Goal: Transaction & Acquisition: Purchase product/service

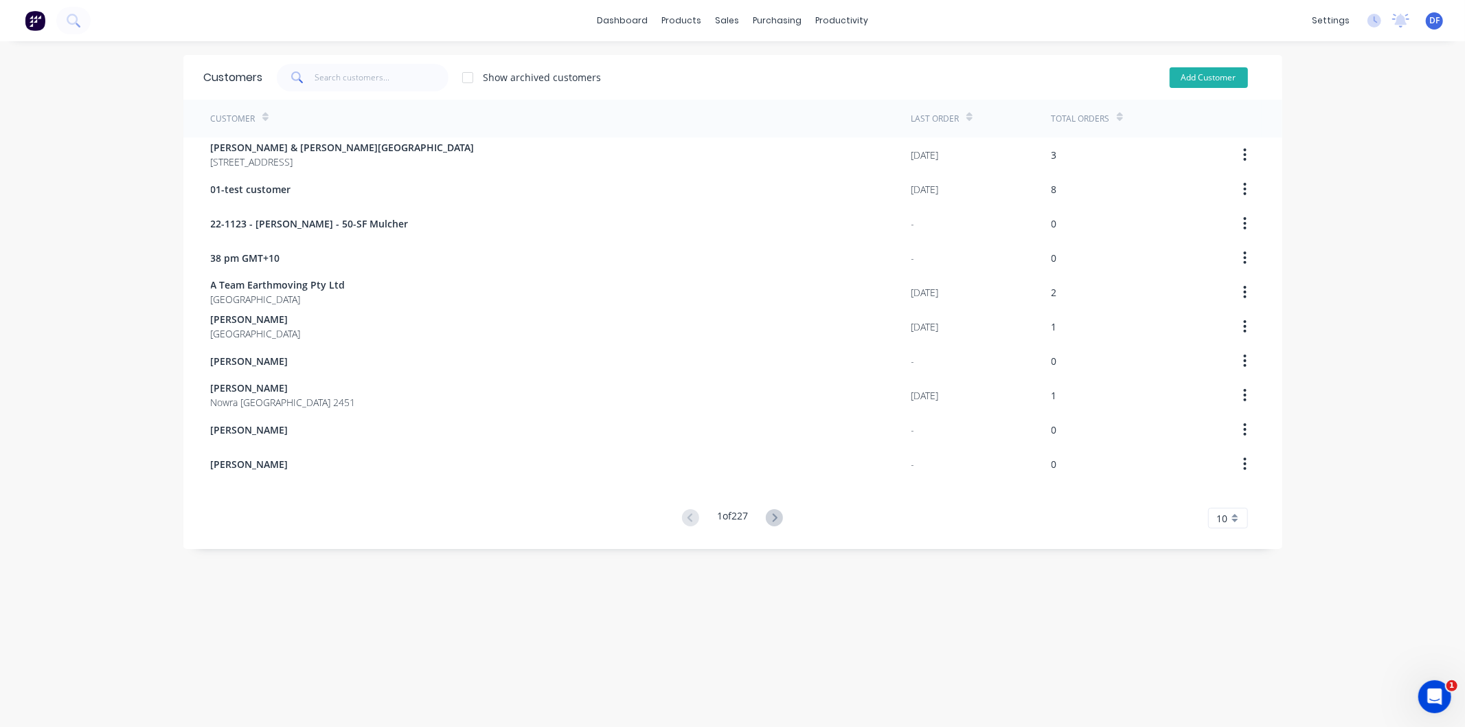
click at [1204, 67] on button "Add Customer" at bounding box center [1209, 77] width 78 height 21
select select "AU"
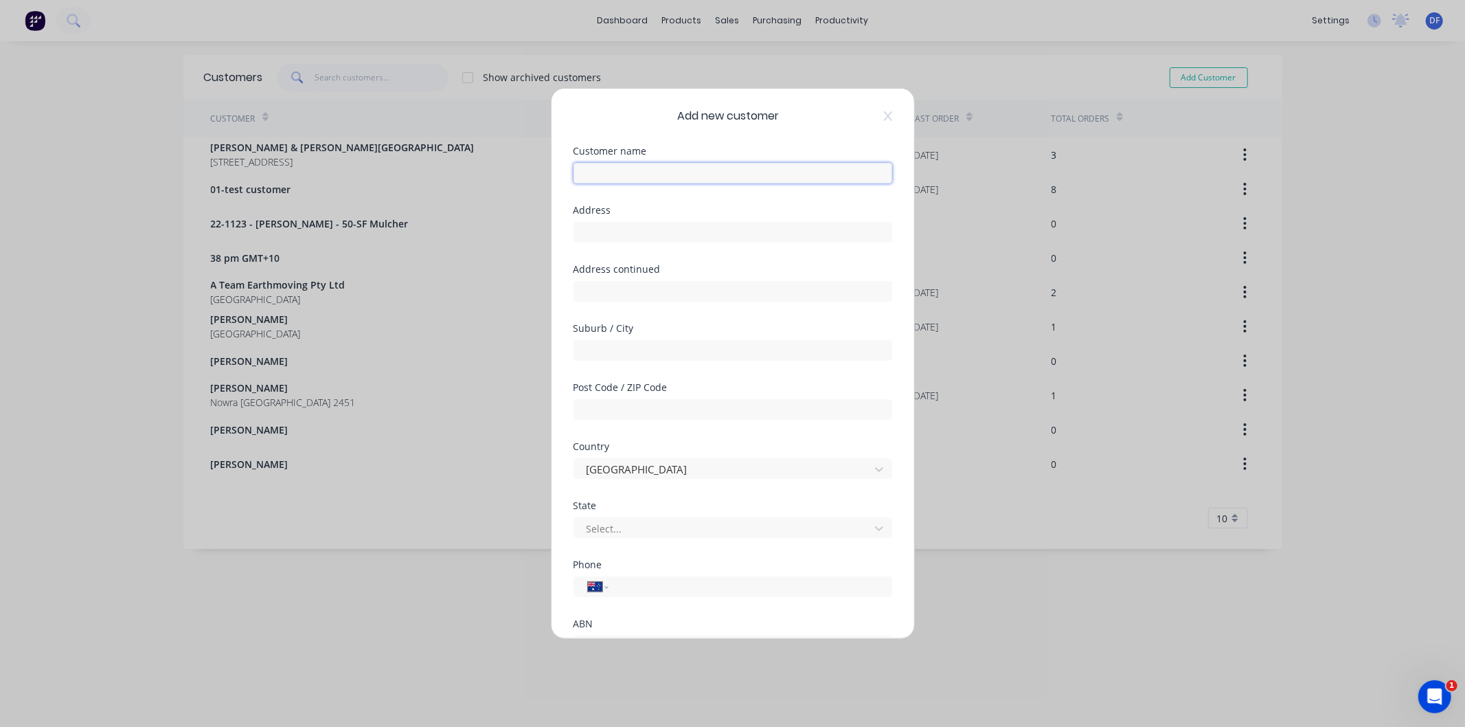
click at [616, 170] on input "text" at bounding box center [733, 173] width 319 height 21
drag, startPoint x: 589, startPoint y: 180, endPoint x: 581, endPoint y: 174, distance: 10.3
click at [581, 174] on input "text" at bounding box center [733, 173] width 319 height 21
paste input "German [GEOGRAPHIC_DATA]"
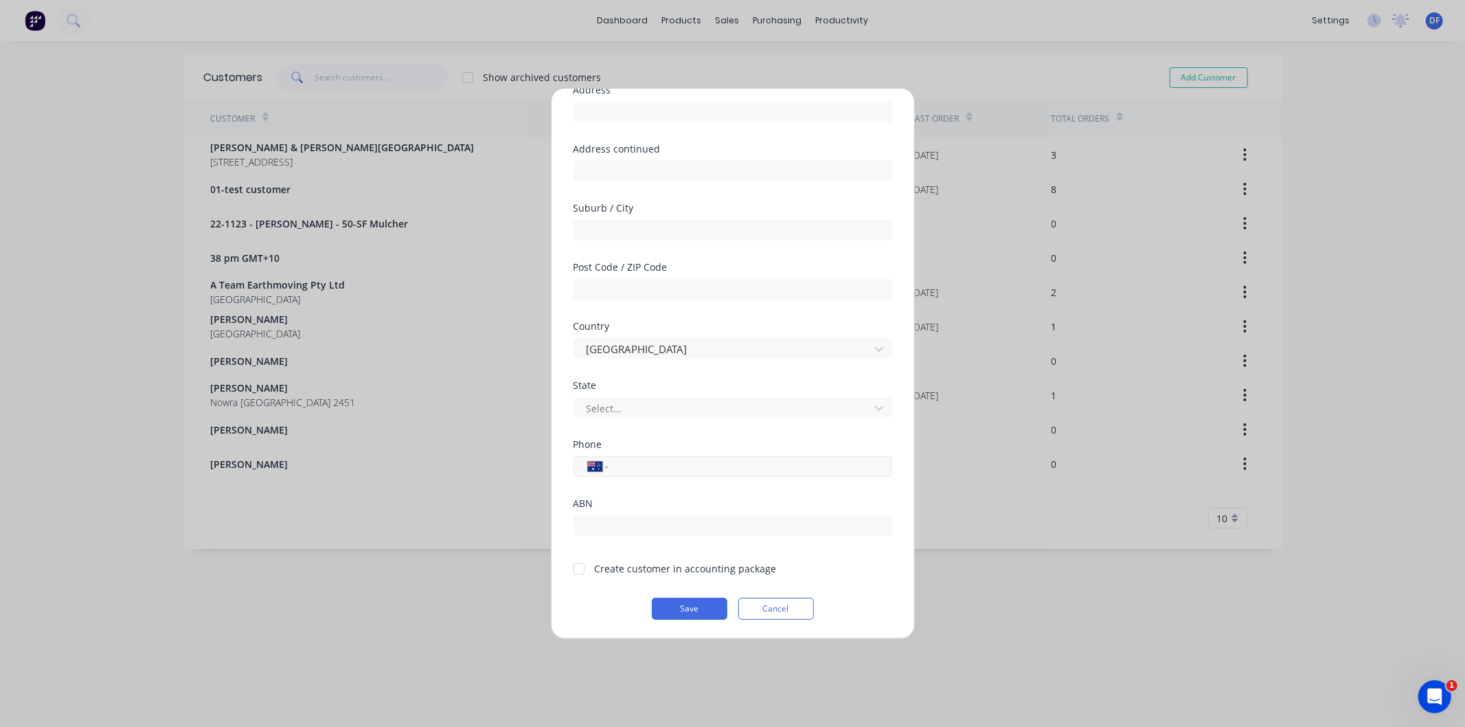
type input "German [GEOGRAPHIC_DATA]"
click at [627, 464] on input "tel" at bounding box center [747, 467] width 259 height 16
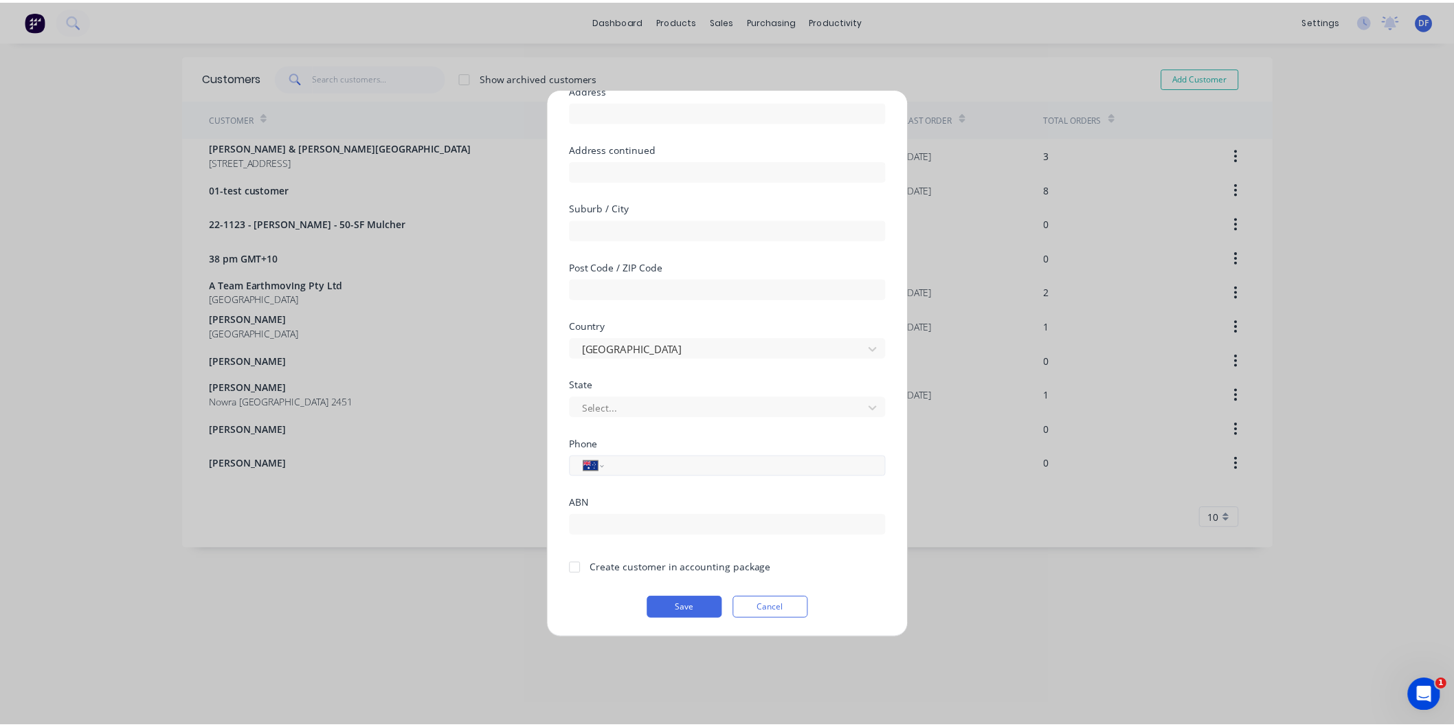
scroll to position [120, 0]
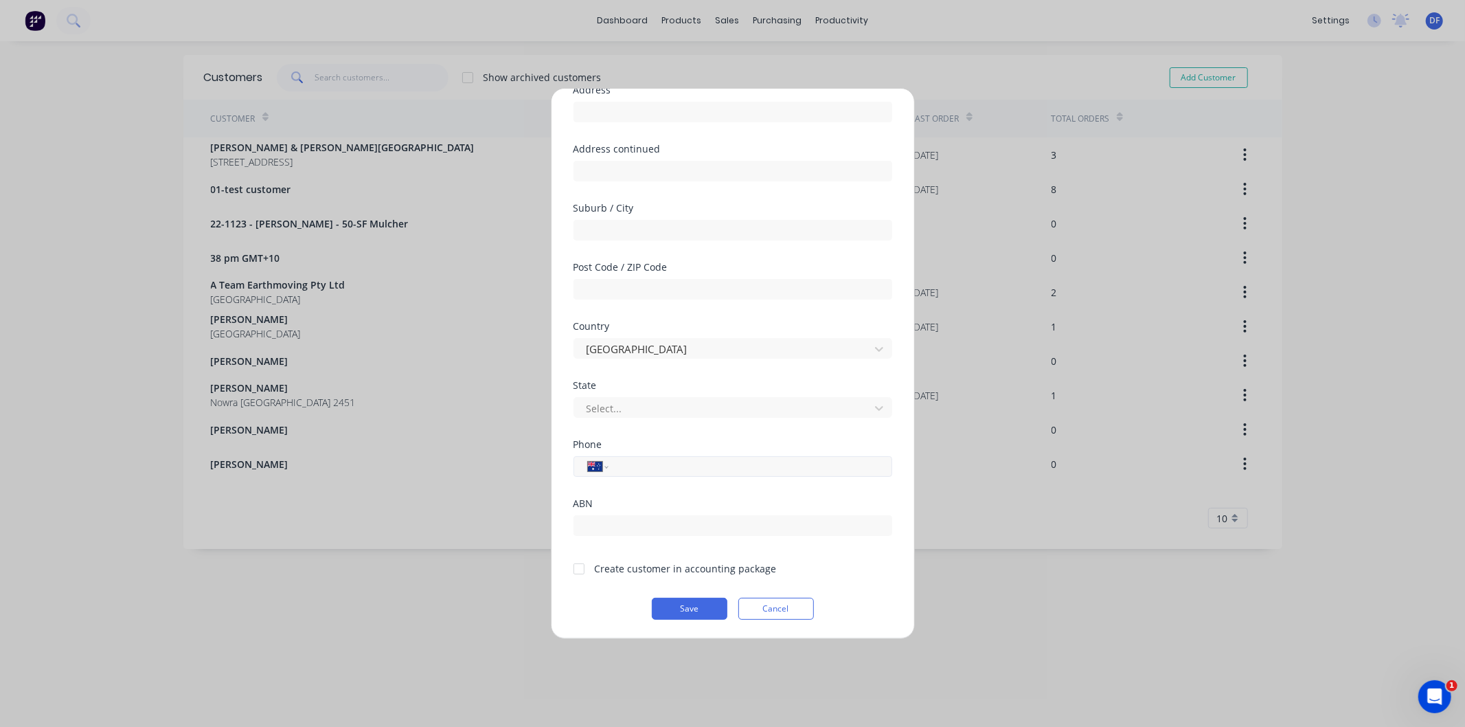
paste input "0499 146 813"
type input "0499 146 813"
click at [672, 517] on input "text" at bounding box center [733, 525] width 319 height 21
click at [579, 568] on div at bounding box center [578, 568] width 27 height 27
click at [686, 607] on button "Save" at bounding box center [690, 609] width 76 height 22
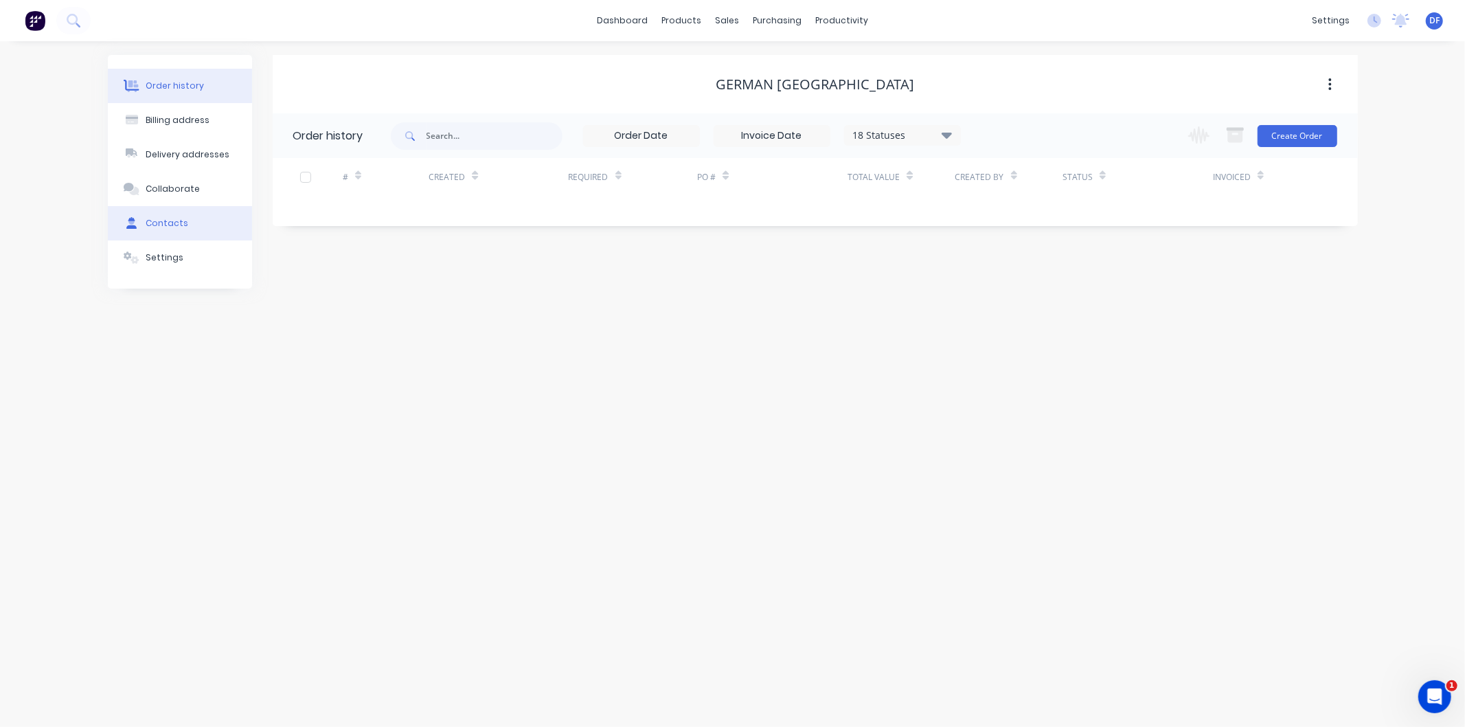
click at [156, 223] on div "Contacts" at bounding box center [167, 223] width 43 height 12
click at [1294, 133] on button "Add contact" at bounding box center [1315, 135] width 63 height 21
select select "AU"
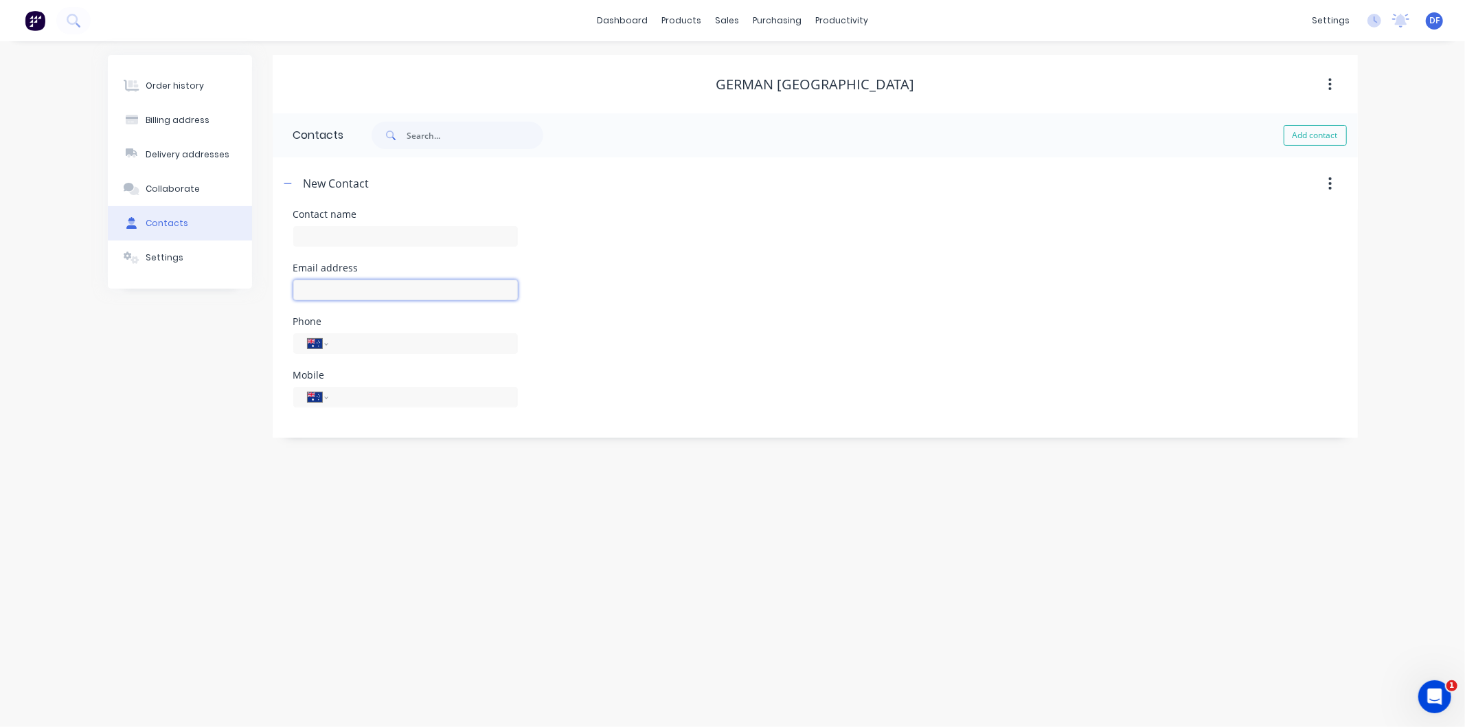
click at [323, 291] on input "text" at bounding box center [405, 290] width 225 height 21
paste input "0499146813"
type input "0499146813"
click at [343, 389] on div "Contact name Email address 0499146813 Phone International Afghanistan Åland Isl…" at bounding box center [815, 317] width 1044 height 214
click at [342, 416] on input "tel" at bounding box center [420, 417] width 165 height 16
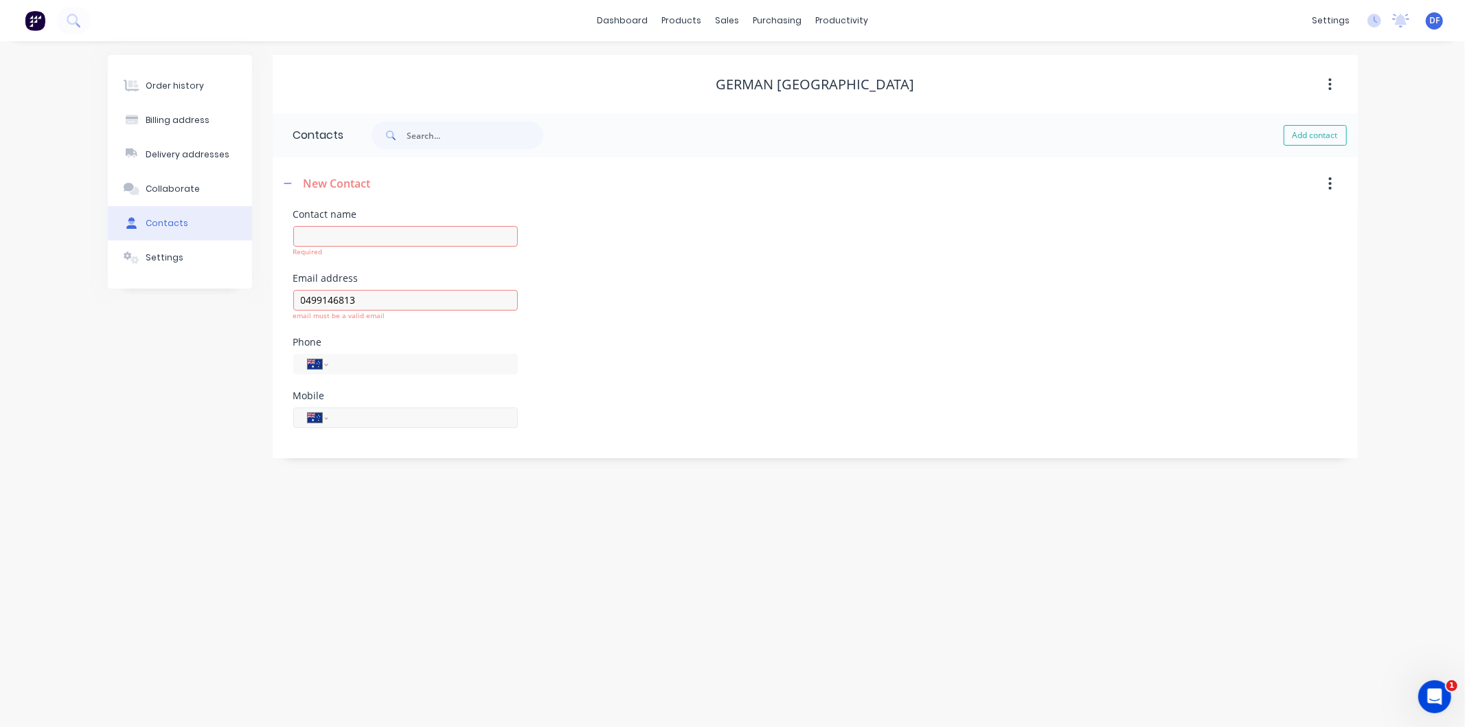
paste input "0499 146 813"
type input "0499 146 813"
drag, startPoint x: 364, startPoint y: 298, endPoint x: 282, endPoint y: 303, distance: 82.6
click at [282, 303] on div "Contact name Required Email address 0499146813 email must be a valid email Phon…" at bounding box center [815, 334] width 1085 height 249
paste input "[EMAIL_ADDRESS][DOMAIN_NAME]"
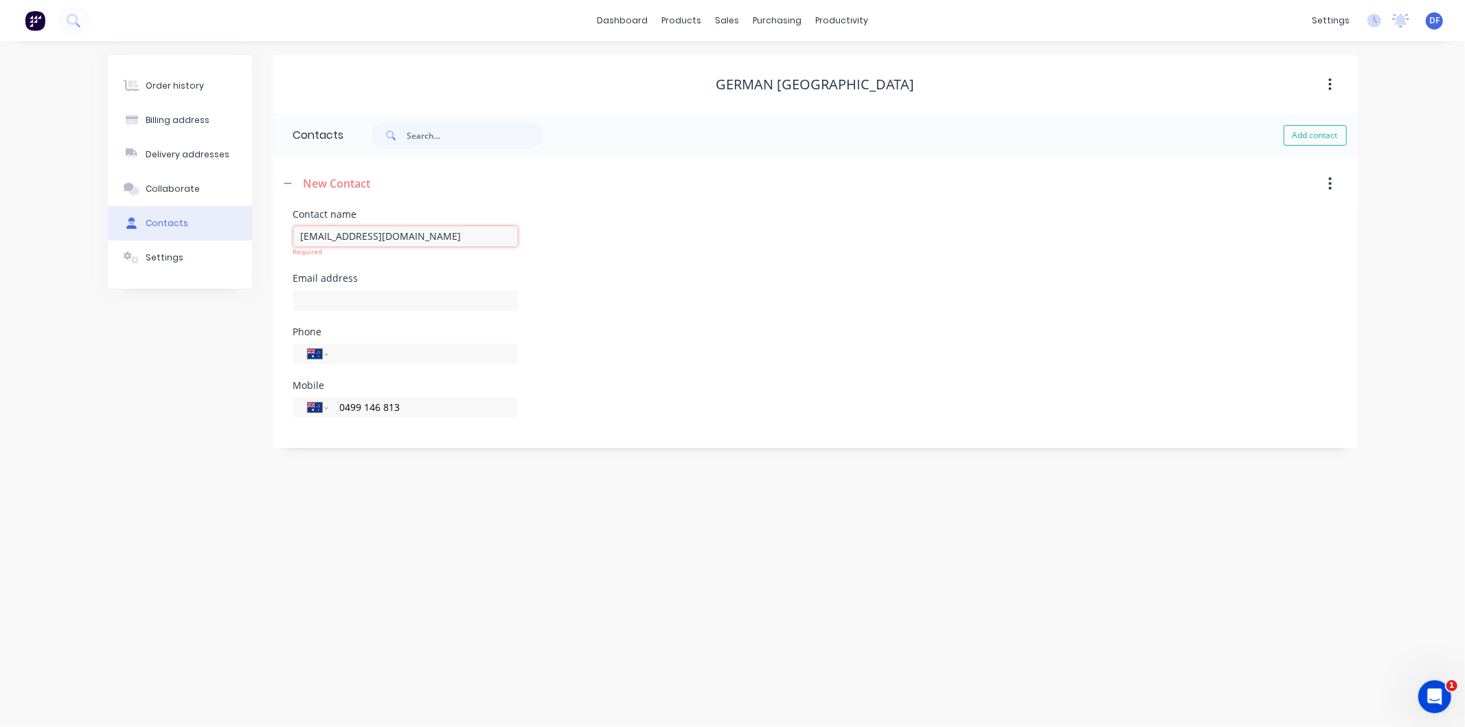
type input "[EMAIL_ADDRESS][DOMAIN_NAME]"
click at [435, 365] on div "International Afghanistan Åland Islands Albania Algeria American Samoa Andorra …" at bounding box center [405, 350] width 225 height 41
select select "AU"
drag, startPoint x: 409, startPoint y: 238, endPoint x: 298, endPoint y: 242, distance: 111.4
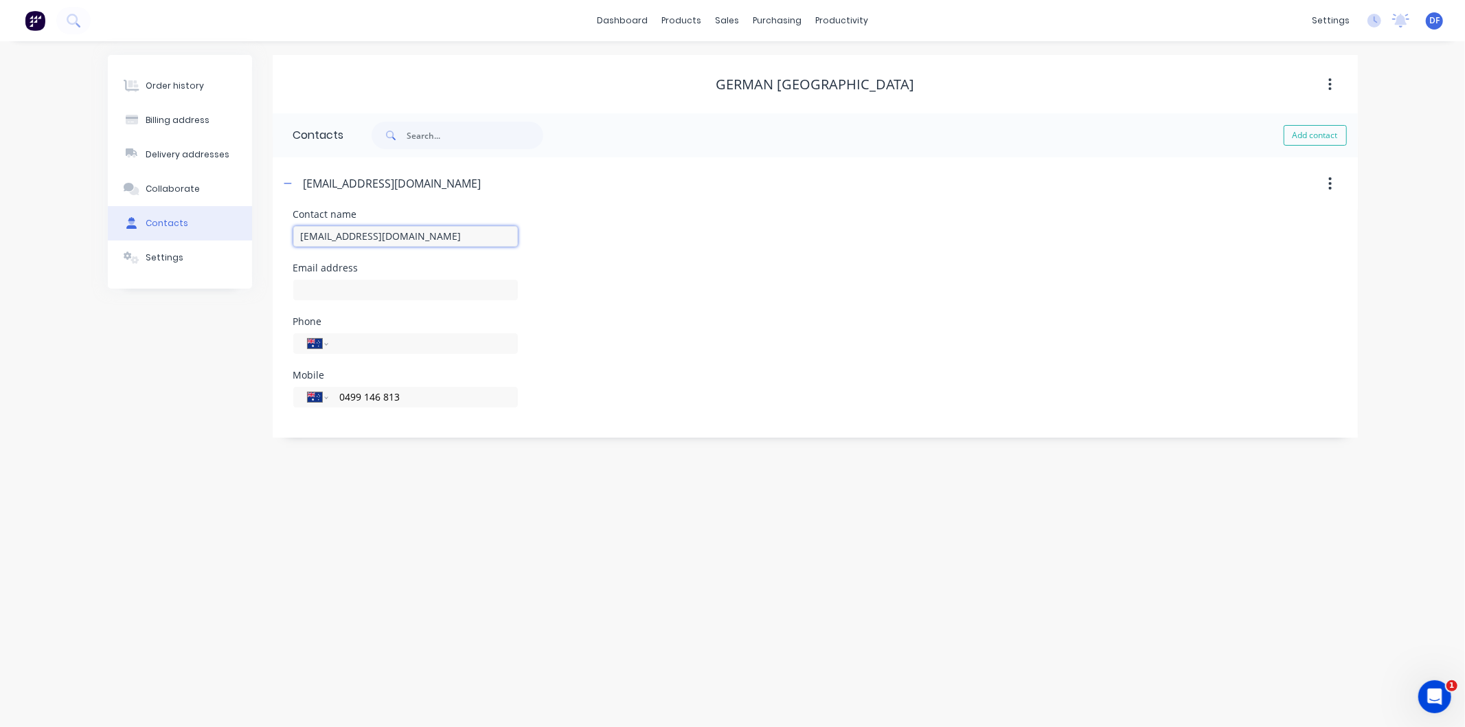
click at [298, 242] on input "[EMAIL_ADDRESS][DOMAIN_NAME]" at bounding box center [405, 236] width 225 height 21
click at [308, 280] on div "Email address" at bounding box center [405, 290] width 225 height 54
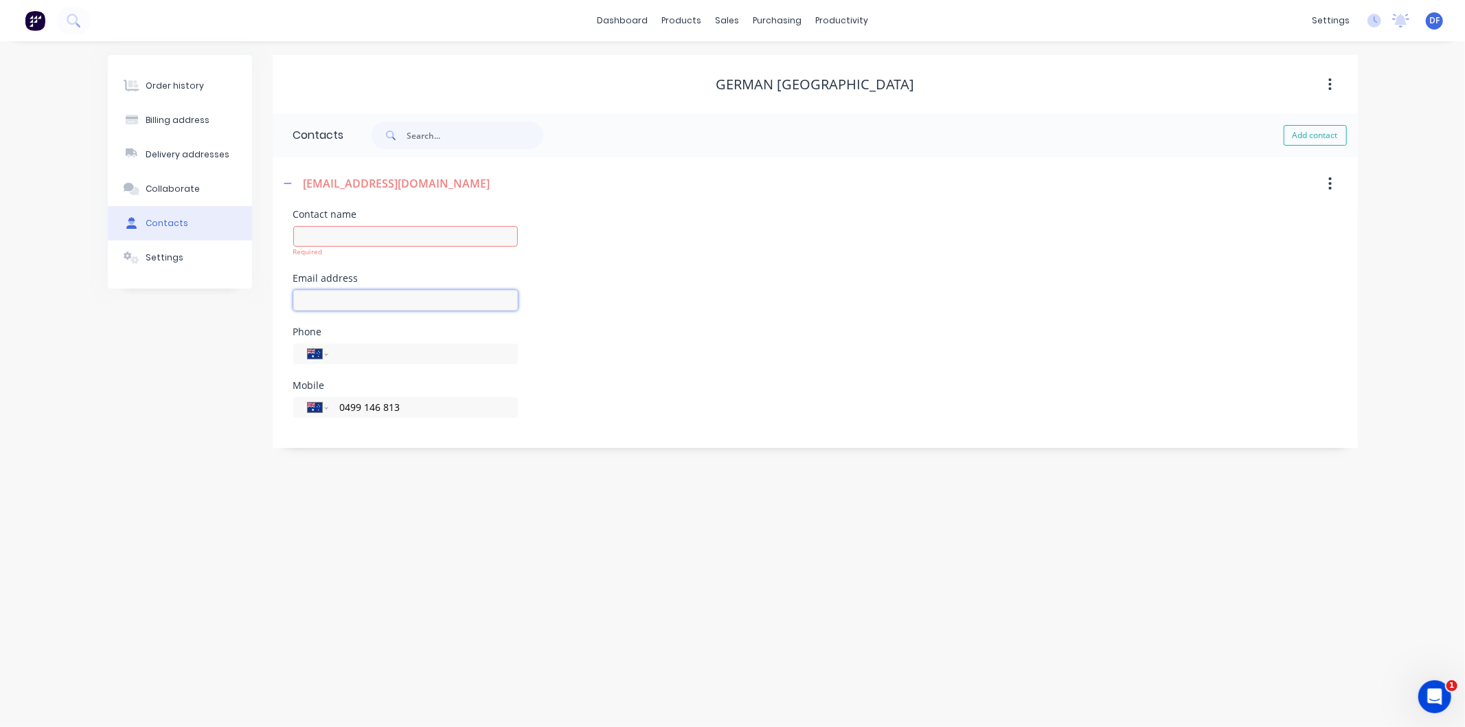
paste input "[EMAIL_ADDRESS][DOMAIN_NAME]"
type input "[EMAIL_ADDRESS][DOMAIN_NAME]"
click at [633, 390] on div "Mobile International Afghanistan Åland Islands Albania Algeria American Samoa A…" at bounding box center [815, 408] width 1044 height 54
drag, startPoint x: 337, startPoint y: 237, endPoint x: 347, endPoint y: 261, distance: 25.9
click at [337, 237] on input "text" at bounding box center [405, 236] width 225 height 21
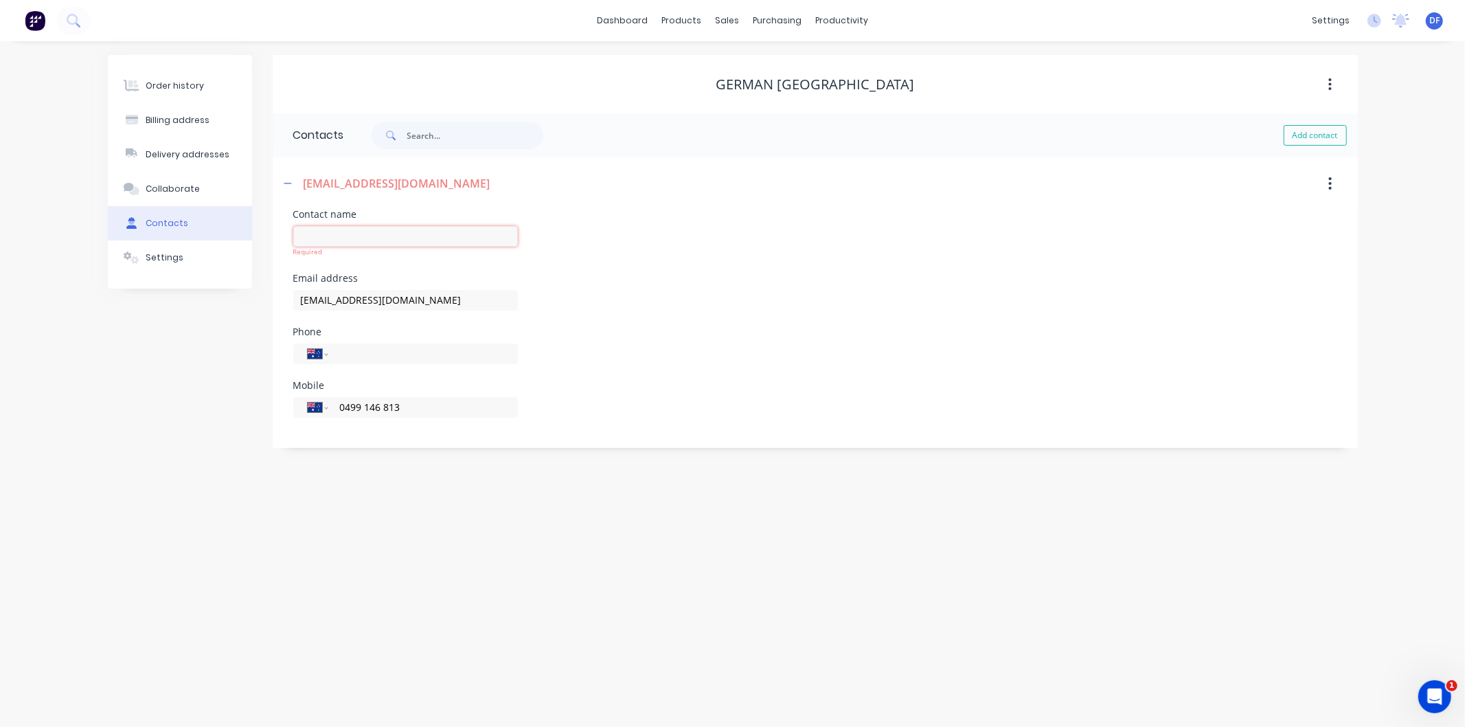
paste input "German [GEOGRAPHIC_DATA]"
type input "German [GEOGRAPHIC_DATA]"
click at [607, 354] on div "Phone International Afghanistan Åland Islands Albania Algeria American Samoa An…" at bounding box center [815, 354] width 1044 height 54
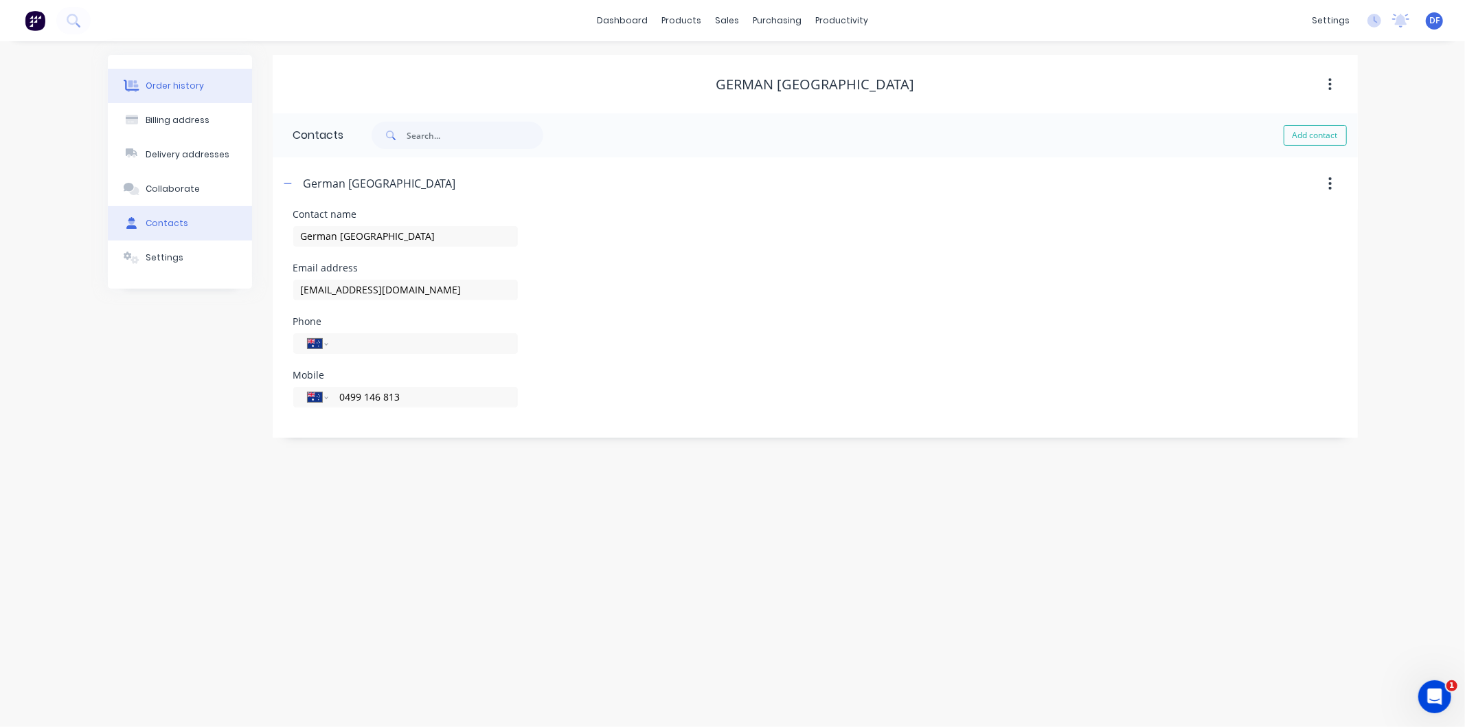
click at [177, 80] on div "Order history" at bounding box center [175, 86] width 58 height 12
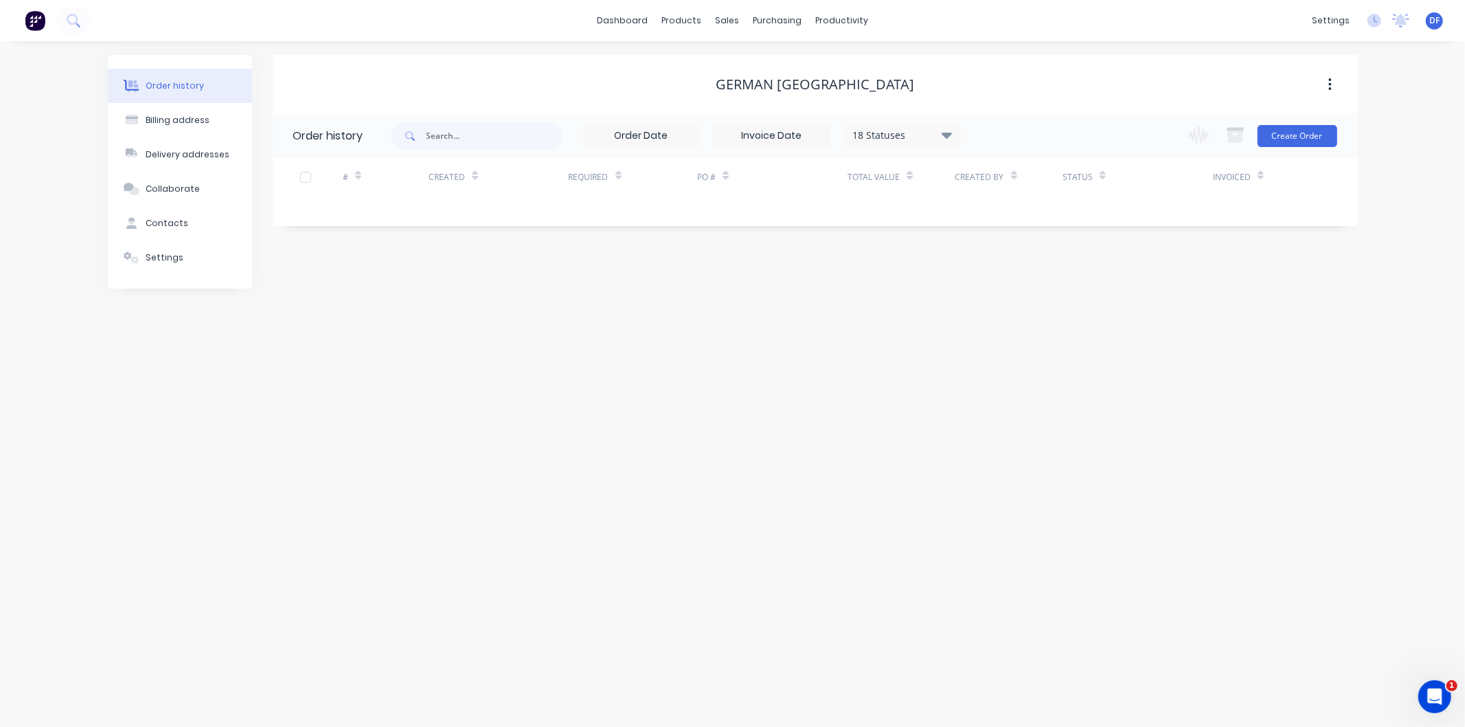
click at [1289, 124] on div "Change order status Submitted Drafting Nested Waiting on Supplier Cut In Produc…" at bounding box center [1258, 135] width 157 height 45
click at [1288, 131] on button "Create Order" at bounding box center [1298, 136] width 80 height 22
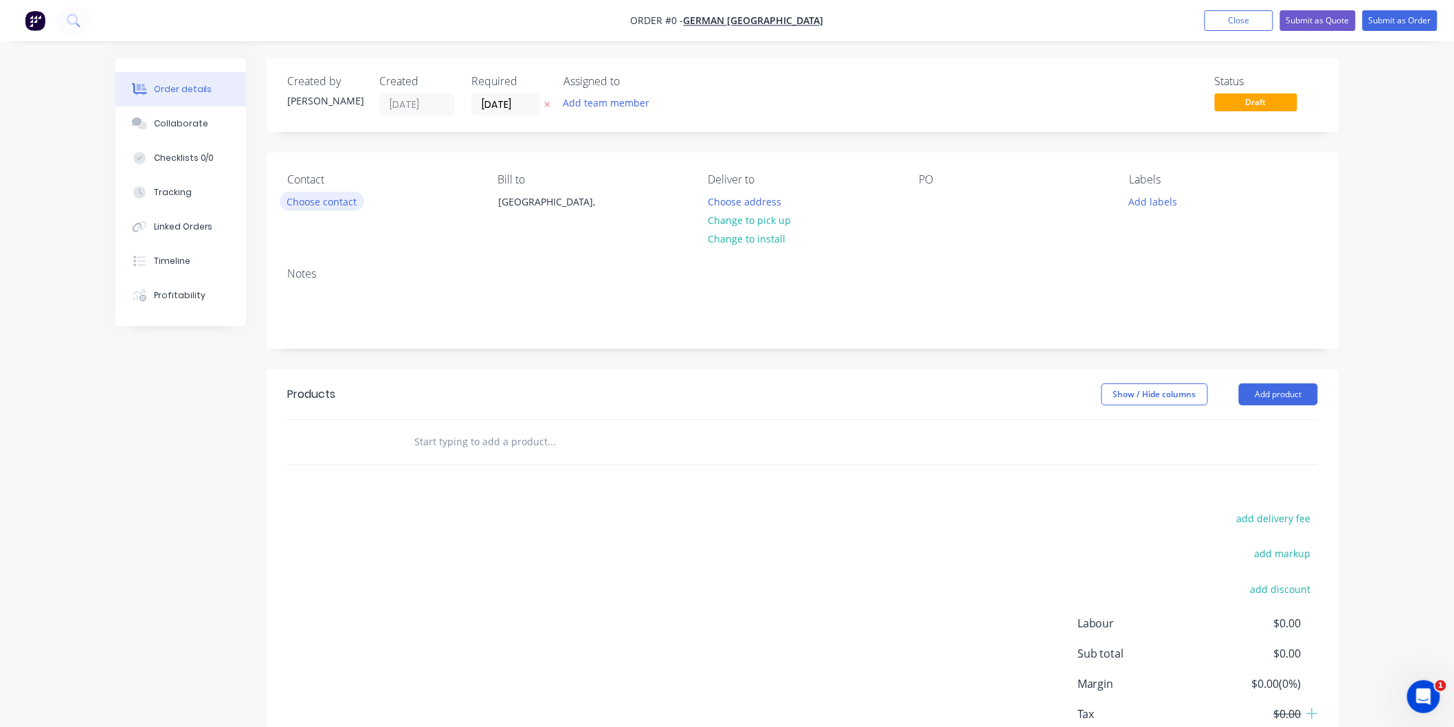
click at [331, 202] on button "Choose contact" at bounding box center [322, 201] width 84 height 19
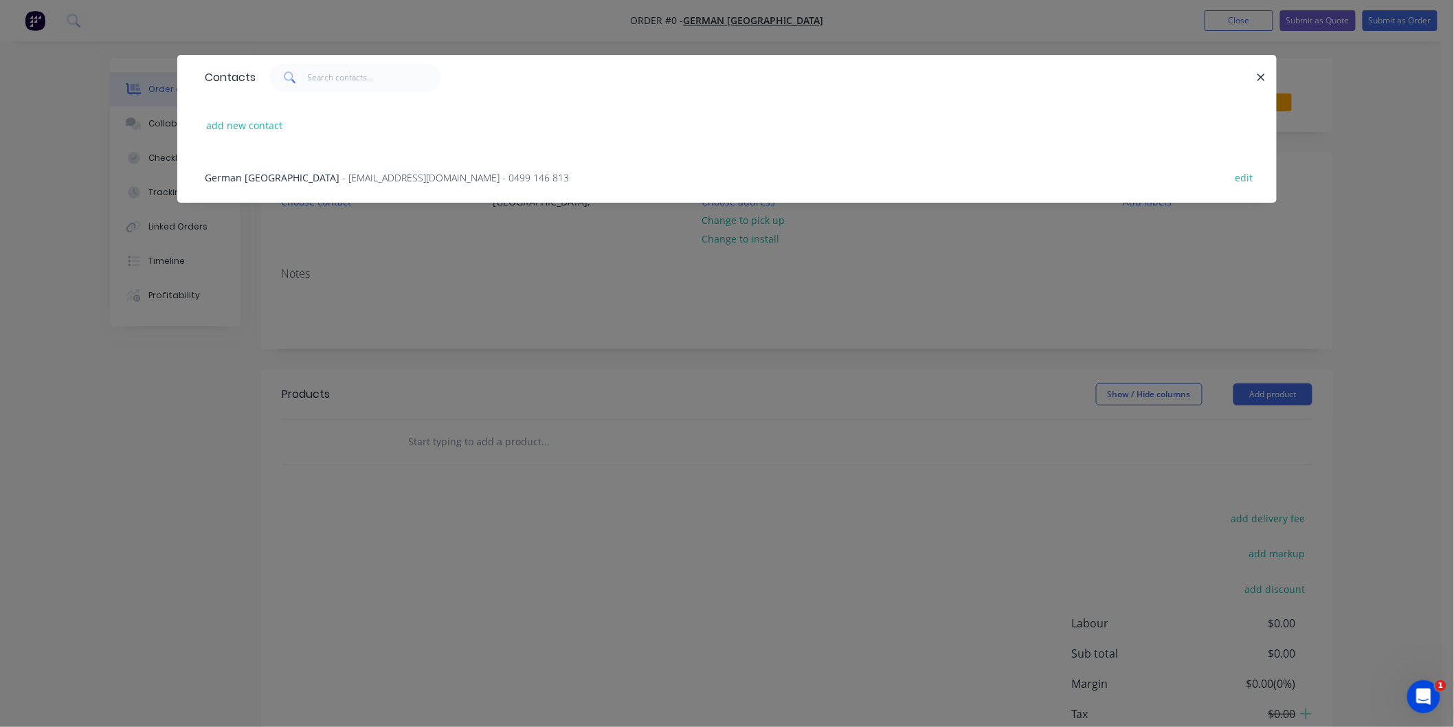
click at [342, 175] on span "- gfrancia@ssc.nsw.gov.au - 0499 146 813" at bounding box center [455, 177] width 227 height 13
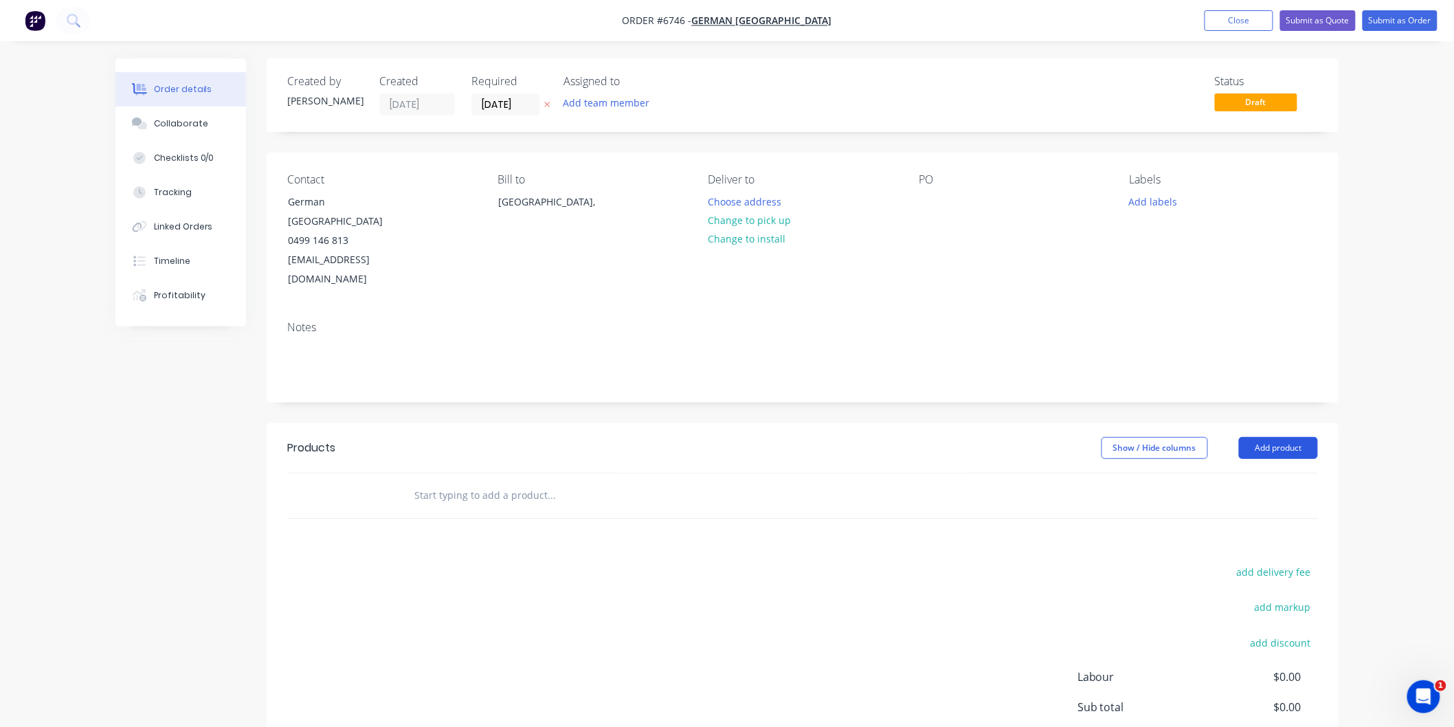
click at [1264, 437] on button "Add product" at bounding box center [1278, 448] width 79 height 22
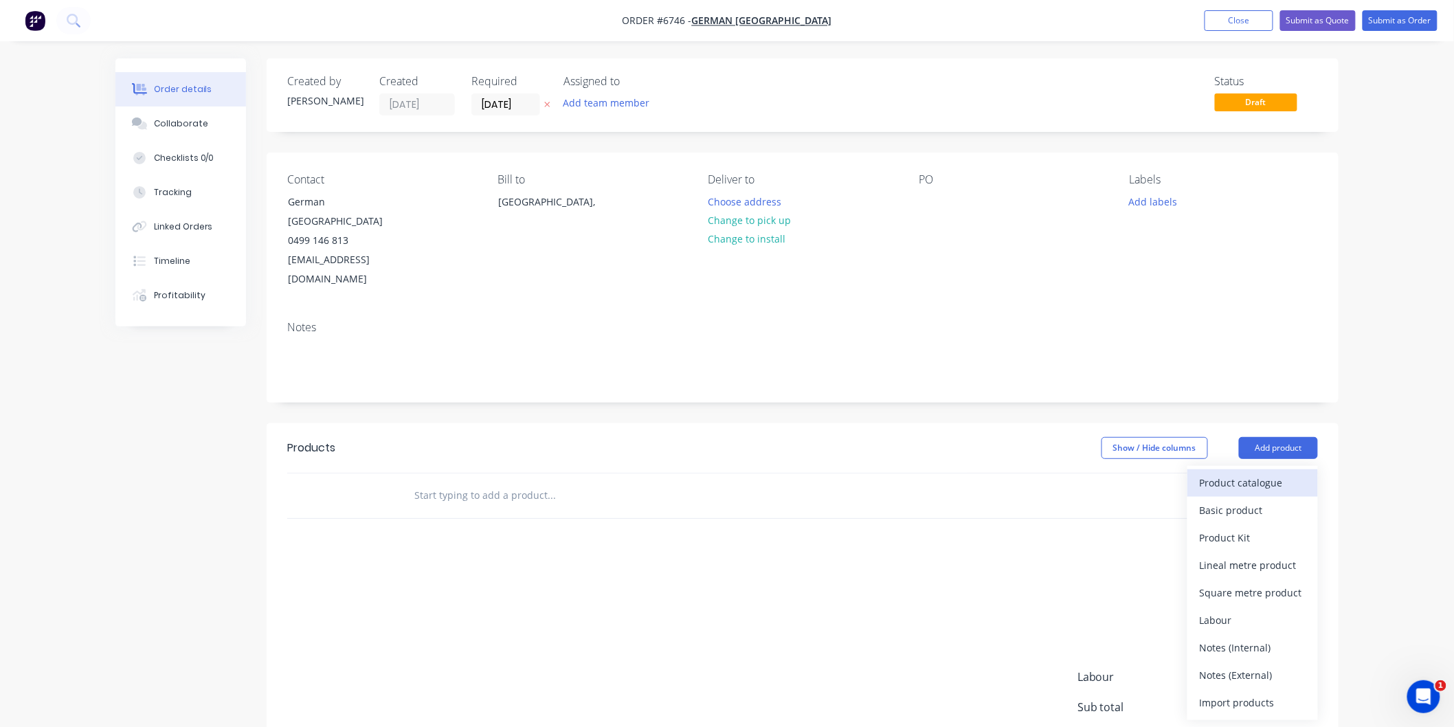
click at [1232, 473] on div "Product catalogue" at bounding box center [1252, 483] width 106 height 20
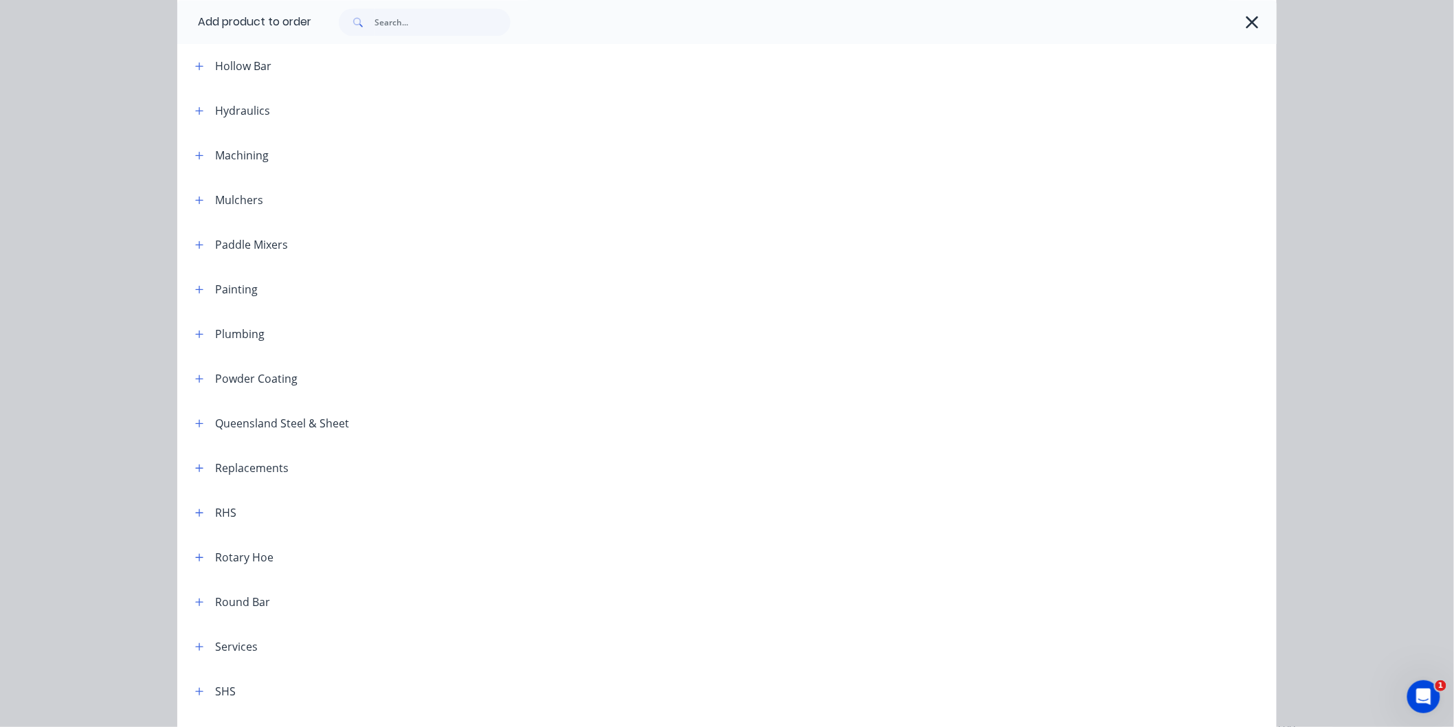
scroll to position [1015, 0]
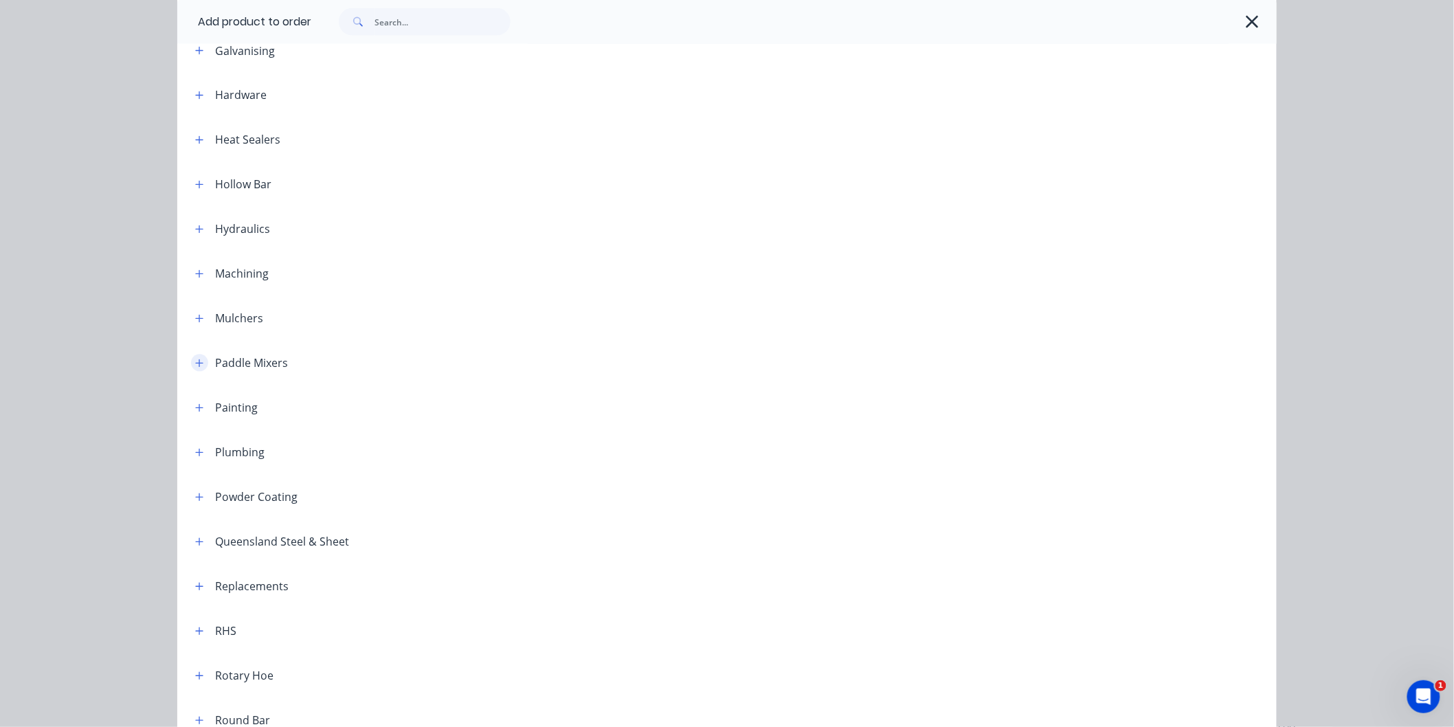
click at [195, 363] on icon "button" at bounding box center [199, 364] width 8 height 10
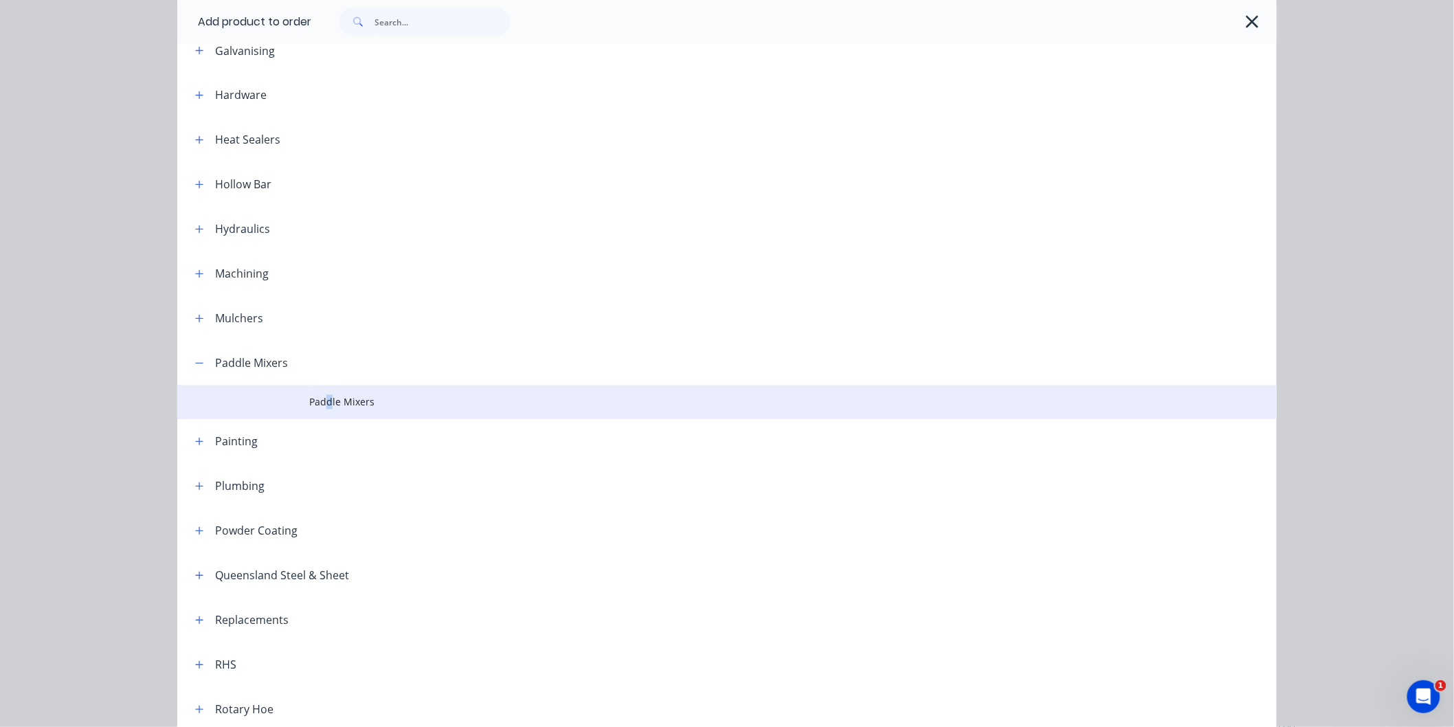
click at [324, 406] on span "Paddle Mixers" at bounding box center [695, 402] width 773 height 14
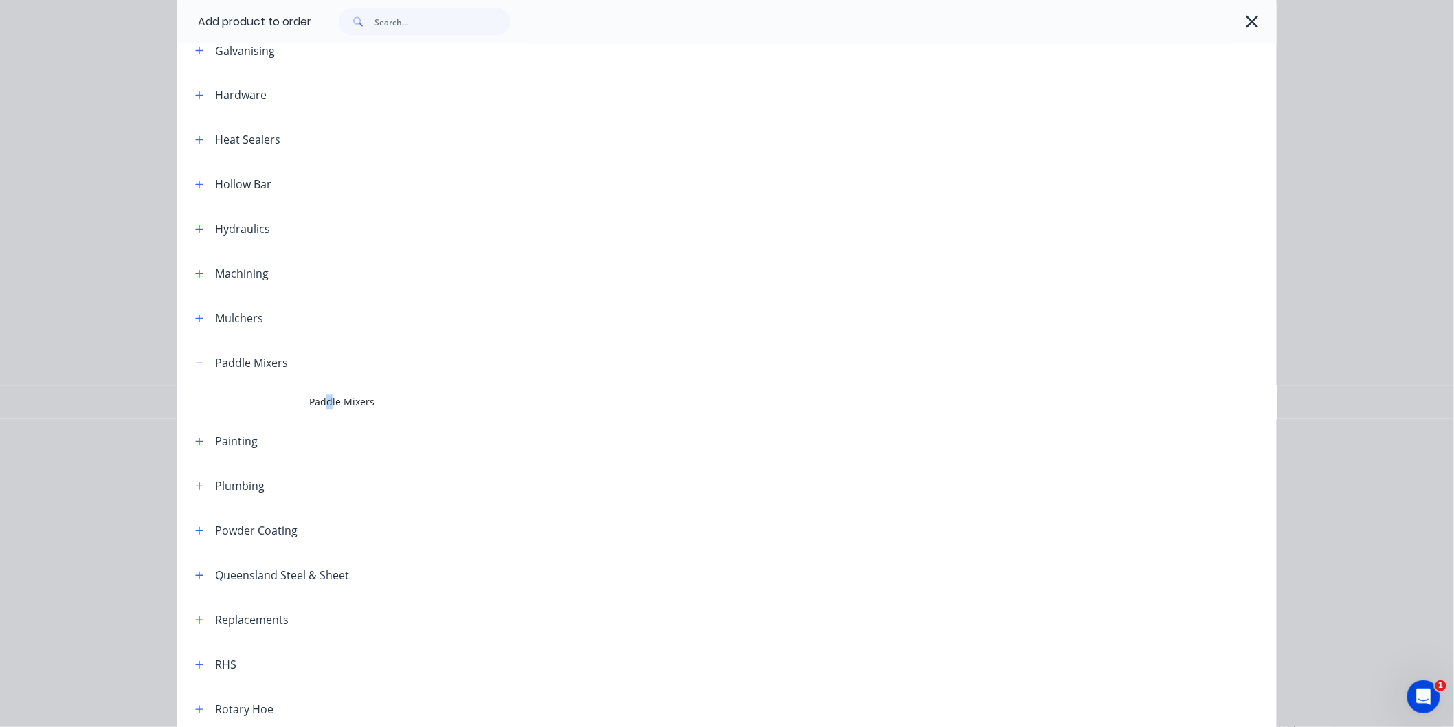
scroll to position [0, 0]
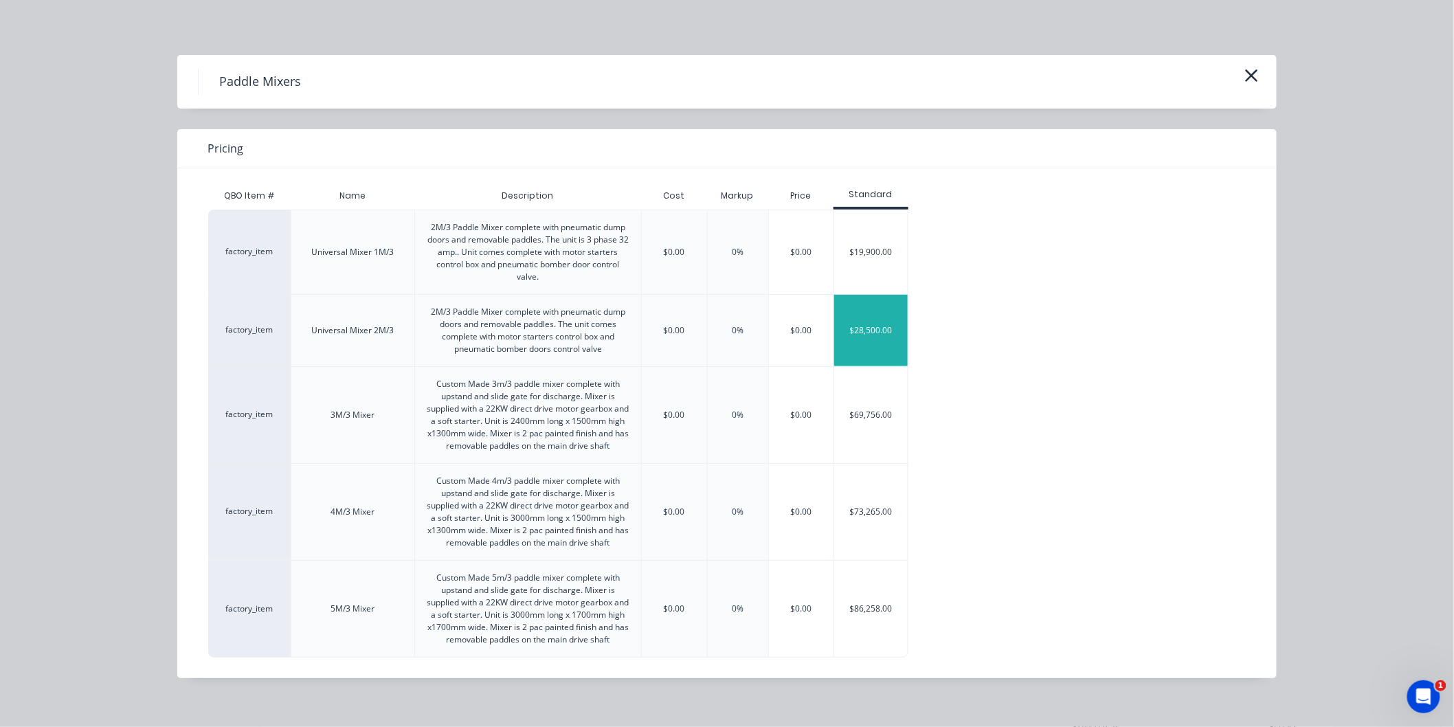
click at [877, 331] on div "$28,500.00" at bounding box center [871, 330] width 74 height 71
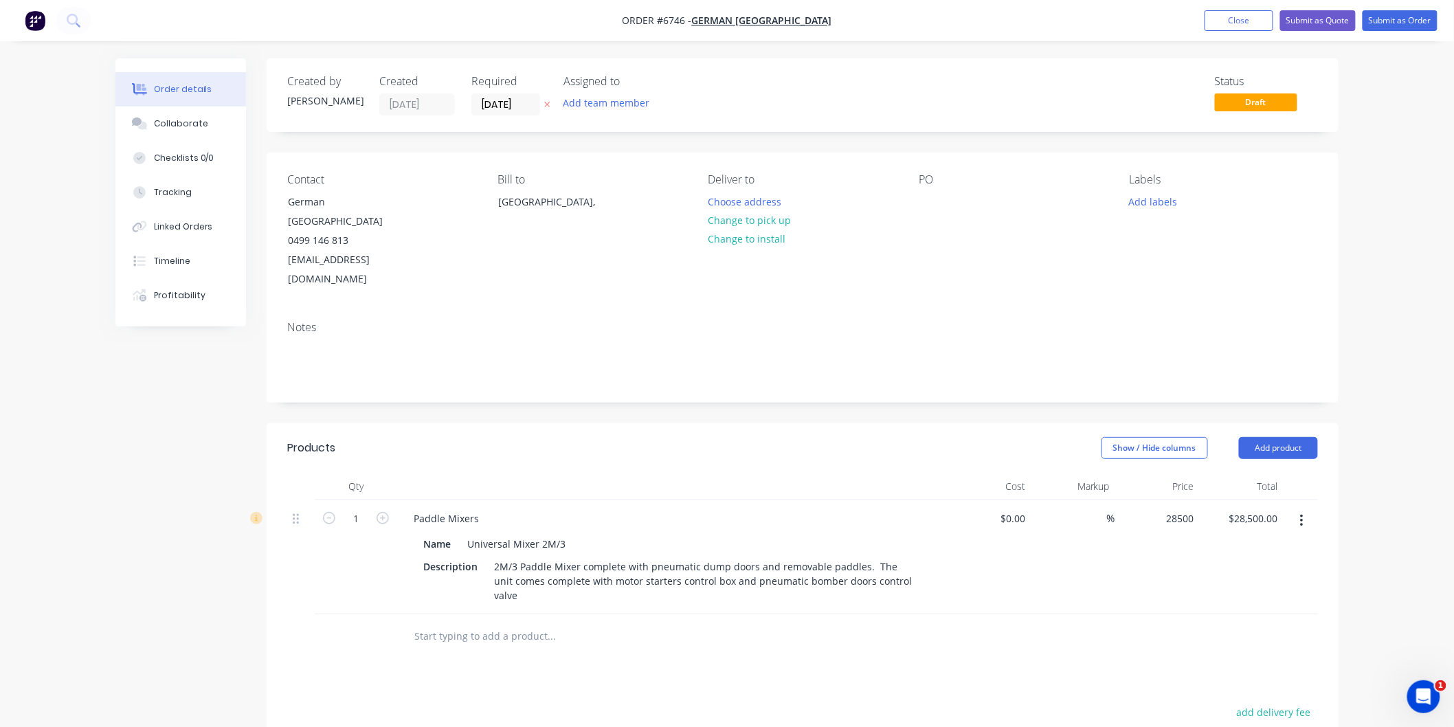
click at [1155, 500] on div "28500 $28,500.00" at bounding box center [1157, 557] width 84 height 114
click at [1175, 508] on input "28500" at bounding box center [1182, 518] width 34 height 20
type input "$38,500.00"
drag, startPoint x: 1144, startPoint y: 543, endPoint x: 1147, endPoint y: 534, distance: 9.3
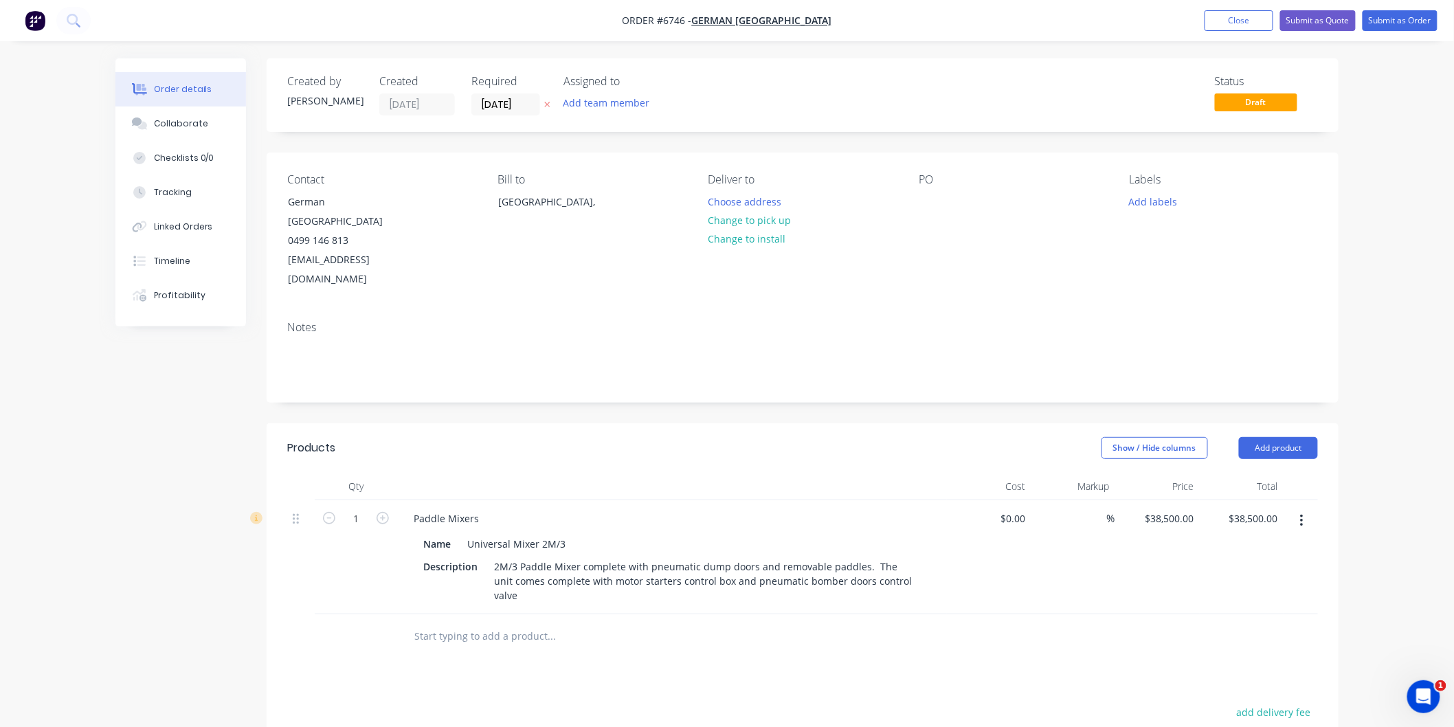
click at [1146, 537] on div "$38,500.00 $38,500.00" at bounding box center [1157, 557] width 84 height 114
click at [1272, 437] on button "Add product" at bounding box center [1278, 448] width 79 height 22
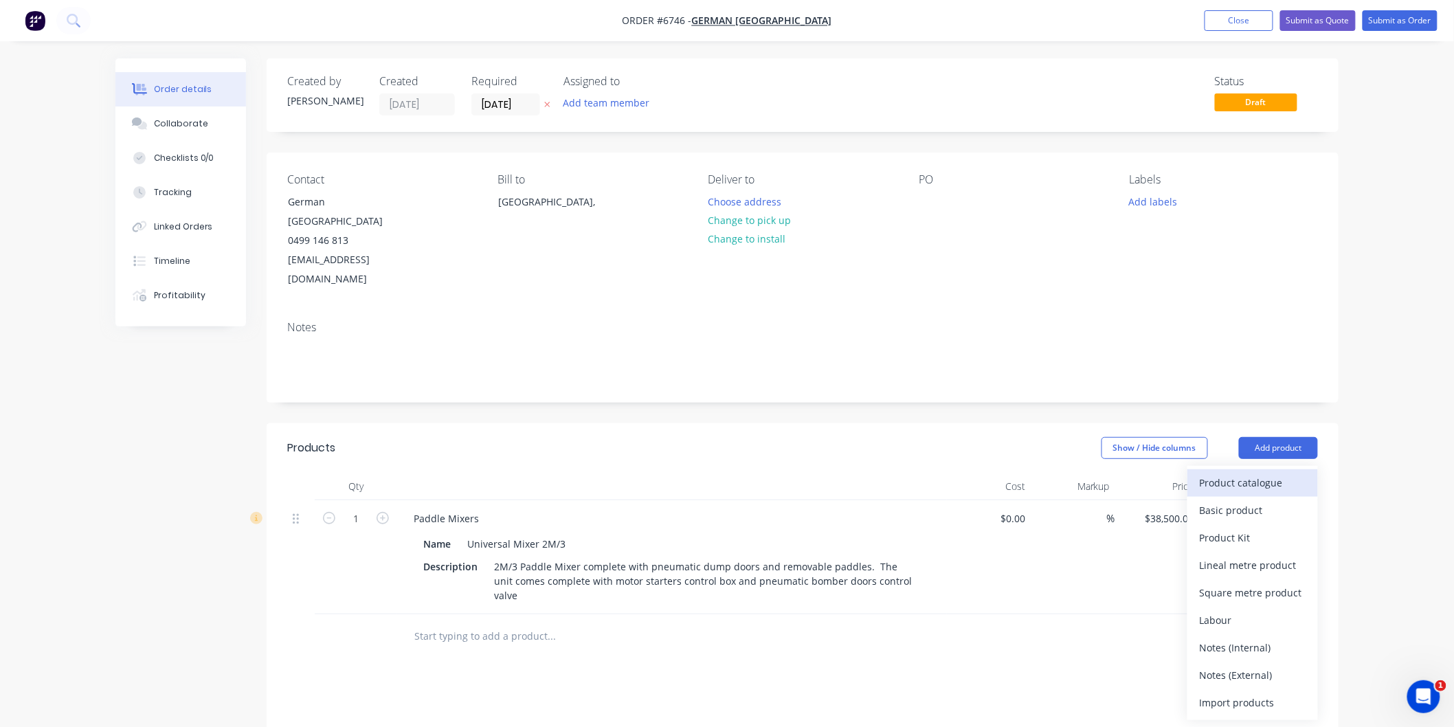
click at [1254, 473] on div "Product catalogue" at bounding box center [1252, 483] width 106 height 20
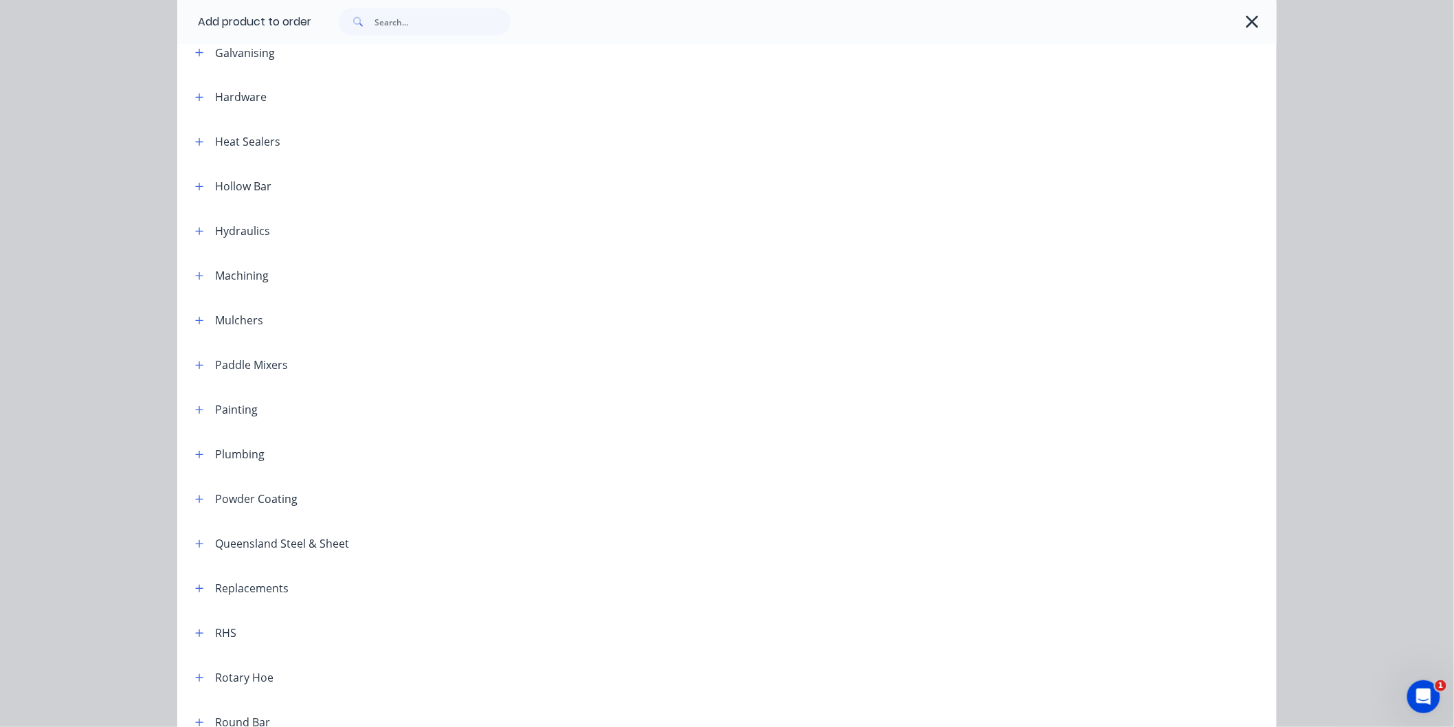
scroll to position [992, 0]
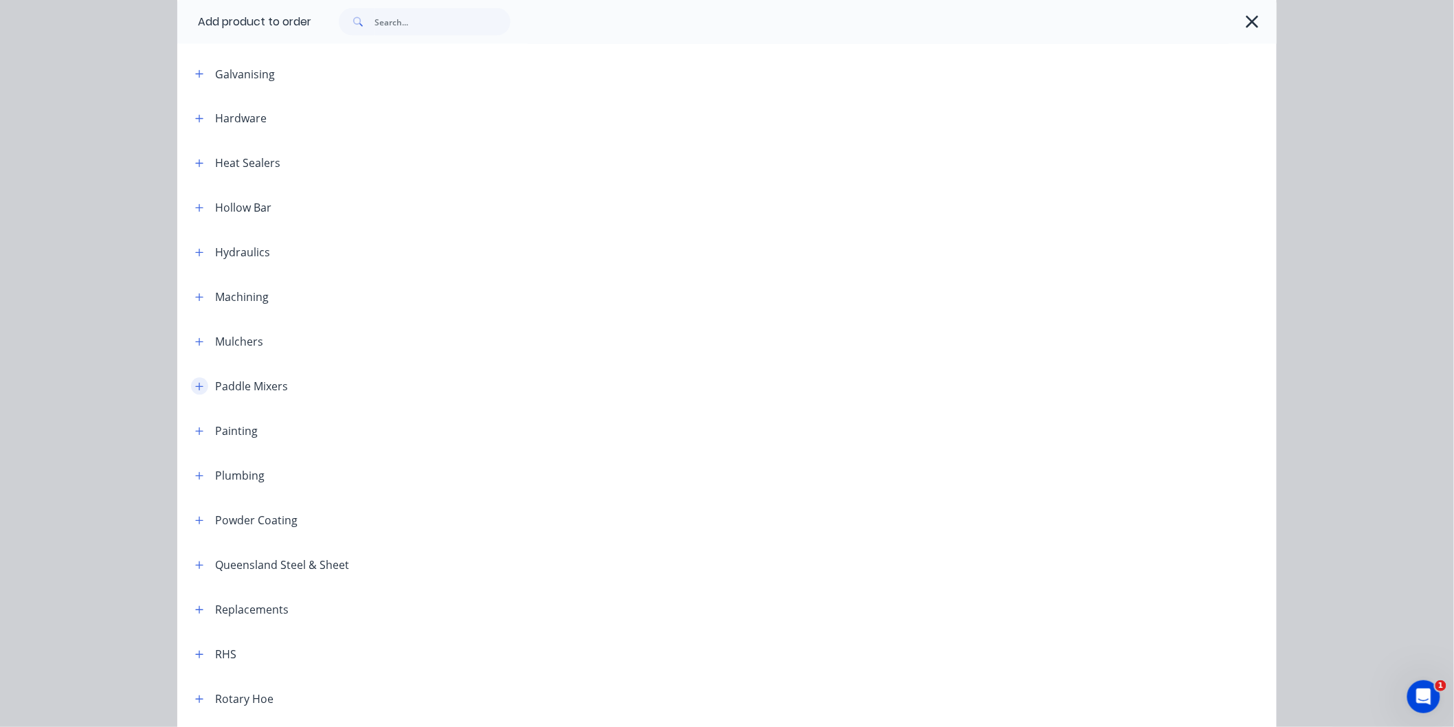
click at [195, 389] on icon "button" at bounding box center [199, 387] width 8 height 10
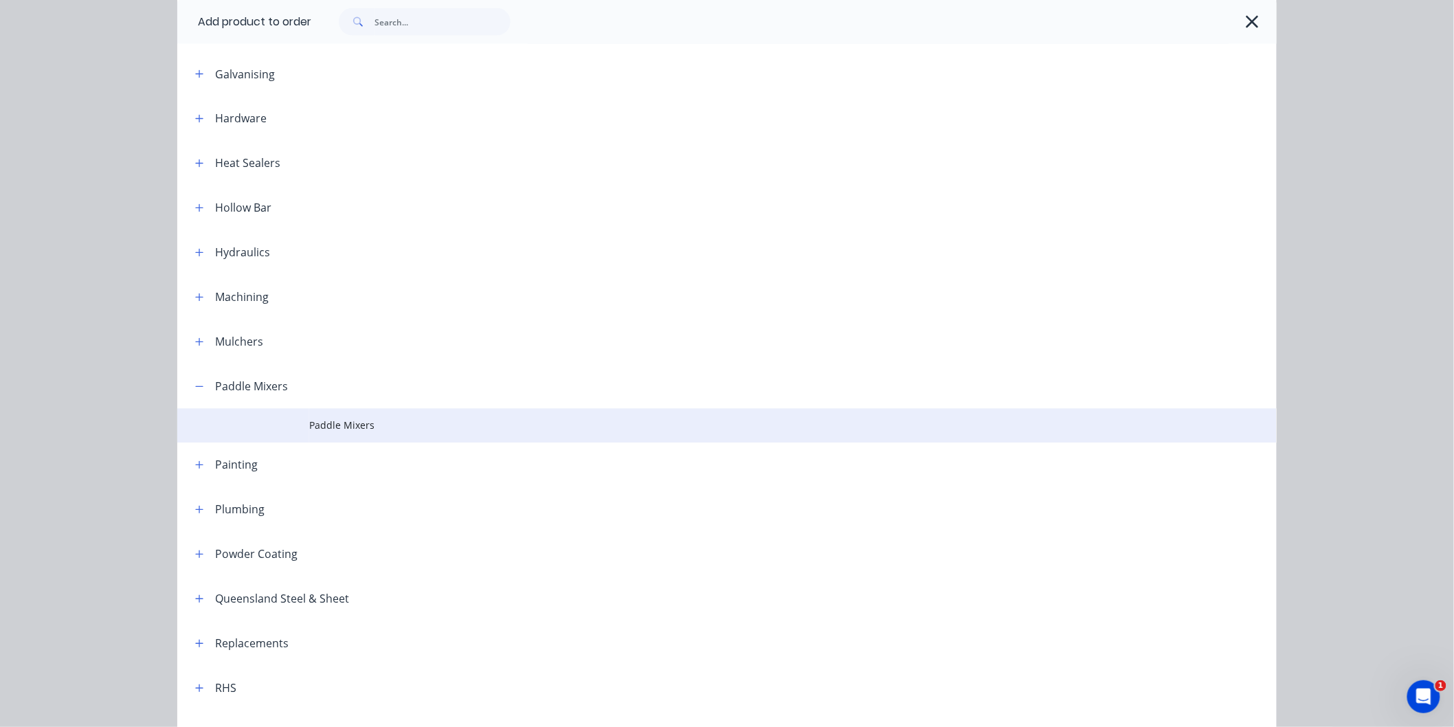
click at [367, 427] on span "Paddle Mixers" at bounding box center [695, 425] width 773 height 14
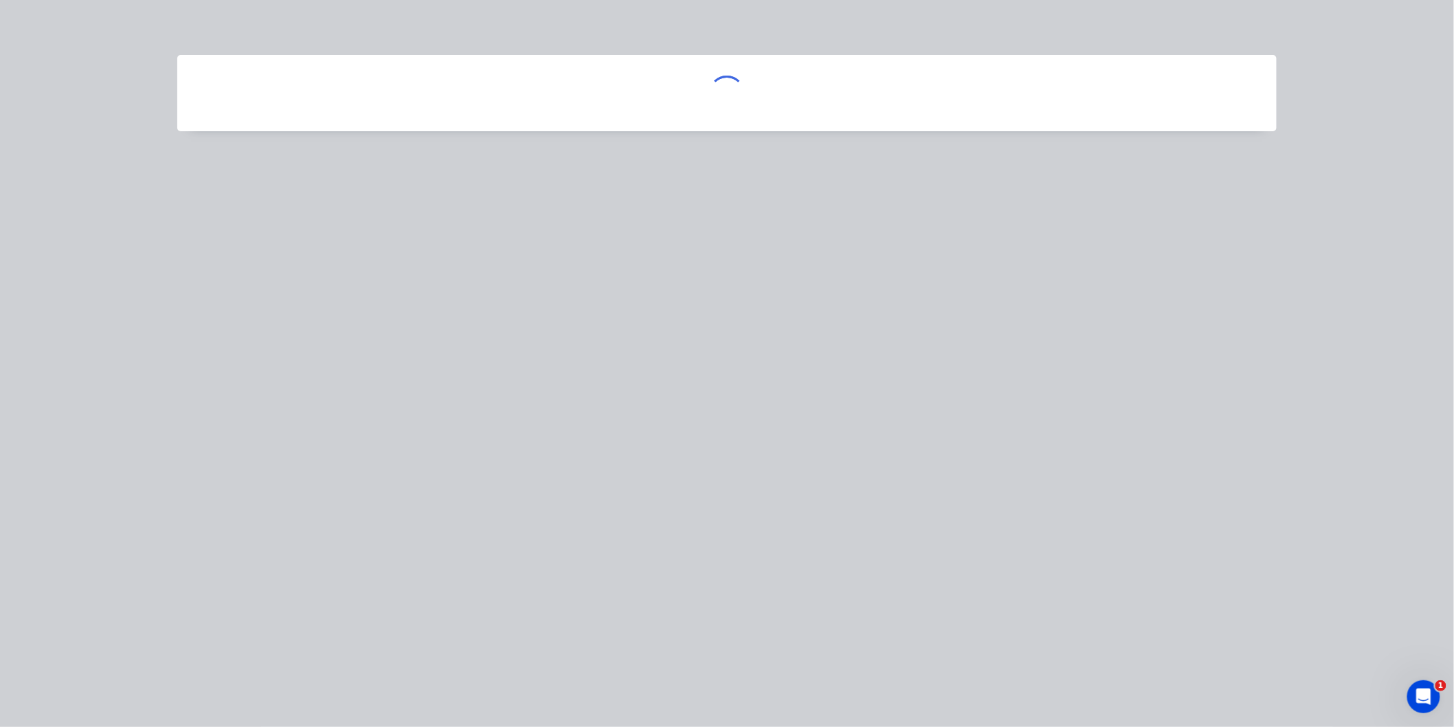
scroll to position [0, 0]
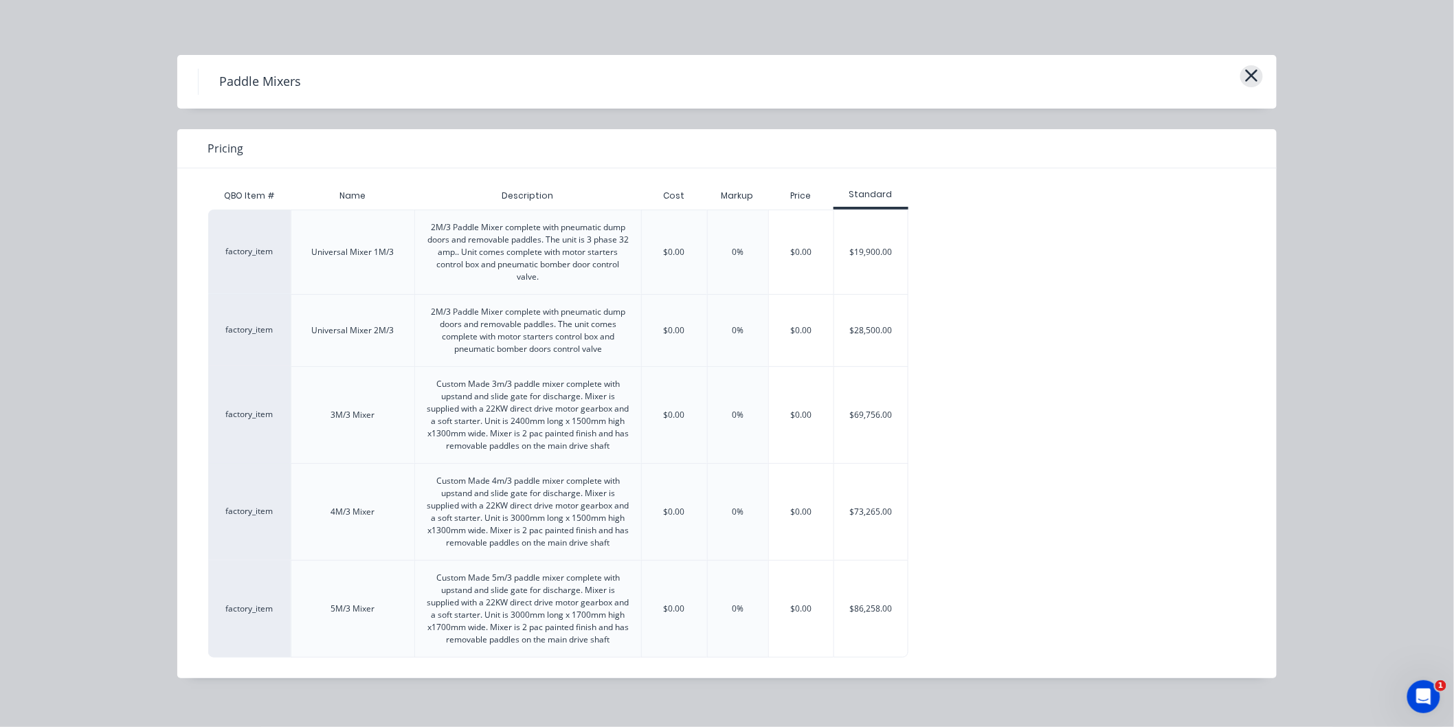
click at [1247, 76] on icon "button" at bounding box center [1251, 75] width 14 height 19
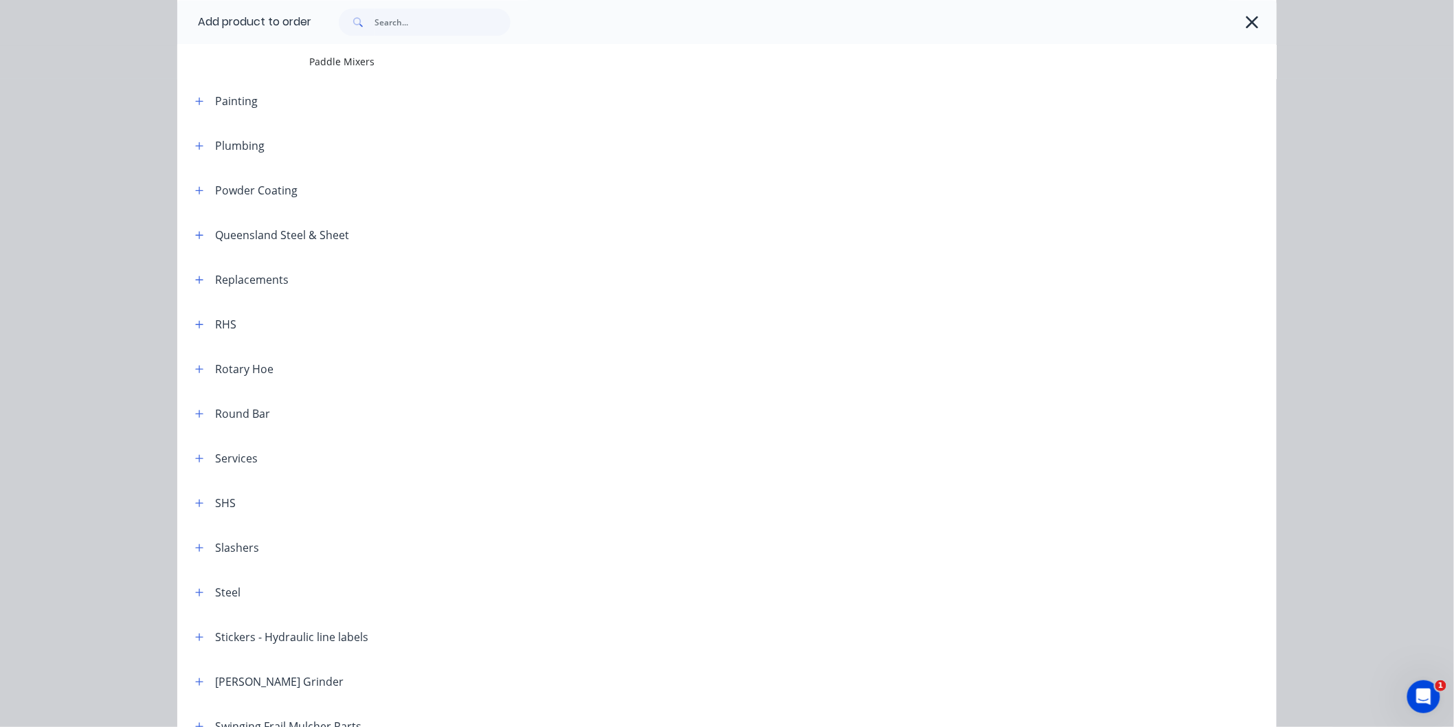
click at [1245, 24] on icon "button" at bounding box center [1252, 21] width 14 height 19
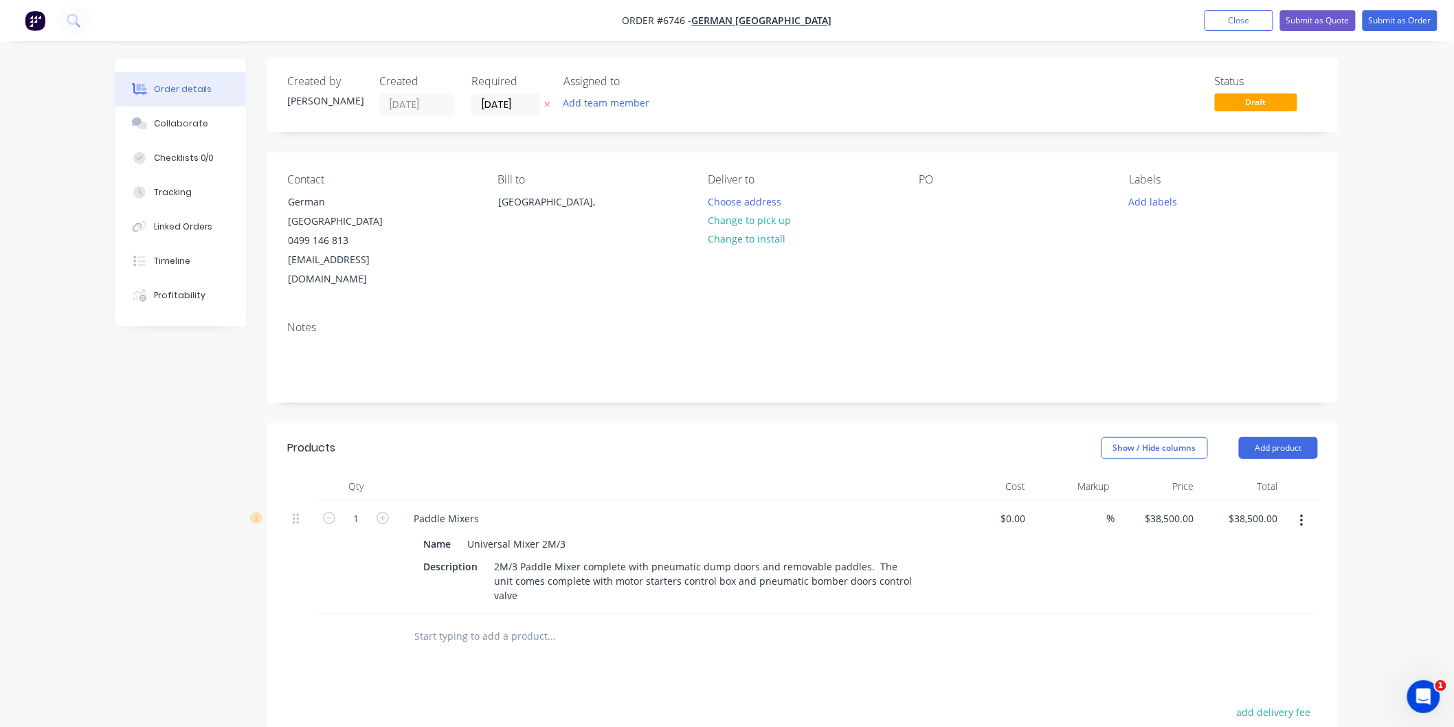
click at [465, 622] on input "text" at bounding box center [551, 635] width 275 height 27
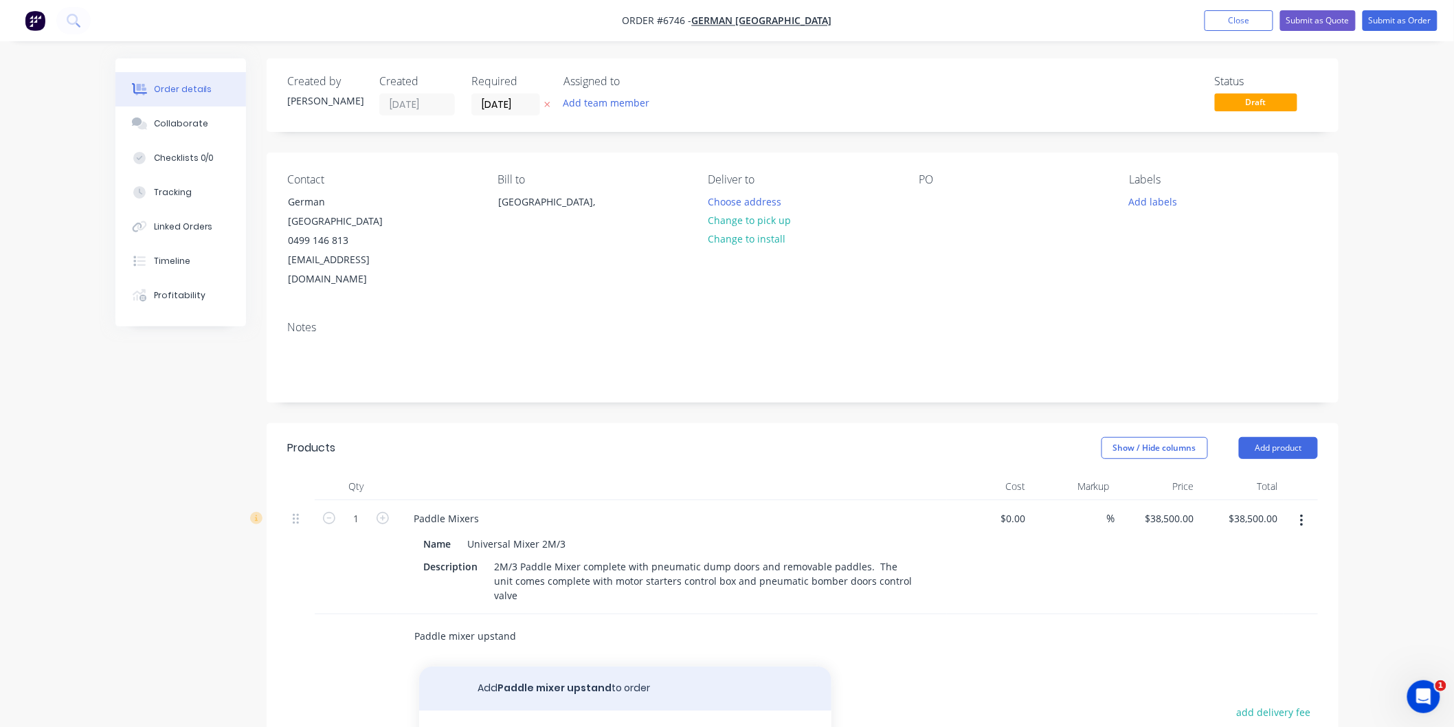
type input "Paddle mixer upstand"
click at [520, 666] on button "Add Paddle mixer upstand to order" at bounding box center [625, 688] width 412 height 44
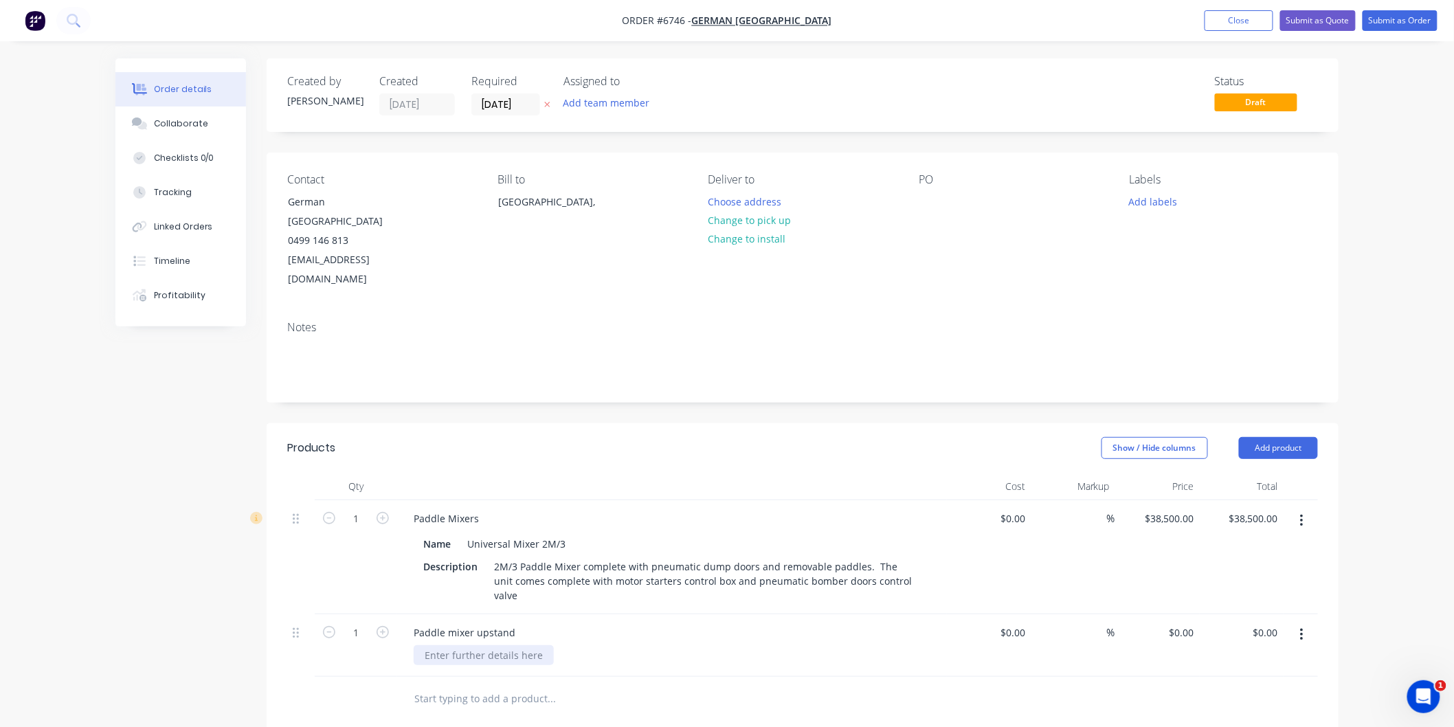
click at [464, 645] on div at bounding box center [484, 655] width 140 height 20
click at [1190, 622] on input "0" at bounding box center [1184, 632] width 32 height 20
type input "$10,365.00"
click at [1059, 621] on div "%" at bounding box center [1073, 645] width 84 height 63
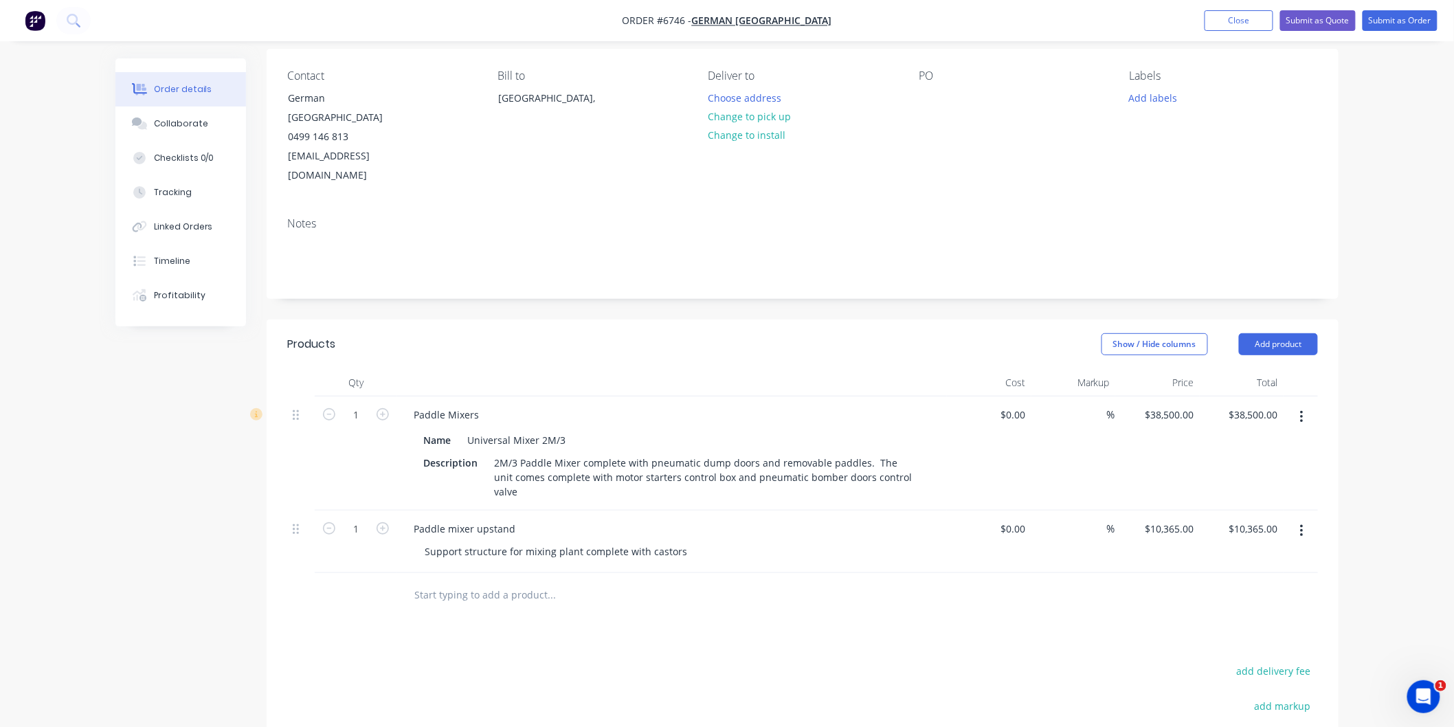
scroll to position [63, 0]
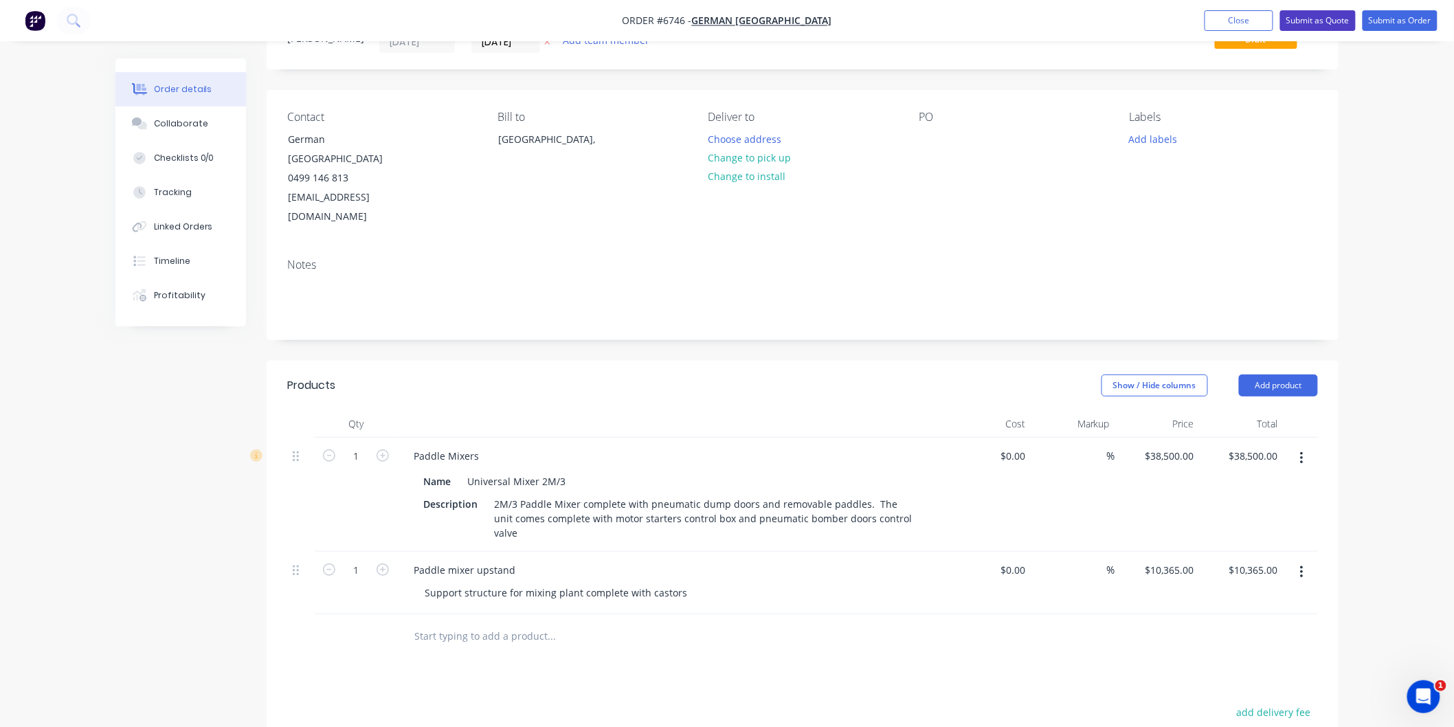
click at [1313, 18] on button "Submit as Quote" at bounding box center [1318, 20] width 76 height 21
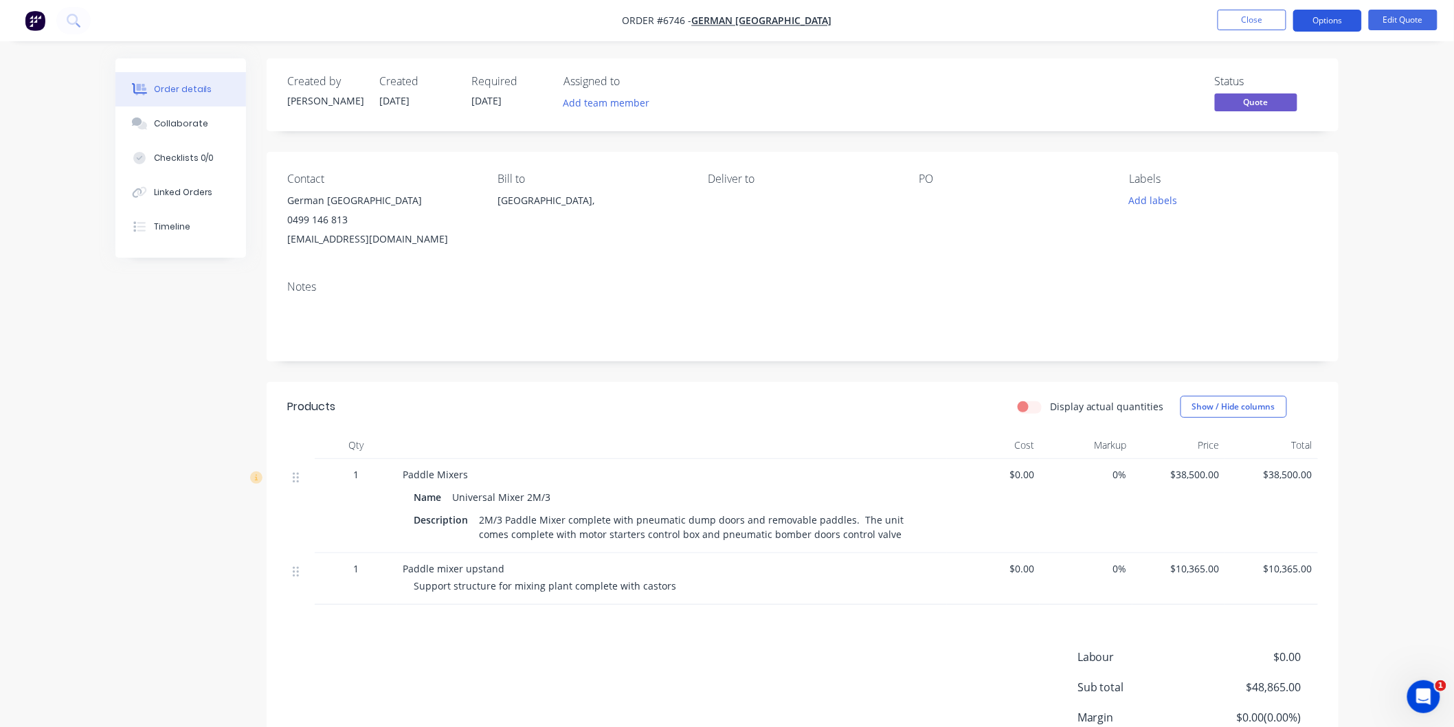
click at [1315, 10] on button "Options" at bounding box center [1327, 21] width 69 height 22
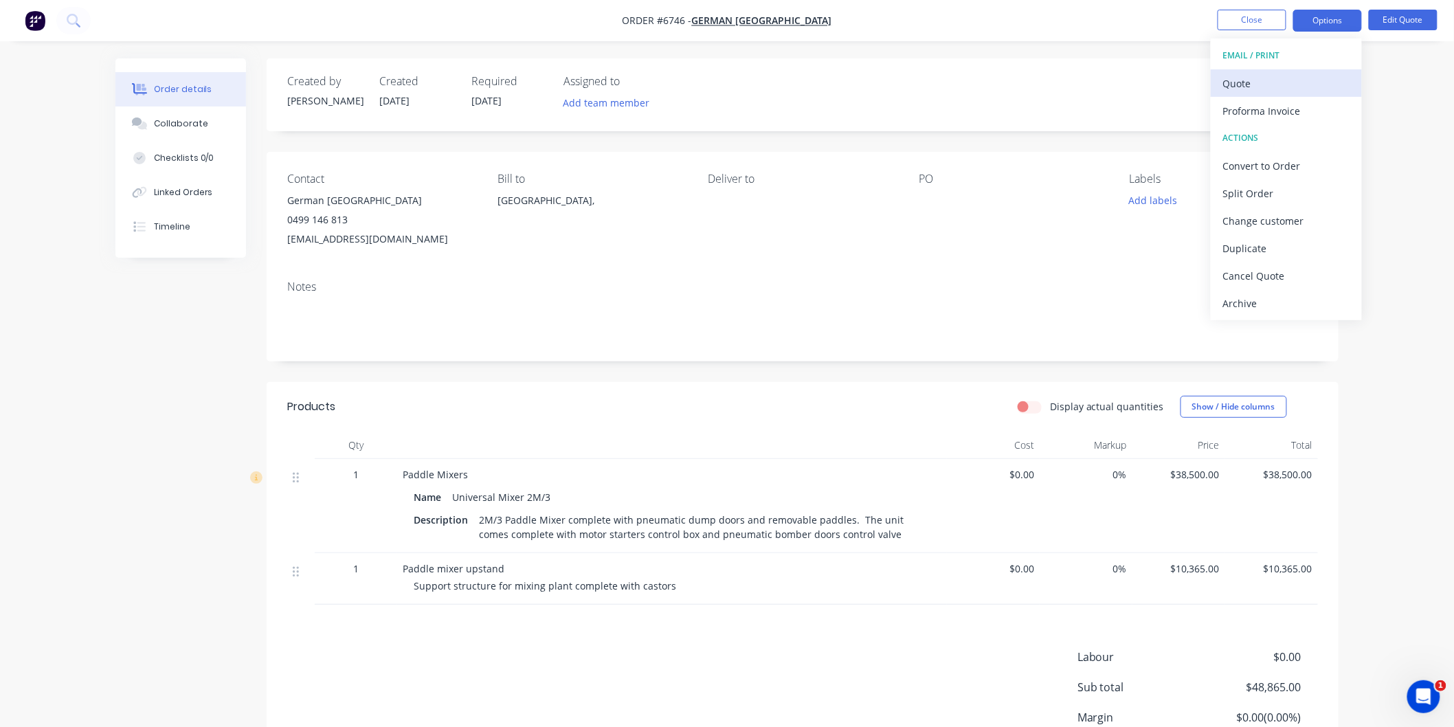
click at [1234, 87] on div "Quote" at bounding box center [1286, 84] width 126 height 20
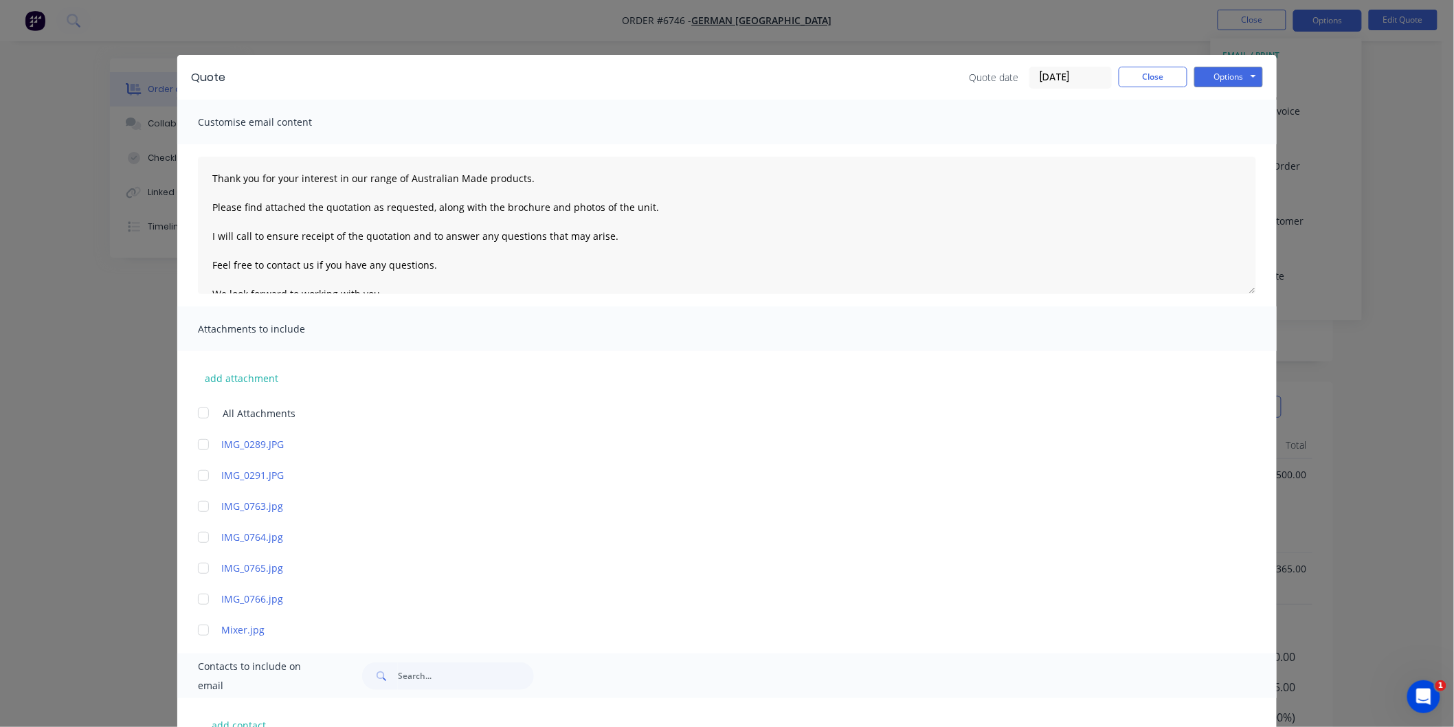
click at [196, 414] on div at bounding box center [203, 412] width 27 height 27
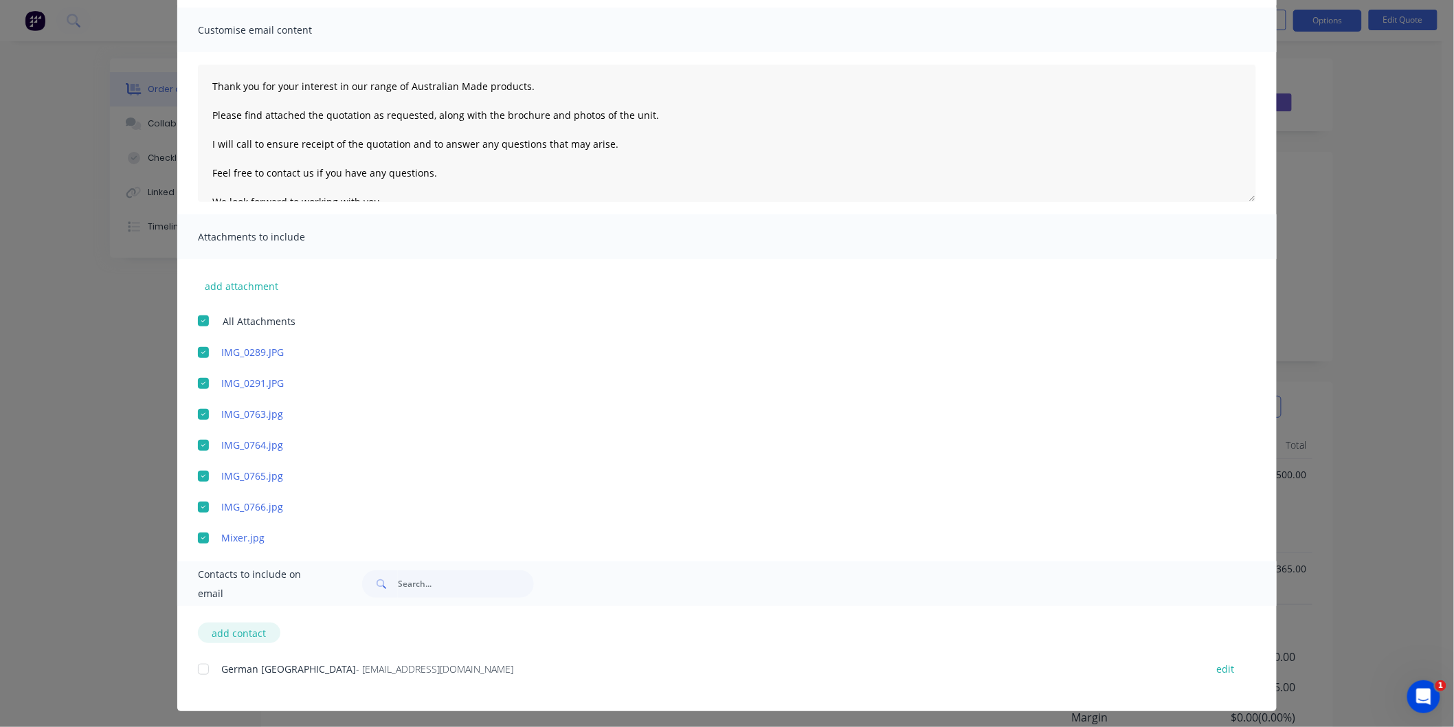
scroll to position [94, 0]
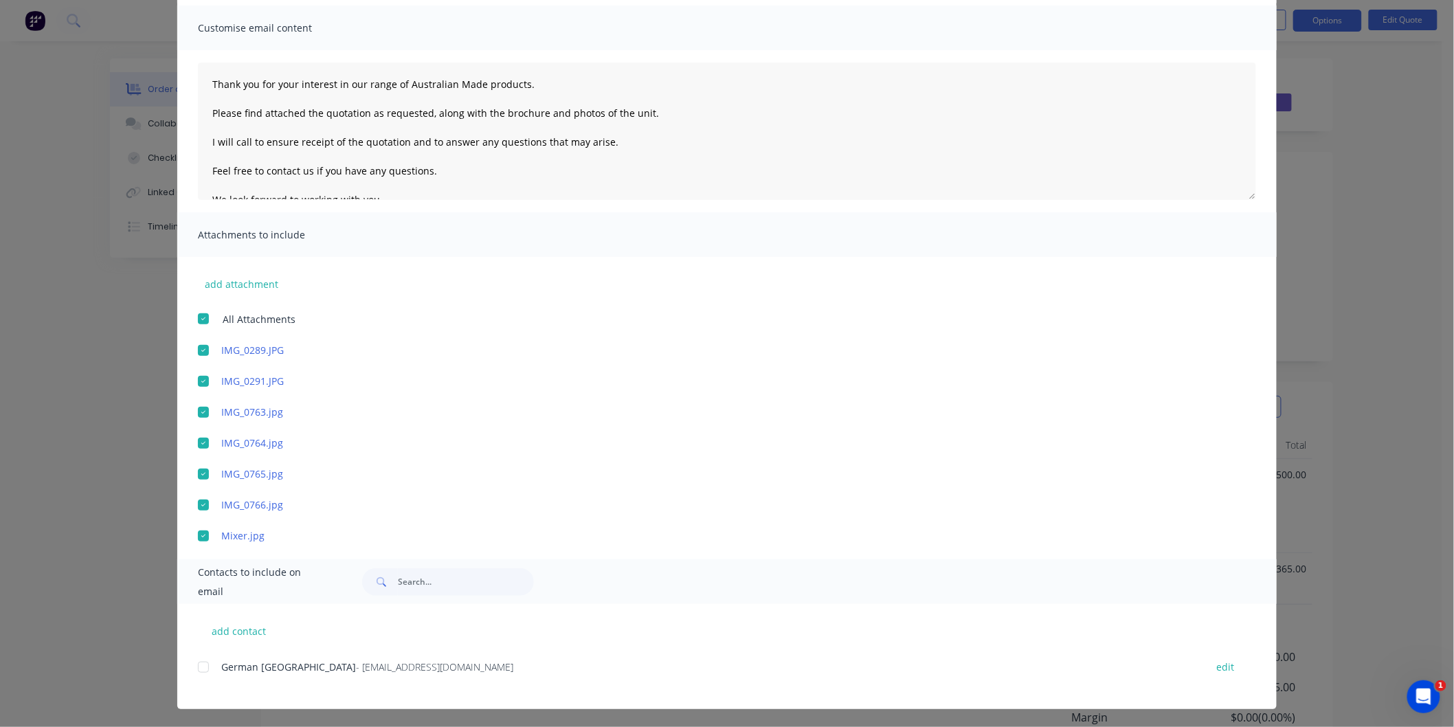
click at [202, 665] on div at bounding box center [203, 666] width 27 height 27
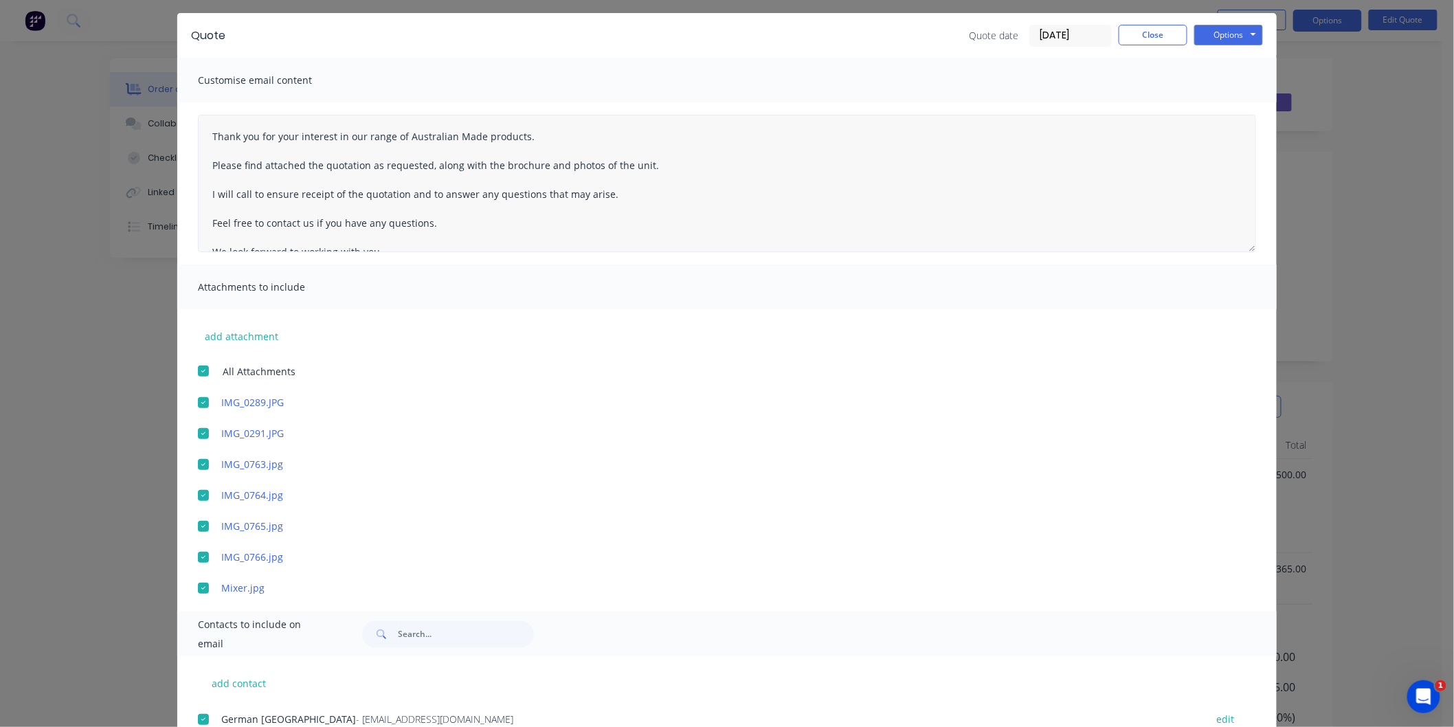
scroll to position [0, 0]
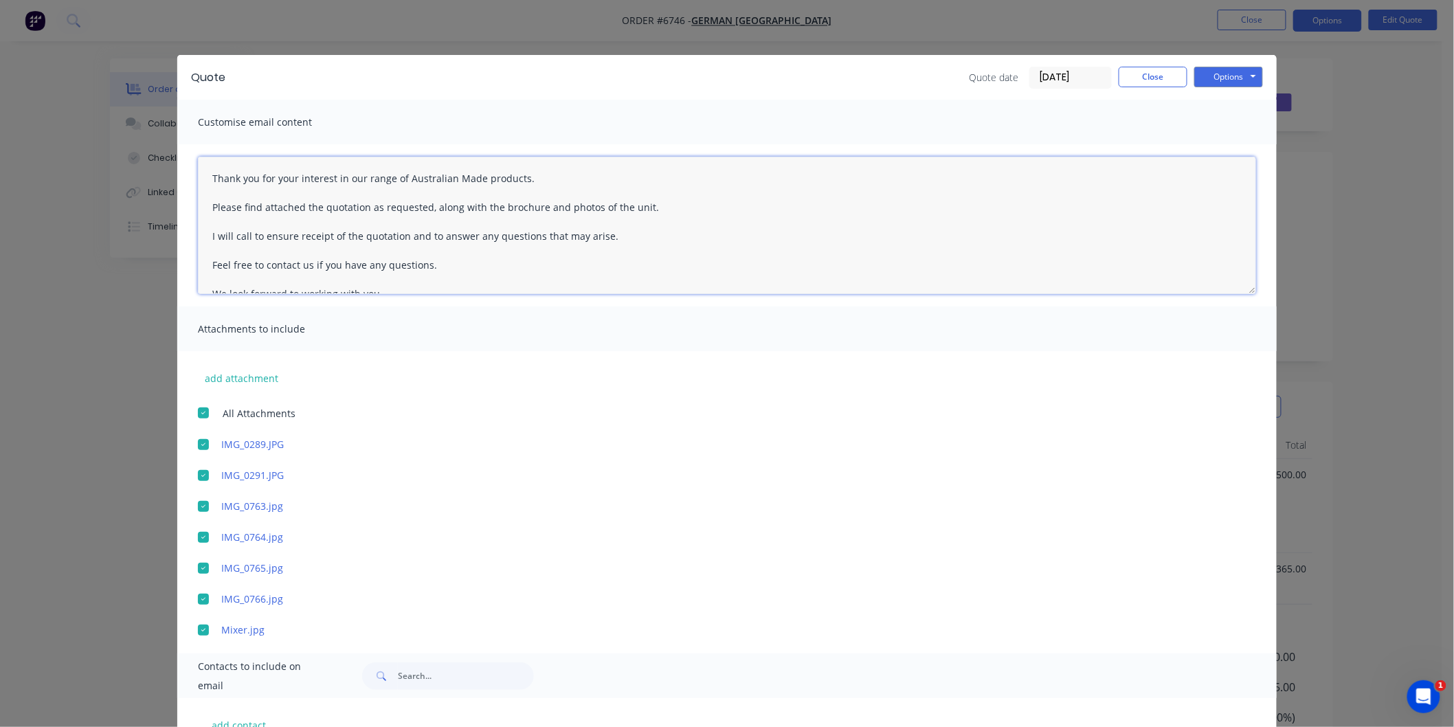
click at [204, 170] on textarea "Thank you for your interest in our range of Australian Made products. Please fi…" at bounding box center [727, 225] width 1058 height 137
type textarea "Thank you for your interest in our range of Australian Made products. Please fi…"
click at [1149, 72] on button "Close" at bounding box center [1152, 77] width 69 height 21
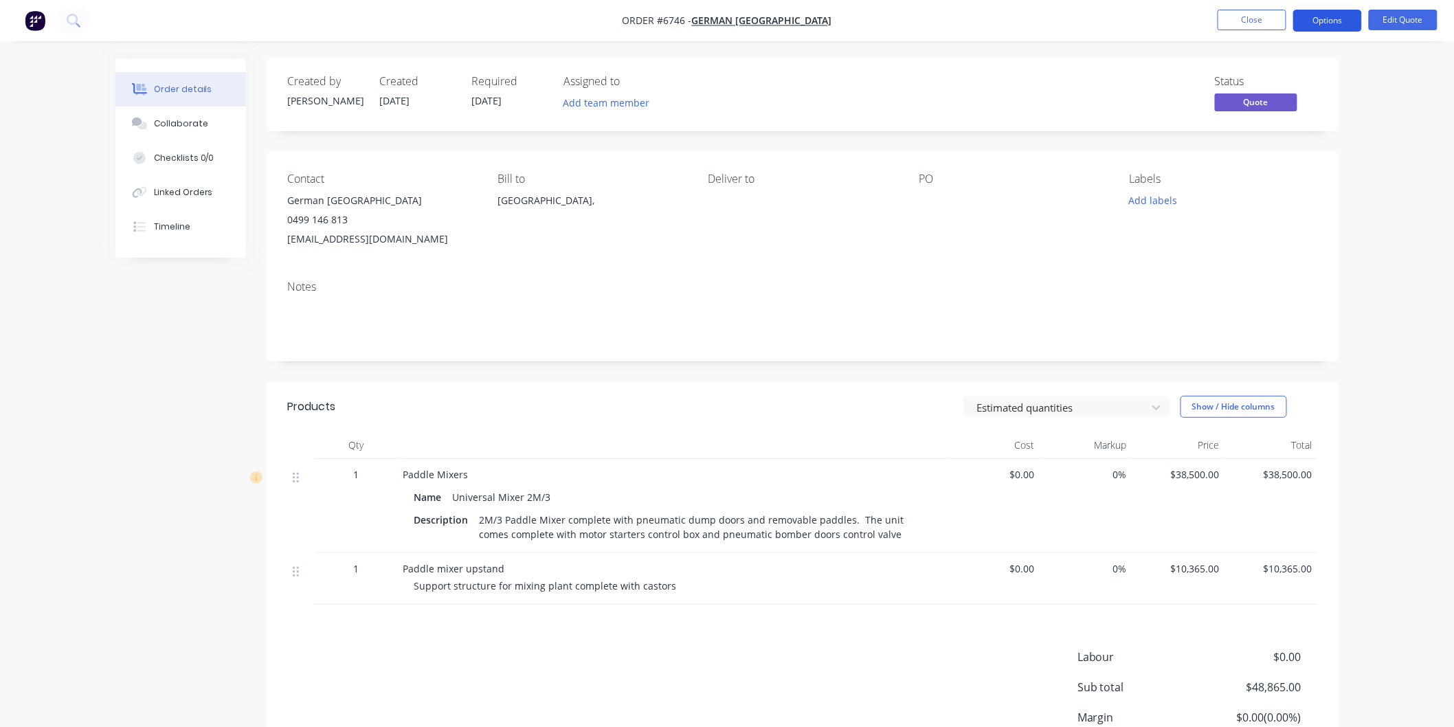
click at [1328, 19] on button "Options" at bounding box center [1327, 21] width 69 height 22
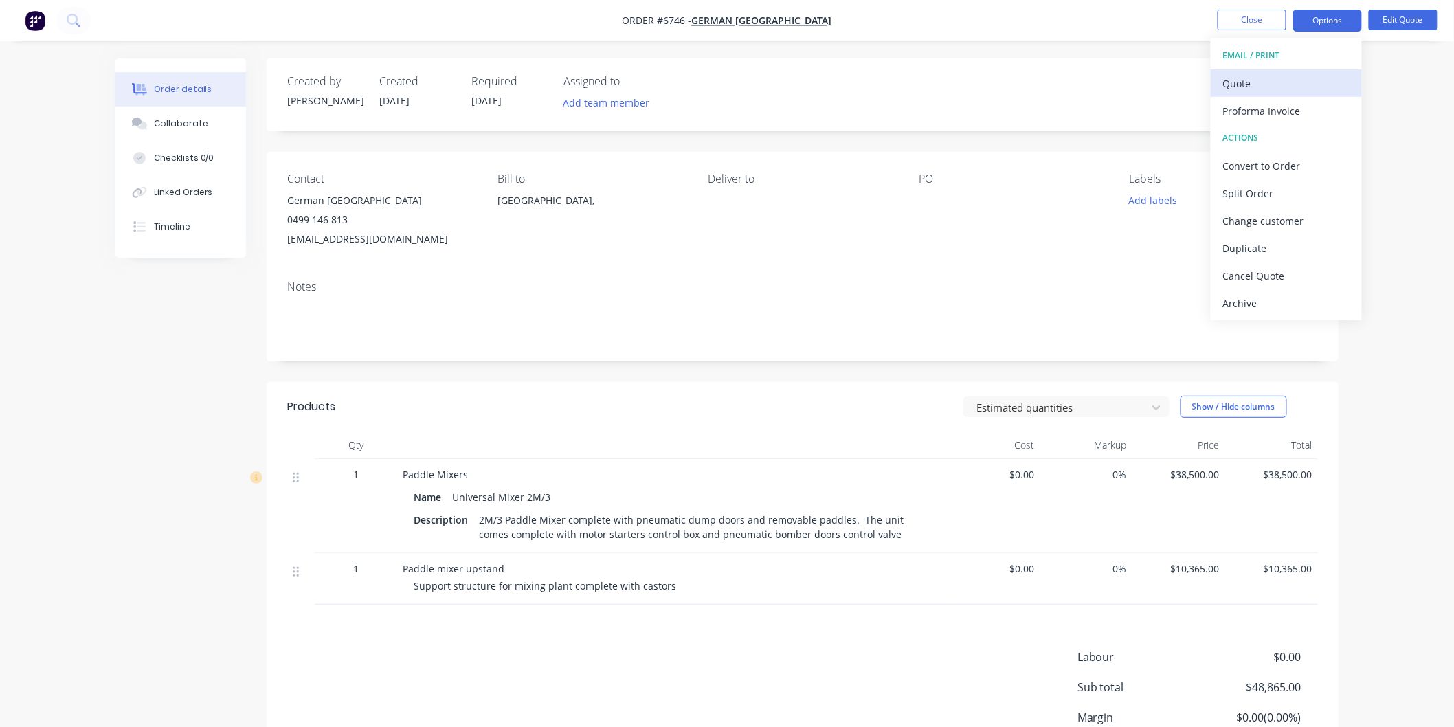
click at [1256, 77] on div "Quote" at bounding box center [1286, 84] width 126 height 20
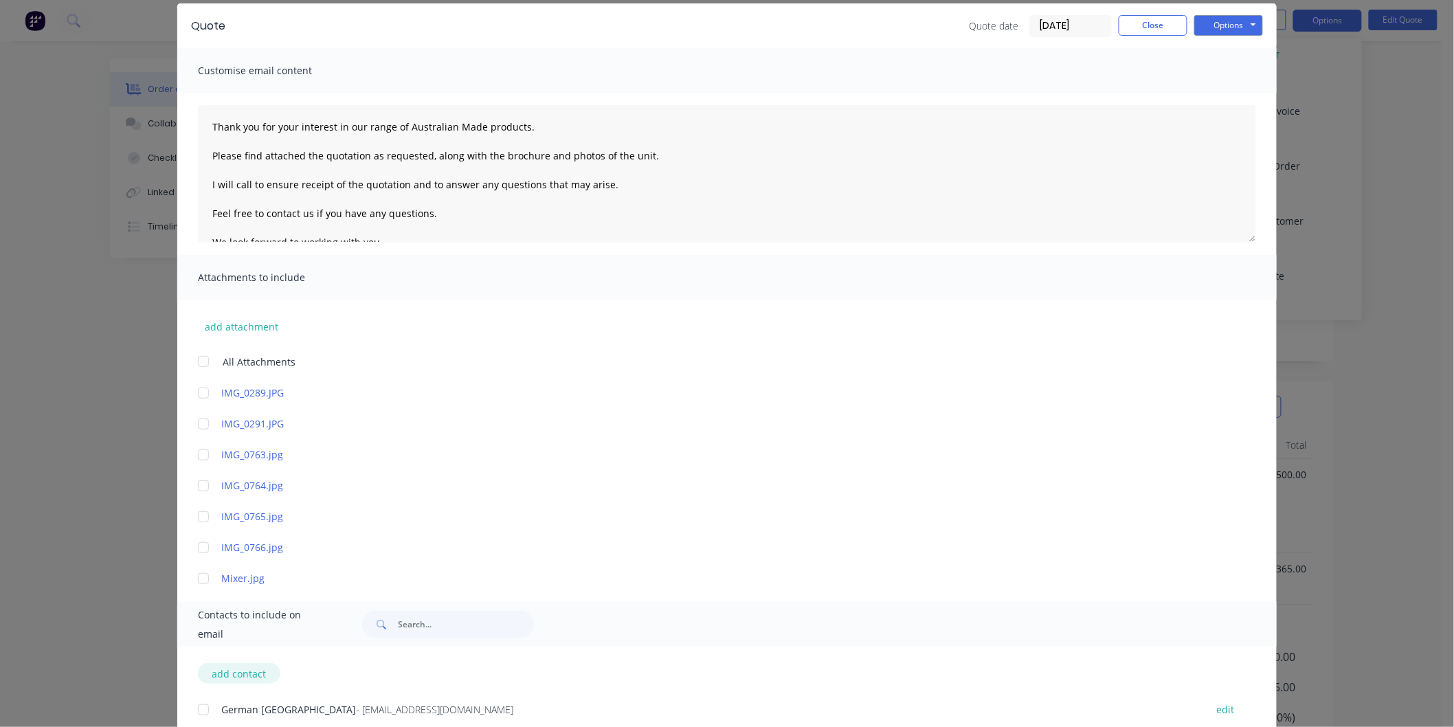
scroll to position [94, 0]
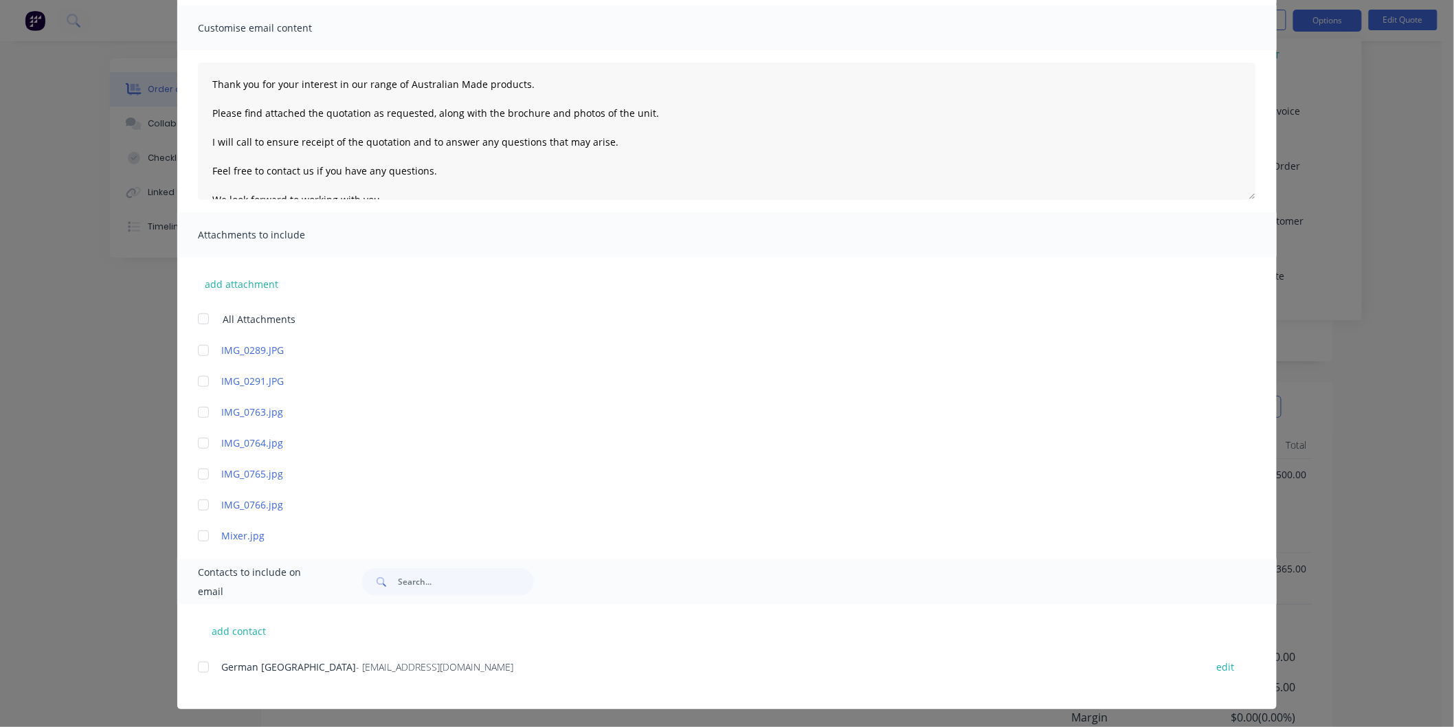
click at [201, 669] on div at bounding box center [203, 666] width 27 height 27
click at [200, 317] on div at bounding box center [203, 318] width 27 height 27
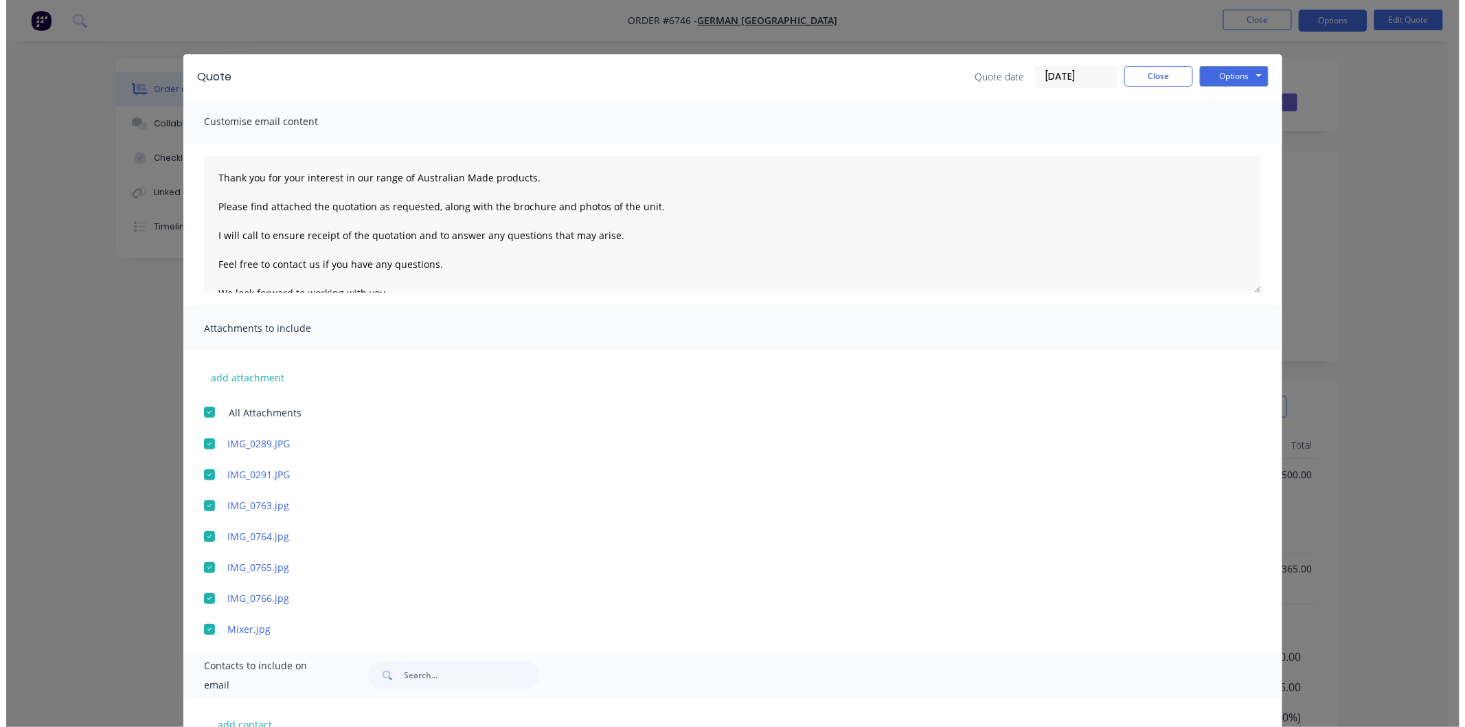
scroll to position [0, 0]
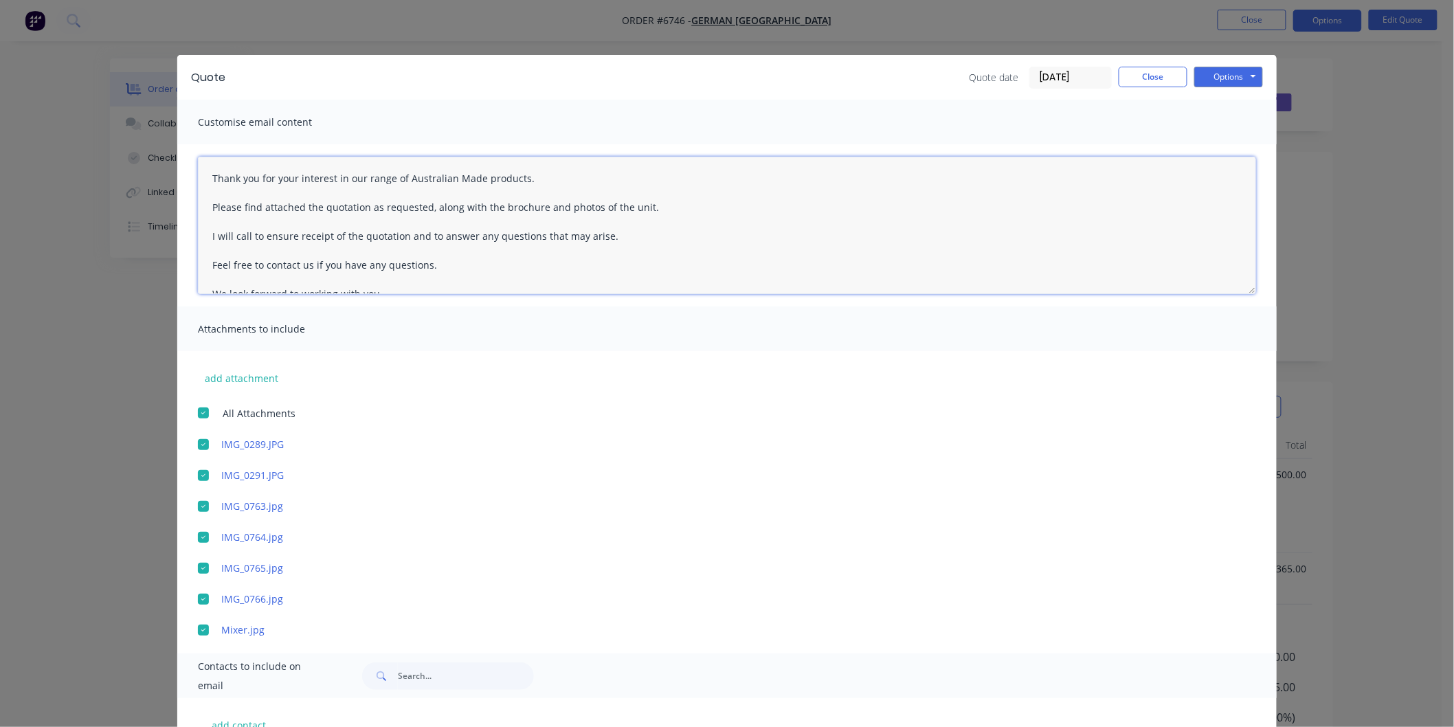
click at [204, 179] on textarea "Thank you for your interest in our range of Australian Made products. Please fi…" at bounding box center [727, 225] width 1058 height 137
type textarea "German Thank you for your interest in our range of Australian Made products. Pl…"
click at [1214, 71] on button "Options" at bounding box center [1228, 77] width 69 height 21
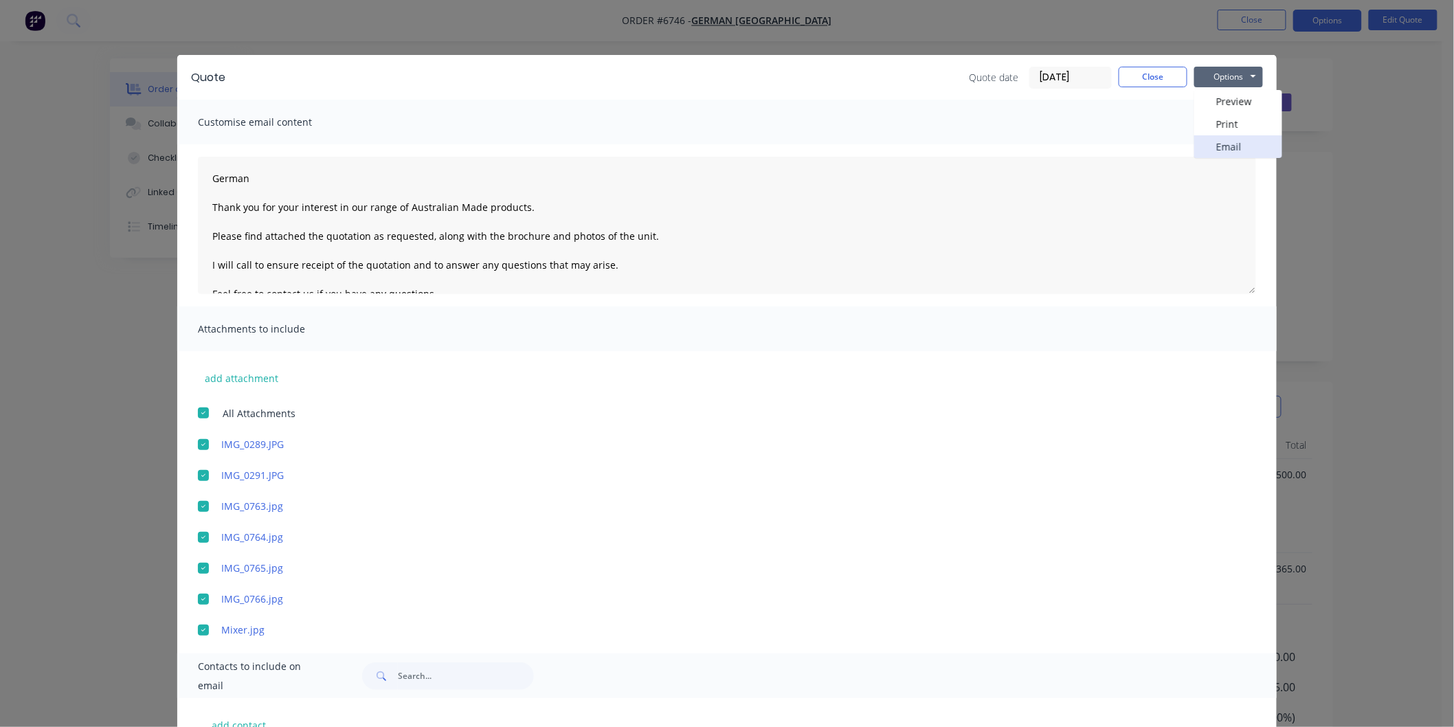
click at [1206, 141] on button "Email" at bounding box center [1238, 146] width 88 height 23
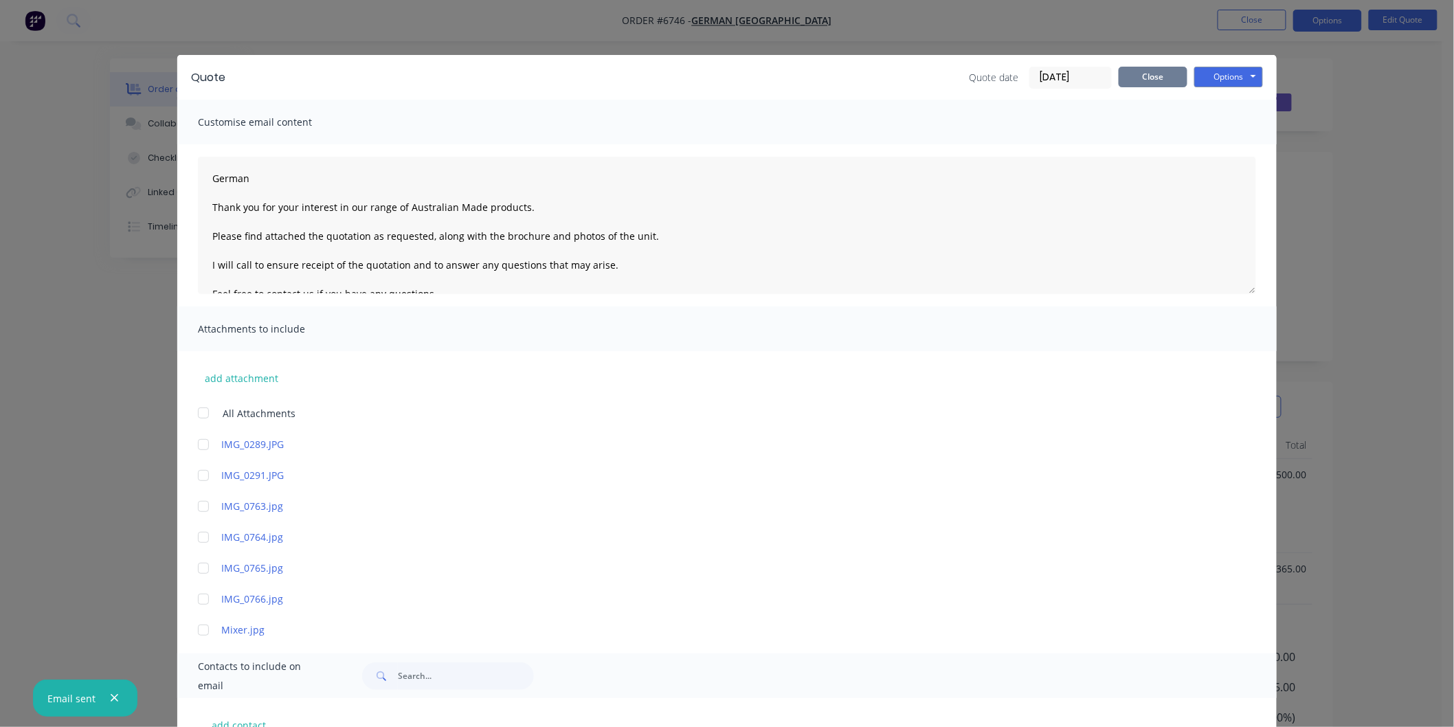
click at [1138, 72] on button "Close" at bounding box center [1152, 77] width 69 height 21
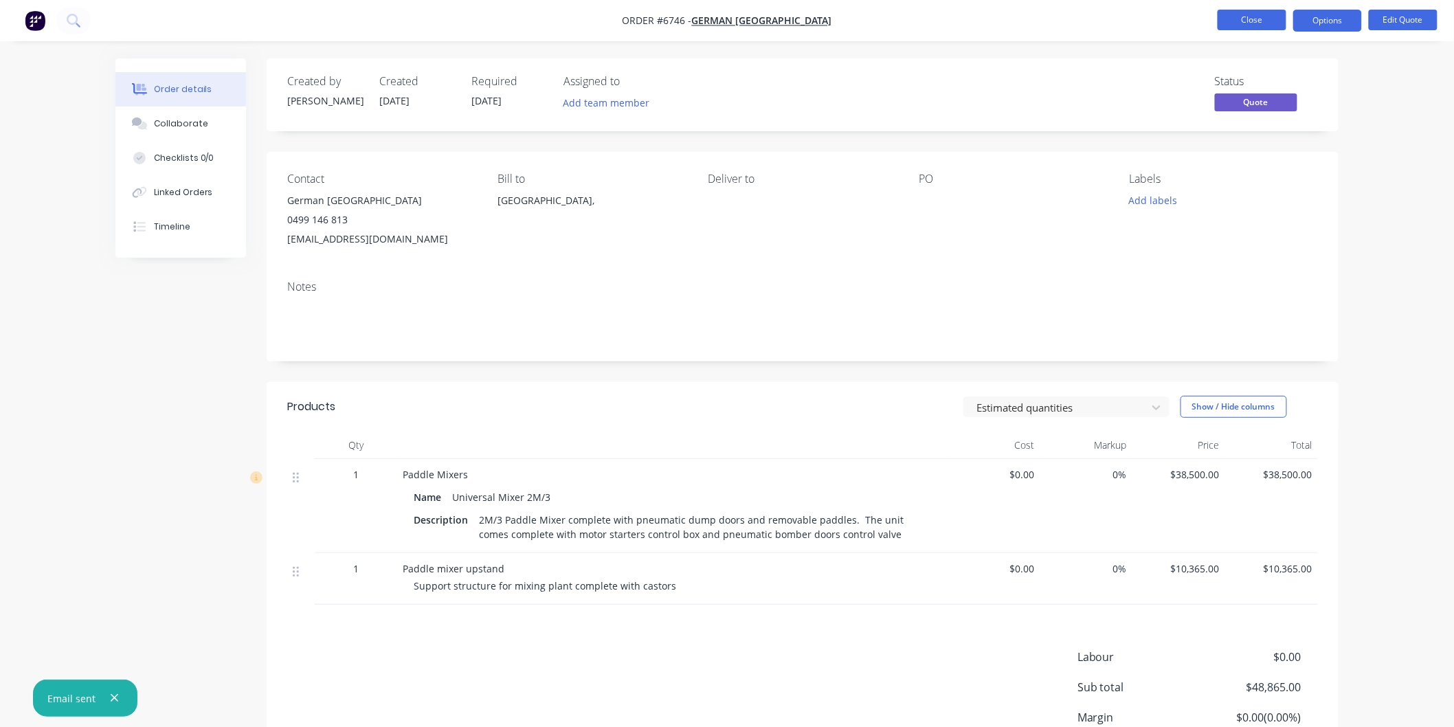
click at [1231, 19] on button "Close" at bounding box center [1251, 20] width 69 height 21
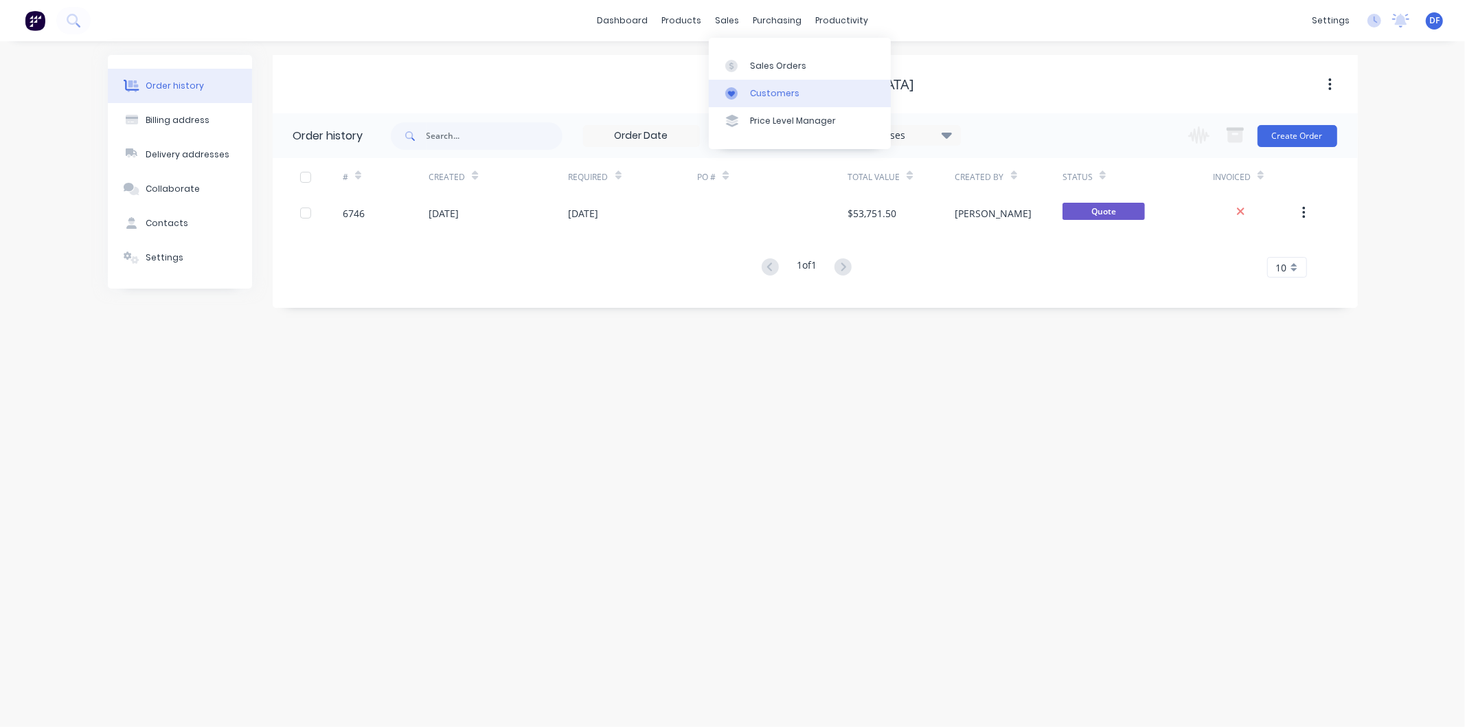
click at [771, 89] on div "Customers" at bounding box center [774, 93] width 49 height 12
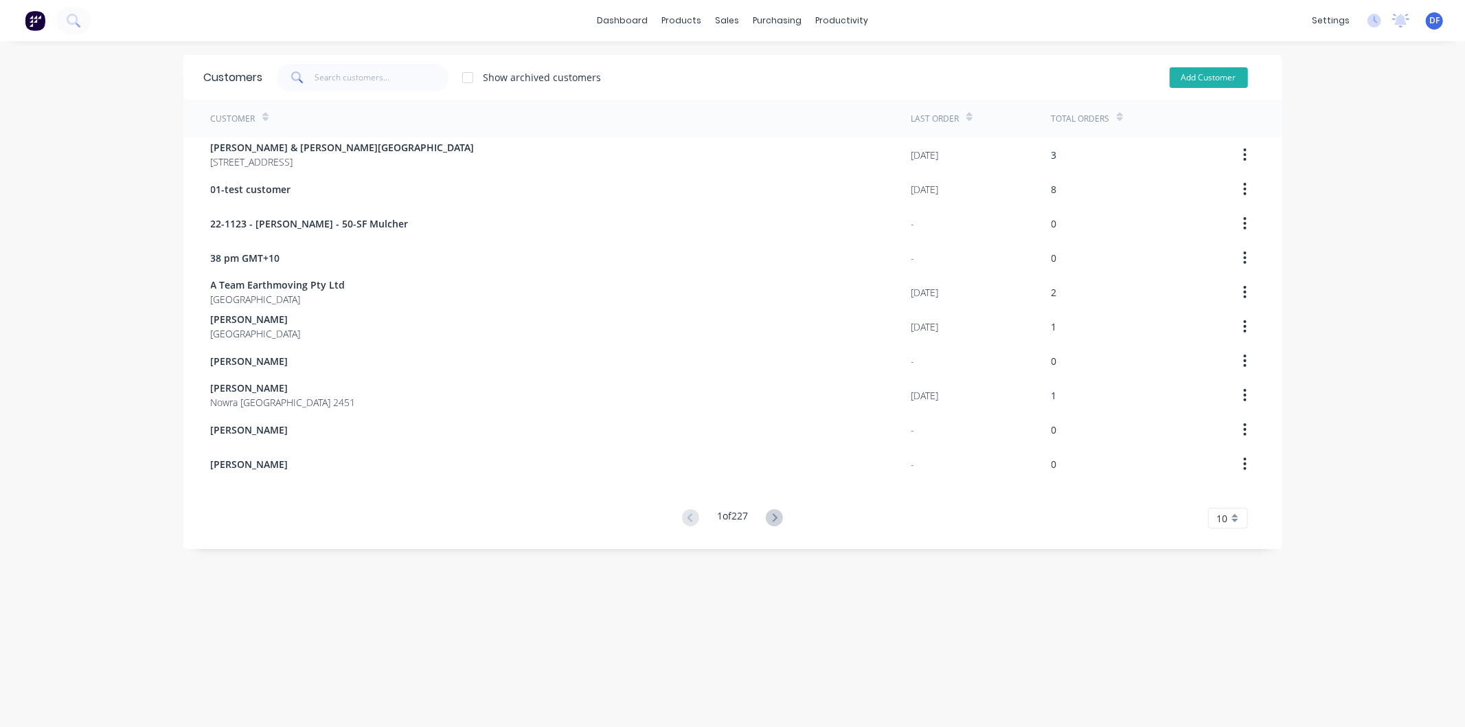
click at [1190, 78] on button "Add Customer" at bounding box center [1209, 77] width 78 height 21
select select "AU"
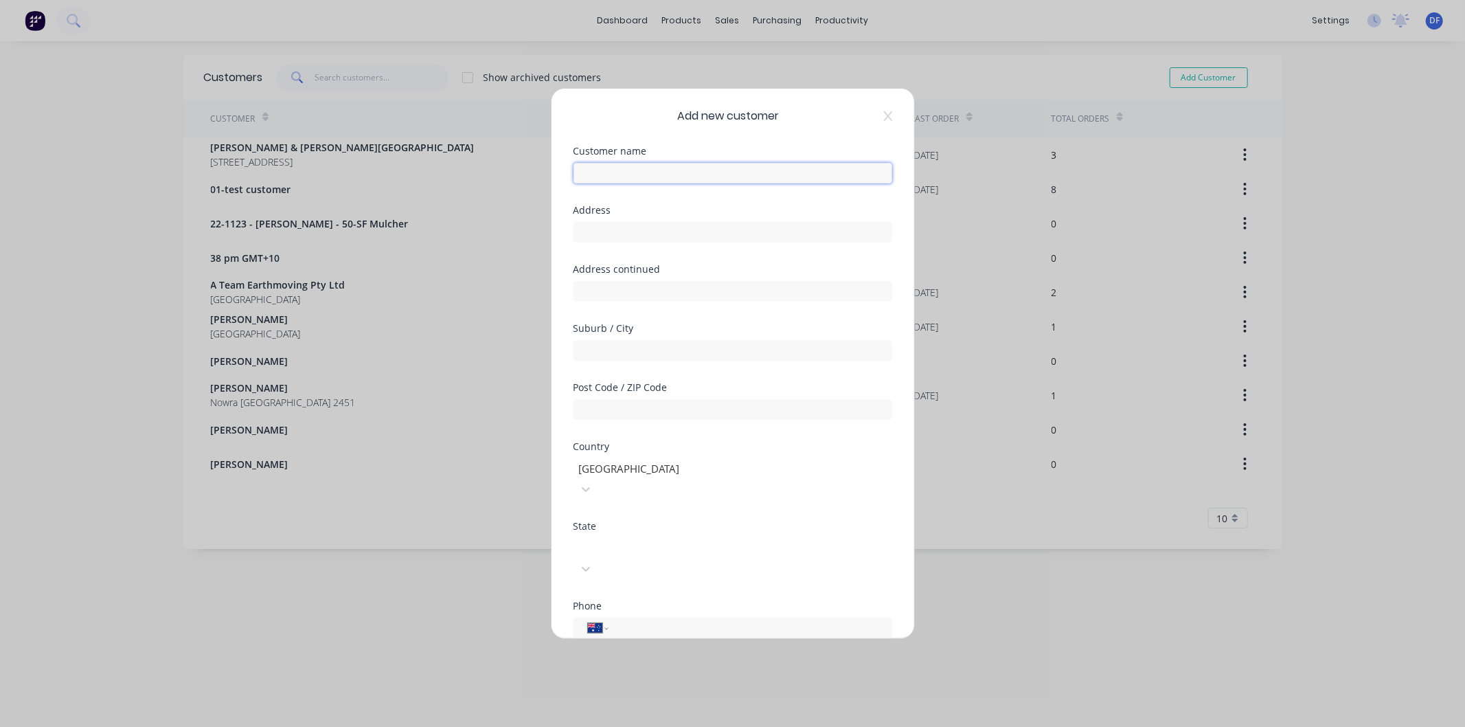
click at [608, 170] on input "text" at bounding box center [733, 173] width 319 height 21
click at [635, 631] on input "tel" at bounding box center [747, 639] width 259 height 16
paste input "0499 777 249"
type input "0499 777 249"
click at [606, 182] on input "text" at bounding box center [733, 173] width 319 height 21
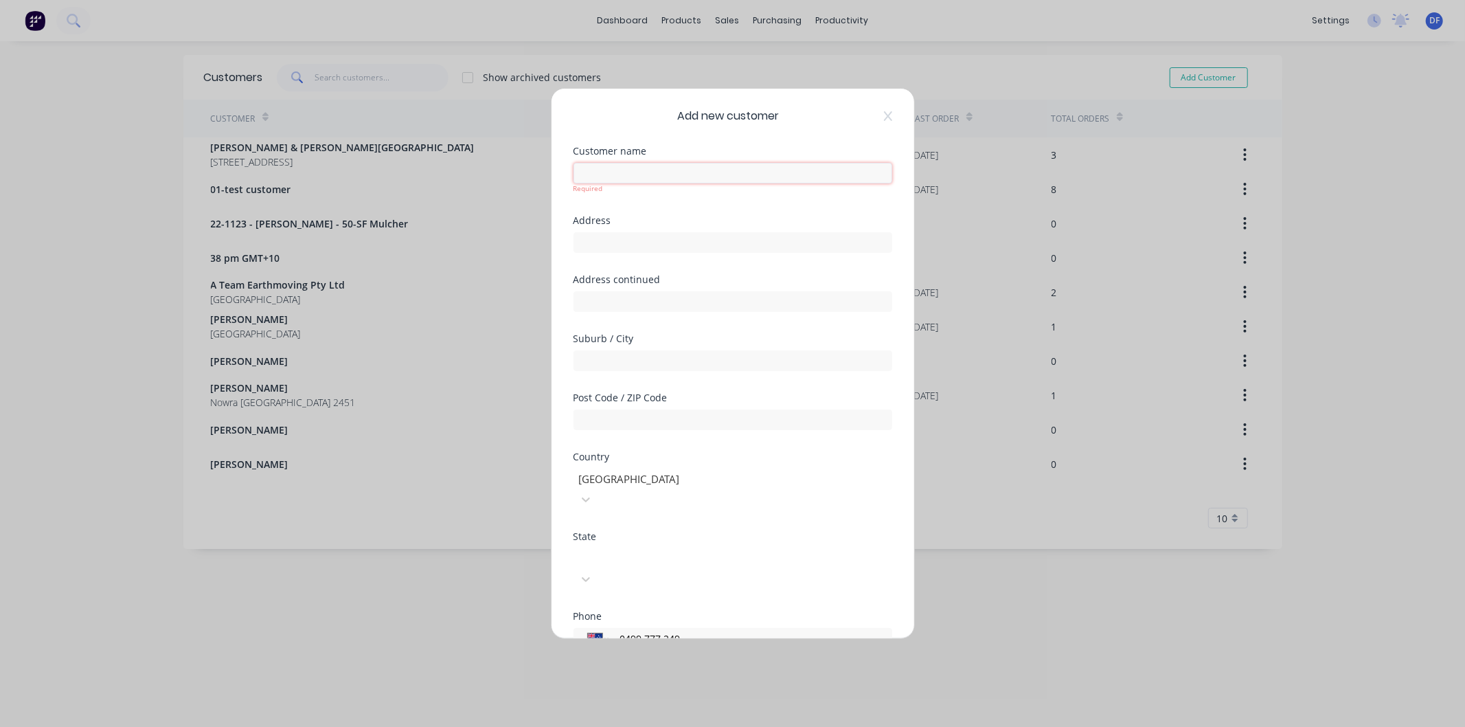
paste input "[PERSON_NAME]"
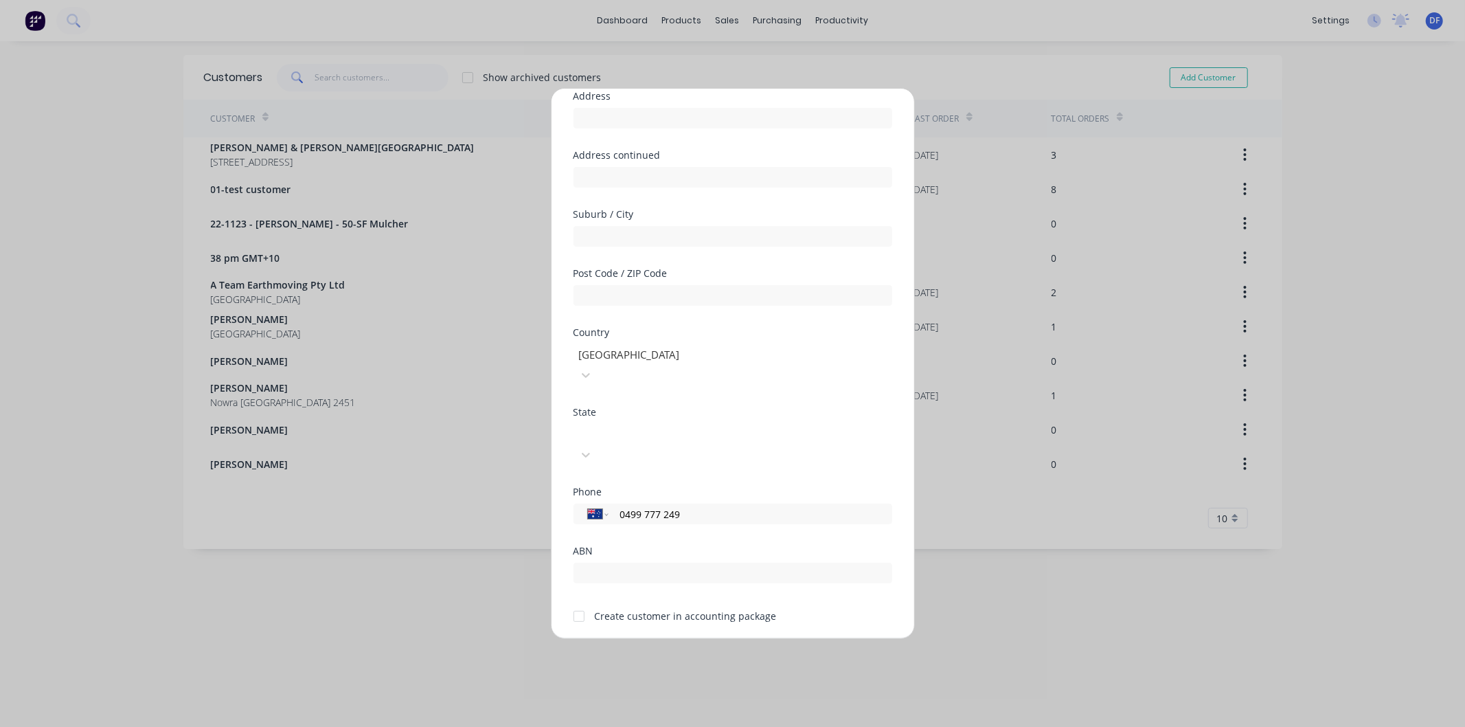
scroll to position [131, 0]
type input "[PERSON_NAME]"
click at [578, 596] on div at bounding box center [578, 609] width 27 height 27
click at [579, 596] on div at bounding box center [578, 609] width 27 height 27
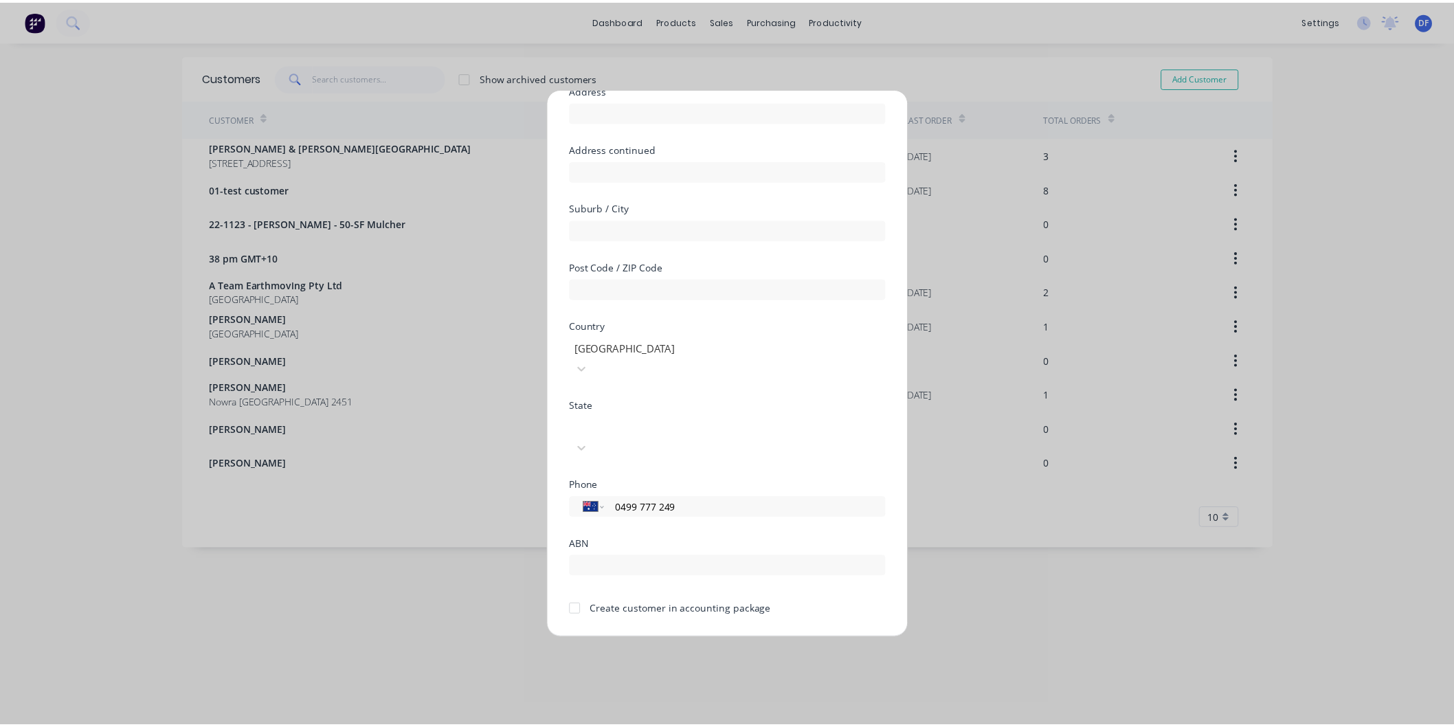
scroll to position [120, 0]
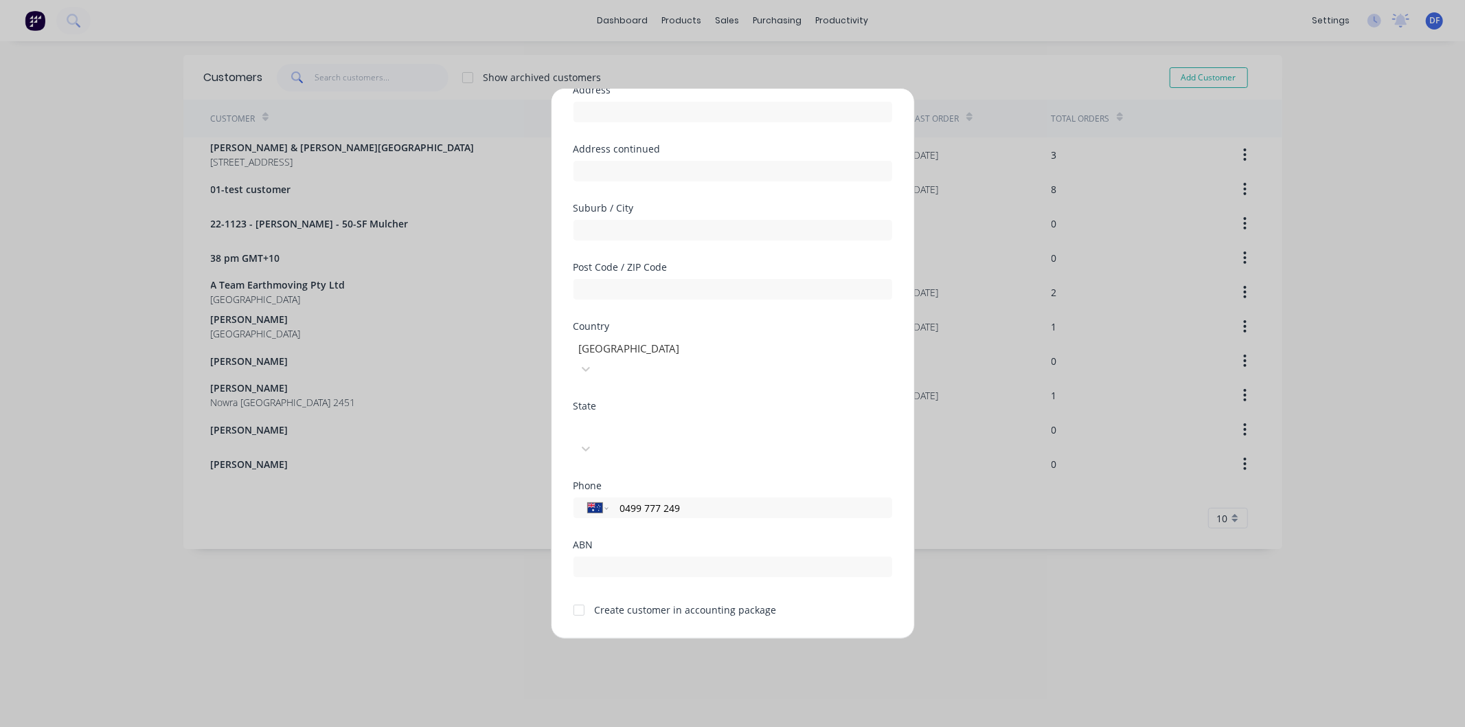
click at [580, 596] on div at bounding box center [578, 609] width 27 height 27
click at [681, 639] on button "Save" at bounding box center [690, 650] width 76 height 22
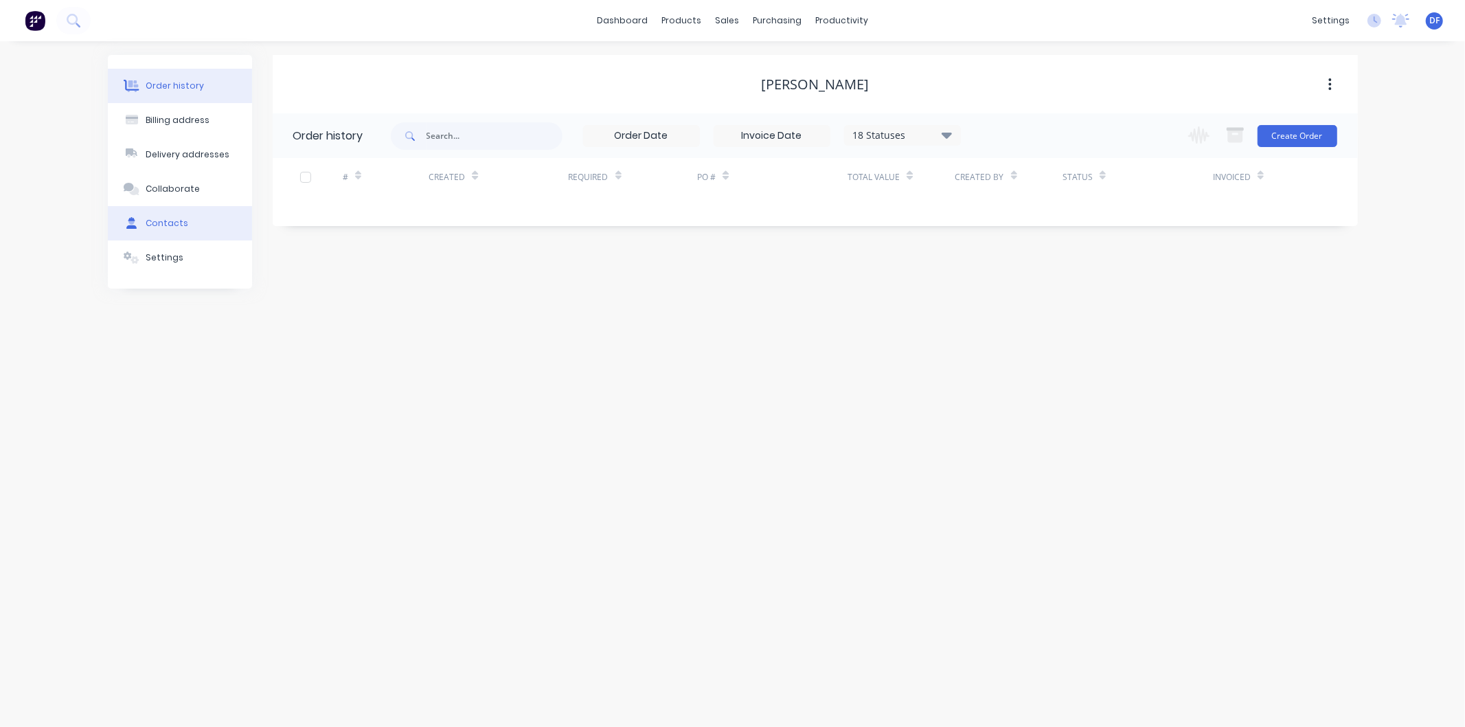
click at [158, 223] on div "Contacts" at bounding box center [167, 223] width 43 height 12
click at [1318, 138] on button "Add contact" at bounding box center [1315, 135] width 63 height 21
select select "AU"
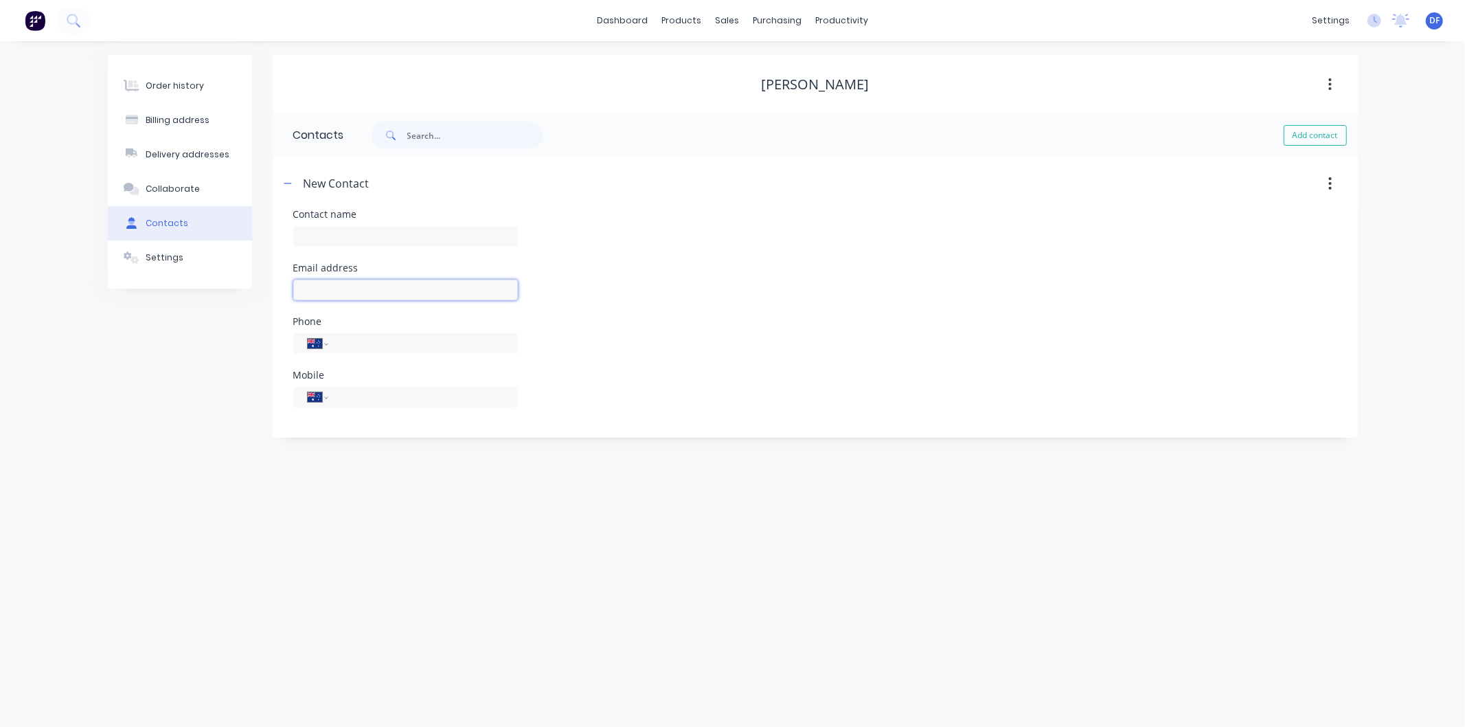
click at [325, 282] on input "text" at bounding box center [405, 290] width 225 height 21
paste input "[PERSON_NAME]"
type input "[PERSON_NAME]"
click at [326, 241] on input "text" at bounding box center [405, 236] width 225 height 21
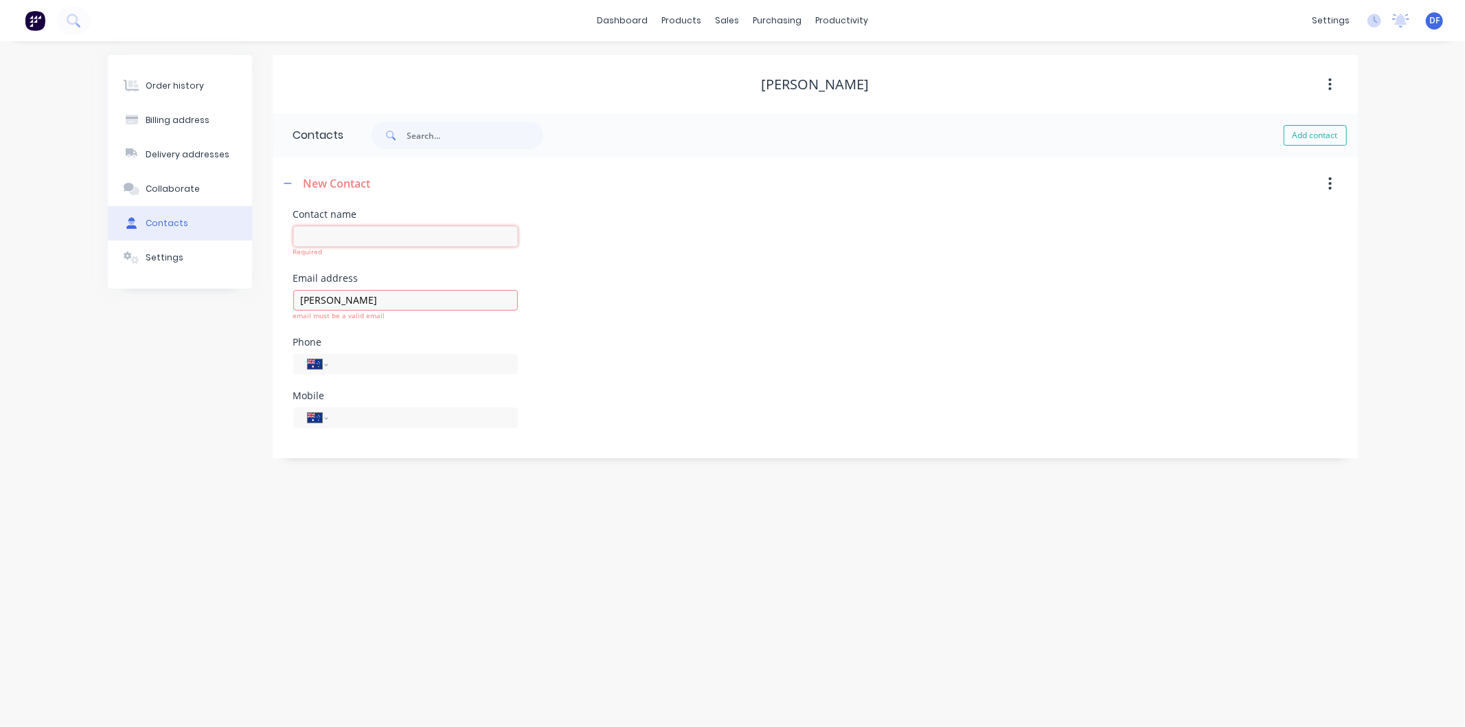
paste input "[PERSON_NAME]"
type input "[PERSON_NAME]"
drag, startPoint x: 375, startPoint y: 301, endPoint x: 299, endPoint y: 302, distance: 76.3
click at [299, 302] on div "[PERSON_NAME] email must be a valid email" at bounding box center [405, 295] width 225 height 31
select select "AU"
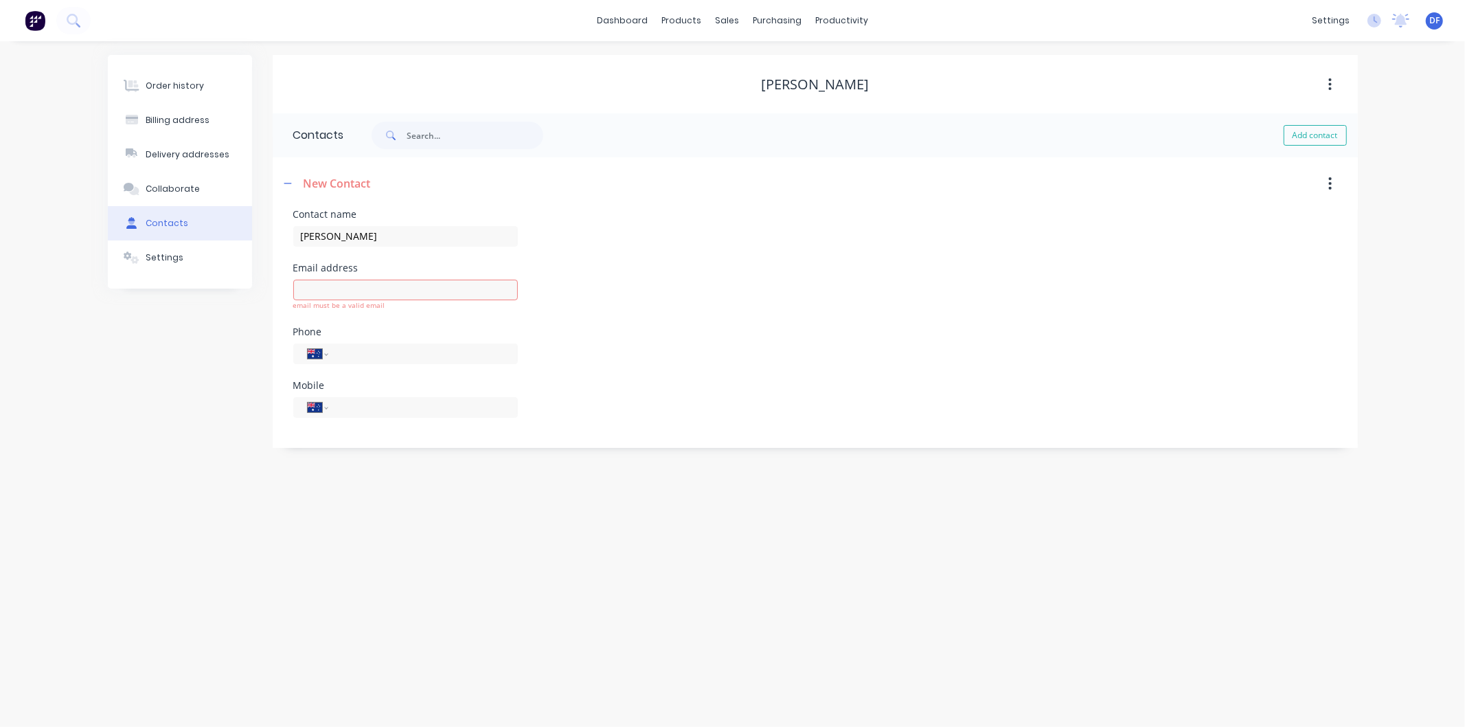
select select "AU"
click at [319, 286] on input "text" at bounding box center [405, 290] width 225 height 21
paste input "[EMAIL_ADDRESS][DOMAIN_NAME]"
type input "[EMAIL_ADDRESS][DOMAIN_NAME]"
click at [348, 394] on input "tel" at bounding box center [420, 397] width 165 height 16
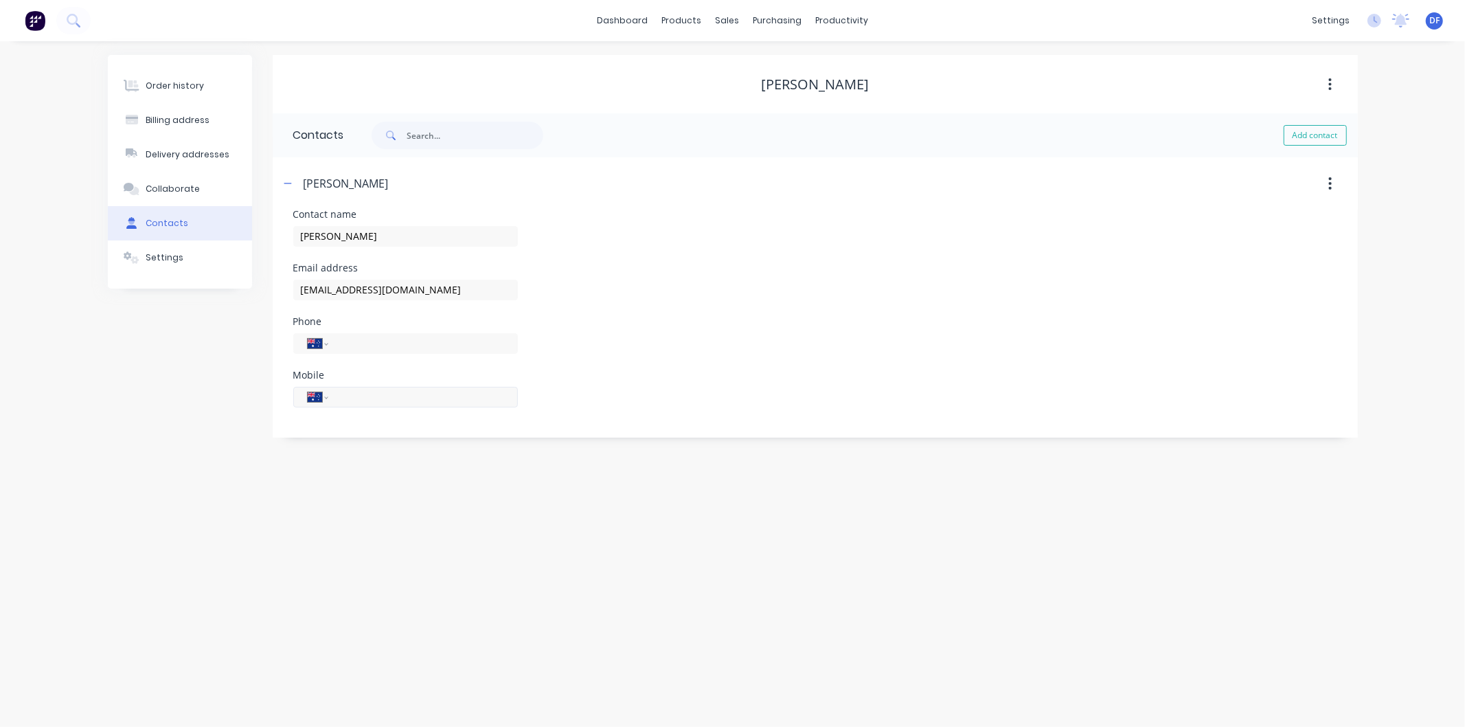
paste input "0499 777 249"
type input "0499 777 249"
click at [485, 523] on div "Order history Billing address Delivery addresses Collaborate Contacts Settings …" at bounding box center [732, 384] width 1465 height 686
click at [183, 80] on div "Order history" at bounding box center [175, 86] width 58 height 12
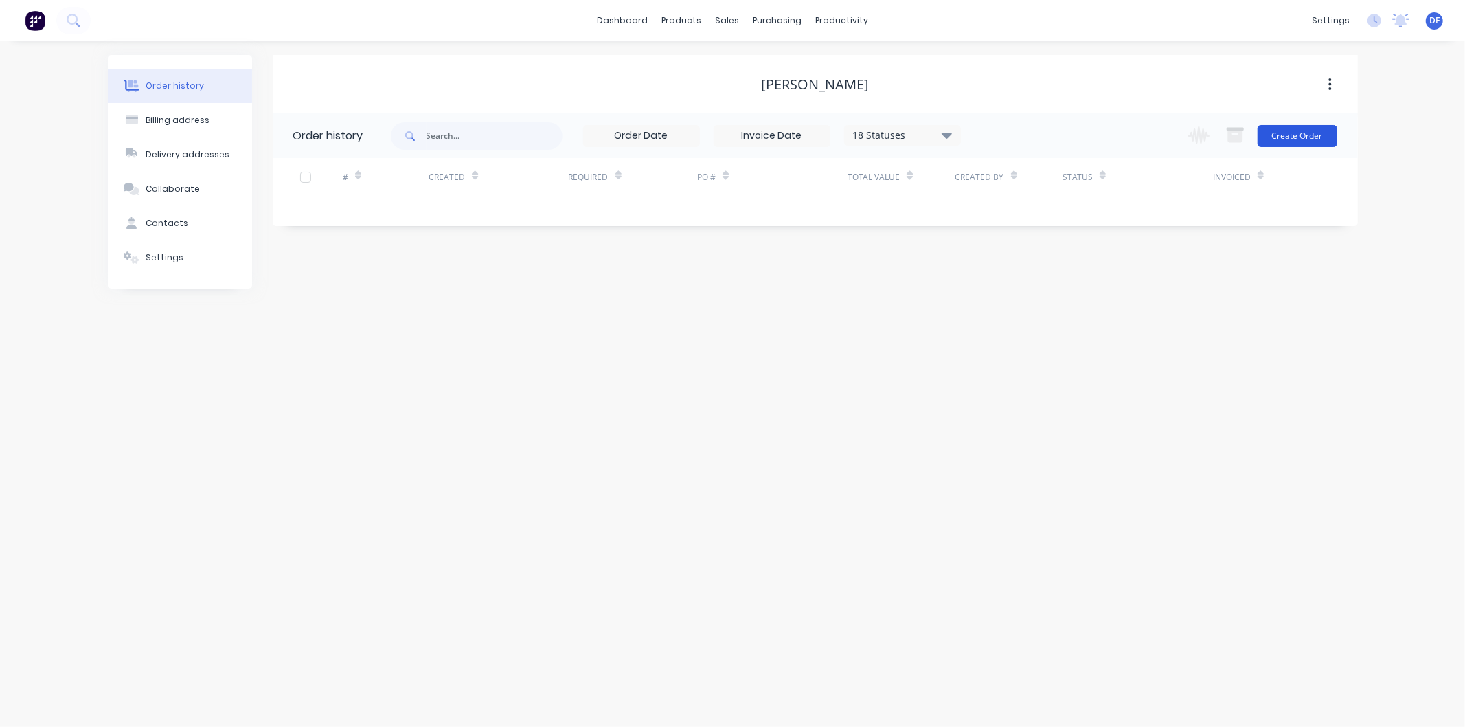
click at [1278, 135] on button "Create Order" at bounding box center [1298, 136] width 80 height 22
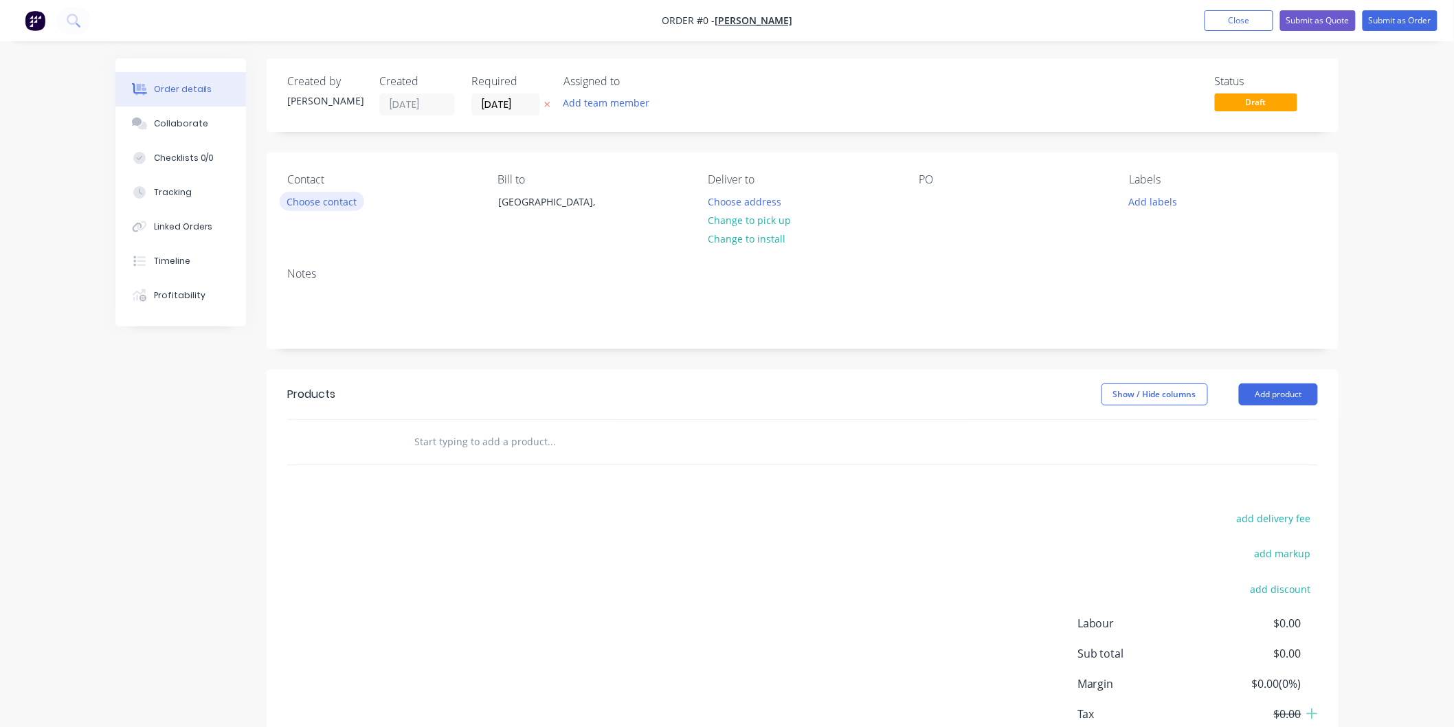
click at [347, 203] on button "Choose contact" at bounding box center [322, 201] width 84 height 19
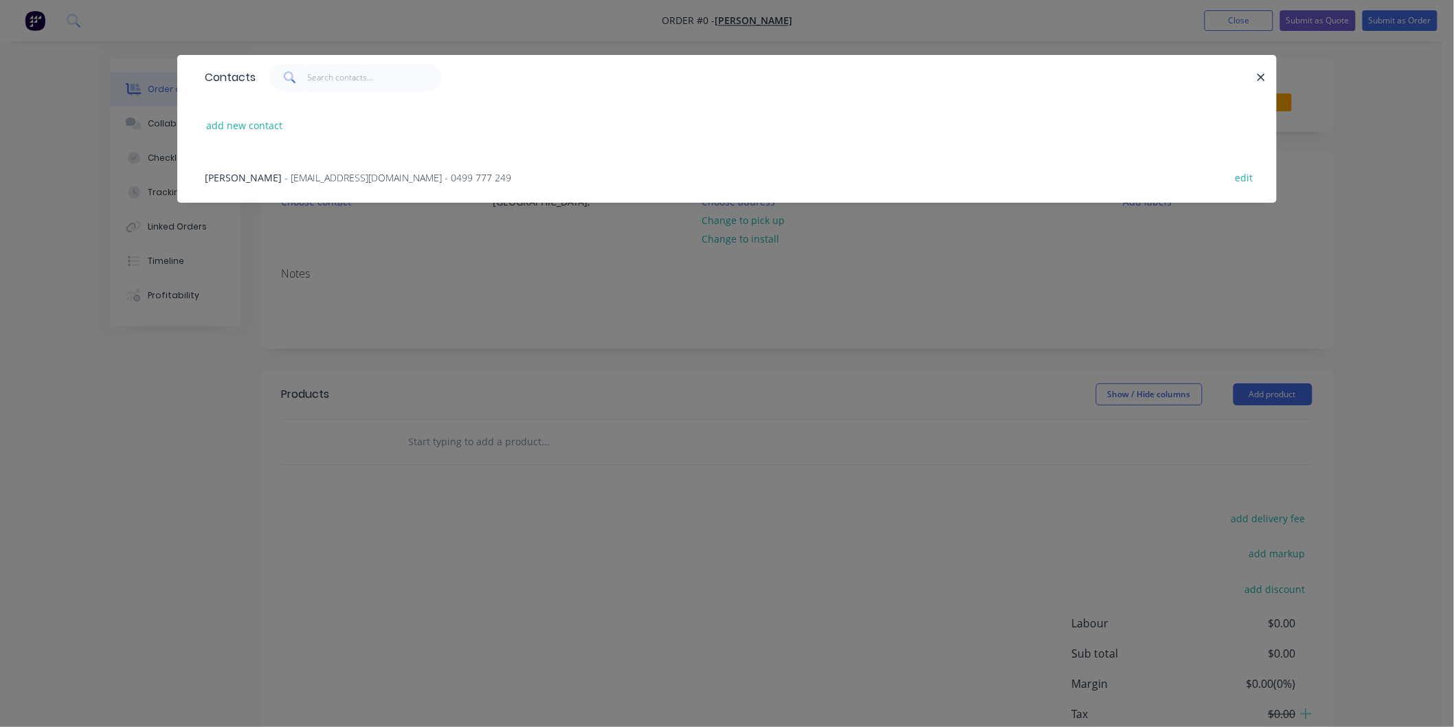
click at [326, 176] on span "- [EMAIL_ADDRESS][DOMAIN_NAME] - 0499 777 249" at bounding box center [397, 177] width 227 height 13
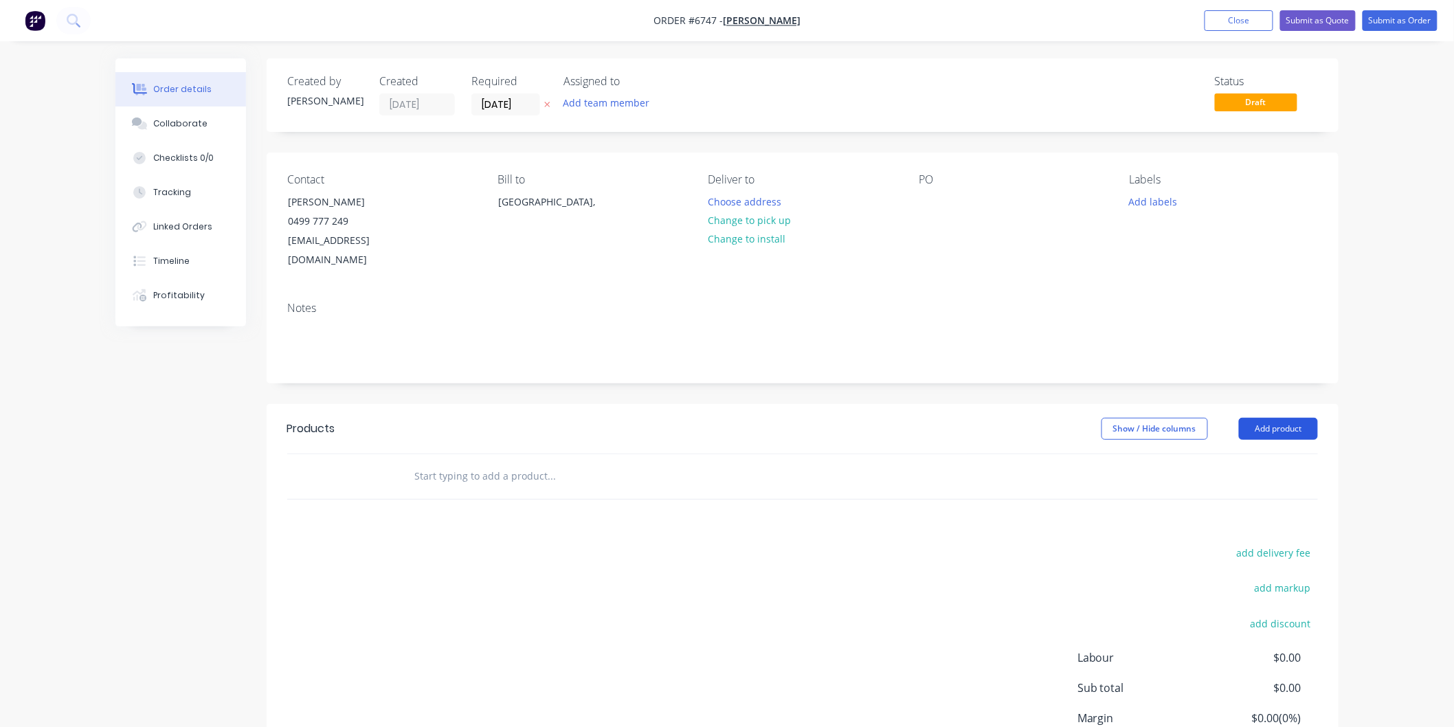
click at [1278, 418] on button "Add product" at bounding box center [1278, 429] width 79 height 22
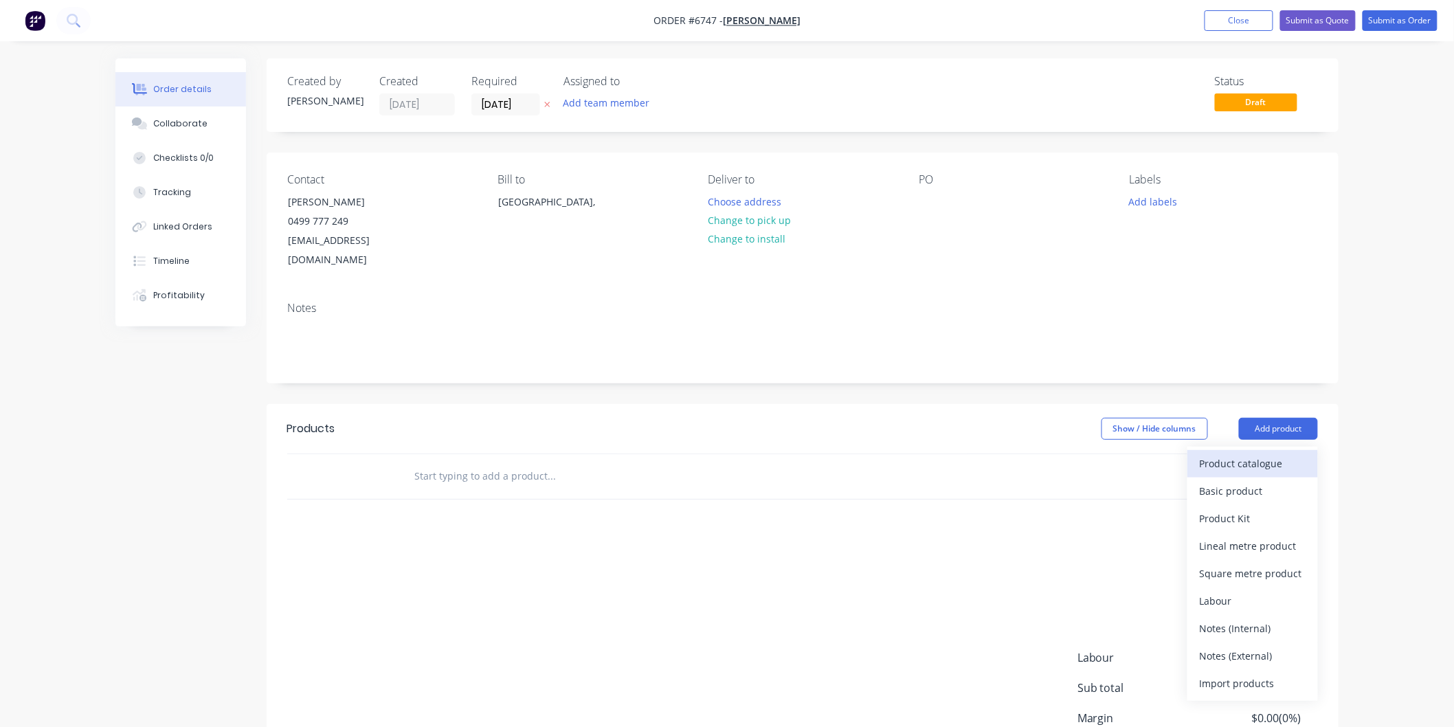
click at [1245, 453] on div "Product catalogue" at bounding box center [1252, 463] width 106 height 20
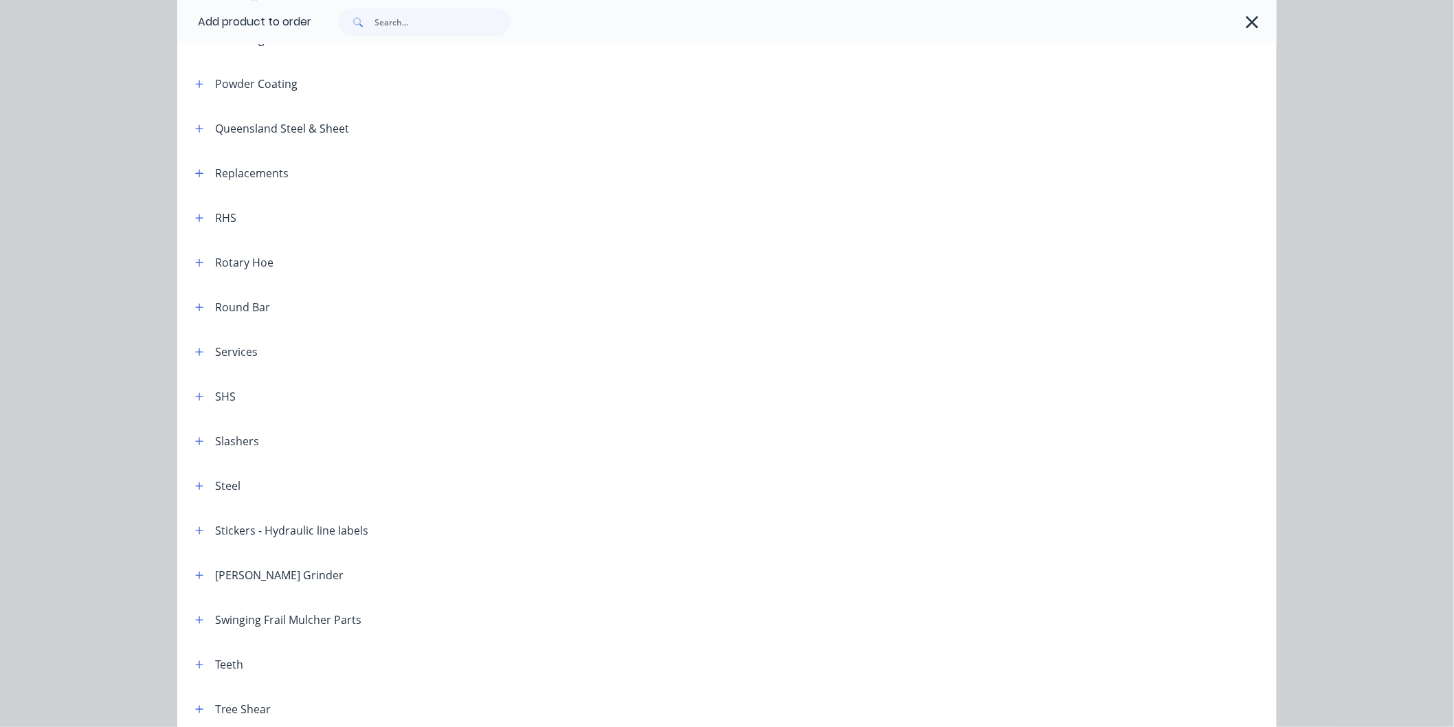
scroll to position [1450, 0]
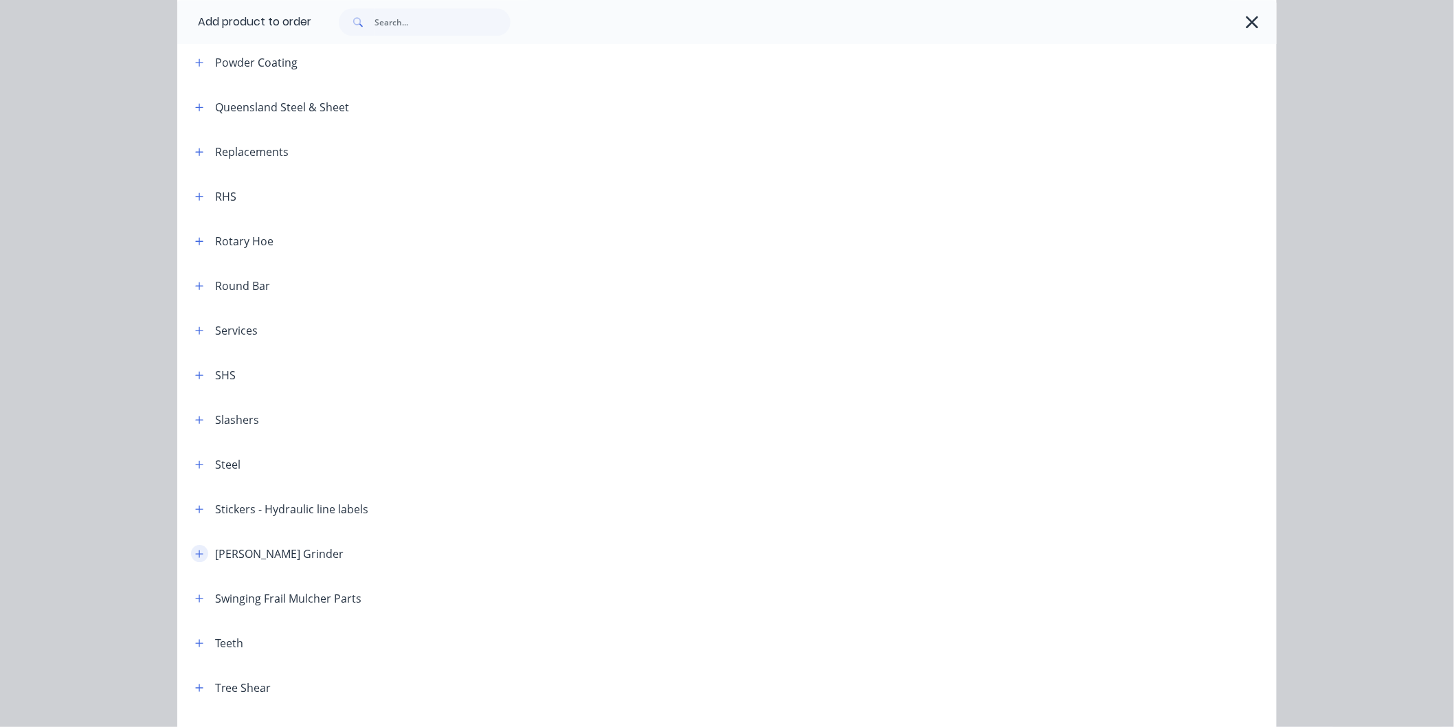
click at [195, 550] on icon "button" at bounding box center [199, 554] width 8 height 10
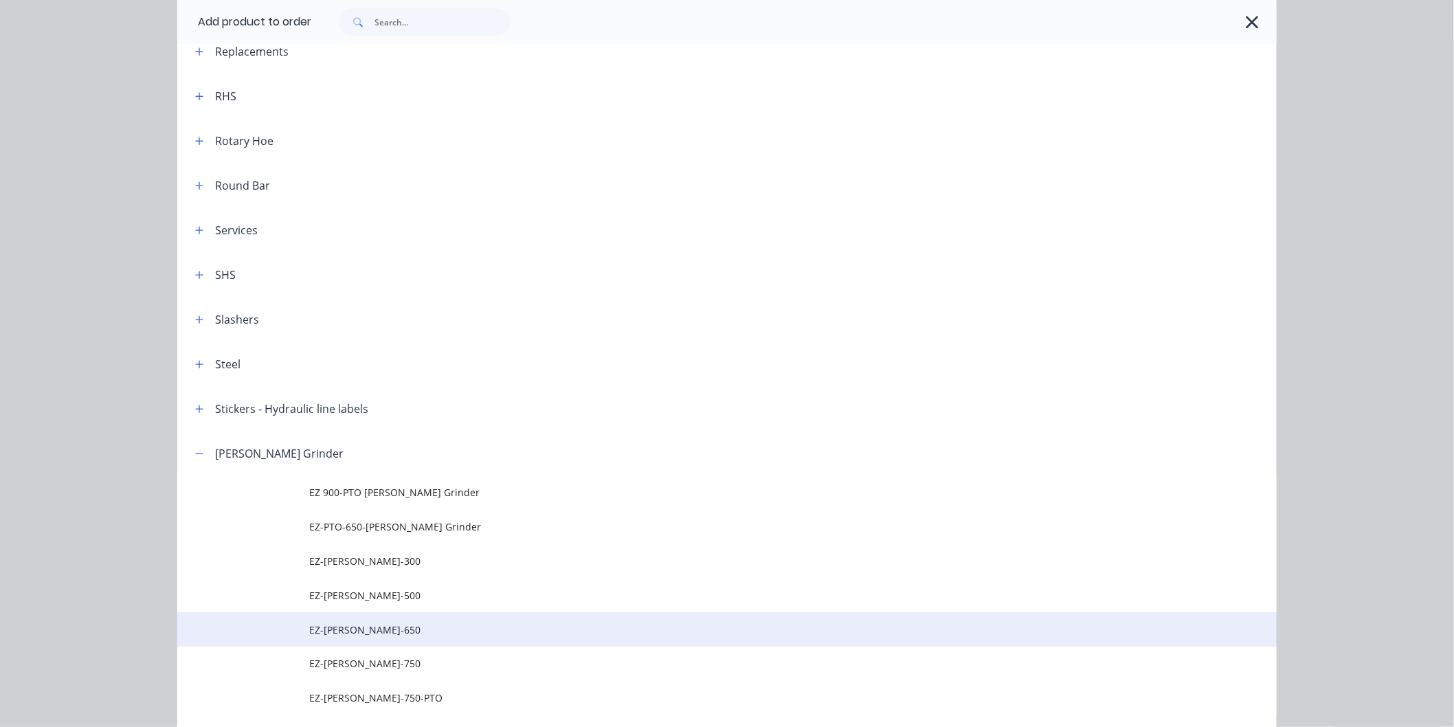
scroll to position [1603, 0]
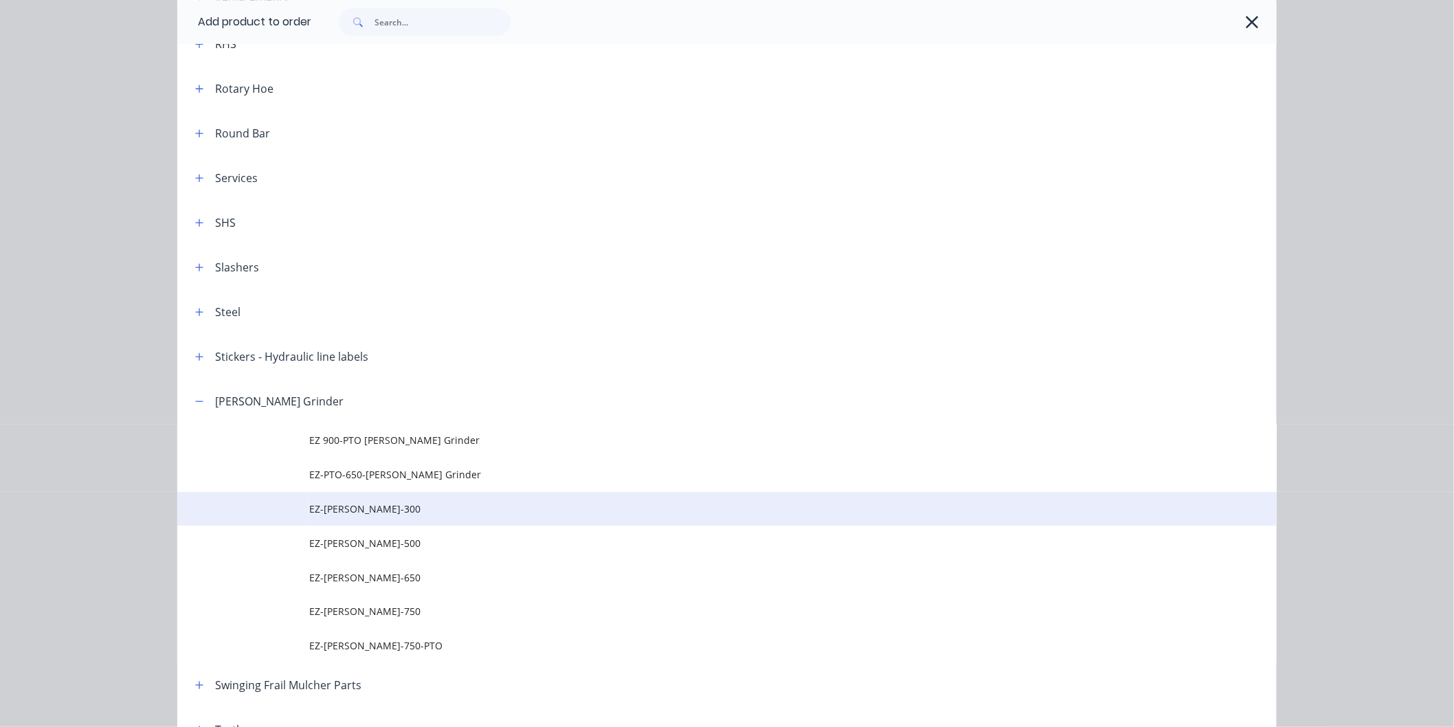
click at [359, 512] on span "EZ-[PERSON_NAME]-300" at bounding box center [695, 508] width 773 height 14
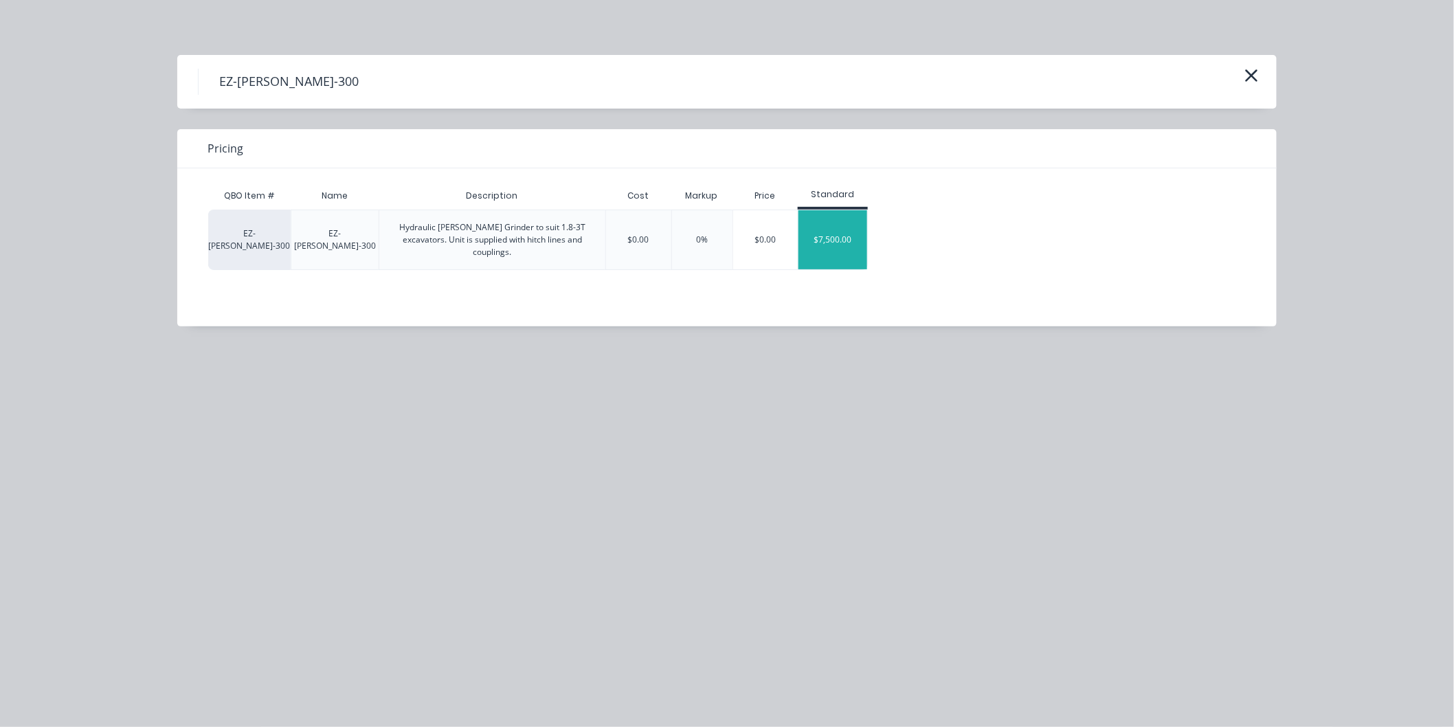
click at [836, 237] on div "$7,500.00" at bounding box center [832, 239] width 69 height 59
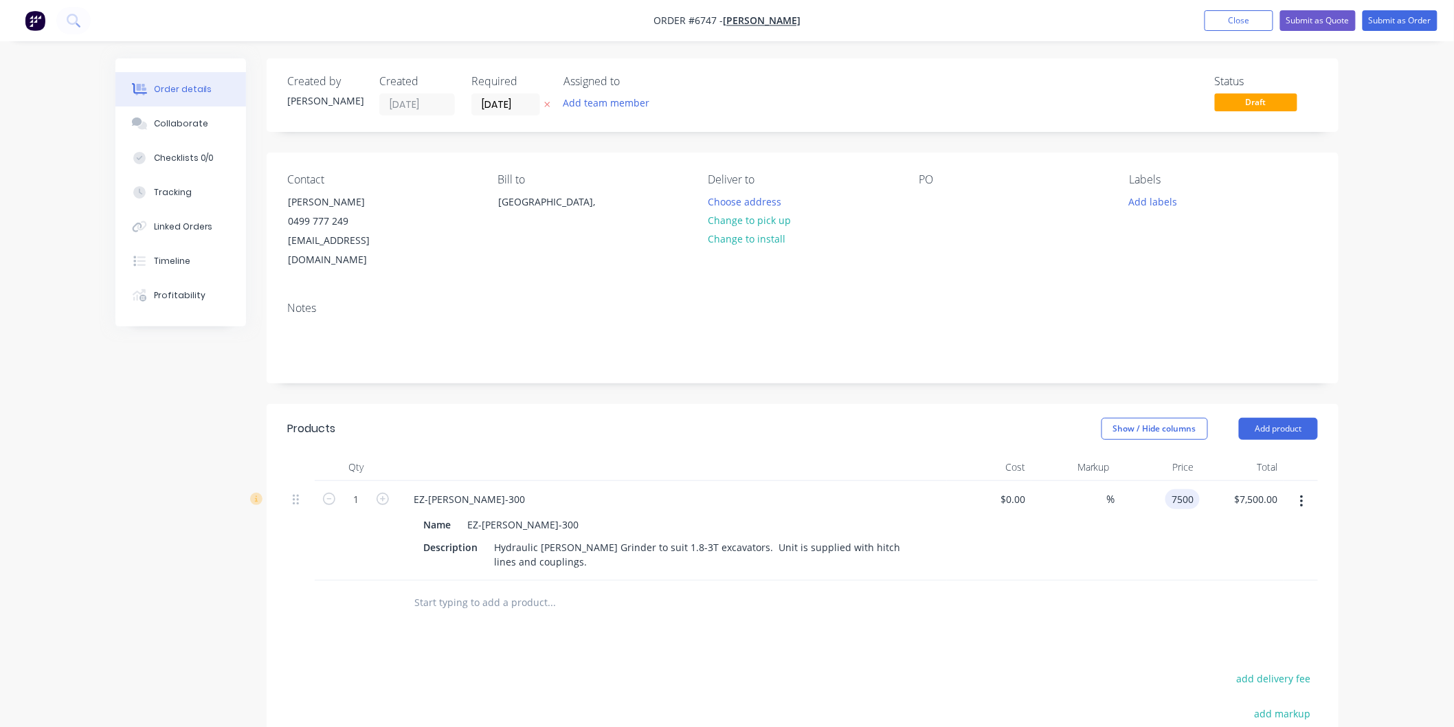
click at [1172, 489] on input "7500" at bounding box center [1185, 499] width 29 height 20
type input "$9,500.00"
click at [1039, 625] on div "Products Show / Hide columns Add product Qty Cost Markup Price Total 1 EZ-[PERS…" at bounding box center [803, 679] width 1072 height 551
click at [1313, 17] on button "Submit as Quote" at bounding box center [1318, 20] width 76 height 21
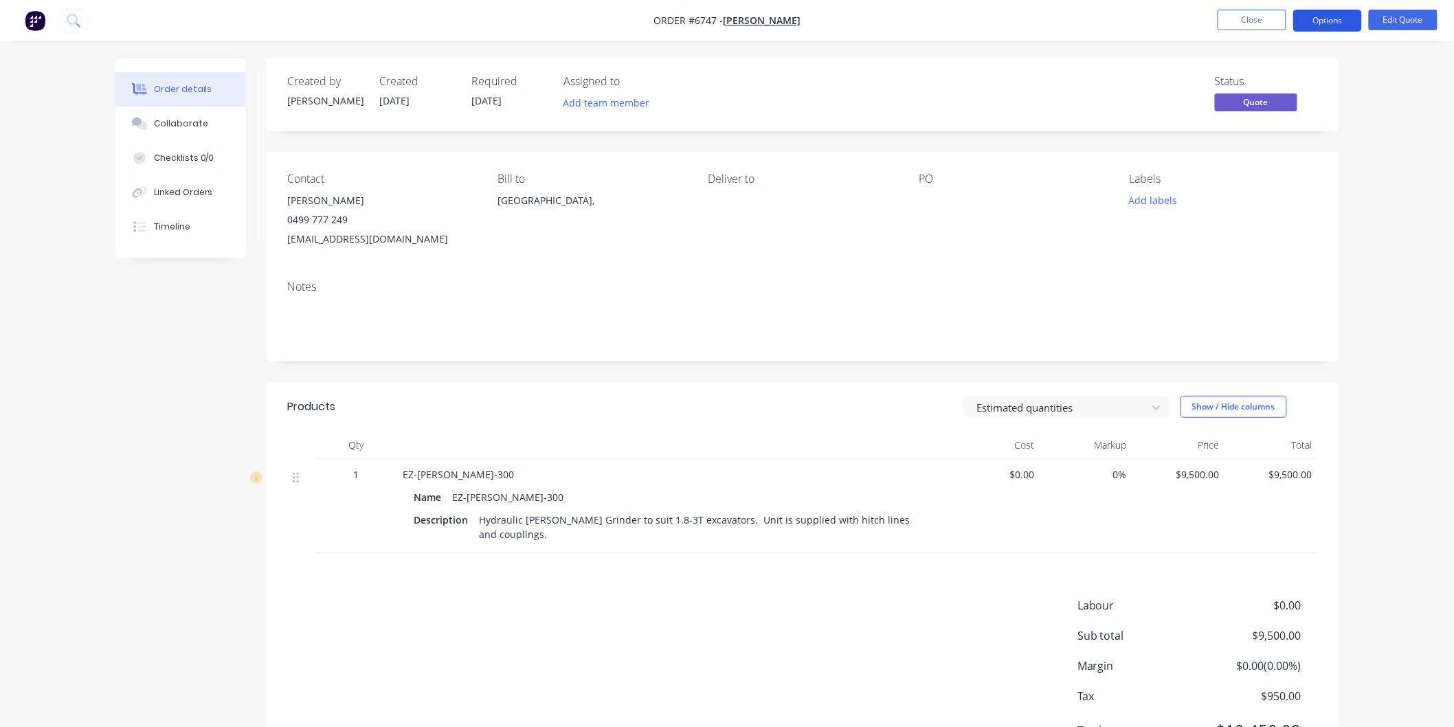
click at [1320, 22] on button "Options" at bounding box center [1327, 21] width 69 height 22
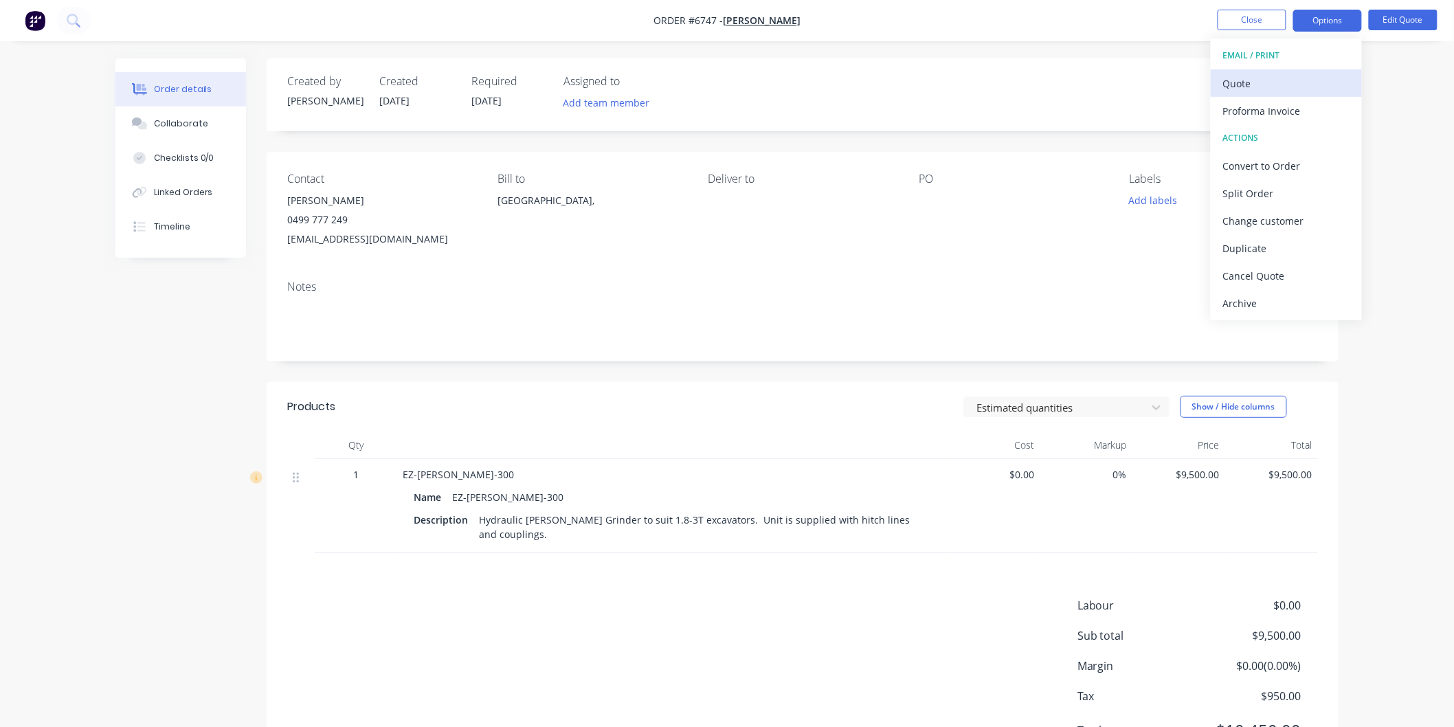
click at [1252, 78] on div "Quote" at bounding box center [1286, 84] width 126 height 20
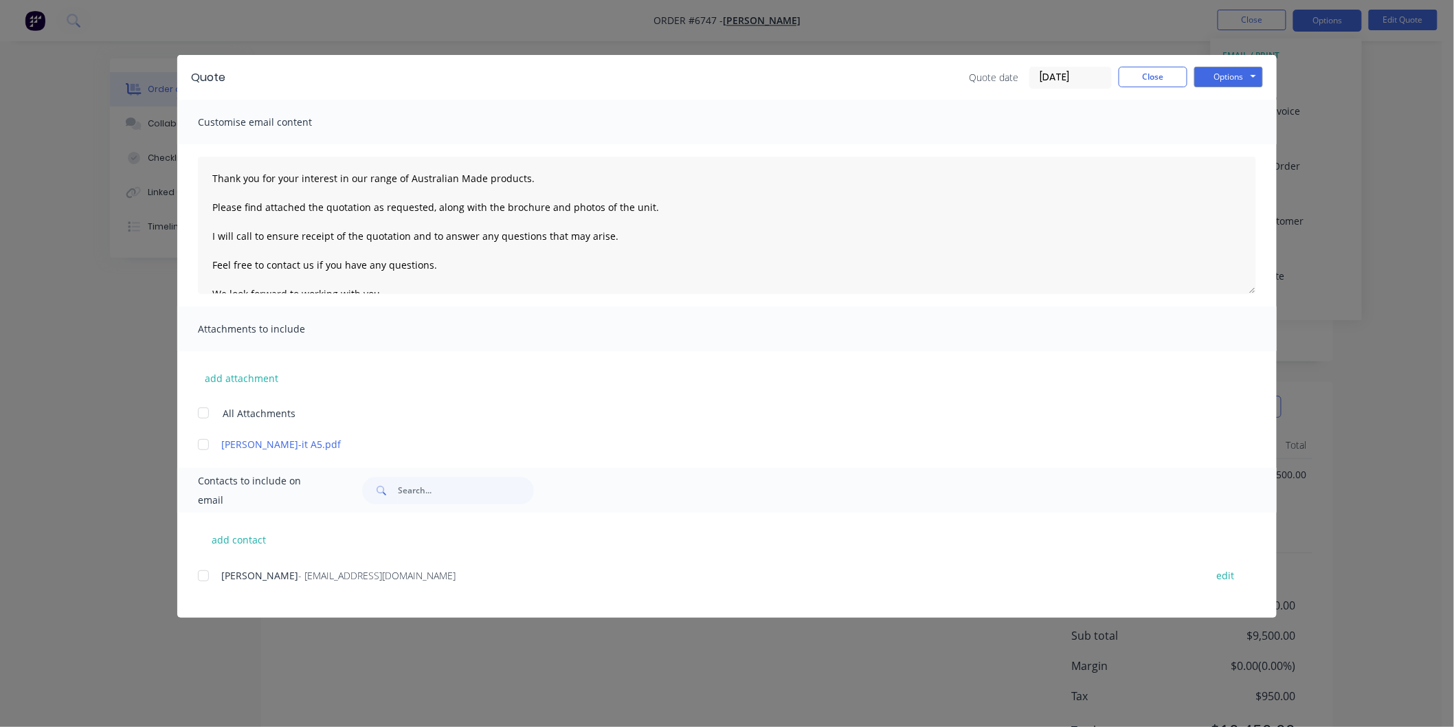
click at [201, 411] on div at bounding box center [203, 412] width 27 height 27
click at [239, 376] on button "add attachment" at bounding box center [241, 378] width 87 height 21
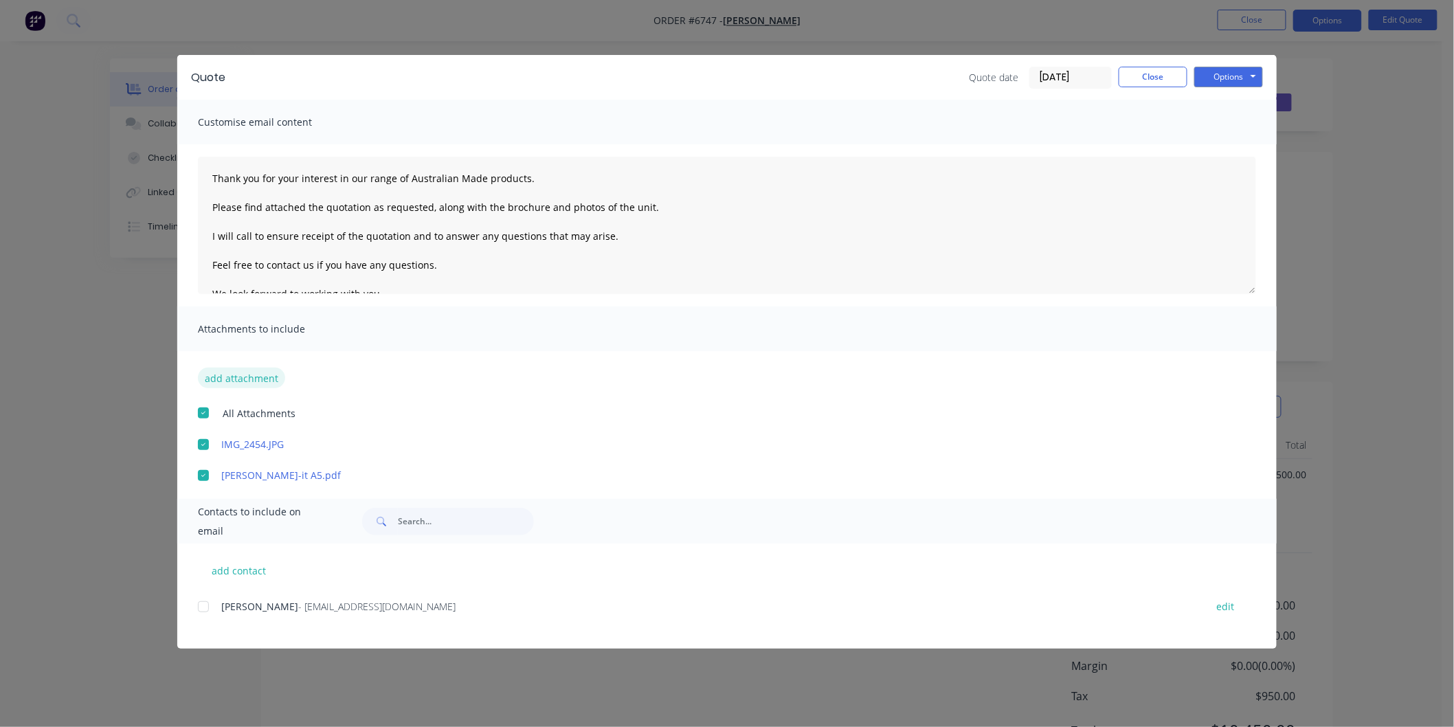
click at [210, 374] on button "add attachment" at bounding box center [241, 378] width 87 height 21
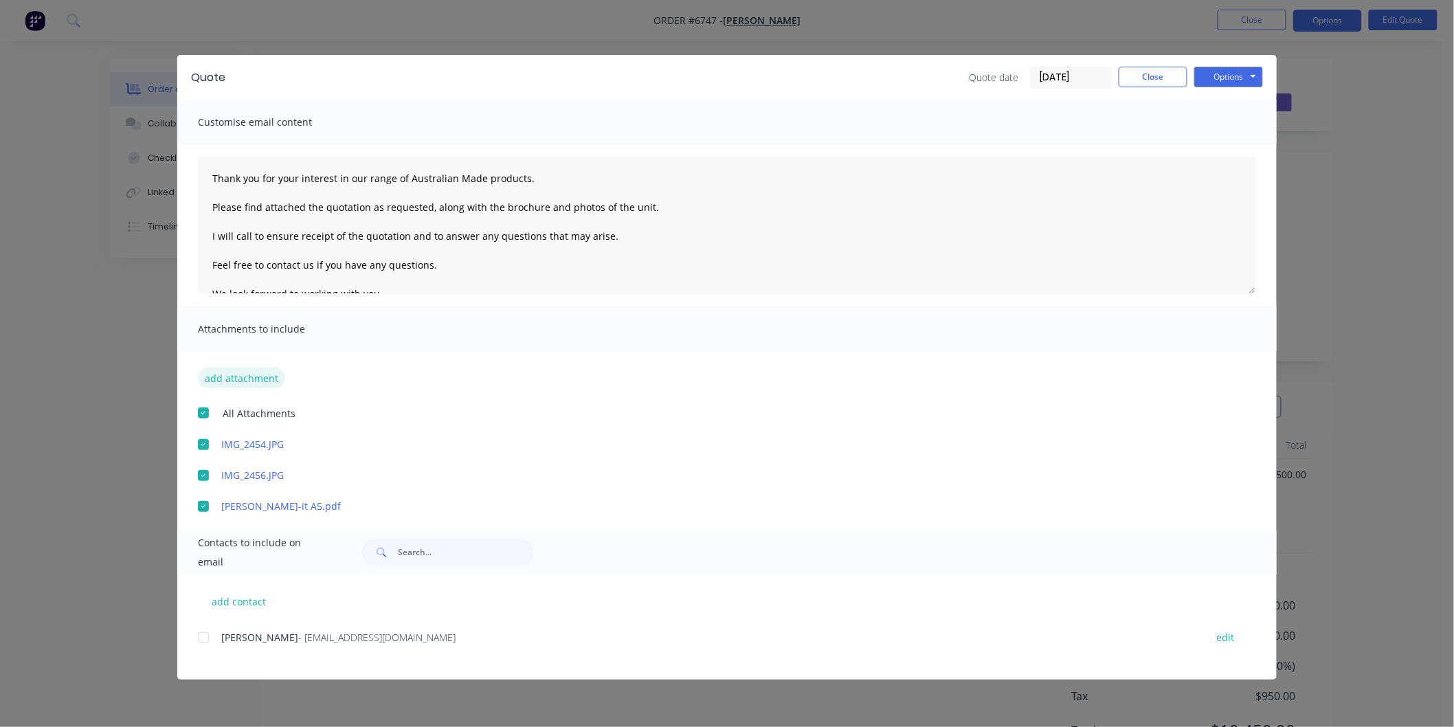
click at [216, 380] on button "add attachment" at bounding box center [241, 378] width 87 height 21
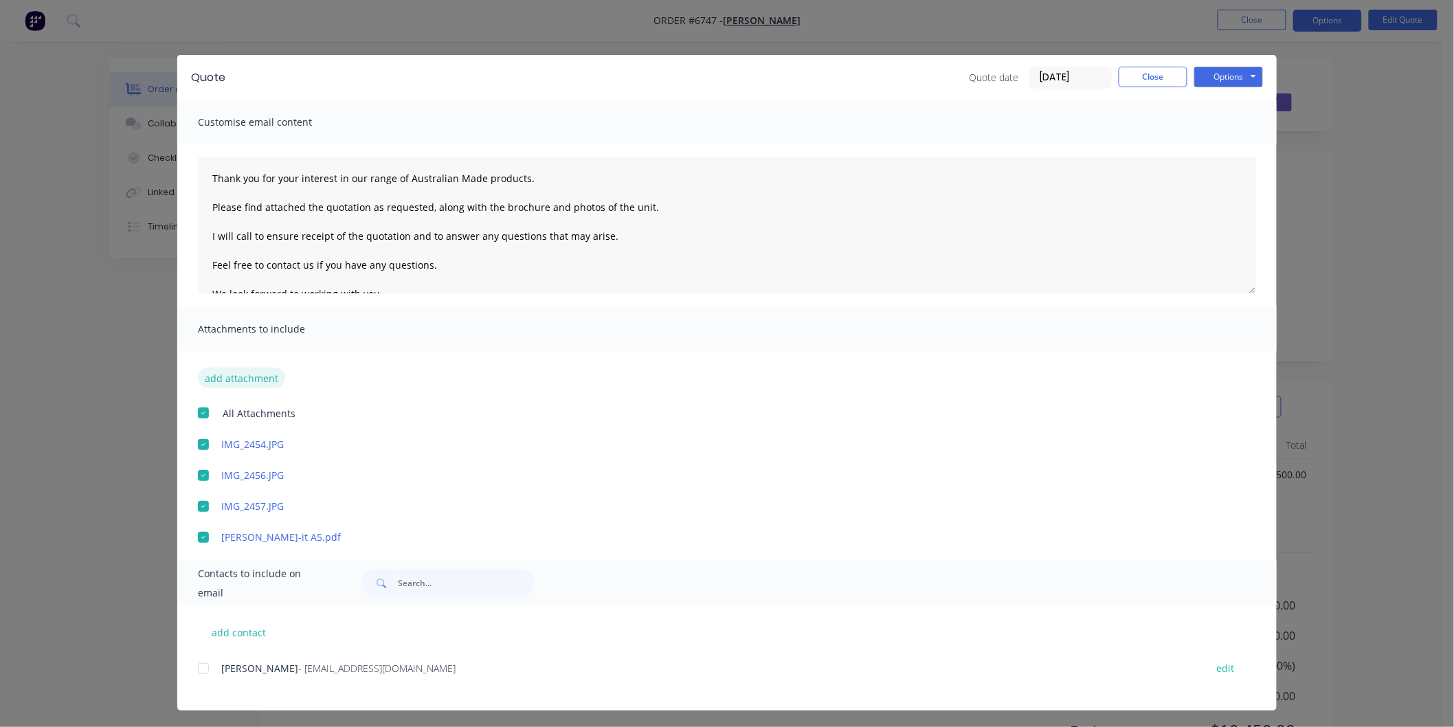
click at [227, 376] on button "add attachment" at bounding box center [241, 378] width 87 height 21
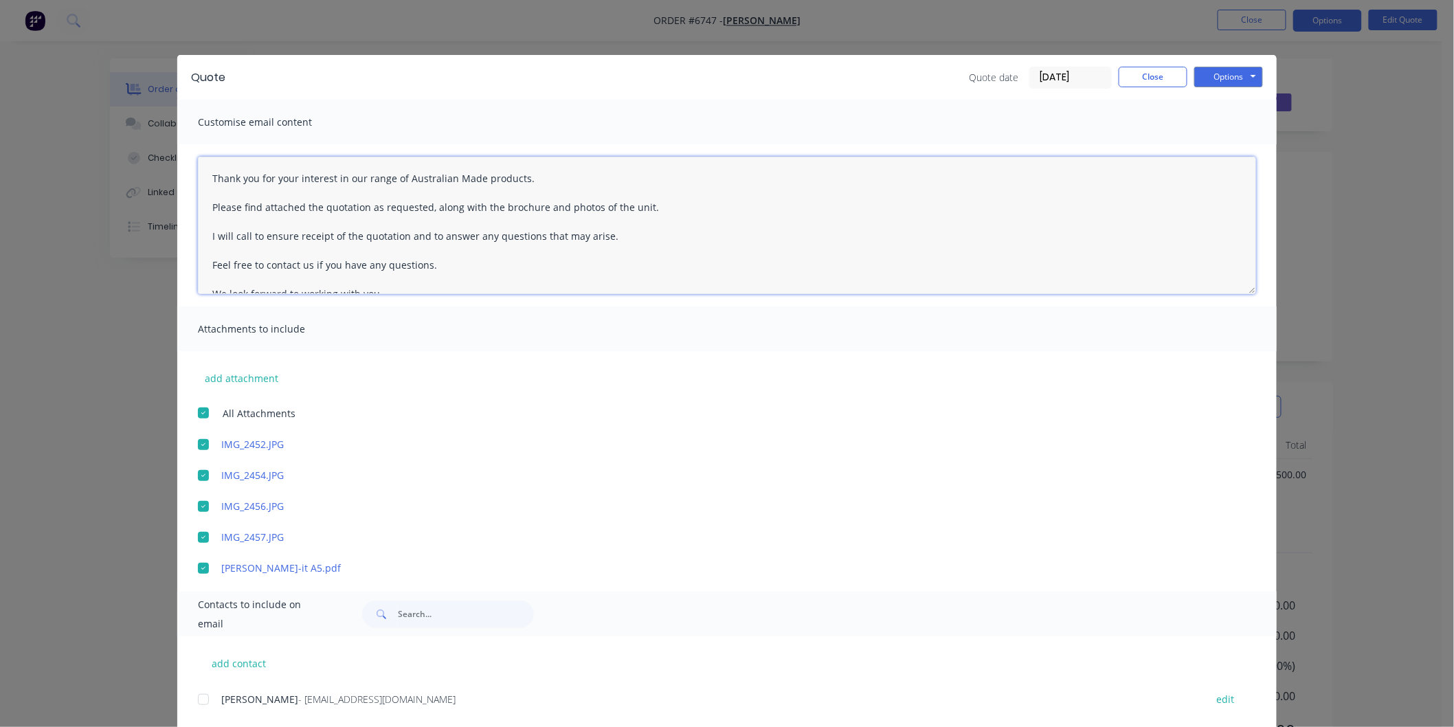
click at [201, 173] on textarea "Thank you for your interest in our range of Australian Made products. Please fi…" at bounding box center [727, 225] width 1058 height 137
click at [668, 235] on textarea "[PERSON_NAME] Thank you for your interest in our range of Australian Made produ…" at bounding box center [727, 225] width 1058 height 137
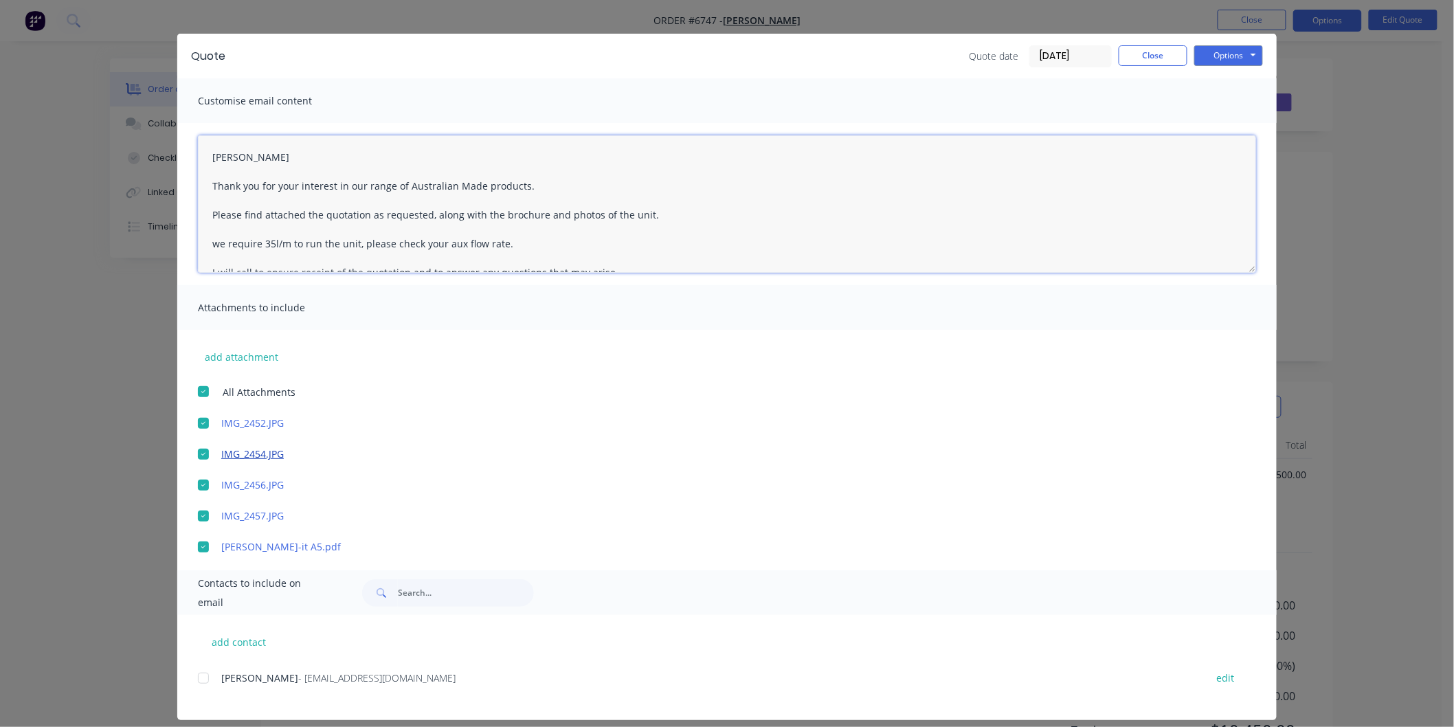
scroll to position [32, 0]
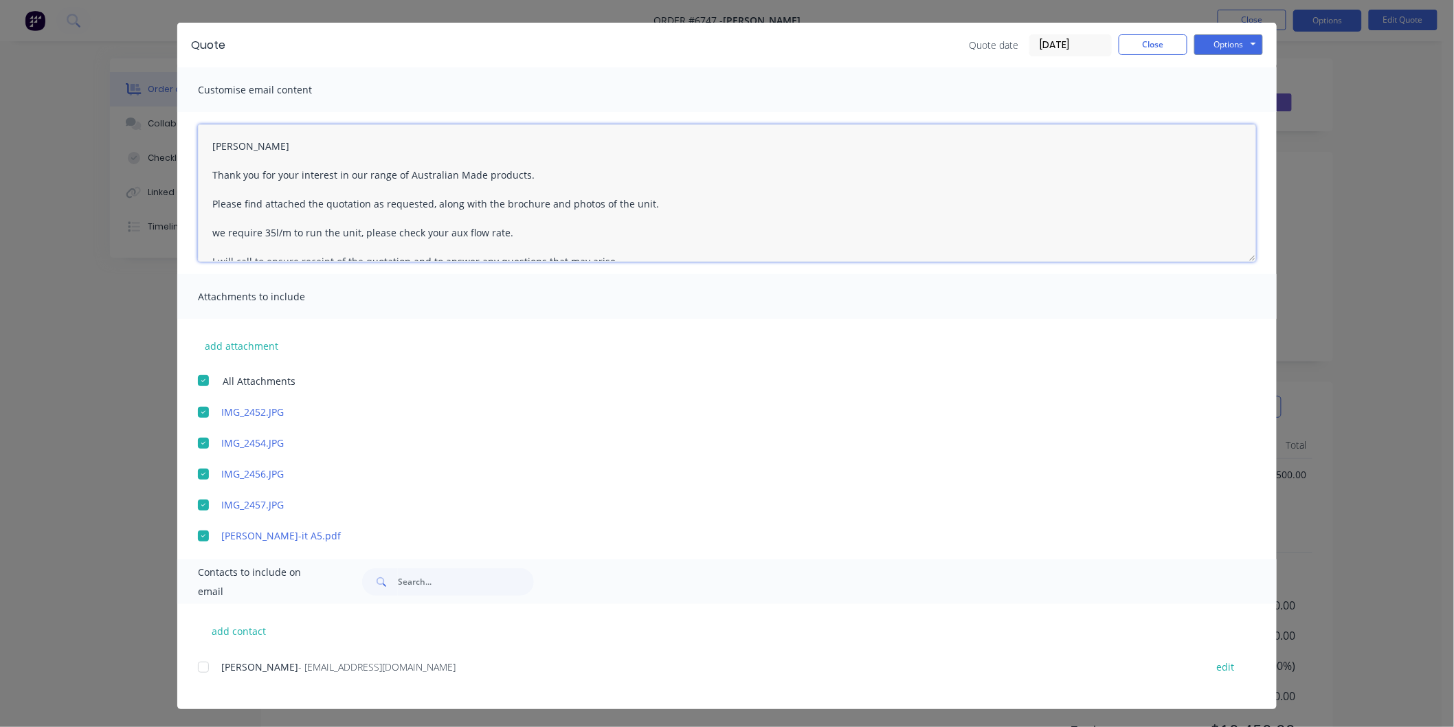
click at [196, 665] on div at bounding box center [203, 666] width 27 height 27
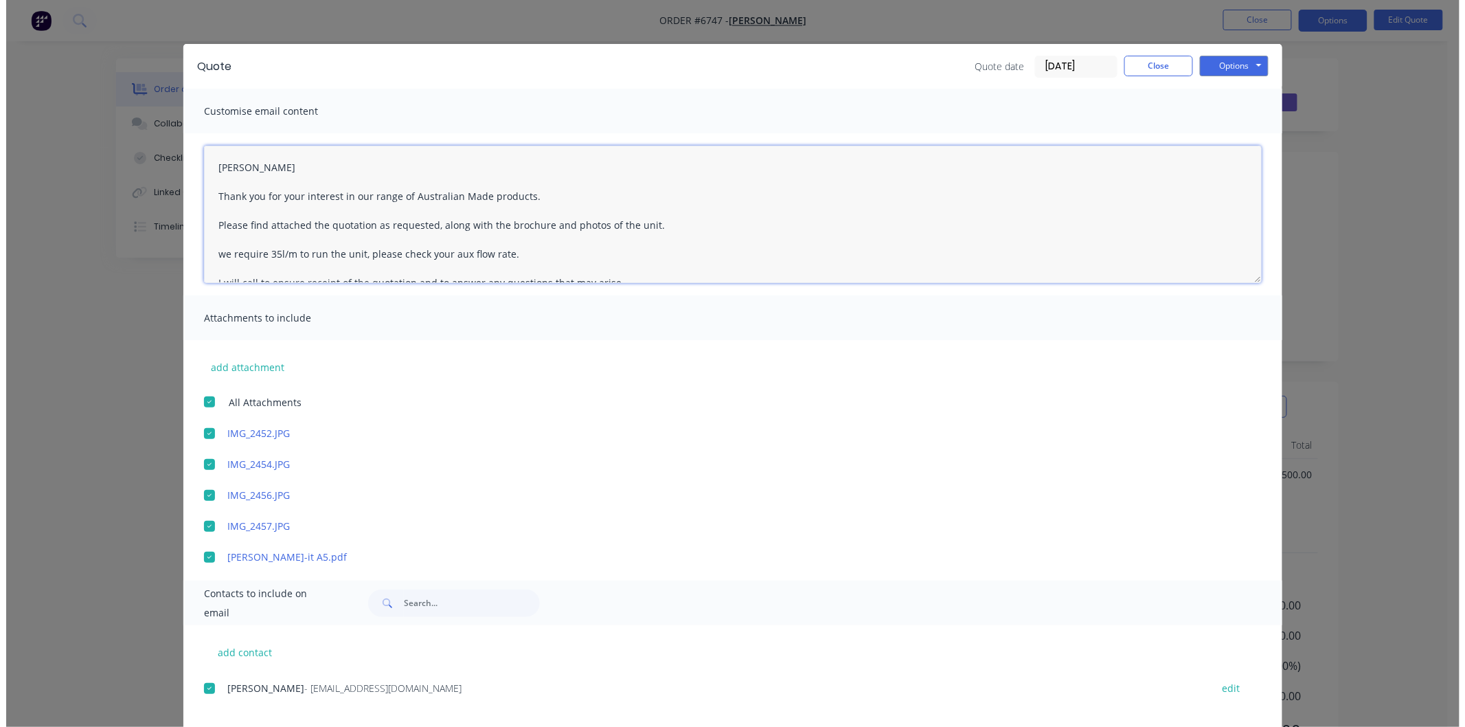
scroll to position [0, 0]
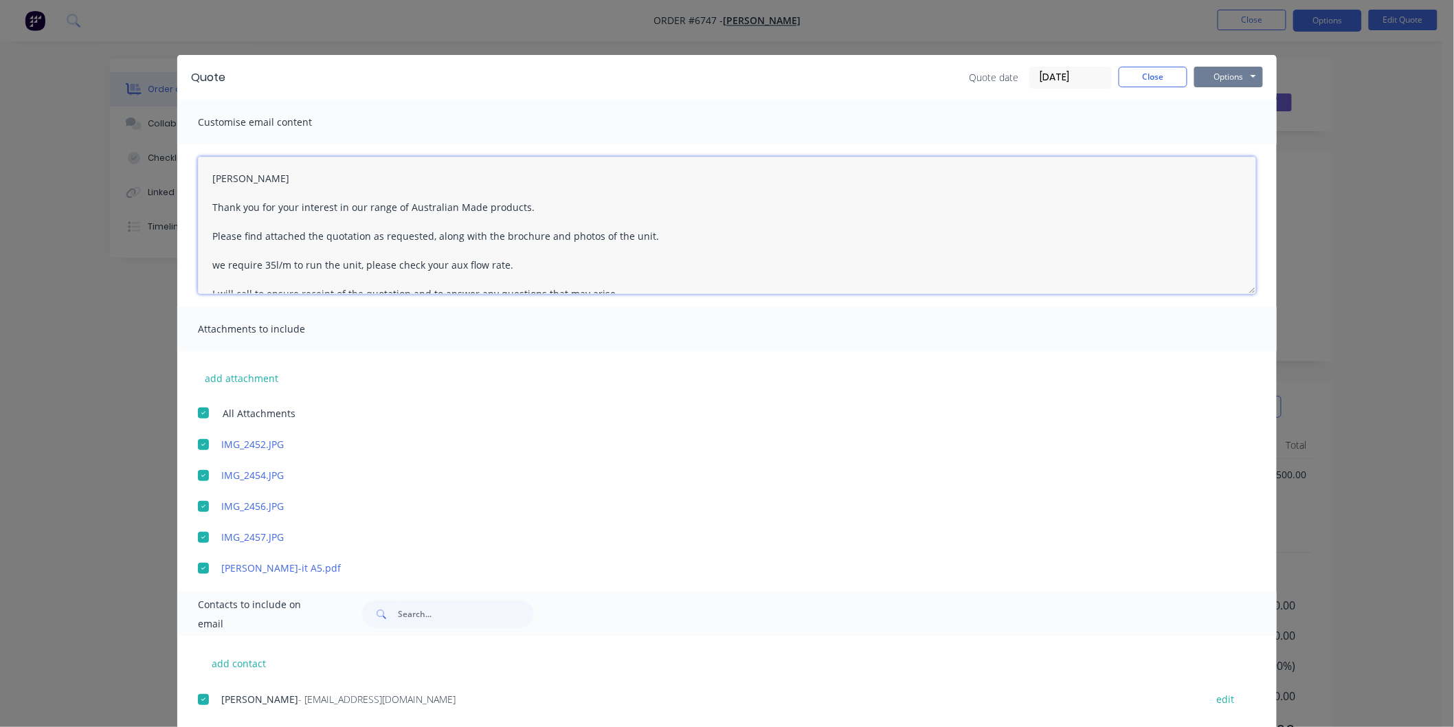
type textarea "[PERSON_NAME] Thank you for your interest in our range of Australian Made produ…"
click at [1217, 74] on button "Options" at bounding box center [1228, 77] width 69 height 21
click at [1225, 142] on button "Email" at bounding box center [1238, 146] width 88 height 23
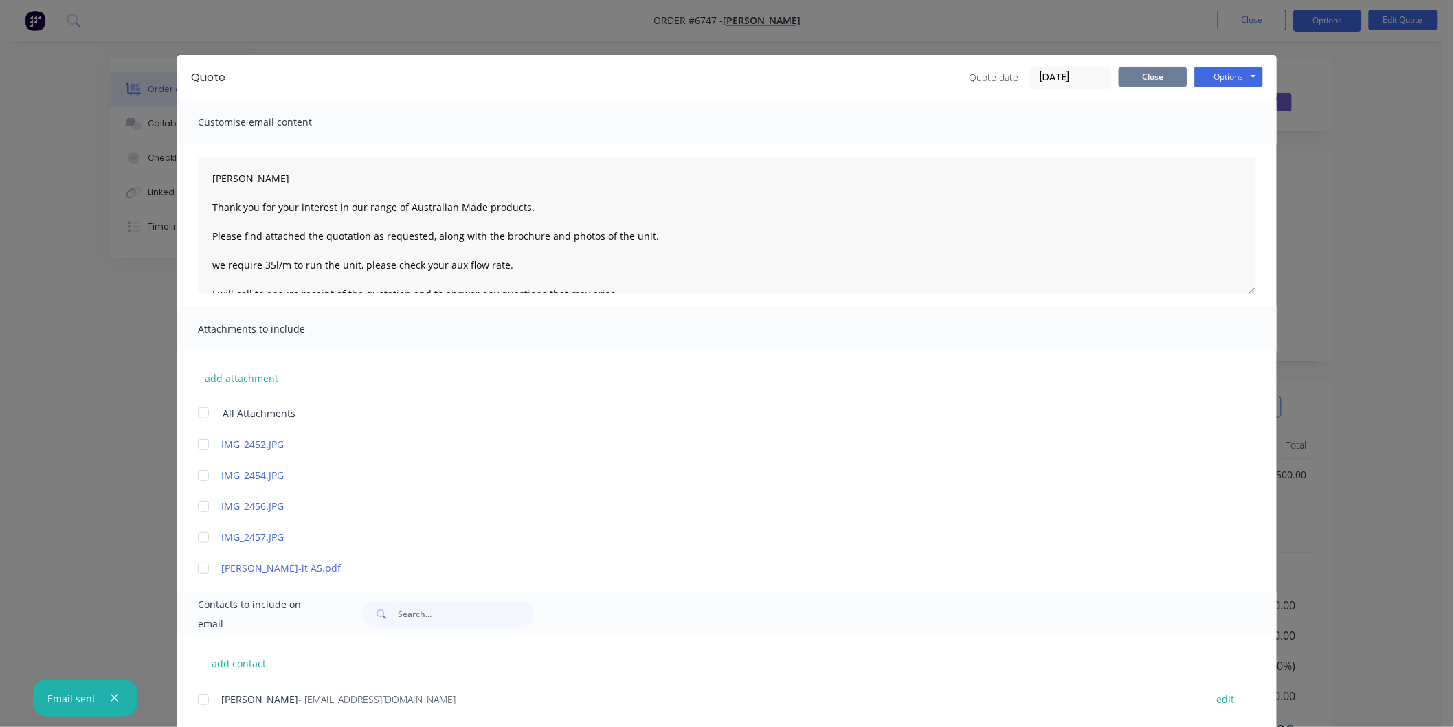
drag, startPoint x: 1155, startPoint y: 72, endPoint x: 1041, endPoint y: 110, distance: 119.5
click at [1155, 71] on button "Close" at bounding box center [1152, 77] width 69 height 21
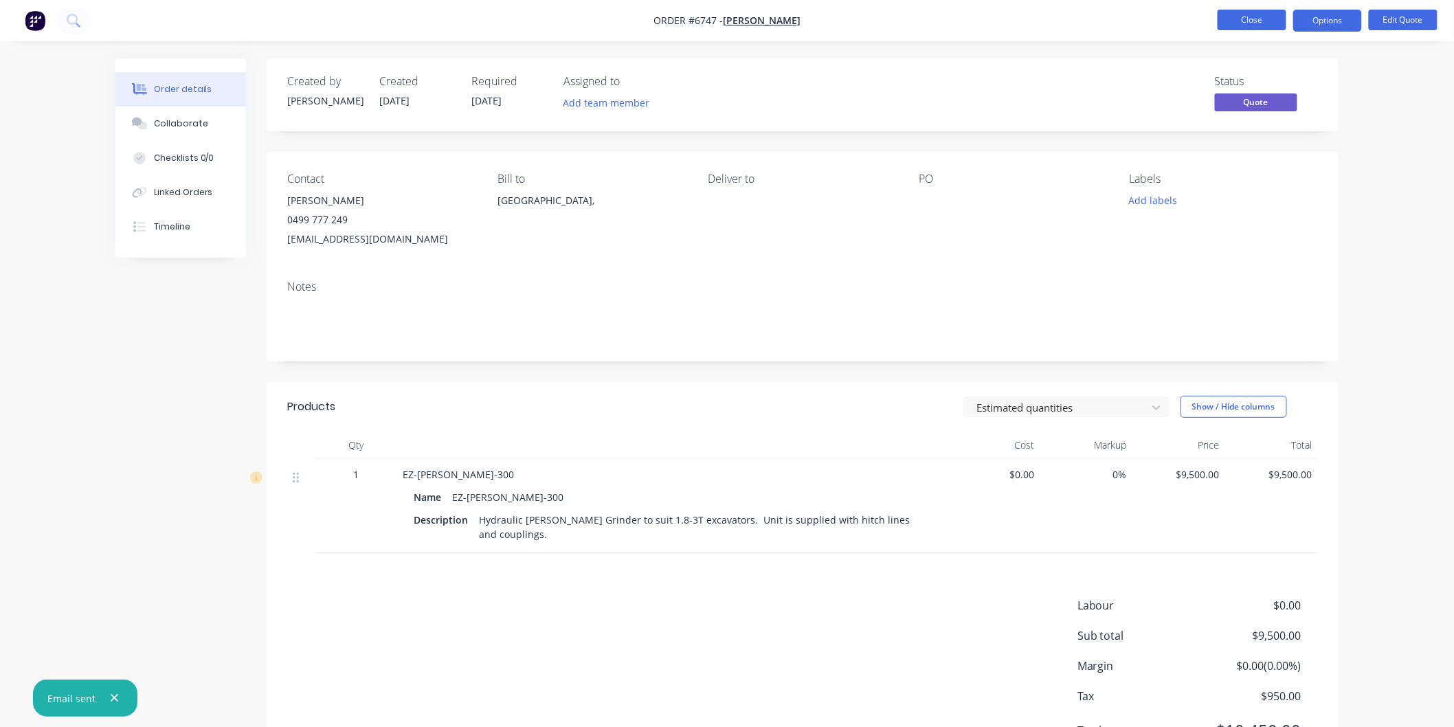
click at [1269, 19] on button "Close" at bounding box center [1251, 20] width 69 height 21
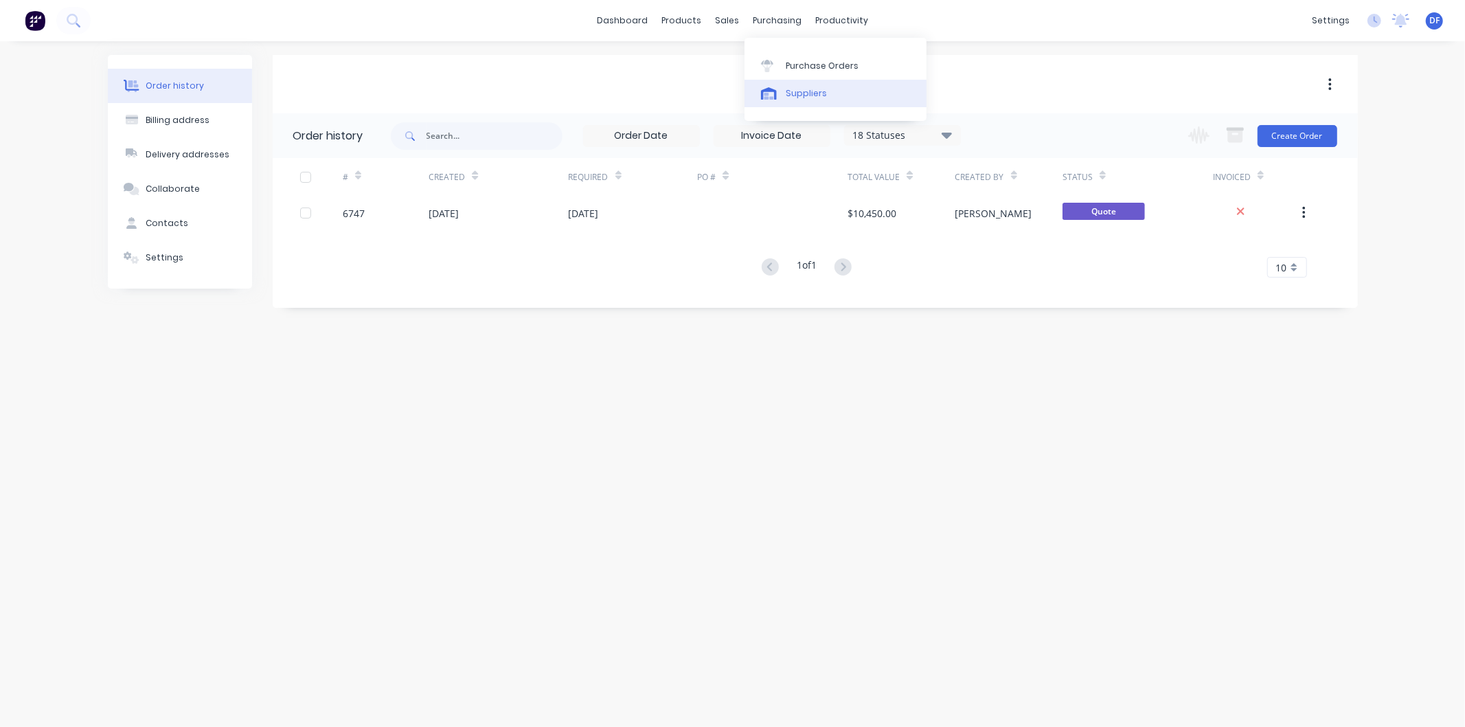
click at [800, 90] on div "Suppliers" at bounding box center [806, 93] width 41 height 12
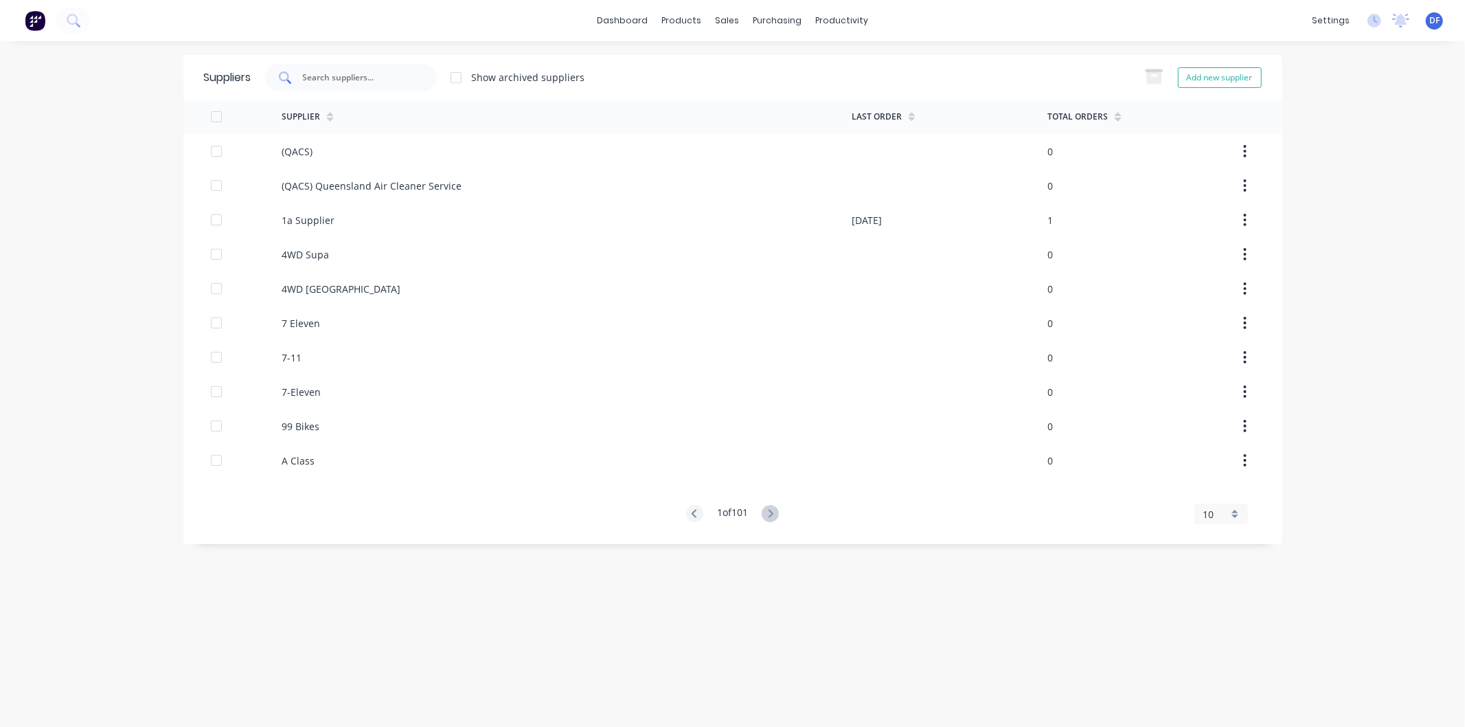
click at [352, 77] on input "text" at bounding box center [359, 78] width 114 height 14
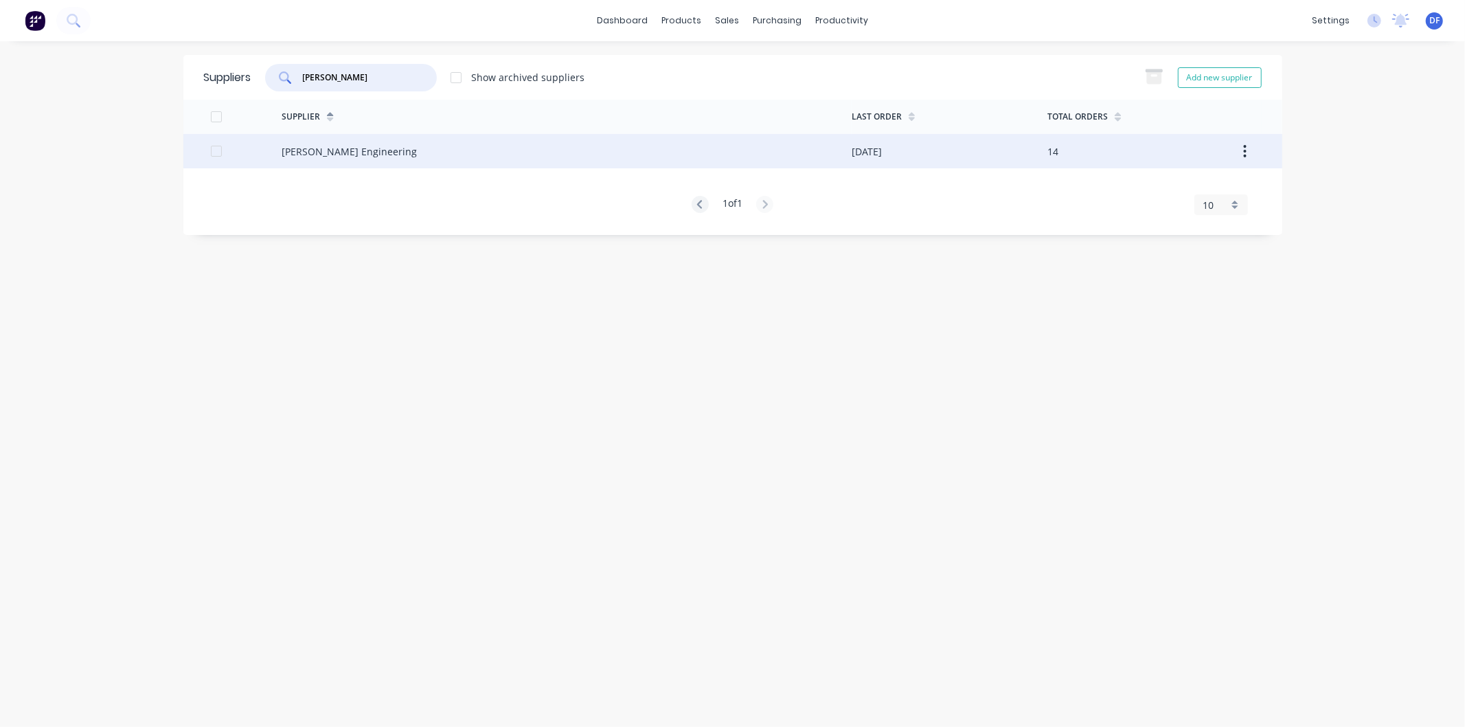
type input "[PERSON_NAME]"
click at [325, 148] on div "[PERSON_NAME] Engineering" at bounding box center [349, 151] width 135 height 14
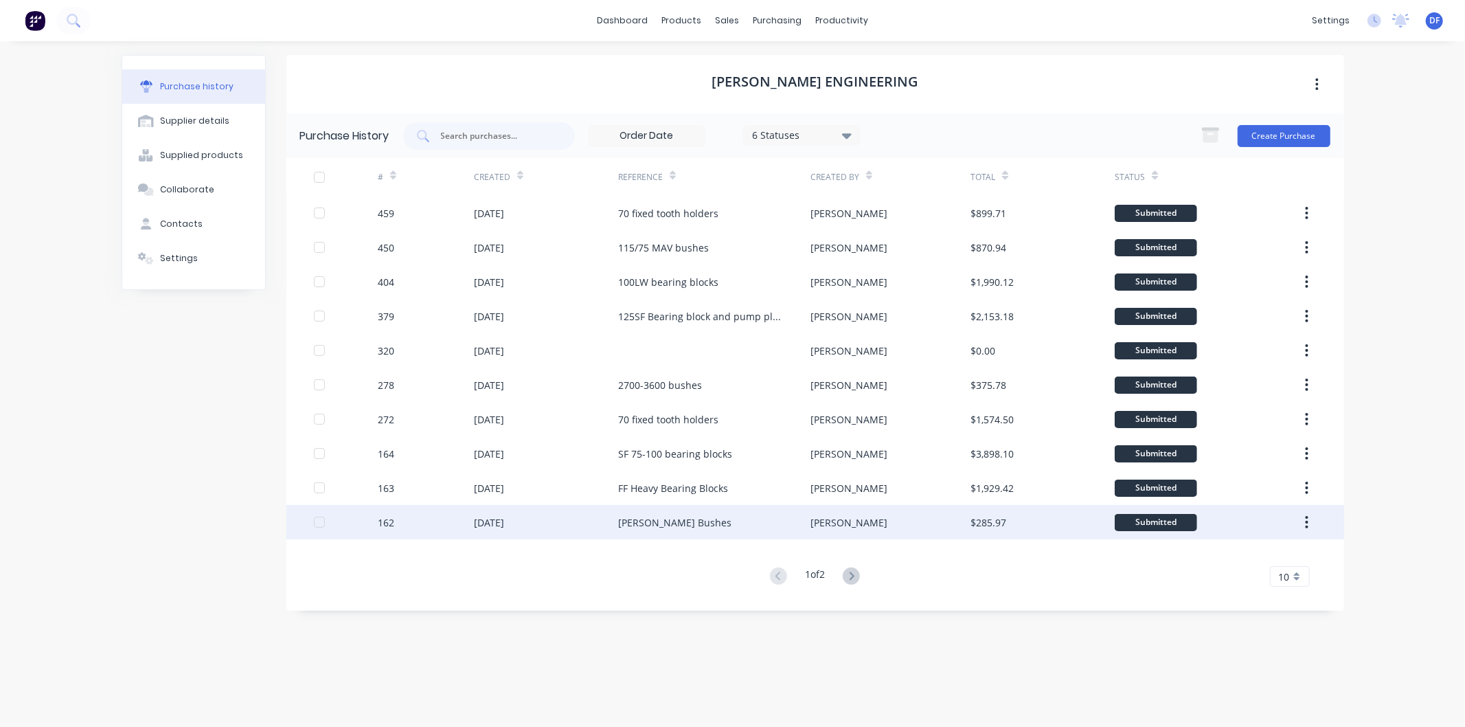
click at [660, 521] on div "[PERSON_NAME] Bushes" at bounding box center [674, 522] width 113 height 14
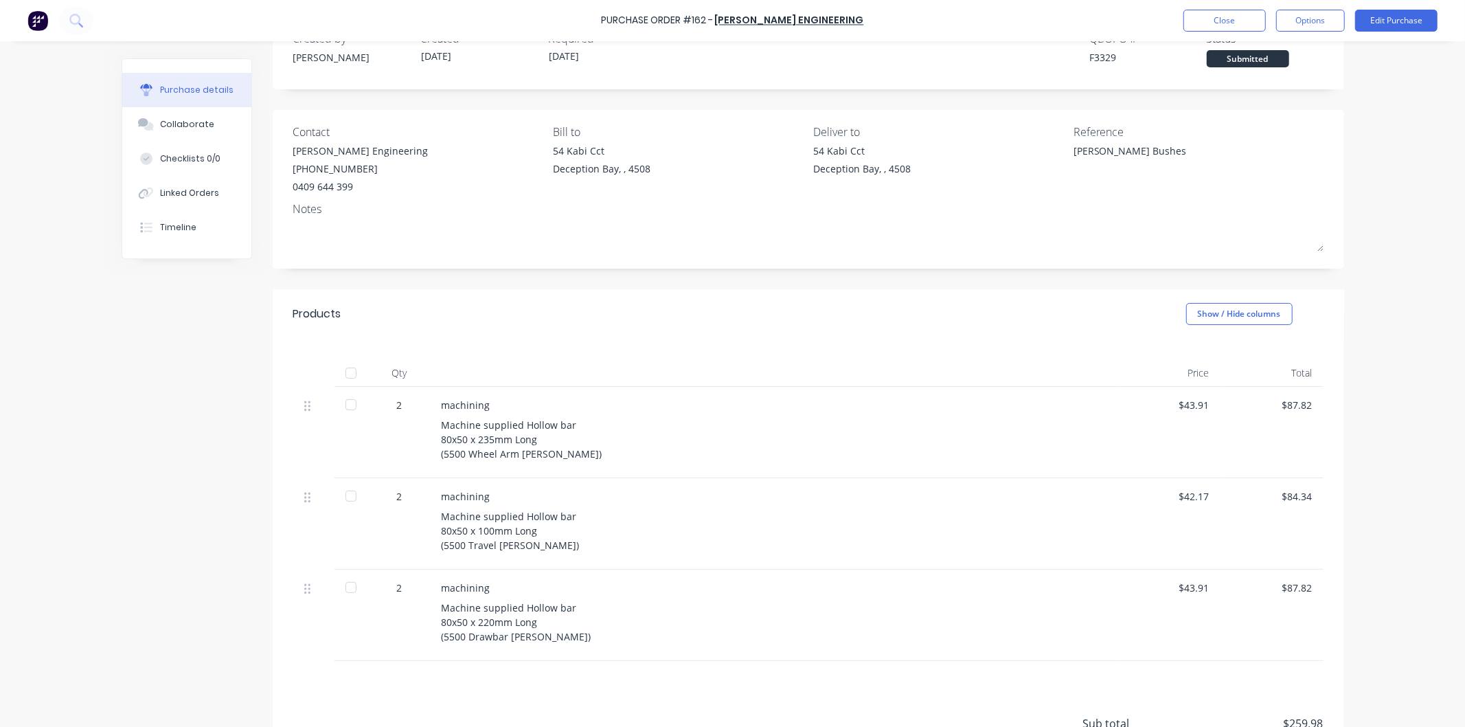
scroll to position [172, 0]
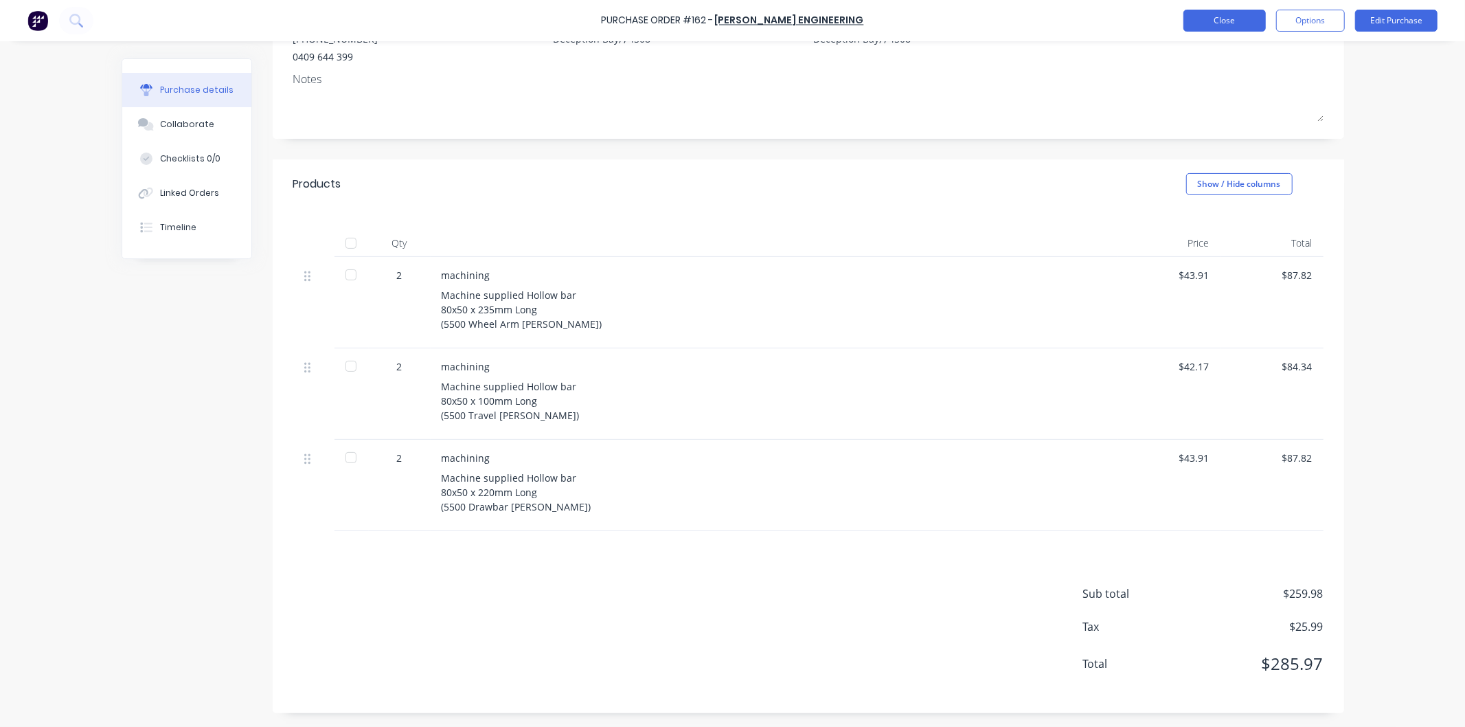
click at [1238, 19] on button "Close" at bounding box center [1225, 21] width 82 height 22
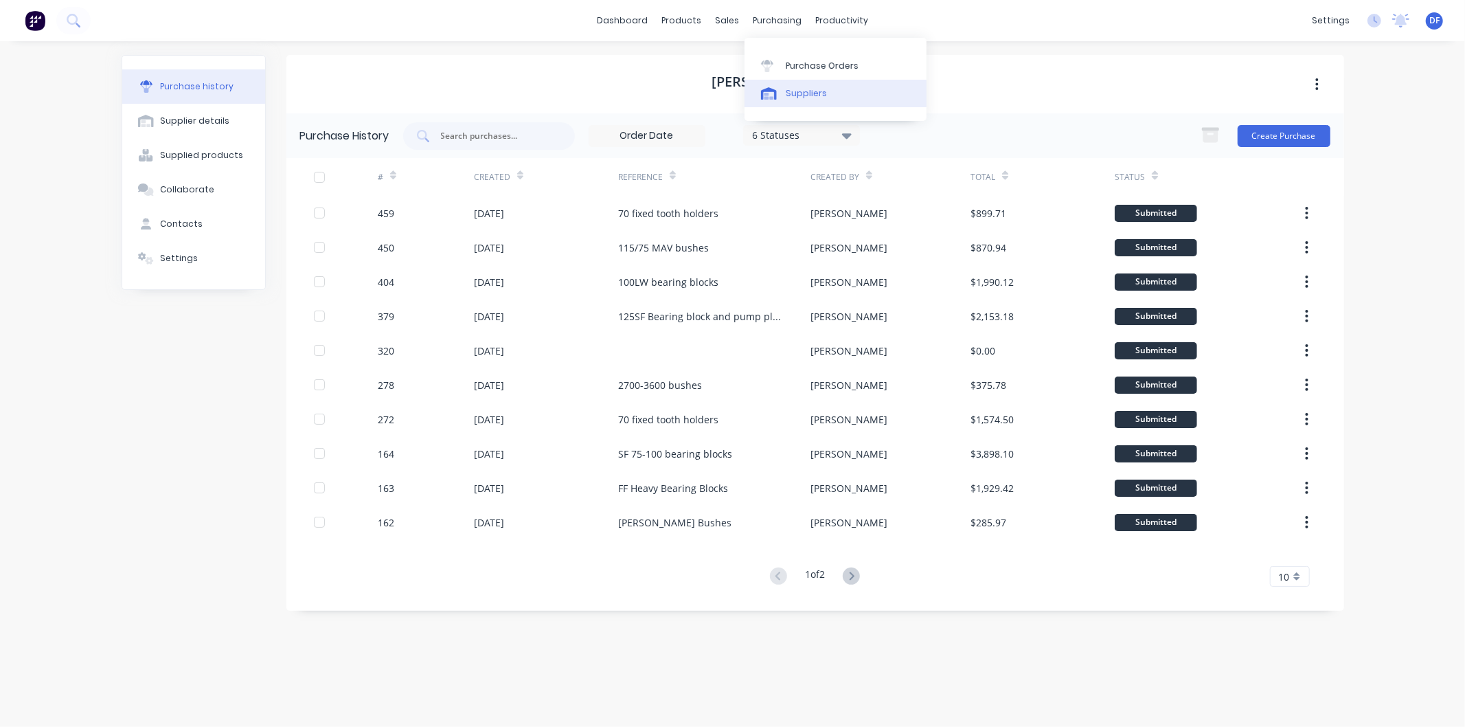
click at [815, 100] on link "Suppliers" at bounding box center [836, 93] width 182 height 27
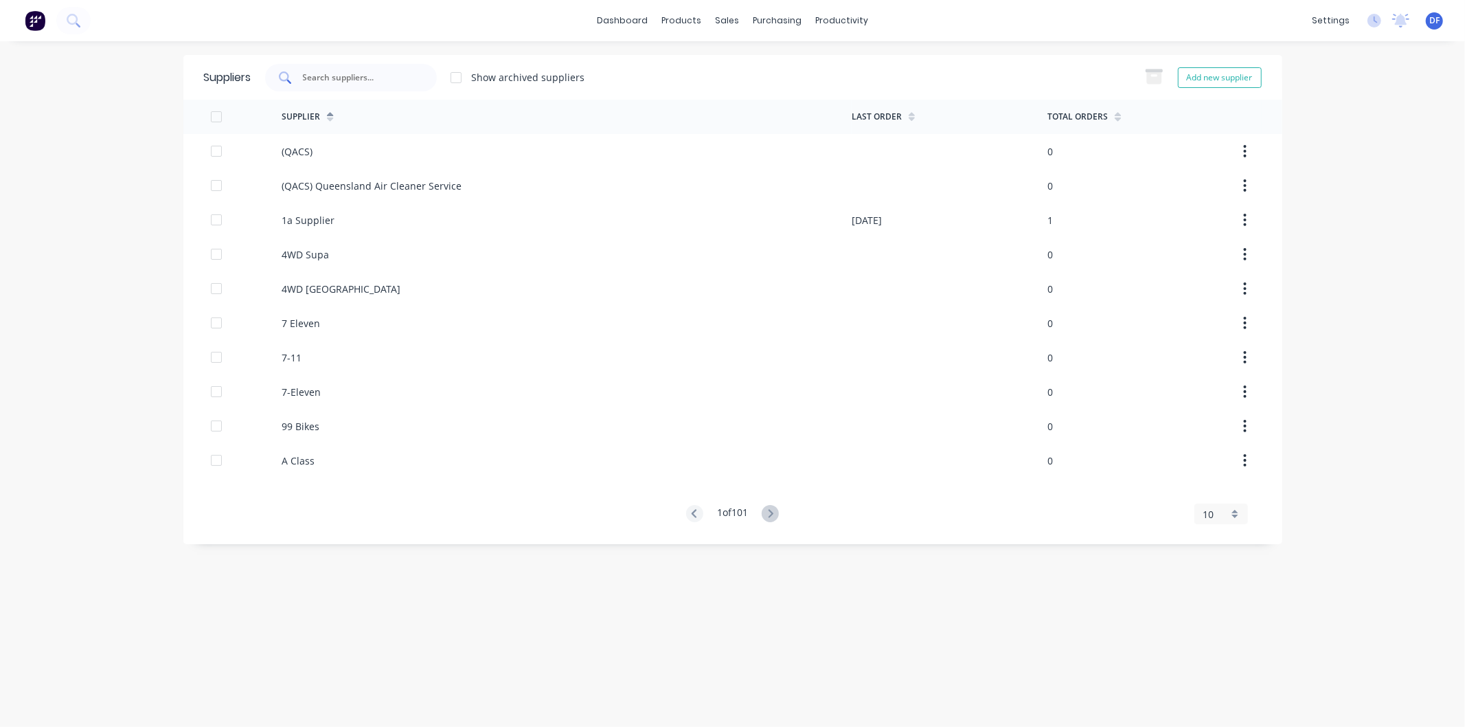
click at [339, 79] on input "text" at bounding box center [359, 78] width 114 height 14
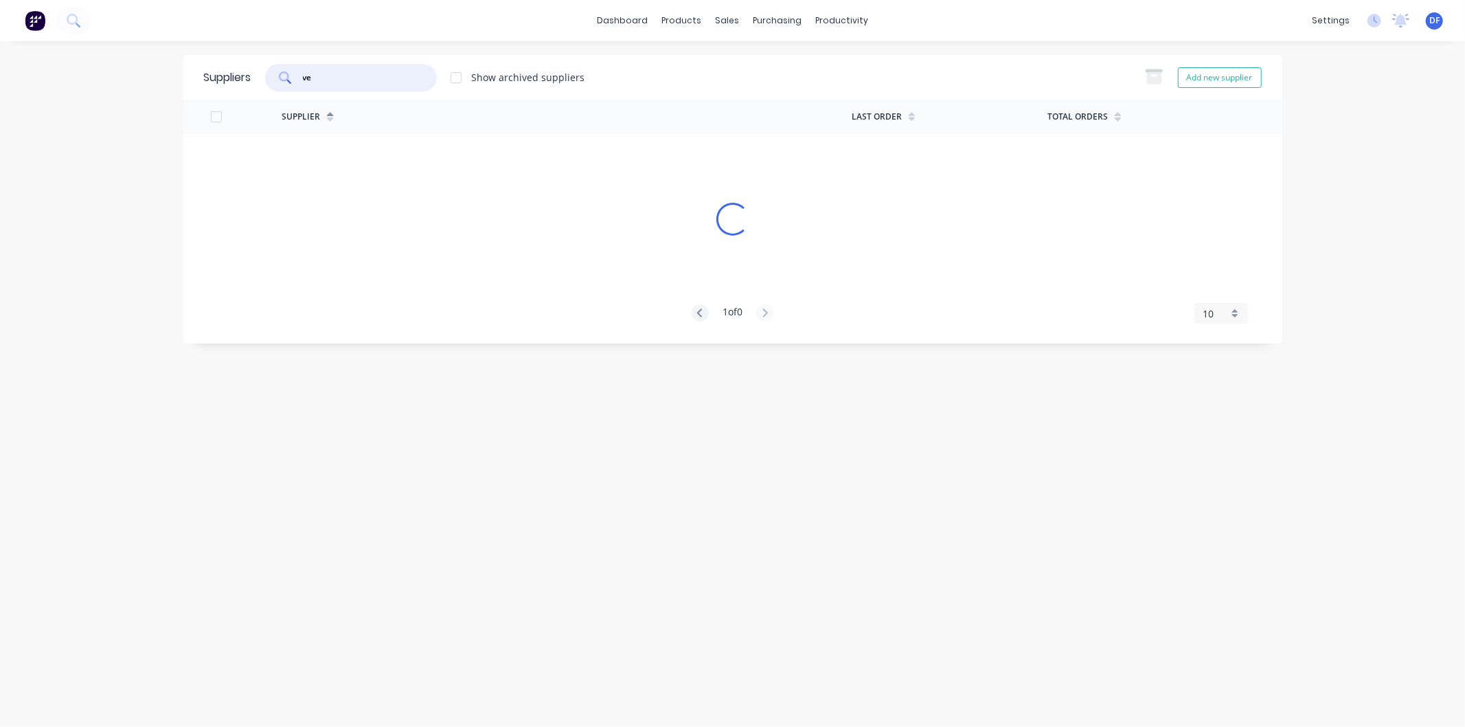
type input "v"
drag, startPoint x: 571, startPoint y: 135, endPoint x: 1003, endPoint y: 240, distance: 444.8
click at [586, 152] on div "Supplier Last Order Total Orders Loading... 1 of 0 10 5 10 15 20 25 30 35" at bounding box center [732, 211] width 1099 height 223
click at [768, 17] on div "purchasing" at bounding box center [777, 20] width 63 height 21
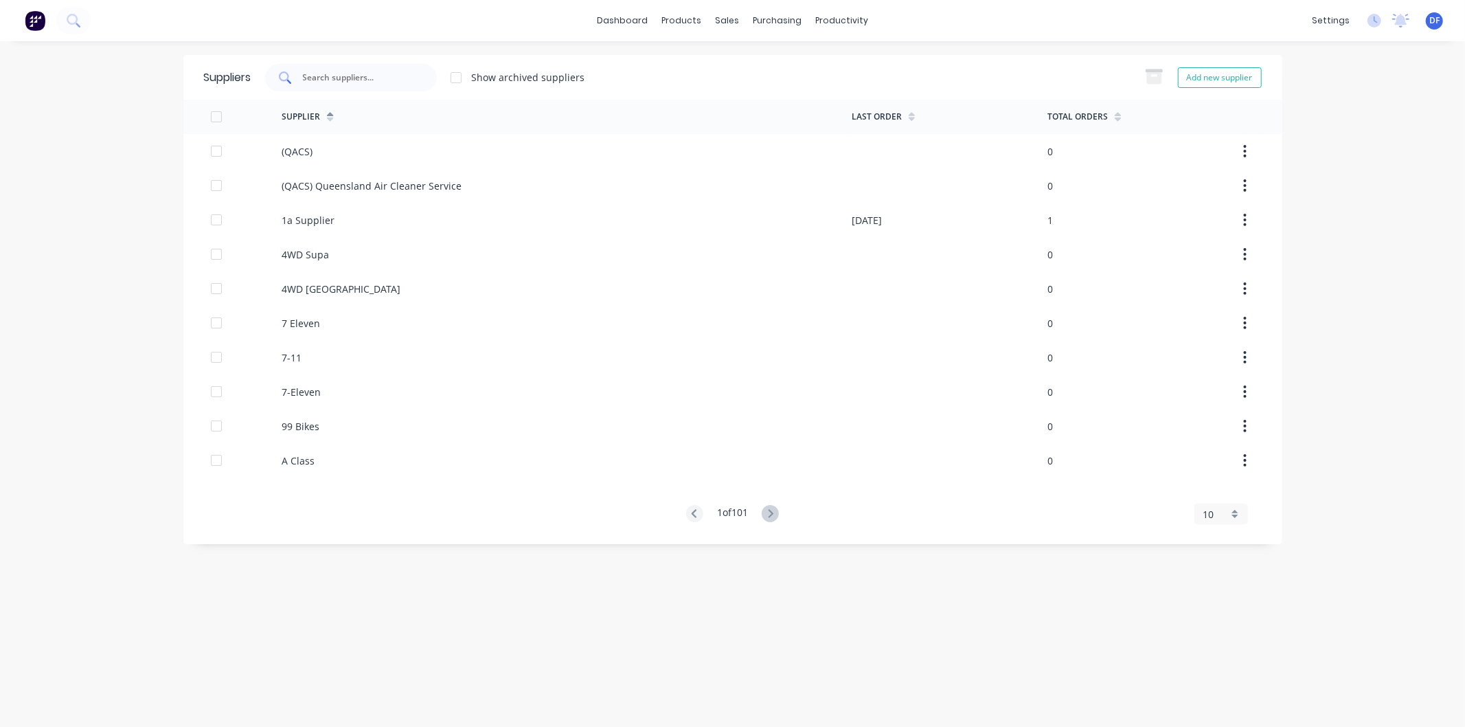
click at [324, 76] on input "text" at bounding box center [359, 78] width 114 height 14
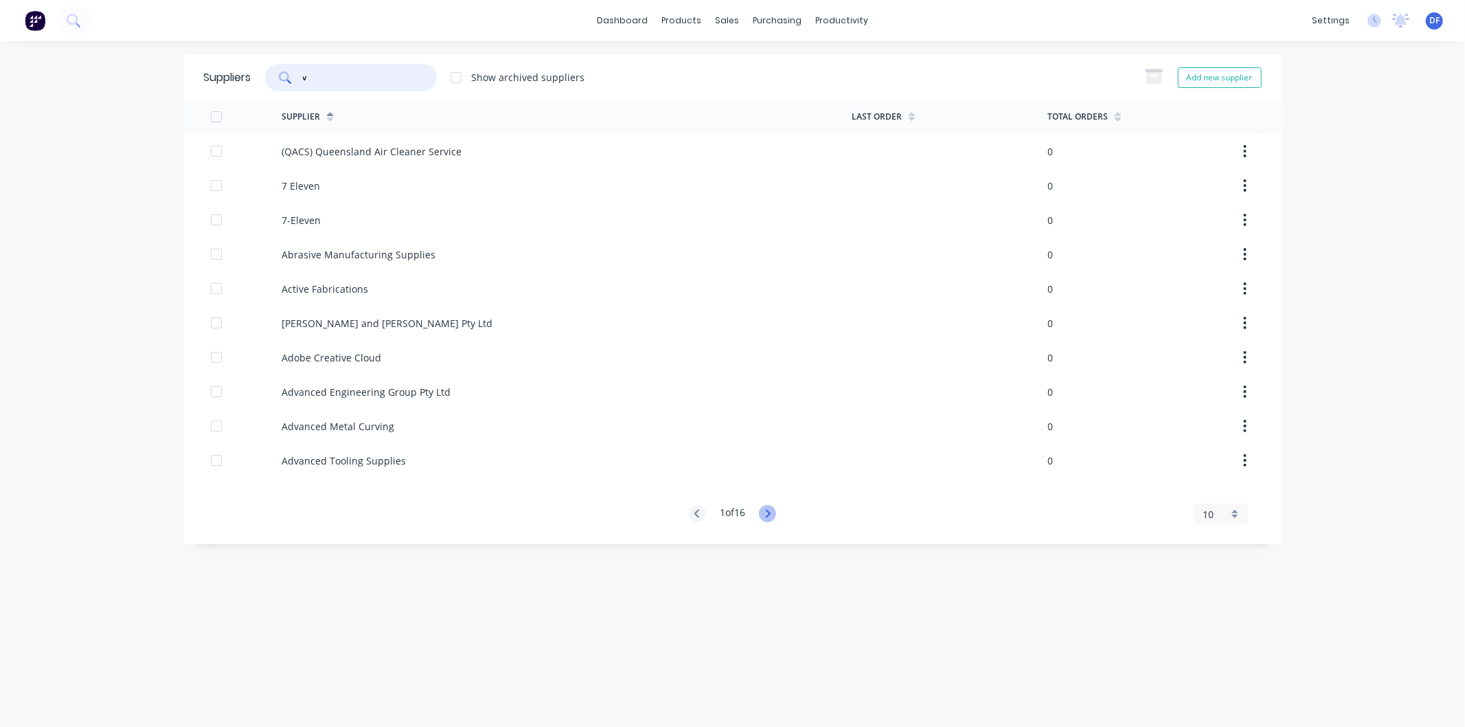
type input "v"
click at [771, 512] on icon at bounding box center [768, 513] width 5 height 8
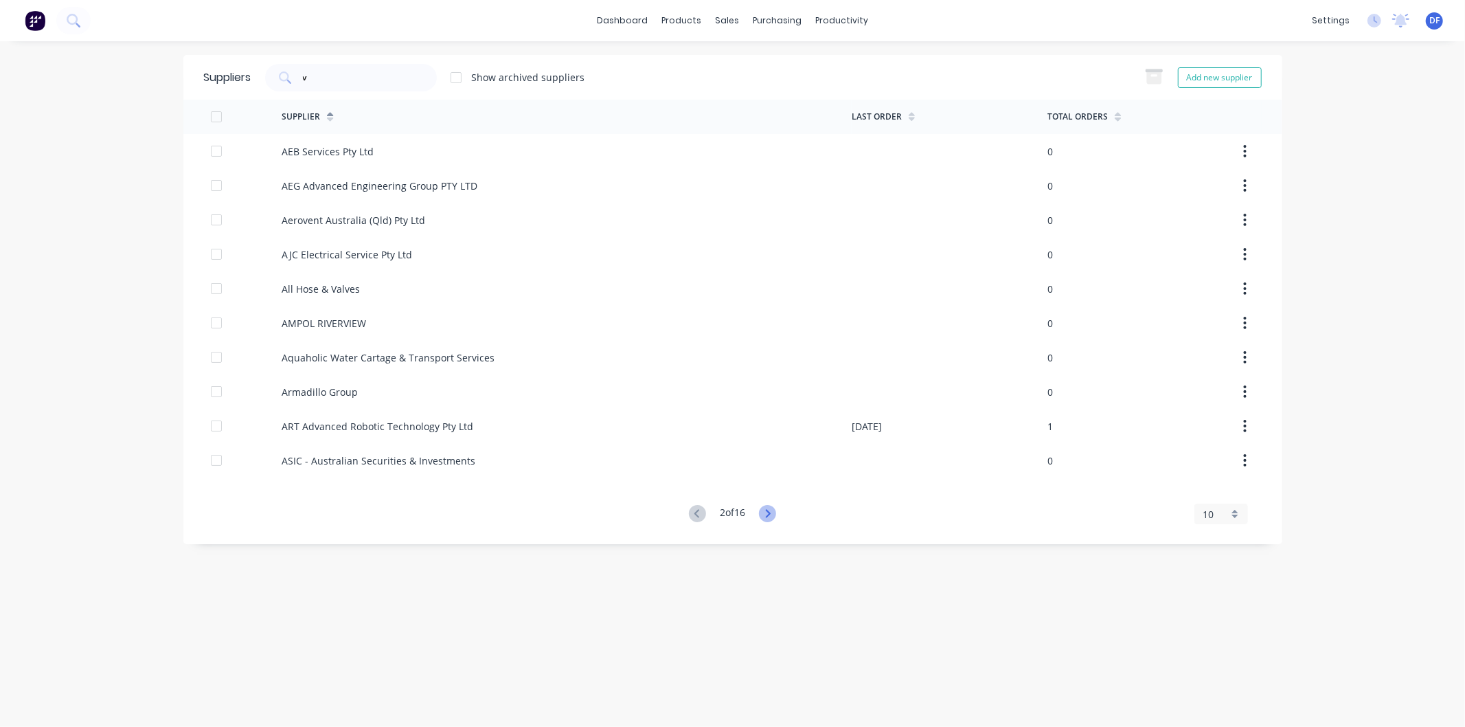
click at [771, 512] on icon at bounding box center [768, 513] width 5 height 8
click at [771, 513] on icon at bounding box center [768, 513] width 5 height 8
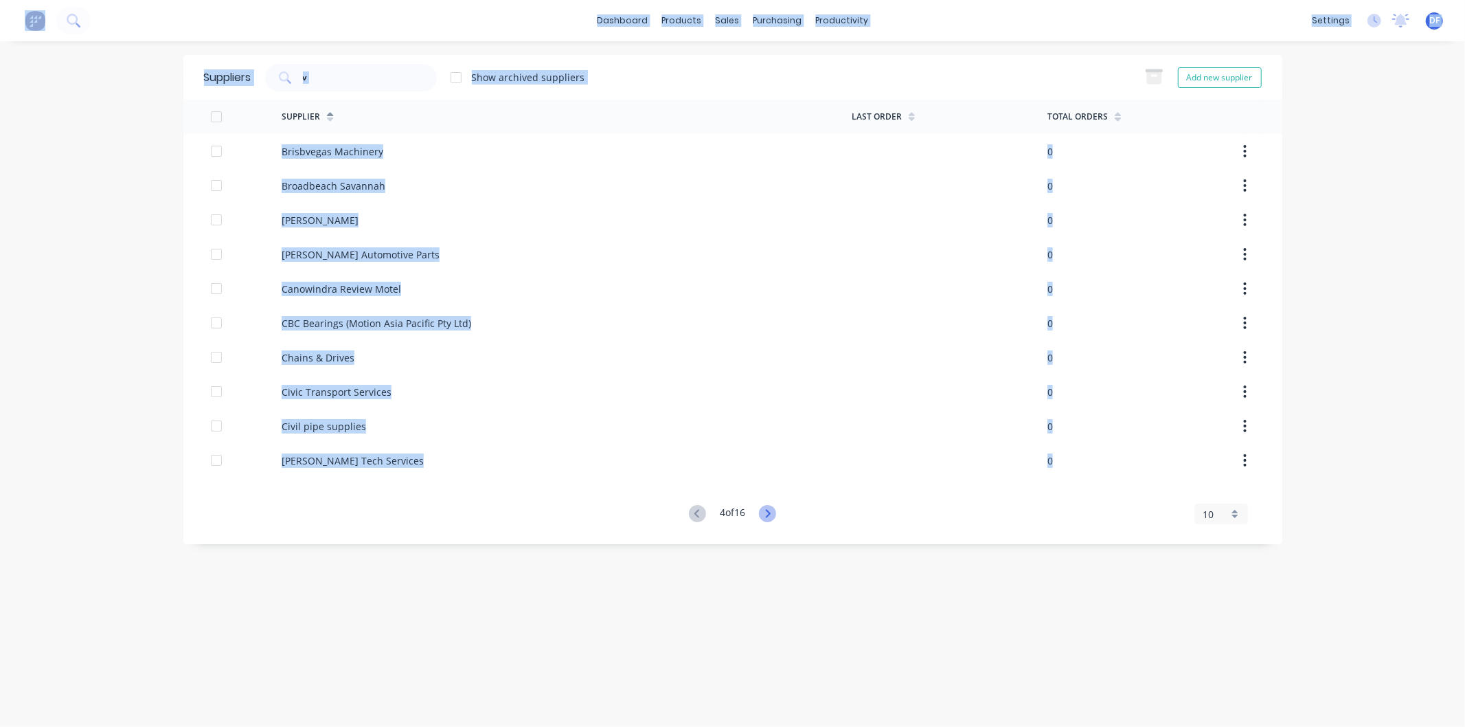
click at [771, 513] on icon at bounding box center [768, 513] width 5 height 8
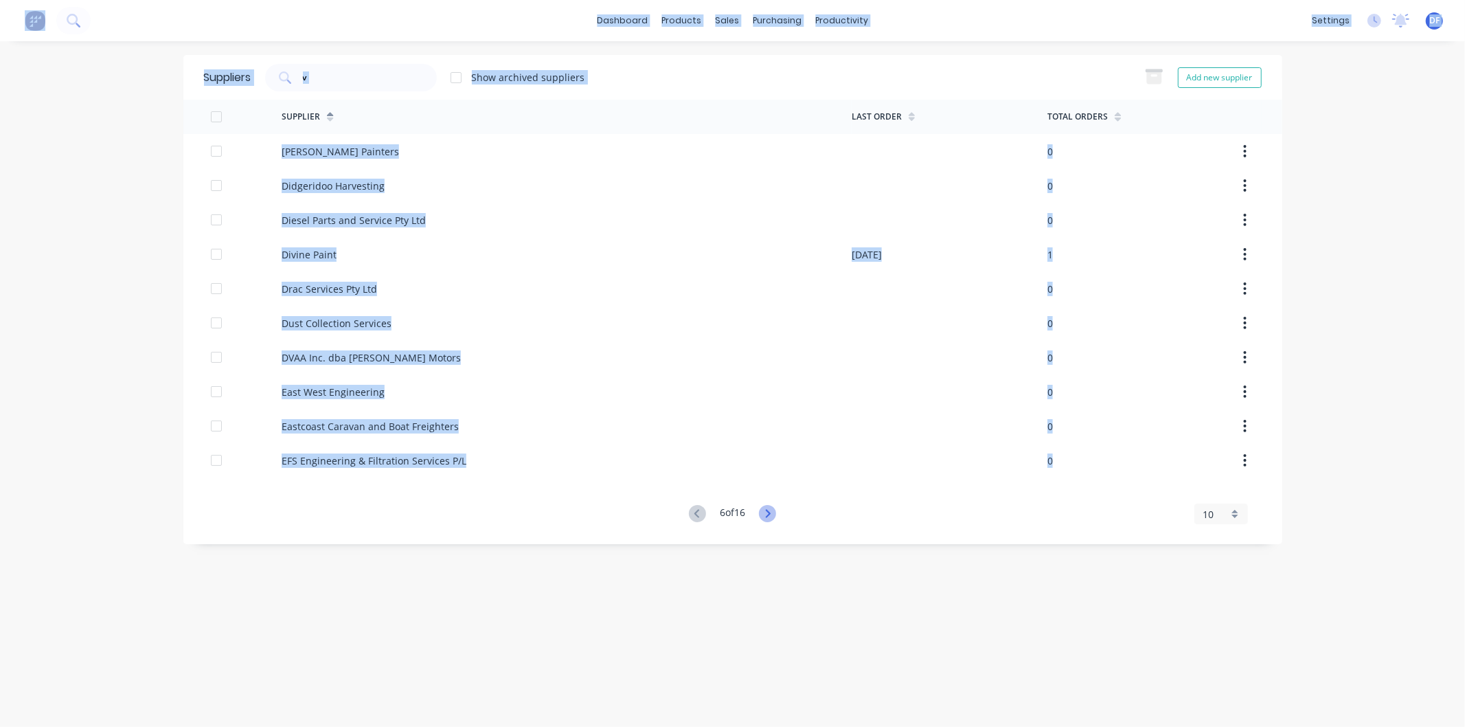
click at [771, 513] on icon at bounding box center [768, 513] width 5 height 8
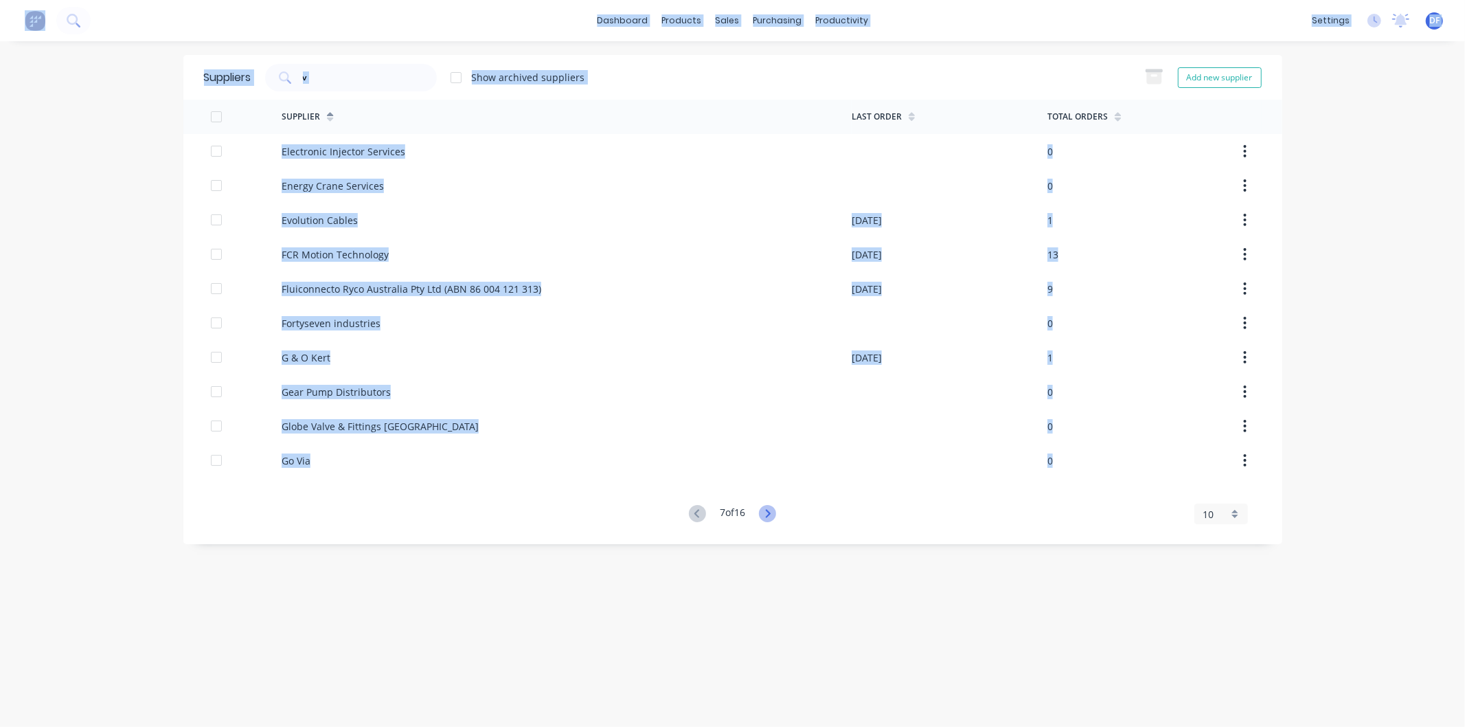
click at [771, 513] on icon at bounding box center [768, 513] width 5 height 8
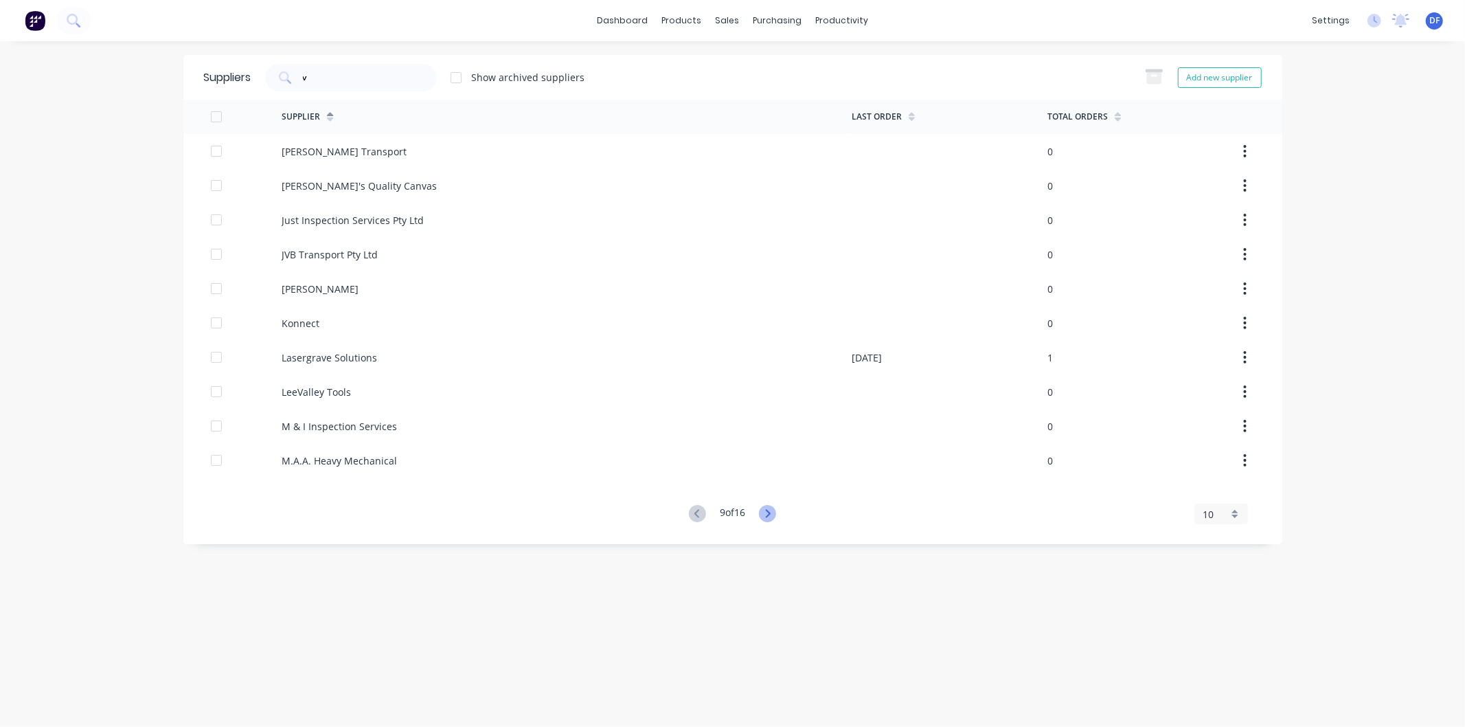
click at [771, 513] on icon at bounding box center [768, 513] width 5 height 8
click at [772, 513] on icon at bounding box center [770, 513] width 17 height 17
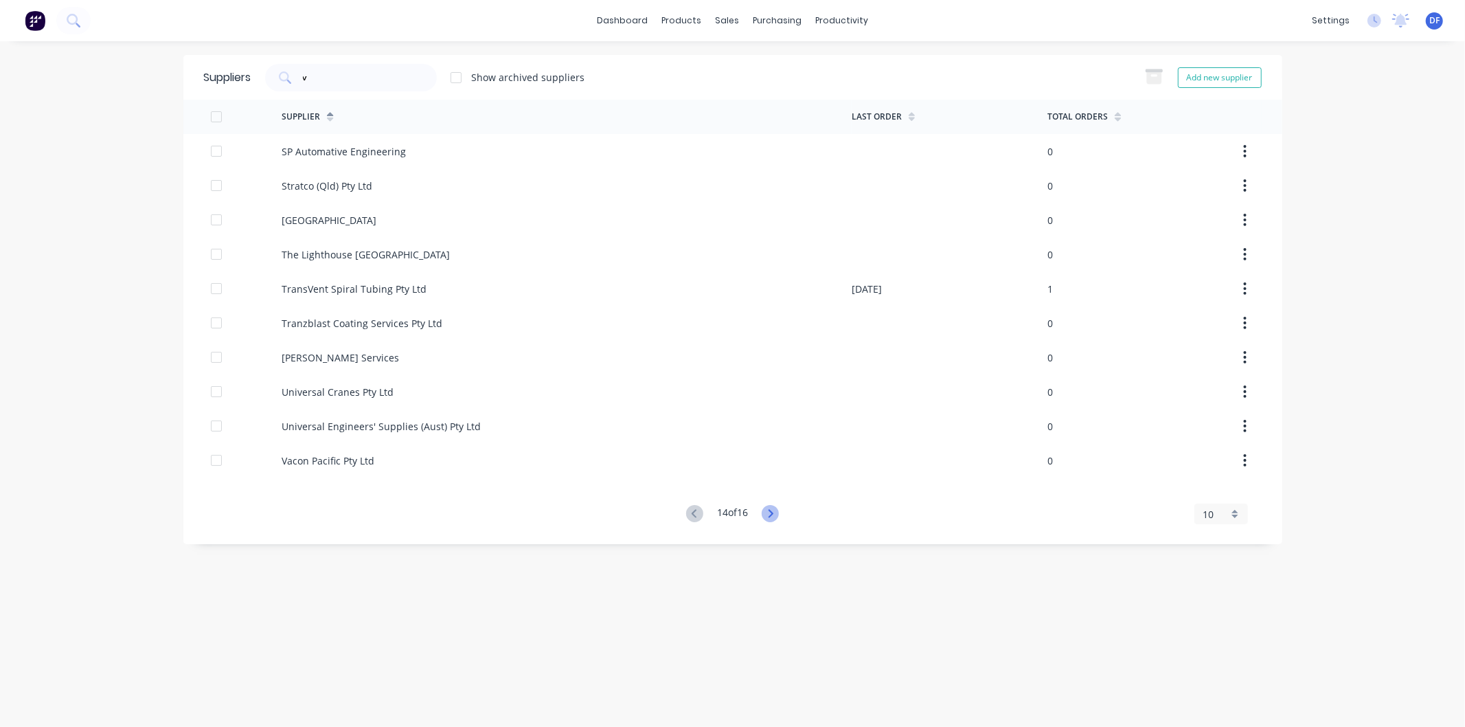
click at [773, 511] on icon at bounding box center [771, 513] width 5 height 8
click at [775, 510] on icon at bounding box center [770, 513] width 17 height 17
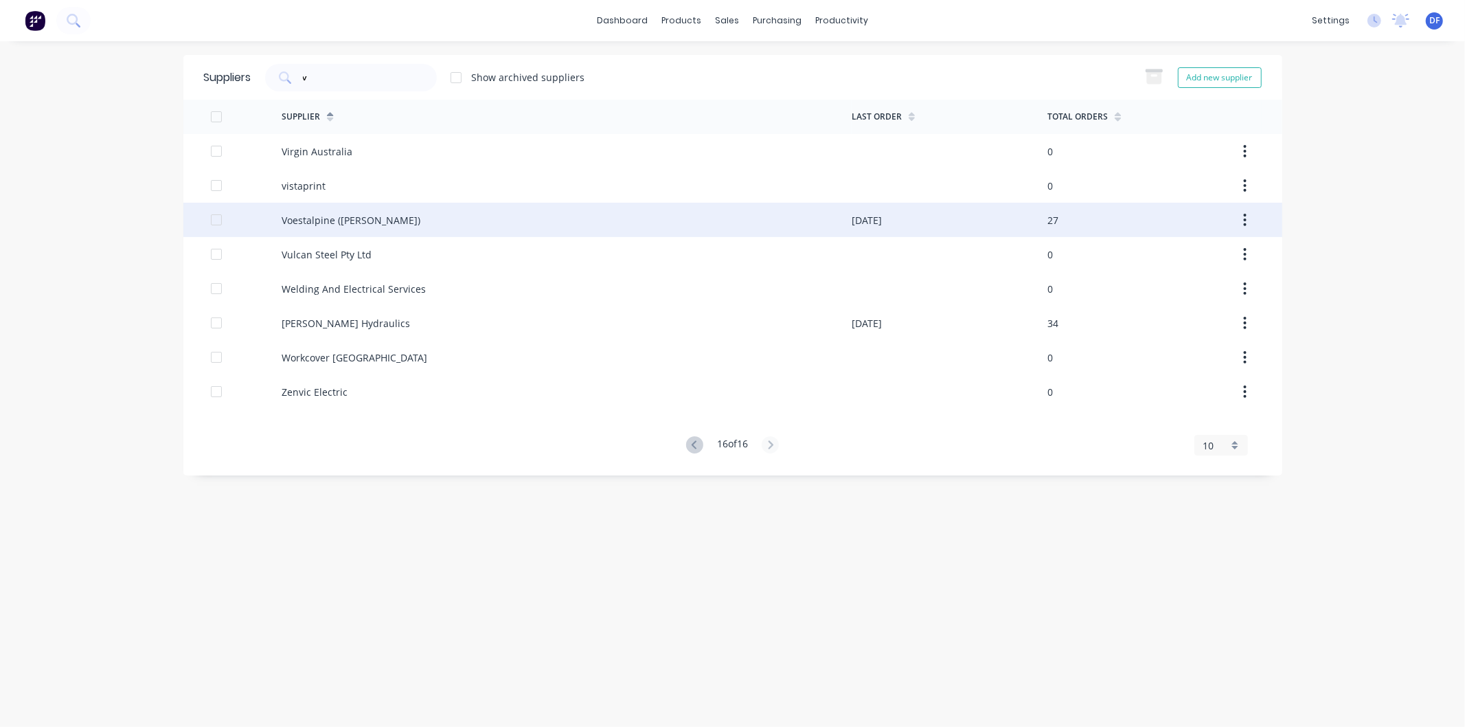
click at [309, 216] on div "Voestalpine ([PERSON_NAME])" at bounding box center [351, 220] width 139 height 14
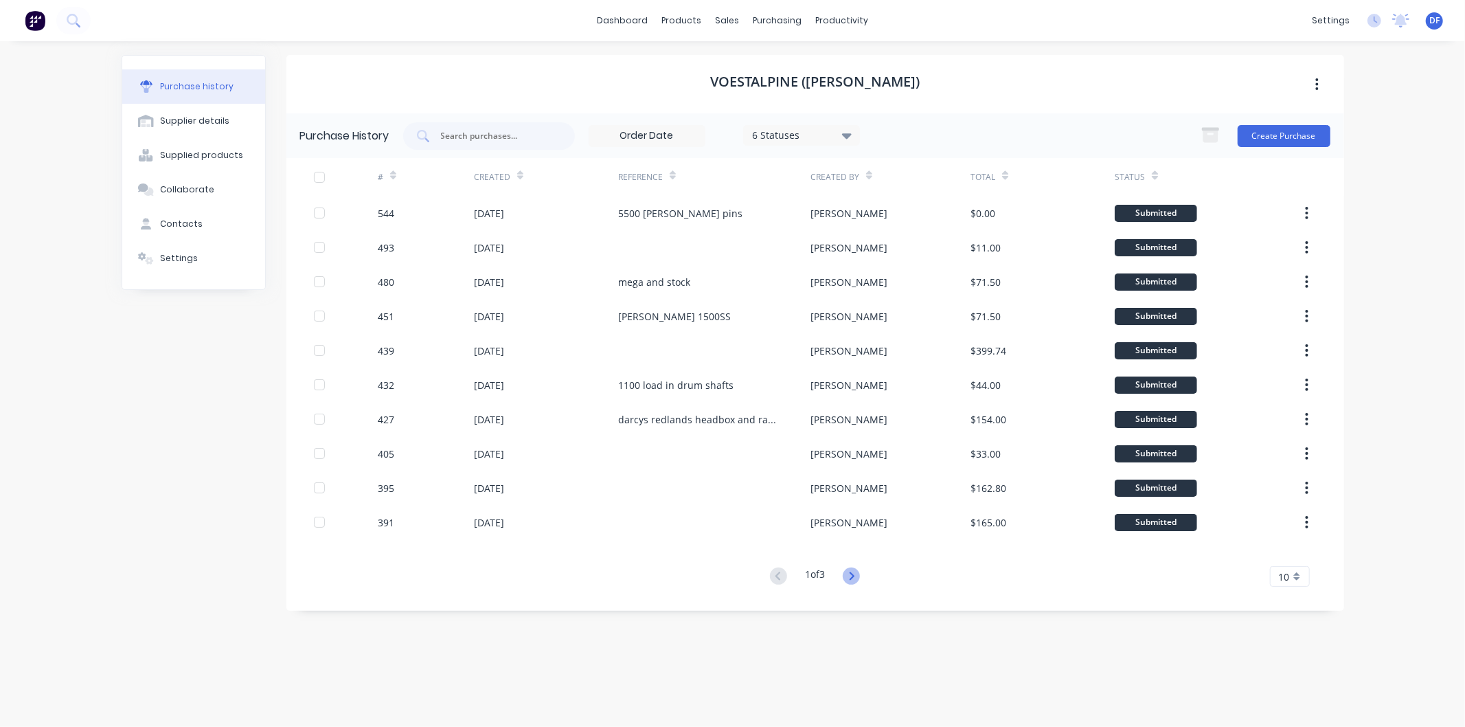
click at [855, 577] on icon at bounding box center [852, 576] width 5 height 8
click at [852, 572] on icon at bounding box center [851, 575] width 17 height 17
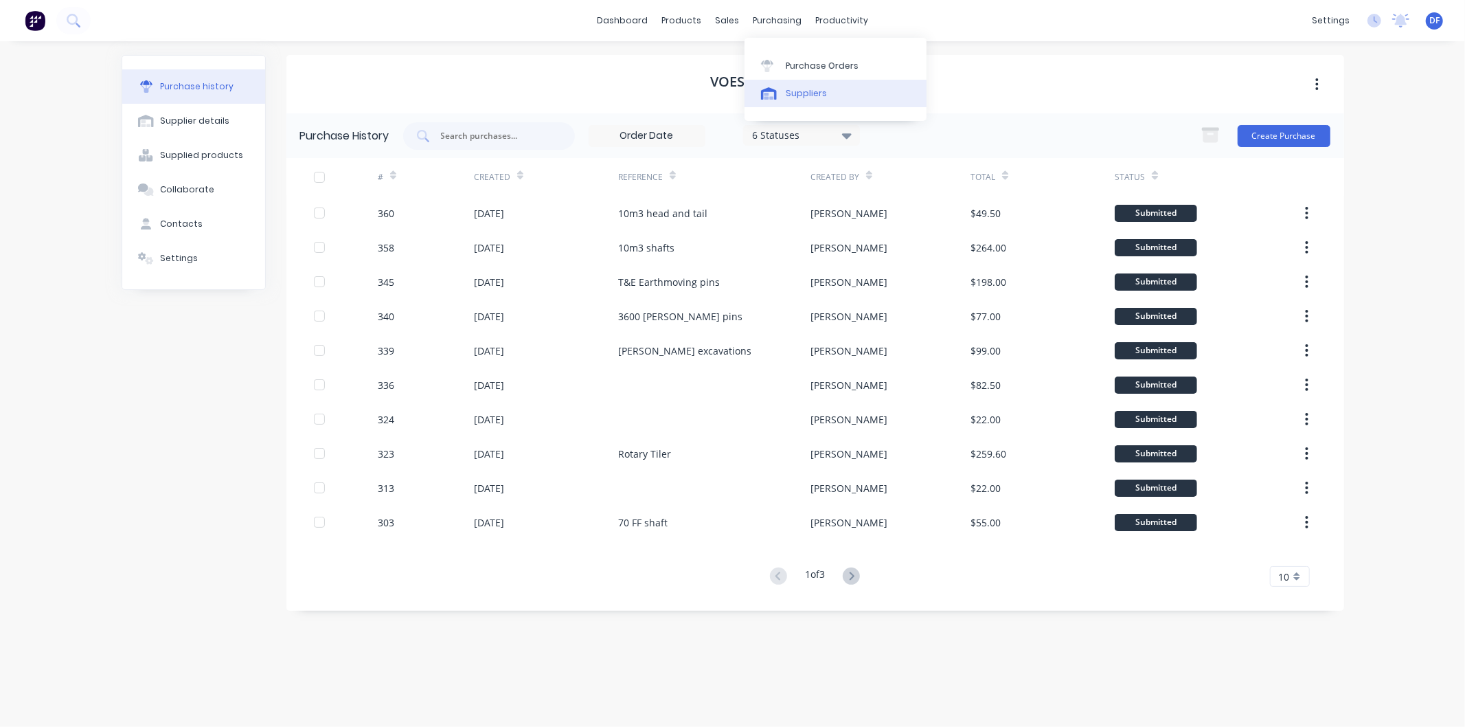
click at [804, 90] on div "Suppliers" at bounding box center [806, 93] width 41 height 12
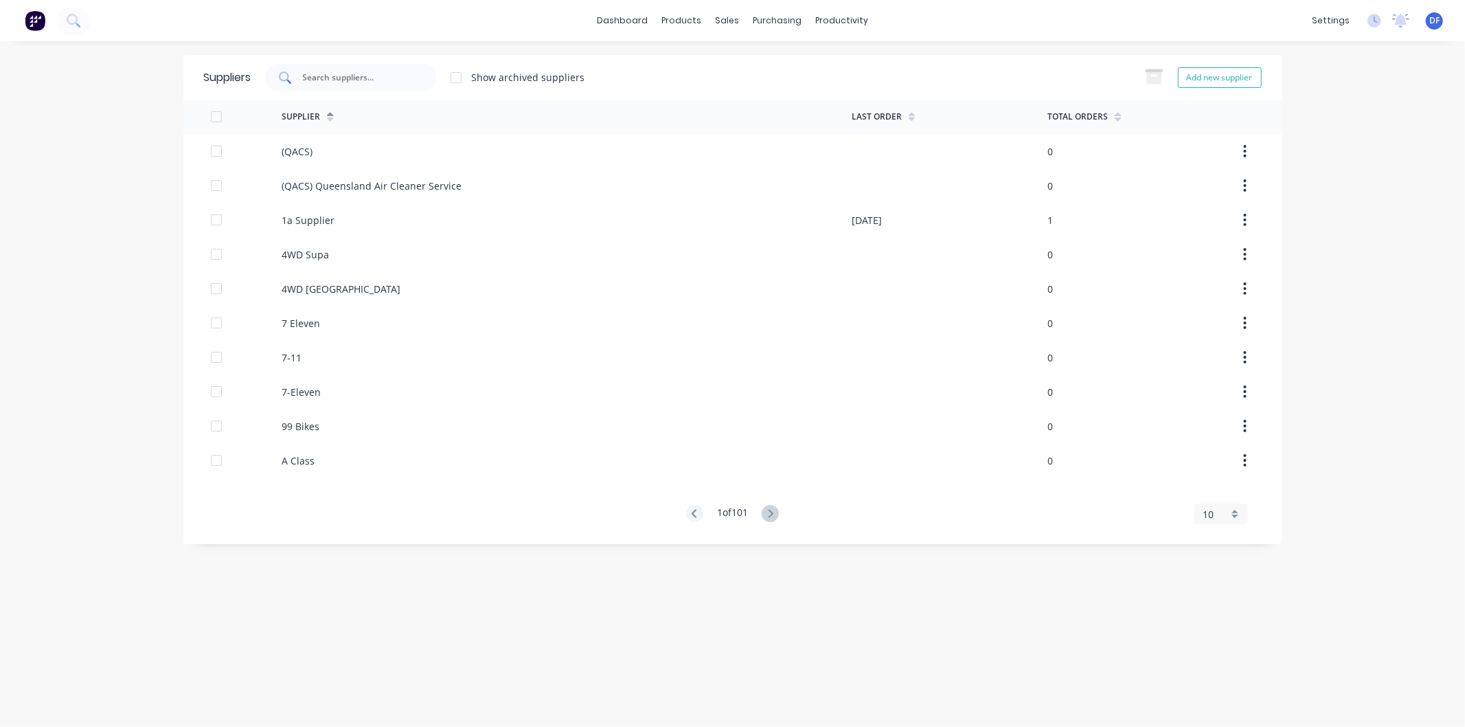
click at [342, 84] on div at bounding box center [351, 77] width 172 height 27
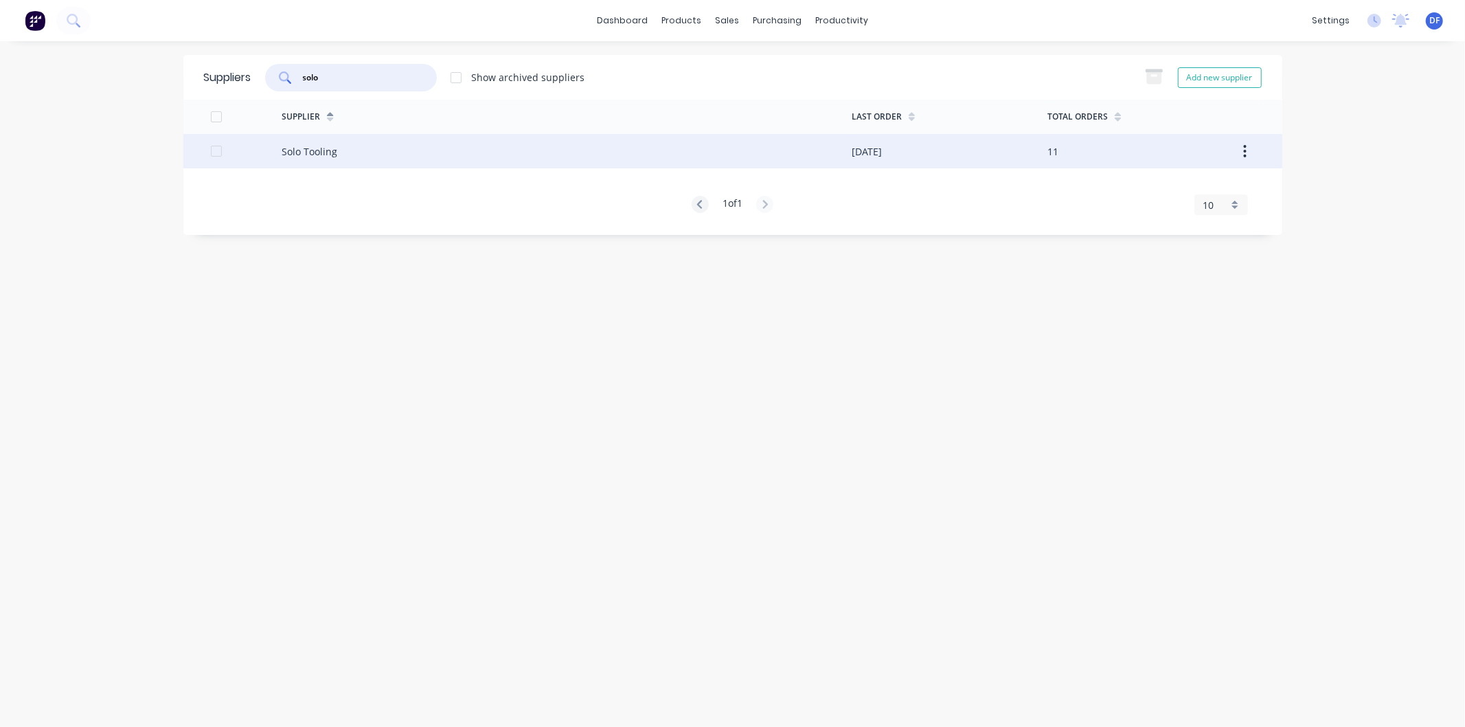
type input "solo"
click at [317, 147] on div "Solo Tooling" at bounding box center [310, 151] width 56 height 14
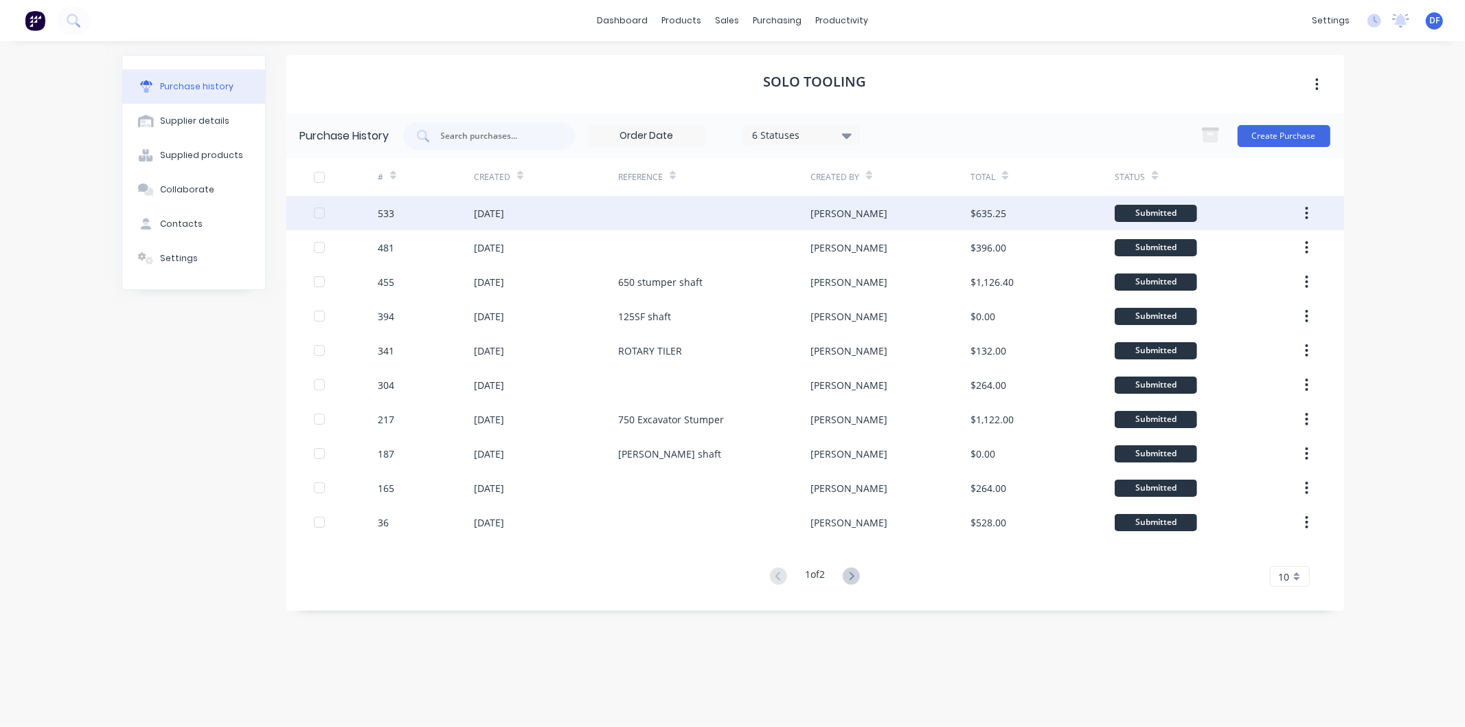
click at [484, 210] on div "16 Sep 2025" at bounding box center [489, 213] width 30 height 14
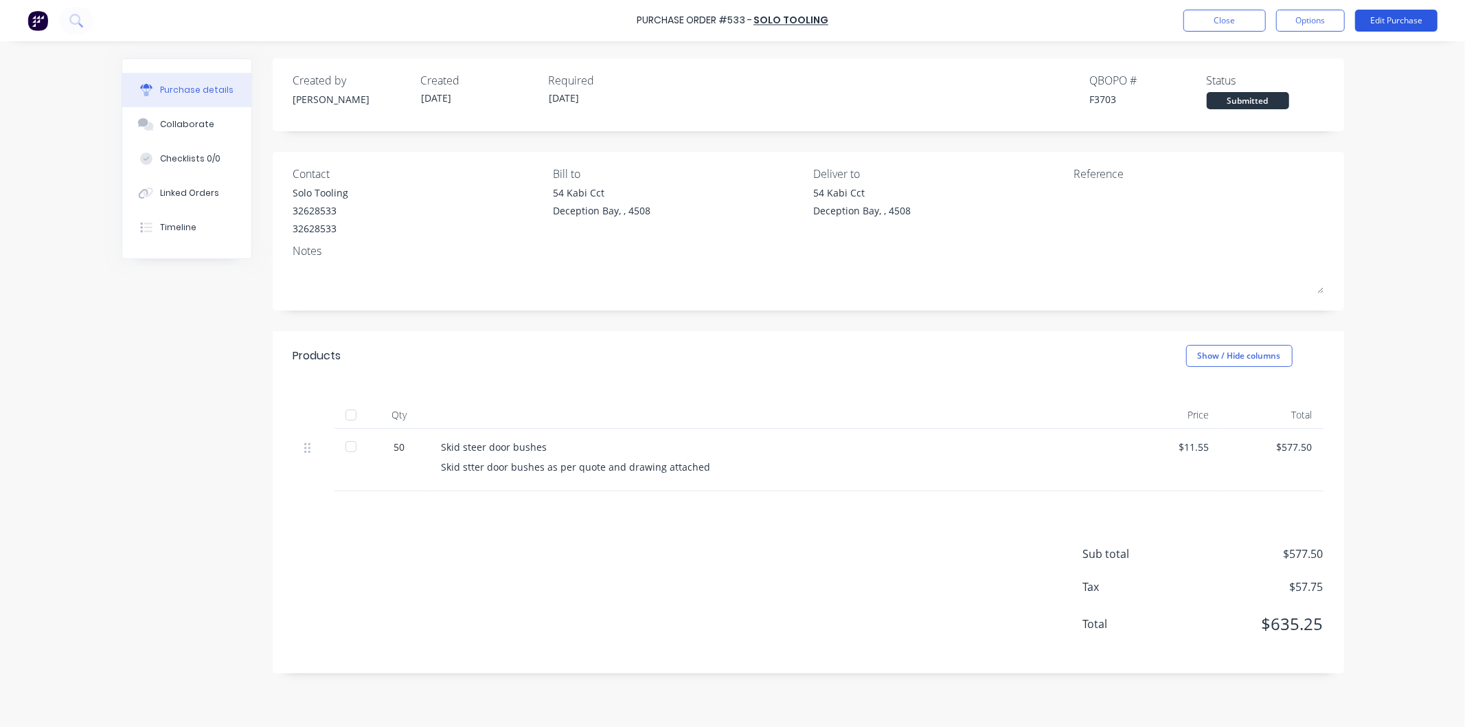
click at [1382, 17] on button "Edit Purchase" at bounding box center [1396, 21] width 82 height 22
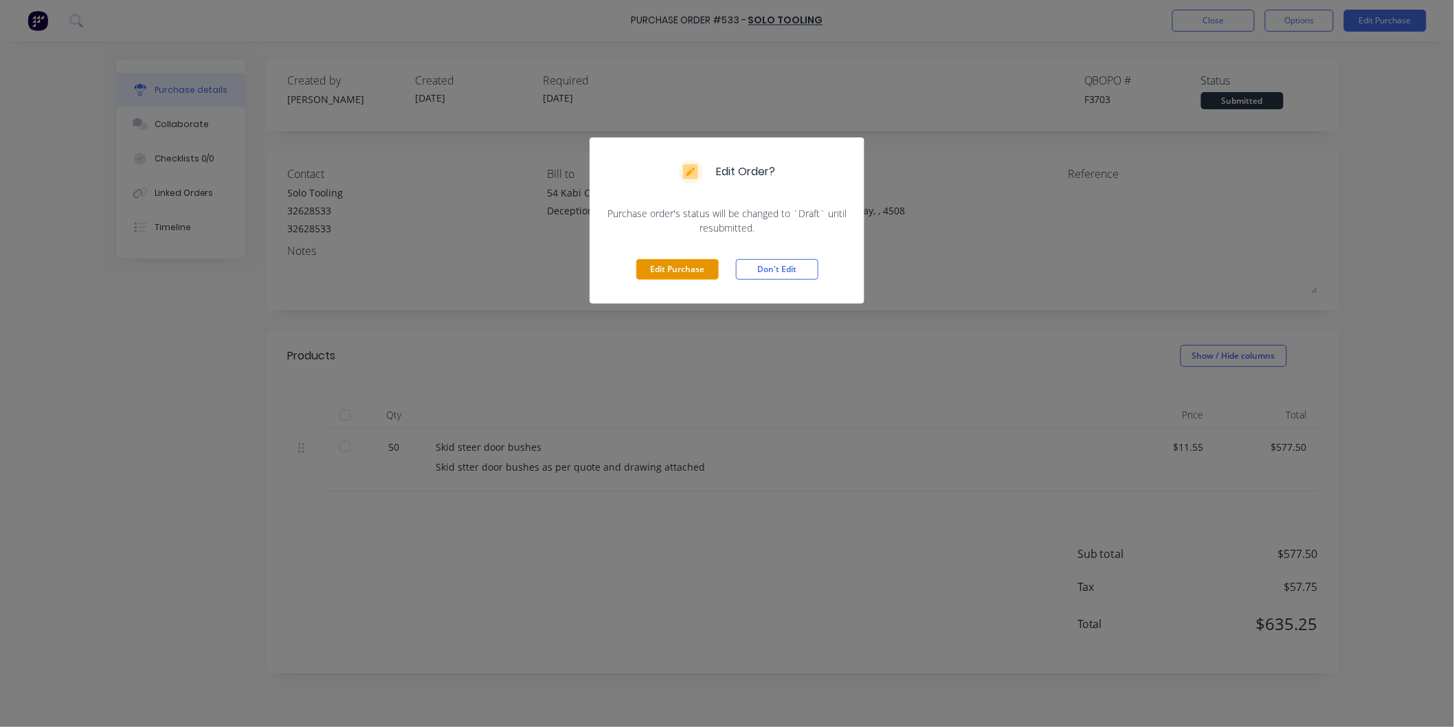
click at [676, 259] on button "Edit Purchase" at bounding box center [677, 269] width 82 height 21
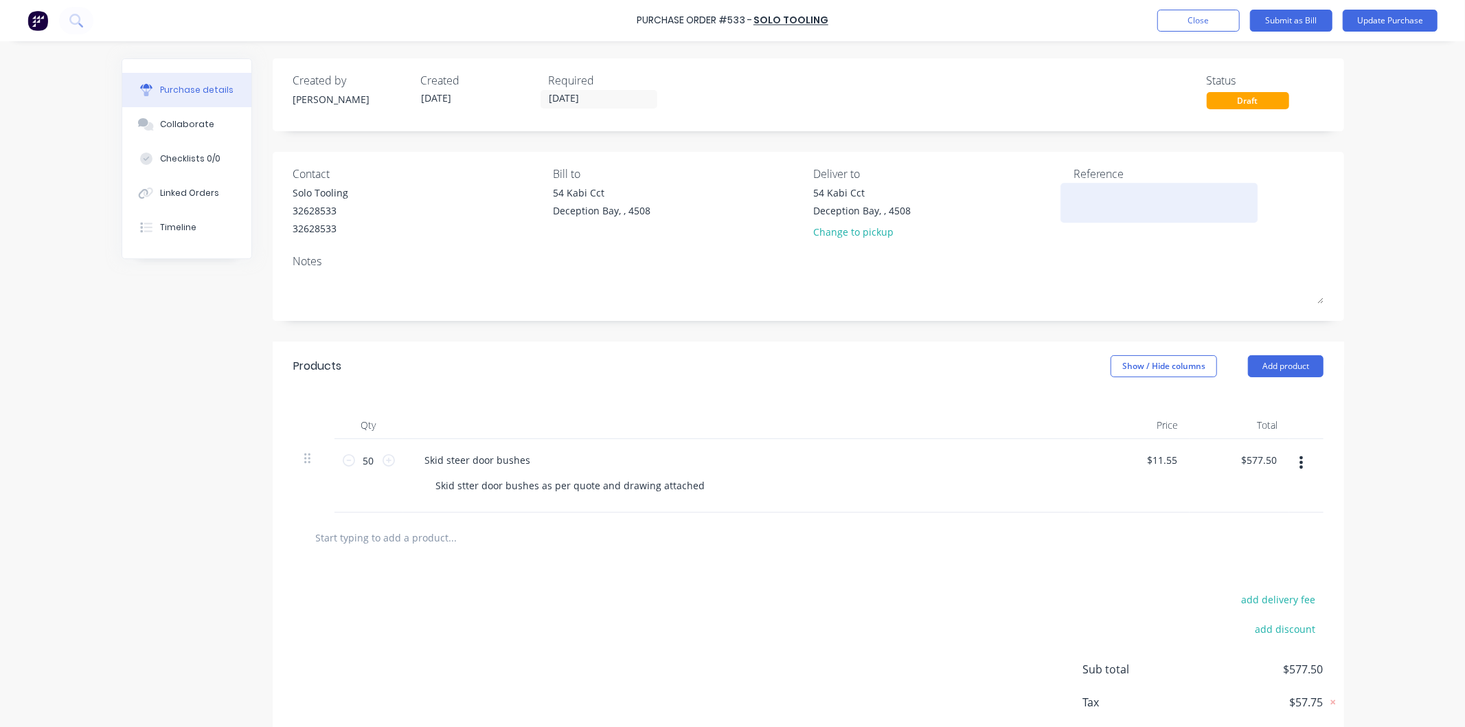
click at [1122, 192] on textarea at bounding box center [1160, 200] width 172 height 31
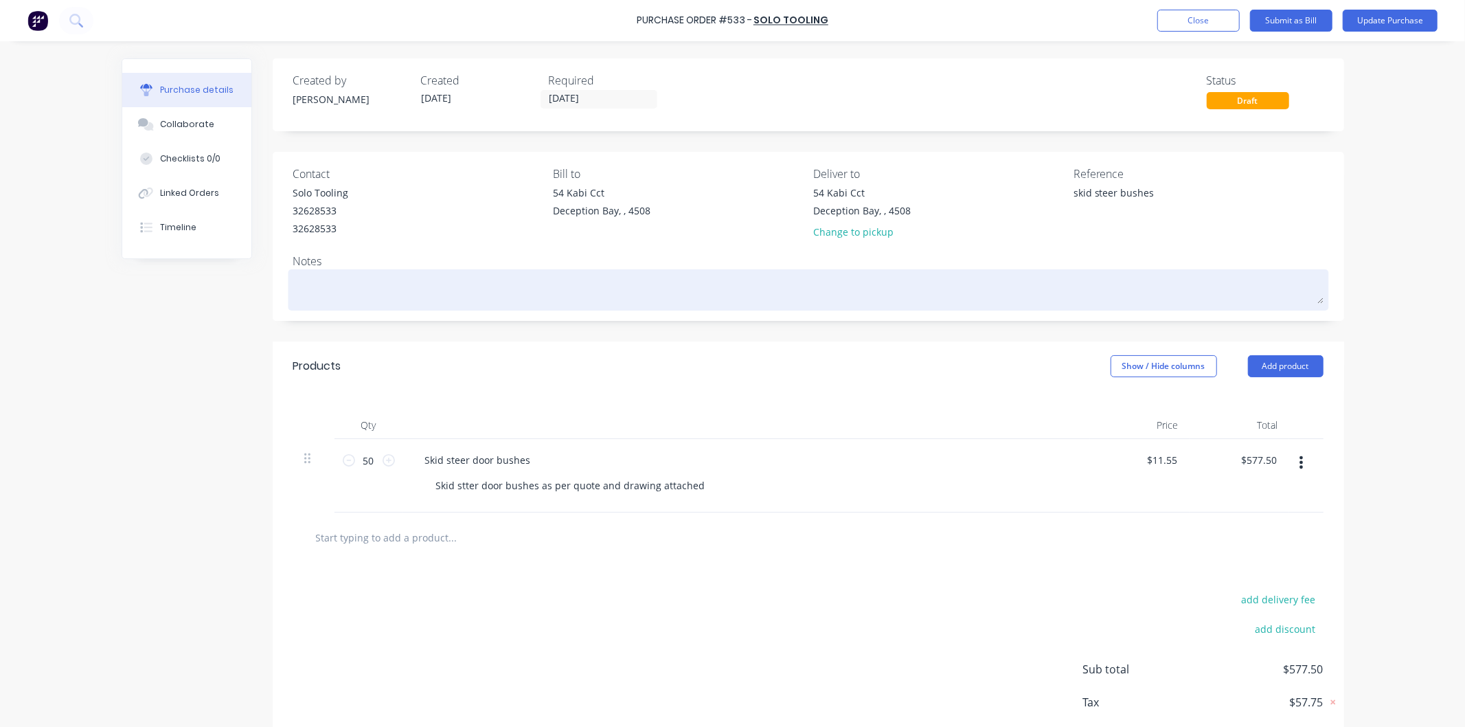
type textarea "skid steer bushes"
type textarea "x"
type textarea "skid steer bushes"
click at [1128, 293] on textarea at bounding box center [808, 288] width 1030 height 31
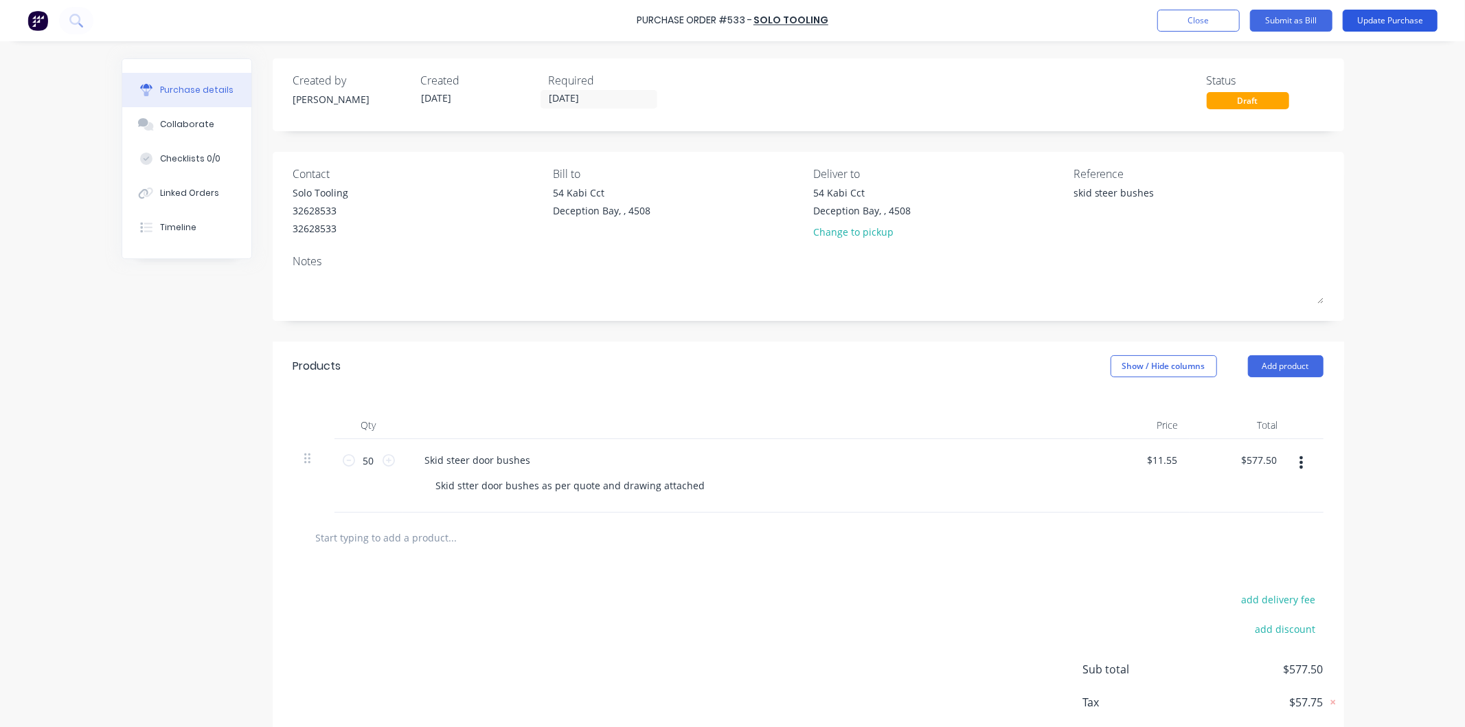
click at [1371, 18] on button "Update Purchase" at bounding box center [1390, 21] width 95 height 22
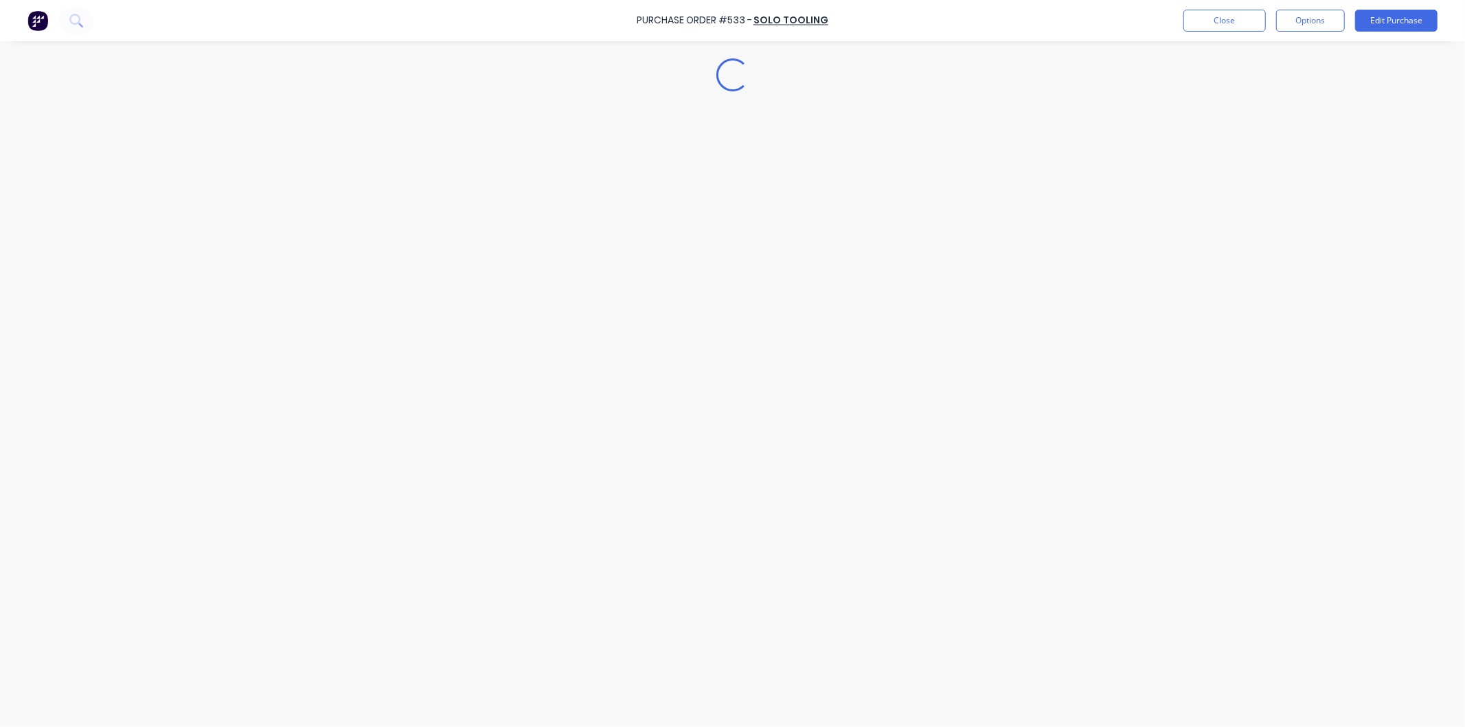
type textarea "x"
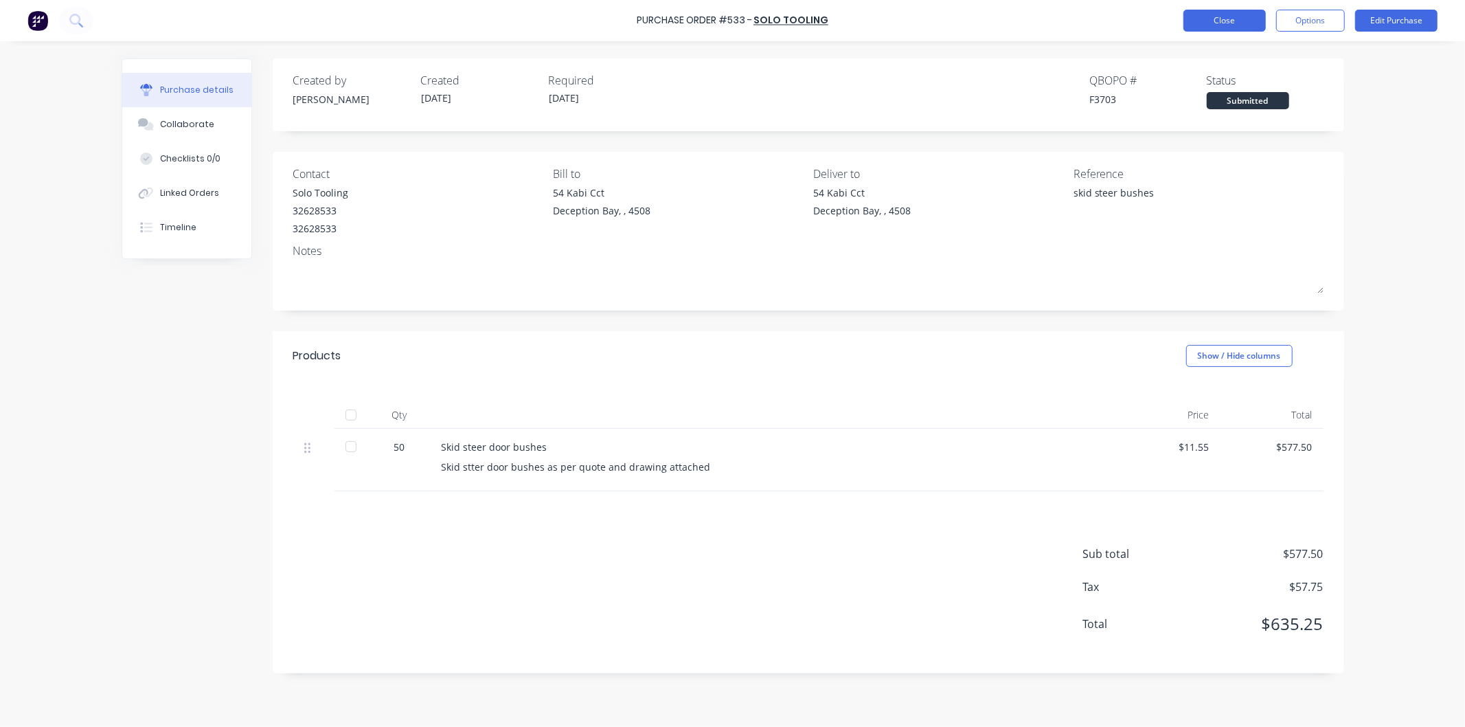
click at [1216, 16] on button "Close" at bounding box center [1225, 21] width 82 height 22
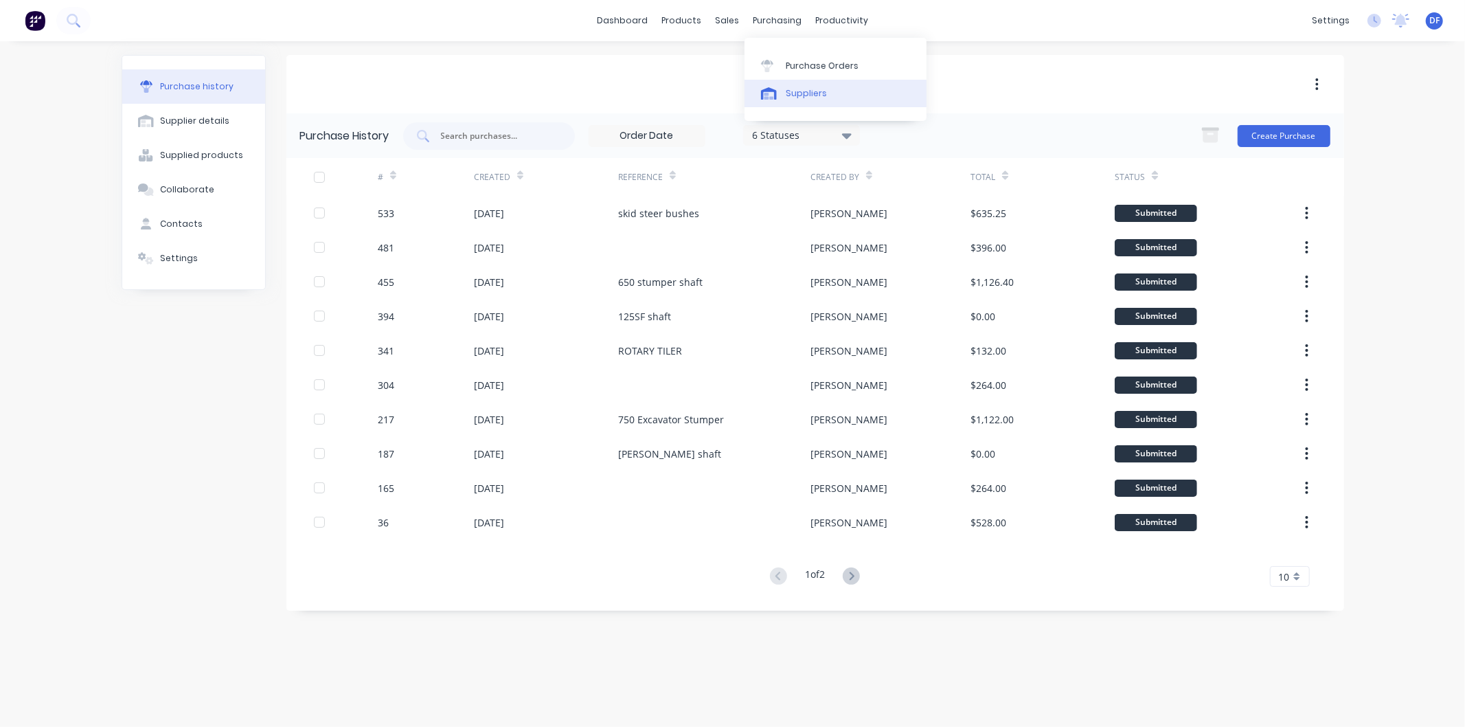
click at [802, 97] on div "Suppliers" at bounding box center [806, 93] width 41 height 12
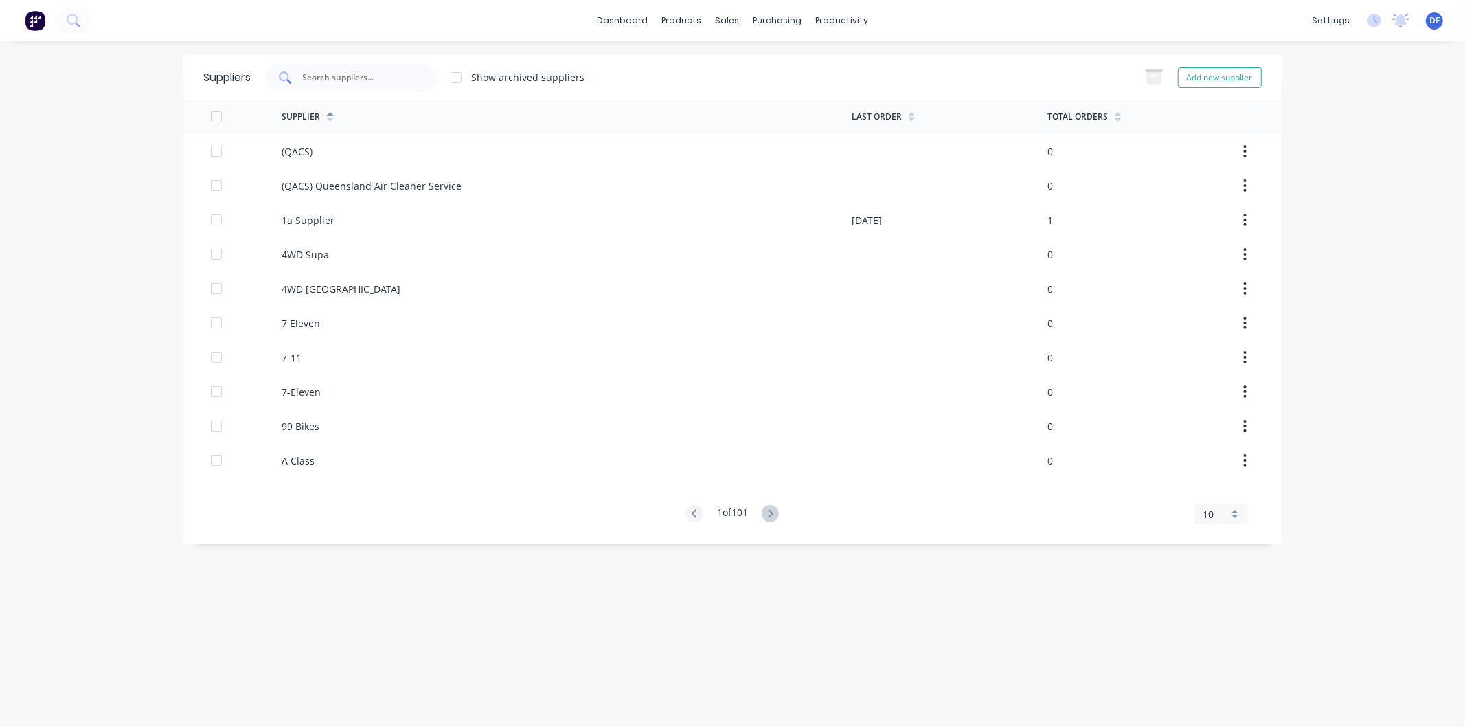
click at [359, 84] on div at bounding box center [351, 77] width 172 height 27
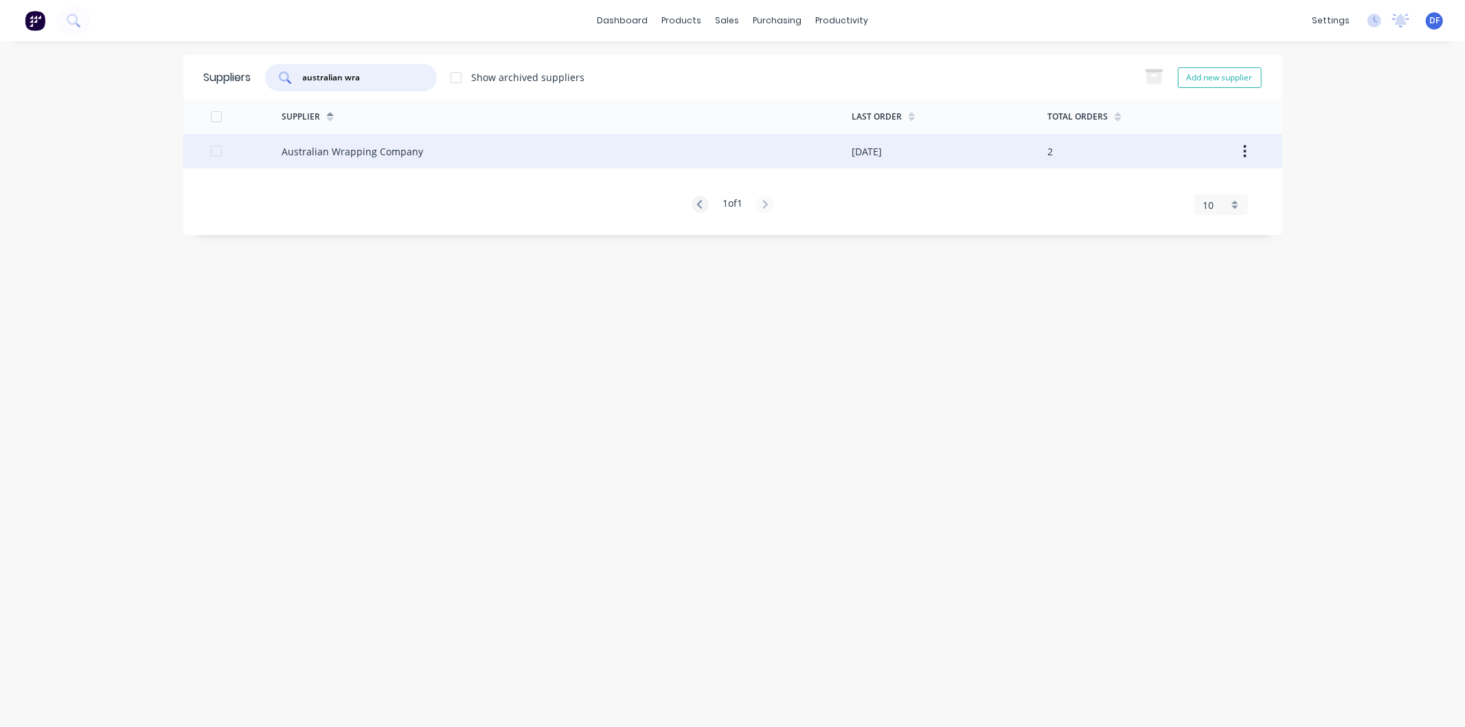
type input "australian wra"
click at [367, 157] on div "Australian Wrapping Company" at bounding box center [353, 151] width 142 height 14
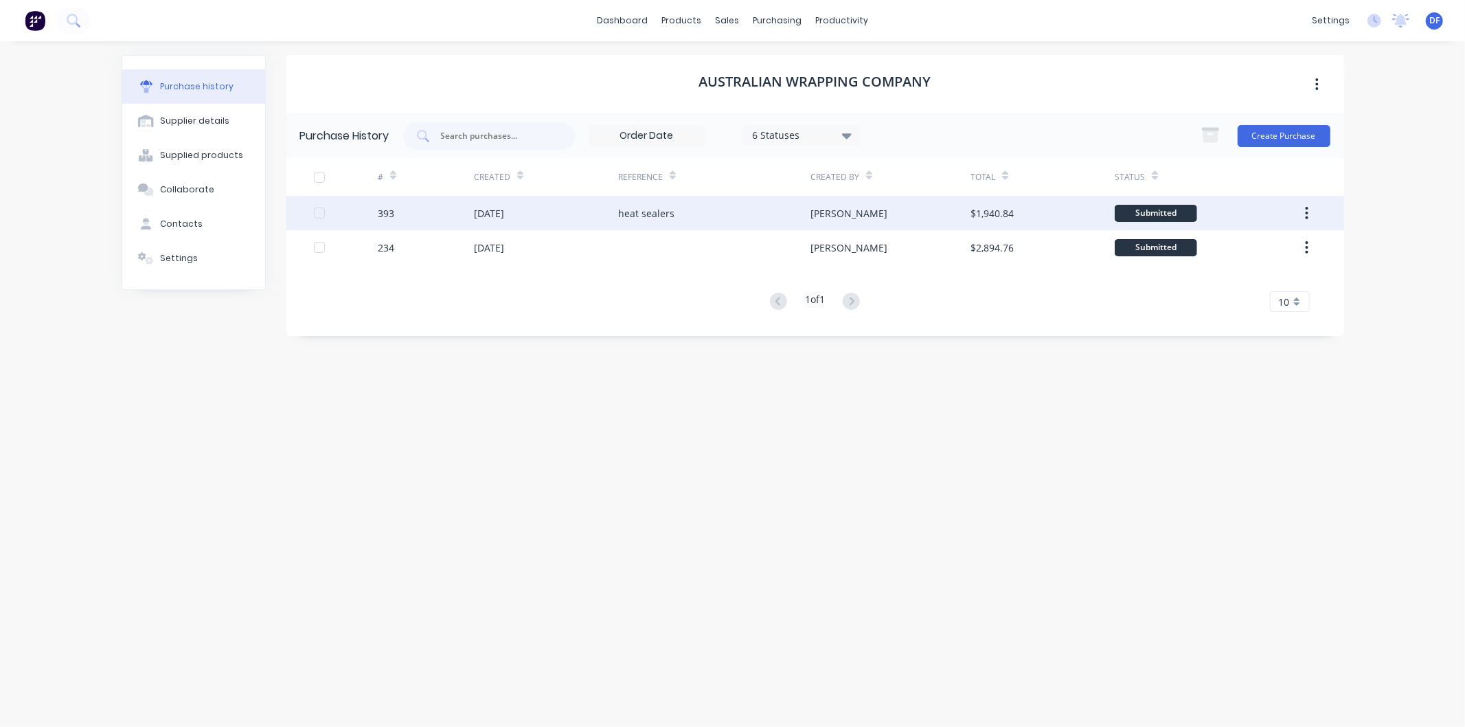
click at [504, 211] on div "19 Jun 2025" at bounding box center [489, 213] width 30 height 14
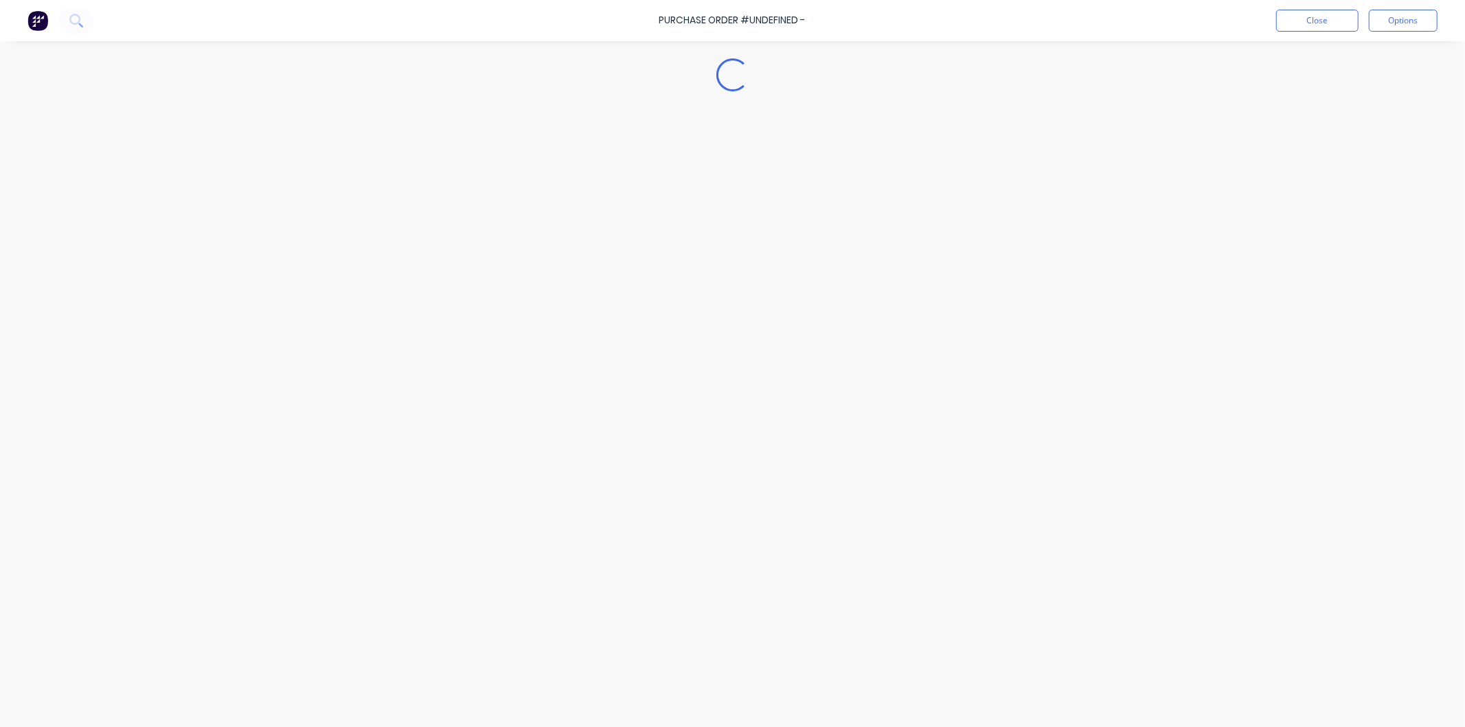
type textarea "x"
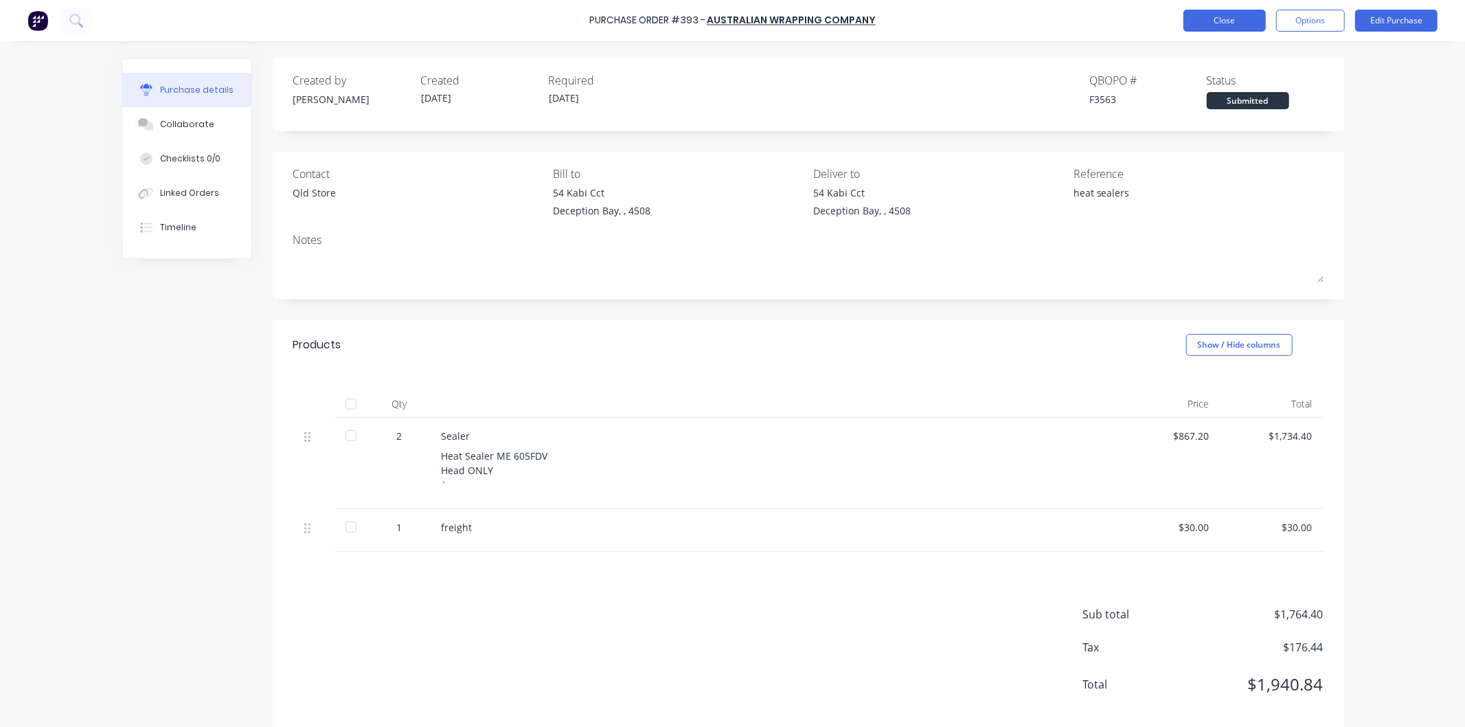
click at [1225, 19] on button "Close" at bounding box center [1225, 21] width 82 height 22
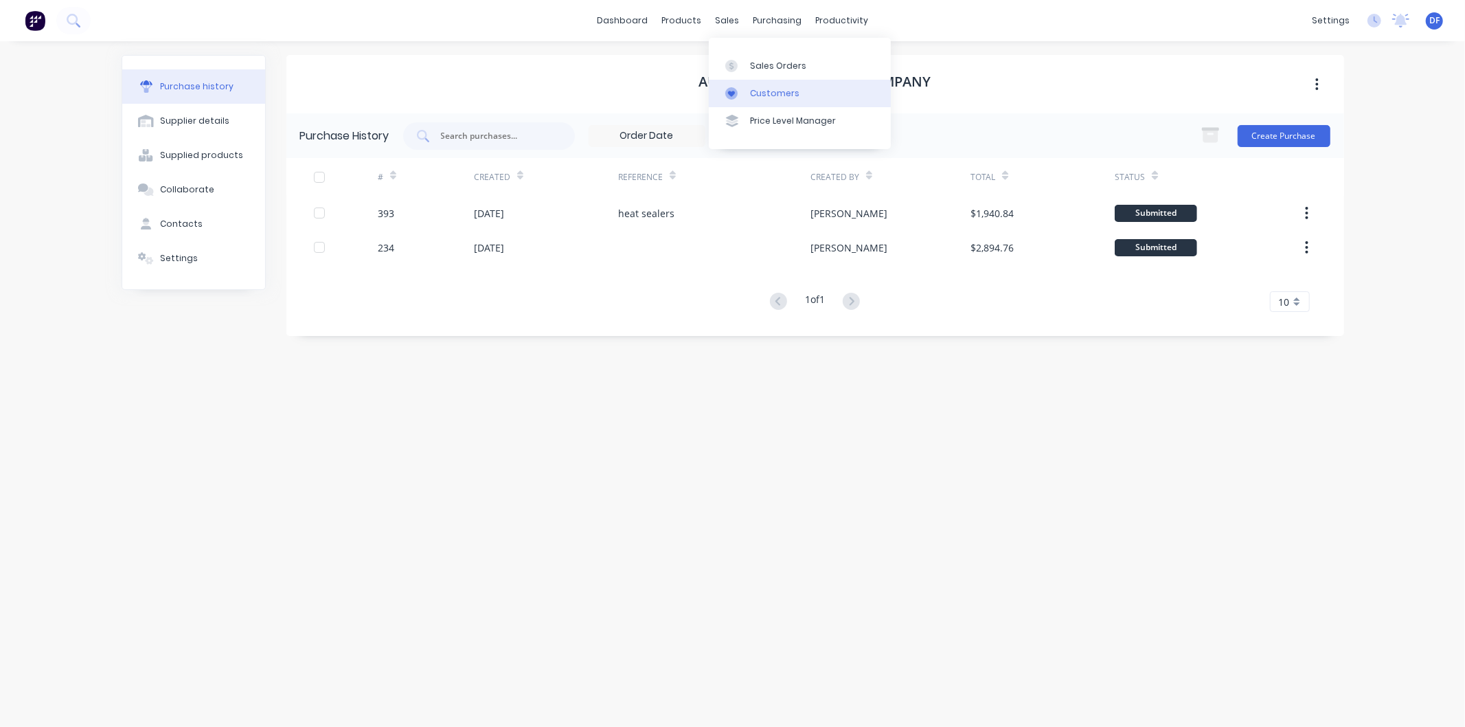
click at [767, 87] on div "Customers" at bounding box center [774, 93] width 49 height 12
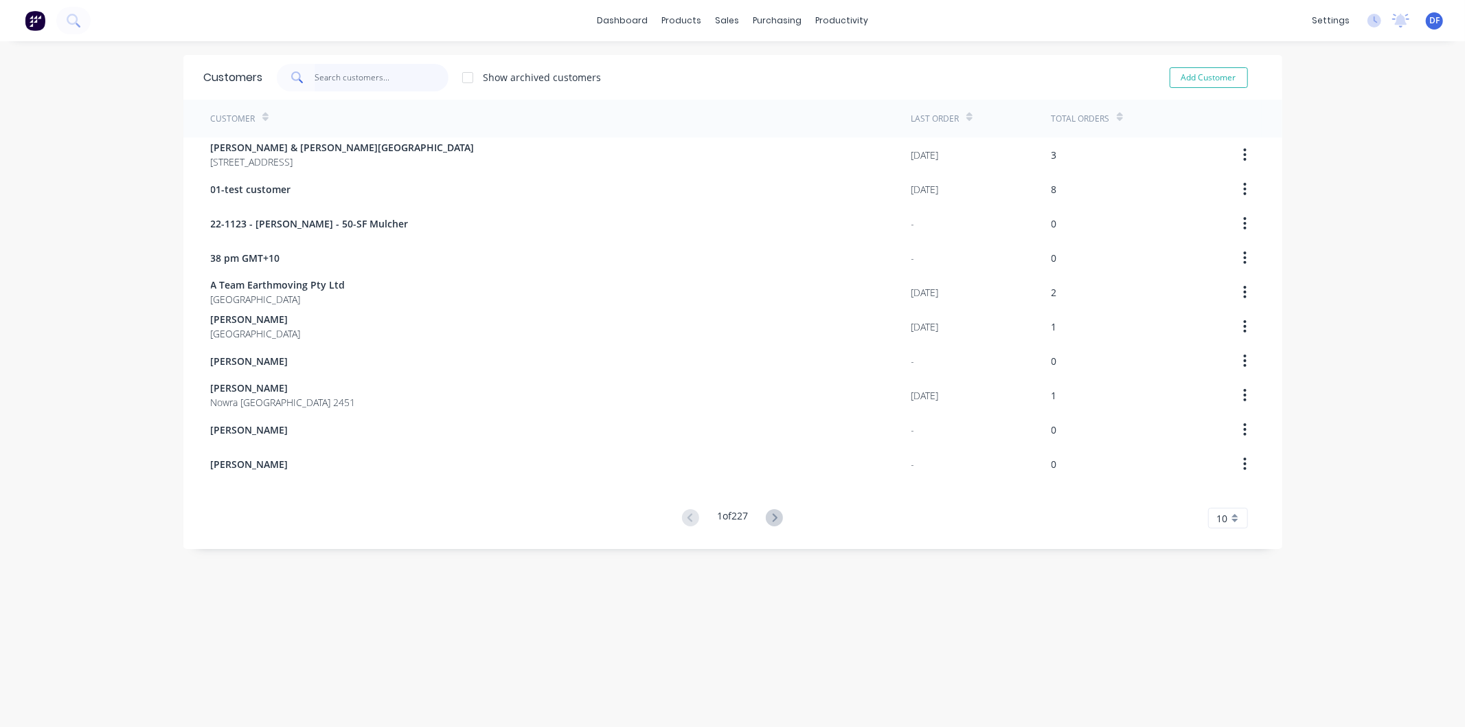
click at [359, 78] on input "text" at bounding box center [382, 77] width 134 height 27
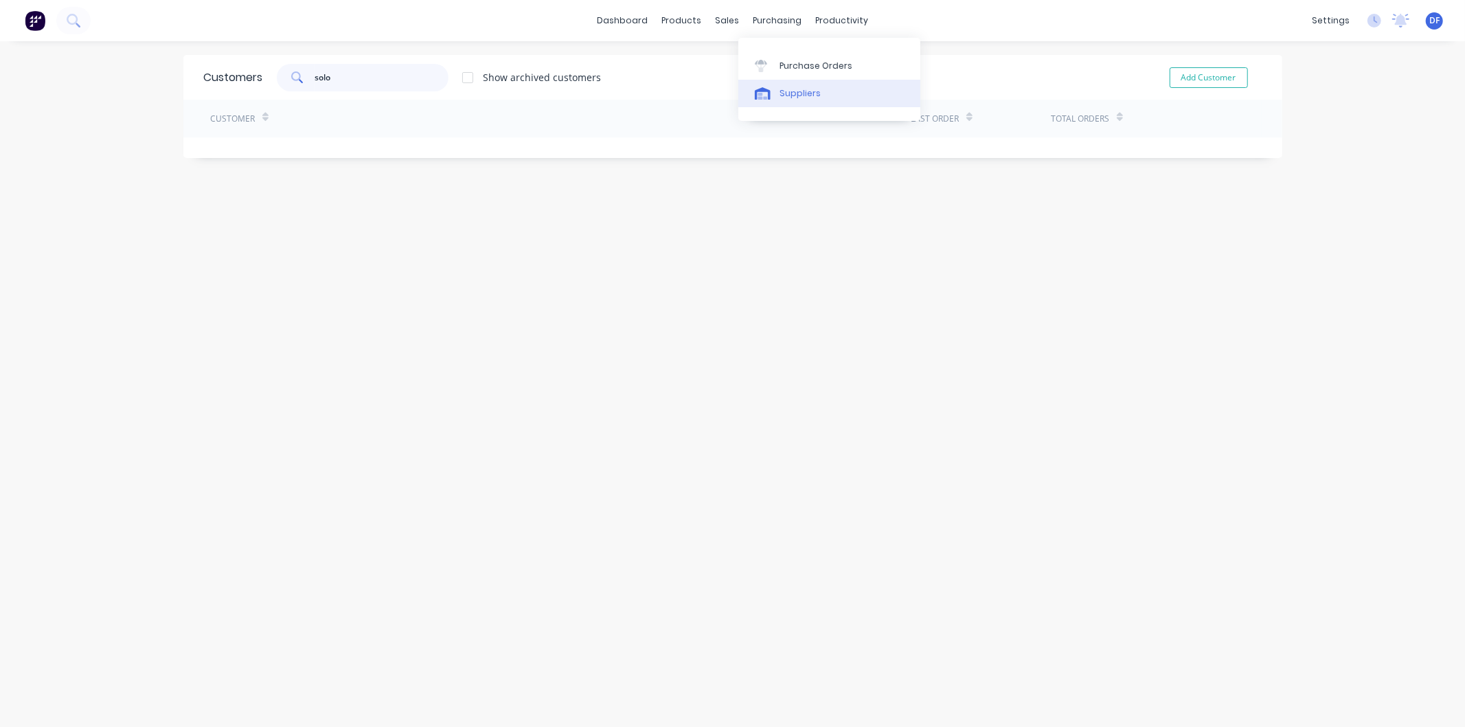
type input "solo"
click at [800, 99] on div "Suppliers" at bounding box center [800, 93] width 41 height 12
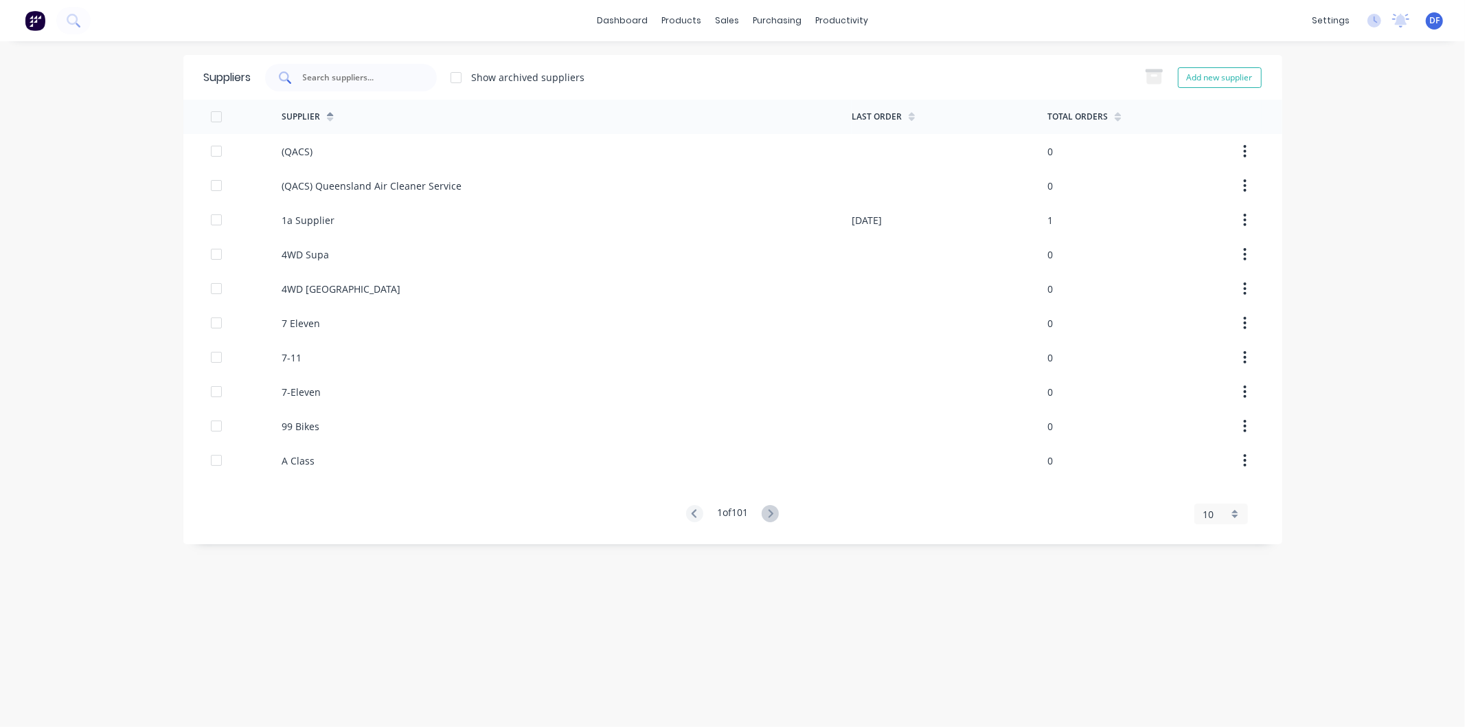
click at [348, 80] on input "text" at bounding box center [359, 78] width 114 height 14
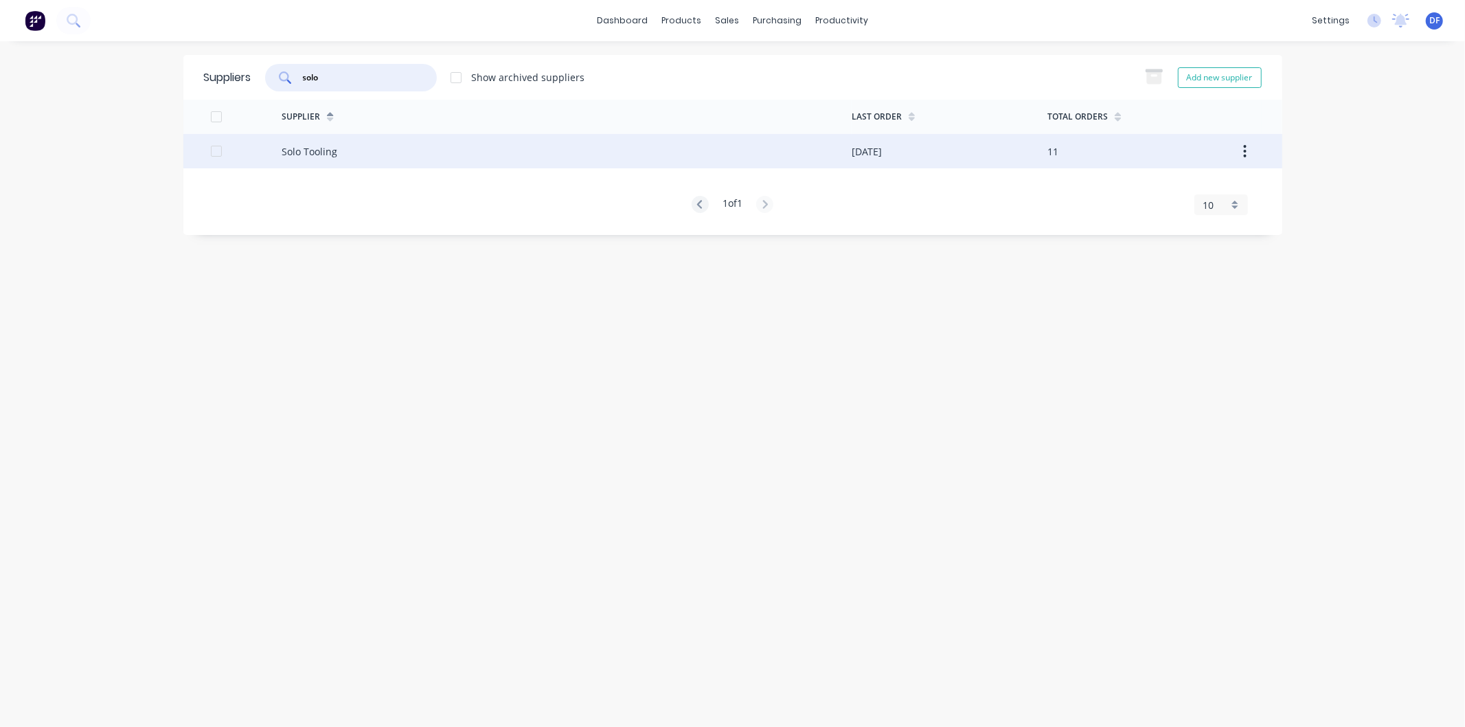
type input "solo"
click at [313, 151] on div "Solo Tooling" at bounding box center [310, 151] width 56 height 14
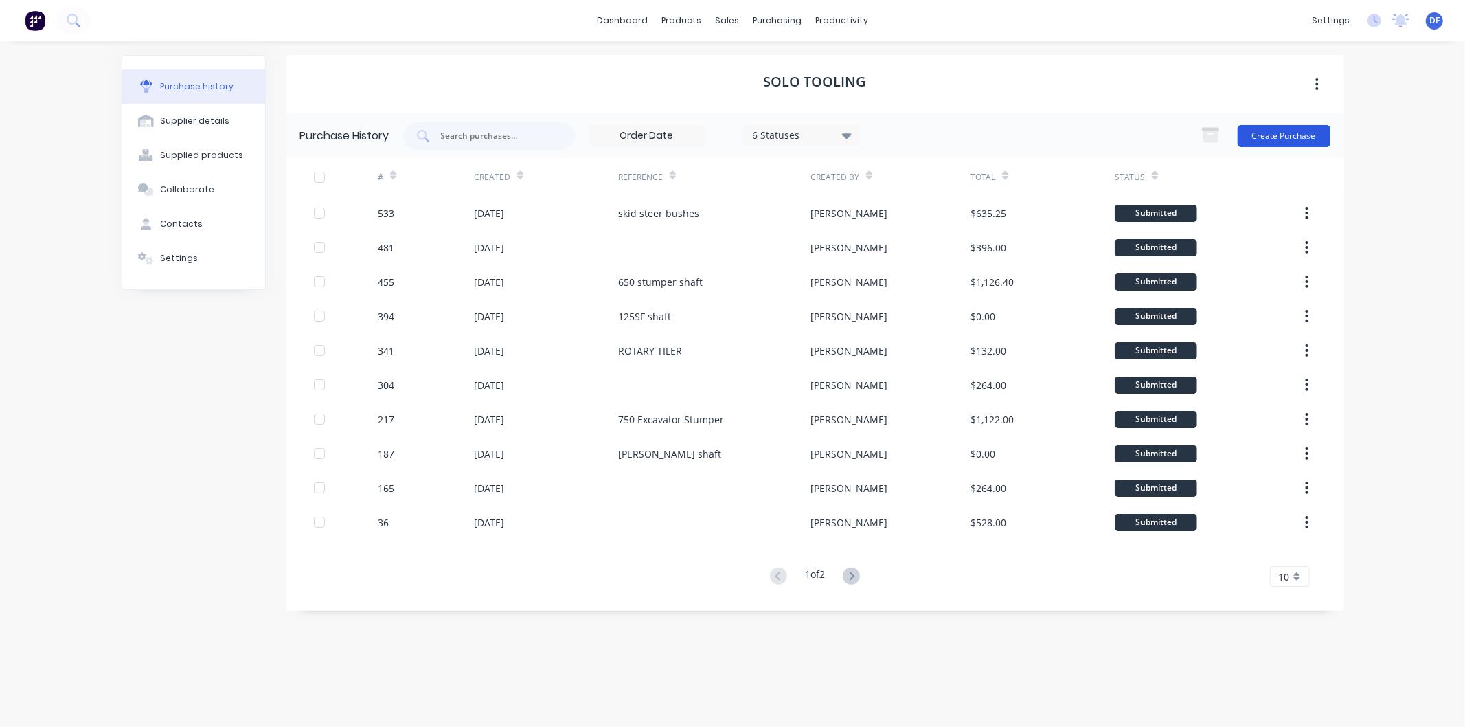
click at [1285, 133] on button "Create Purchase" at bounding box center [1284, 136] width 93 height 22
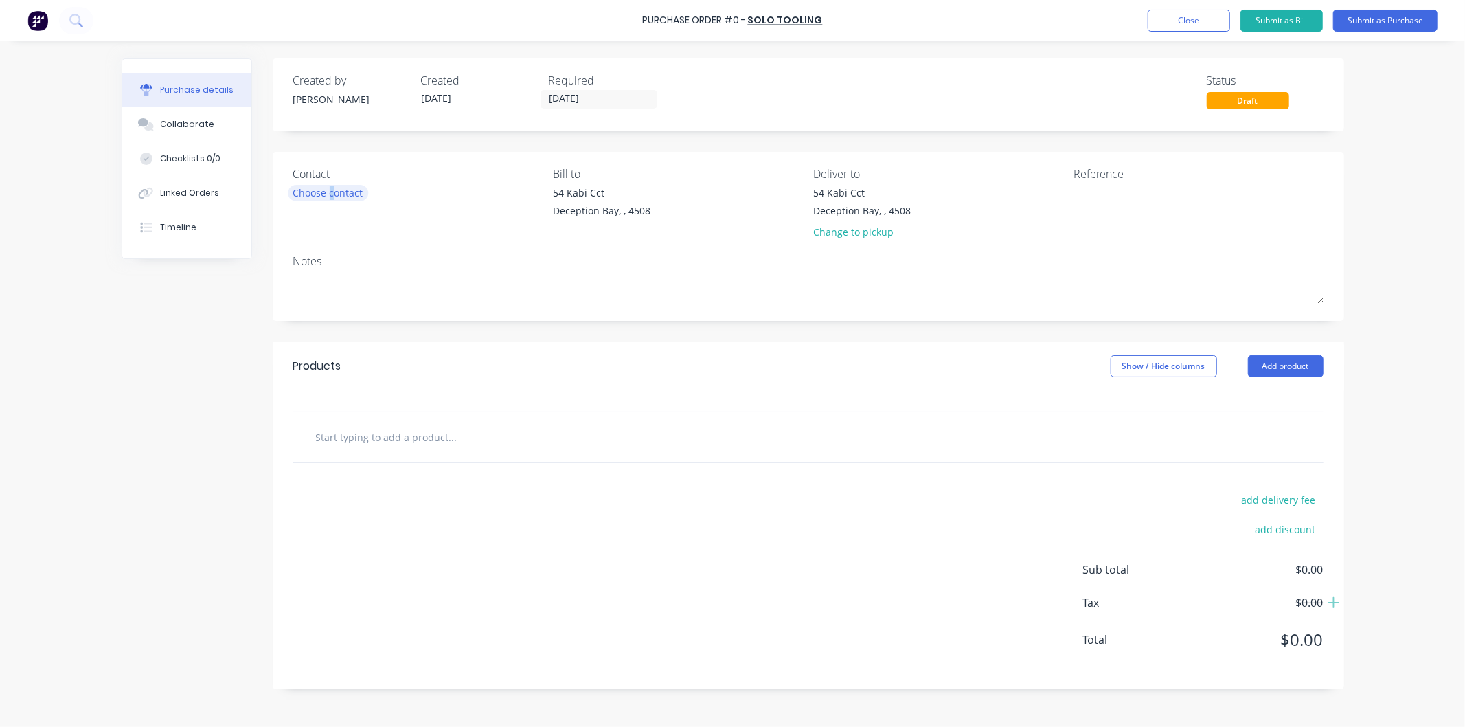
click at [332, 191] on div "Choose contact" at bounding box center [328, 192] width 70 height 14
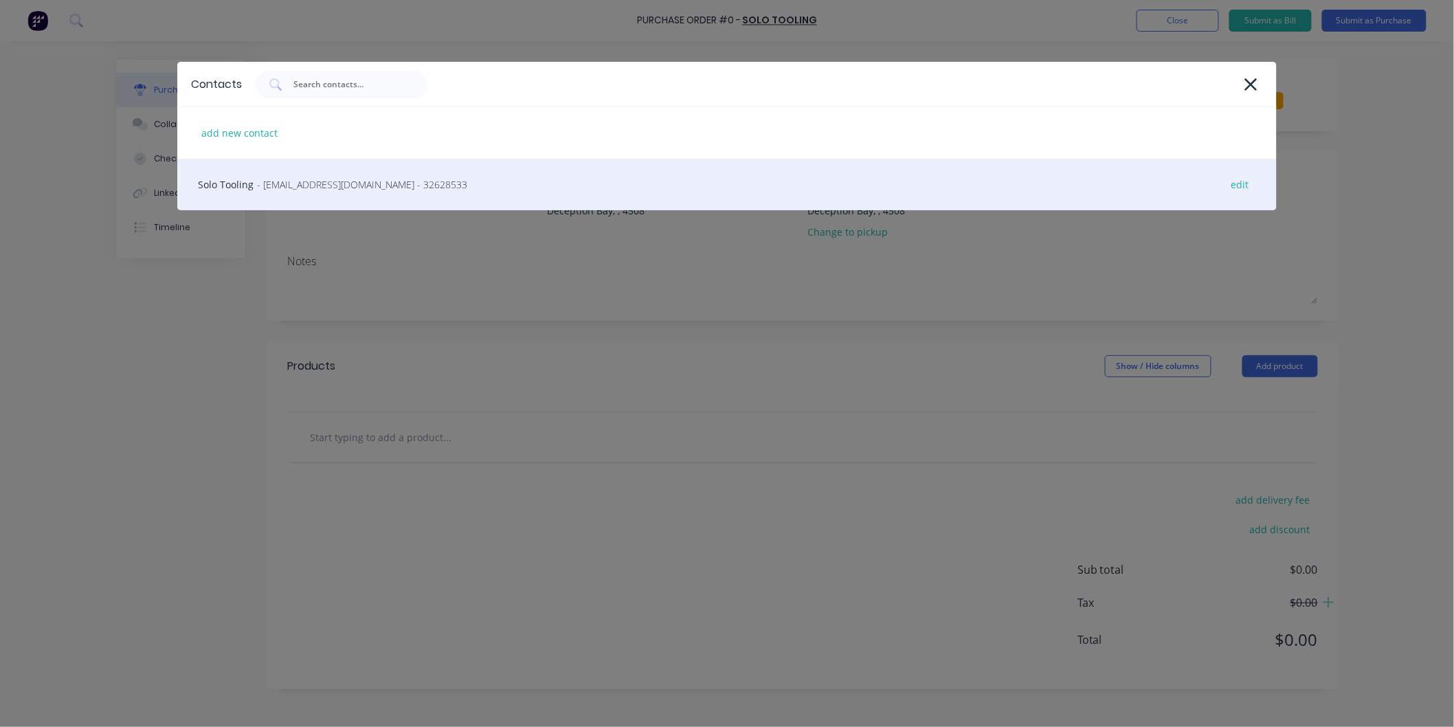
click at [335, 183] on span "- enquiries@solotooling.com.au - 32628533" at bounding box center [362, 184] width 210 height 14
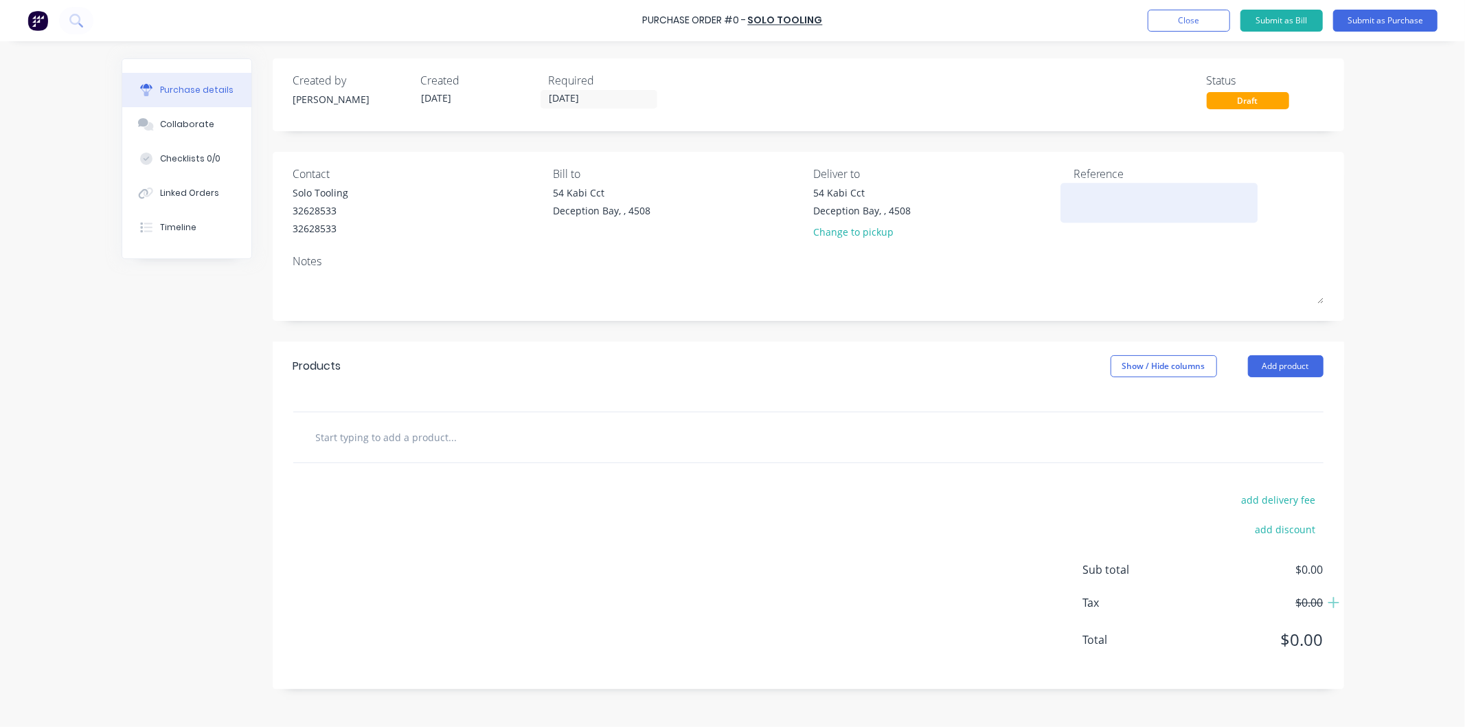
click at [1115, 196] on textarea at bounding box center [1160, 200] width 172 height 31
type textarea "4500-500 turner bush"
type textarea "x"
type textarea "4500-500 turner bush"
click at [396, 445] on input "text" at bounding box center [452, 436] width 275 height 27
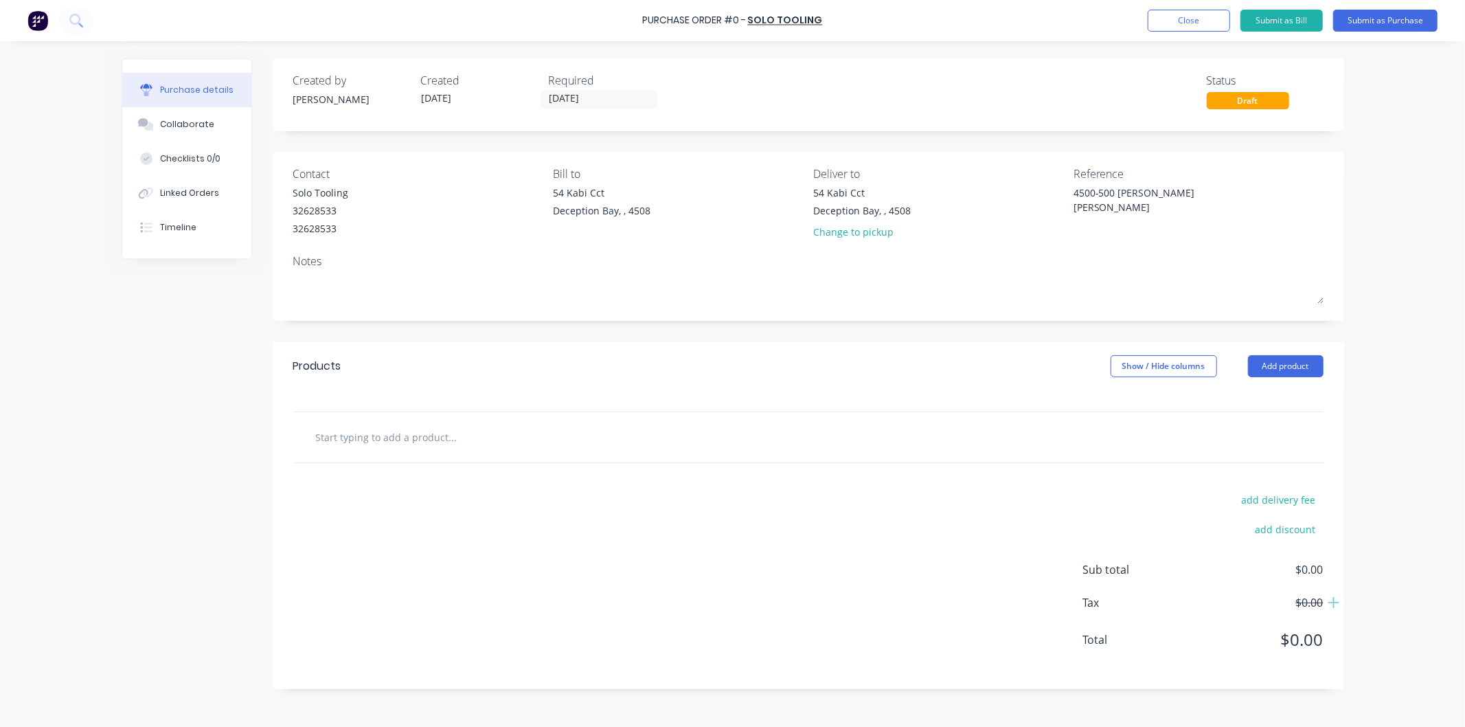
paste input "Draw bar mount bush"
type textarea "x"
type input "Draw bar mount bush"
type textarea "x"
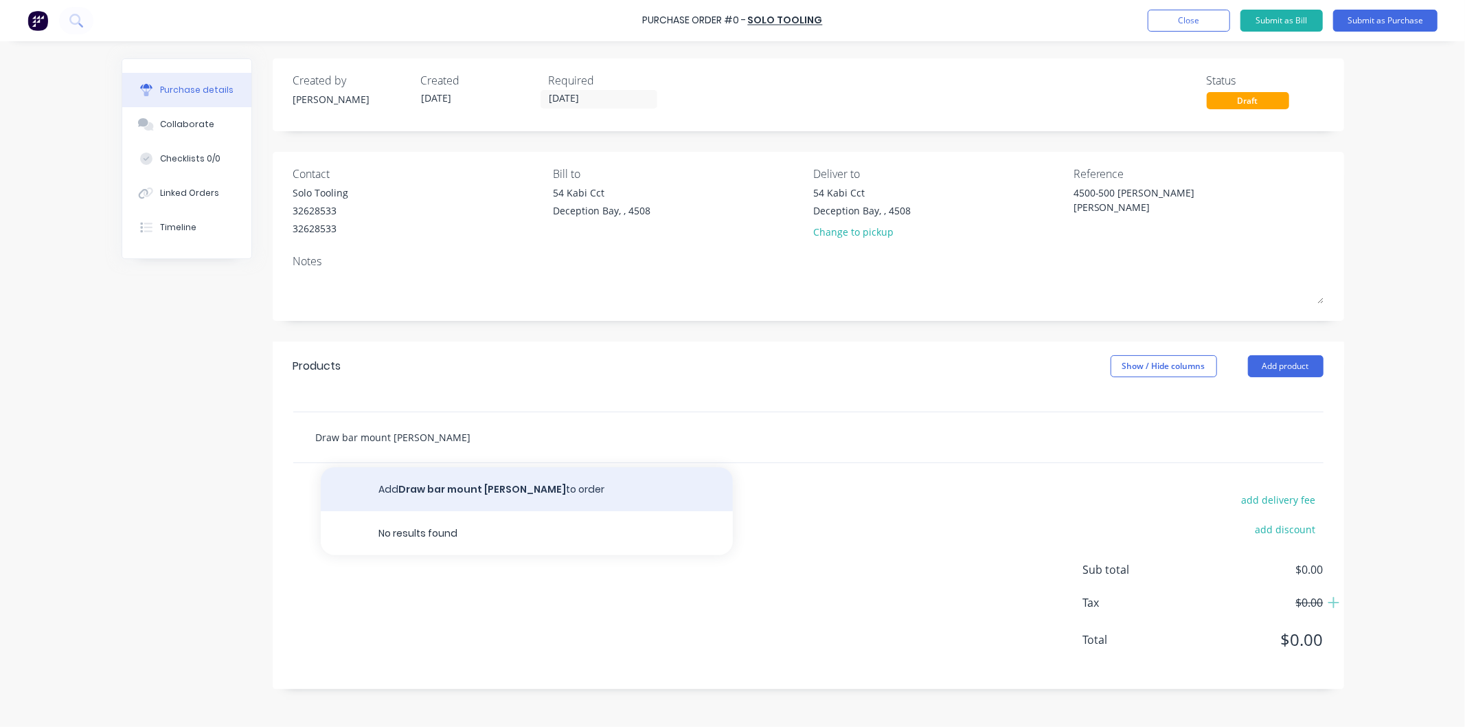
type input "Draw bar mount bush"
click at [486, 485] on button "Add Draw bar mount bush to order" at bounding box center [527, 489] width 412 height 44
type textarea "x"
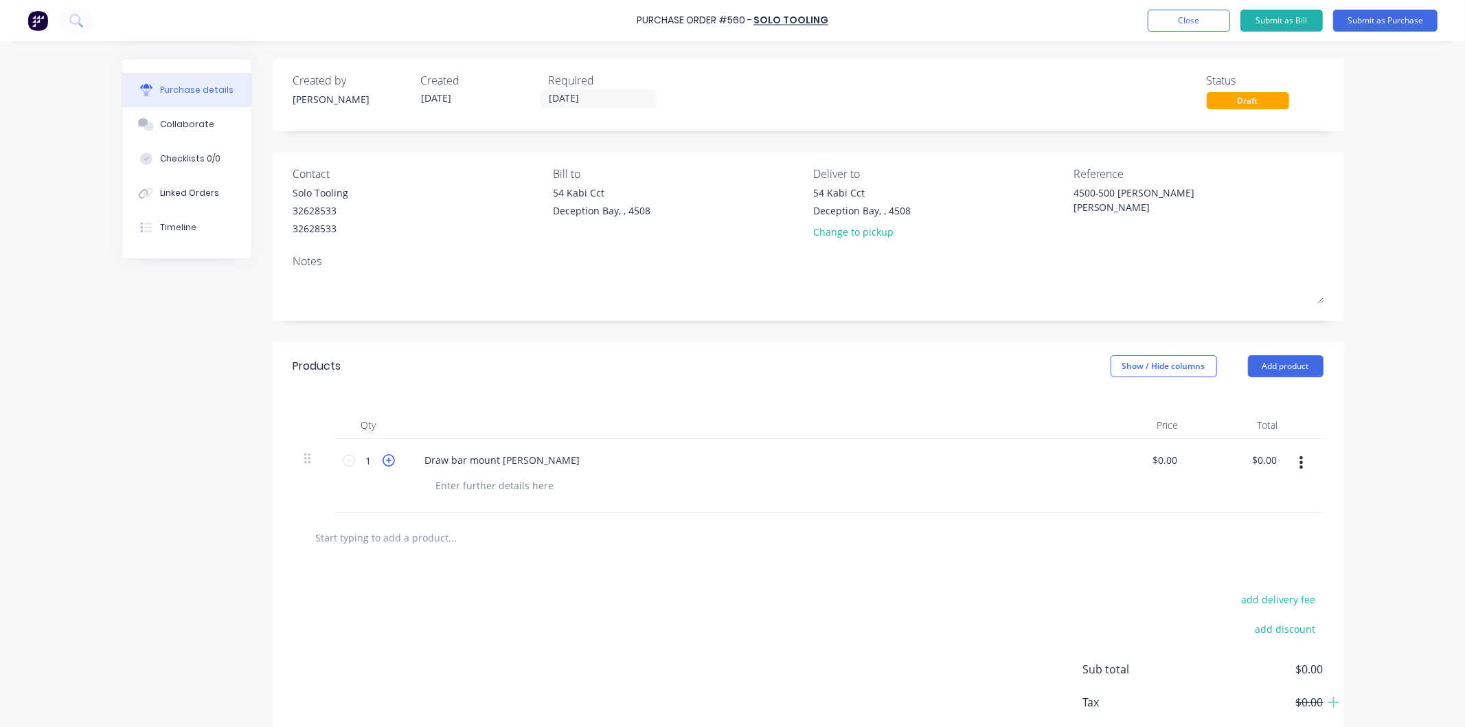
click at [383, 457] on icon at bounding box center [389, 460] width 12 height 12
type textarea "x"
type input "2"
type textarea "x"
type input "0.00"
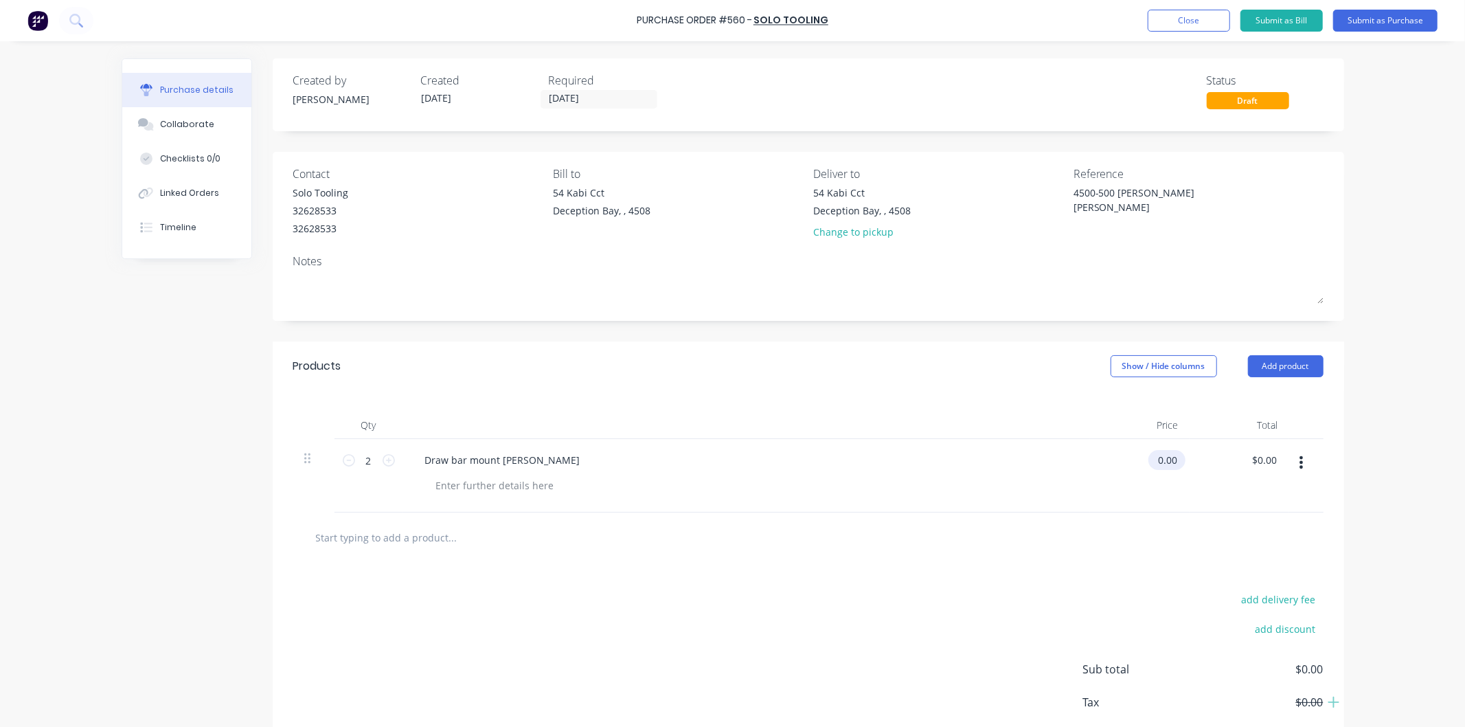
click at [1164, 460] on input "0.00" at bounding box center [1165, 460] width 32 height 20
type textarea "x"
type input "$0.00"
drag, startPoint x: 1175, startPoint y: 456, endPoint x: 1145, endPoint y: 457, distance: 30.3
click at [1149, 458] on div "$0.00 $0.00" at bounding box center [1167, 460] width 37 height 20
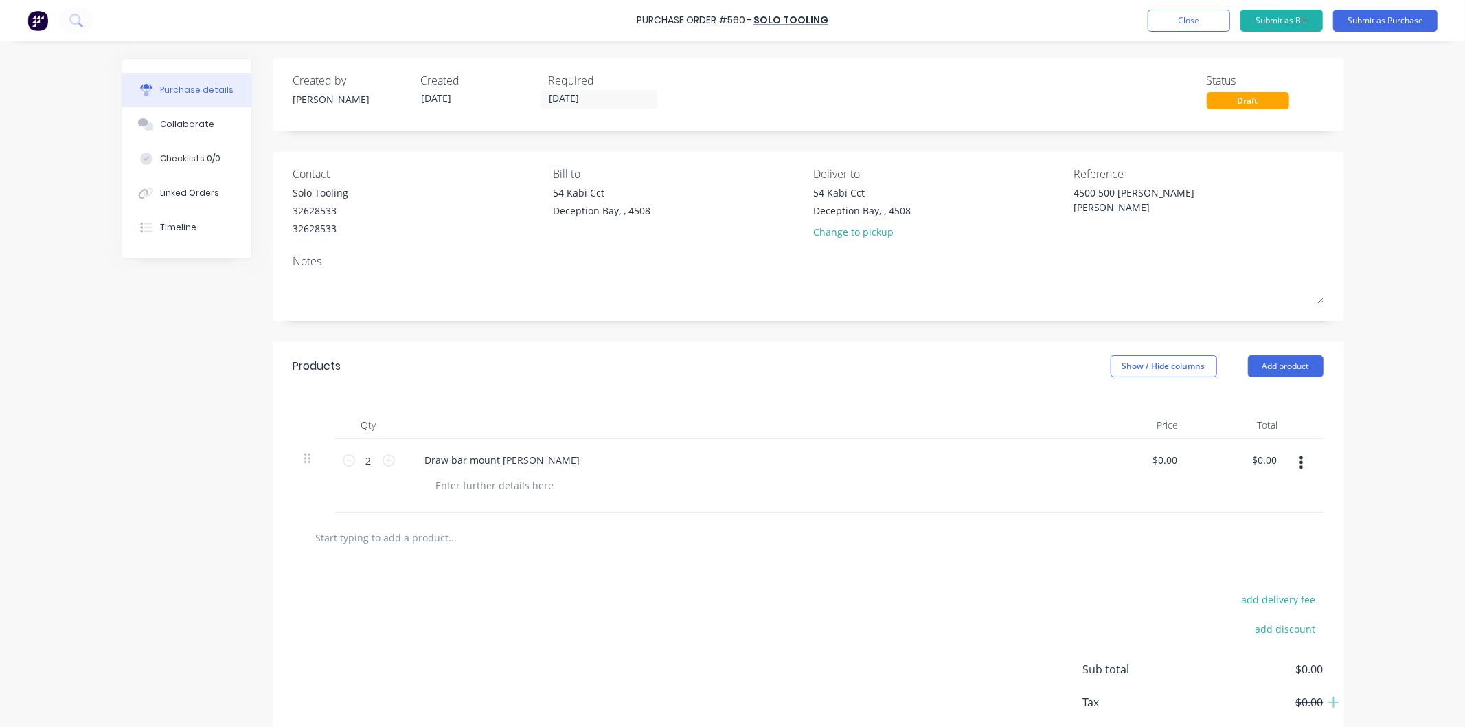
click at [1197, 481] on div "$0.00 $0.00" at bounding box center [1240, 476] width 100 height 74
type textarea "x"
drag, startPoint x: 1170, startPoint y: 456, endPoint x: 1140, endPoint y: 462, distance: 30.2
click at [1140, 462] on div "0.00 0.00" at bounding box center [1140, 476] width 100 height 74
type input "14.5"
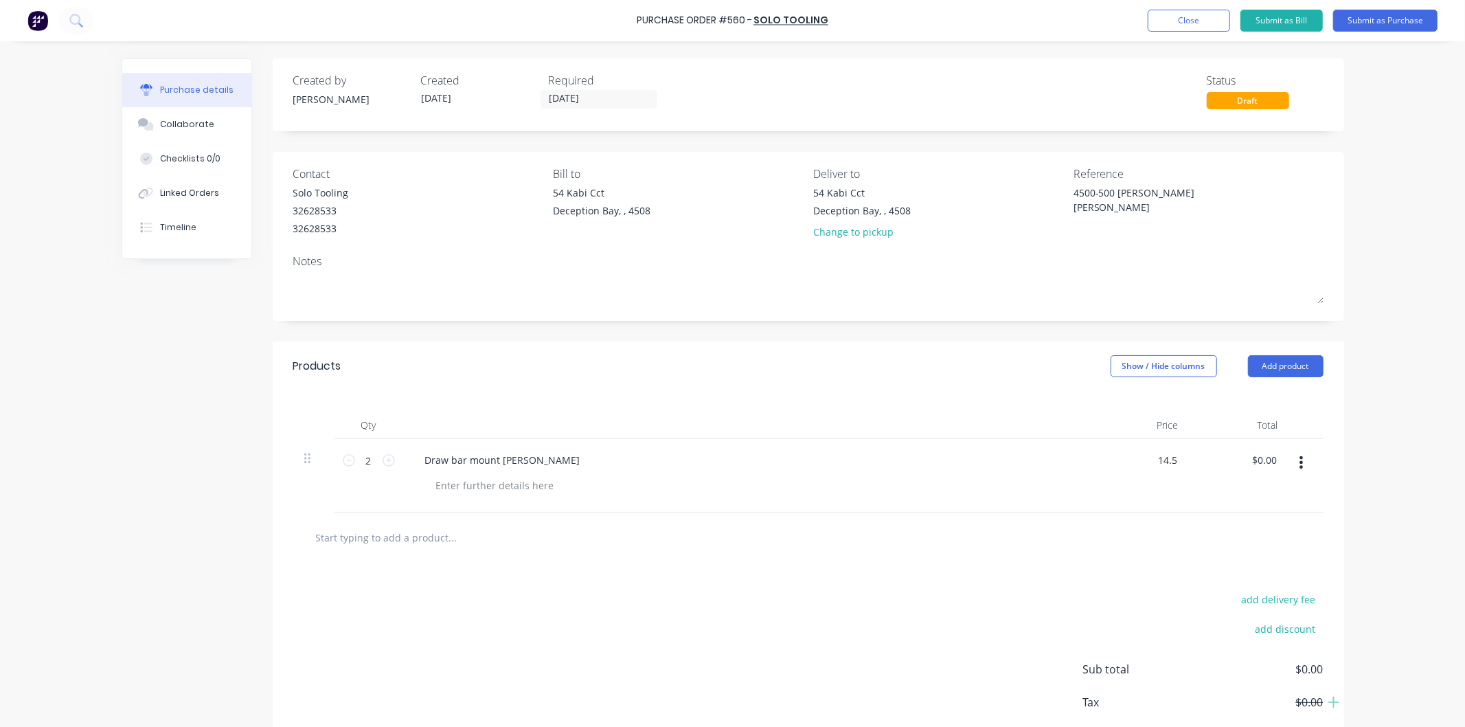
type textarea "x"
type input "$14.50"
type input "$29.00"
click at [1133, 473] on div "$14.50 14.5" at bounding box center [1140, 476] width 100 height 74
click at [427, 537] on input "text" at bounding box center [452, 536] width 275 height 27
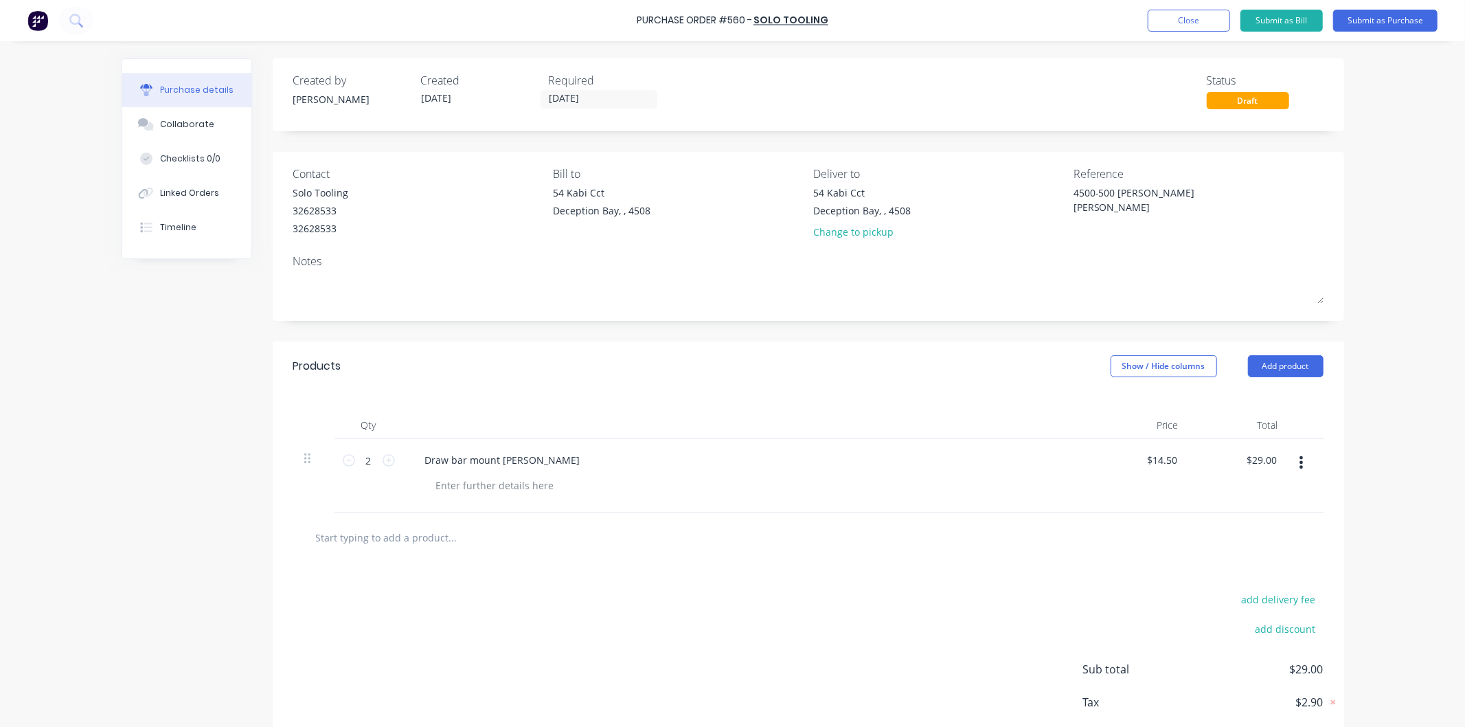
paste input "Draw bar bush"
type textarea "x"
type input "Draw bar bush"
type textarea "x"
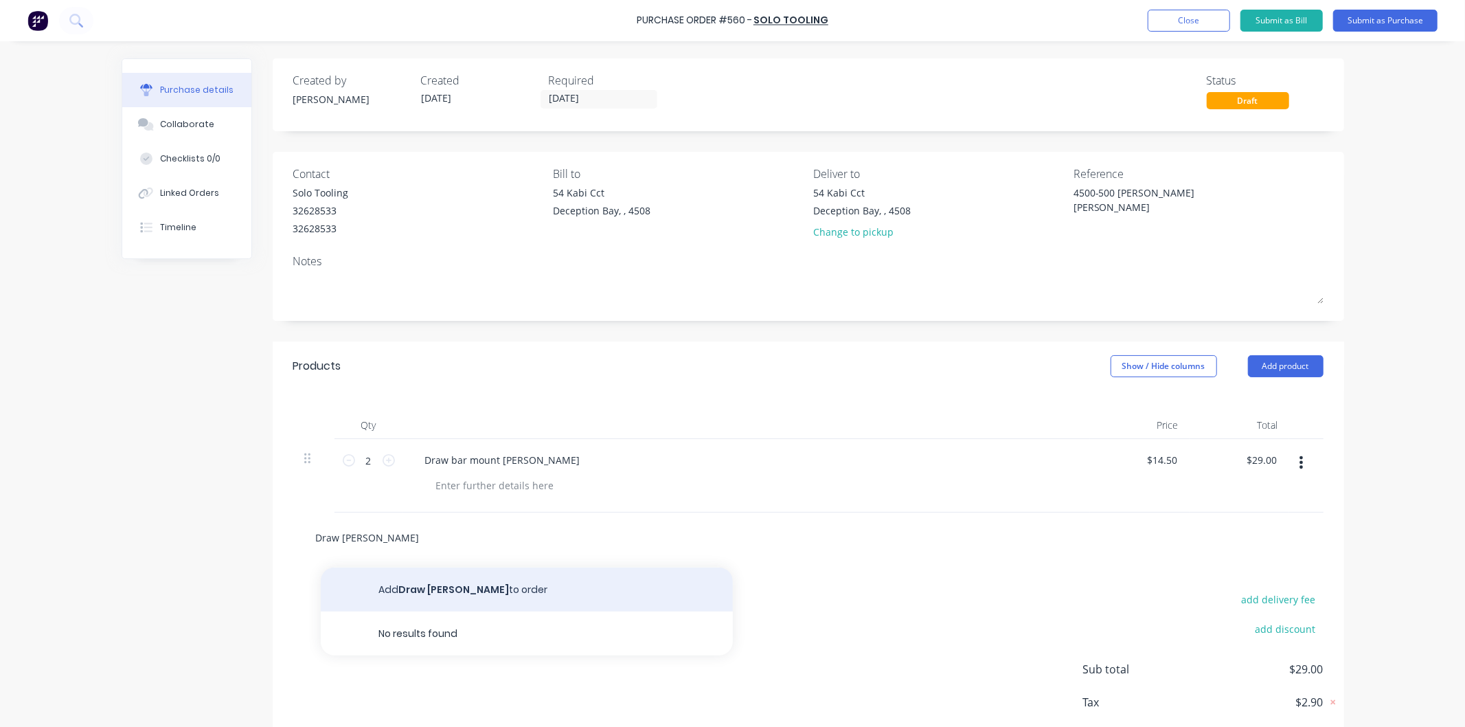
type input "Draw bar bush"
click at [449, 589] on button "Add Draw bar bush to order" at bounding box center [527, 589] width 412 height 44
type textarea "x"
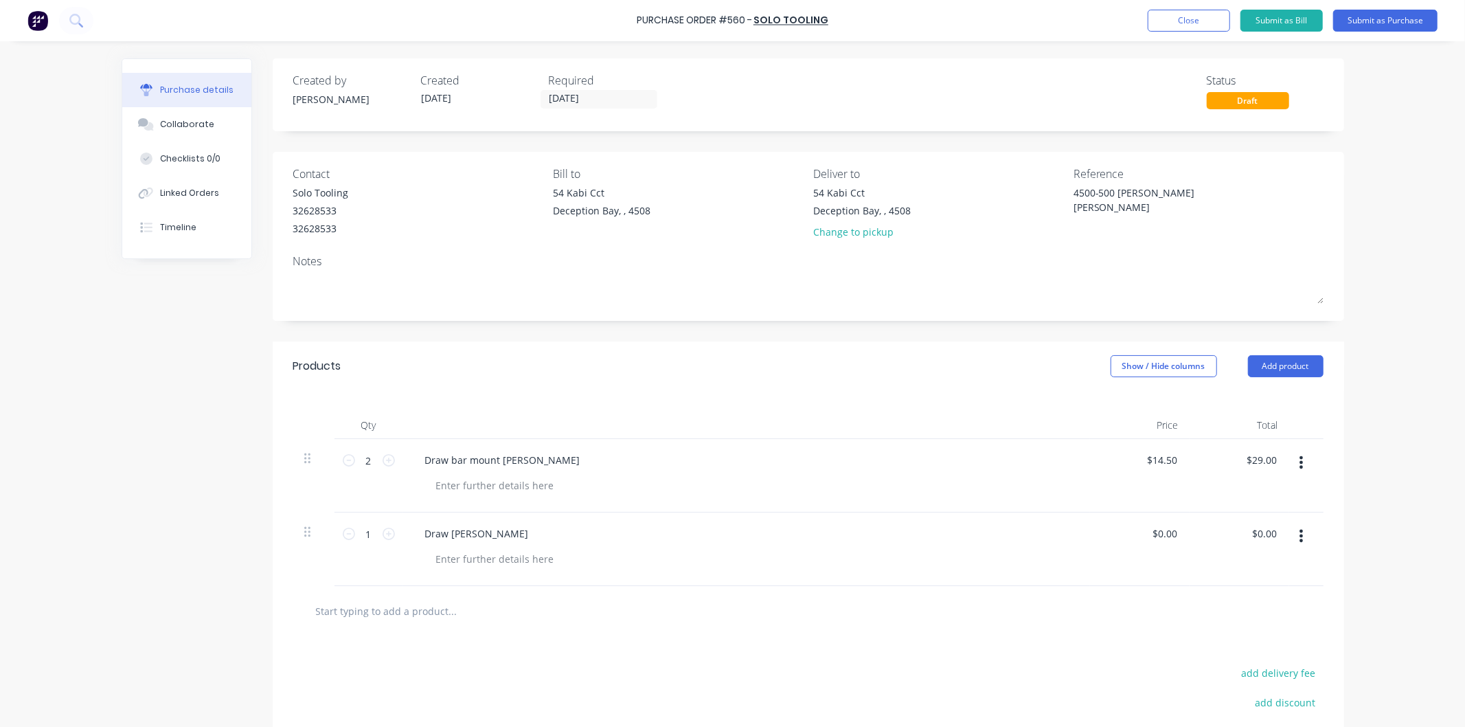
click at [389, 534] on div "1 1" at bounding box center [369, 549] width 69 height 74
click at [385, 536] on icon at bounding box center [389, 534] width 12 height 12
type textarea "x"
type input "2"
type textarea "x"
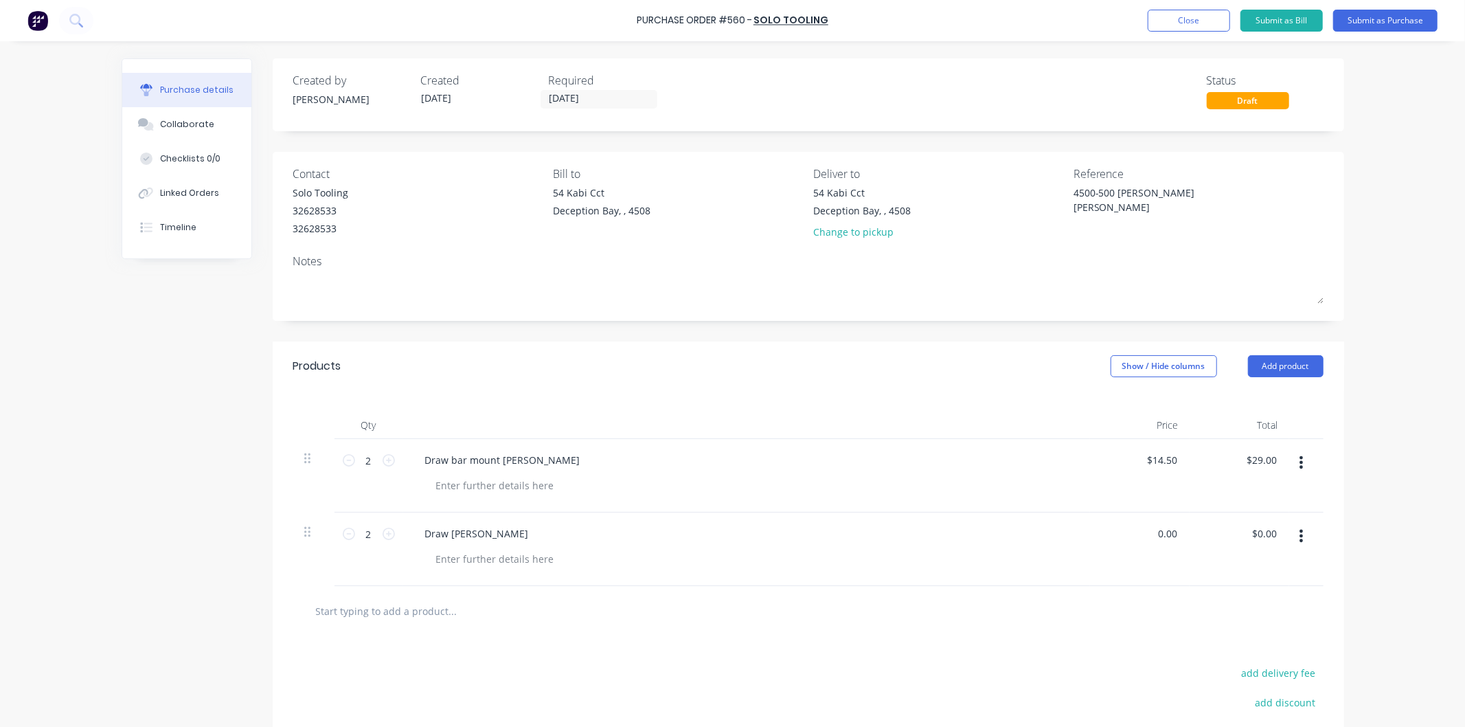
drag, startPoint x: 1171, startPoint y: 531, endPoint x: 1133, endPoint y: 531, distance: 37.1
click at [1133, 531] on div "0.00 0.00" at bounding box center [1140, 549] width 100 height 74
type input "86.00"
type textarea "x"
type input "$86.00"
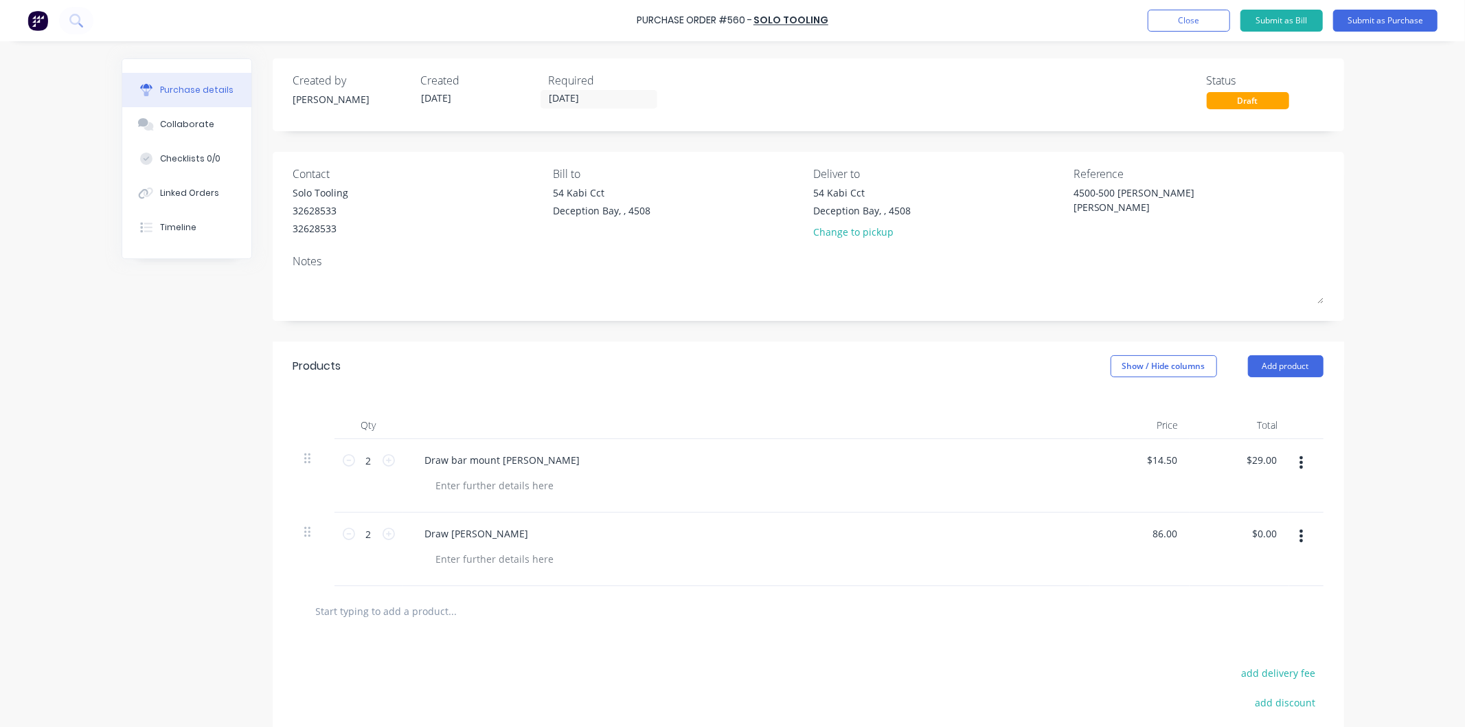
type input "$172.00"
click at [1046, 505] on div "Draw bar mount bush" at bounding box center [746, 476] width 687 height 74
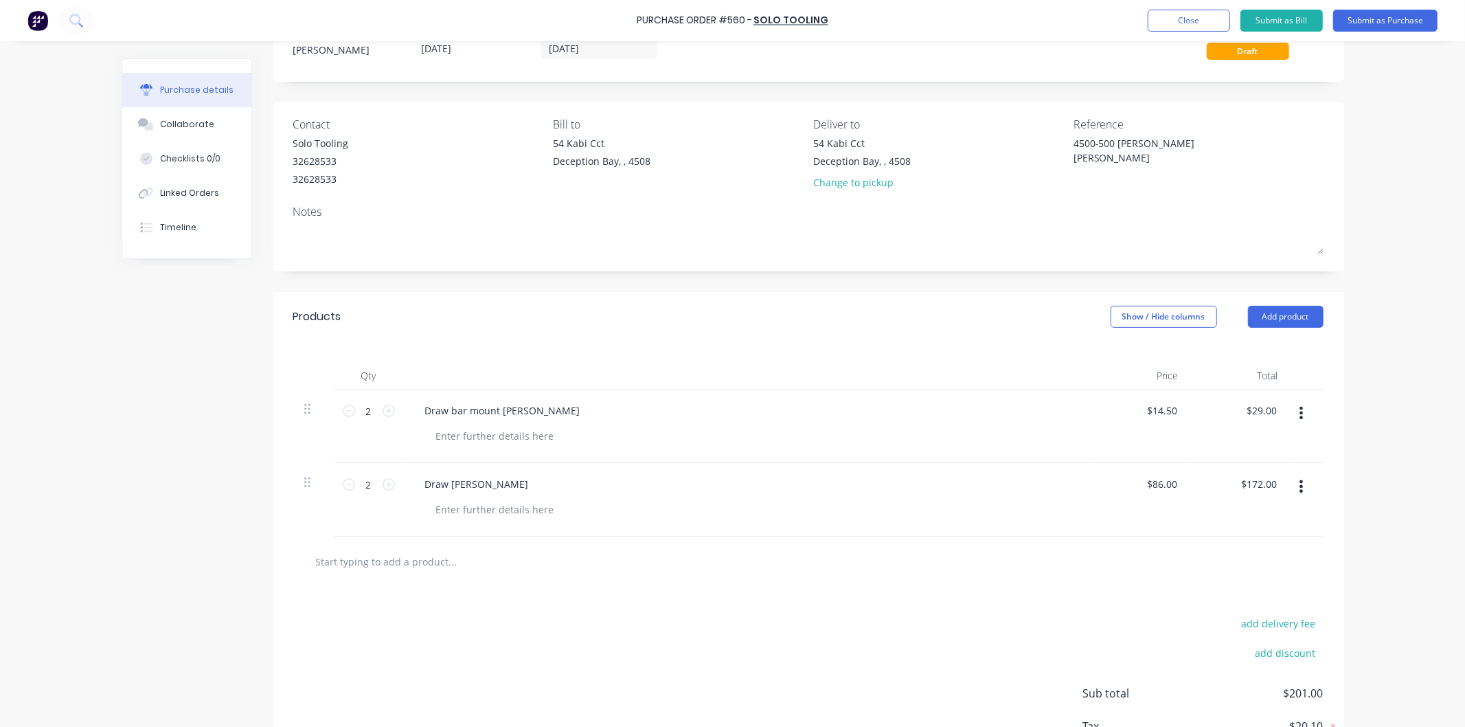
scroll to position [76, 0]
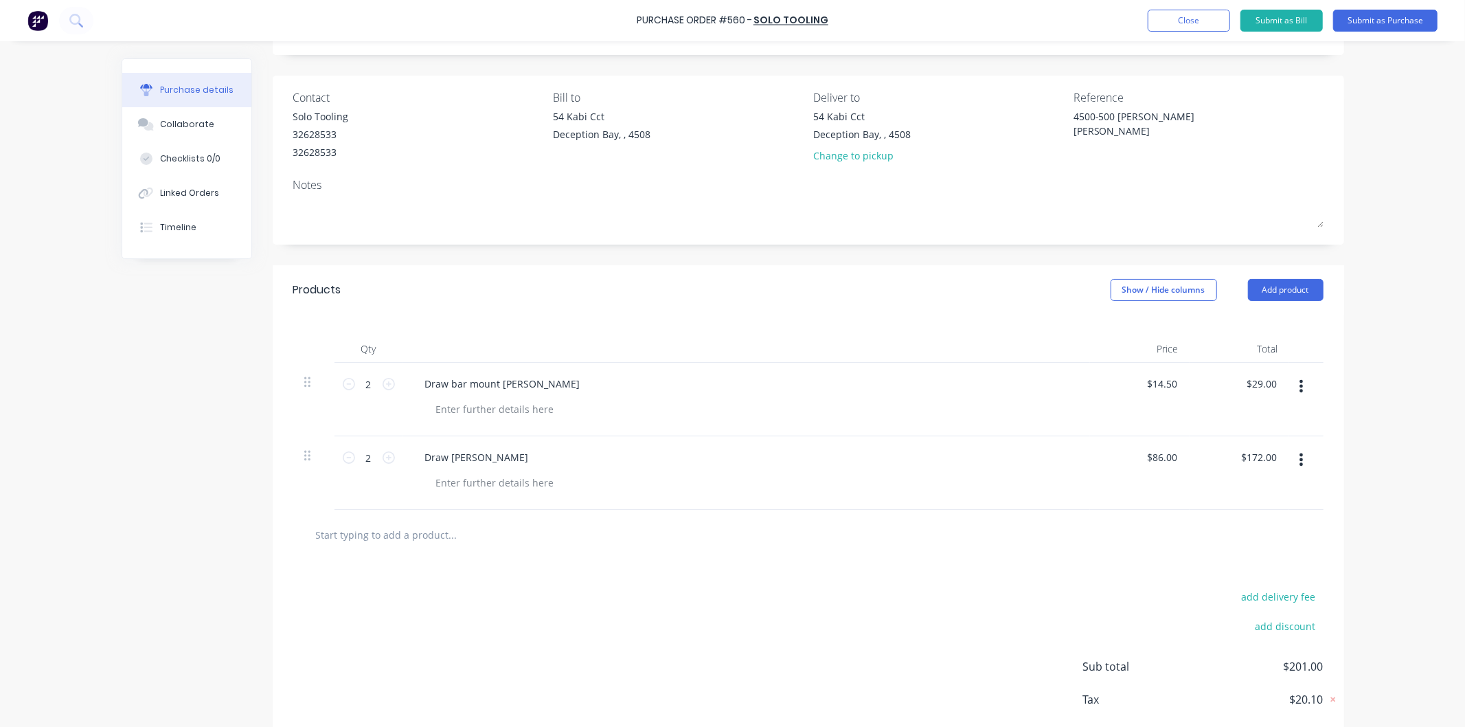
click at [420, 525] on input "text" at bounding box center [452, 534] width 275 height 27
paste input "Wheel arm bush"
type textarea "x"
type input "Wheel arm bush"
type textarea "x"
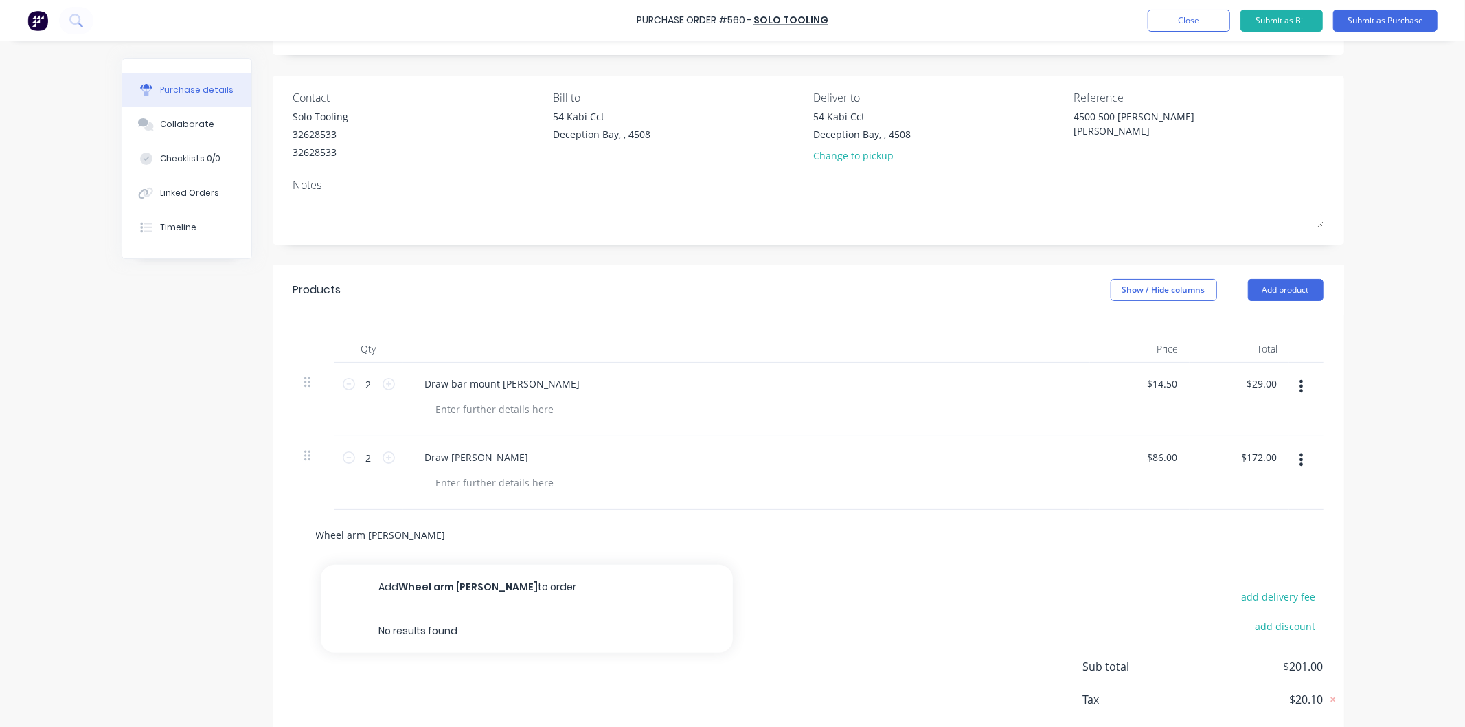
type input "Wheel arm bush"
click at [431, 587] on button "Add Wheel arm bush to order" at bounding box center [527, 587] width 412 height 44
type textarea "x"
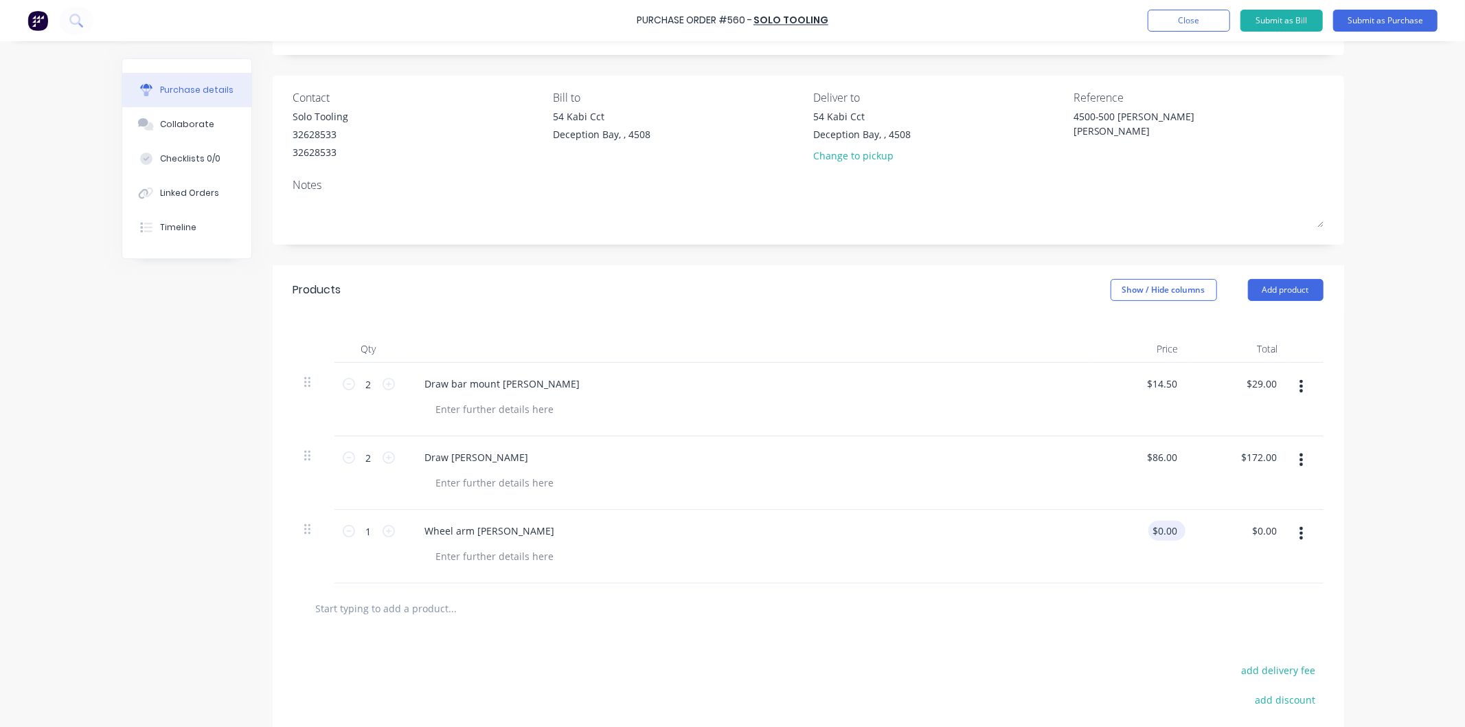
drag, startPoint x: 1175, startPoint y: 536, endPoint x: 1143, endPoint y: 532, distance: 32.5
click at [1149, 532] on div "$0.00 $0.00" at bounding box center [1167, 531] width 37 height 20
click at [1190, 530] on div "$0.00 $0.00" at bounding box center [1240, 547] width 100 height 74
drag, startPoint x: 1177, startPoint y: 526, endPoint x: 1141, endPoint y: 526, distance: 36.4
click at [1141, 526] on div "$0.00 $0.00" at bounding box center [1140, 547] width 100 height 74
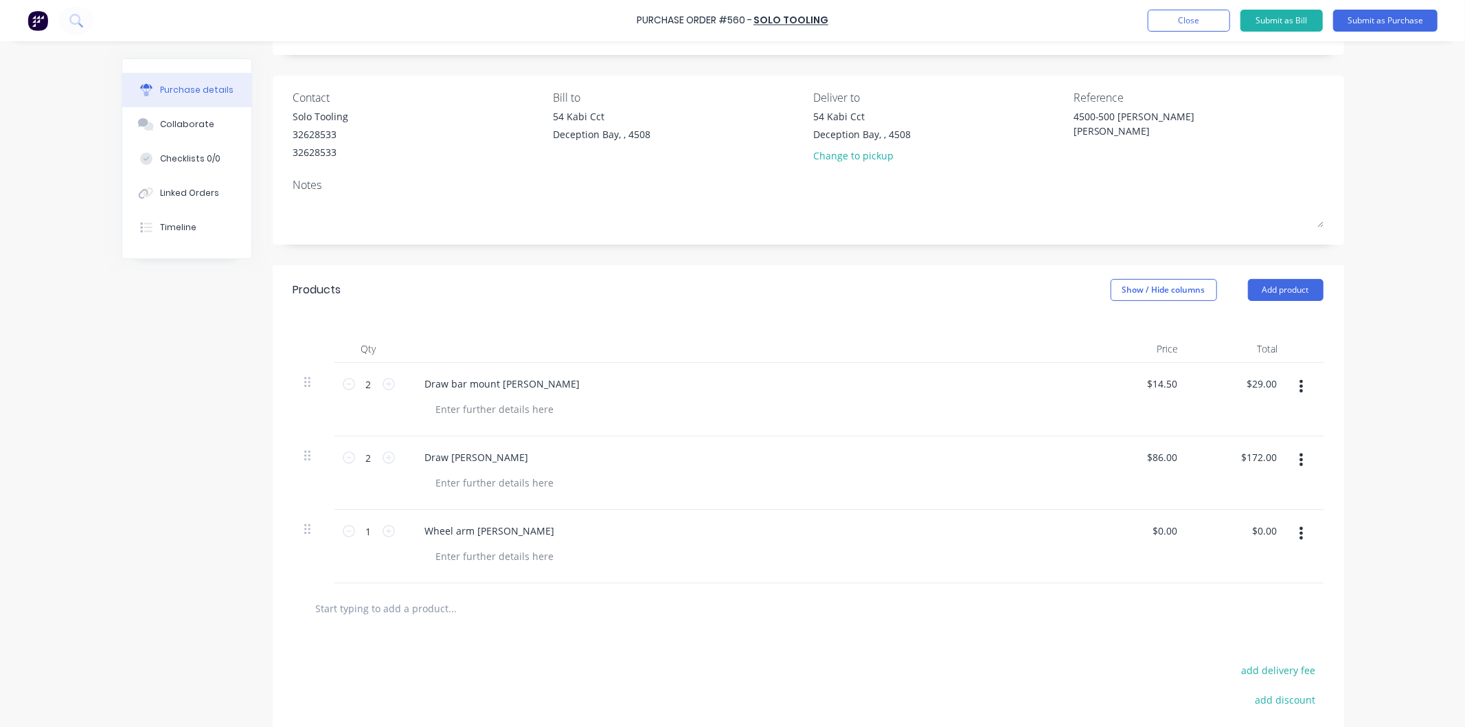
click at [1200, 536] on div "$0.00 $0.00" at bounding box center [1240, 547] width 100 height 74
drag, startPoint x: 1161, startPoint y: 524, endPoint x: 1142, endPoint y: 523, distance: 19.2
click at [1142, 523] on div "$0.00 $0.00" at bounding box center [1140, 547] width 100 height 74
click at [1179, 534] on div "$0.00 $0.00" at bounding box center [1140, 547] width 100 height 74
drag, startPoint x: 1175, startPoint y: 533, endPoint x: 1153, endPoint y: 533, distance: 22.7
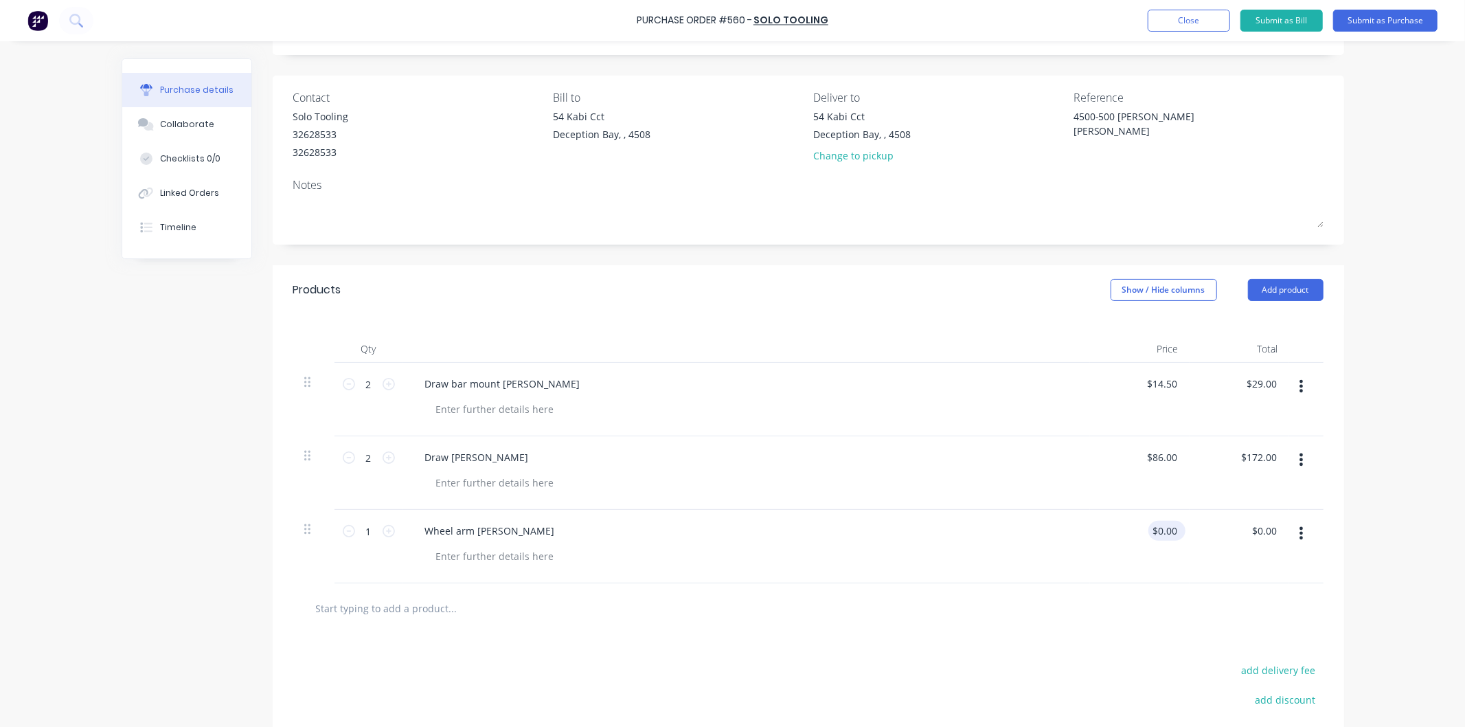
click at [1153, 533] on div "$0.00 $0.00" at bounding box center [1167, 531] width 37 height 20
type textarea "x"
type input "0.00"
click at [1155, 533] on input "0.00" at bounding box center [1165, 531] width 32 height 20
type textarea "x"
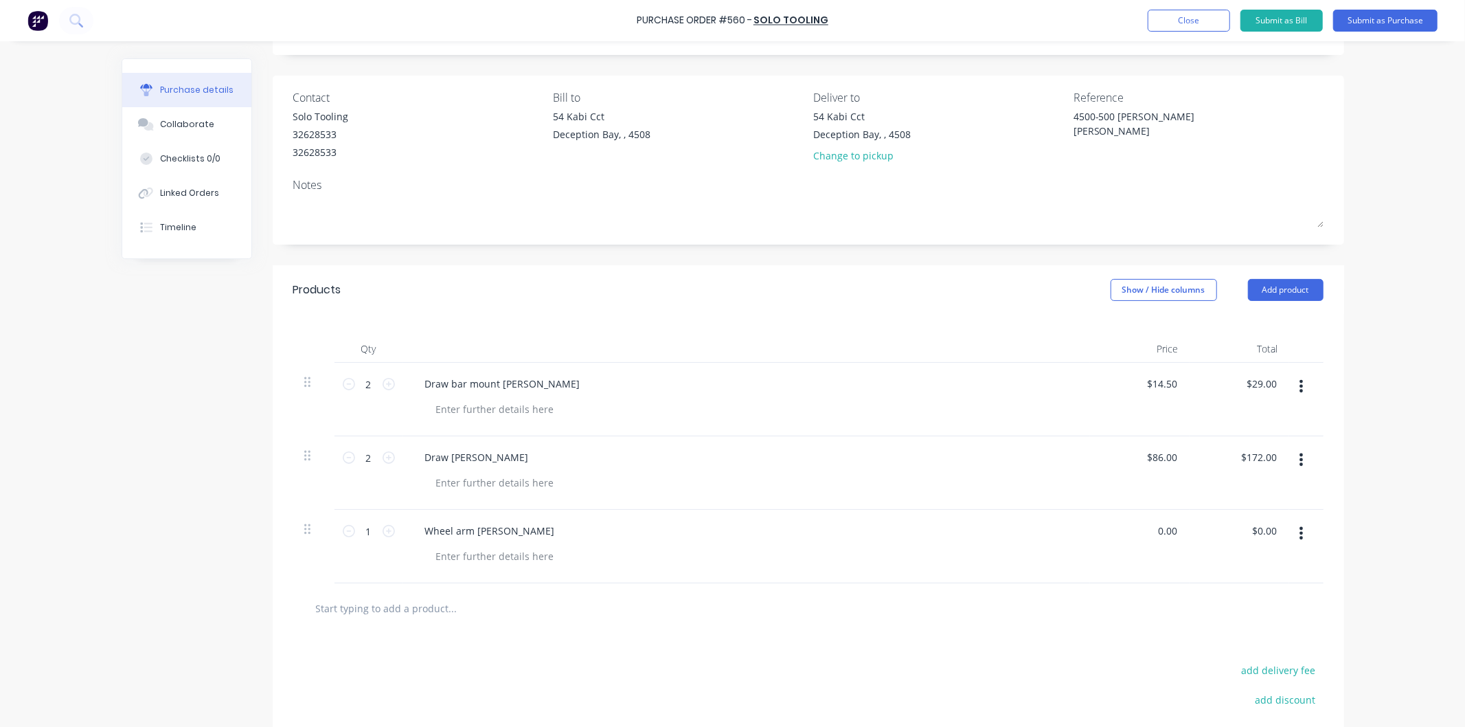
drag, startPoint x: 1156, startPoint y: 530, endPoint x: 1182, endPoint y: 528, distance: 25.6
click at [1182, 528] on div "0.00 0.00" at bounding box center [1140, 547] width 100 height 74
type input "0"
type input "90.50"
type textarea "x"
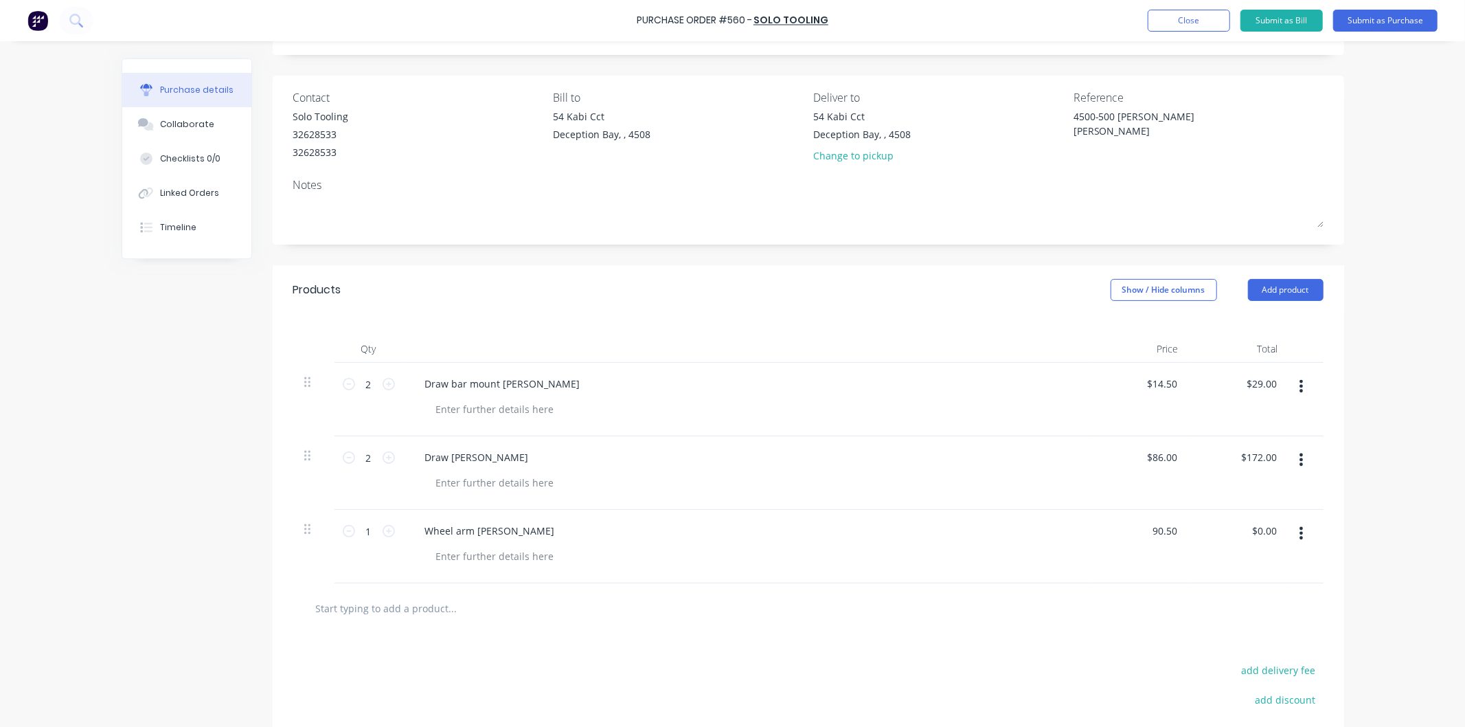
type input "$90.50"
click at [1060, 541] on div "Wheel arm bush" at bounding box center [746, 531] width 665 height 20
click at [385, 530] on icon at bounding box center [389, 531] width 12 height 12
type textarea "x"
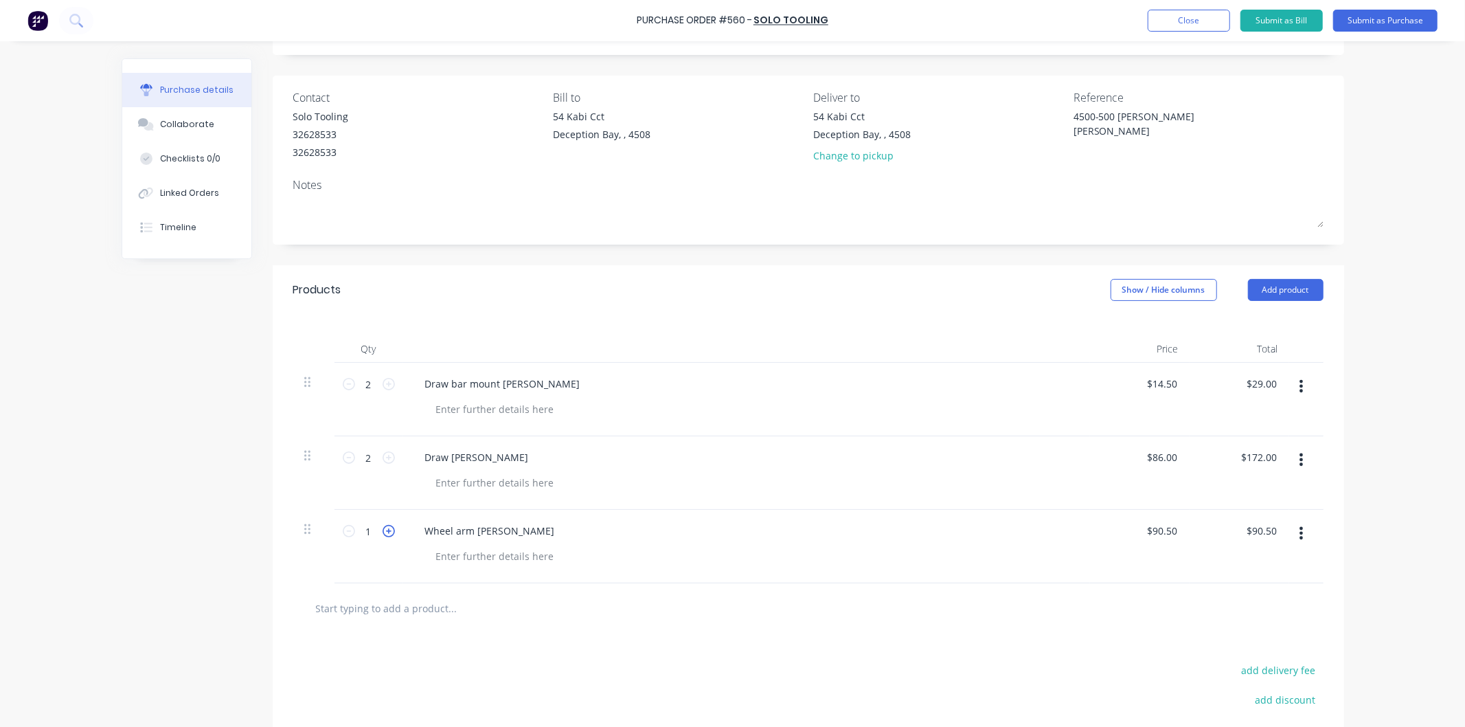
type input "2"
type input "$181.00"
click at [431, 607] on input "text" at bounding box center [452, 607] width 275 height 27
paste input "Travel dolly bush"
type textarea "x"
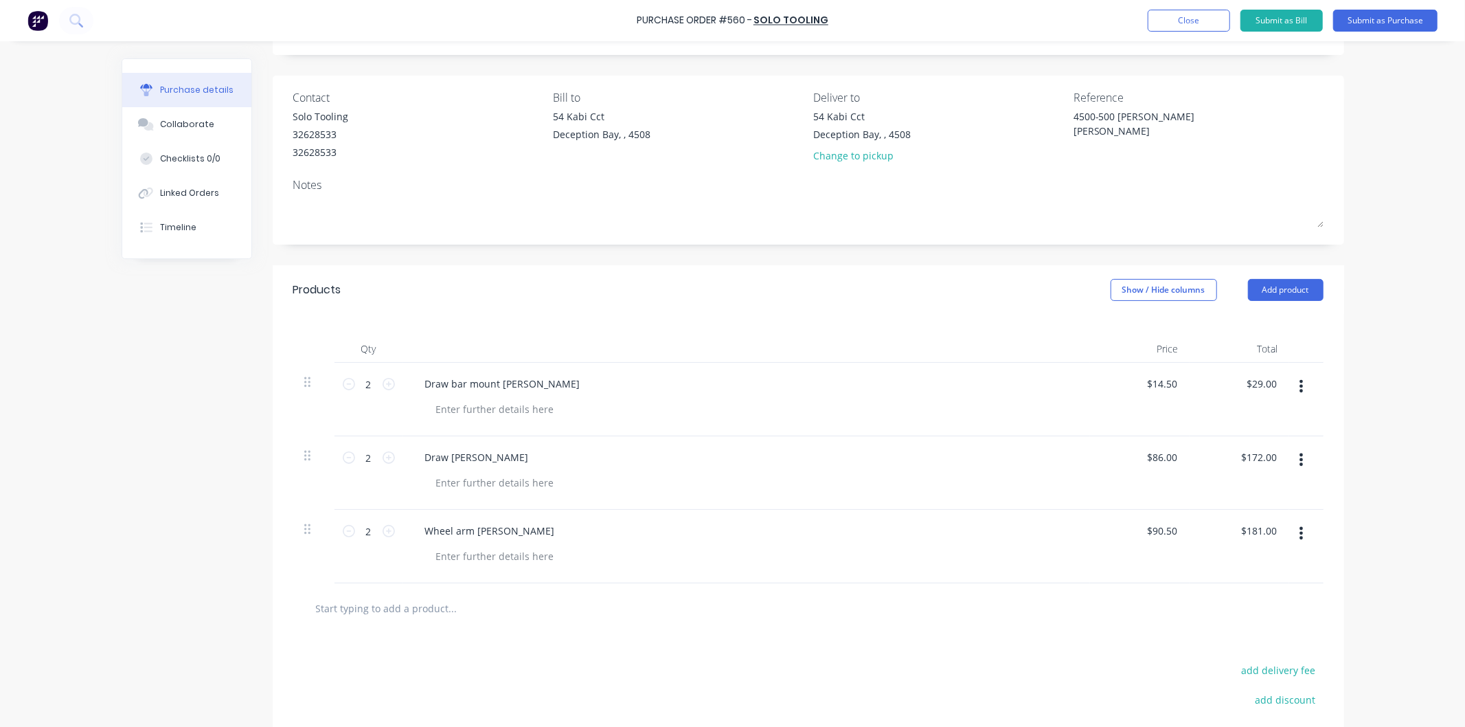
type input "Travel dolly bush"
type textarea "x"
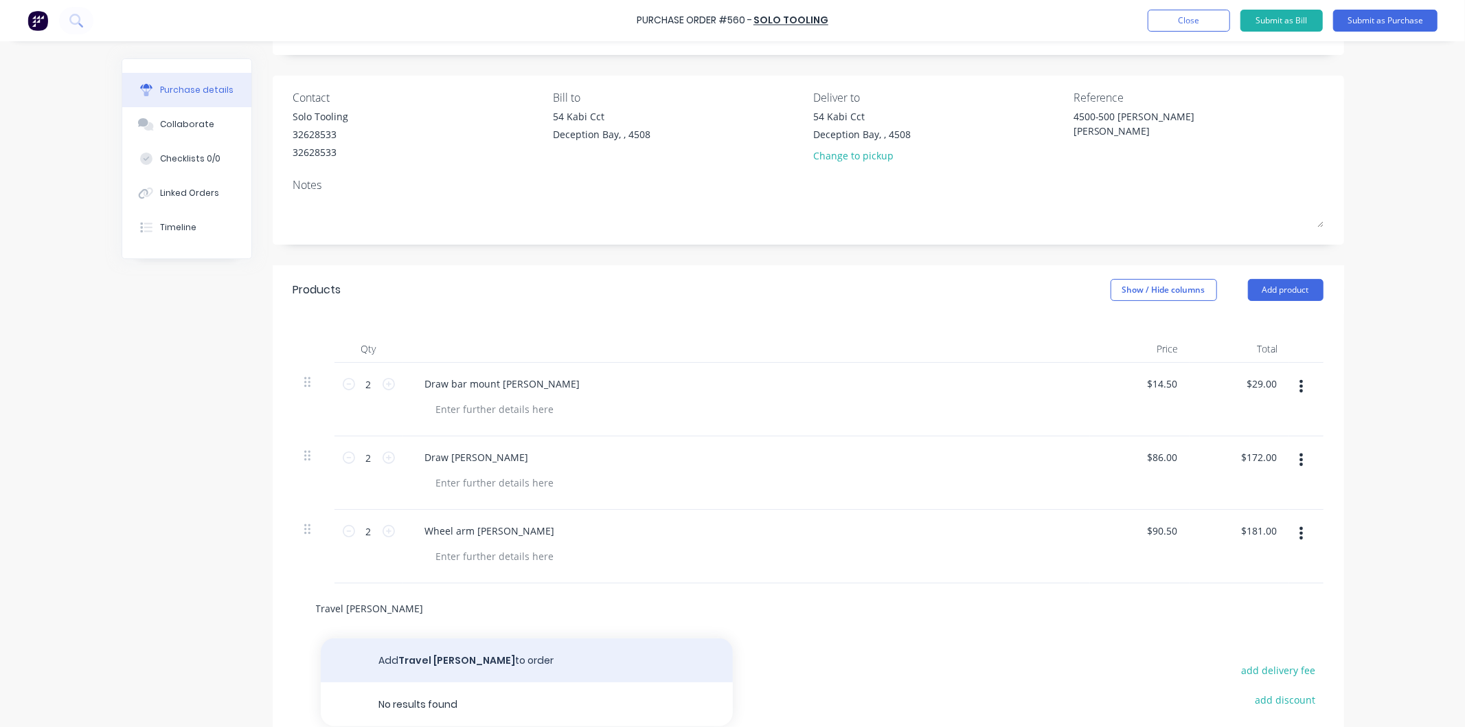
type input "Travel dolly bush"
click at [438, 658] on button "Add Travel dolly bush to order" at bounding box center [527, 660] width 412 height 44
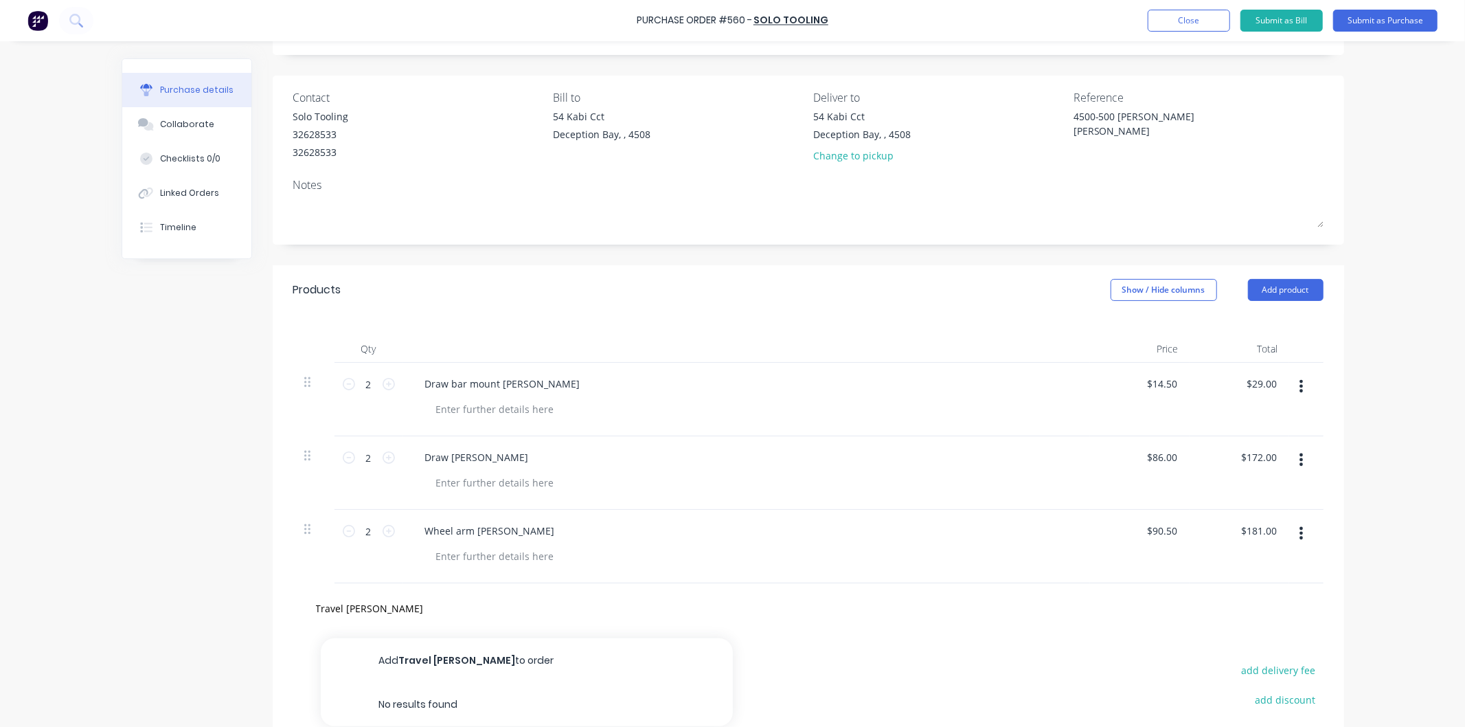
type textarea "x"
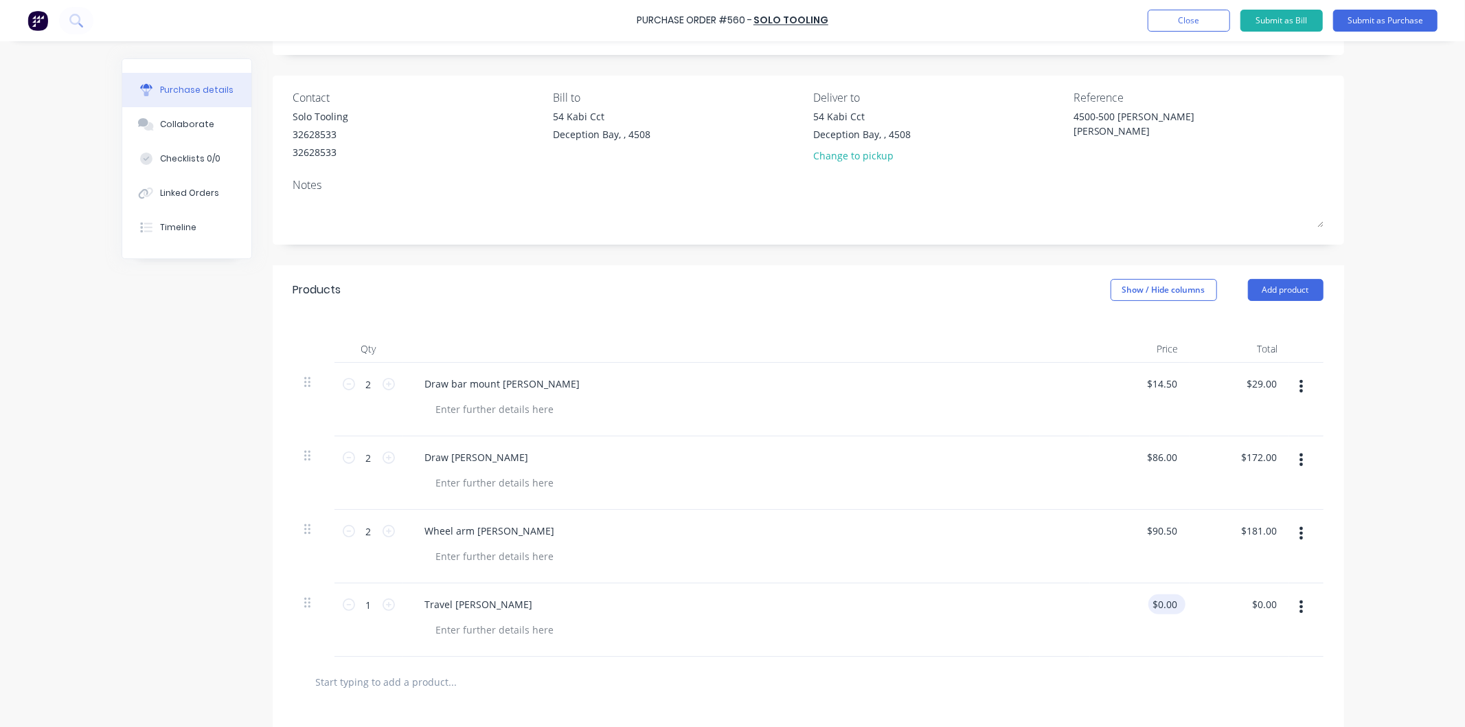
type textarea "x"
drag, startPoint x: 1148, startPoint y: 605, endPoint x: 1178, endPoint y: 602, distance: 30.4
click at [1178, 602] on div "0.00 0.00" at bounding box center [1170, 604] width 32 height 20
type input "45.50"
type textarea "x"
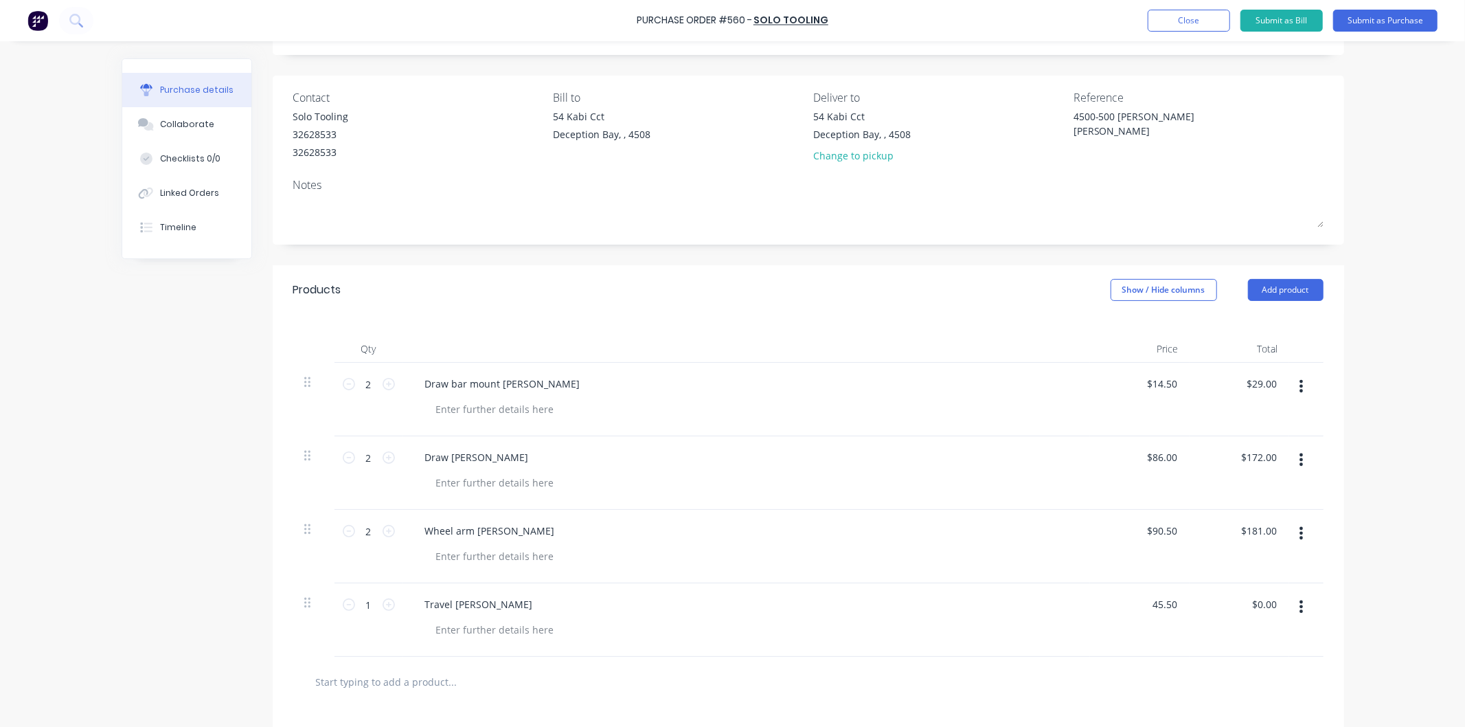
type input "$45.50"
click at [1100, 600] on div "$45.50 45.50" at bounding box center [1140, 620] width 100 height 74
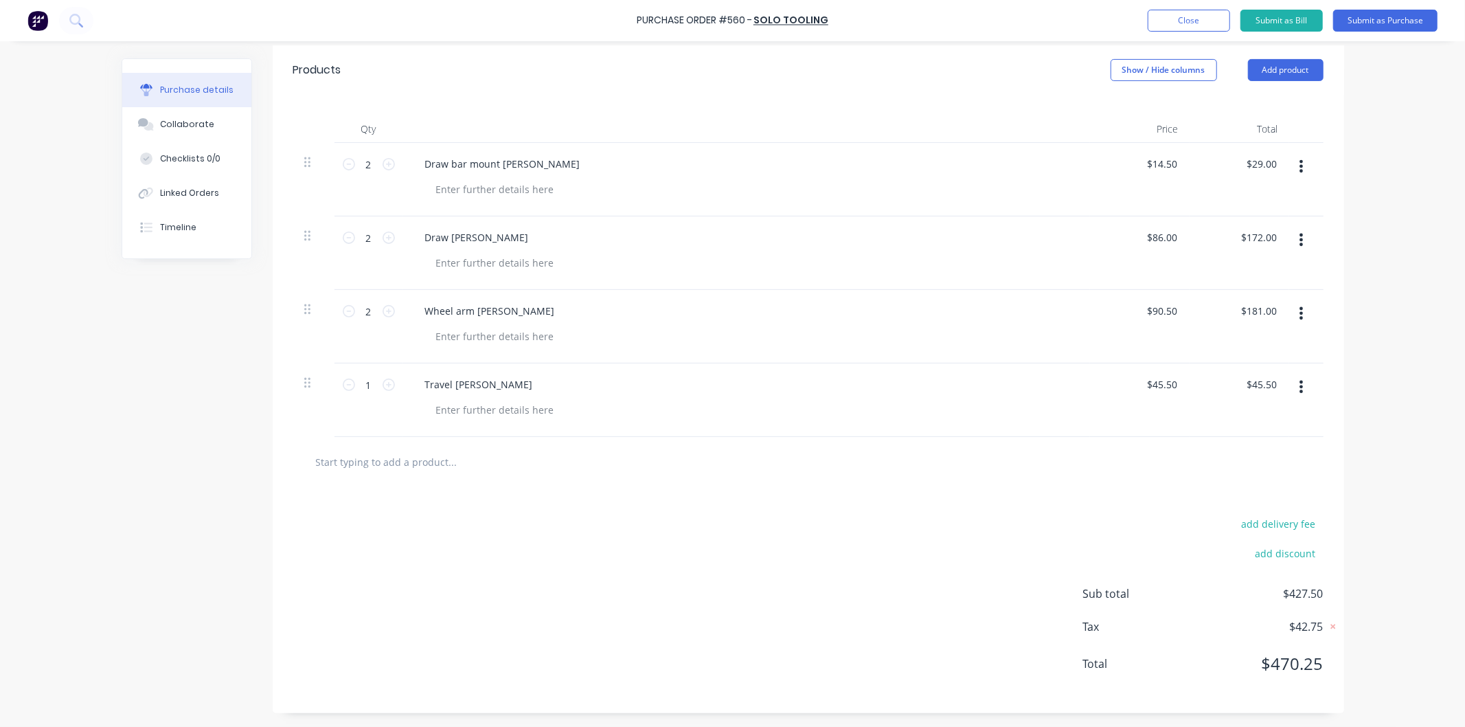
scroll to position [221, 0]
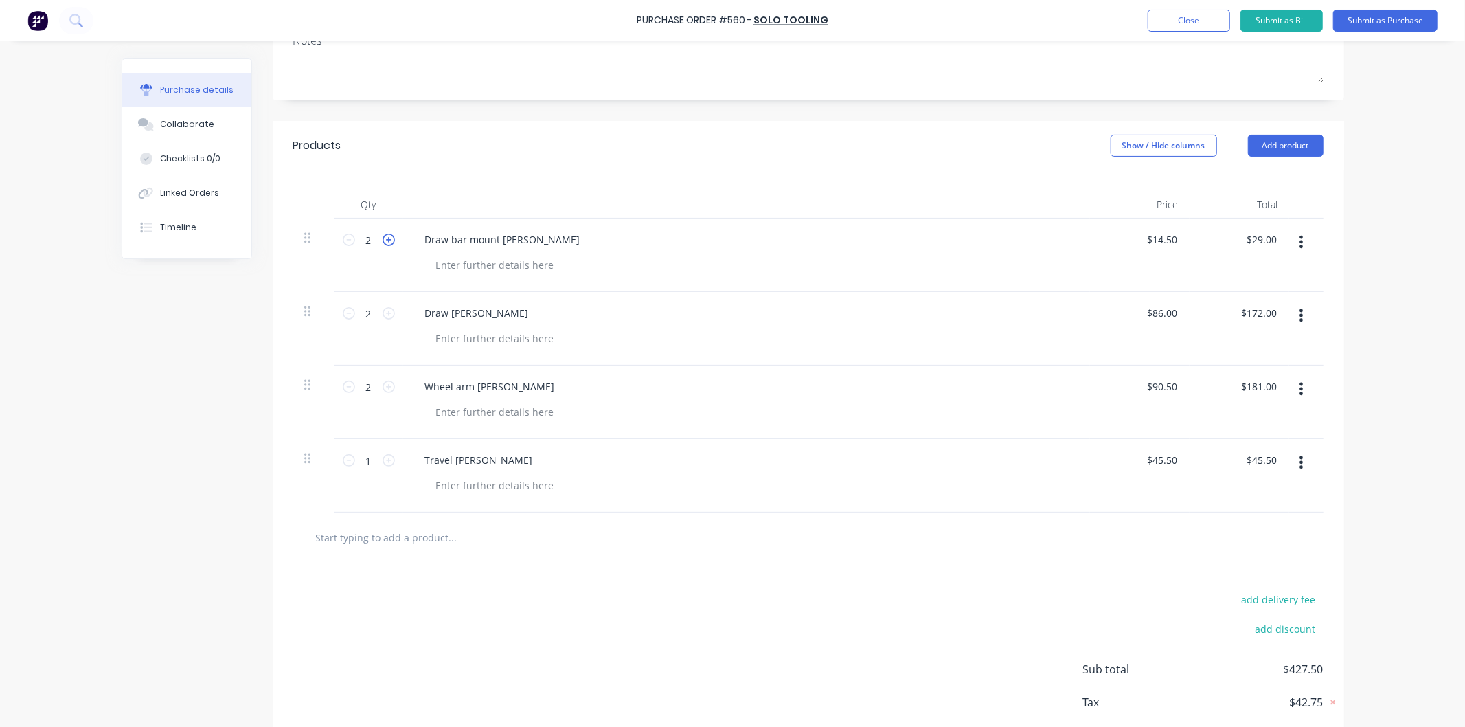
click at [383, 241] on icon at bounding box center [389, 240] width 12 height 12
type textarea "x"
type input "3"
type input "$43.50"
click at [383, 241] on icon at bounding box center [389, 240] width 12 height 12
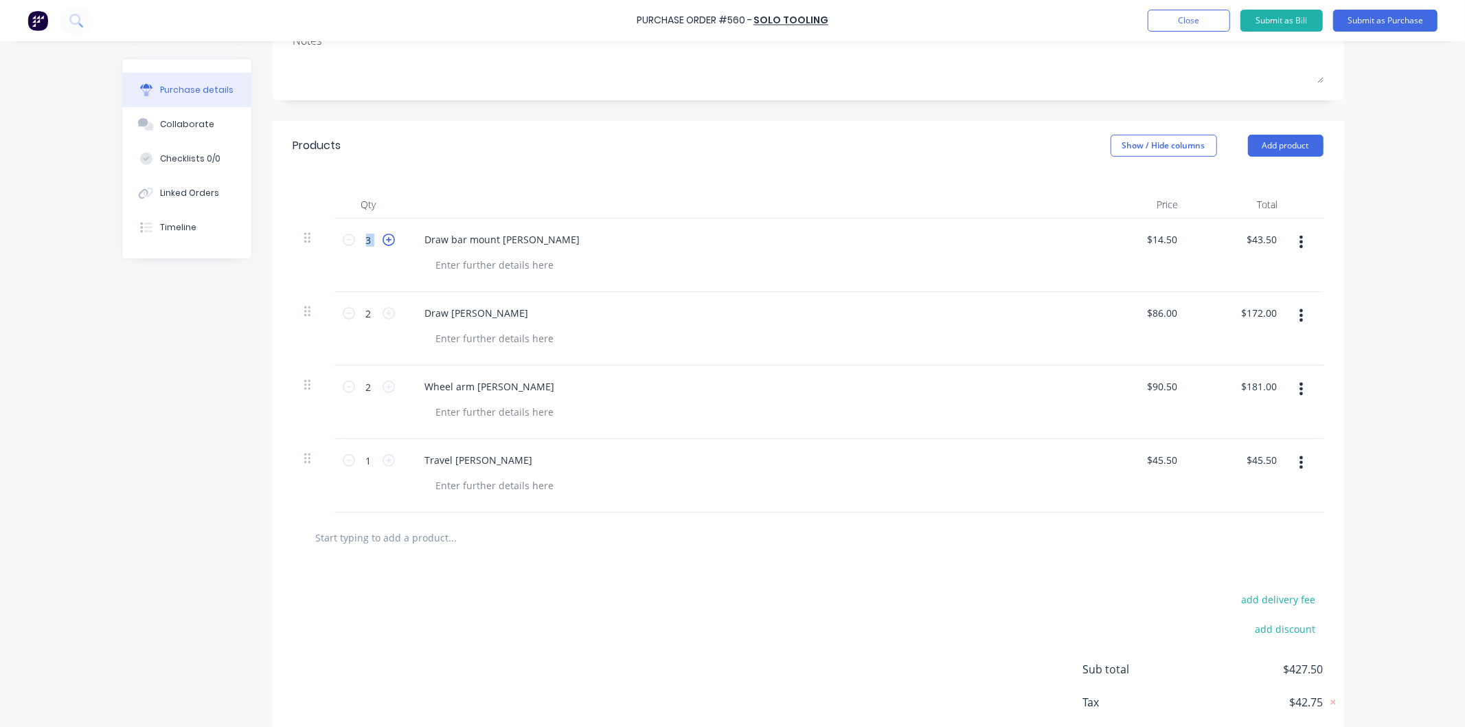
type textarea "x"
type input "4"
type input "$58.00"
click at [739, 383] on div "Wheel arm bush" at bounding box center [746, 386] width 665 height 20
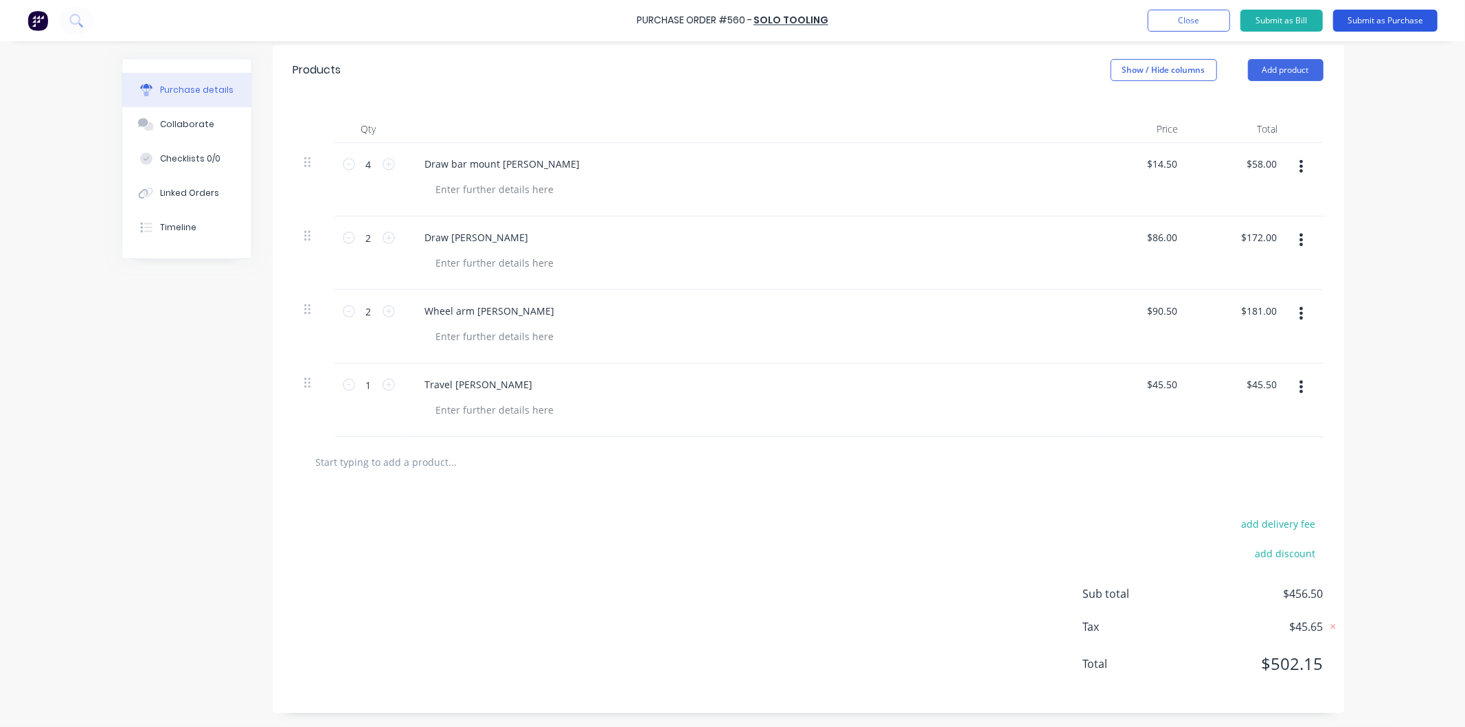
click at [1381, 21] on button "Submit as Purchase" at bounding box center [1385, 21] width 104 height 22
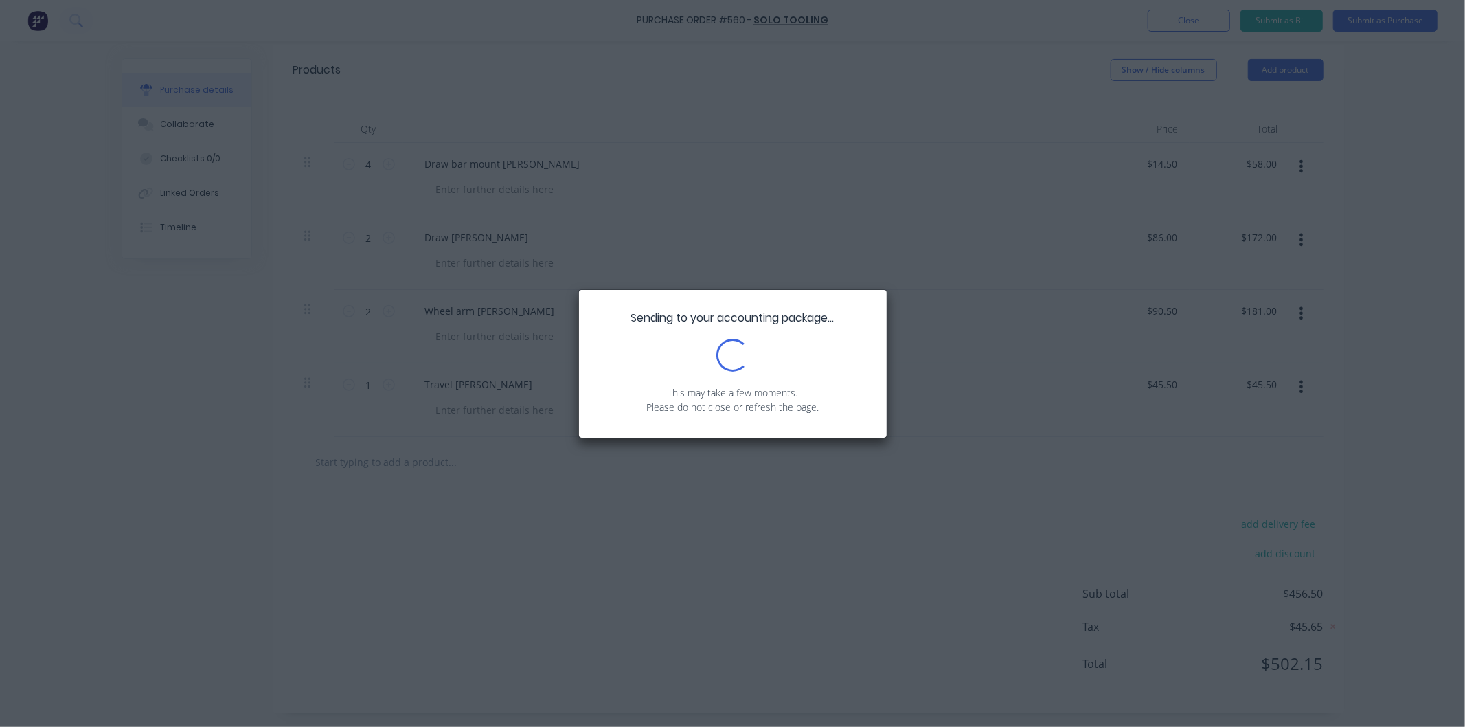
type textarea "x"
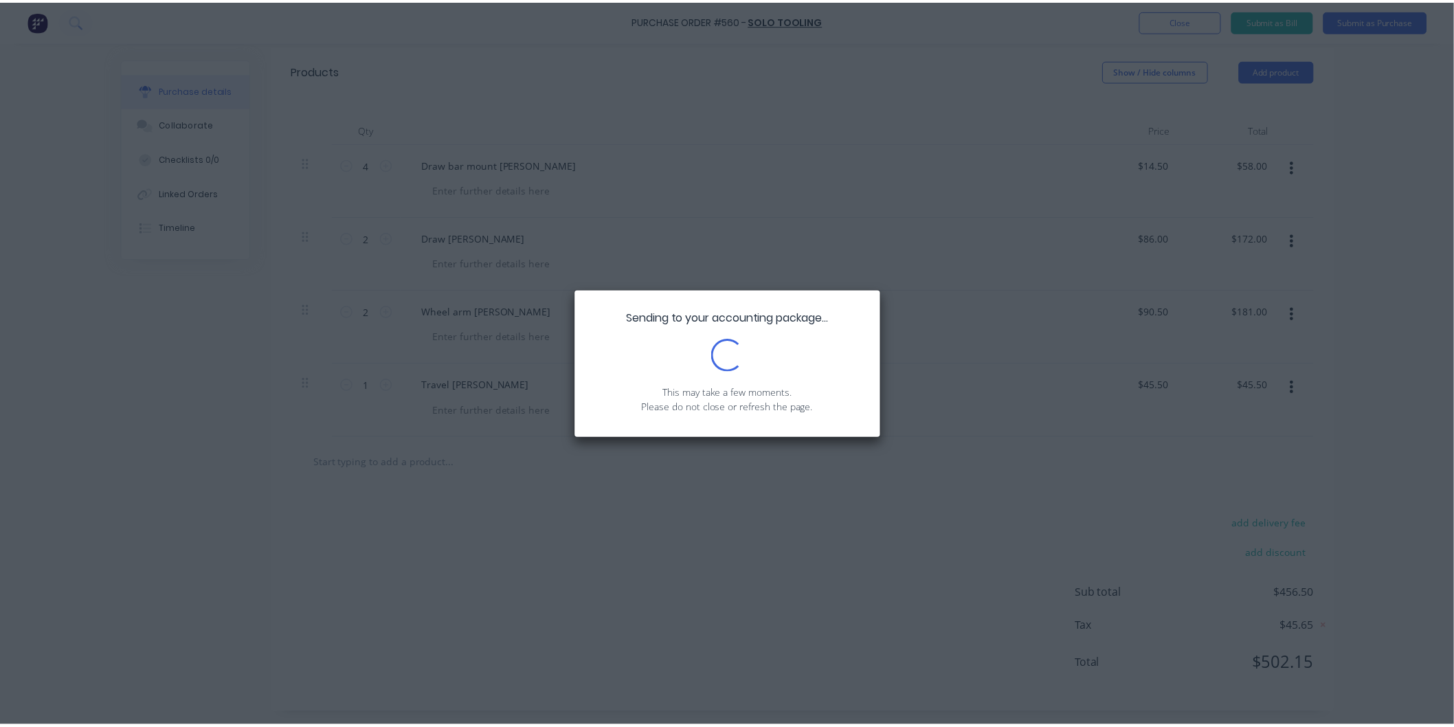
scroll to position [0, 0]
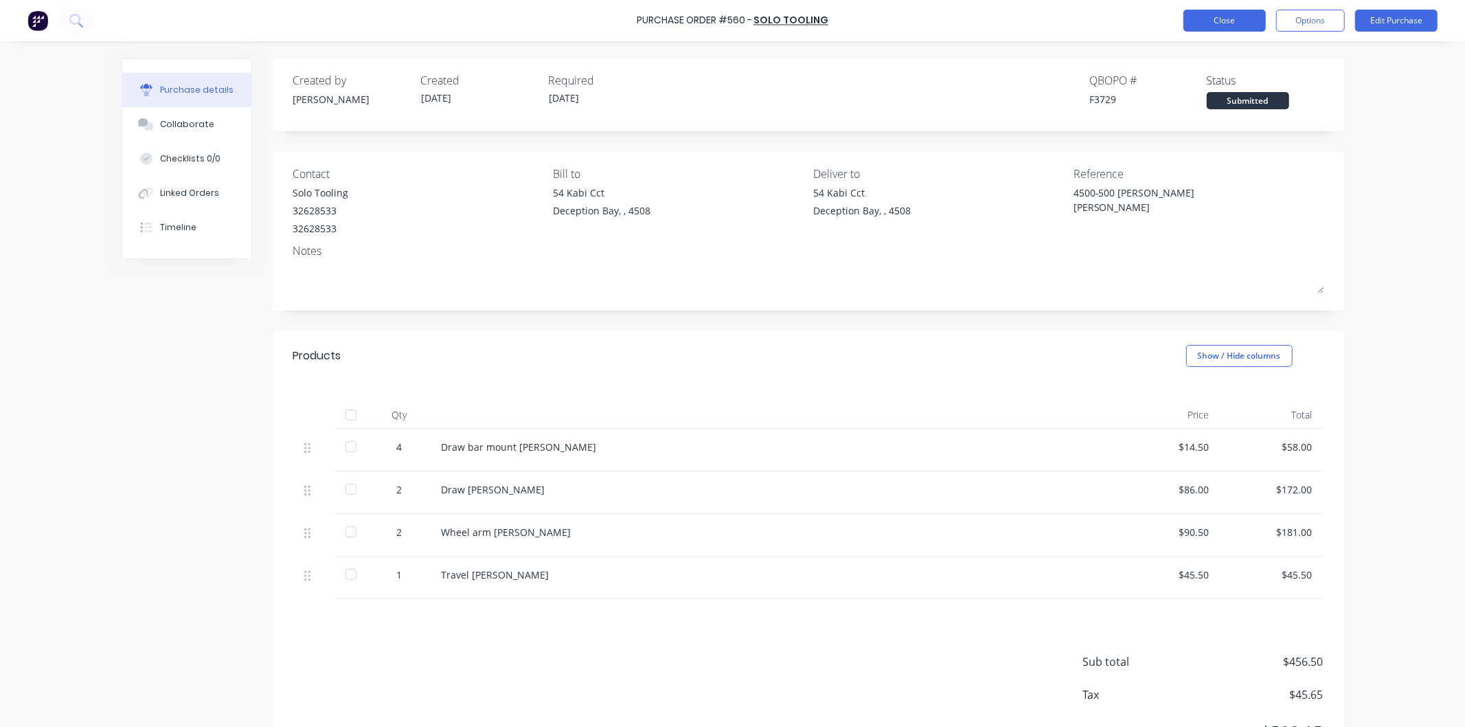
click at [1225, 22] on button "Close" at bounding box center [1225, 21] width 82 height 22
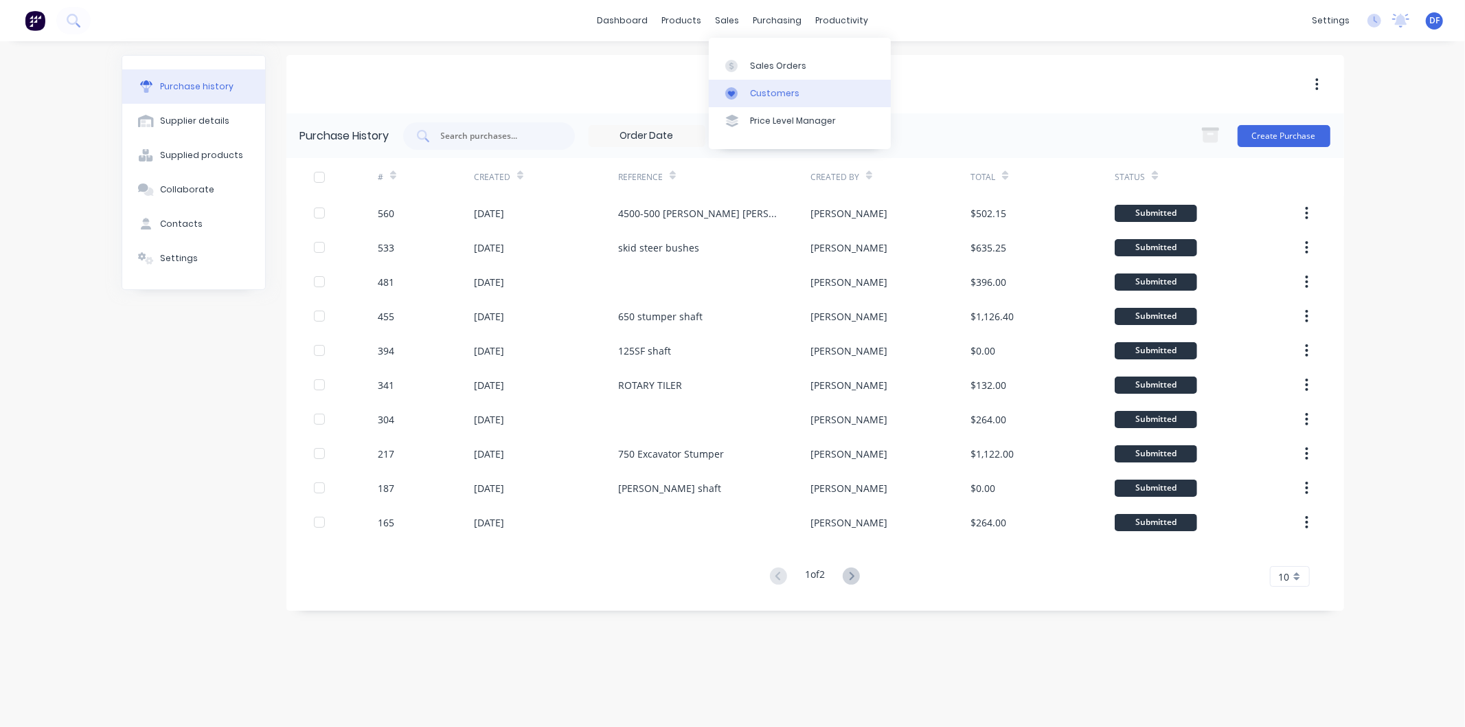
click at [760, 87] on div "Customers" at bounding box center [774, 93] width 49 height 12
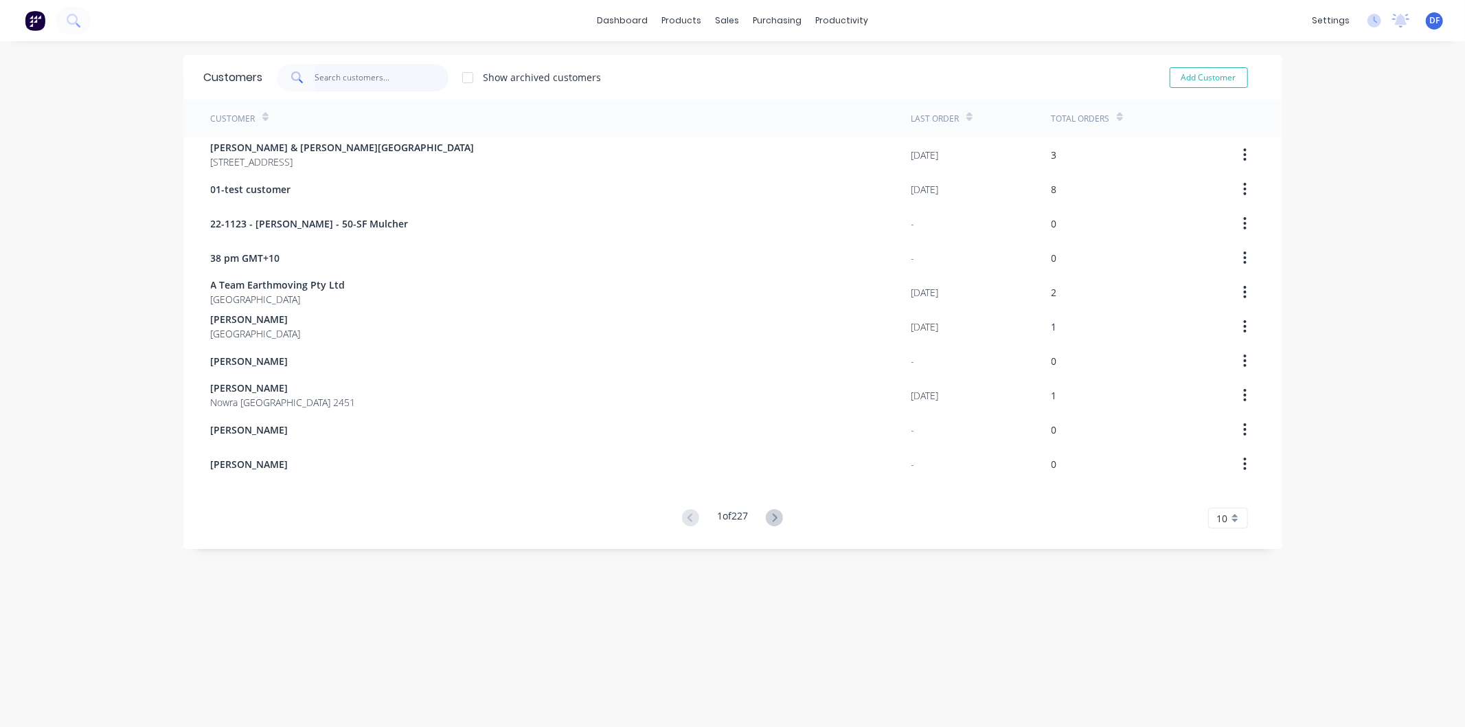
click at [379, 90] on input "text" at bounding box center [382, 77] width 134 height 27
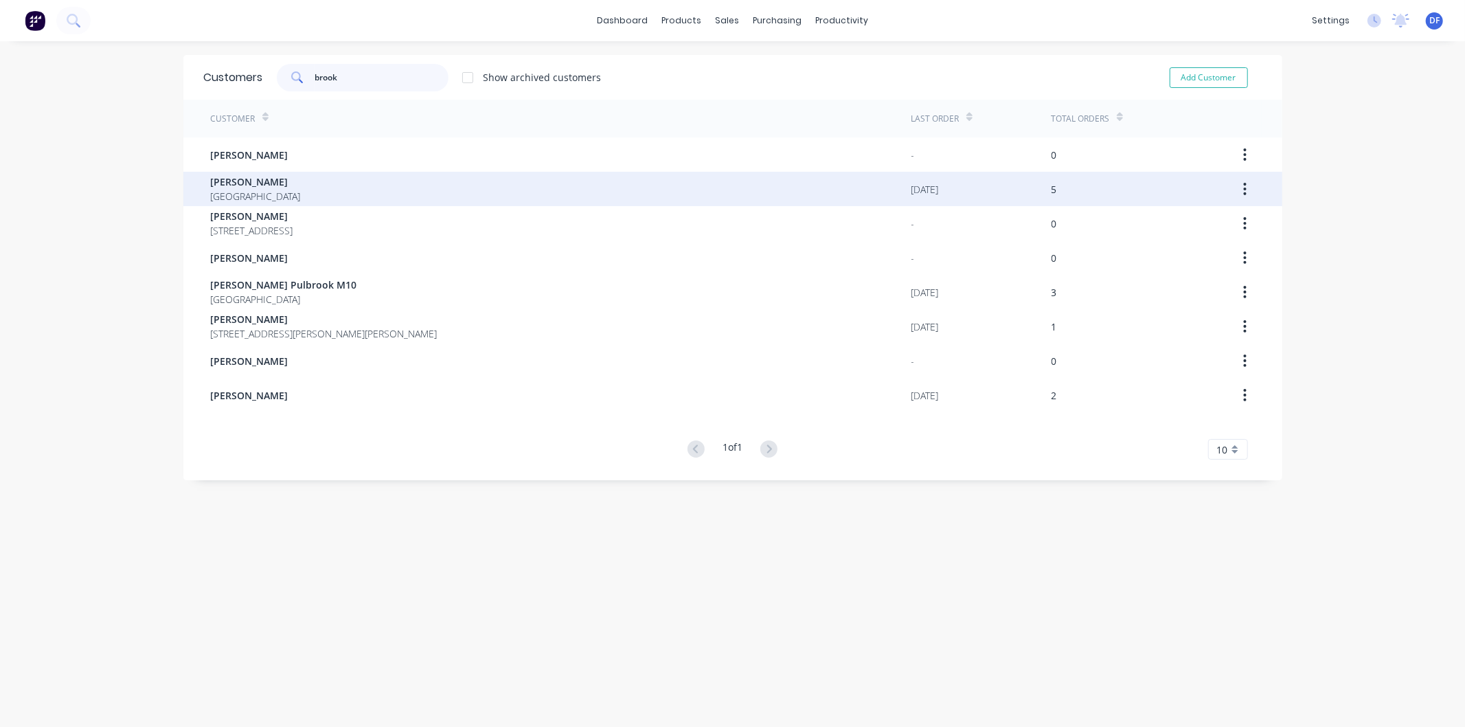
type input "brook"
click at [262, 184] on span "Brooke Burrett" at bounding box center [256, 181] width 90 height 14
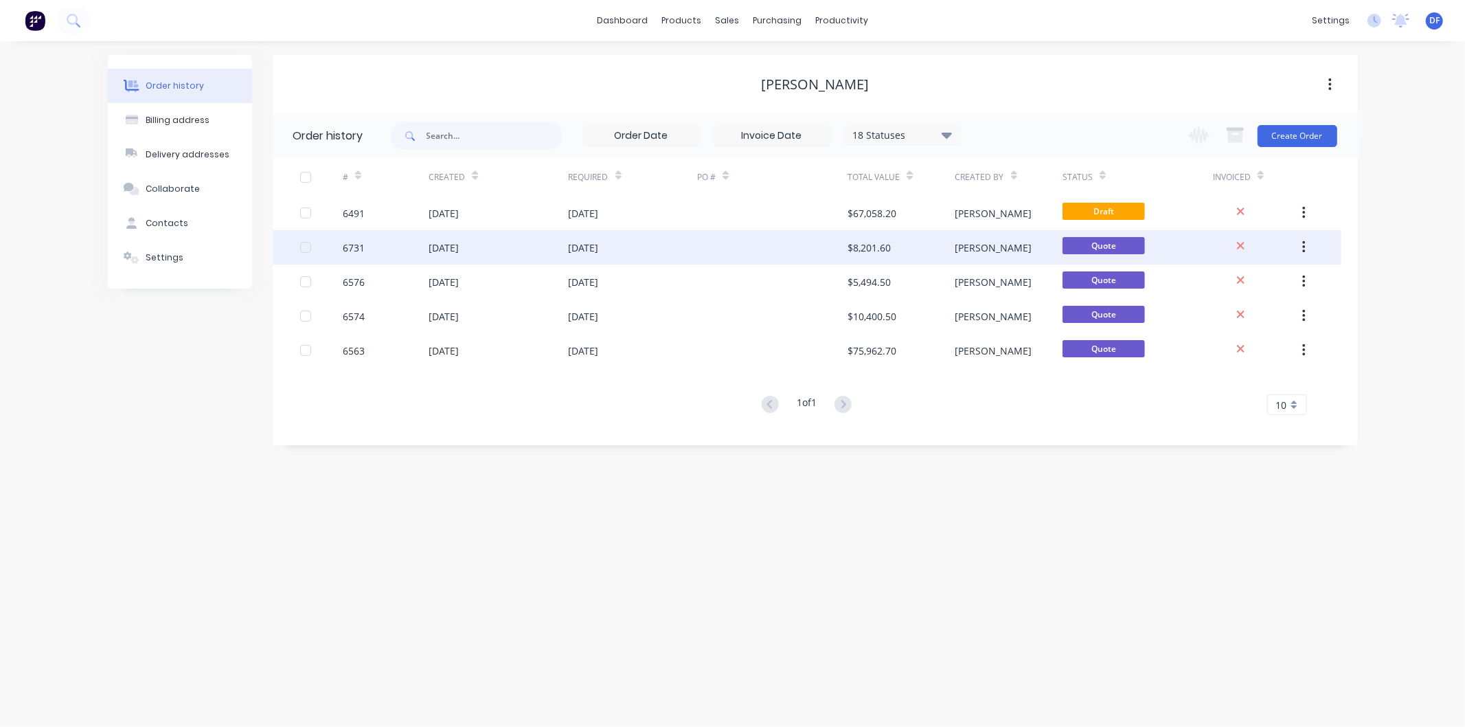
click at [855, 244] on div "$8,201.60" at bounding box center [869, 247] width 43 height 14
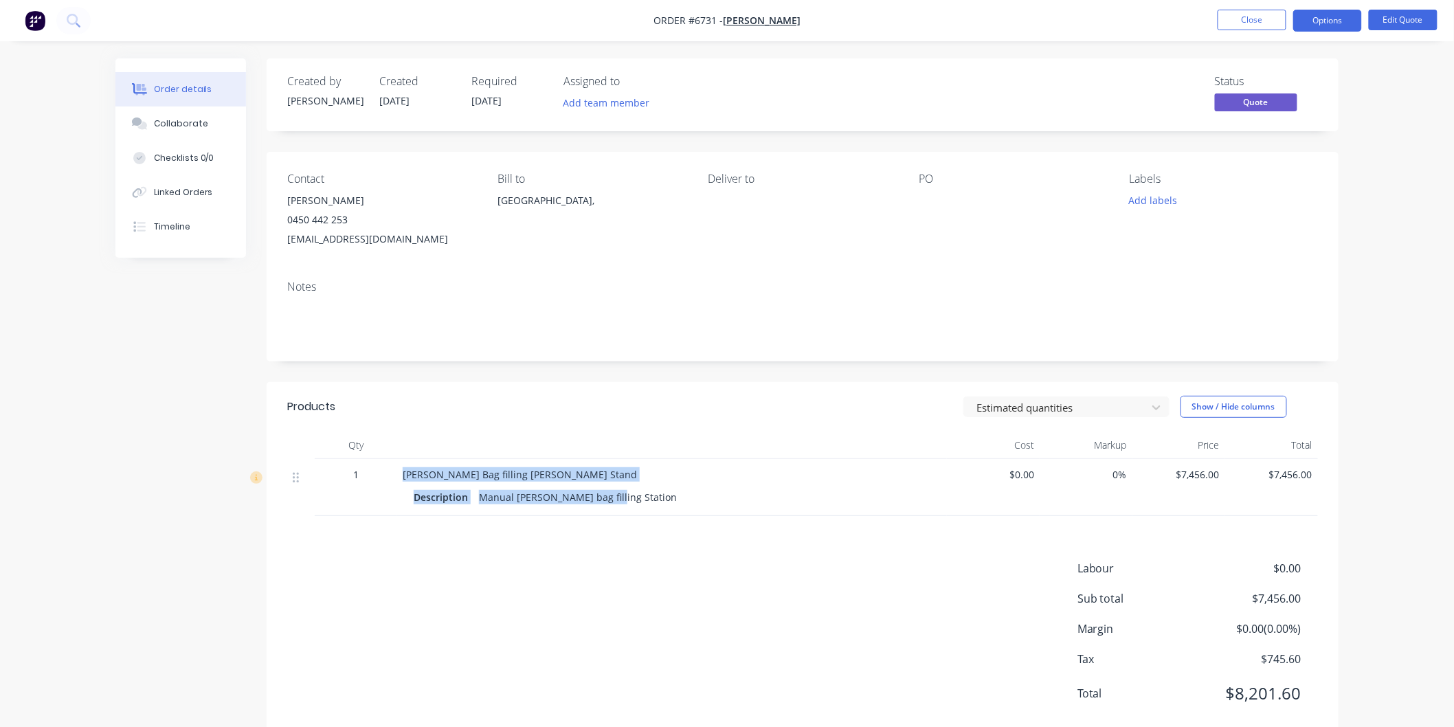
drag, startPoint x: 401, startPoint y: 473, endPoint x: 604, endPoint y: 493, distance: 204.3
click at [604, 493] on div "Bulka Bag filling Hopper Stand Description Manual Bulka bag filling Station" at bounding box center [672, 487] width 550 height 57
click at [1243, 18] on button "Close" at bounding box center [1251, 20] width 69 height 21
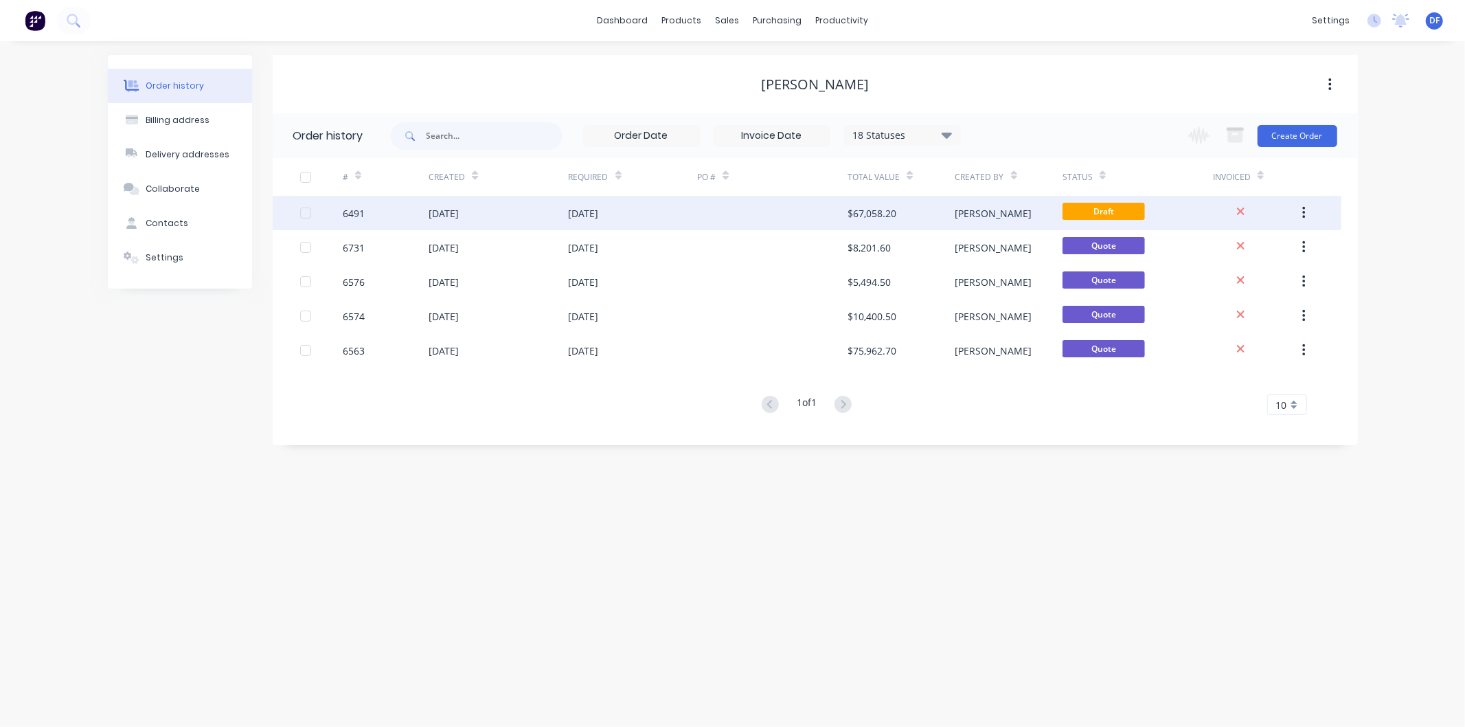
click at [599, 210] on div "[DATE]" at bounding box center [584, 213] width 30 height 14
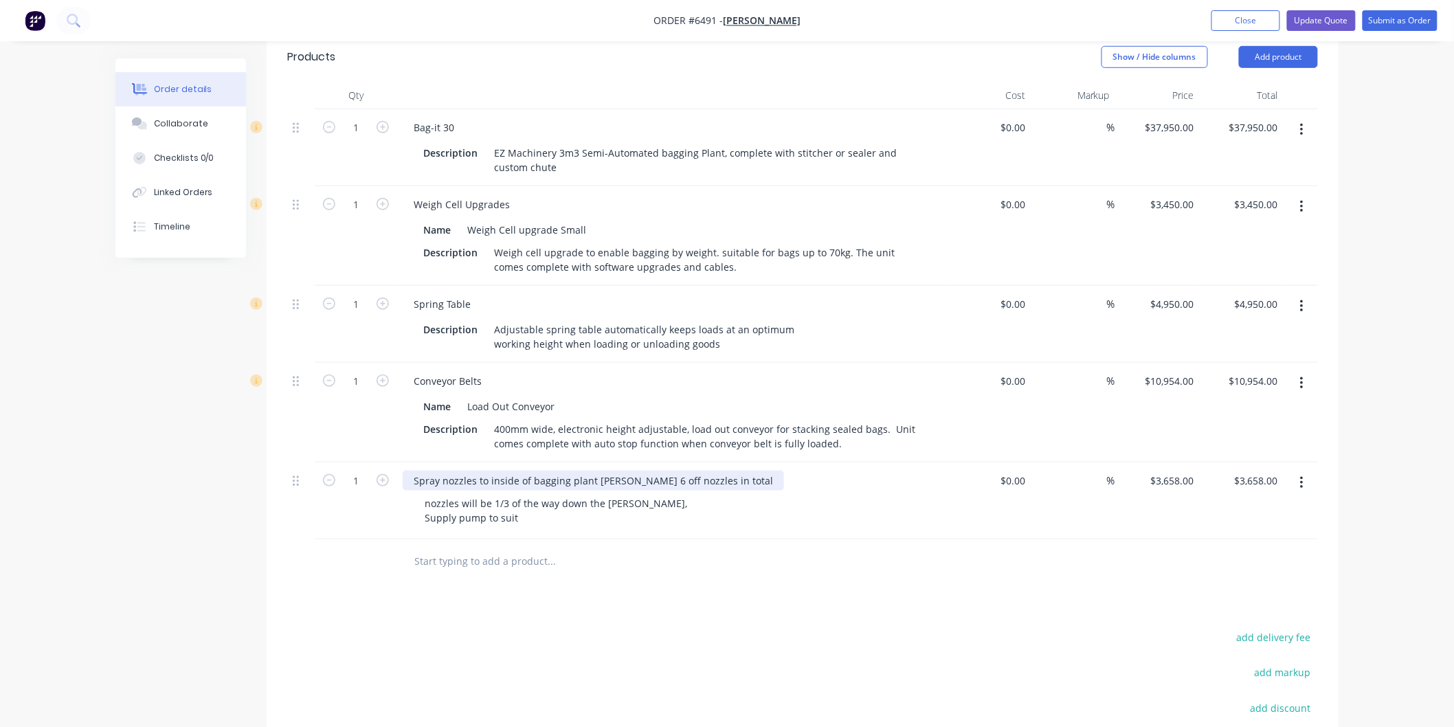
scroll to position [381, 0]
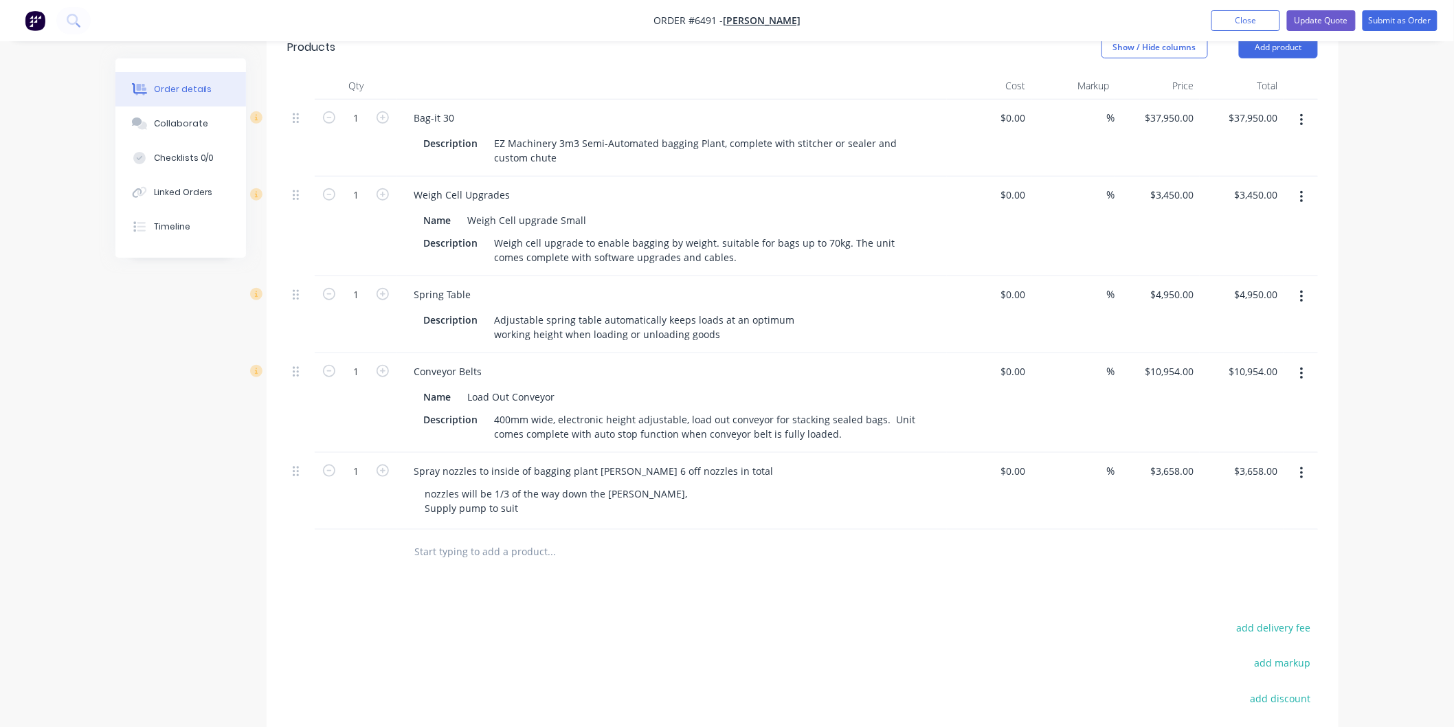
click at [462, 538] on input "text" at bounding box center [551, 551] width 275 height 27
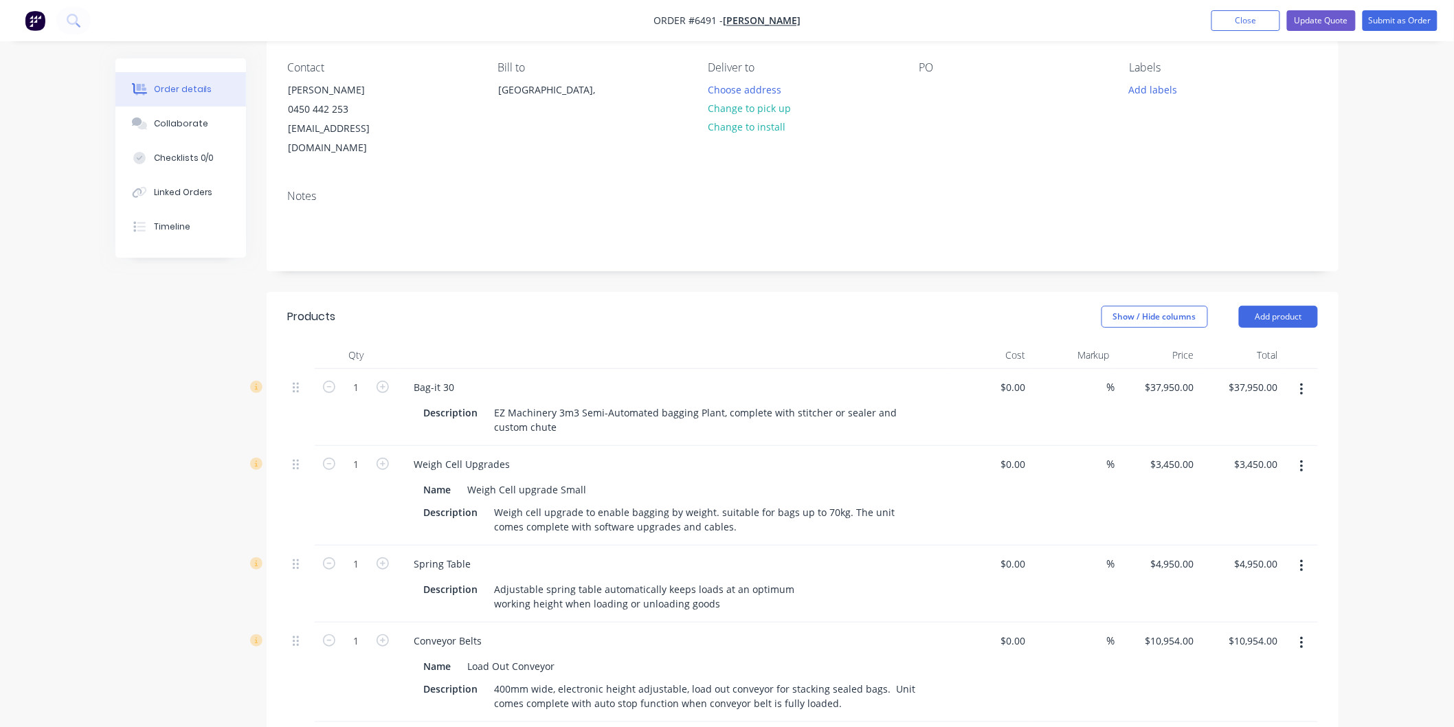
scroll to position [76, 0]
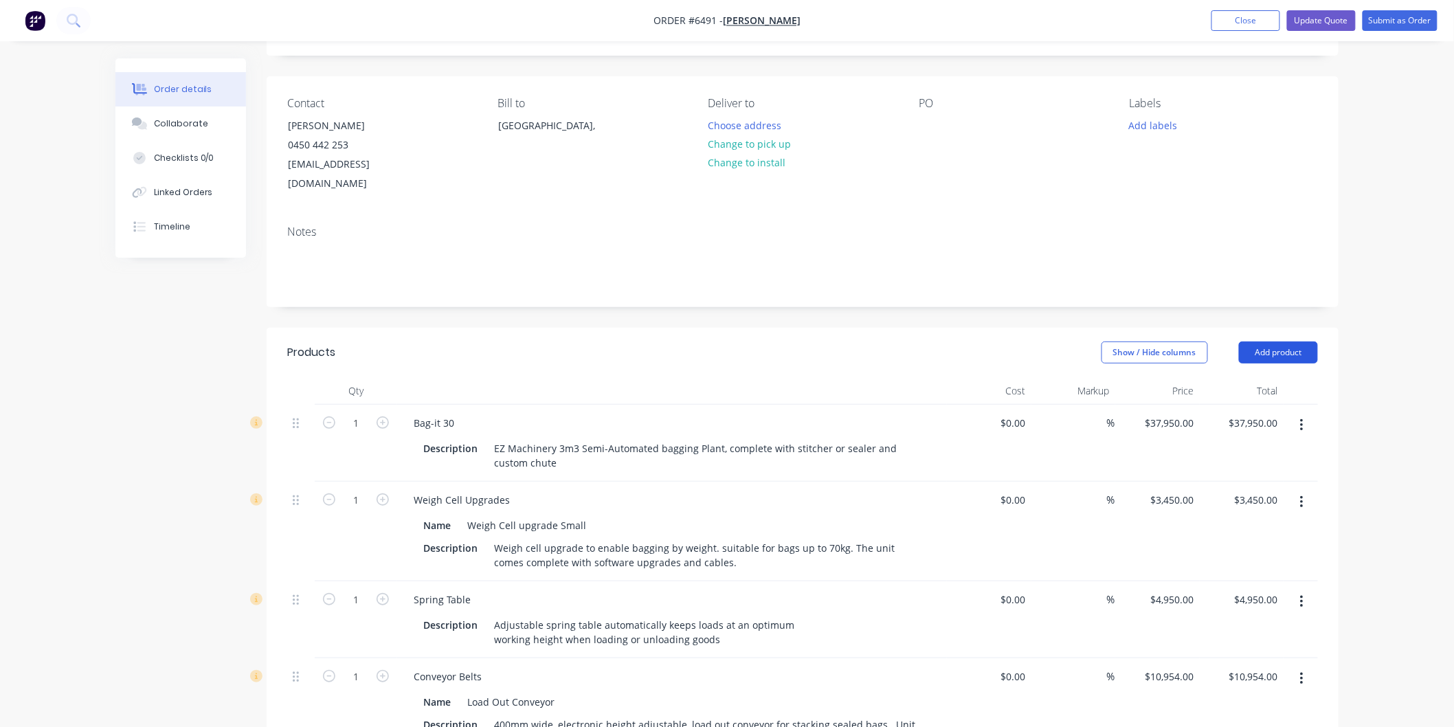
click at [1291, 341] on button "Add product" at bounding box center [1278, 352] width 79 height 22
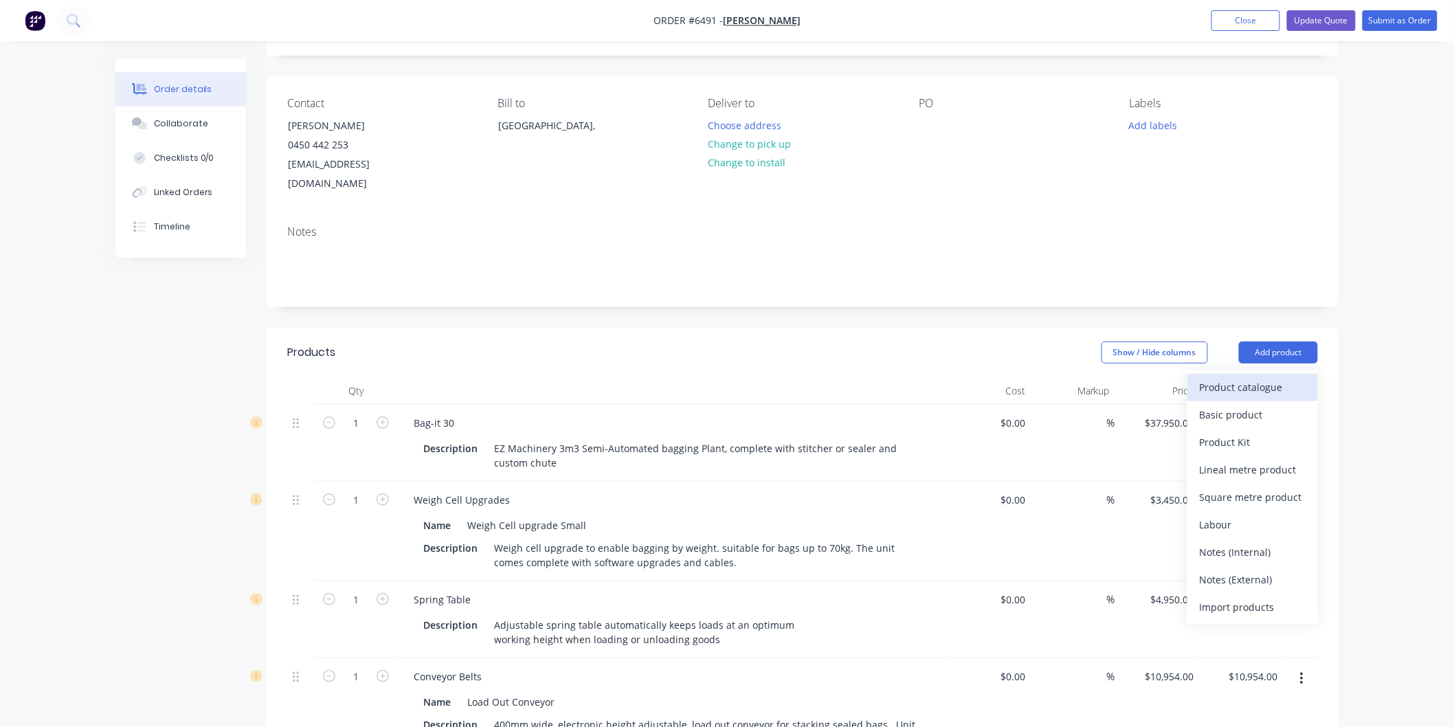
click at [1239, 377] on div "Product catalogue" at bounding box center [1252, 387] width 106 height 20
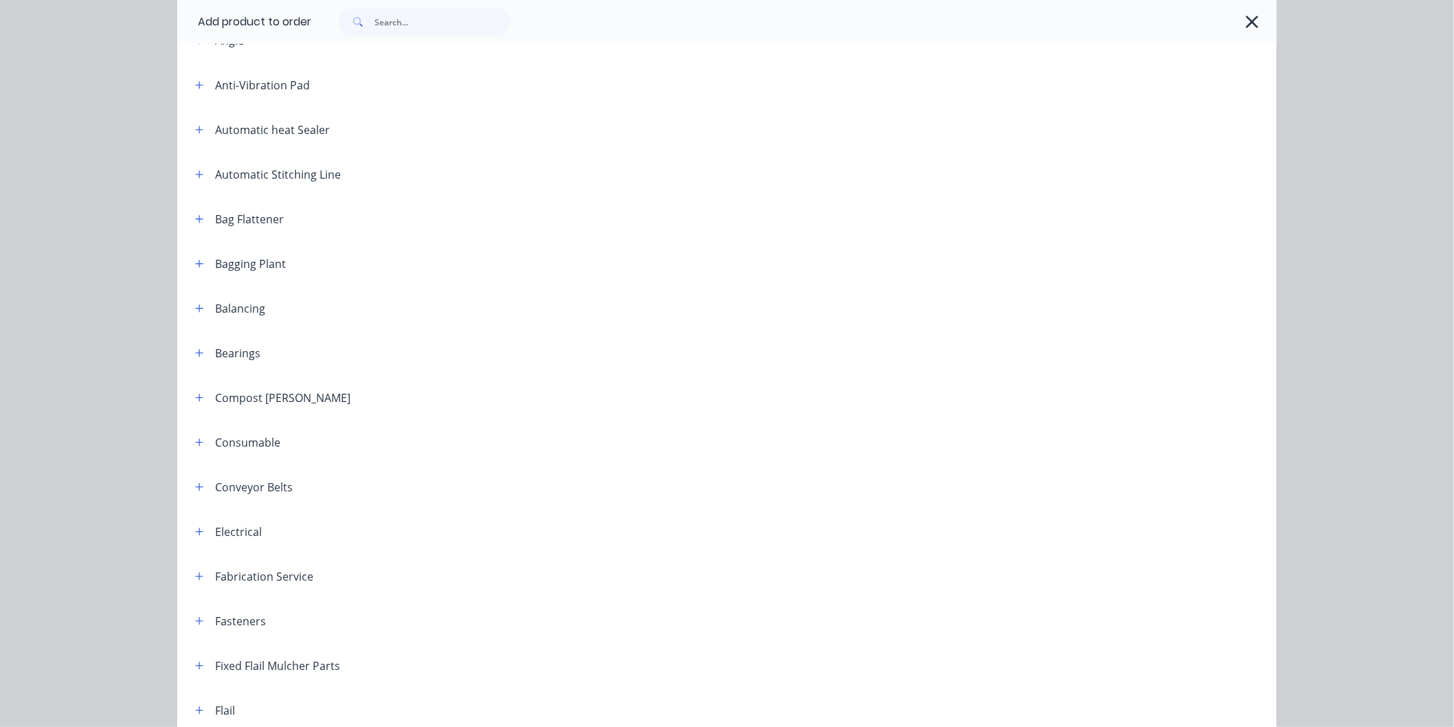
scroll to position [305, 0]
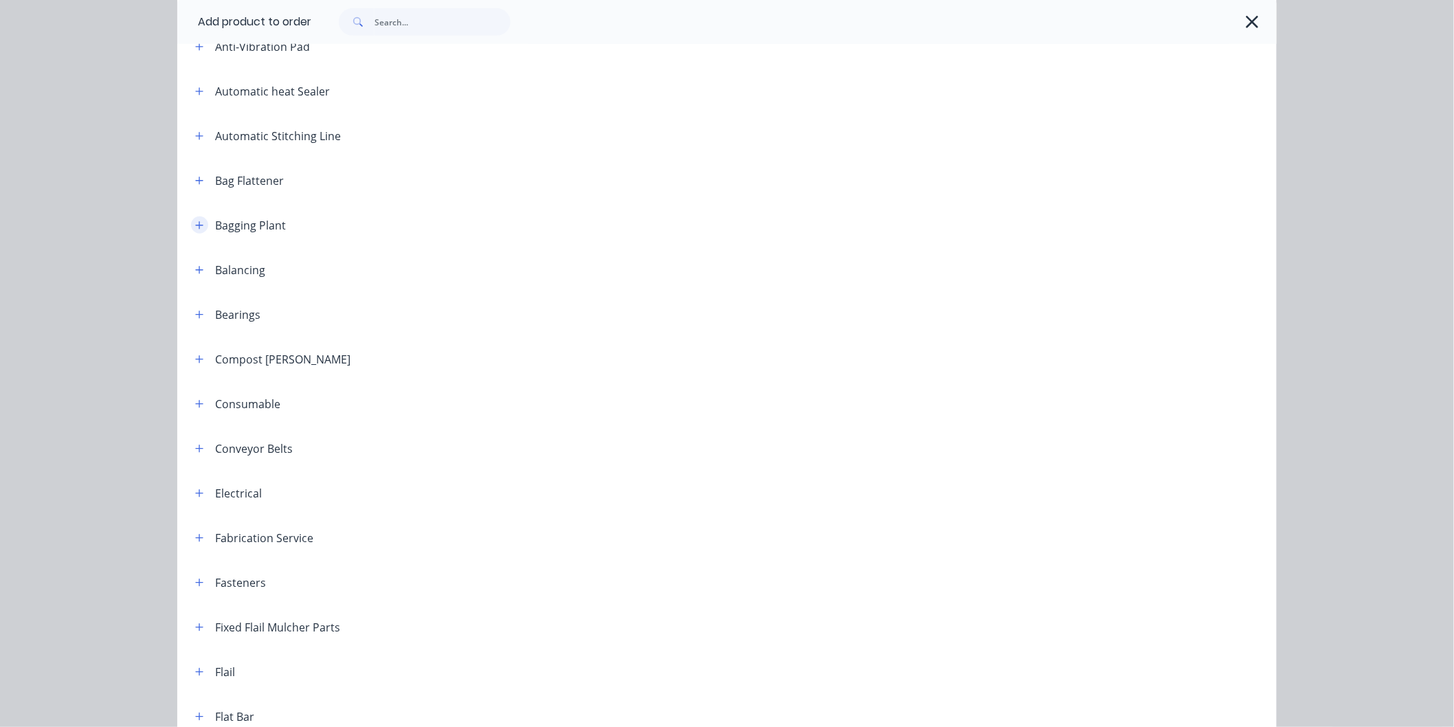
click at [195, 223] on icon "button" at bounding box center [199, 226] width 8 height 10
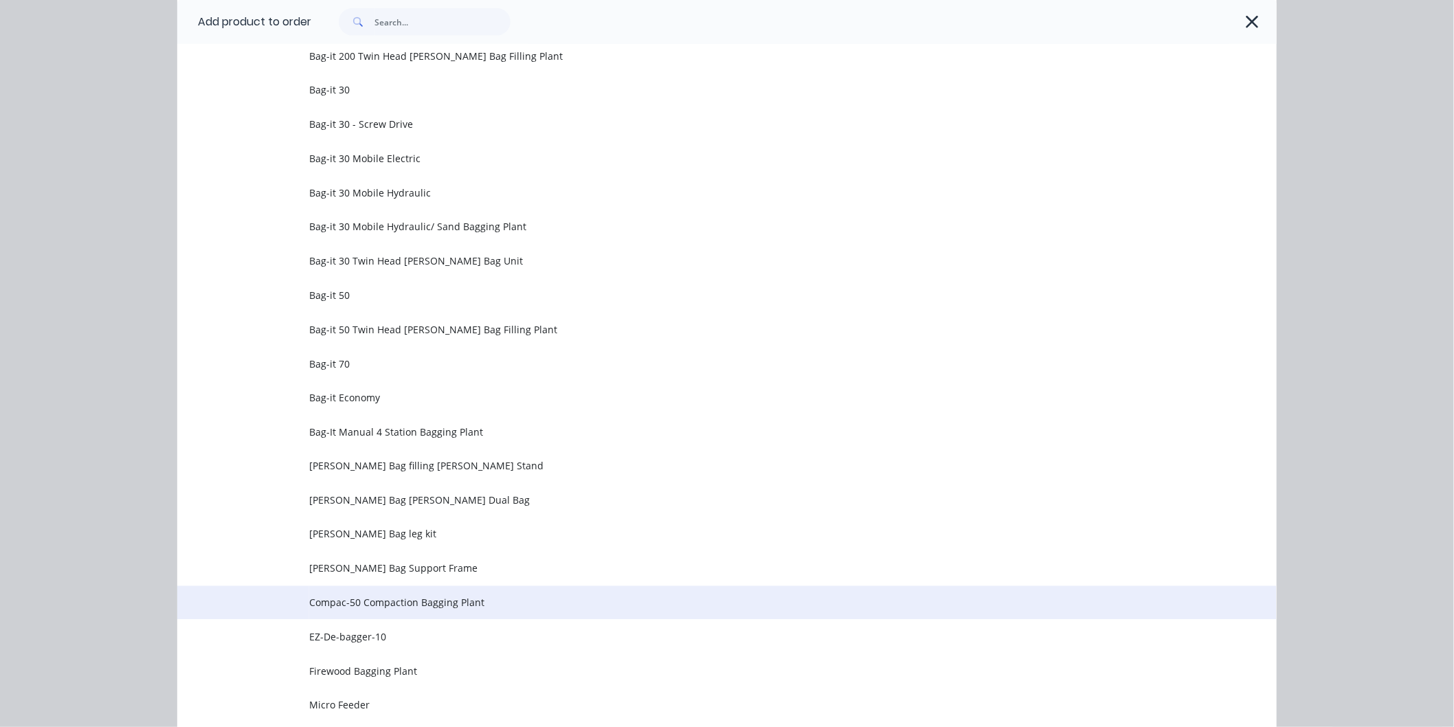
scroll to position [687, 0]
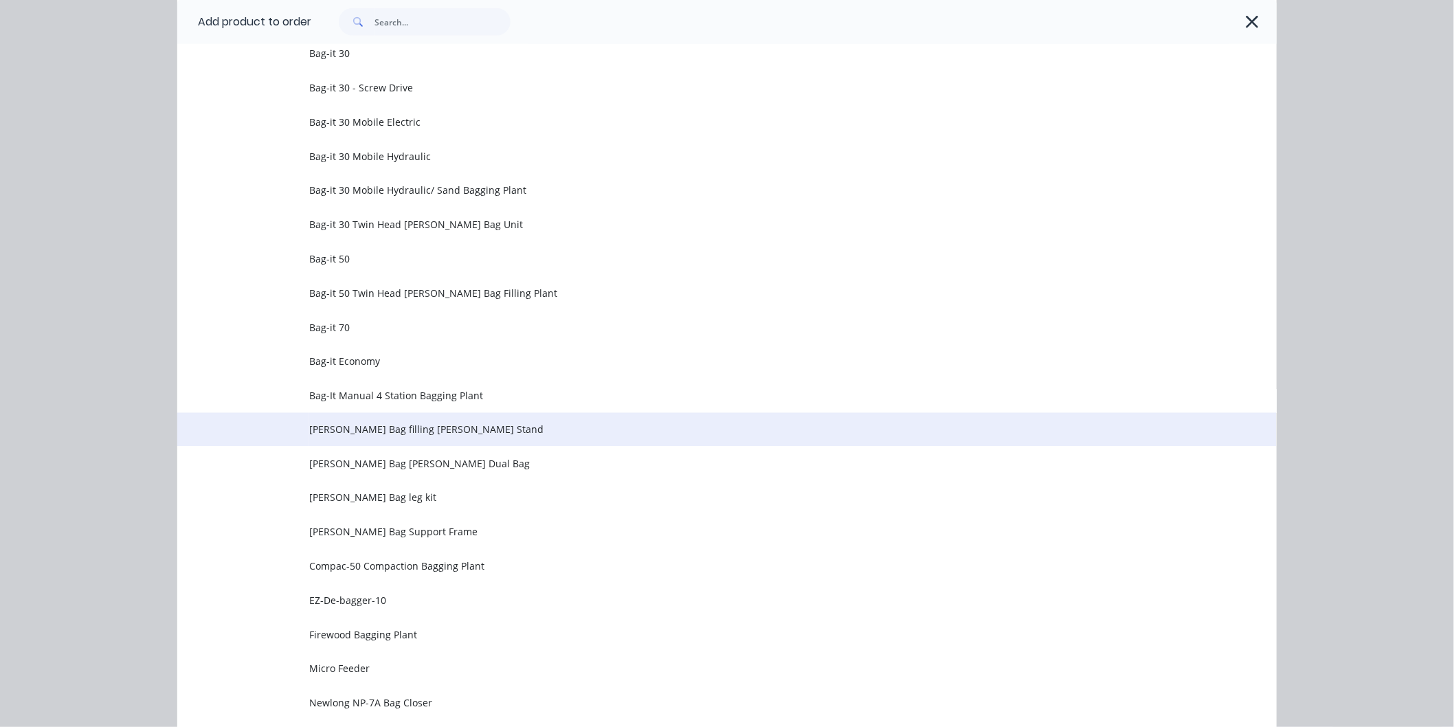
click at [400, 423] on span "Bulka Bag filling Hopper Stand" at bounding box center [695, 429] width 773 height 14
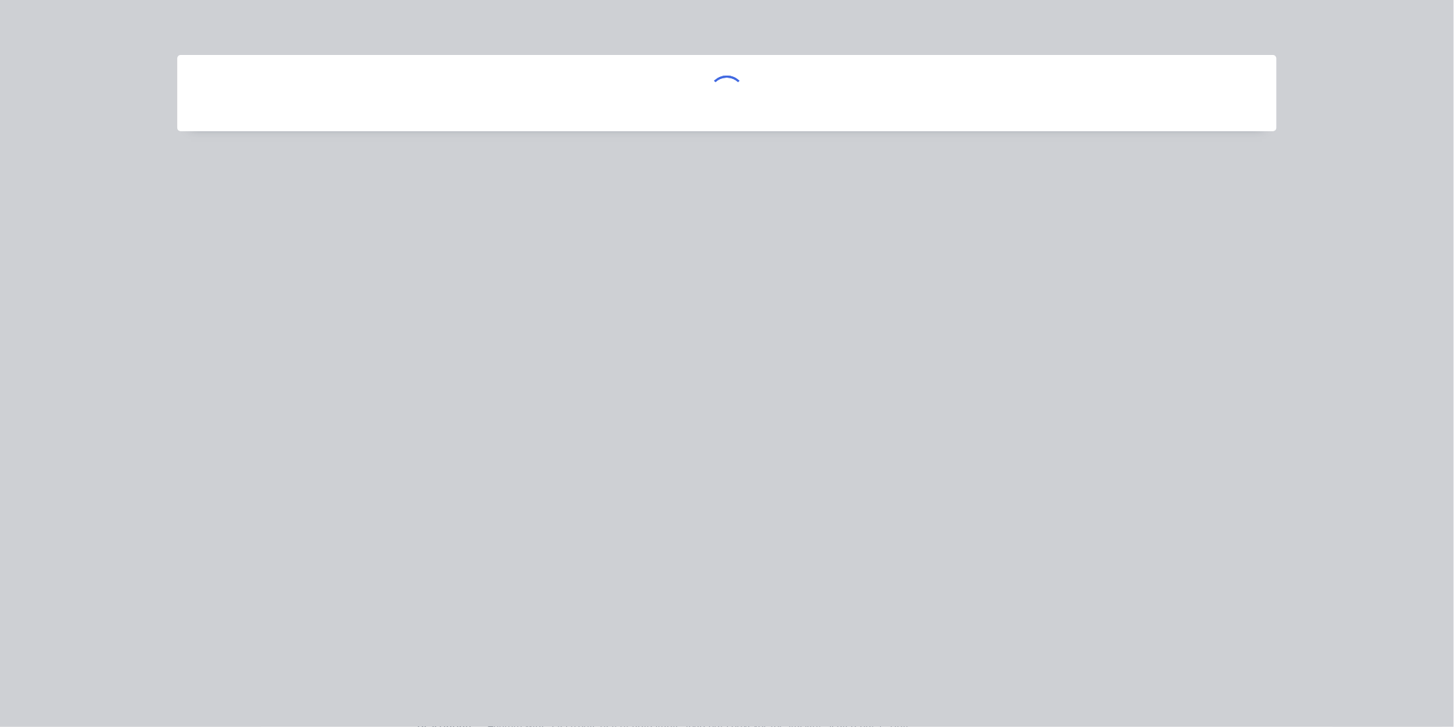
scroll to position [0, 0]
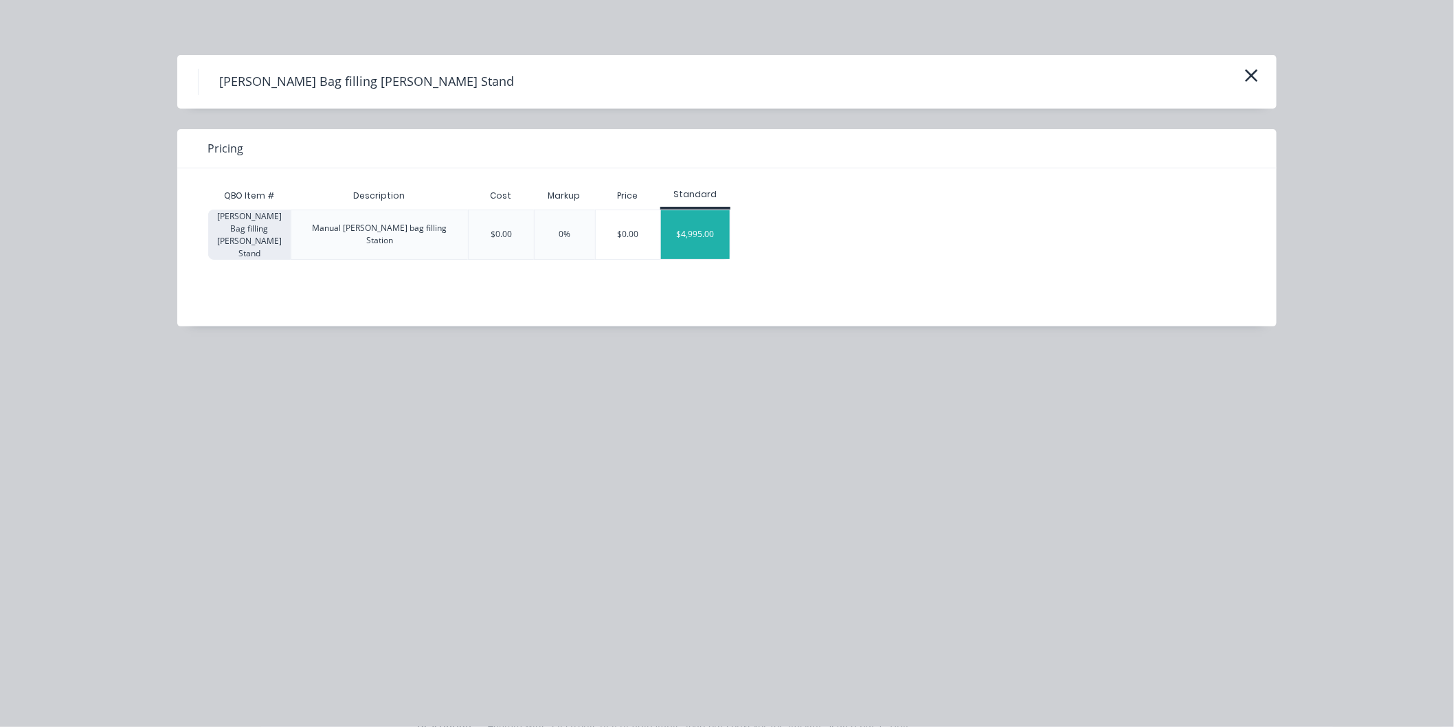
click at [688, 229] on div "$4,995.00" at bounding box center [695, 234] width 69 height 49
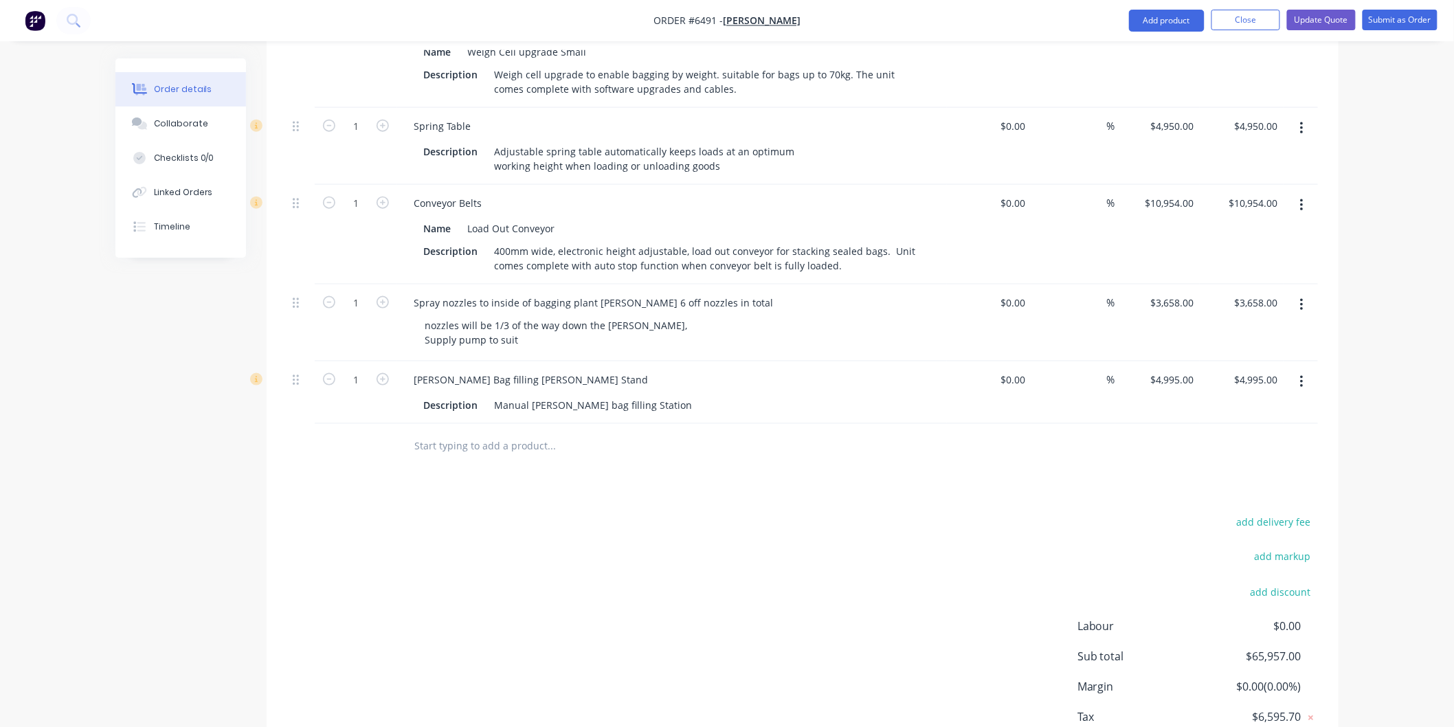
scroll to position [622, 0]
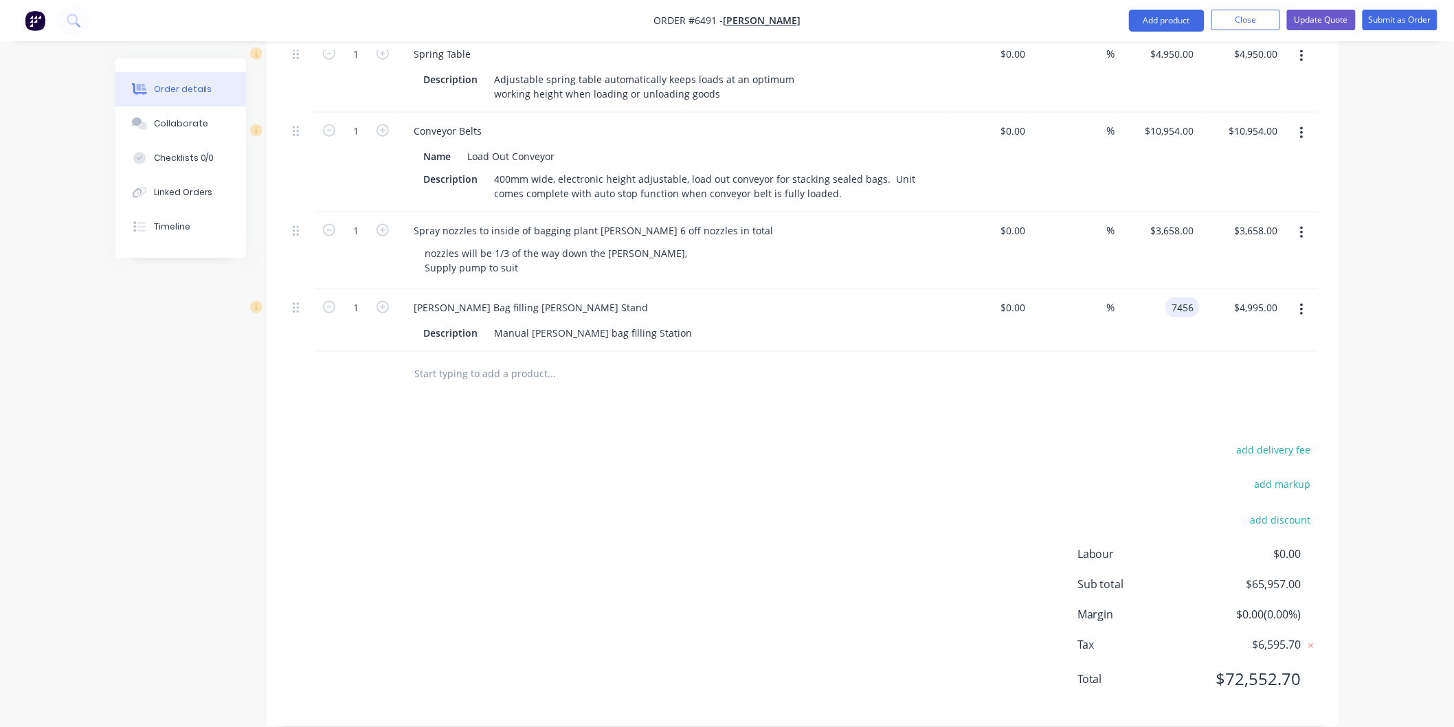
type input "$7,456.00"
click at [1093, 330] on div "%" at bounding box center [1073, 320] width 84 height 63
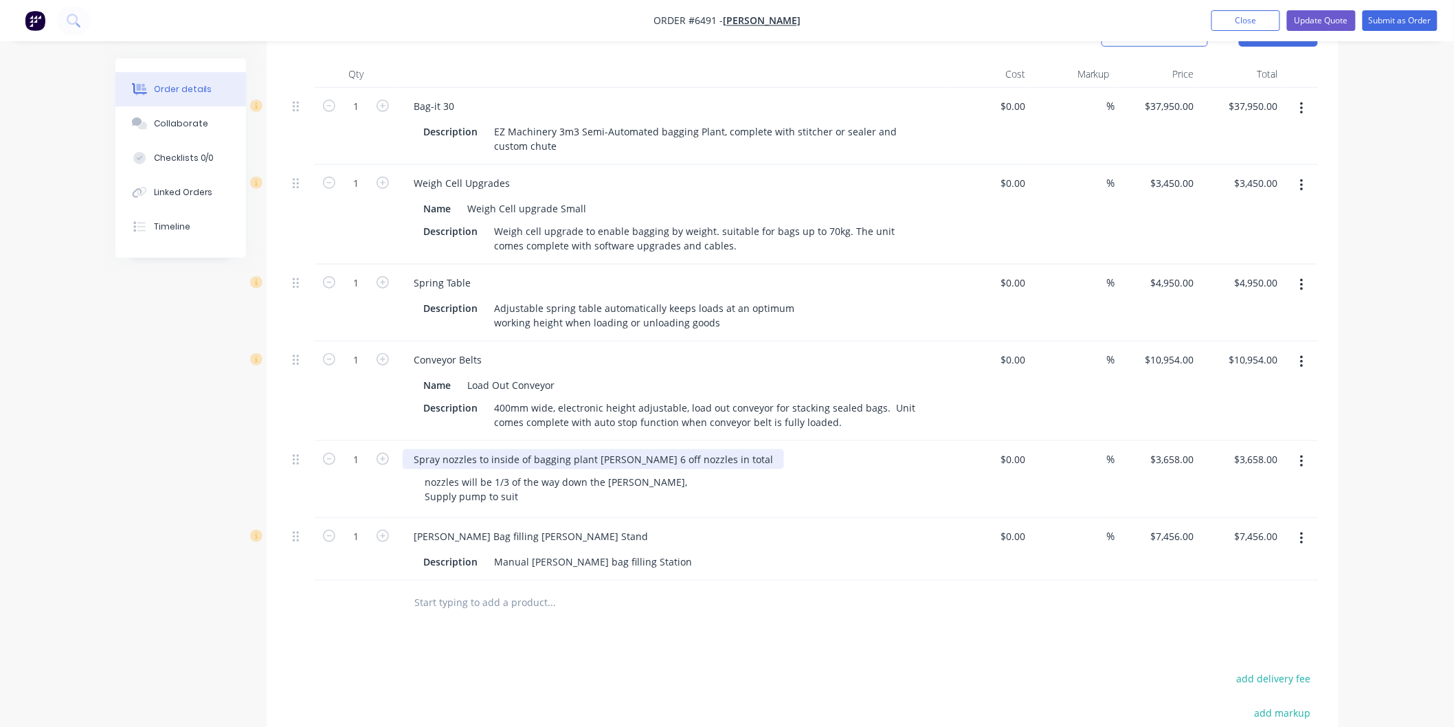
scroll to position [317, 0]
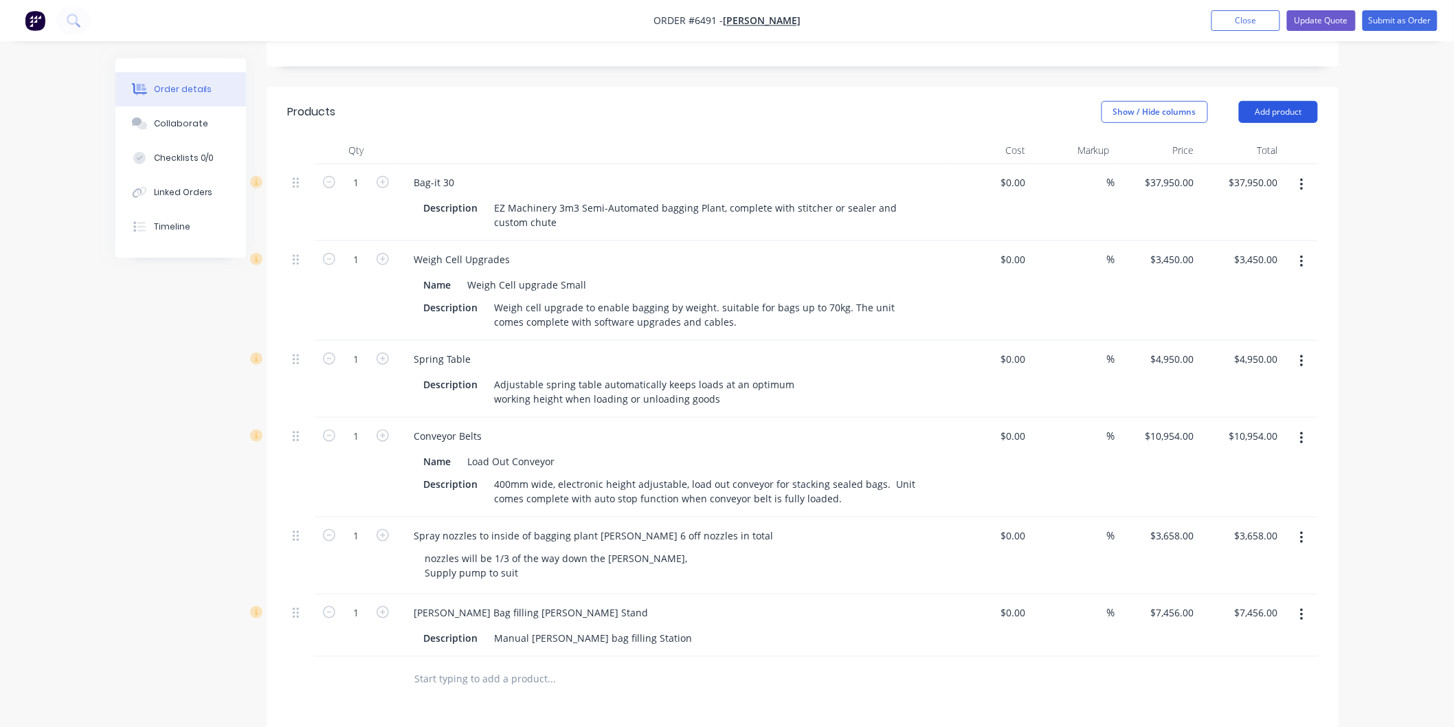
click at [1290, 101] on button "Add product" at bounding box center [1278, 112] width 79 height 22
click at [1231, 329] on div "Notes (External)" at bounding box center [1252, 339] width 106 height 20
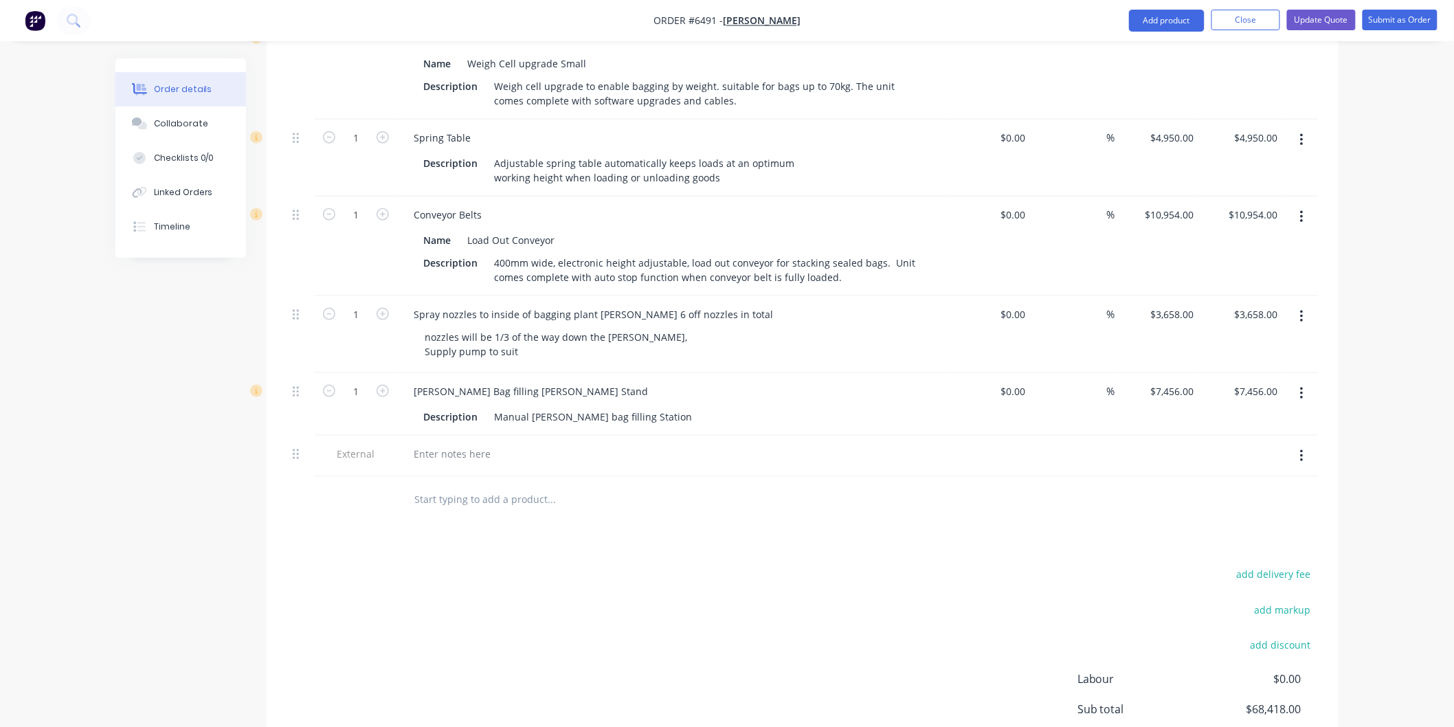
scroll to position [545, 0]
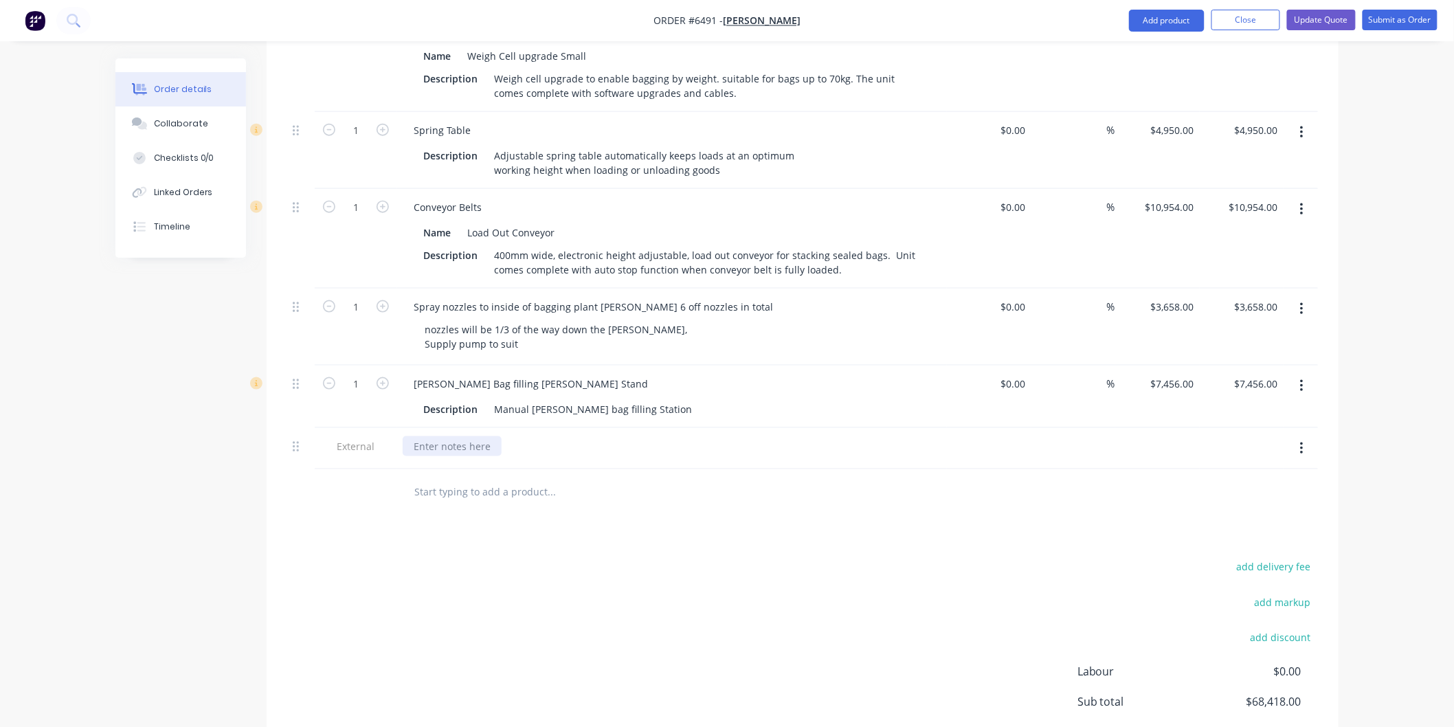
click at [431, 436] on div at bounding box center [452, 446] width 99 height 20
click at [418, 471] on div "Bagging Plant Make EZ Machinery Model - Bag-it 30 serial Number" at bounding box center [459, 467] width 112 height 63
click at [495, 467] on div "Bagging Plant Make EZ Machinery Model - Bag-it 30 Serial Number" at bounding box center [459, 467] width 112 height 63
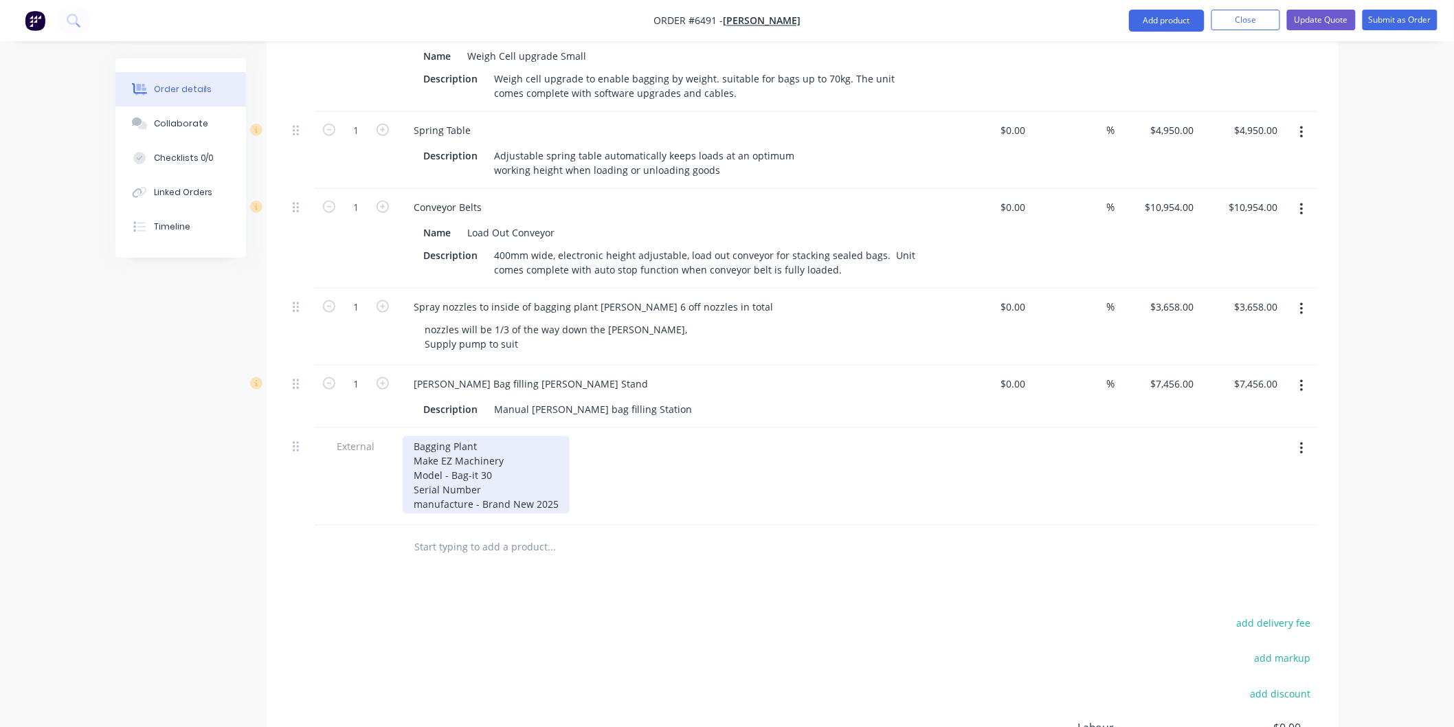
click at [502, 470] on div "Bagging Plant Make EZ Machinery Model - Bag-it 30 Serial Number manufacture - B…" at bounding box center [486, 475] width 167 height 78
click at [499, 467] on div "Bagging Plant Make EZ Machinery Model - Bag-it 30 Serial Number - manufacture -…" at bounding box center [486, 475] width 167 height 78
click at [714, 561] on div "Products Show / Hide columns Add product Qty Cost Markup Price Total 1 Bag-it 3…" at bounding box center [803, 378] width 1072 height 1041
click at [430, 436] on div "Bagging Plant Make EZ Machinery Model - Bag-it 30 Serial Number - Q25-6005 manu…" at bounding box center [486, 475] width 167 height 78
drag, startPoint x: 412, startPoint y: 426, endPoint x: 552, endPoint y: 486, distance: 152.3
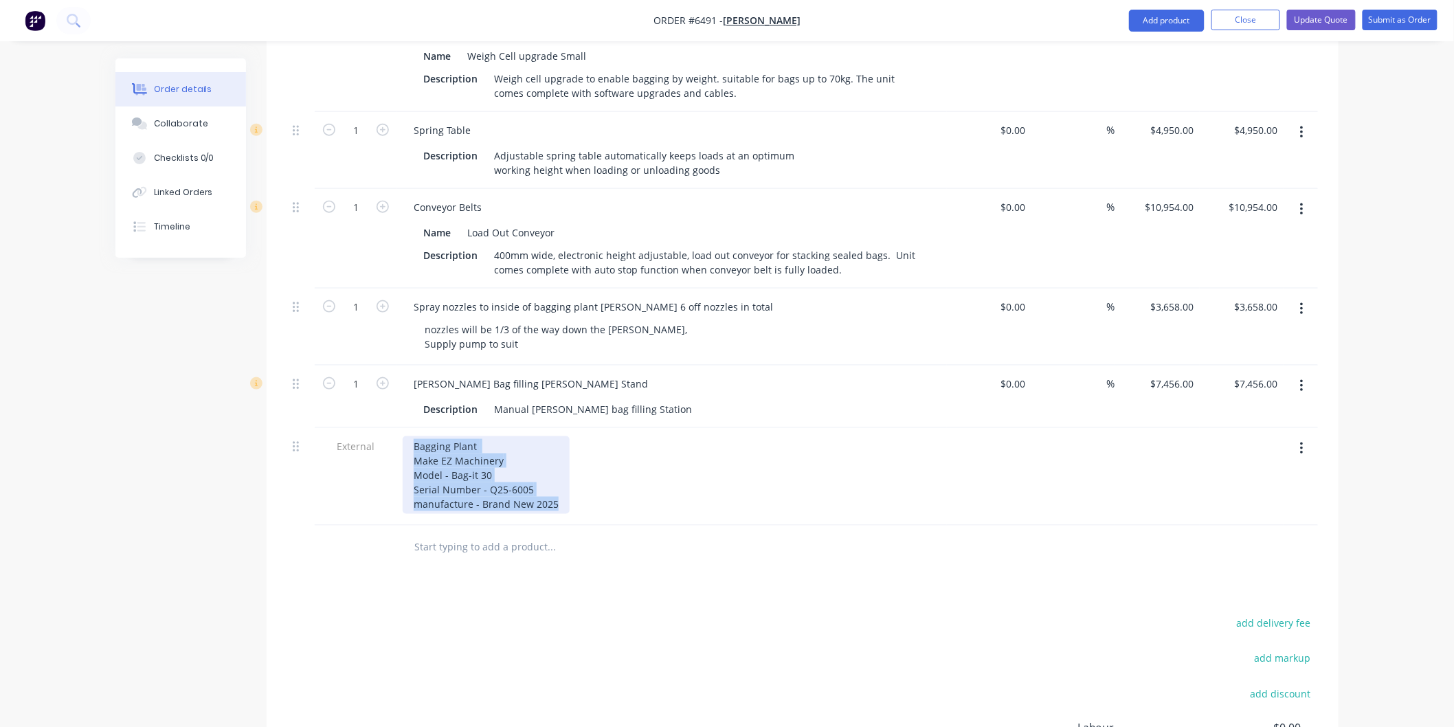
click at [552, 486] on div "Bagging Plant Make EZ Machinery Model - Bag-it 30 Serial Number - Q25-6005 manu…" at bounding box center [486, 475] width 167 height 78
copy div "Bagging Plant Make EZ Machinery Model - Bag-it 30 Serial Number - Q25-6005 manu…"
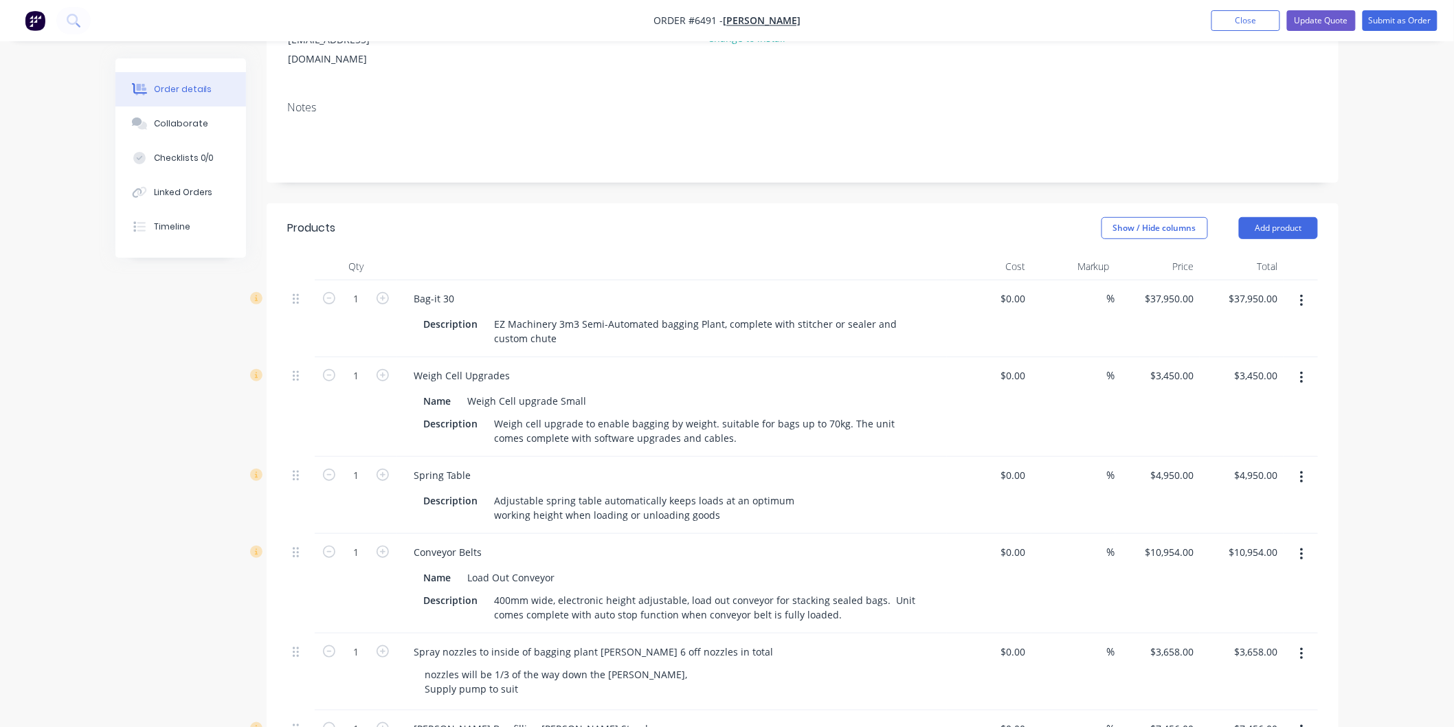
scroll to position [163, 0]
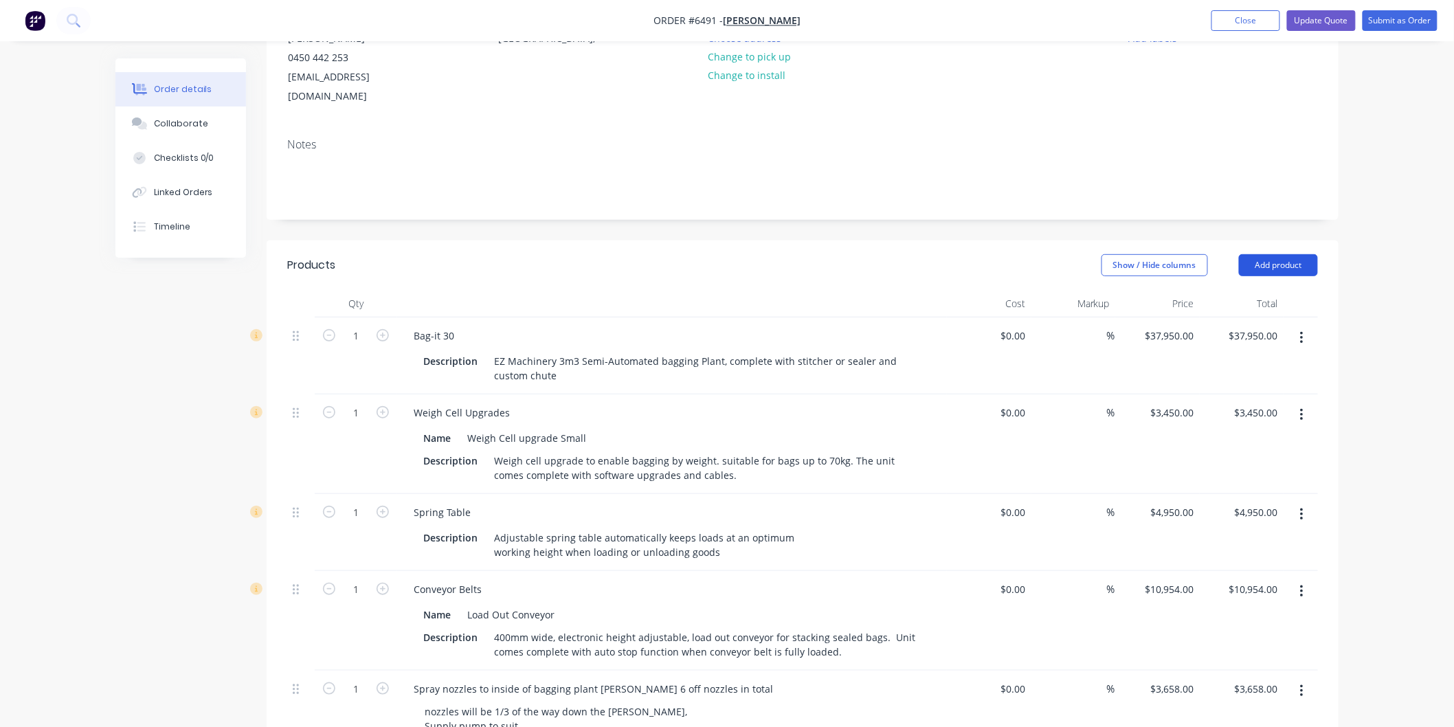
click at [1267, 254] on button "Add product" at bounding box center [1278, 265] width 79 height 22
click at [1241, 482] on div "Notes (External)" at bounding box center [1252, 492] width 106 height 20
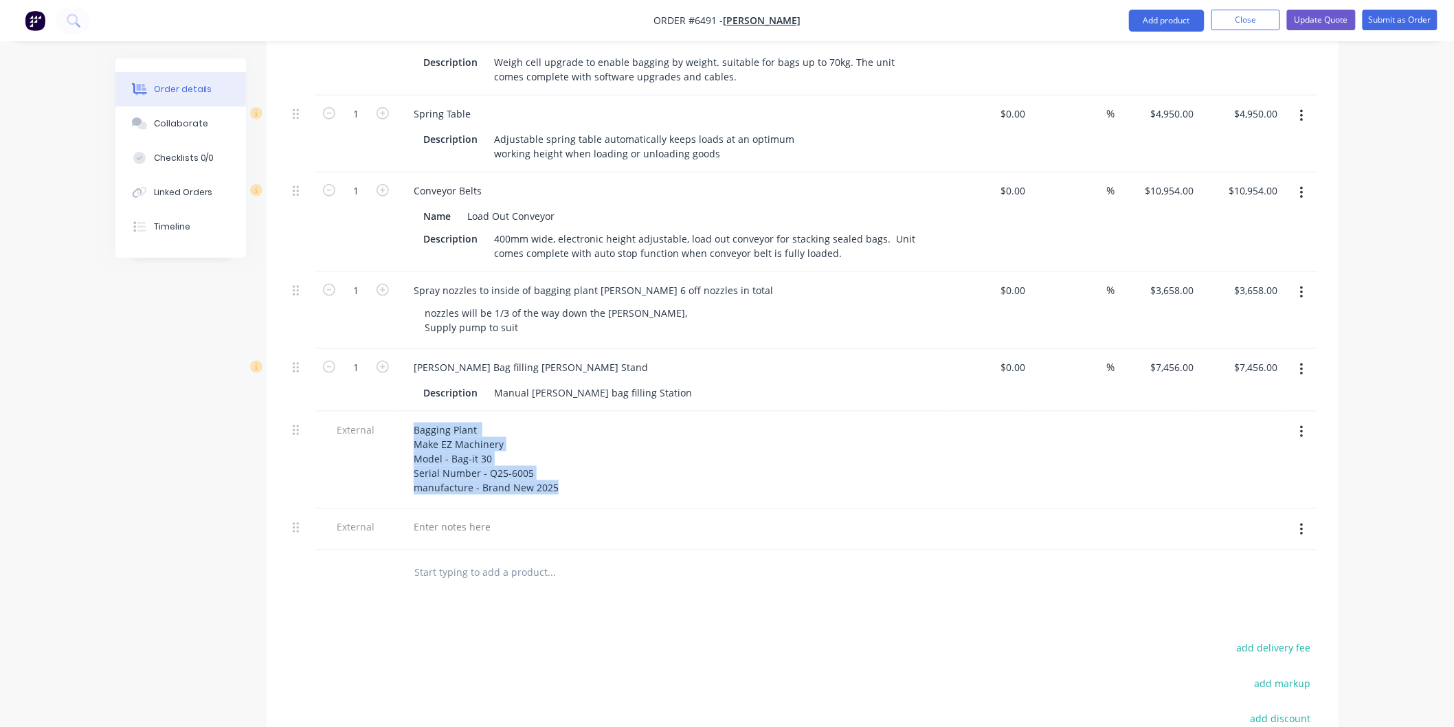
scroll to position [761, 0]
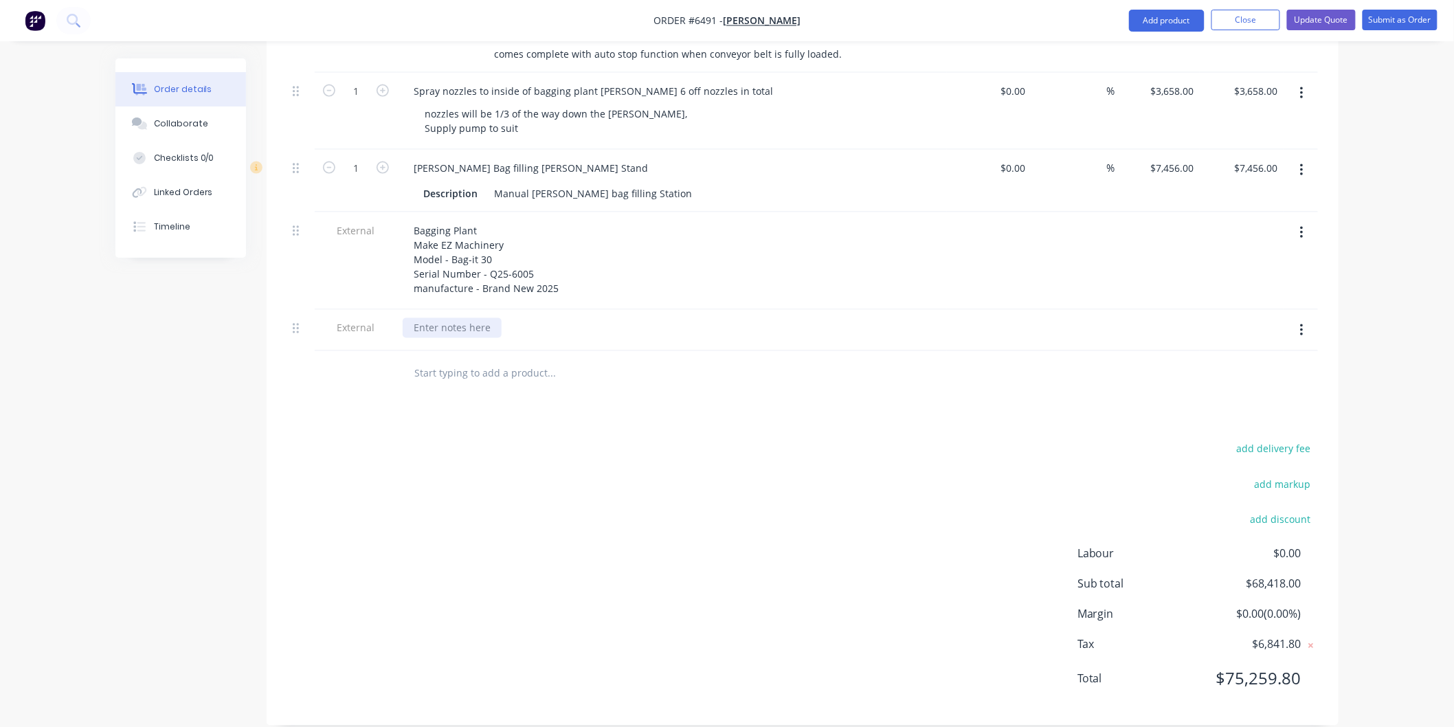
click at [436, 318] on div at bounding box center [452, 328] width 99 height 20
paste div
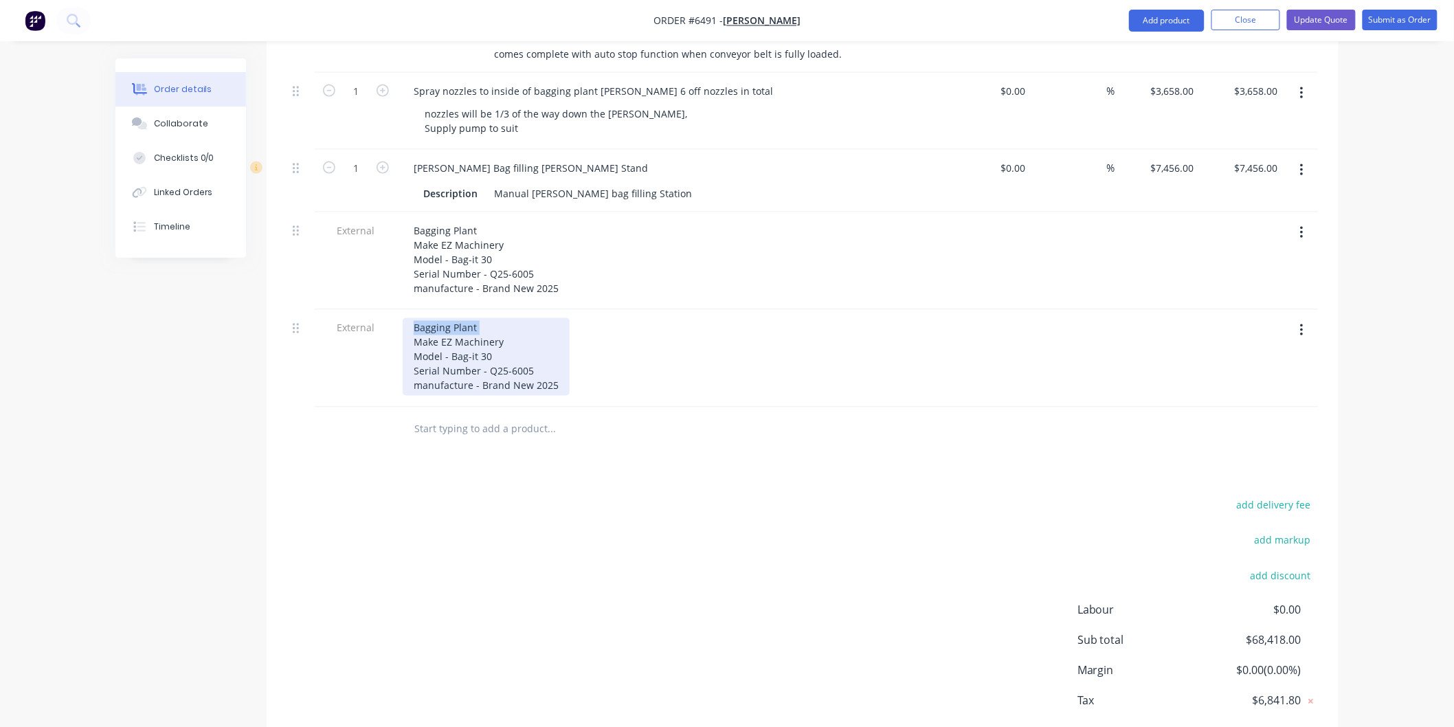
drag, startPoint x: 478, startPoint y: 309, endPoint x: 406, endPoint y: 305, distance: 72.2
click at [407, 318] on div "Bagging Plant Make EZ Machinery Model - Bag-it 30 Serial Number - Q25-6005 manu…" at bounding box center [486, 357] width 167 height 78
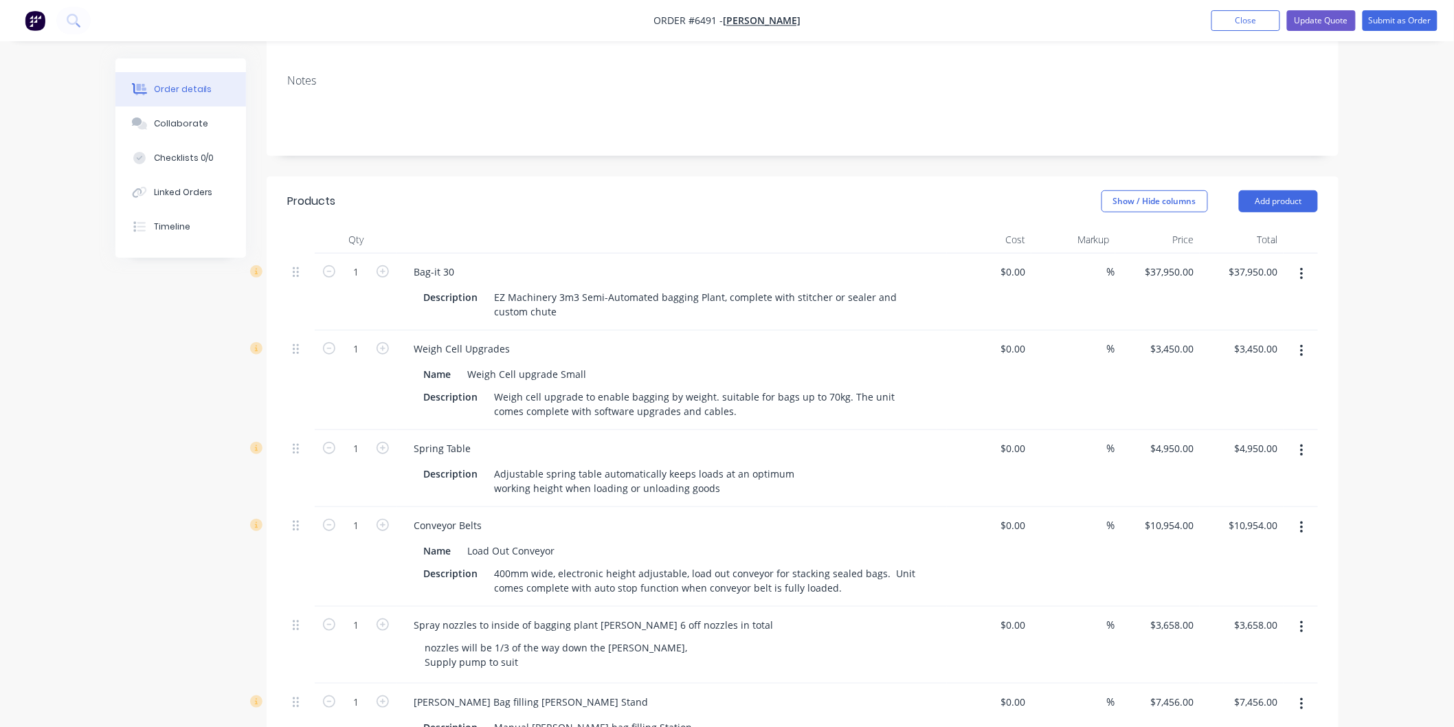
scroll to position [304, 0]
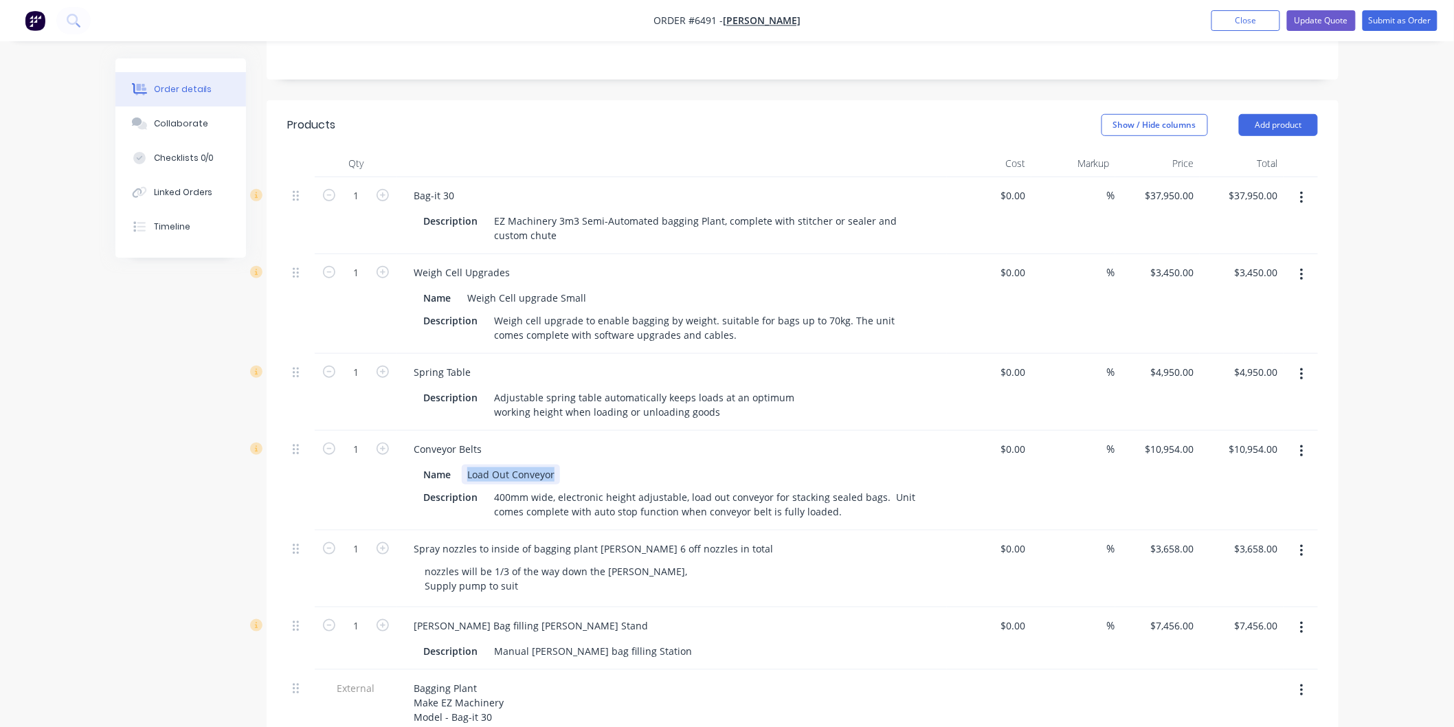
drag, startPoint x: 469, startPoint y: 455, endPoint x: 554, endPoint y: 449, distance: 85.4
click at [554, 464] on div "Load Out Conveyor" at bounding box center [511, 474] width 98 height 20
copy div "Load Out Conveyor"
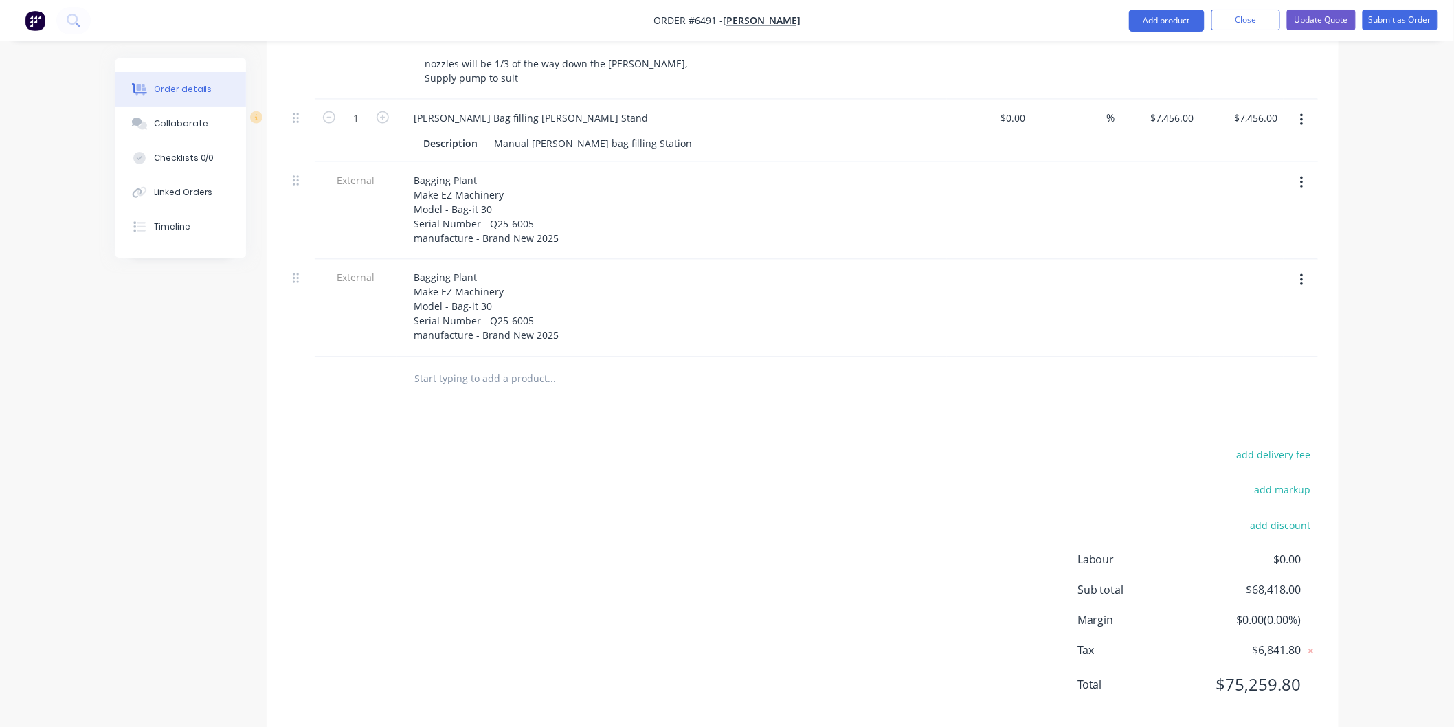
scroll to position [817, 0]
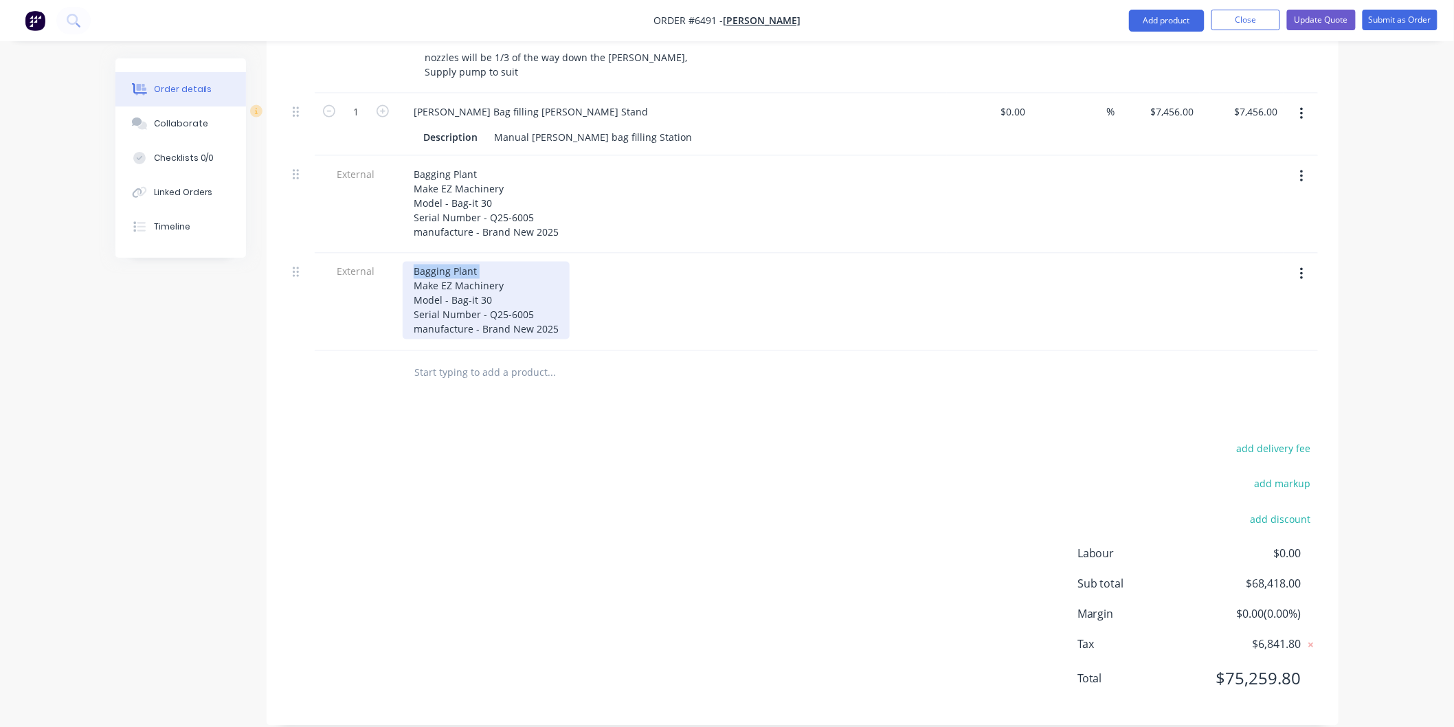
drag, startPoint x: 414, startPoint y: 248, endPoint x: 483, endPoint y: 253, distance: 69.5
click at [483, 262] on div "Bagging Plant Make EZ Machinery Model - Bag-it 30 Serial Number - Q25-6005 manu…" at bounding box center [486, 301] width 167 height 78
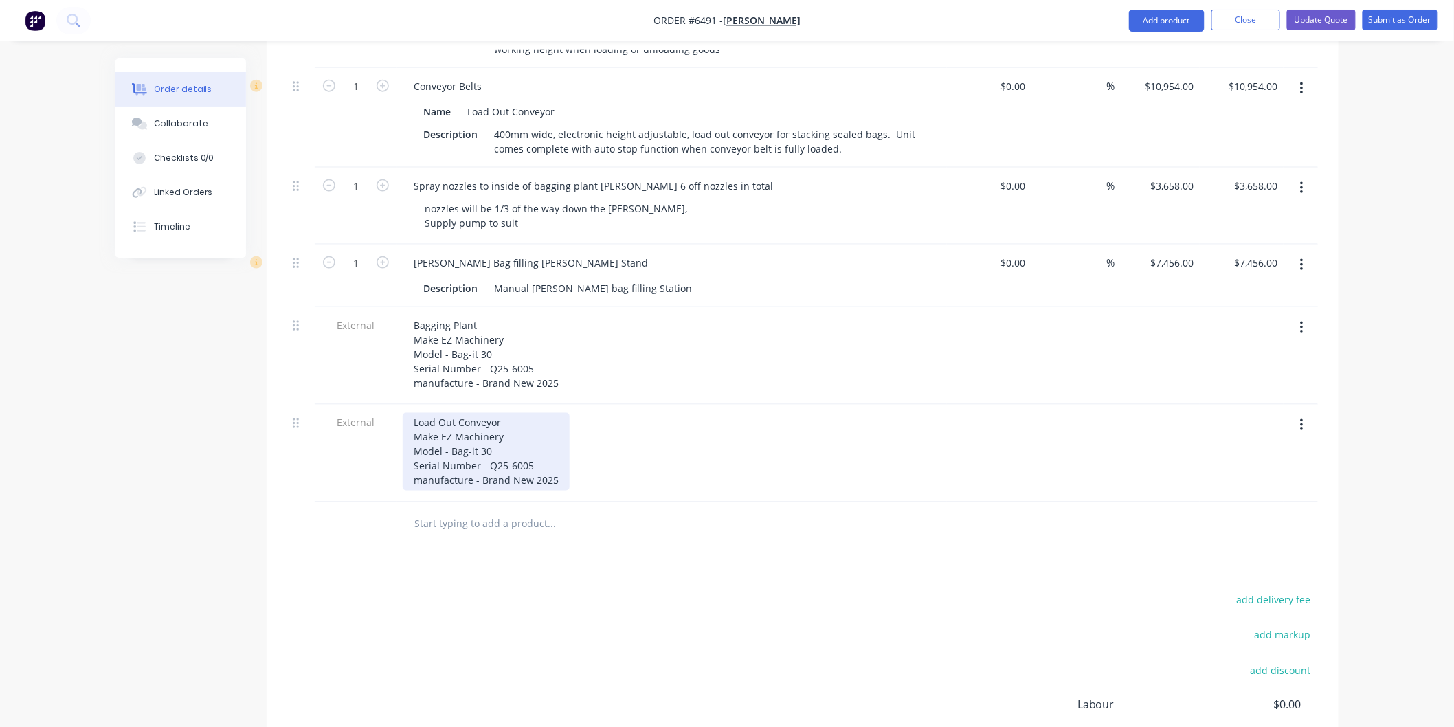
scroll to position [741, 0]
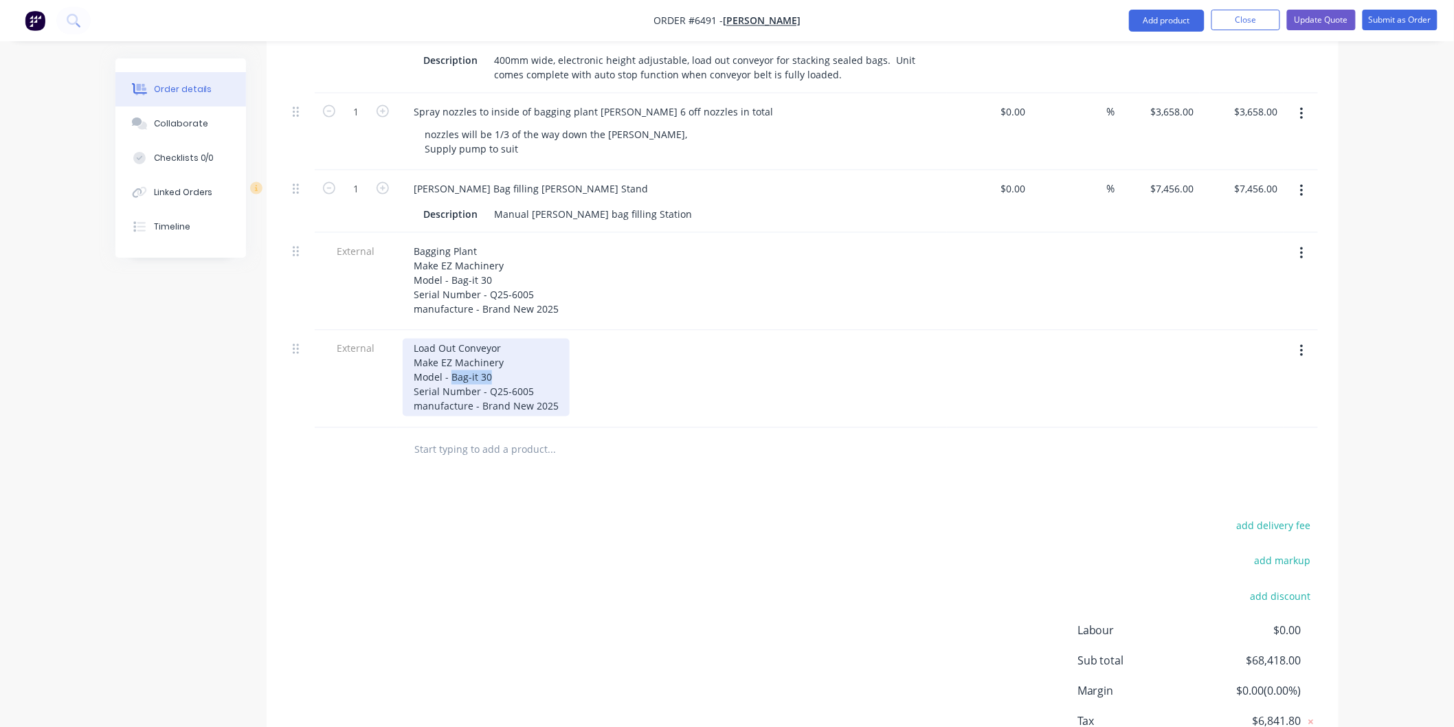
drag, startPoint x: 450, startPoint y: 358, endPoint x: 488, endPoint y: 355, distance: 38.6
click at [488, 355] on div "Load Out Conveyor Make EZ Machinery Model - Bag-it 30 Serial Number - Q25-6005 …" at bounding box center [486, 378] width 167 height 78
click at [530, 367] on div "Load Out Conveyor Make EZ Machinery Model - Load Out Conveyor Serial Number - Q…" at bounding box center [486, 378] width 167 height 78
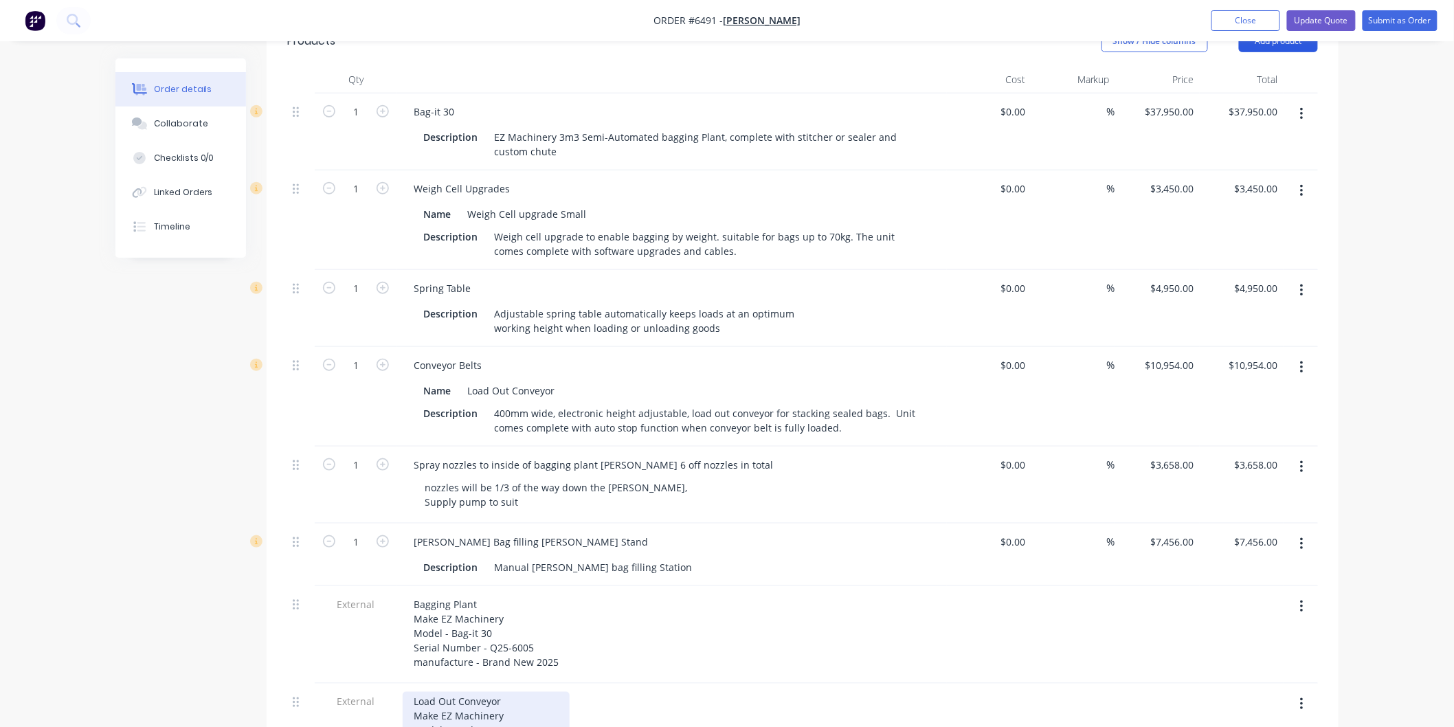
scroll to position [207, 0]
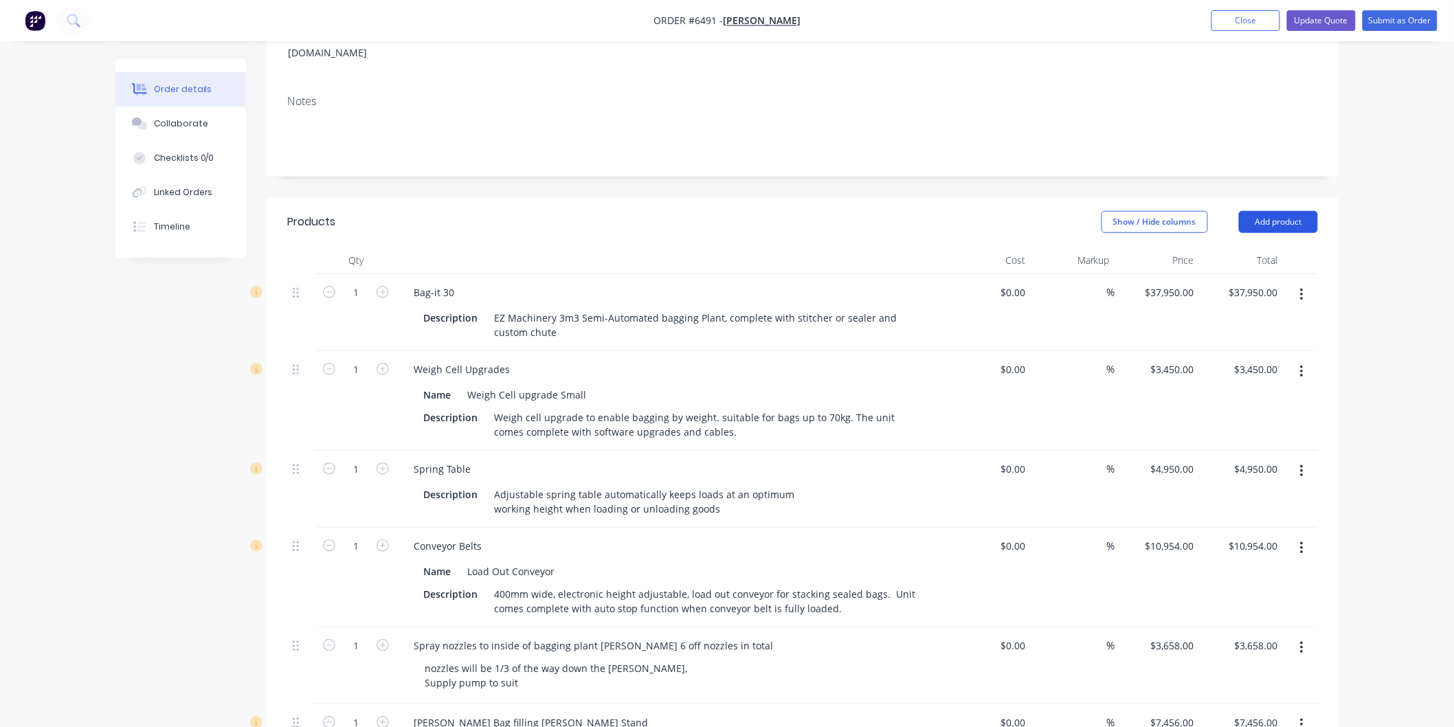
click at [1274, 211] on button "Add product" at bounding box center [1278, 222] width 79 height 22
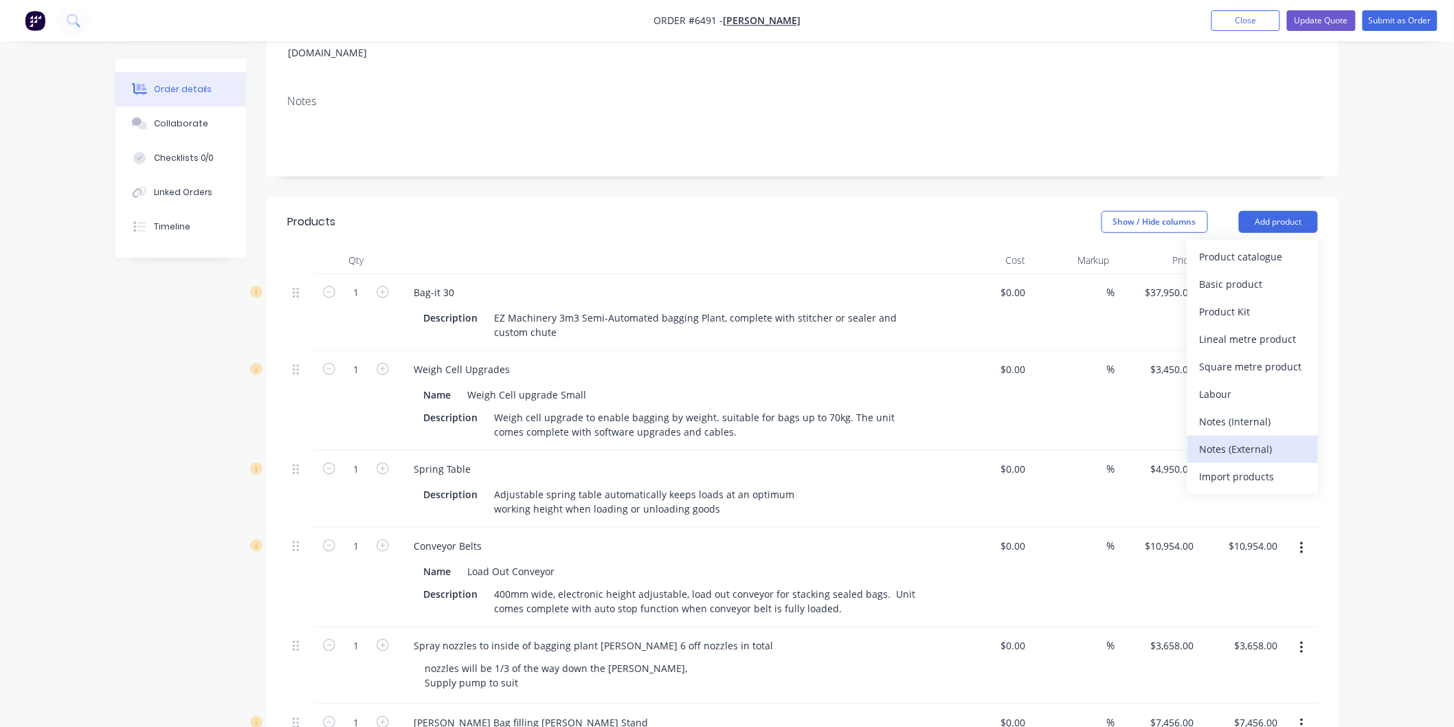
click at [1239, 439] on div "Notes (External)" at bounding box center [1252, 449] width 106 height 20
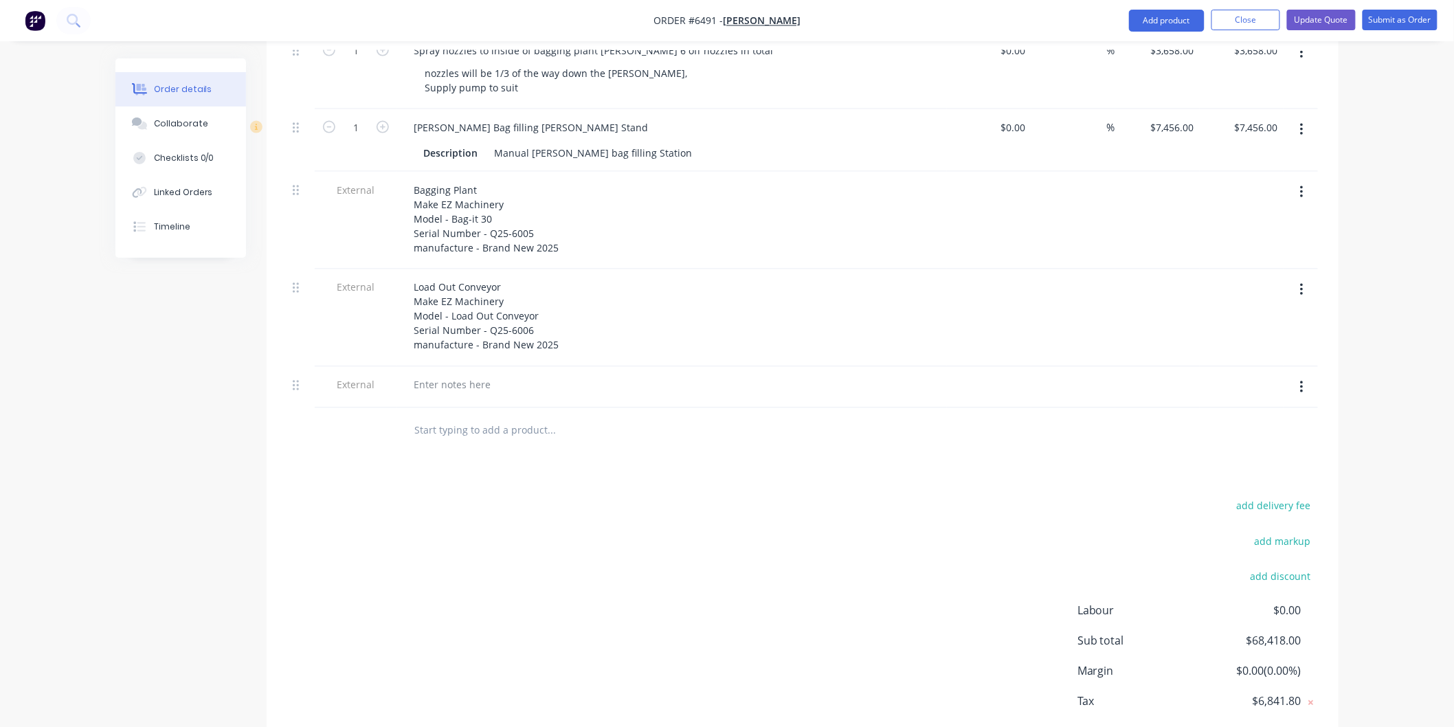
scroll to position [817, 0]
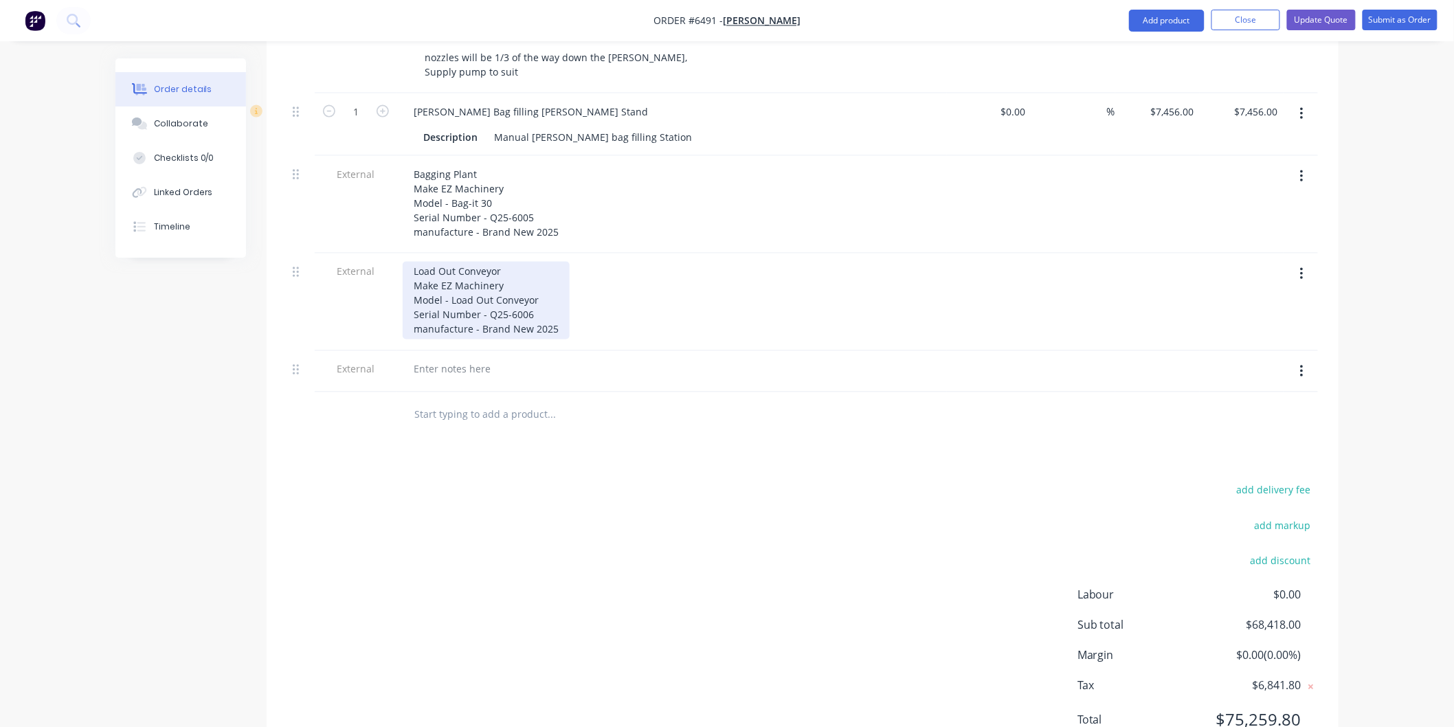
drag, startPoint x: 428, startPoint y: 348, endPoint x: 415, endPoint y: 245, distance: 103.9
click at [415, 262] on div "Load Out Conveyor Make EZ Machinery Model - Load Out Conveyor Serial Number - Q…" at bounding box center [486, 301] width 167 height 78
drag, startPoint x: 414, startPoint y: 246, endPoint x: 560, endPoint y: 306, distance: 158.3
click at [560, 306] on div "Load Out Conveyor Make EZ Machinery Model - Load Out Conveyor Serial Number - Q…" at bounding box center [486, 301] width 167 height 78
copy div "Load Out Conveyor Make EZ Machinery Model - Load Out Conveyor Serial Number - Q…"
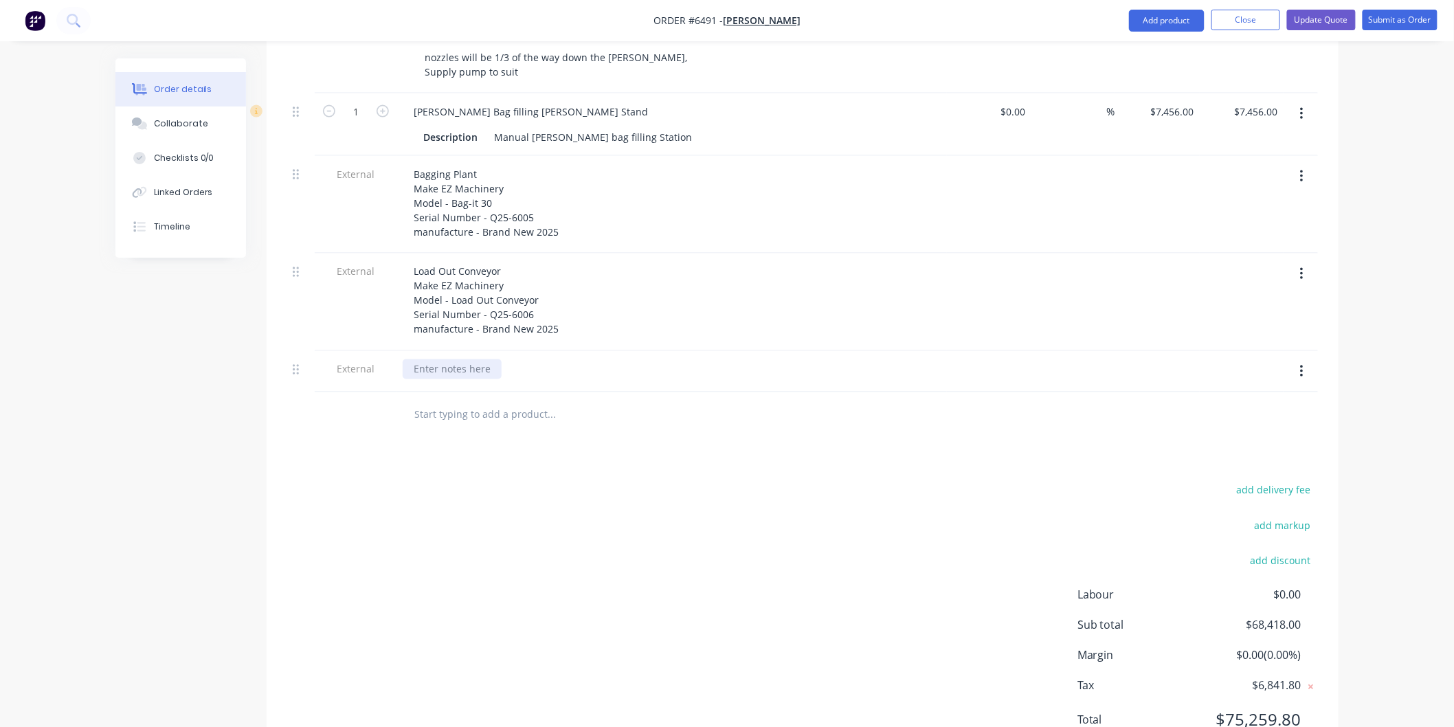
click at [417, 359] on div at bounding box center [452, 369] width 99 height 20
paste div
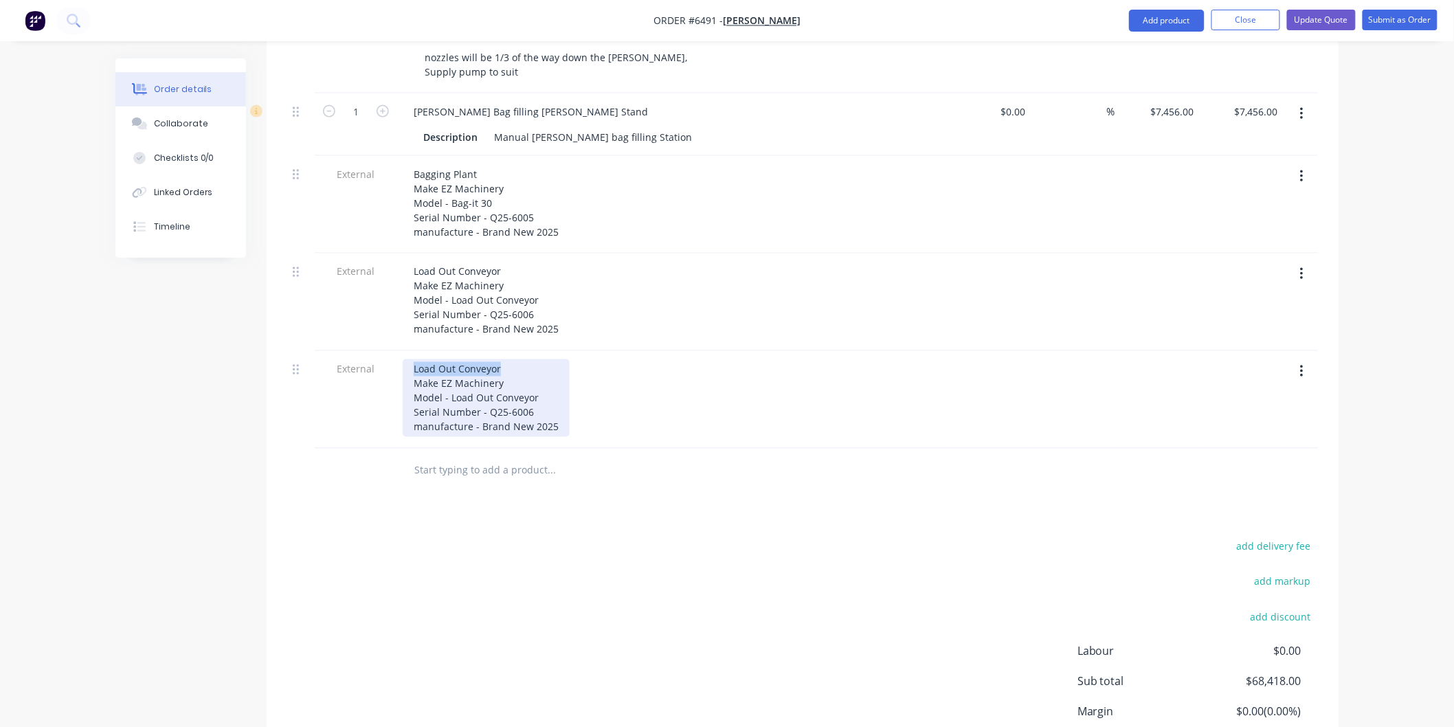
drag, startPoint x: 506, startPoint y: 351, endPoint x: 415, endPoint y: 348, distance: 91.4
click at [415, 359] on div "Load Out Conveyor Make EZ Machinery Model - Load Out Conveyor Serial Number - Q…" at bounding box center [486, 398] width 167 height 78
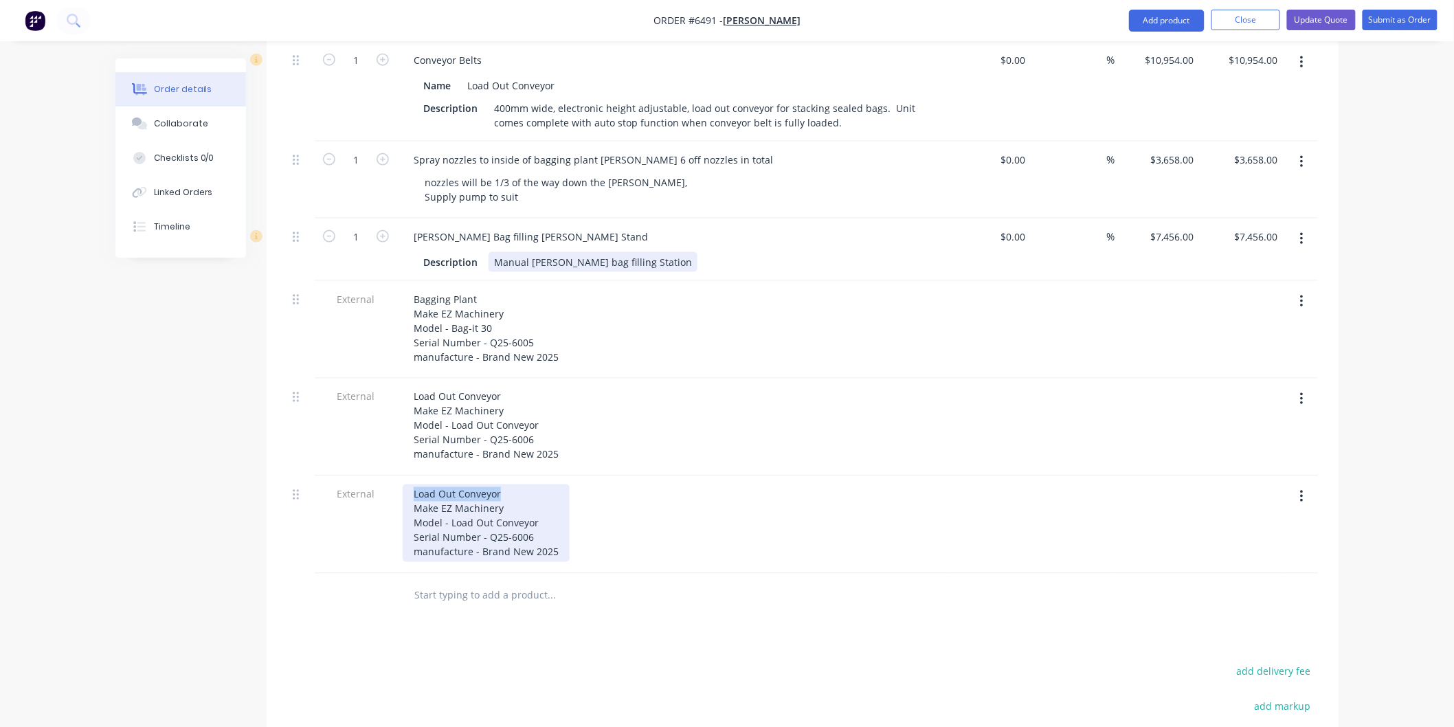
scroll to position [686, 0]
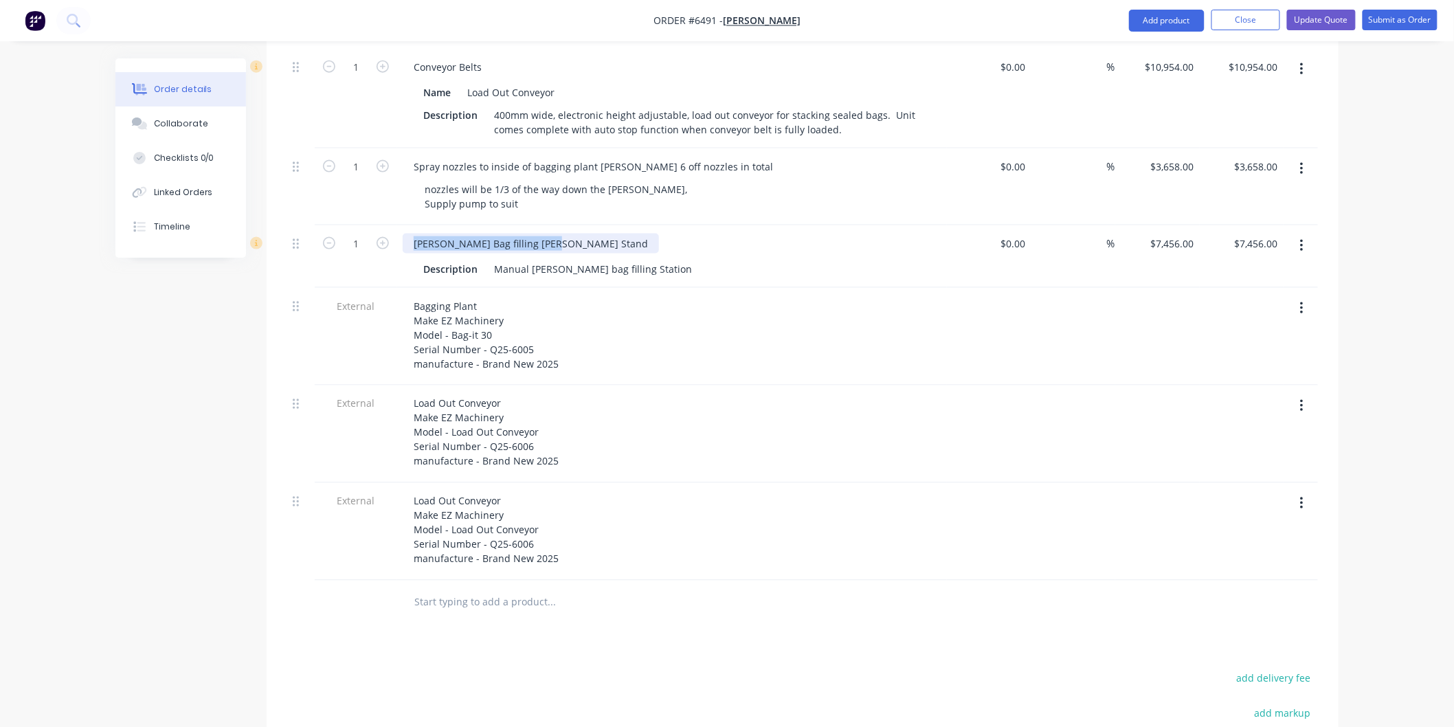
drag, startPoint x: 414, startPoint y: 220, endPoint x: 552, endPoint y: 225, distance: 138.9
click at [552, 234] on div "Bulka Bag filling Hopper Stand" at bounding box center [531, 244] width 256 height 20
copy div "Bulka Bag filling Hopper Stand"
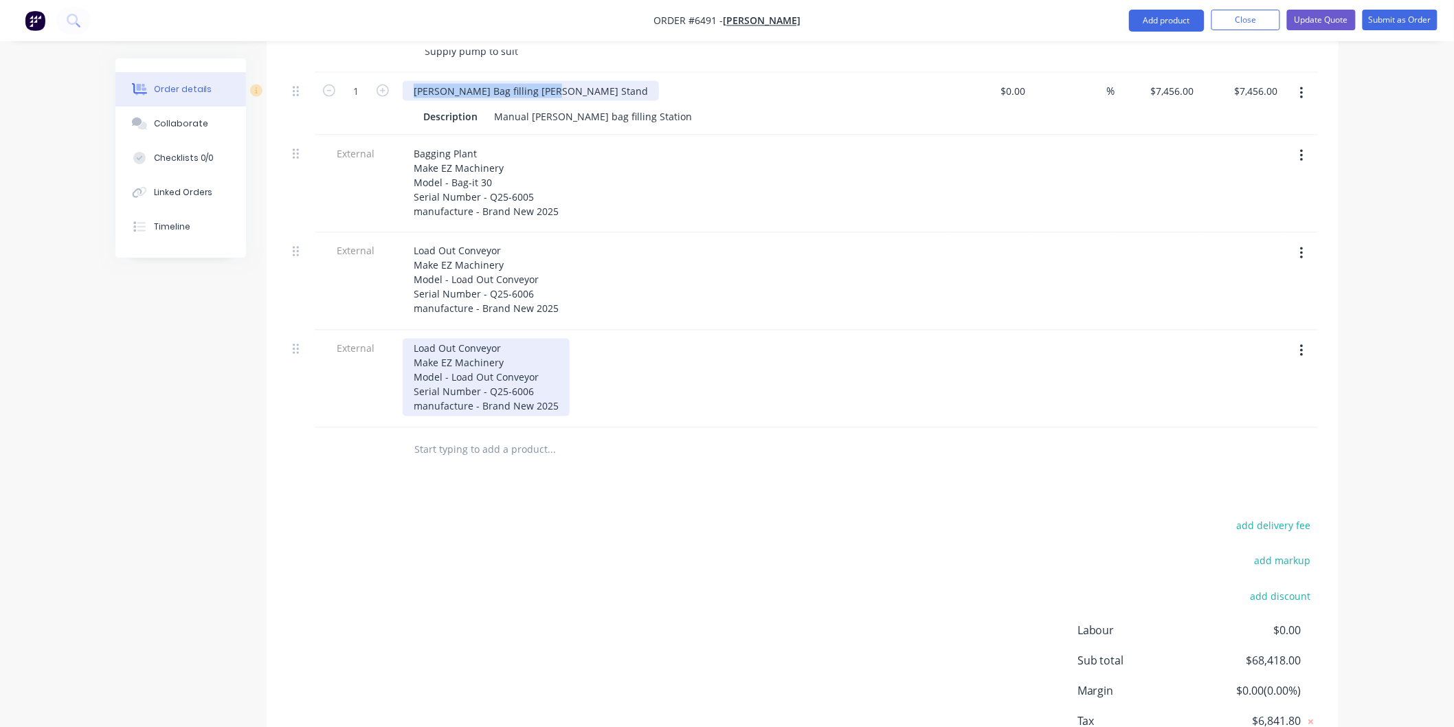
scroll to position [839, 0]
drag, startPoint x: 413, startPoint y: 328, endPoint x: 493, endPoint y: 332, distance: 79.8
click at [493, 338] on div "Load Out Conveyor Make EZ Machinery Model - Load Out Conveyor Serial Number - Q…" at bounding box center [486, 377] width 167 height 78
drag, startPoint x: 412, startPoint y: 326, endPoint x: 514, endPoint y: 326, distance: 101.7
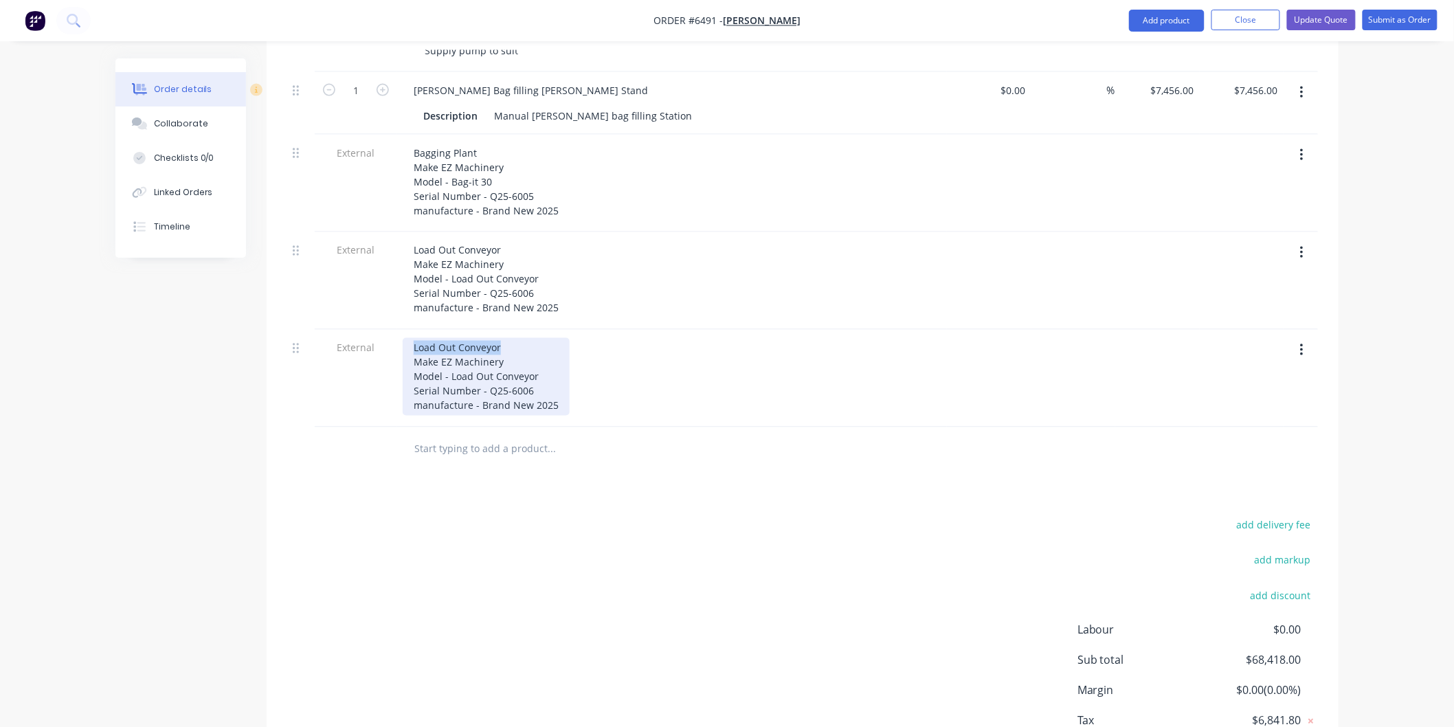
click at [514, 338] on div "Load Out Conveyor Make EZ Machinery Model - Load Out Conveyor Serial Number - Q…" at bounding box center [486, 377] width 167 height 78
drag, startPoint x: 452, startPoint y: 358, endPoint x: 529, endPoint y: 359, distance: 76.9
click at [529, 359] on div "Bulka Bag filling Hopper Stand Make EZ Machinery Model - Load Out Conveyor Seri…" at bounding box center [531, 377] width 256 height 78
click at [536, 359] on div "Bulka Bag filling Hopper Stand Make EZ Machinery Model - Load Out Conveyor Seri…" at bounding box center [531, 377] width 256 height 78
drag, startPoint x: 541, startPoint y: 359, endPoint x: 451, endPoint y: 356, distance: 90.1
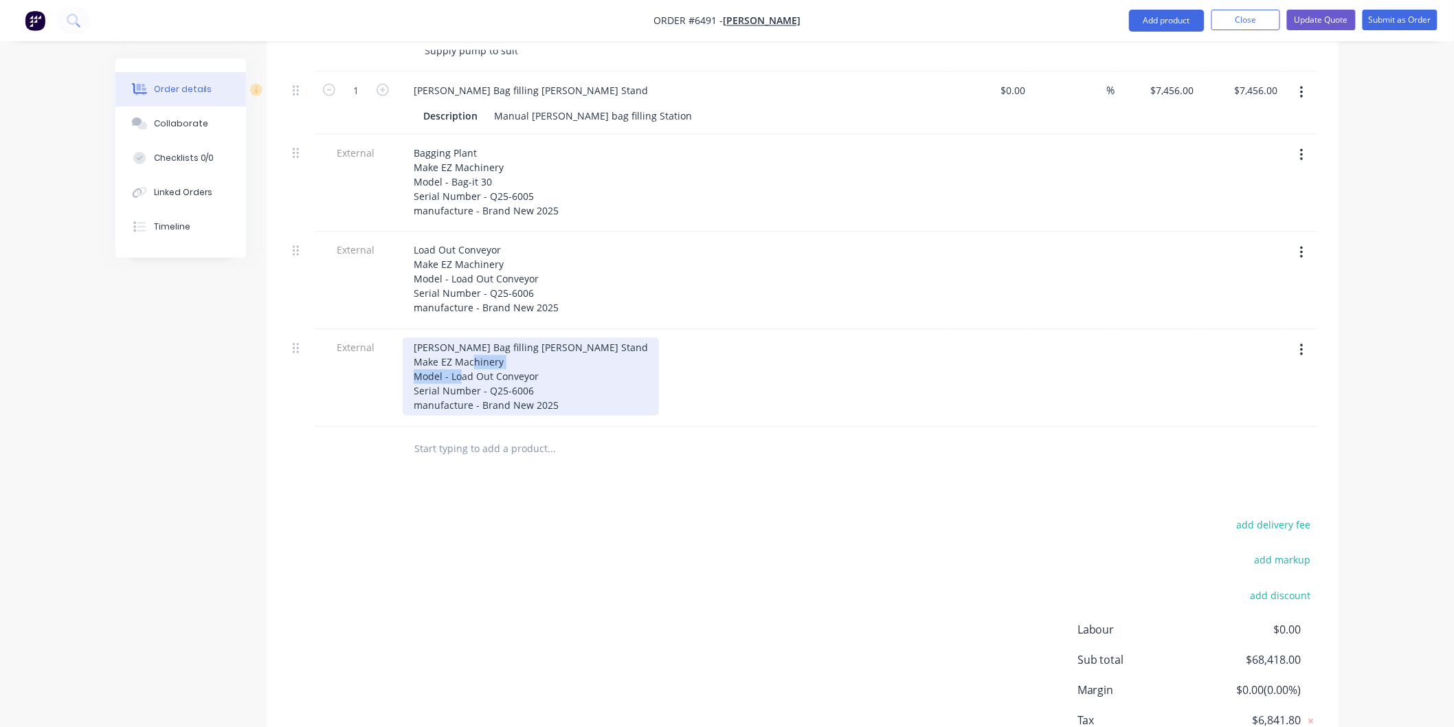
click at [451, 356] on div "Bulka Bag filling Hopper Stand Make EZ Machinery Model - Load Out Conveyor Seri…" at bounding box center [531, 377] width 256 height 78
click at [532, 373] on div "Bulka Bag filling Hopper Stand Make EZ Machinery Model - Bulka Bag filling Hopp…" at bounding box center [550, 377] width 294 height 78
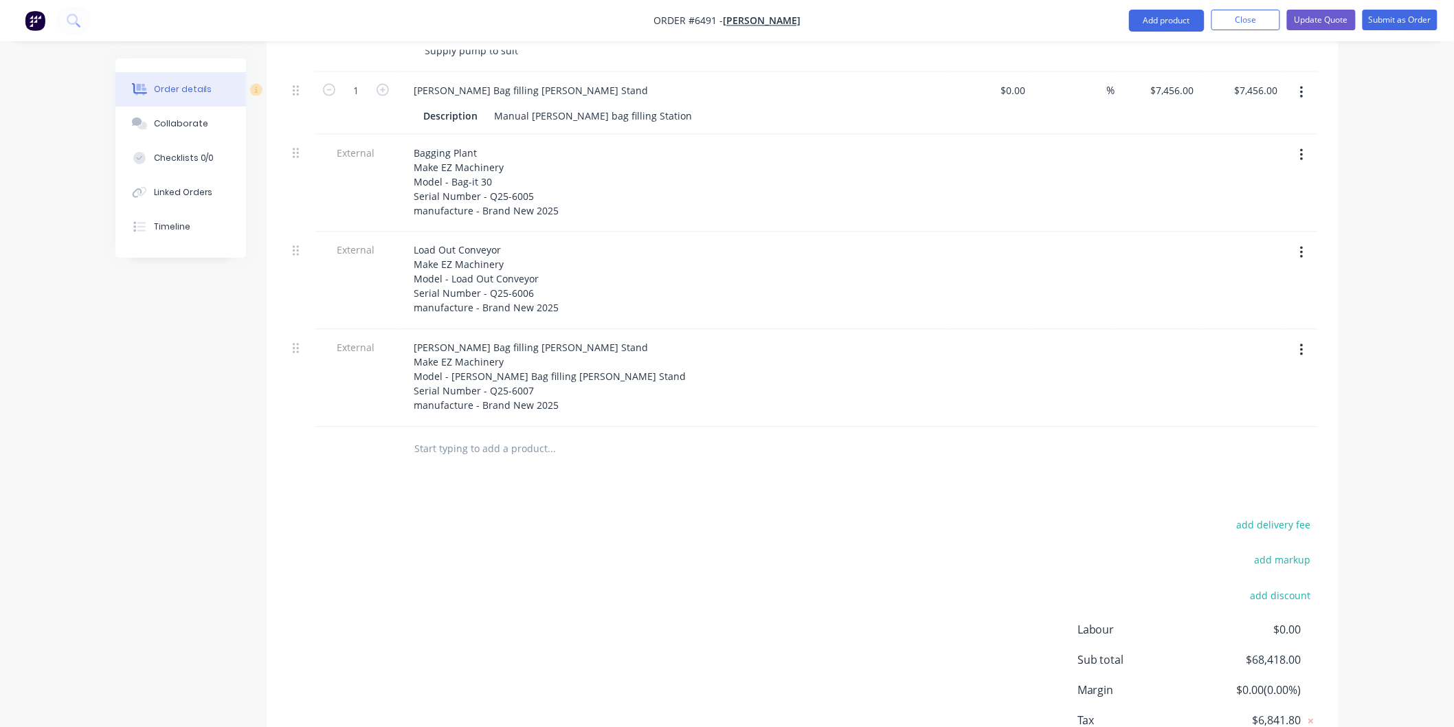
click at [583, 445] on div at bounding box center [644, 449] width 495 height 45
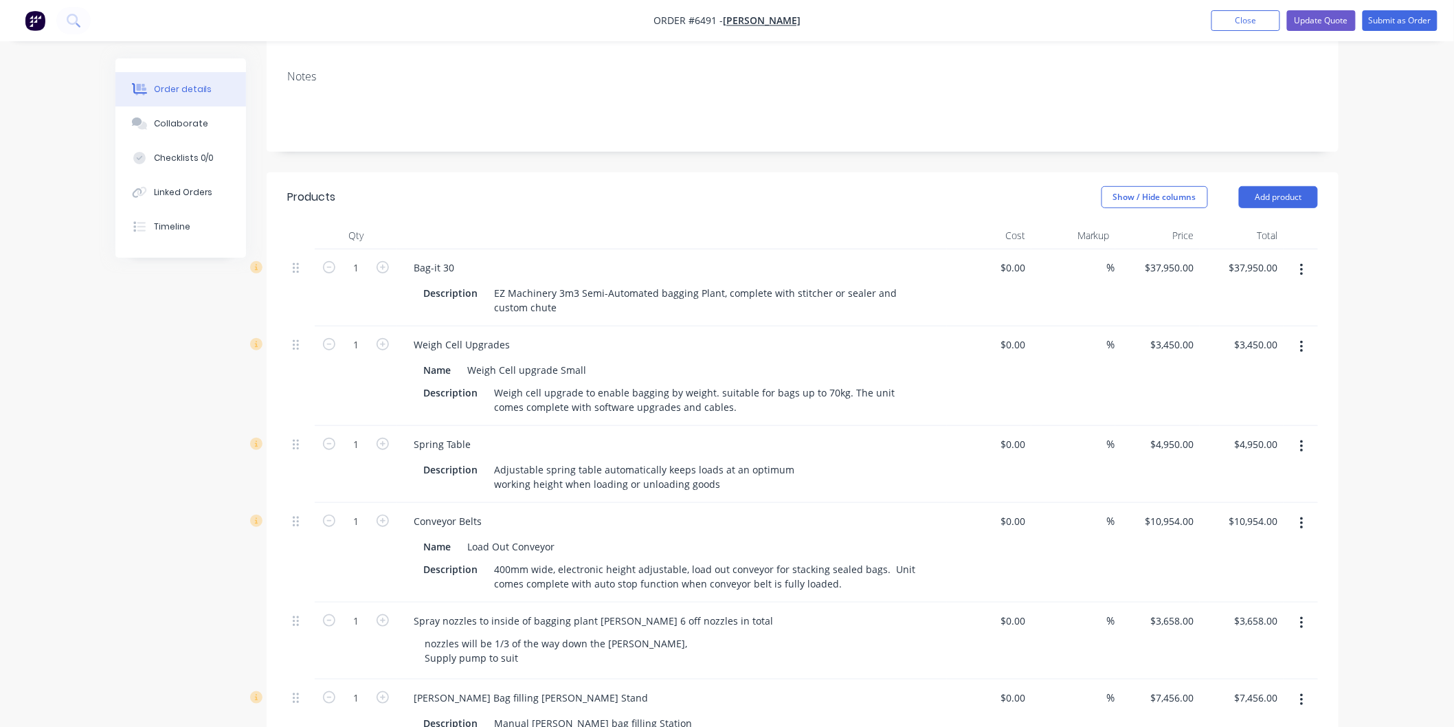
scroll to position [228, 0]
click at [1319, 17] on button "Update Quote" at bounding box center [1321, 20] width 69 height 21
click at [1320, 18] on button "Update Quote" at bounding box center [1321, 20] width 69 height 21
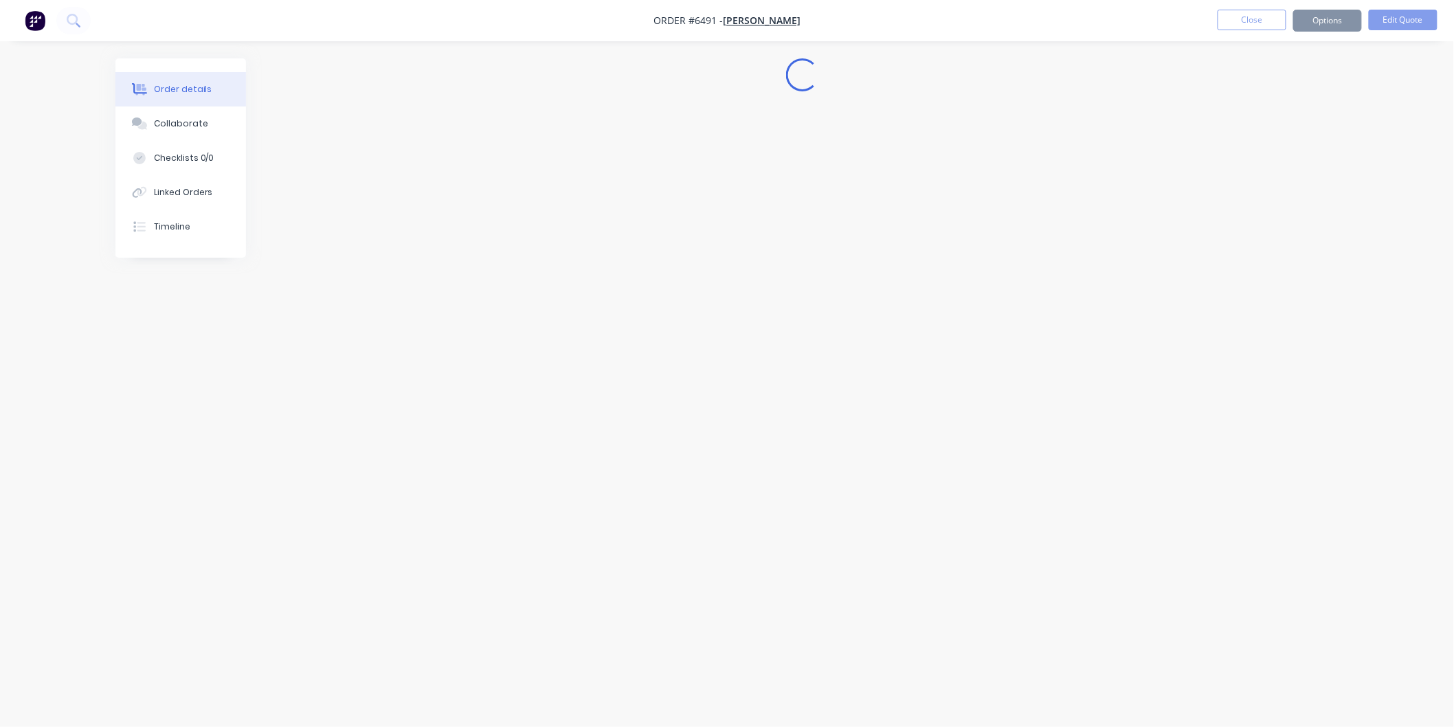
scroll to position [0, 0]
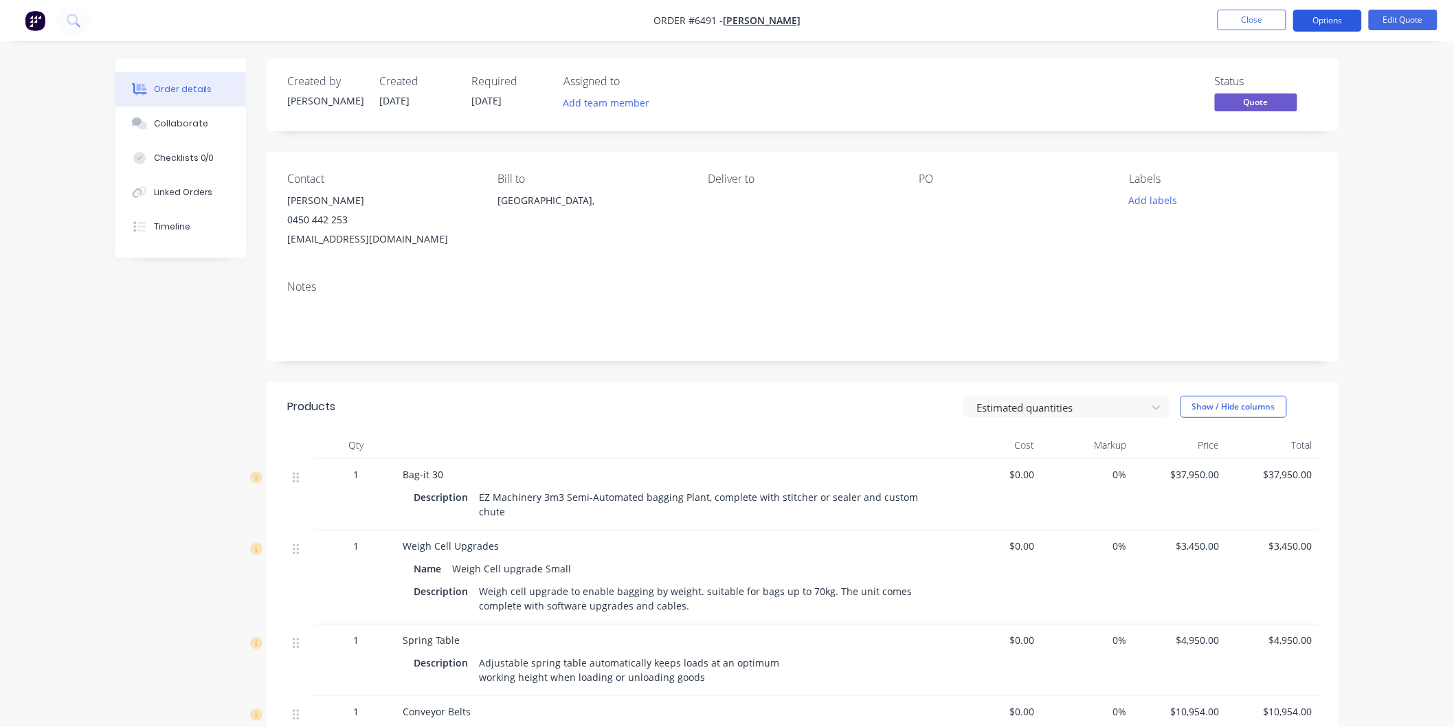
click at [1326, 16] on button "Options" at bounding box center [1327, 21] width 69 height 22
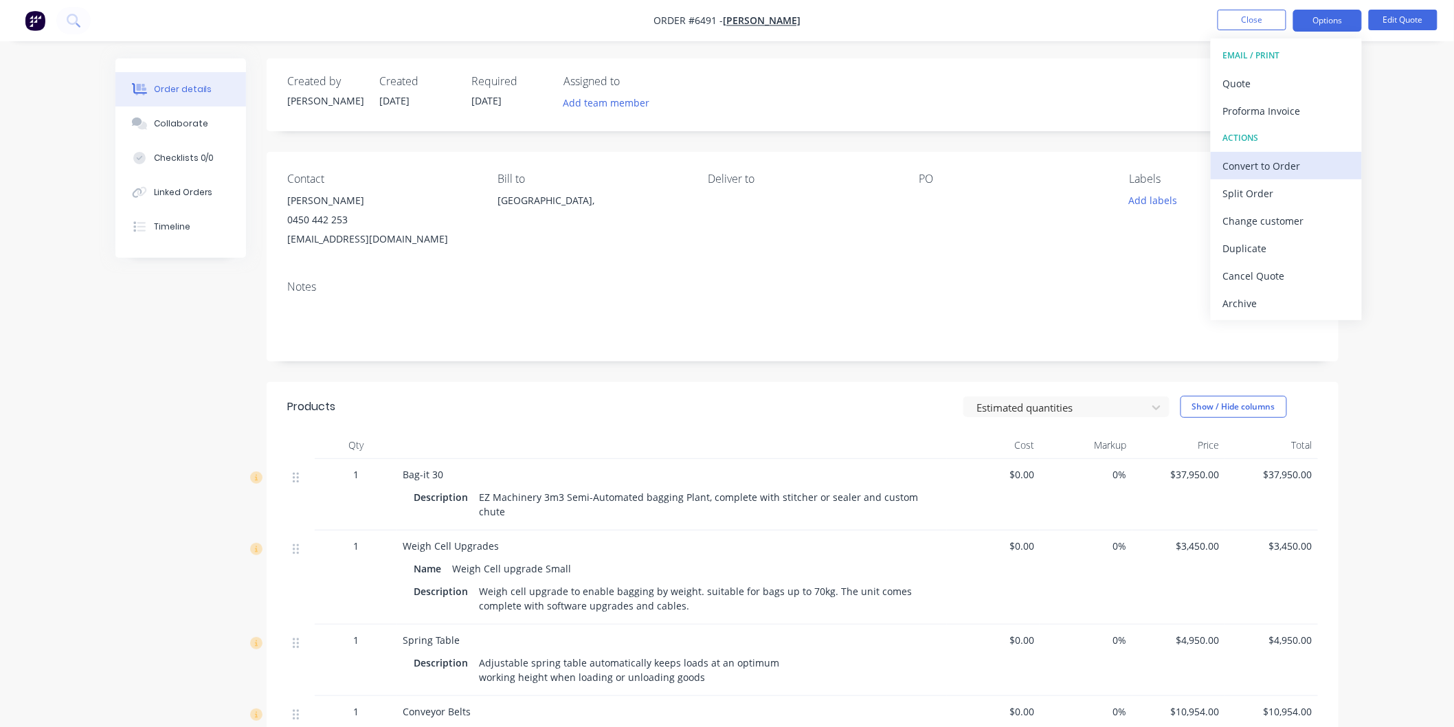
click at [1261, 161] on div "Convert to Order" at bounding box center [1286, 166] width 126 height 20
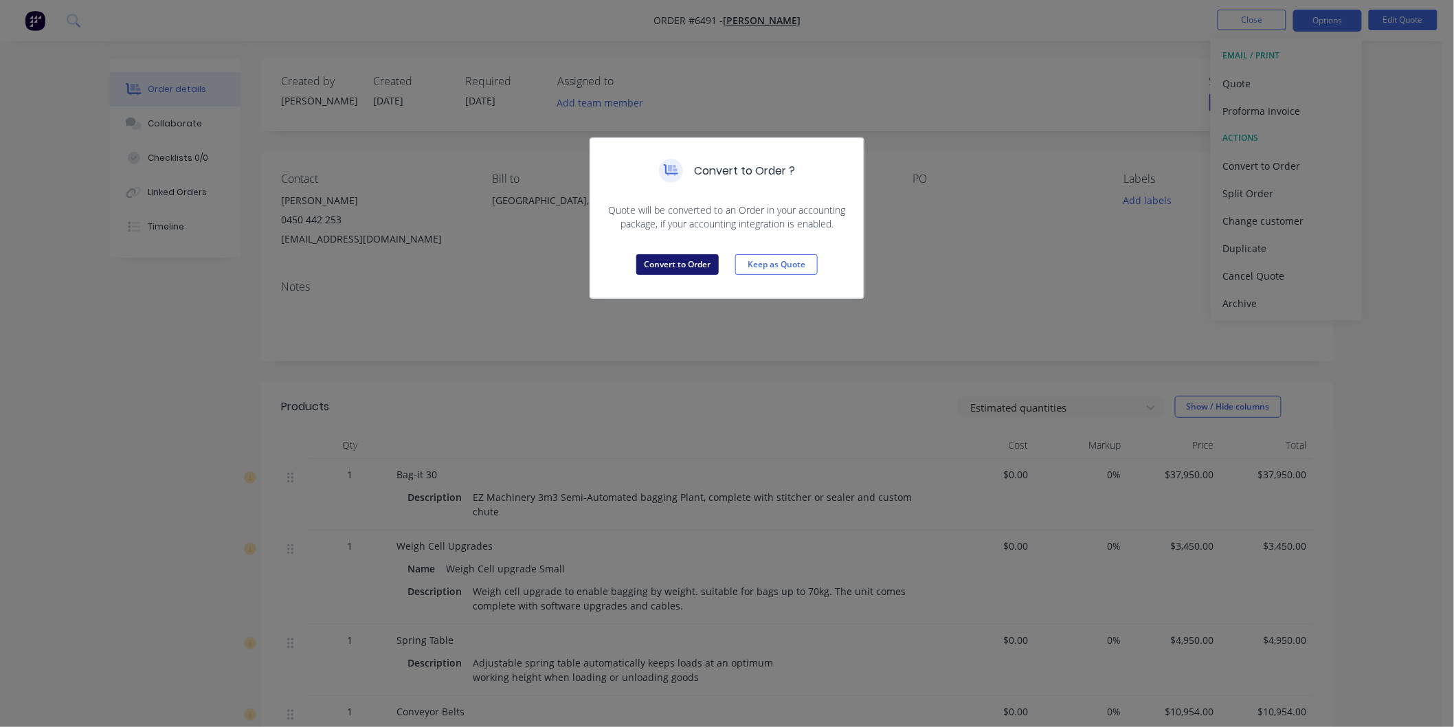
click at [684, 261] on button "Convert to Order" at bounding box center [677, 264] width 82 height 21
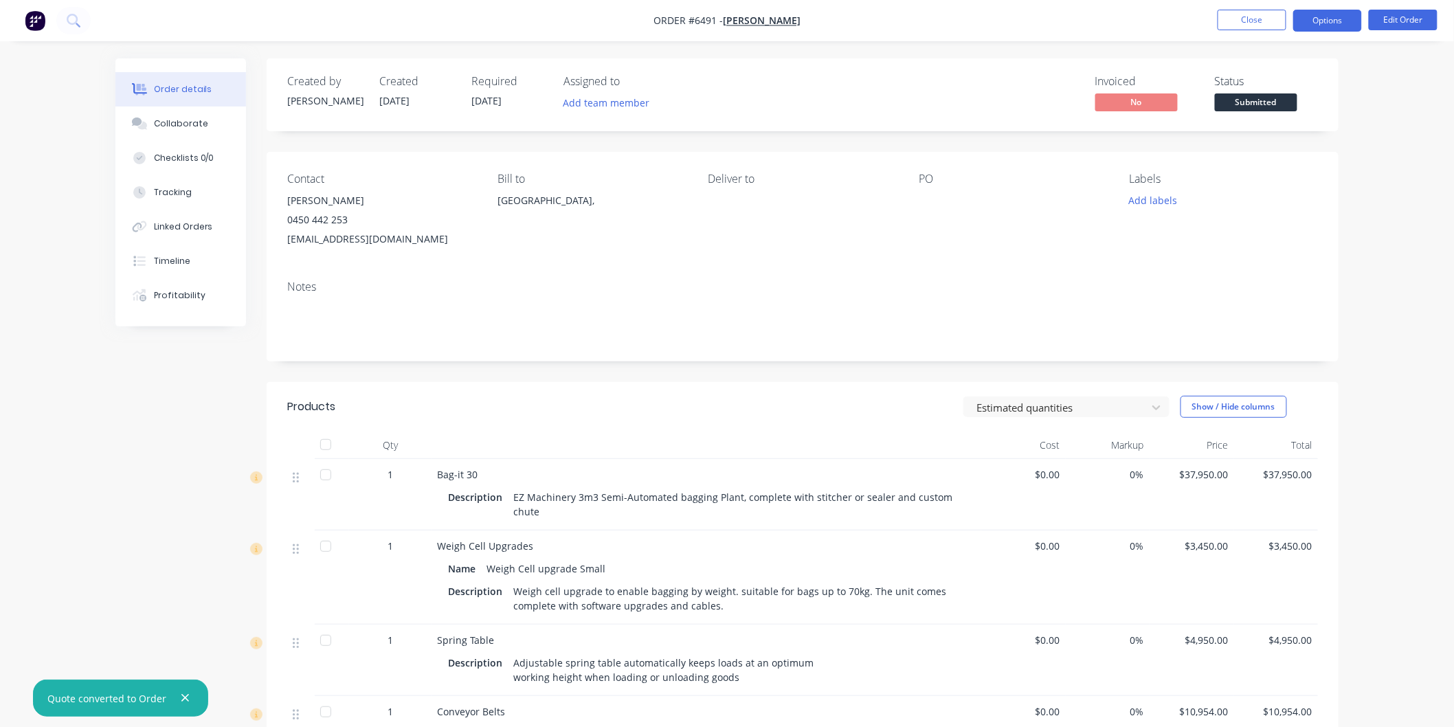
click at [1321, 19] on button "Options" at bounding box center [1327, 21] width 69 height 22
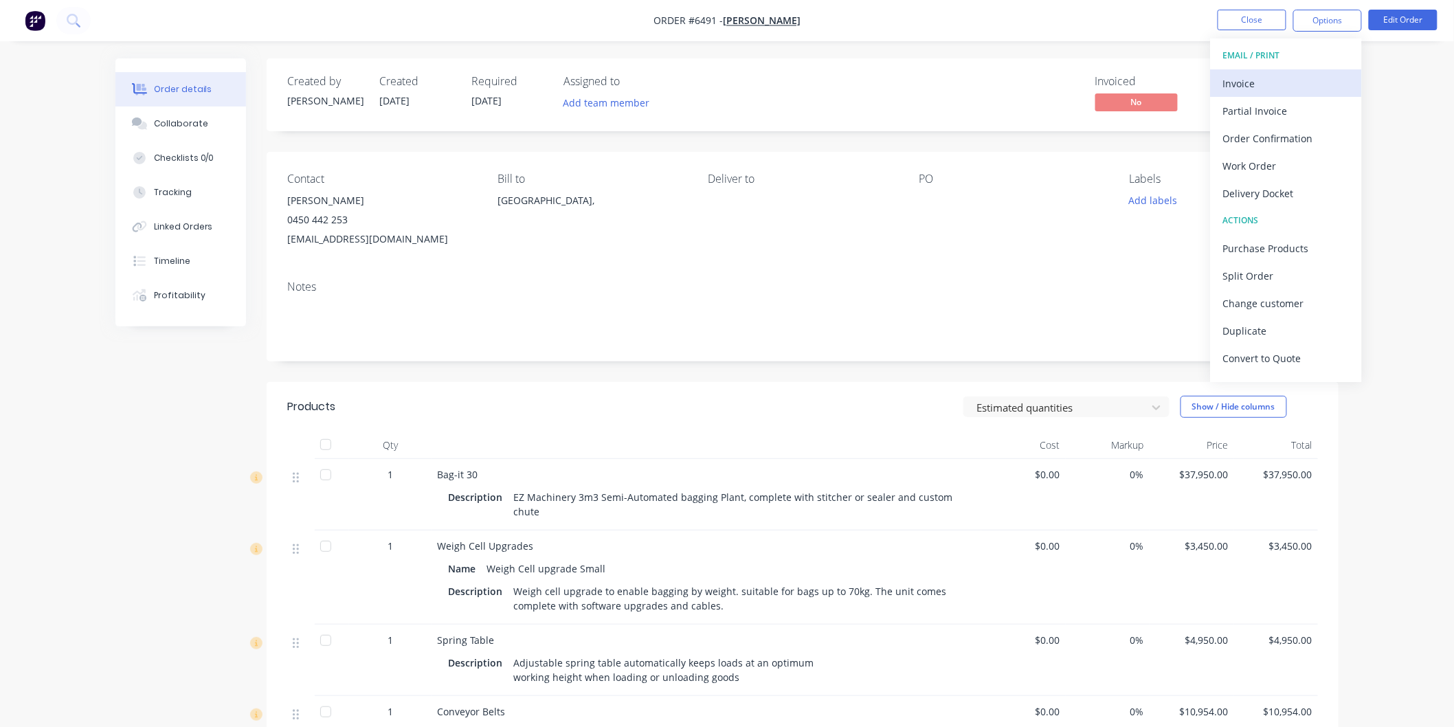
click at [1242, 80] on div "Invoice" at bounding box center [1286, 84] width 126 height 20
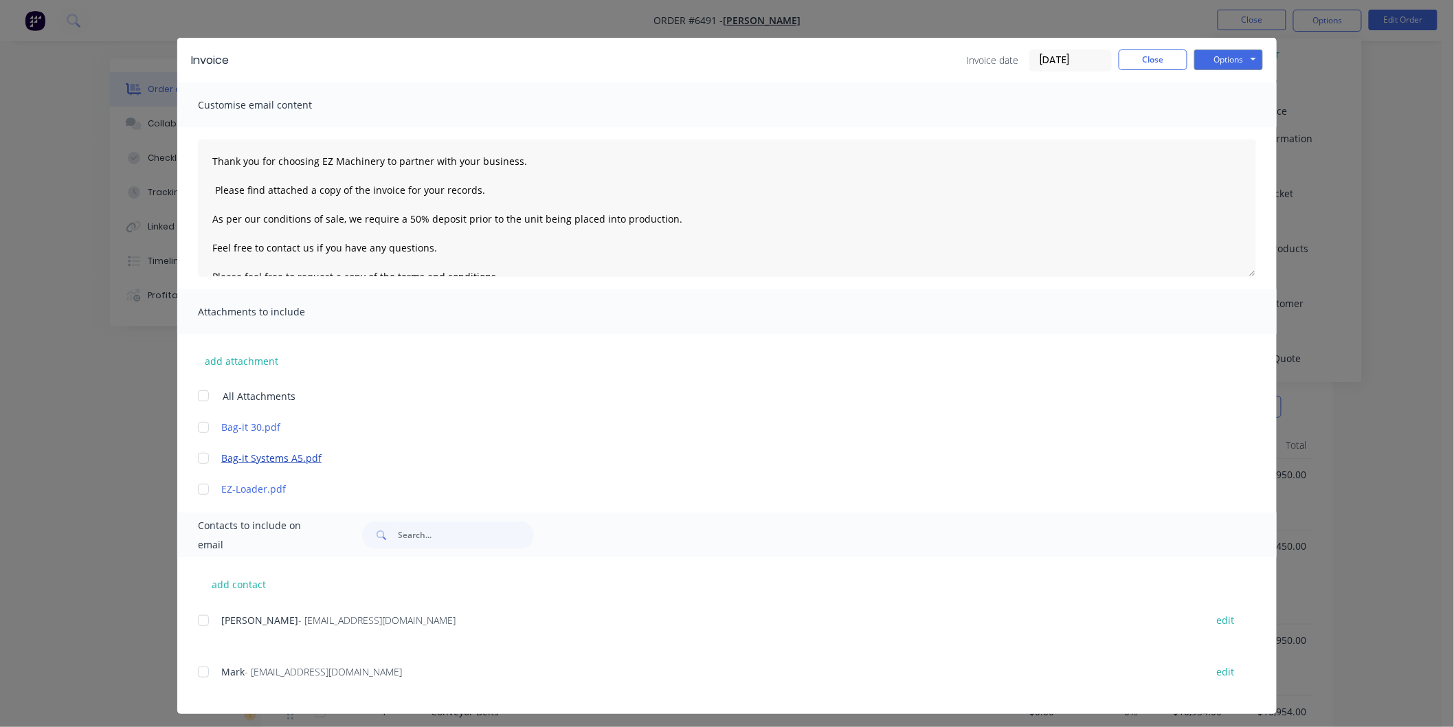
scroll to position [23, 0]
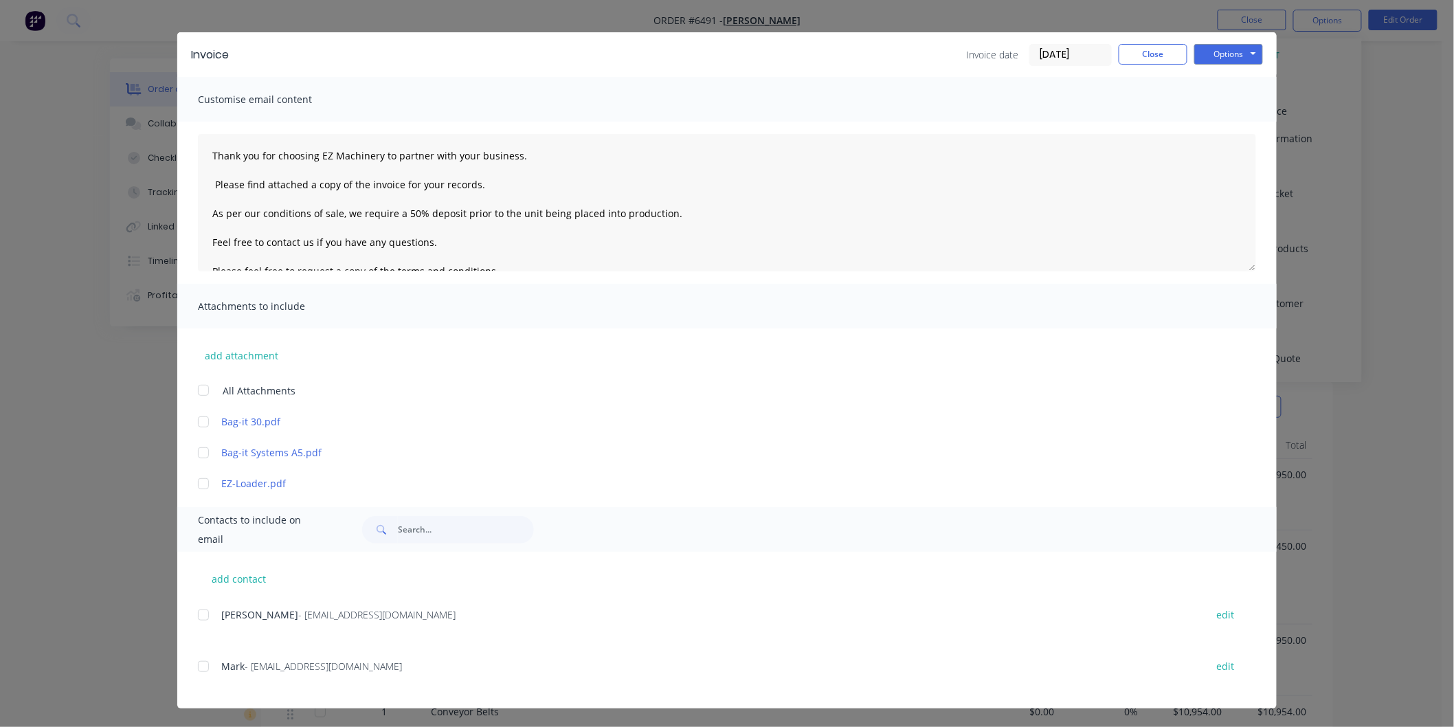
click at [196, 667] on div at bounding box center [203, 666] width 27 height 27
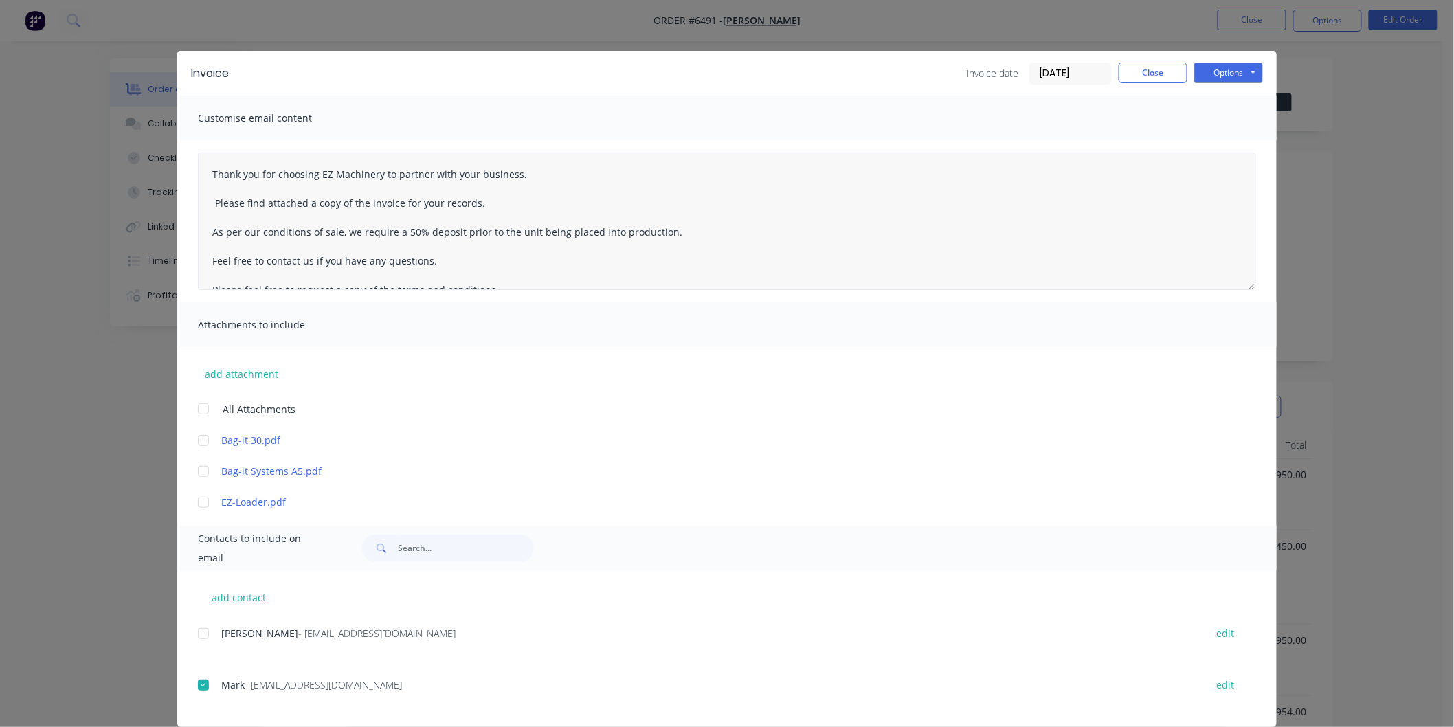
scroll to position [0, 0]
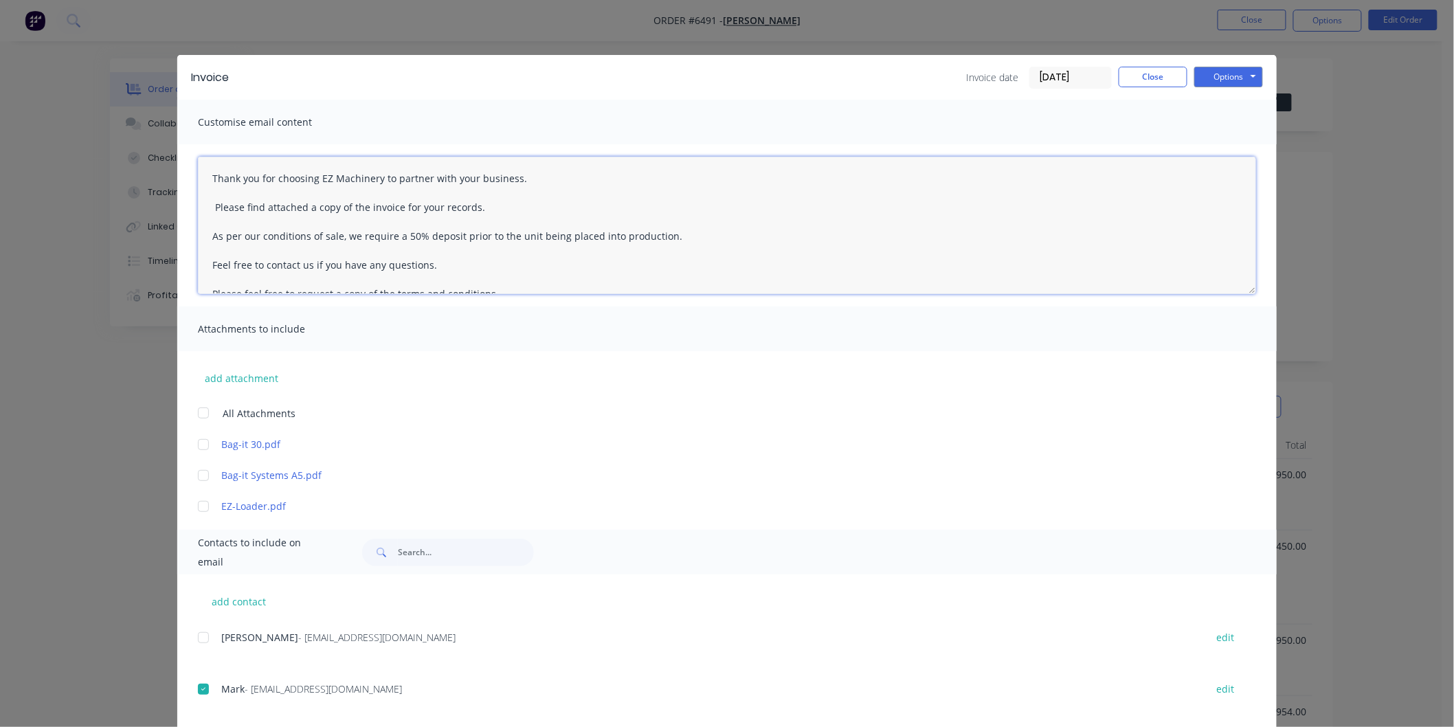
click at [199, 174] on textarea "Thank you for choosing EZ Machinery to partner with your business. Please find …" at bounding box center [727, 225] width 1058 height 137
drag, startPoint x: 681, startPoint y: 263, endPoint x: 662, endPoint y: 259, distance: 20.3
click at [657, 260] on textarea "Mark Thank you for choosing EZ Machinery to partner with your business. Please …" at bounding box center [727, 225] width 1058 height 137
click at [686, 262] on textarea "Mark Thank you for choosing EZ Machinery to partner with your business. Please …" at bounding box center [727, 225] width 1058 height 137
drag, startPoint x: 417, startPoint y: 262, endPoint x: 399, endPoint y: 264, distance: 18.0
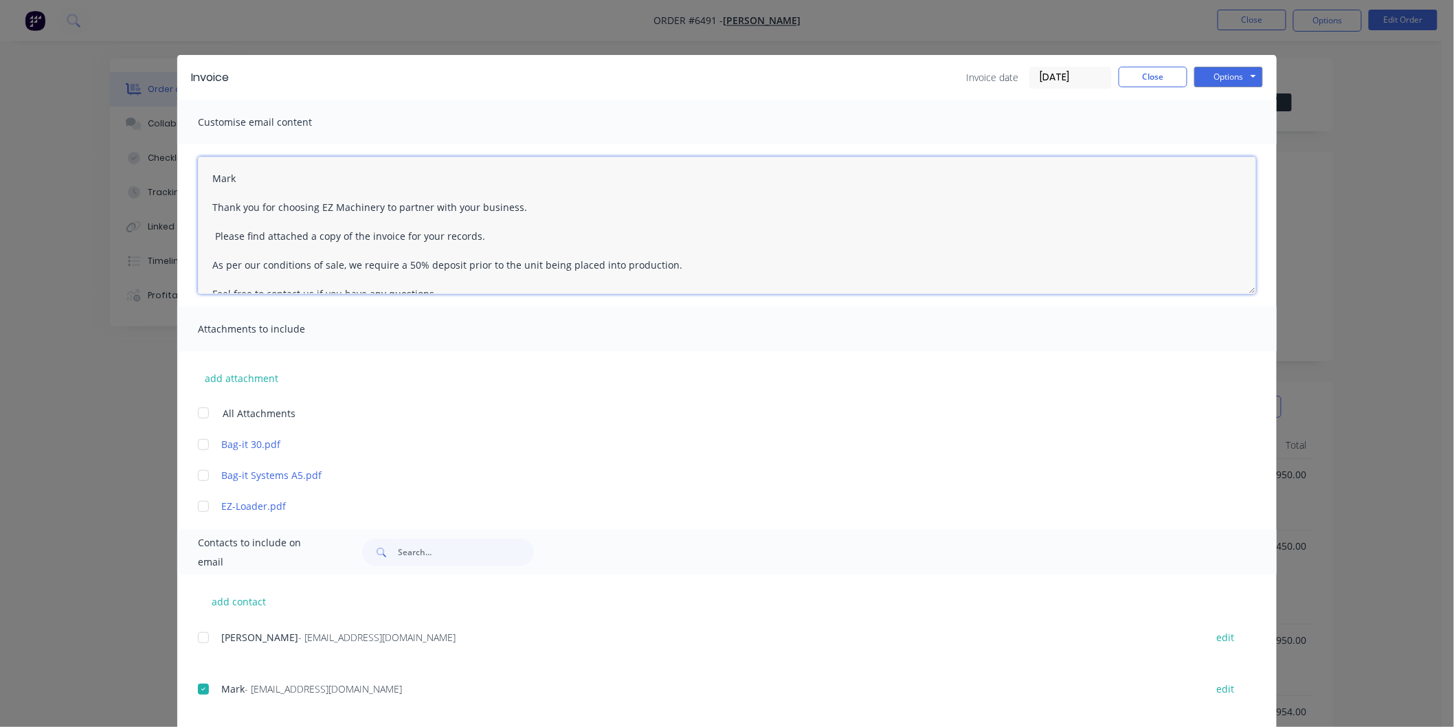
click at [399, 264] on textarea "Mark Thank you for choosing EZ Machinery to partner with your business. Please …" at bounding box center [727, 225] width 1058 height 137
type textarea "Mark Thank you for choosing EZ Machinery to partner with your business. Please …"
click at [1217, 77] on button "Options" at bounding box center [1228, 77] width 69 height 21
click at [1214, 142] on button "Email" at bounding box center [1238, 146] width 88 height 23
click at [1144, 70] on button "Close" at bounding box center [1152, 77] width 69 height 21
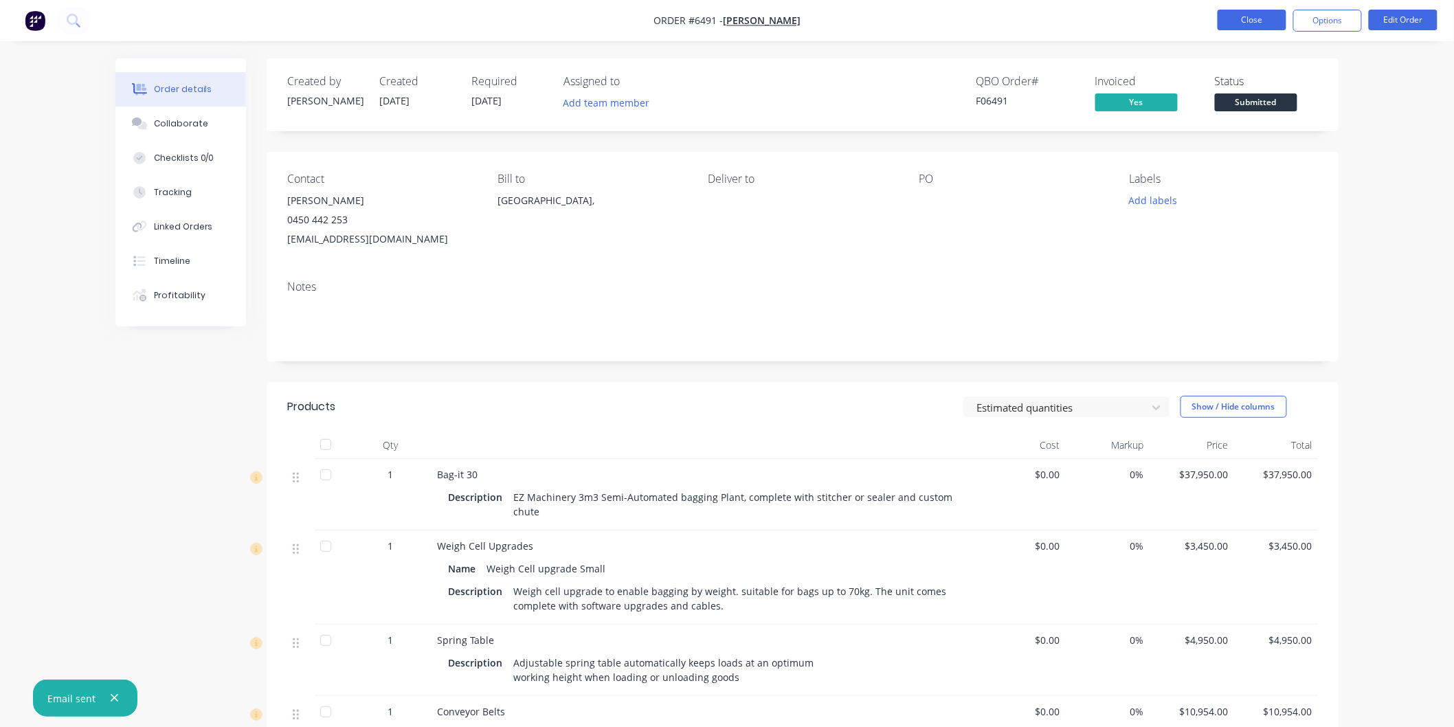
click at [1239, 15] on button "Close" at bounding box center [1251, 20] width 69 height 21
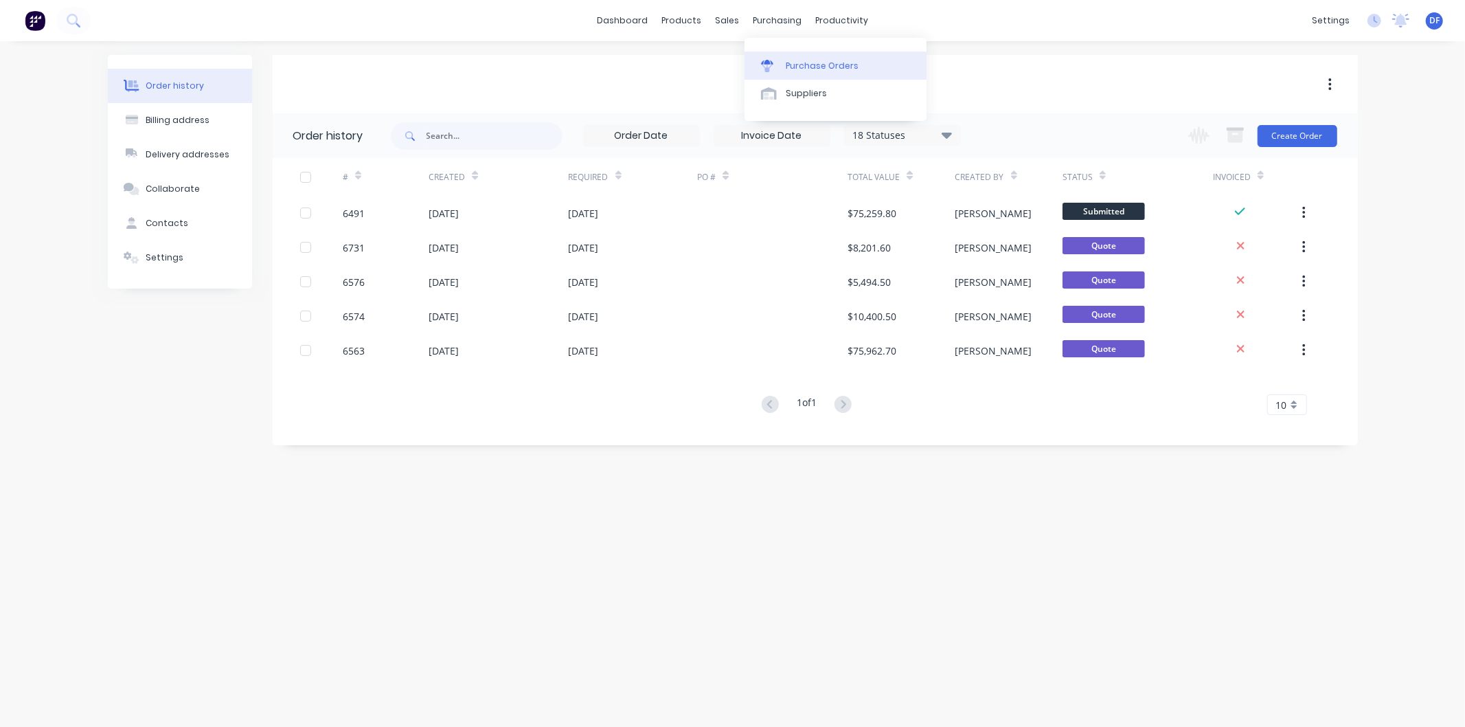
click at [812, 60] on div "Purchase Orders" at bounding box center [822, 66] width 73 height 12
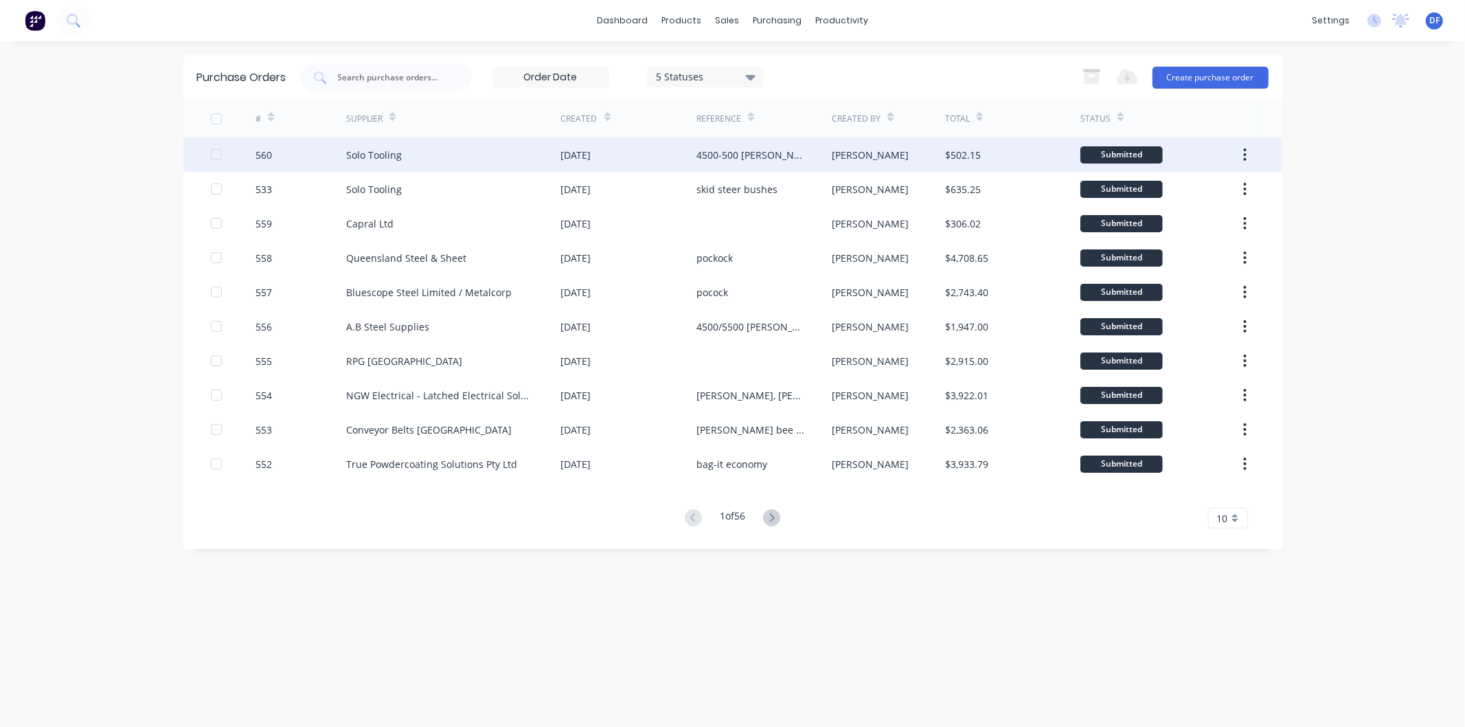
click at [376, 149] on div "Solo Tooling" at bounding box center [374, 155] width 56 height 14
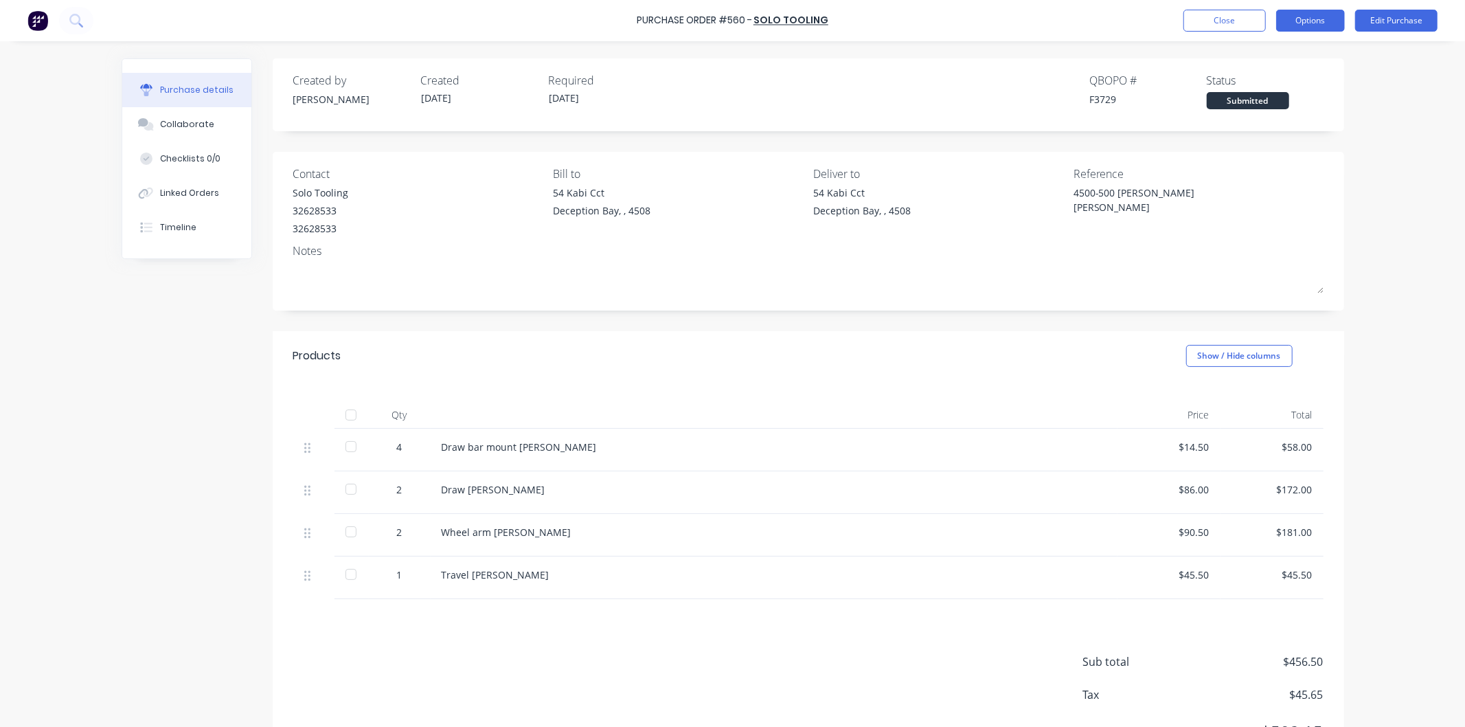
click at [1320, 19] on button "Options" at bounding box center [1310, 21] width 69 height 22
click at [1267, 56] on div "Print / Email" at bounding box center [1280, 56] width 106 height 20
click at [1254, 80] on div "With pricing" at bounding box center [1280, 84] width 106 height 20
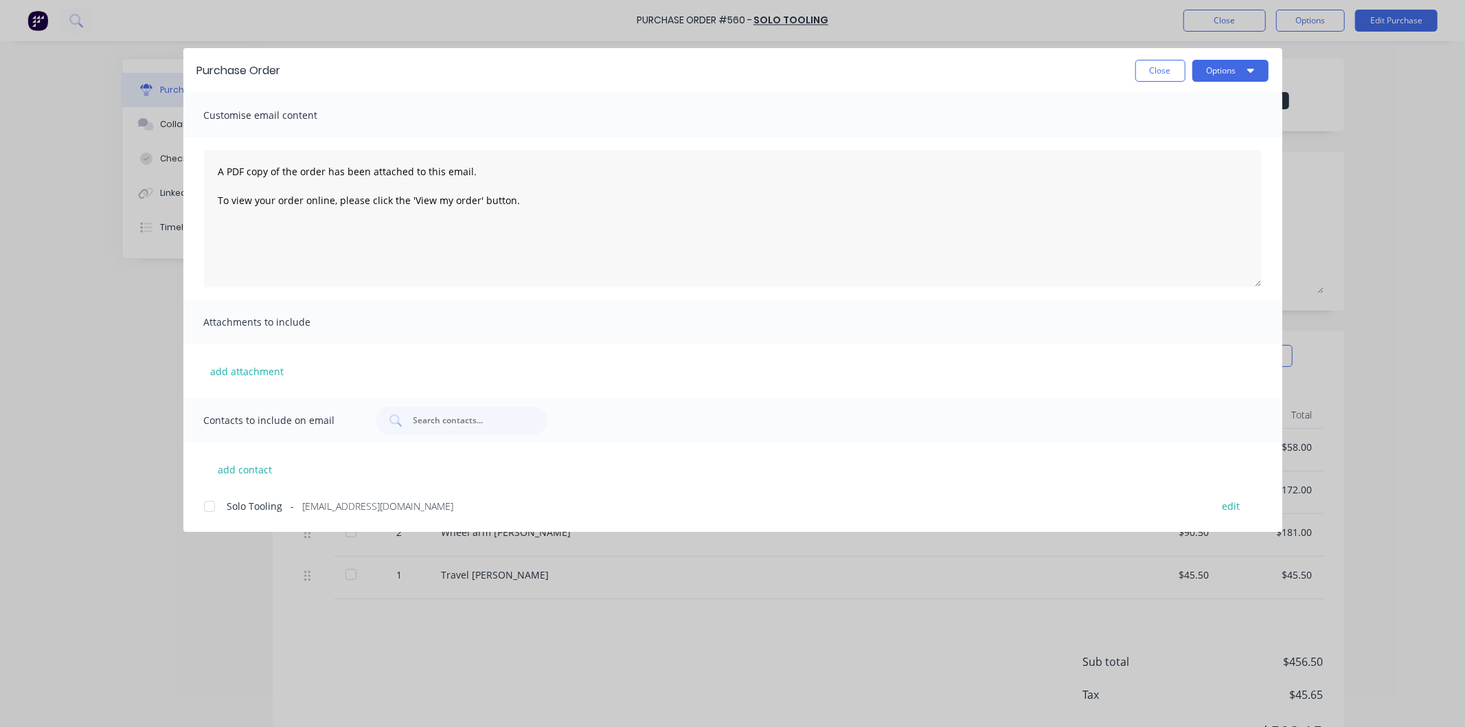
click at [207, 501] on div at bounding box center [209, 506] width 27 height 27
click at [1226, 67] on button "Options" at bounding box center [1231, 71] width 76 height 22
click at [1166, 157] on div "Email" at bounding box center [1204, 160] width 106 height 20
click at [1157, 67] on button "Close" at bounding box center [1160, 71] width 50 height 22
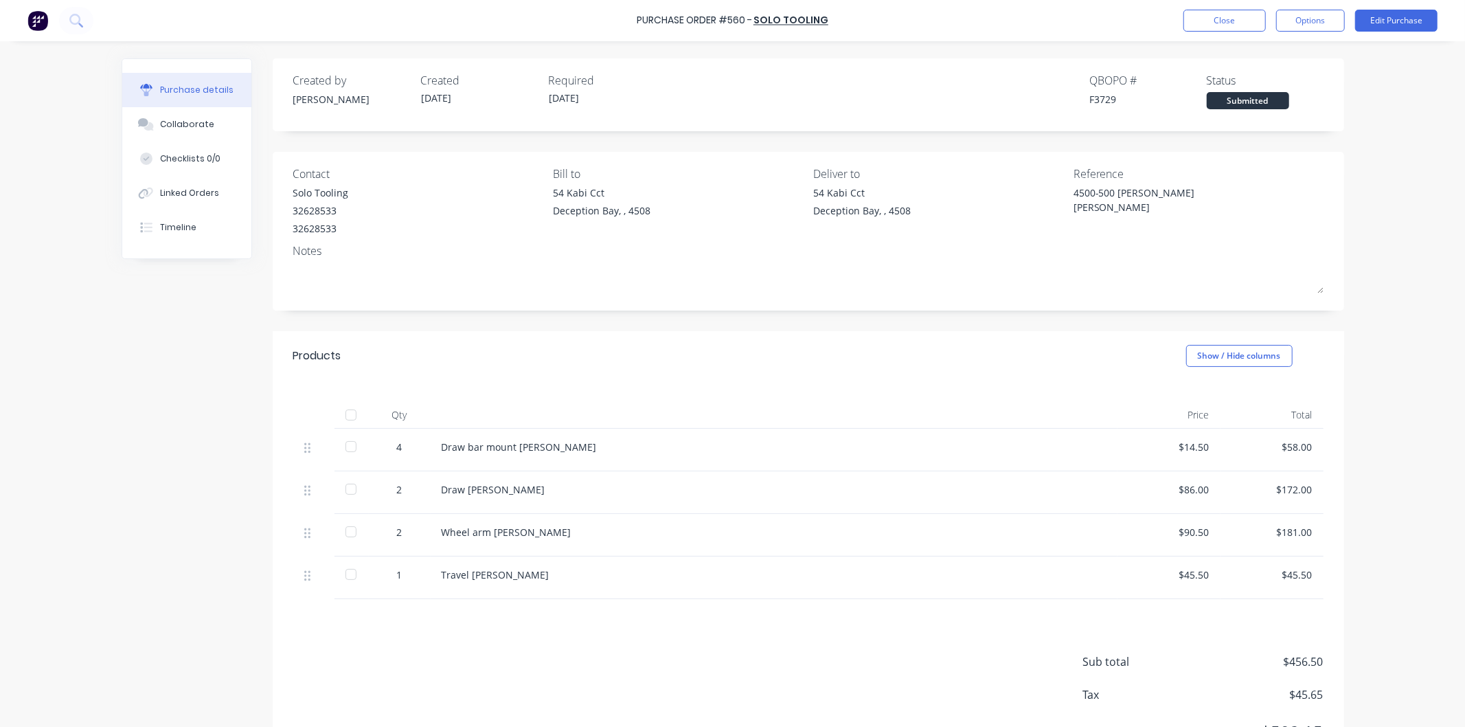
type textarea "x"
click at [174, 221] on div "Timeline" at bounding box center [178, 227] width 36 height 12
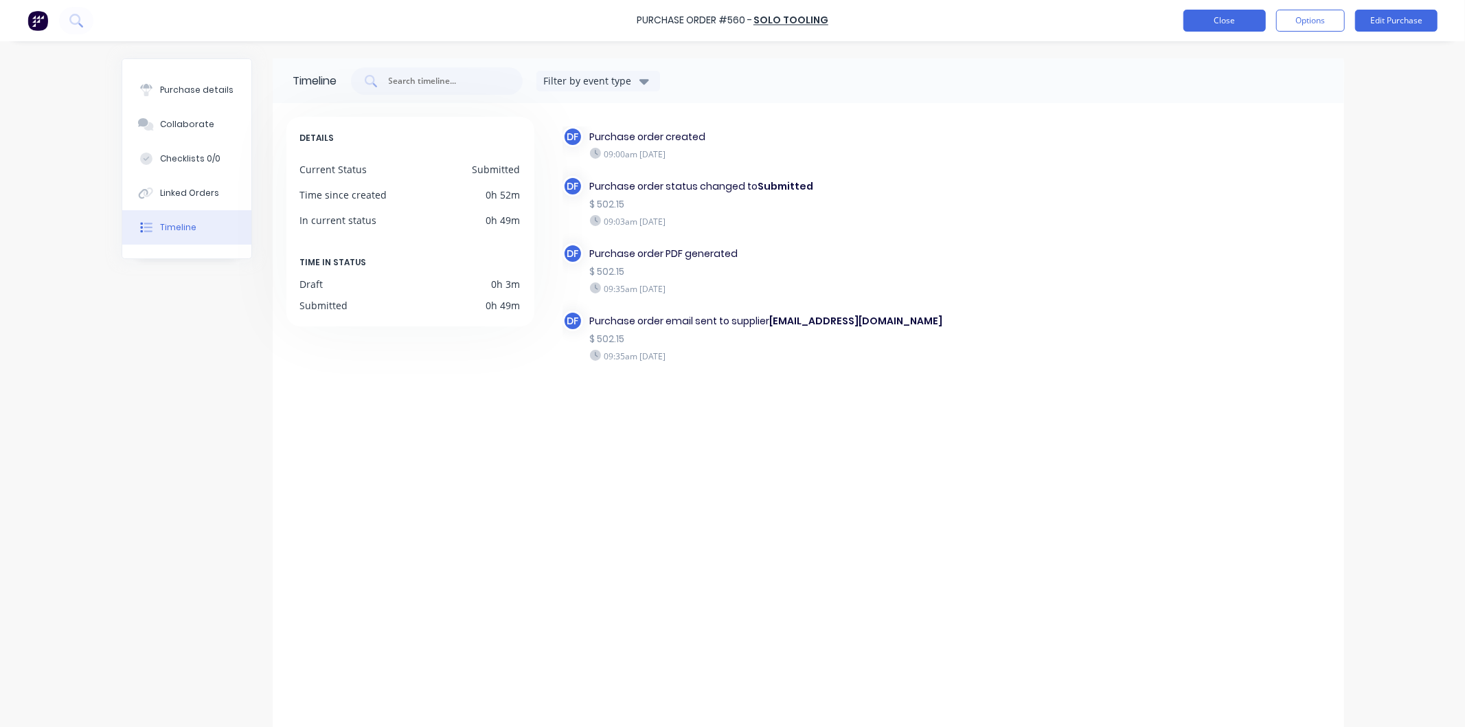
click at [1228, 16] on button "Close" at bounding box center [1225, 21] width 82 height 22
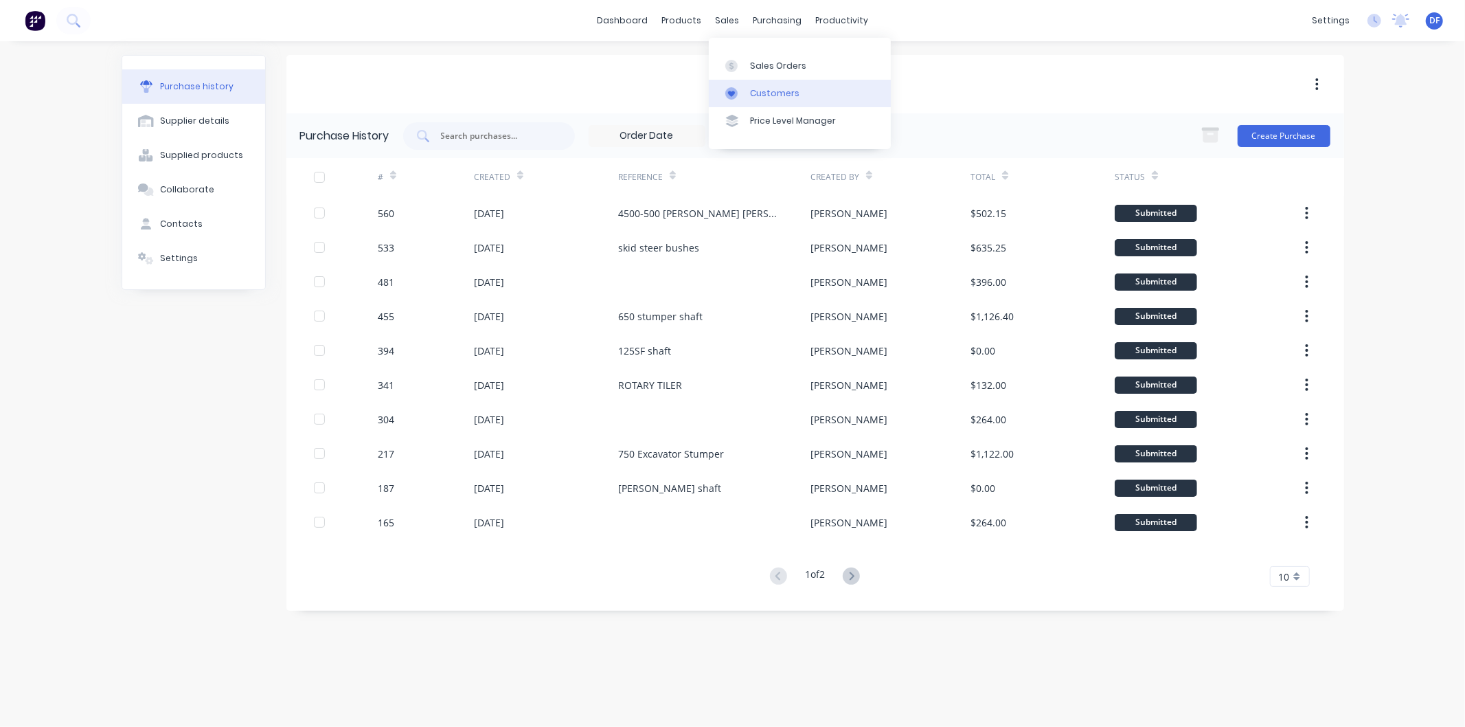
click at [756, 90] on div "Customers" at bounding box center [774, 93] width 49 height 12
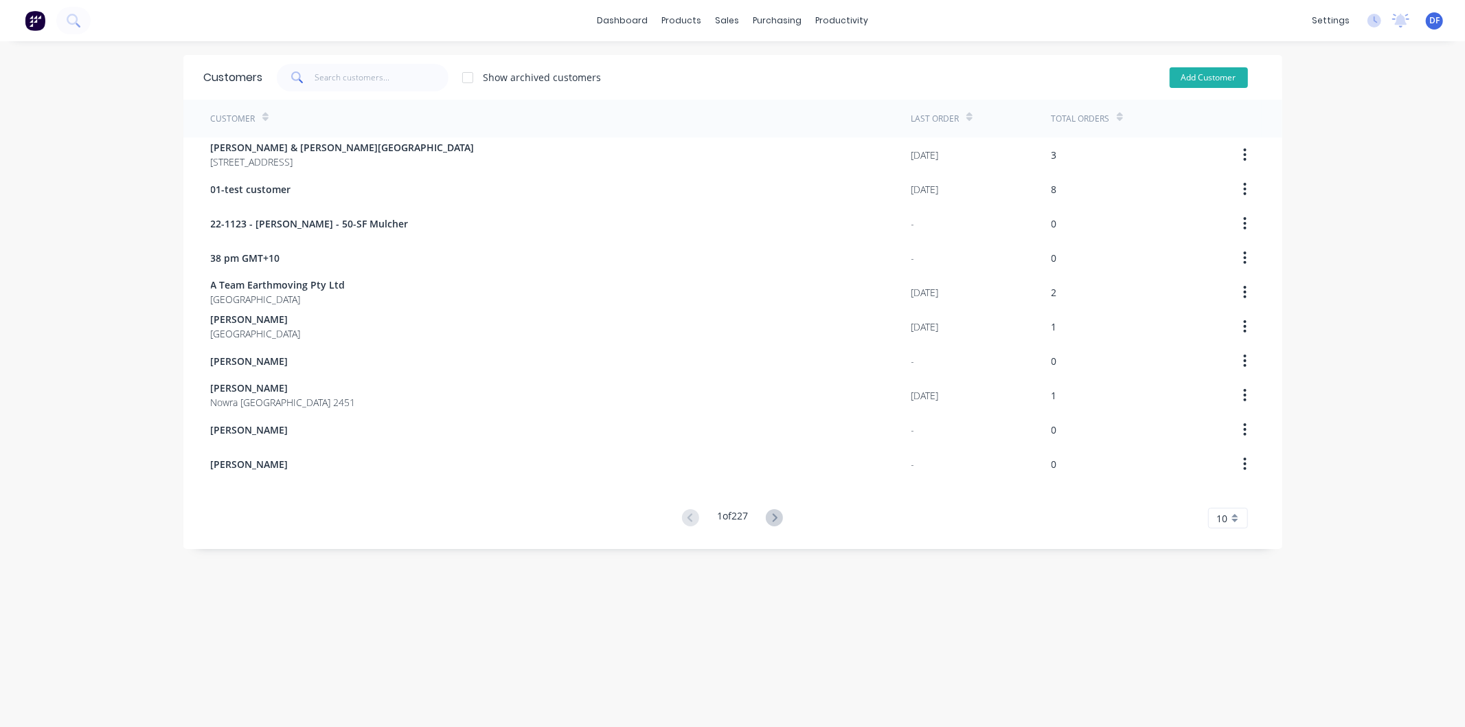
click at [1210, 74] on button "Add Customer" at bounding box center [1209, 77] width 78 height 21
select select "AU"
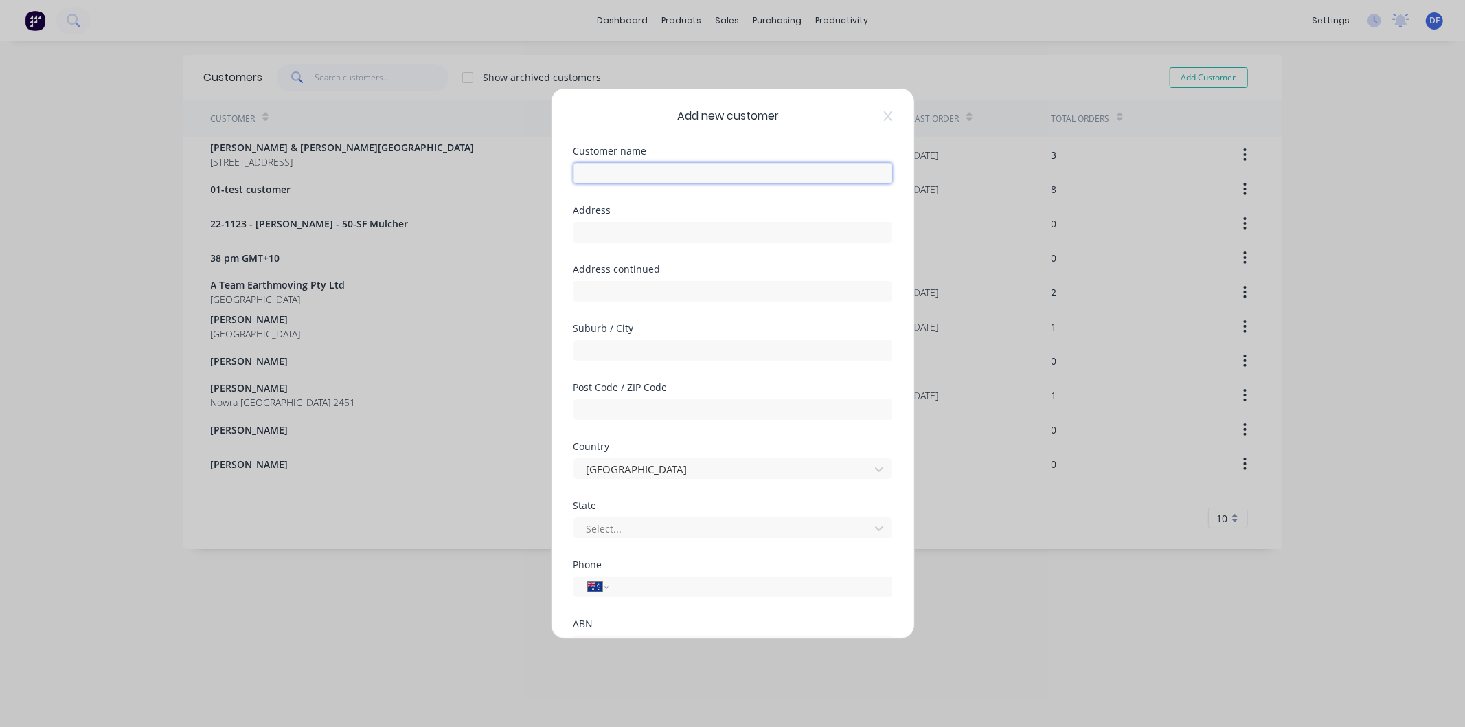
click at [644, 166] on input "text" at bounding box center [733, 173] width 319 height 21
click at [604, 172] on input "Durafungi" at bounding box center [733, 173] width 319 height 21
click at [682, 182] on input "Dura-fungi" at bounding box center [733, 173] width 319 height 21
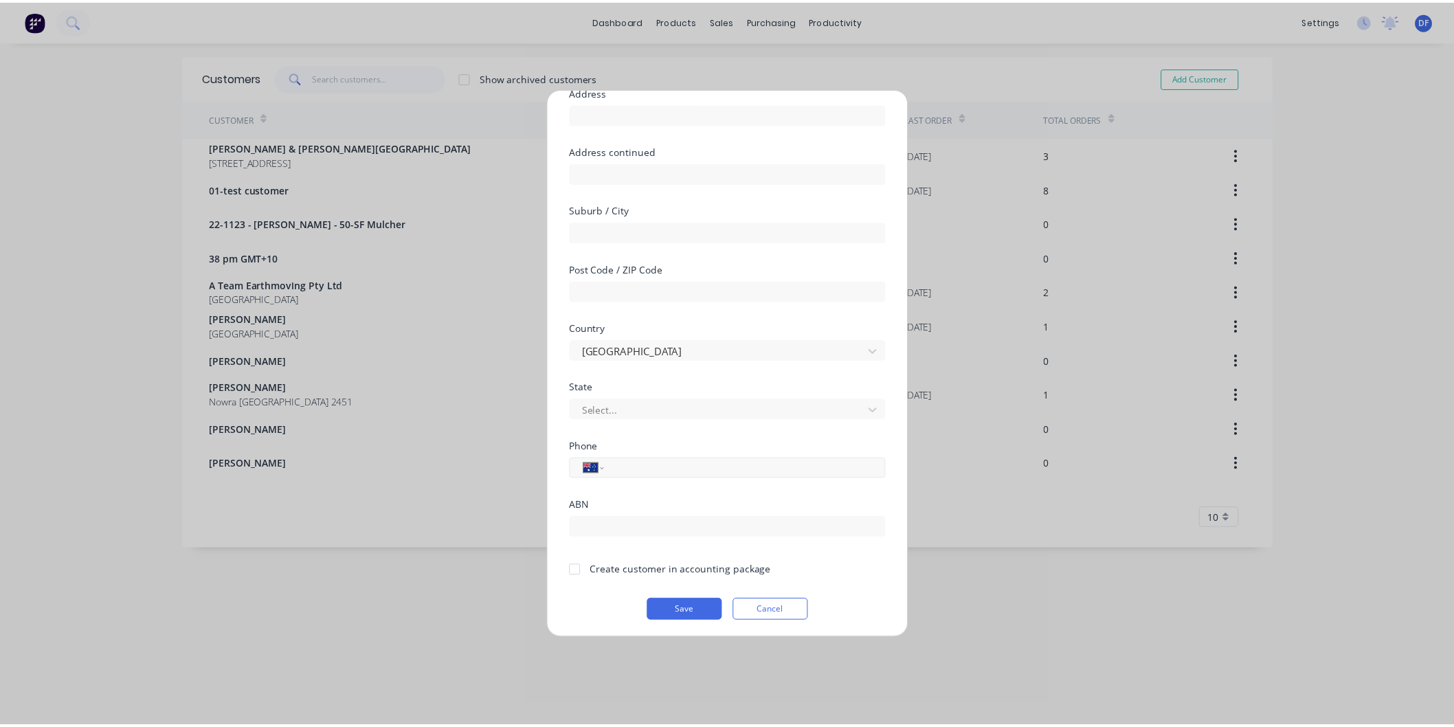
scroll to position [120, 0]
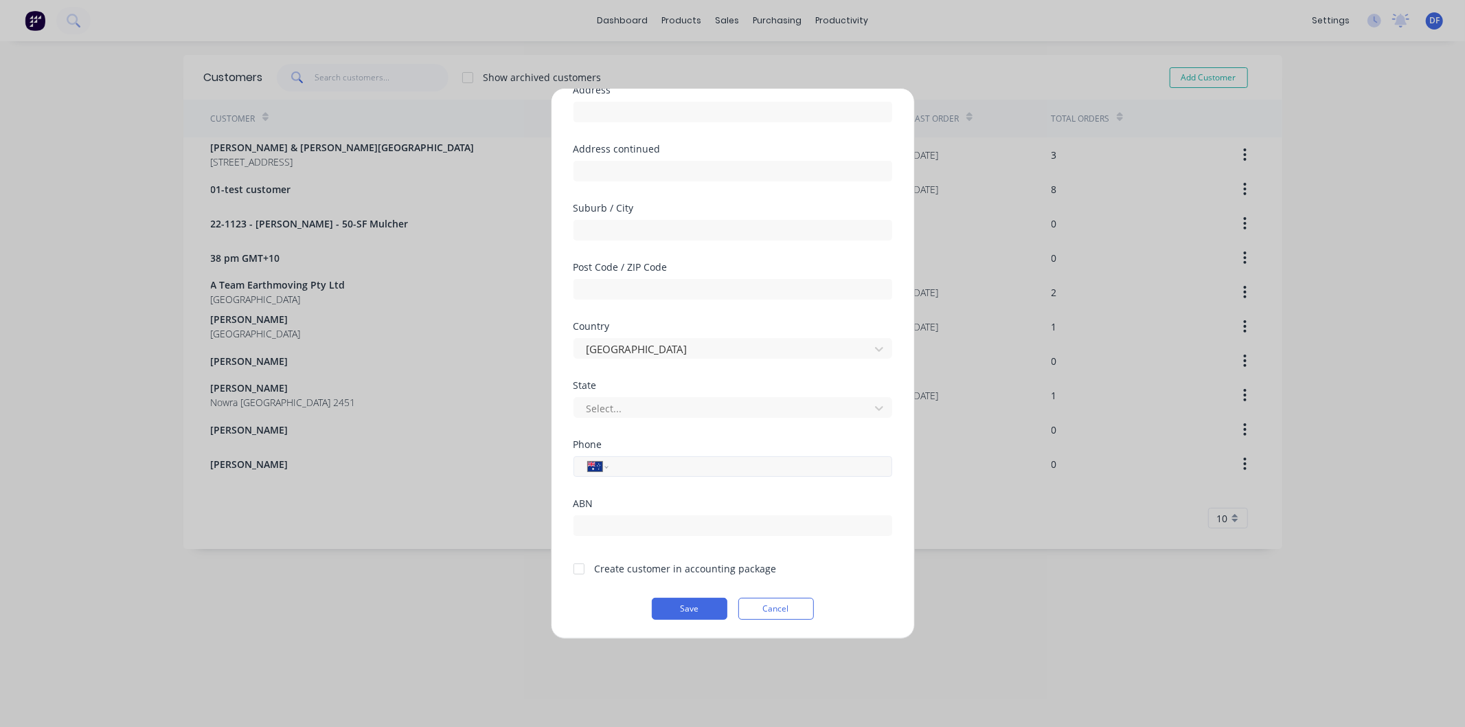
type input "Dura-fungi Pty td"
click at [639, 471] on input "tel" at bounding box center [747, 467] width 259 height 16
type input "0477 008 037"
click at [574, 565] on div at bounding box center [578, 568] width 27 height 27
click at [697, 607] on button "Save" at bounding box center [690, 609] width 76 height 22
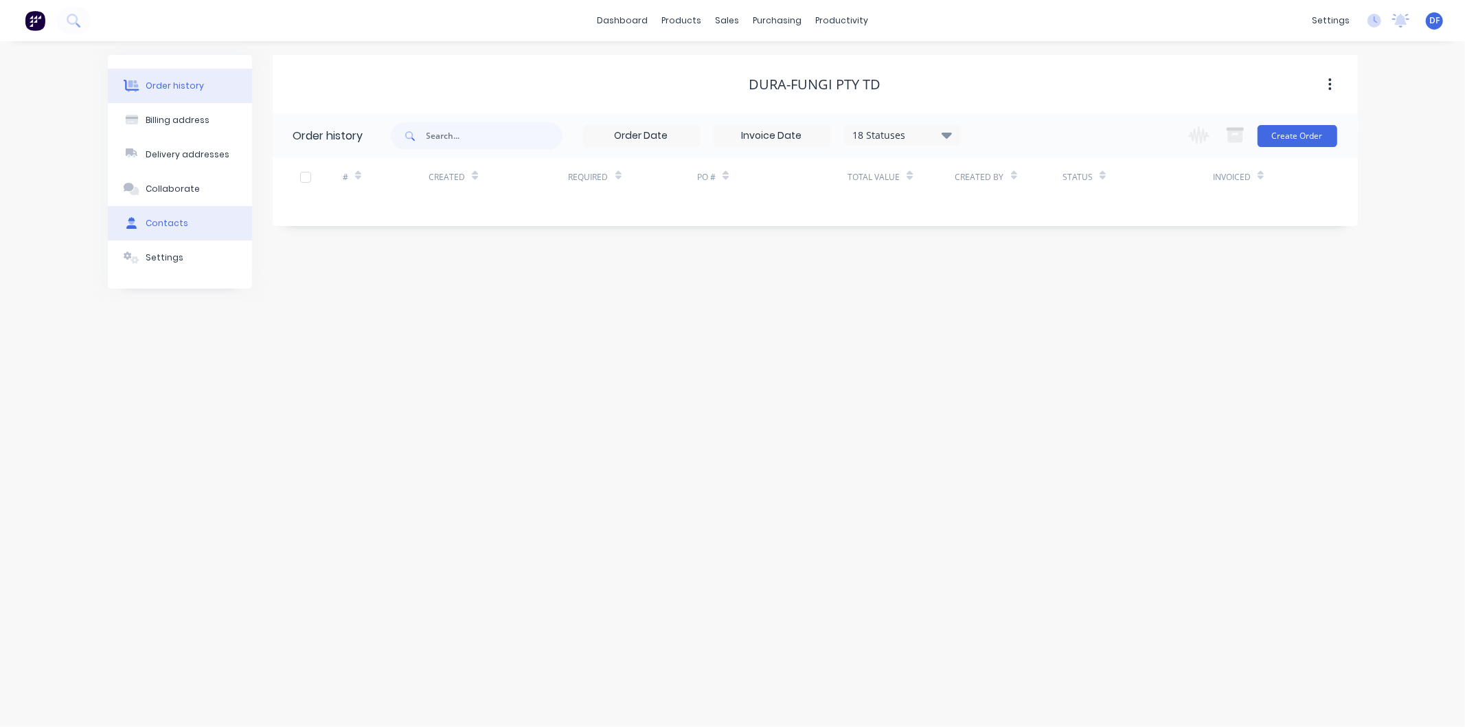
click at [168, 217] on div "Contacts" at bounding box center [167, 223] width 43 height 12
click at [1293, 131] on button "Add contact" at bounding box center [1315, 135] width 63 height 21
select select "AU"
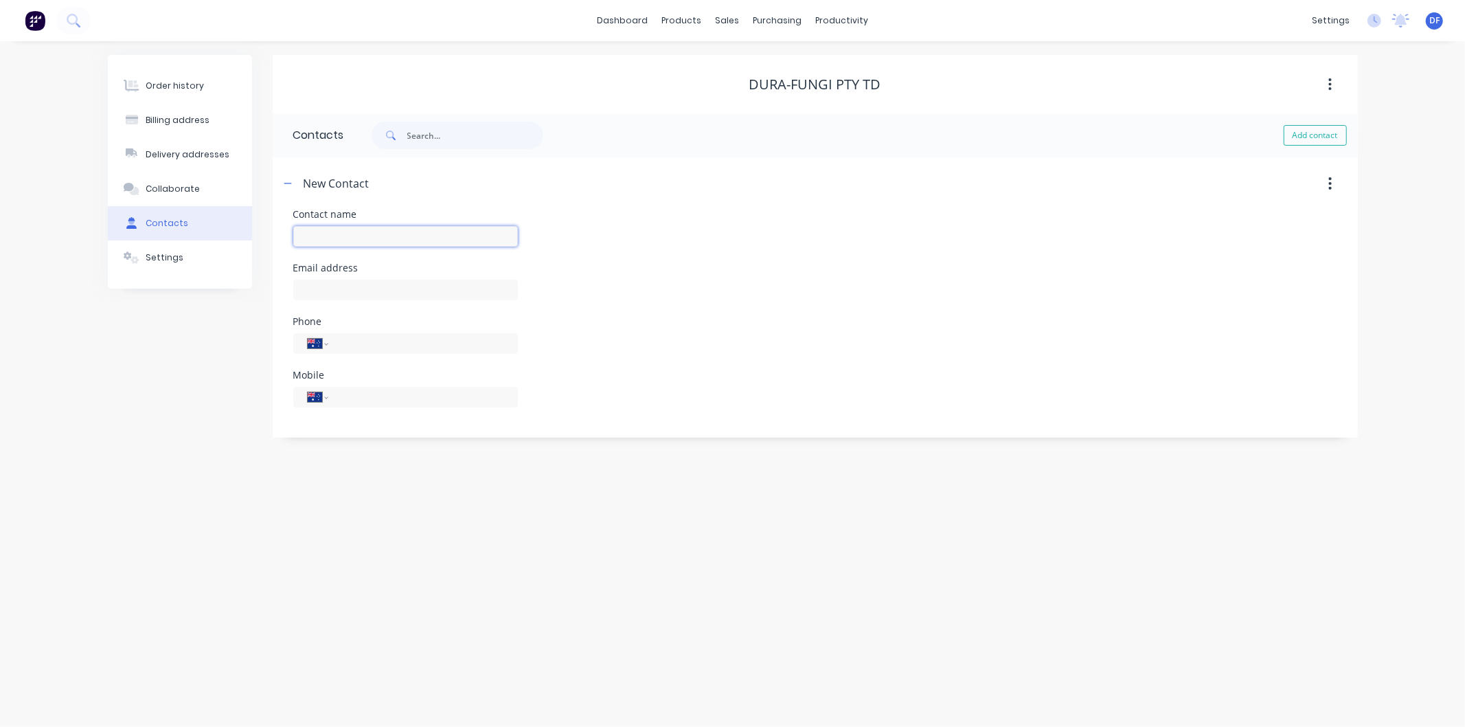
click at [335, 234] on input "text" at bounding box center [405, 236] width 225 height 21
type input "Dave"
select select "AU"
click at [319, 285] on input "text" at bounding box center [405, 290] width 225 height 21
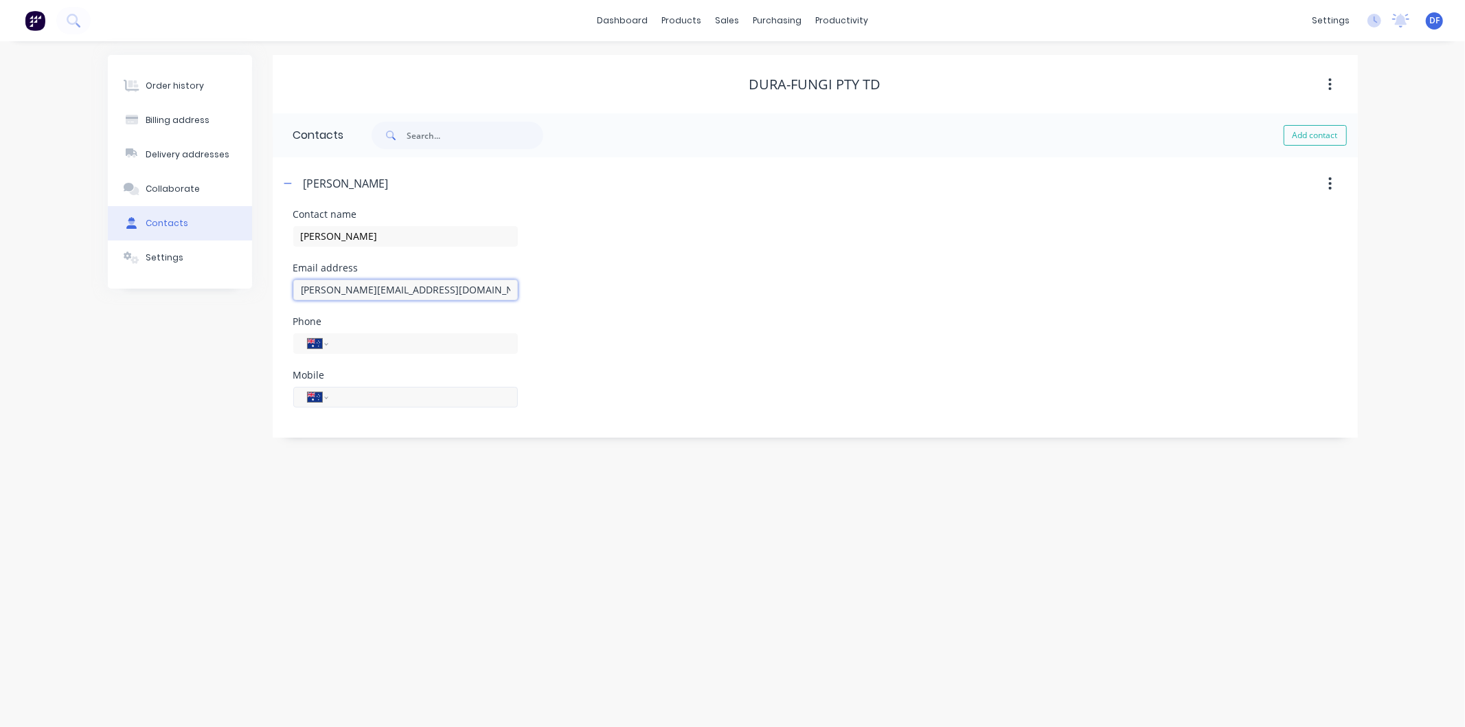
type input "dave@durafungi.com"
click at [367, 394] on input "tel" at bounding box center [420, 397] width 165 height 16
type input "0477 008 037"
click at [692, 327] on div "Phone International Afghanistan Åland Islands Albania Algeria American Samoa An…" at bounding box center [815, 344] width 1044 height 54
click at [177, 85] on div "Order history" at bounding box center [175, 86] width 58 height 12
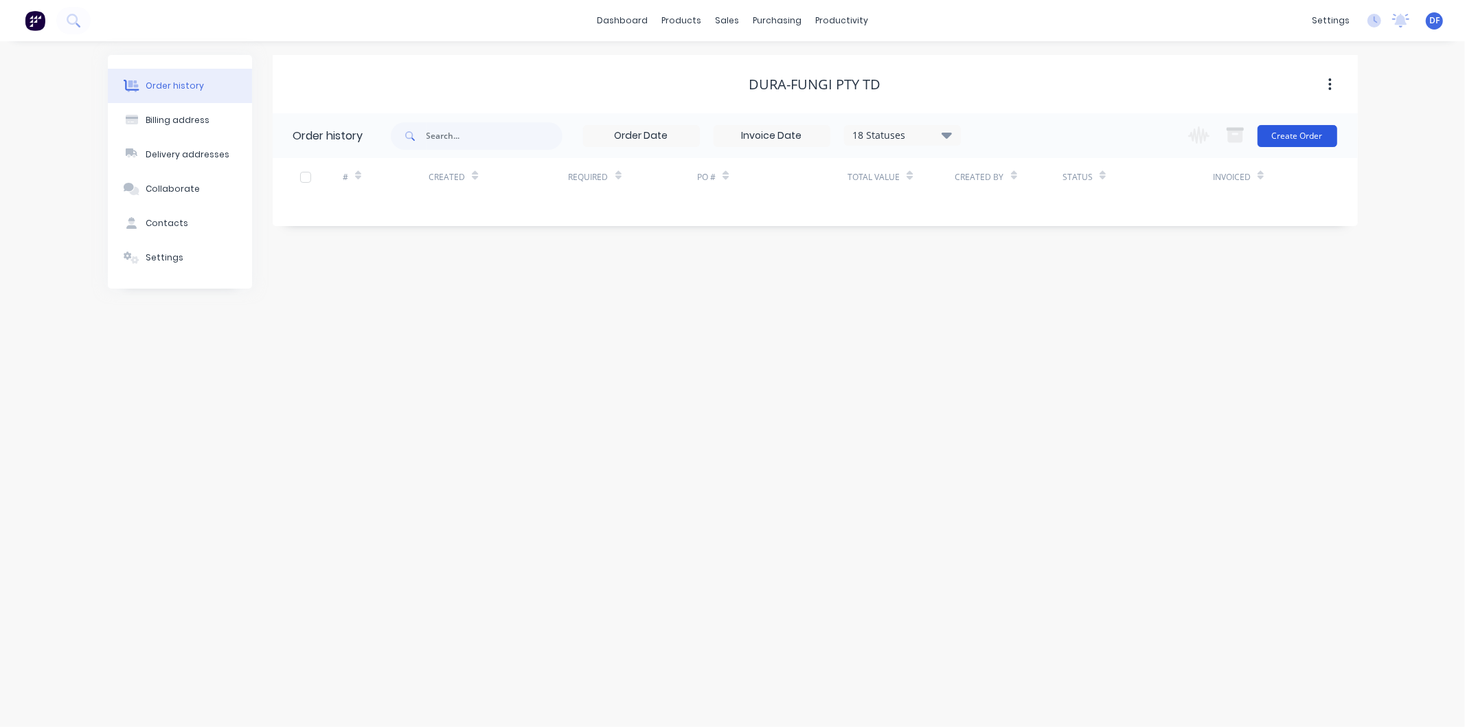
click at [1267, 137] on button "Create Order" at bounding box center [1298, 136] width 80 height 22
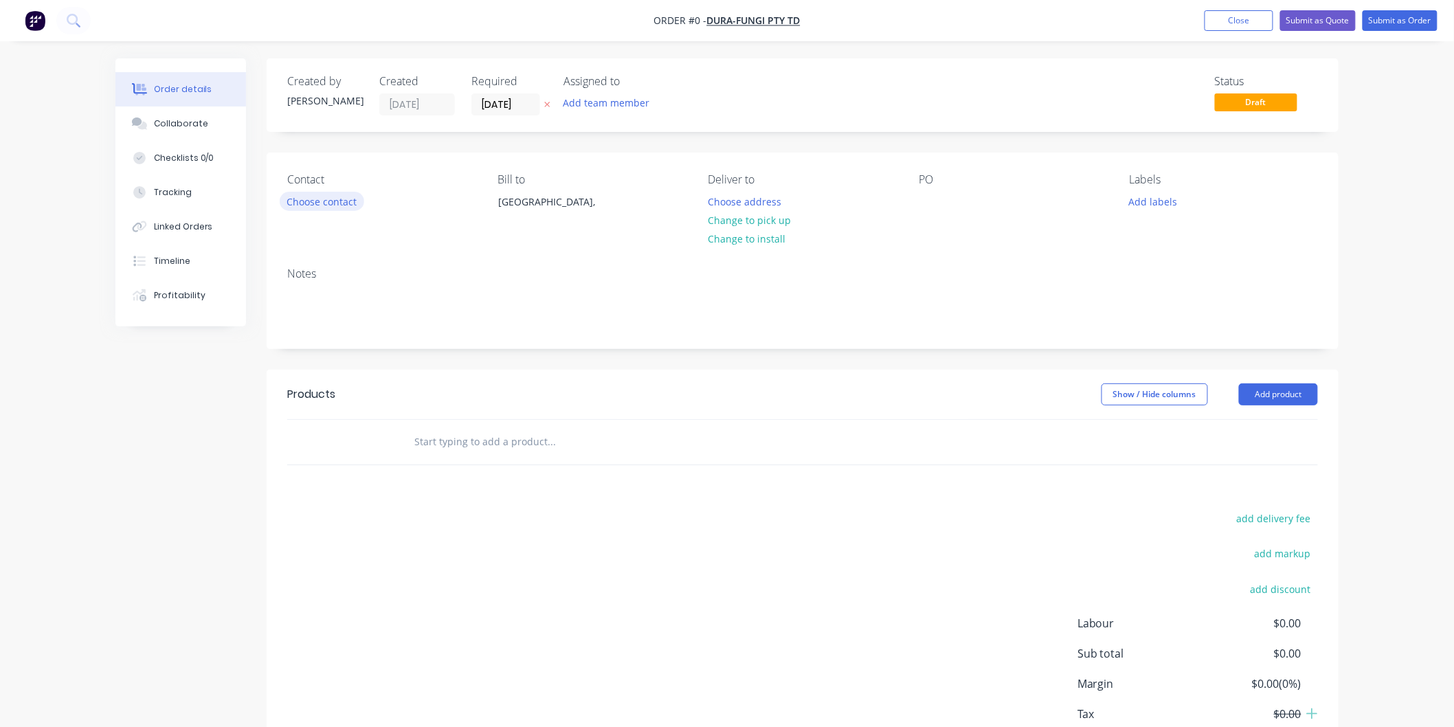
click at [325, 199] on button "Choose contact" at bounding box center [322, 201] width 84 height 19
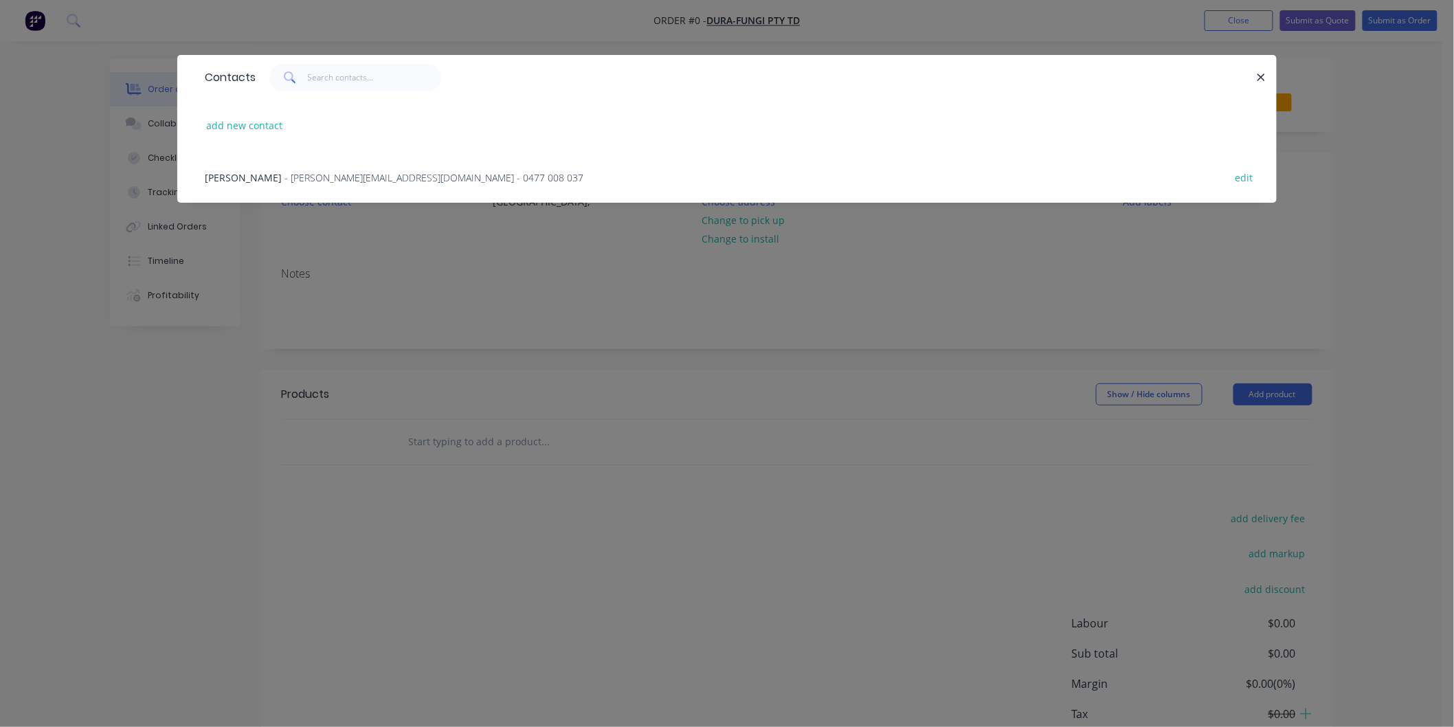
click at [325, 174] on span "- dave@durafungi.com - 0477 008 037" at bounding box center [433, 177] width 299 height 13
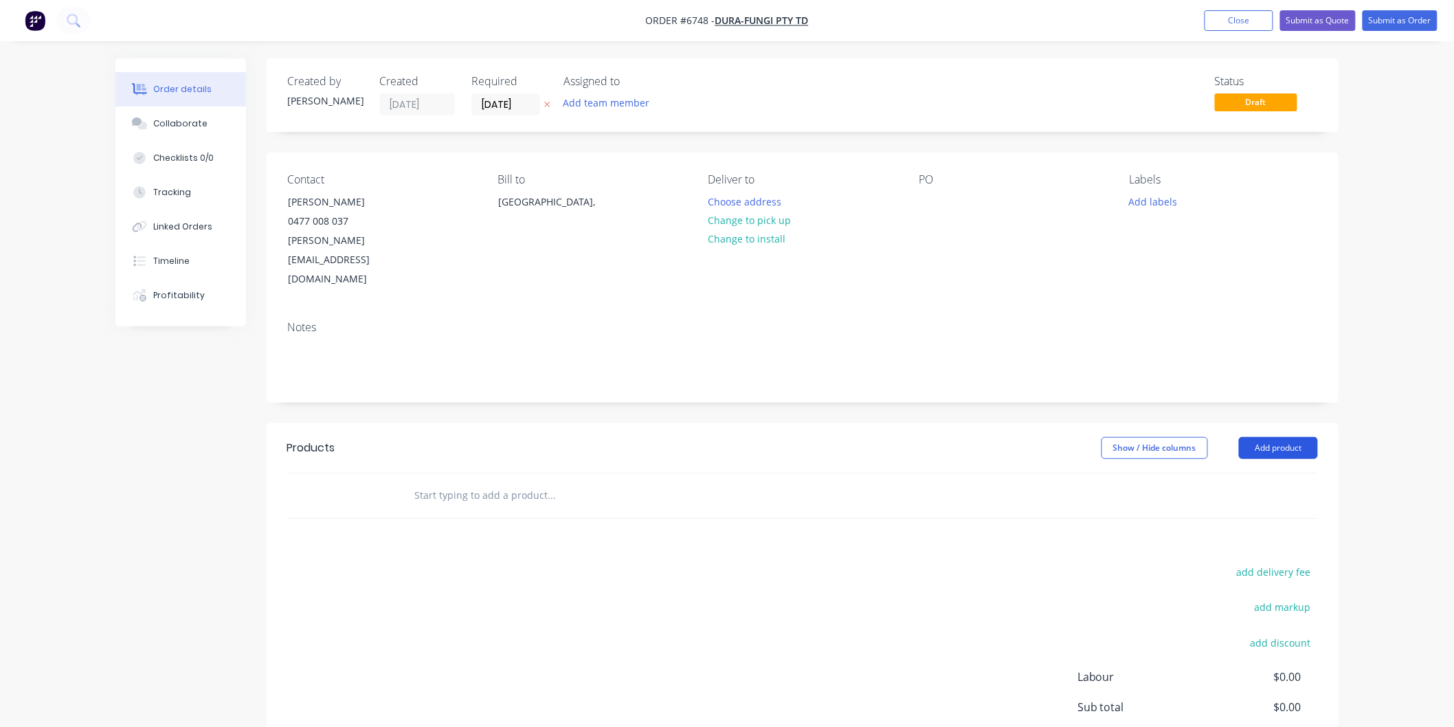
click at [1282, 437] on button "Add product" at bounding box center [1278, 448] width 79 height 22
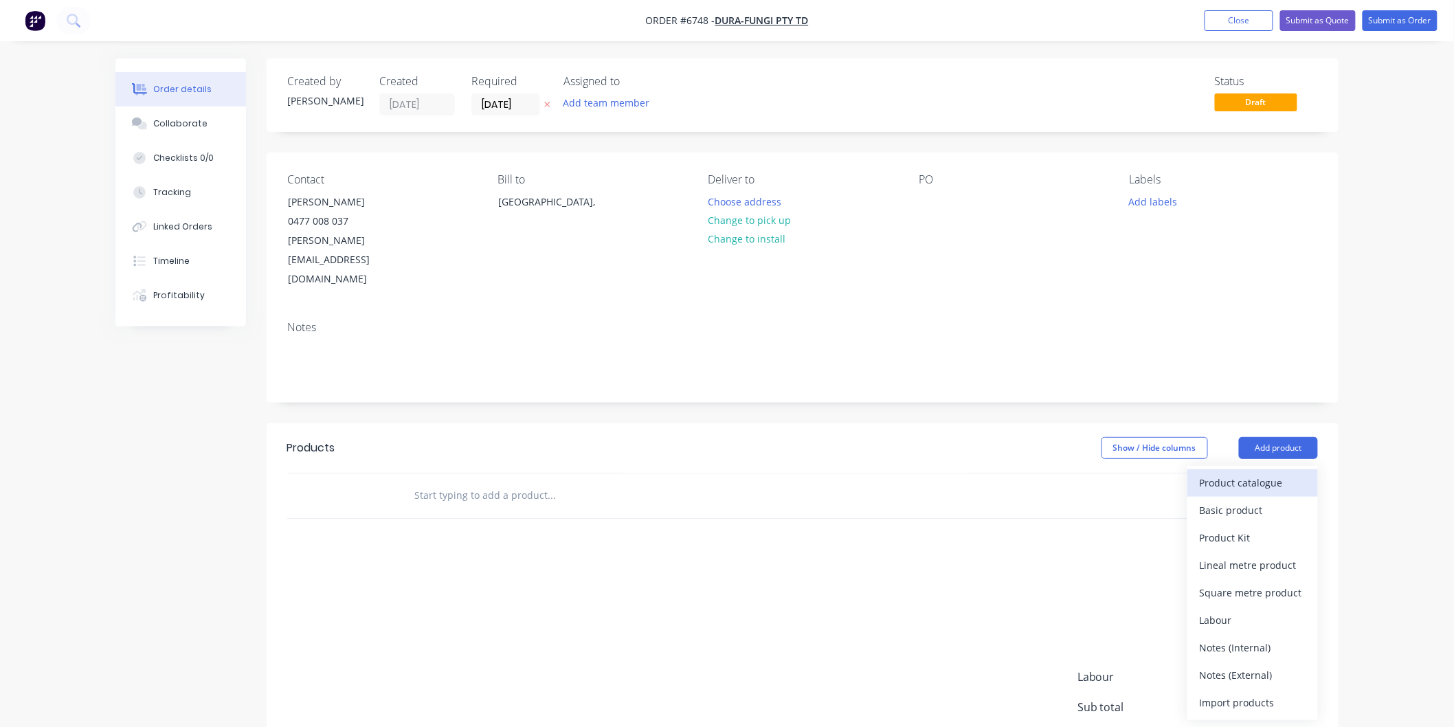
click at [1223, 473] on div "Product catalogue" at bounding box center [1252, 483] width 106 height 20
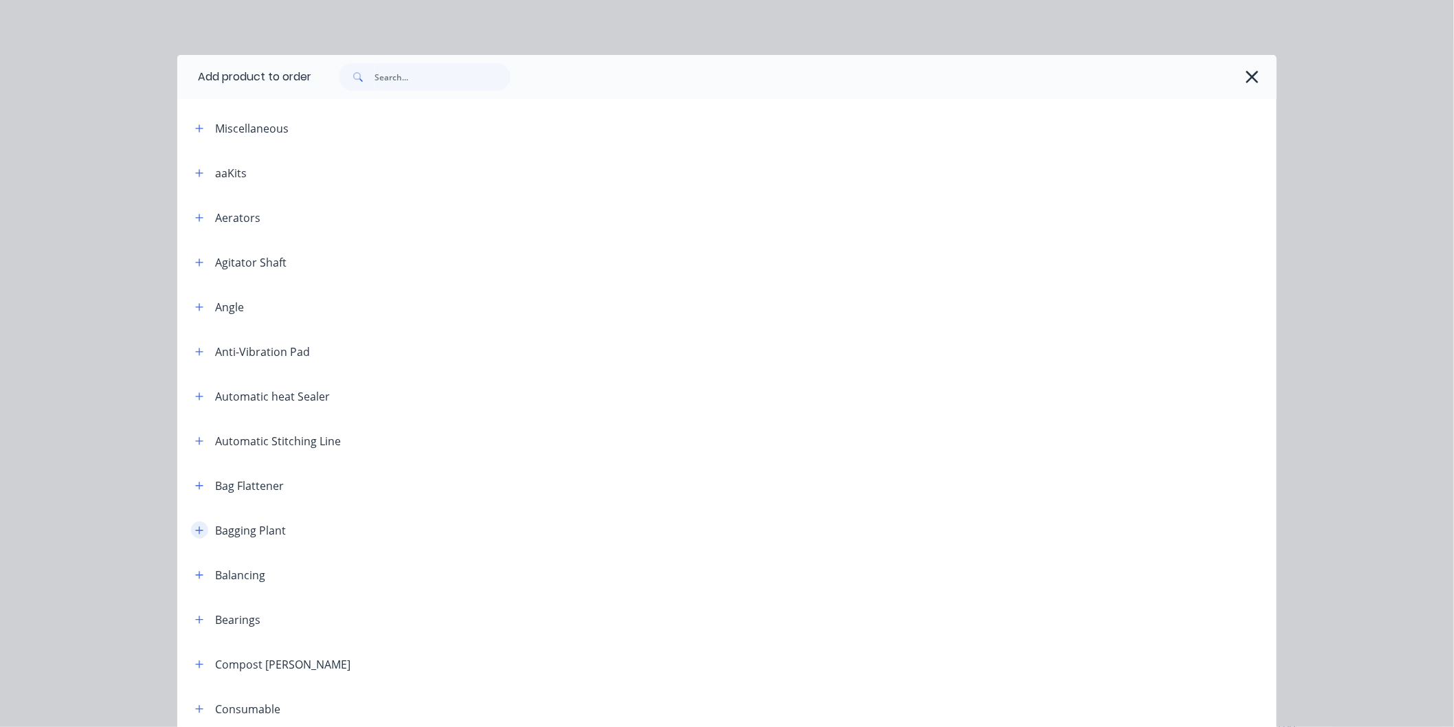
click at [196, 529] on icon "button" at bounding box center [199, 531] width 8 height 10
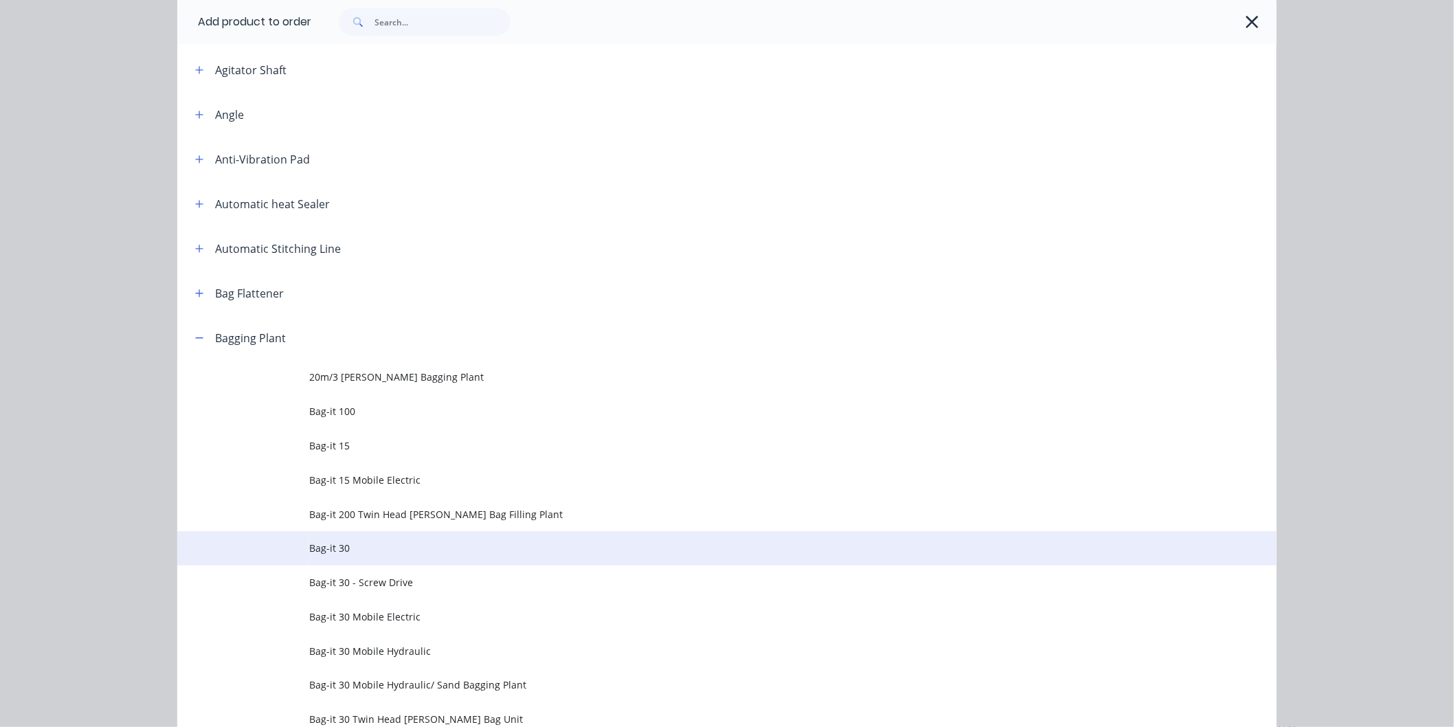
scroll to position [229, 0]
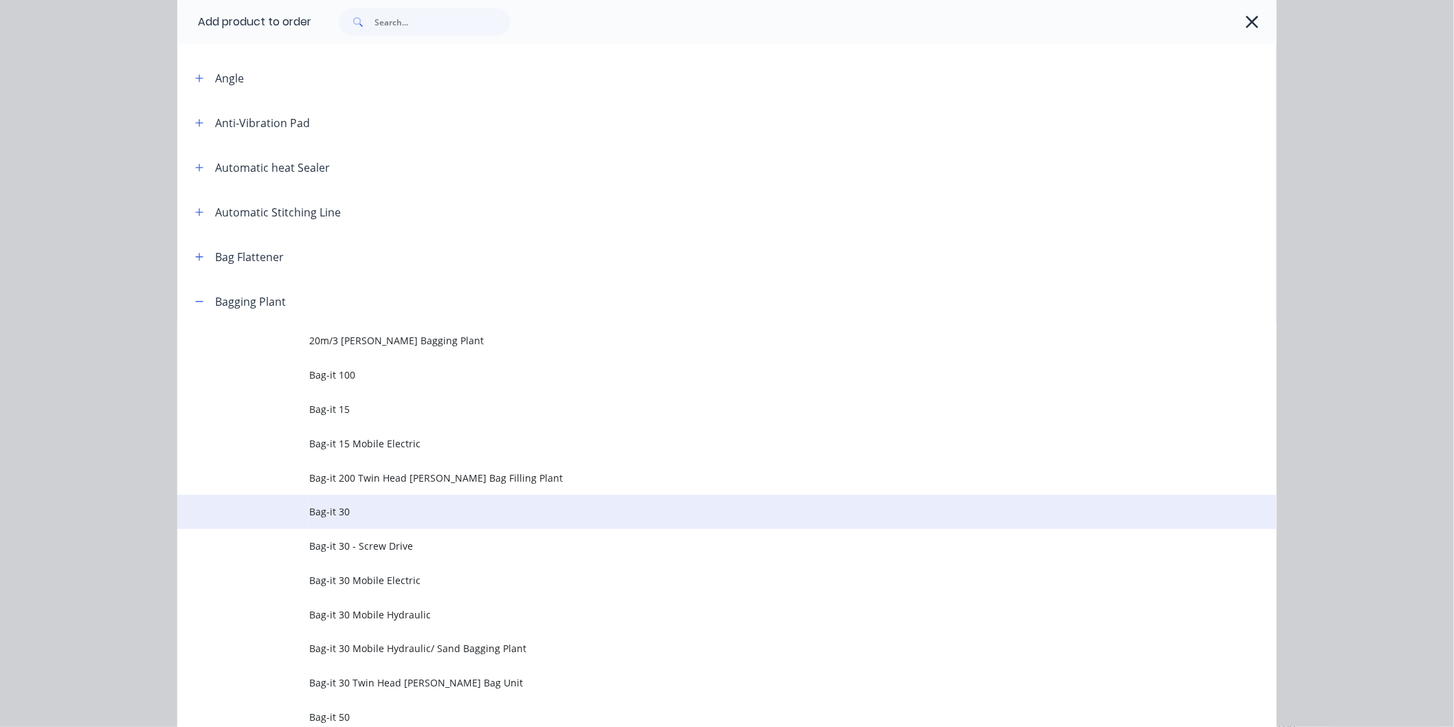
click at [326, 512] on span "Bag-it 30" at bounding box center [695, 511] width 773 height 14
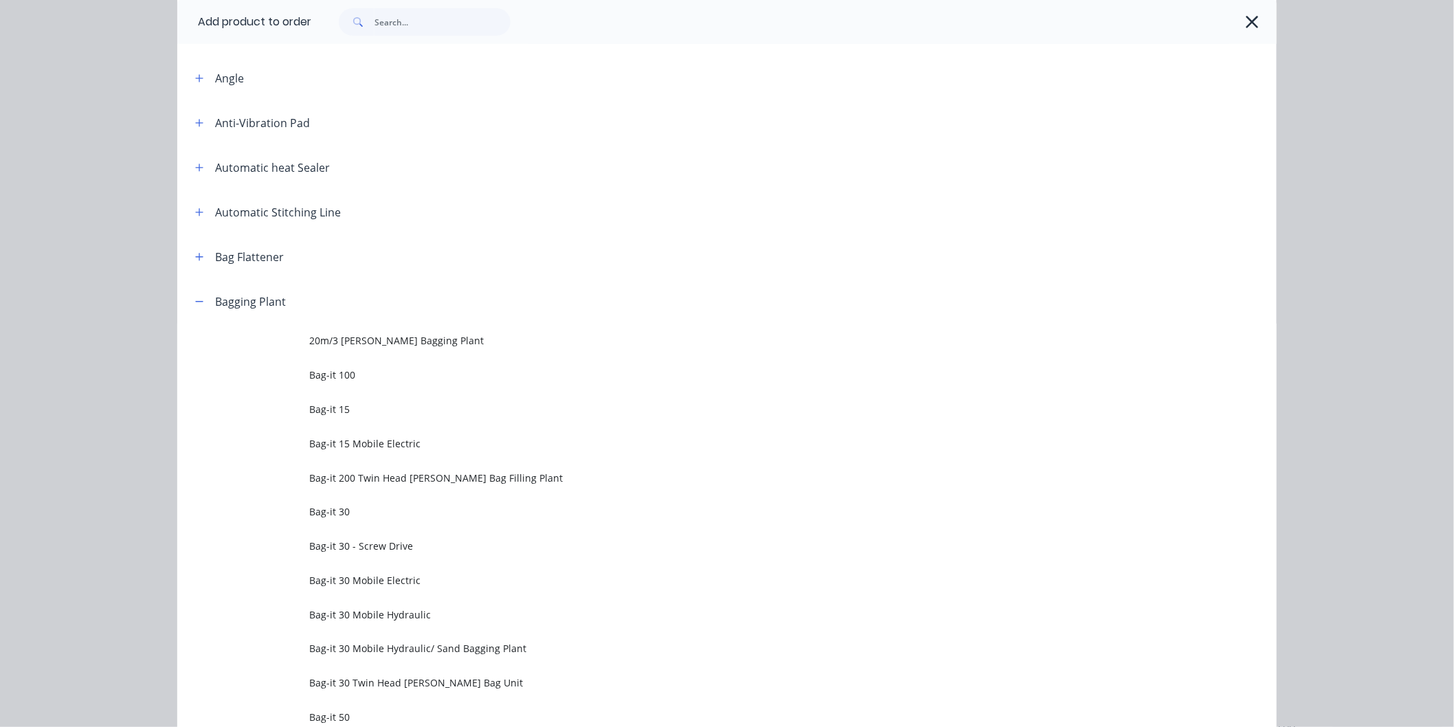
scroll to position [0, 0]
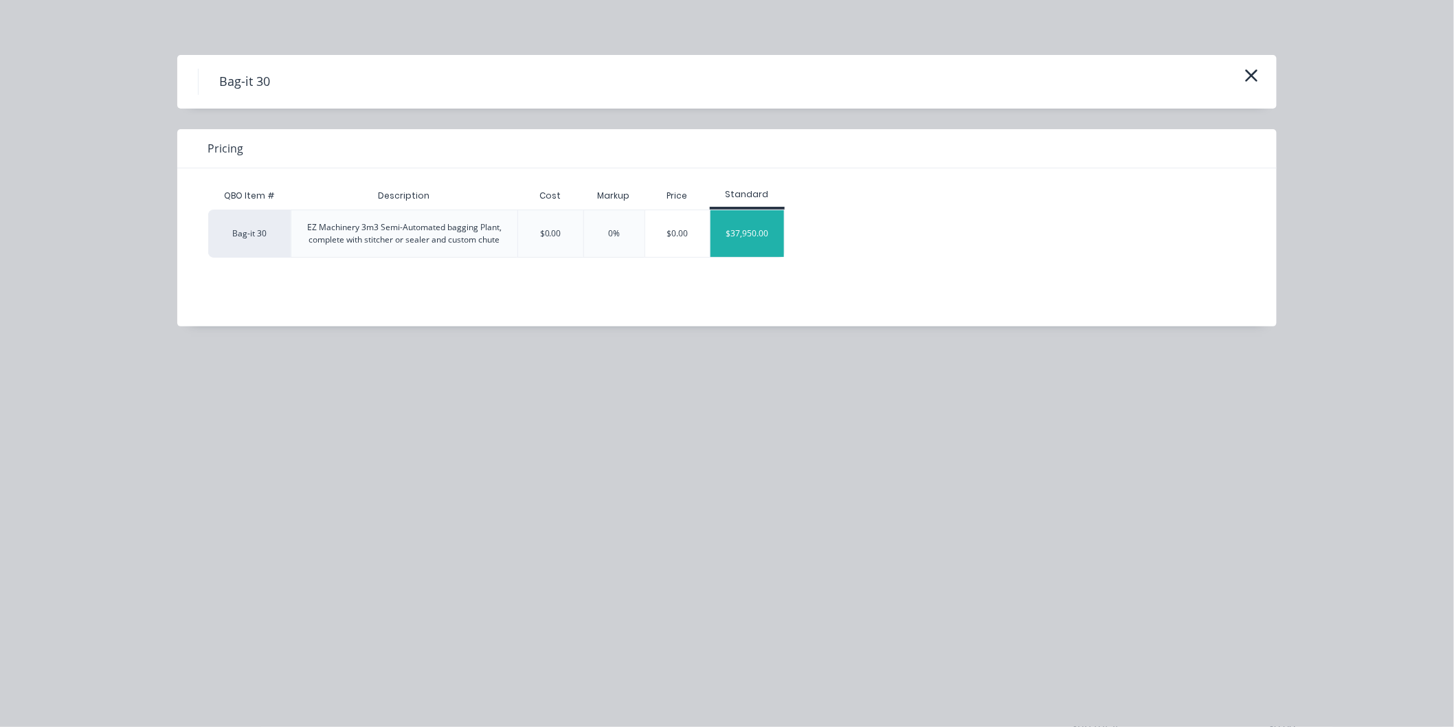
click at [743, 234] on div "$37,950.00" at bounding box center [747, 233] width 74 height 47
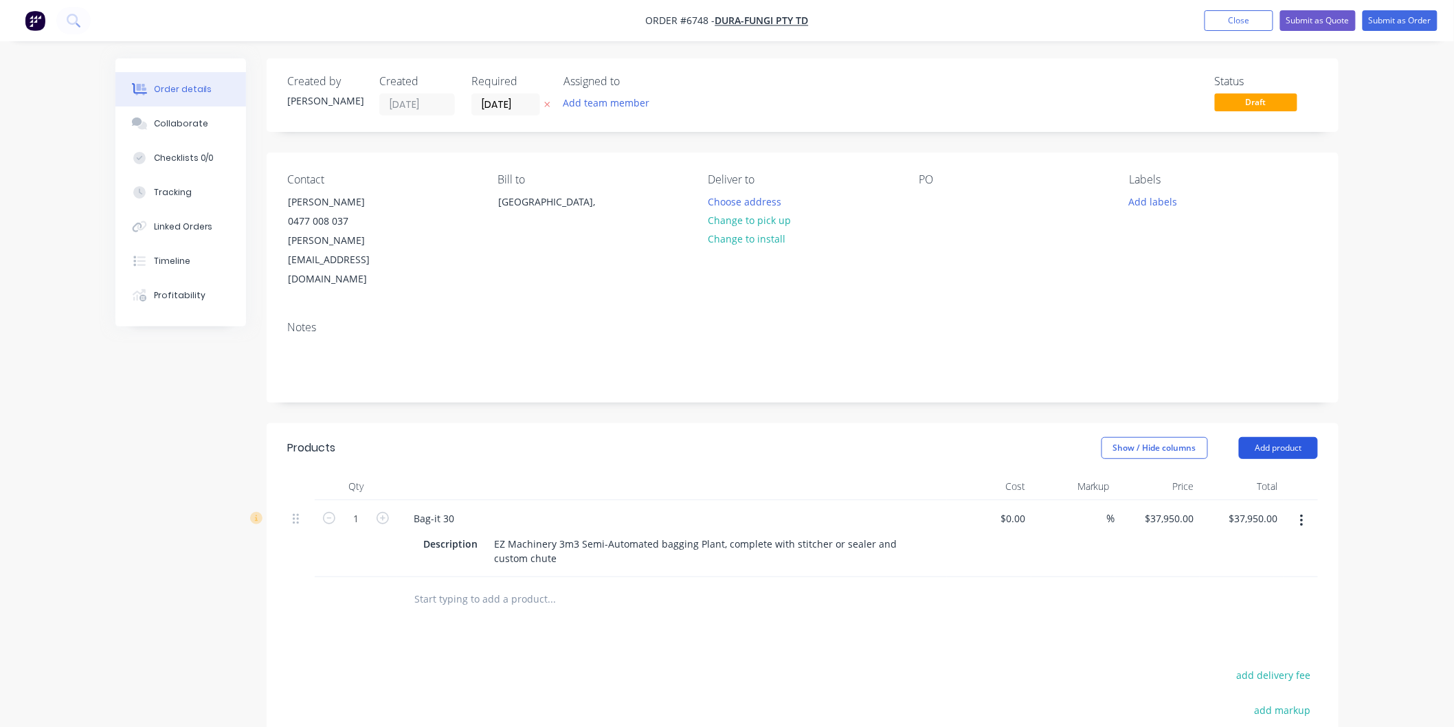
click at [1282, 437] on button "Add product" at bounding box center [1278, 448] width 79 height 22
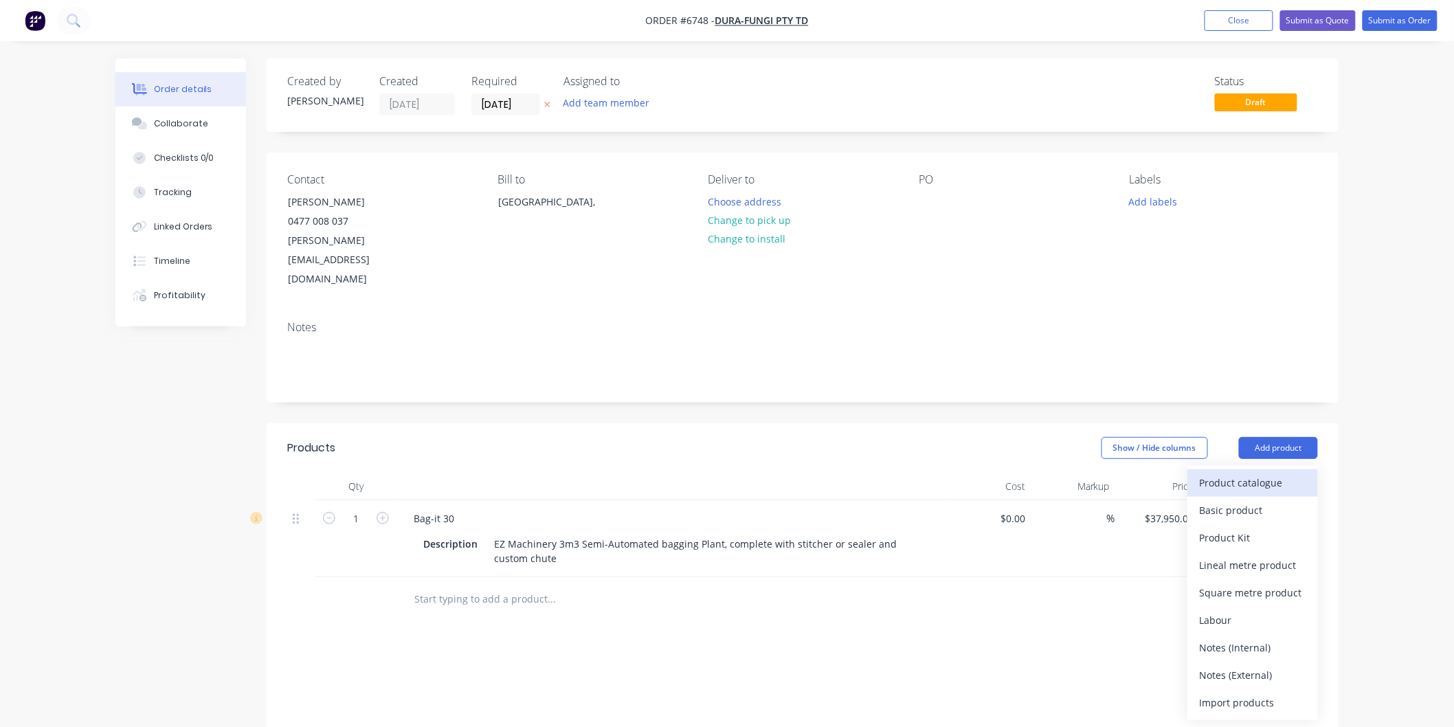
click at [1234, 473] on div "Product catalogue" at bounding box center [1252, 483] width 106 height 20
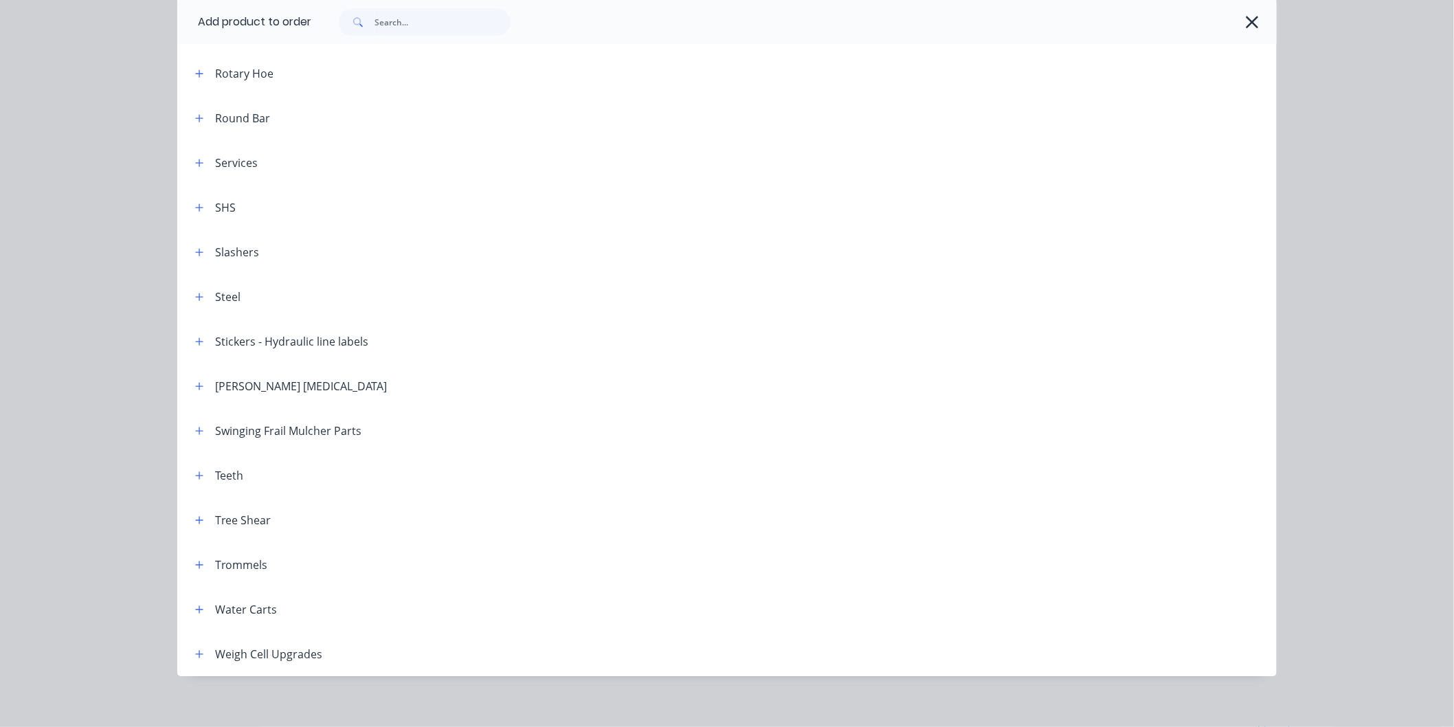
scroll to position [1626, 0]
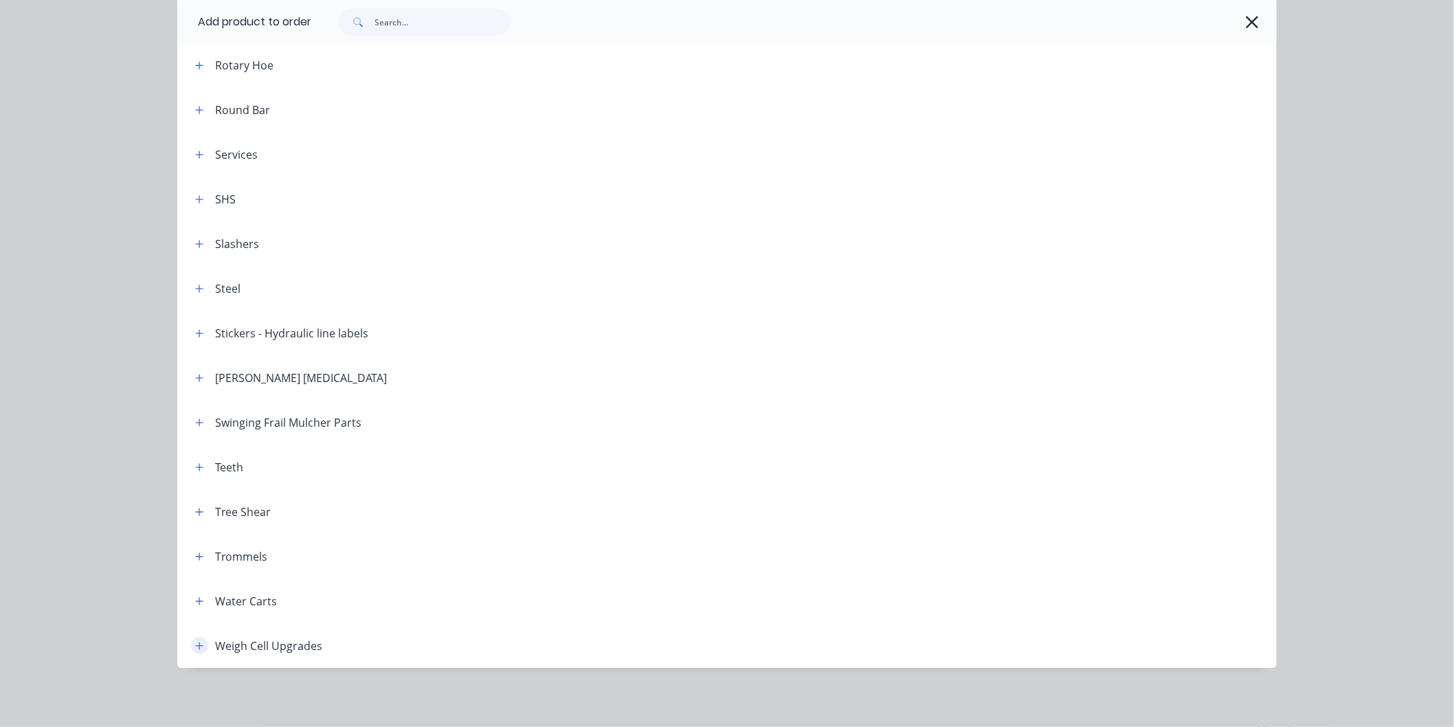
click at [197, 644] on icon "button" at bounding box center [200, 646] width 8 height 8
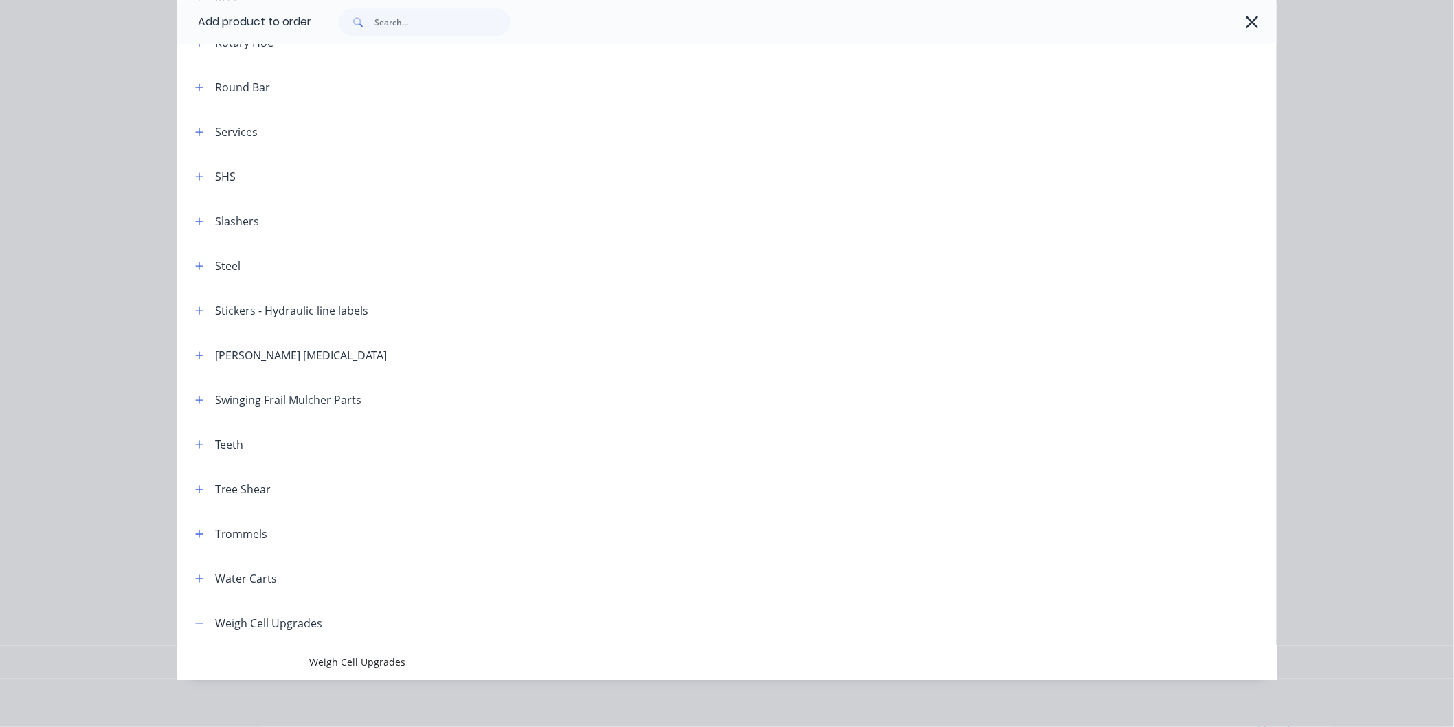
scroll to position [1660, 0]
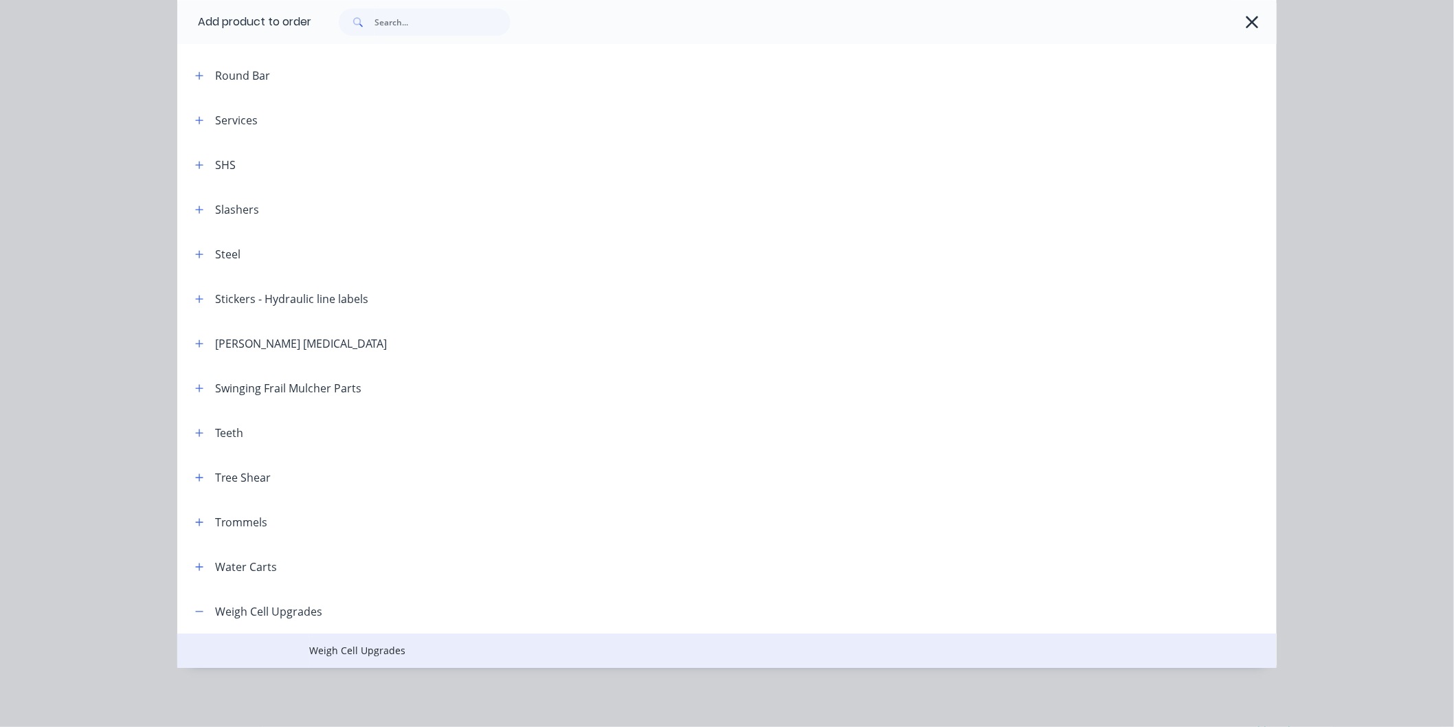
click at [374, 648] on span "Weigh Cell Upgrades" at bounding box center [695, 650] width 773 height 14
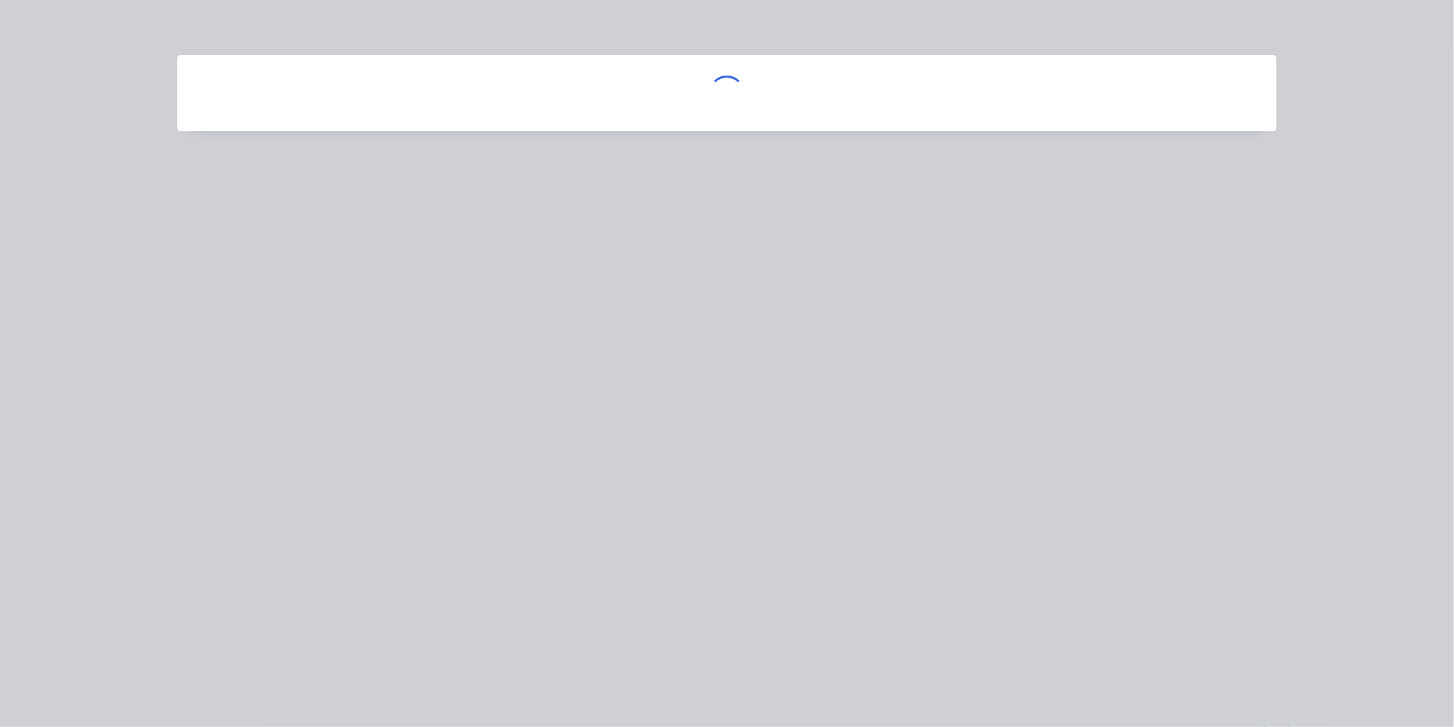
scroll to position [0, 0]
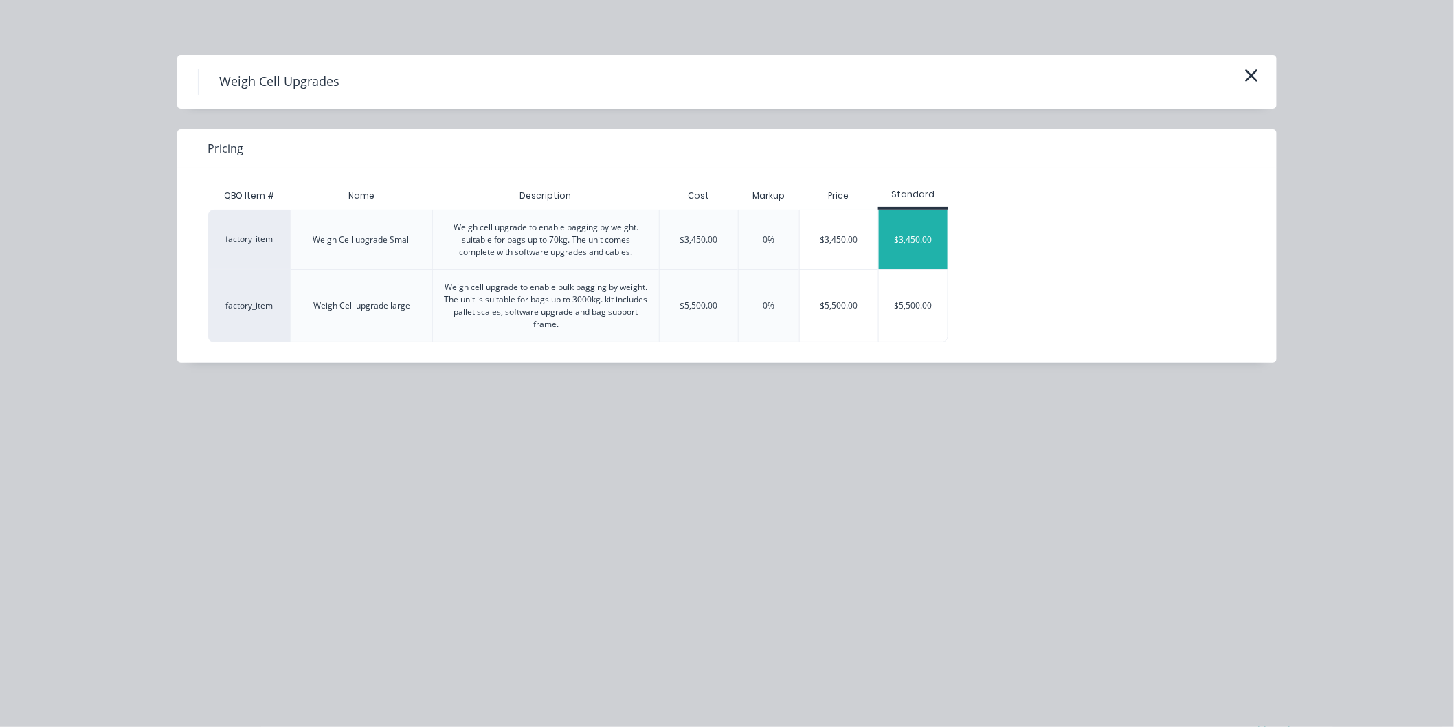
click at [925, 246] on div "$3,450.00" at bounding box center [913, 239] width 69 height 59
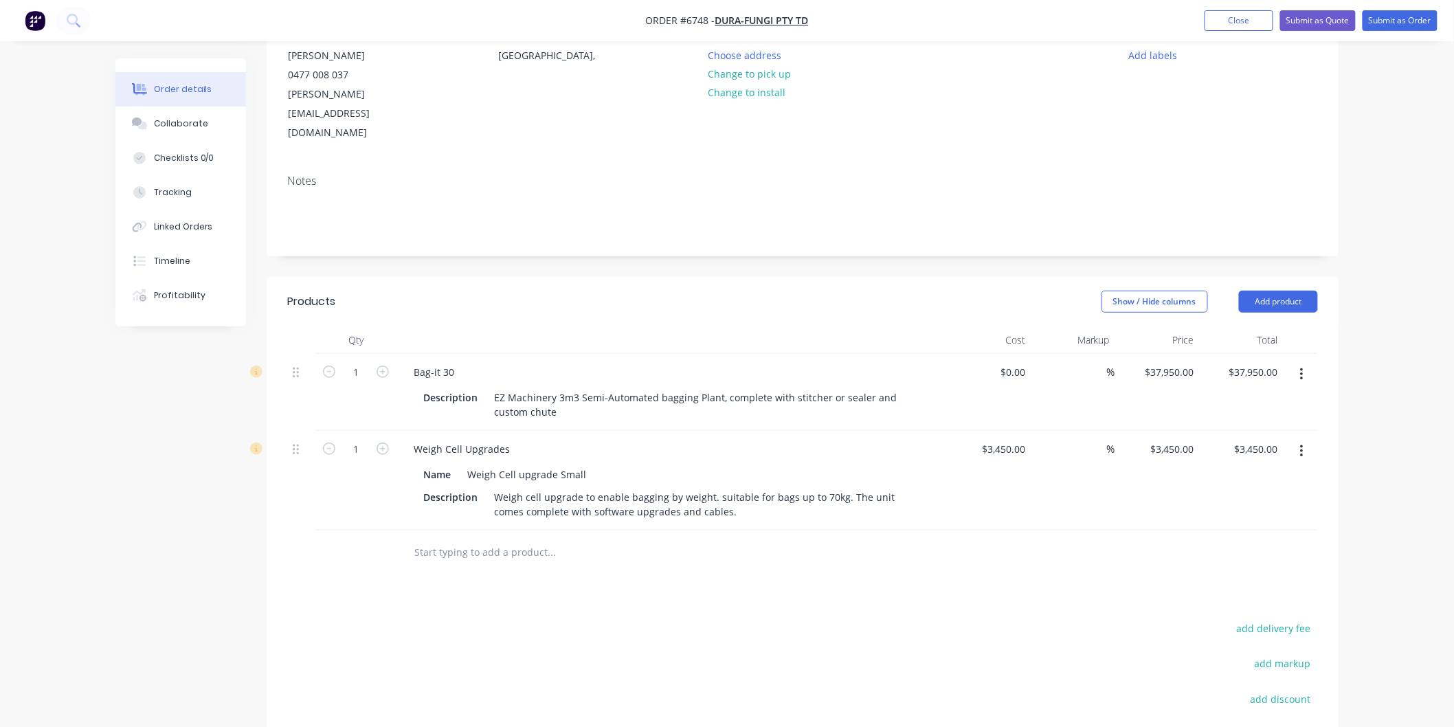
scroll to position [152, 0]
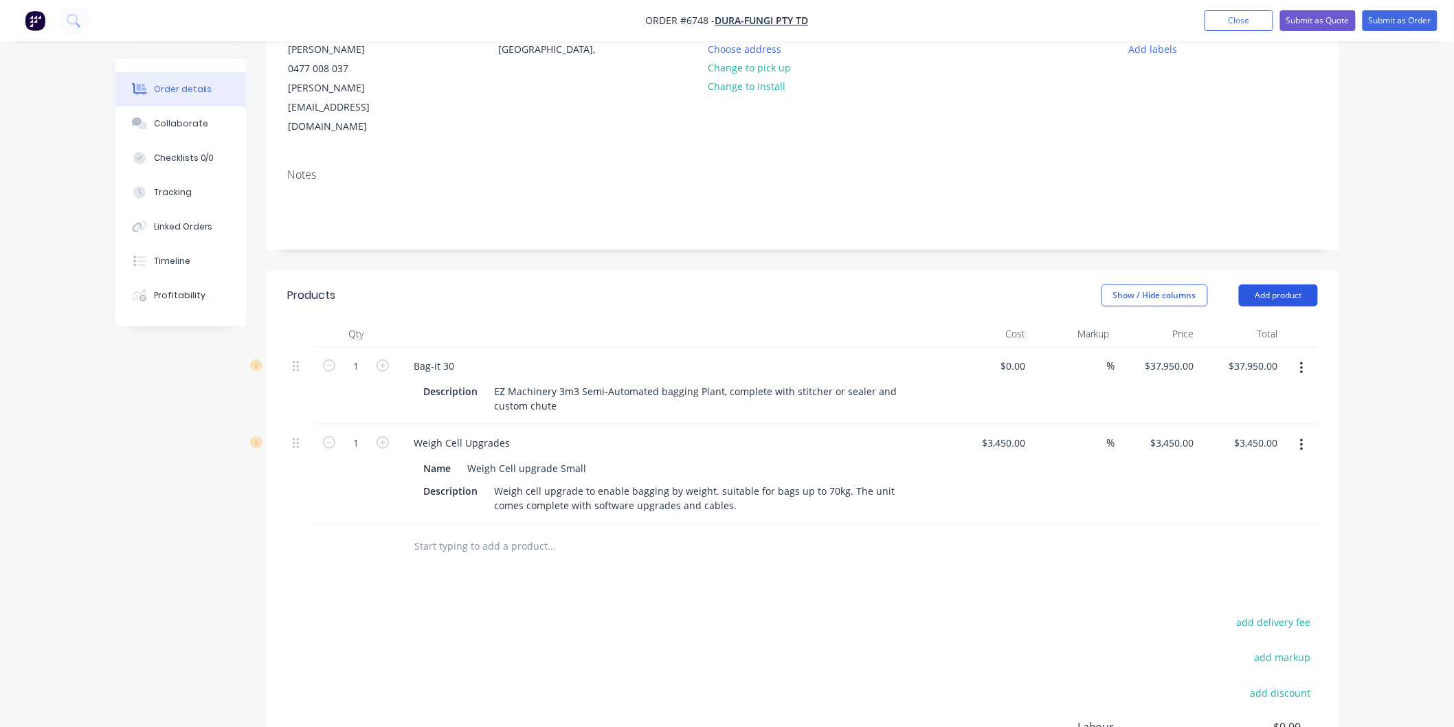
click at [1281, 284] on button "Add product" at bounding box center [1278, 295] width 79 height 22
click at [1235, 320] on div "Product catalogue" at bounding box center [1252, 330] width 106 height 20
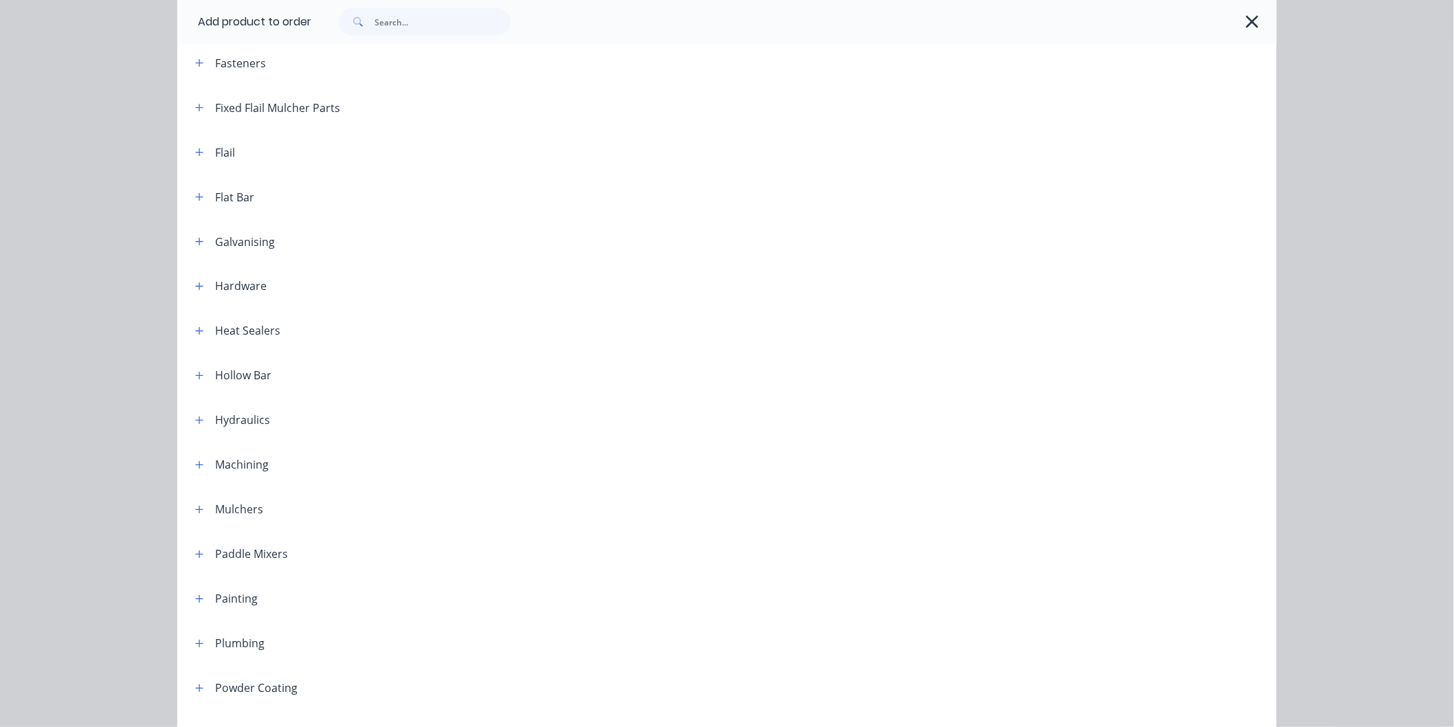
scroll to position [839, 0]
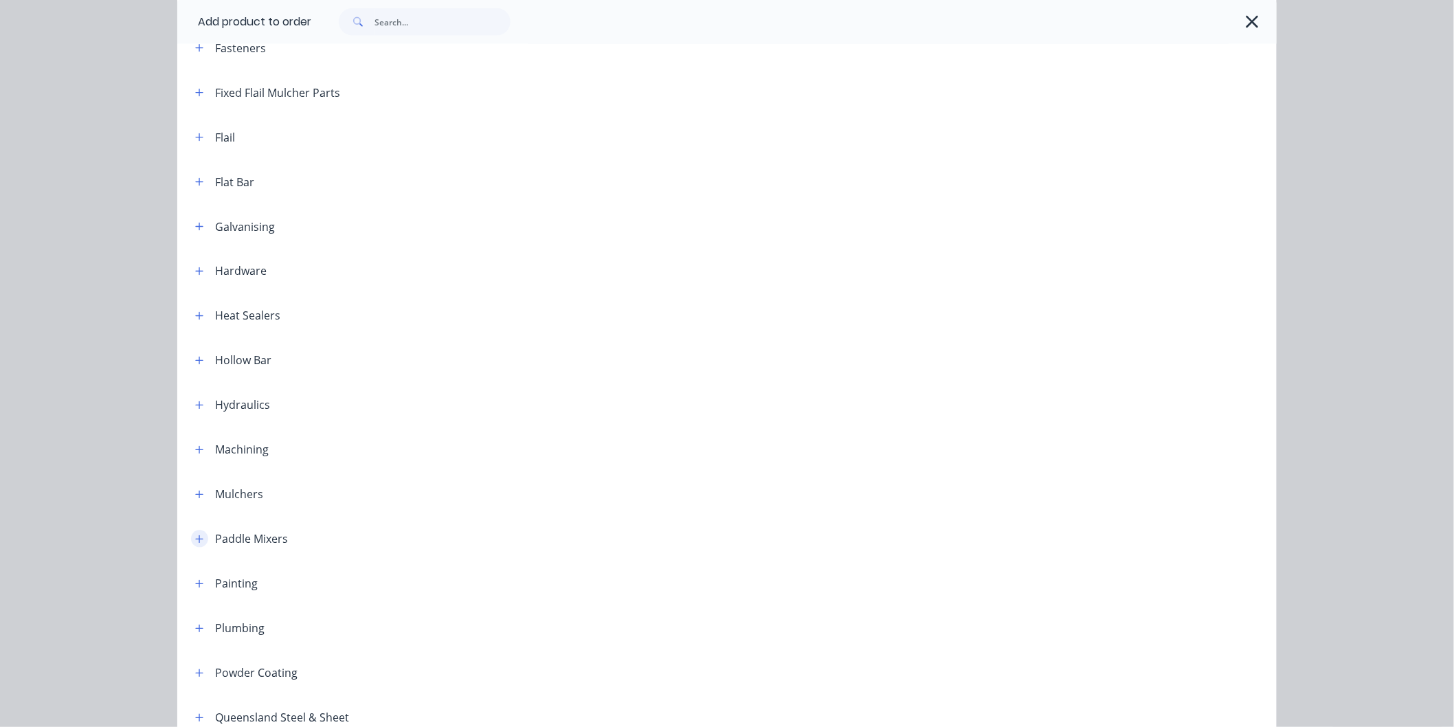
click at [195, 534] on icon "button" at bounding box center [199, 539] width 8 height 10
click at [332, 581] on span "Paddle Mixers" at bounding box center [695, 578] width 773 height 14
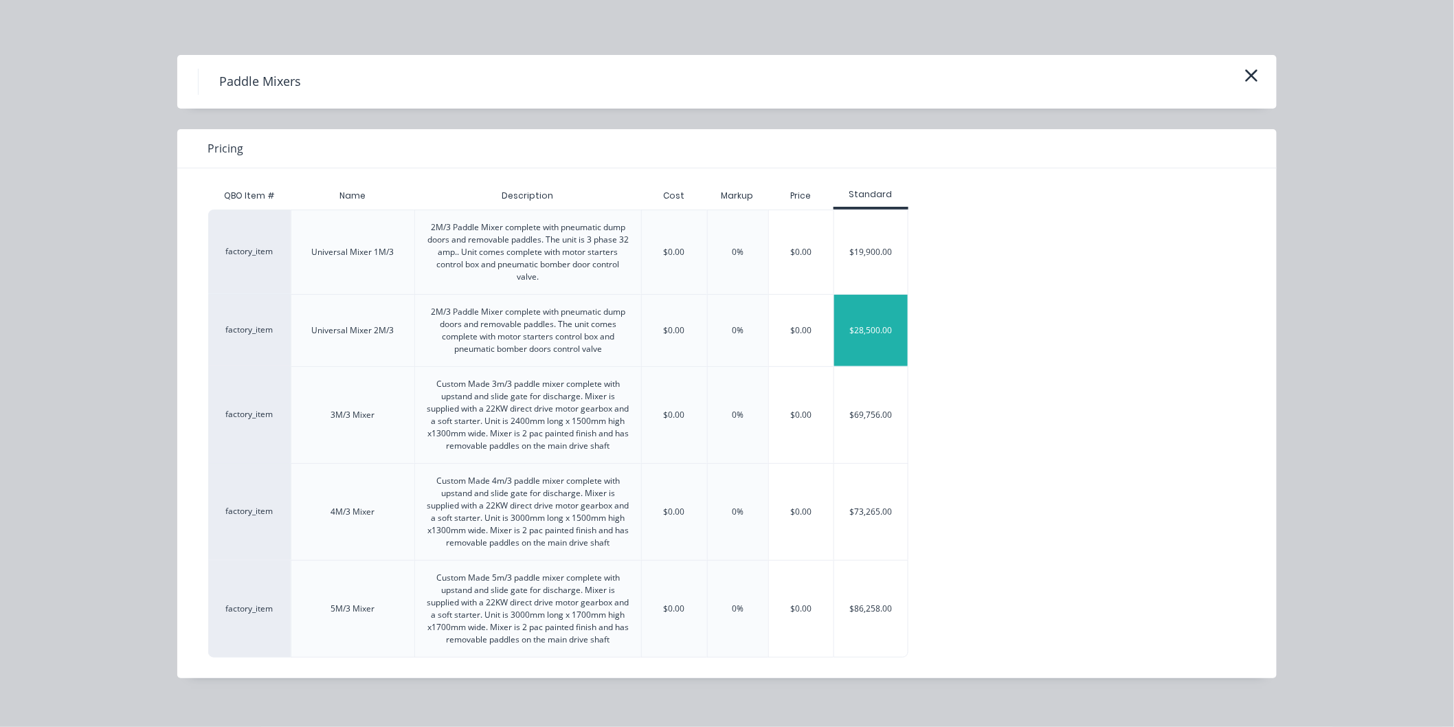
click at [868, 326] on div "$28,500.00" at bounding box center [871, 330] width 74 height 71
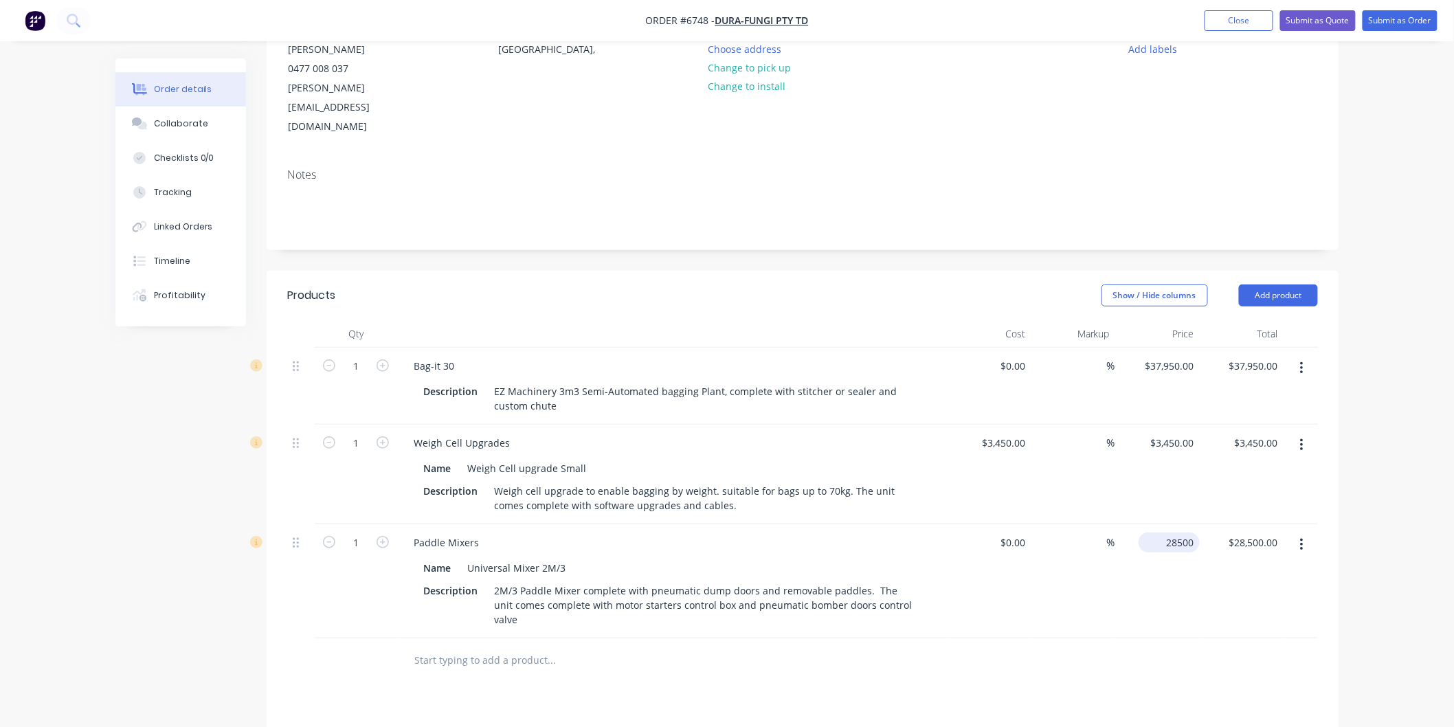
click at [1157, 524] on div "28500 $28,500.00" at bounding box center [1157, 581] width 84 height 114
click at [1173, 532] on input "28500" at bounding box center [1182, 542] width 34 height 20
type input "$38,500.00"
click at [1115, 551] on div "$38,500.00 $38,500.00" at bounding box center [1157, 581] width 84 height 114
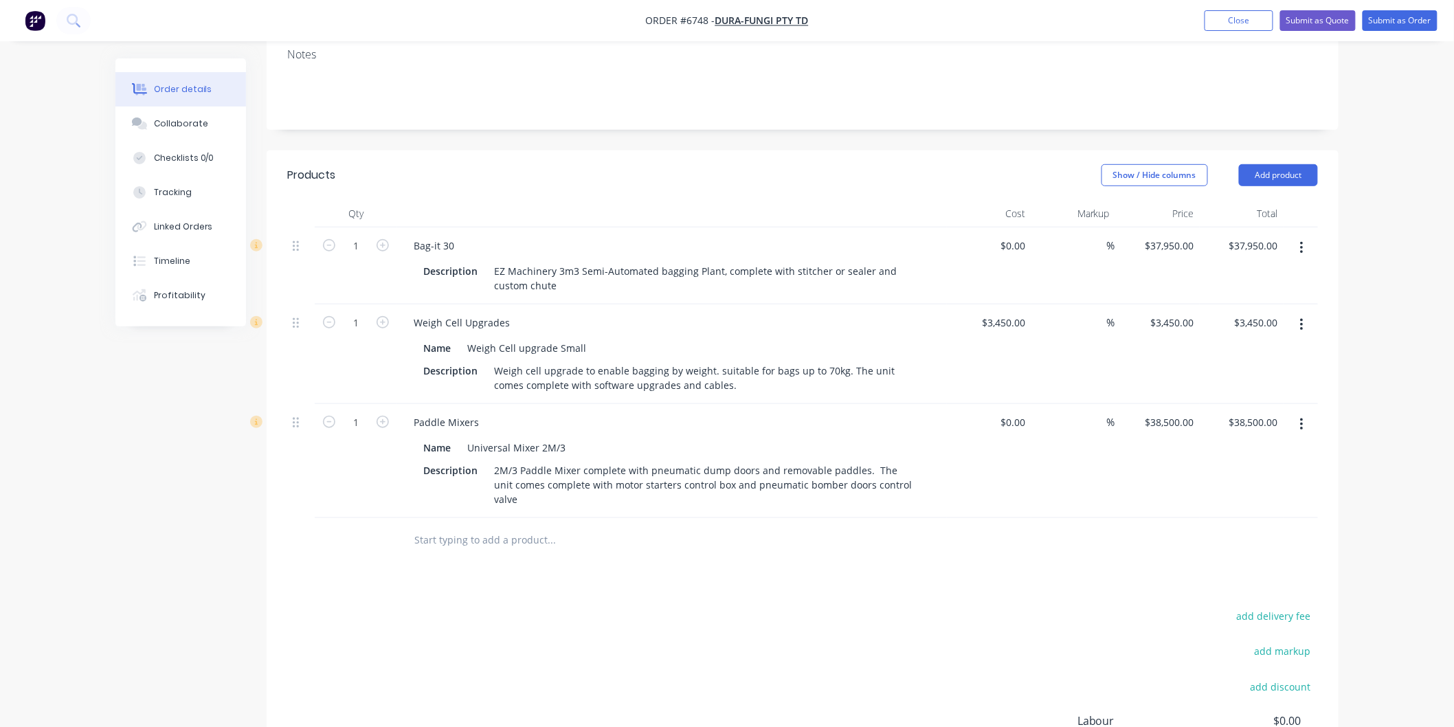
scroll to position [229, 0]
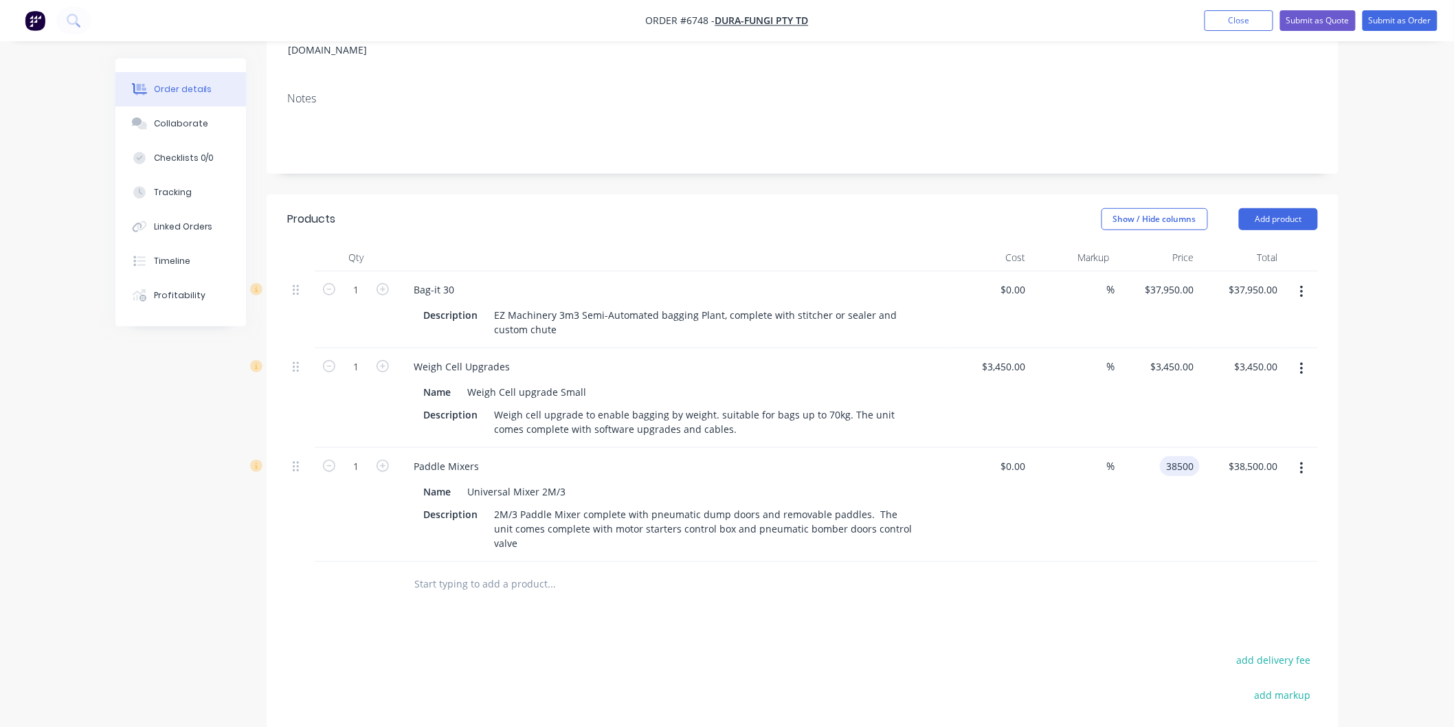
click at [1160, 456] on div "38500 38500" at bounding box center [1180, 466] width 40 height 20
type input "$44,500.00"
click at [1127, 461] on div "$44,500.00 $44,500.00" at bounding box center [1157, 505] width 84 height 114
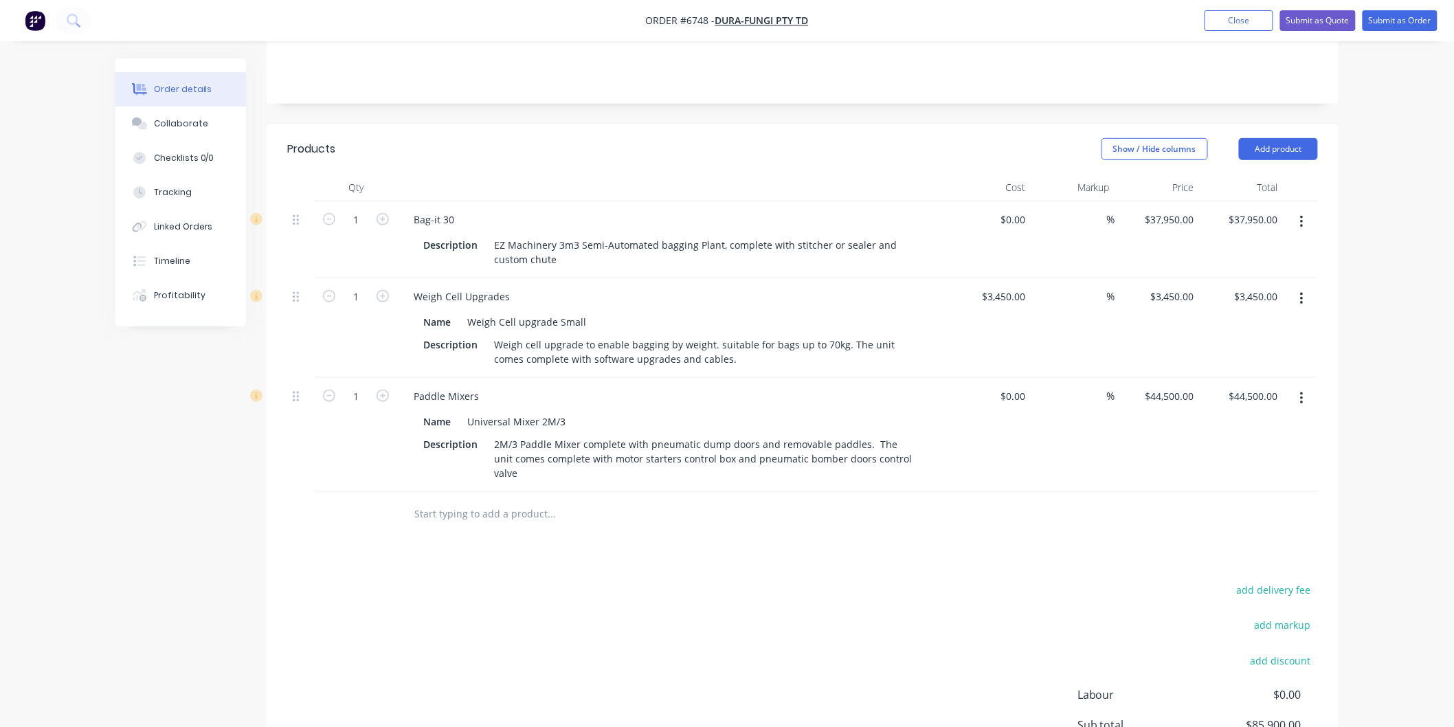
scroll to position [381, 0]
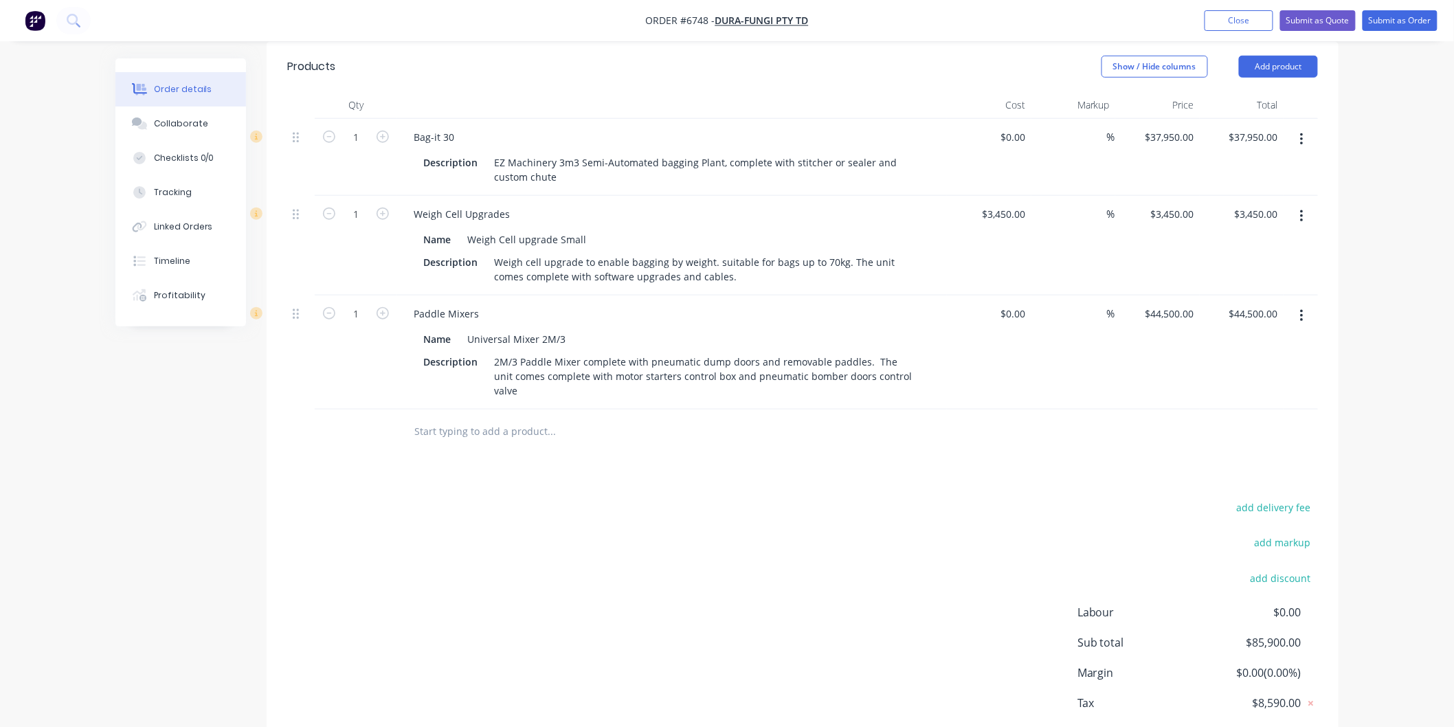
click at [479, 418] on input "text" at bounding box center [551, 431] width 275 height 27
type input "w"
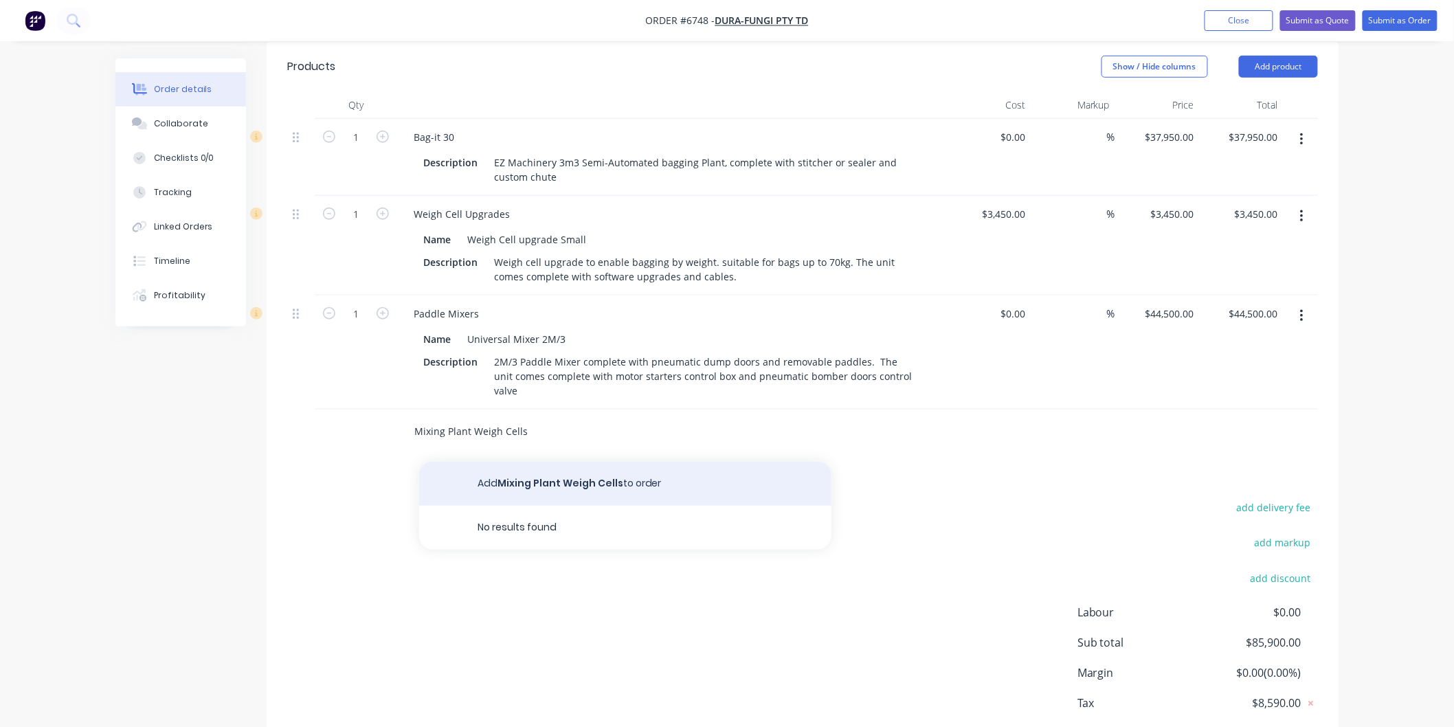
type input "Mixing Plant Weigh Cells"
click at [516, 462] on button "Add Mixing Plant Weigh Cells to order" at bounding box center [625, 484] width 412 height 44
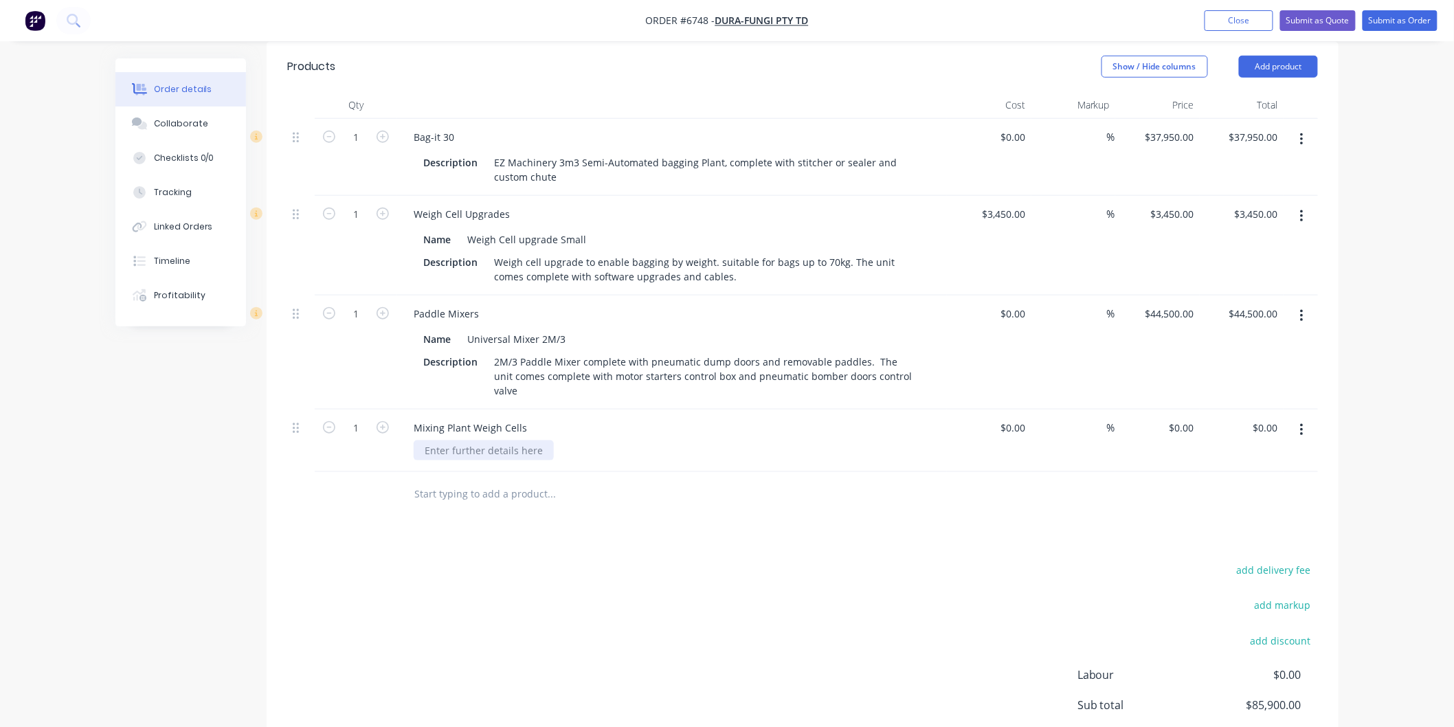
click at [463, 440] on div at bounding box center [484, 450] width 140 height 20
type input "$6,560.00"
click at [1075, 409] on div "%" at bounding box center [1073, 440] width 84 height 63
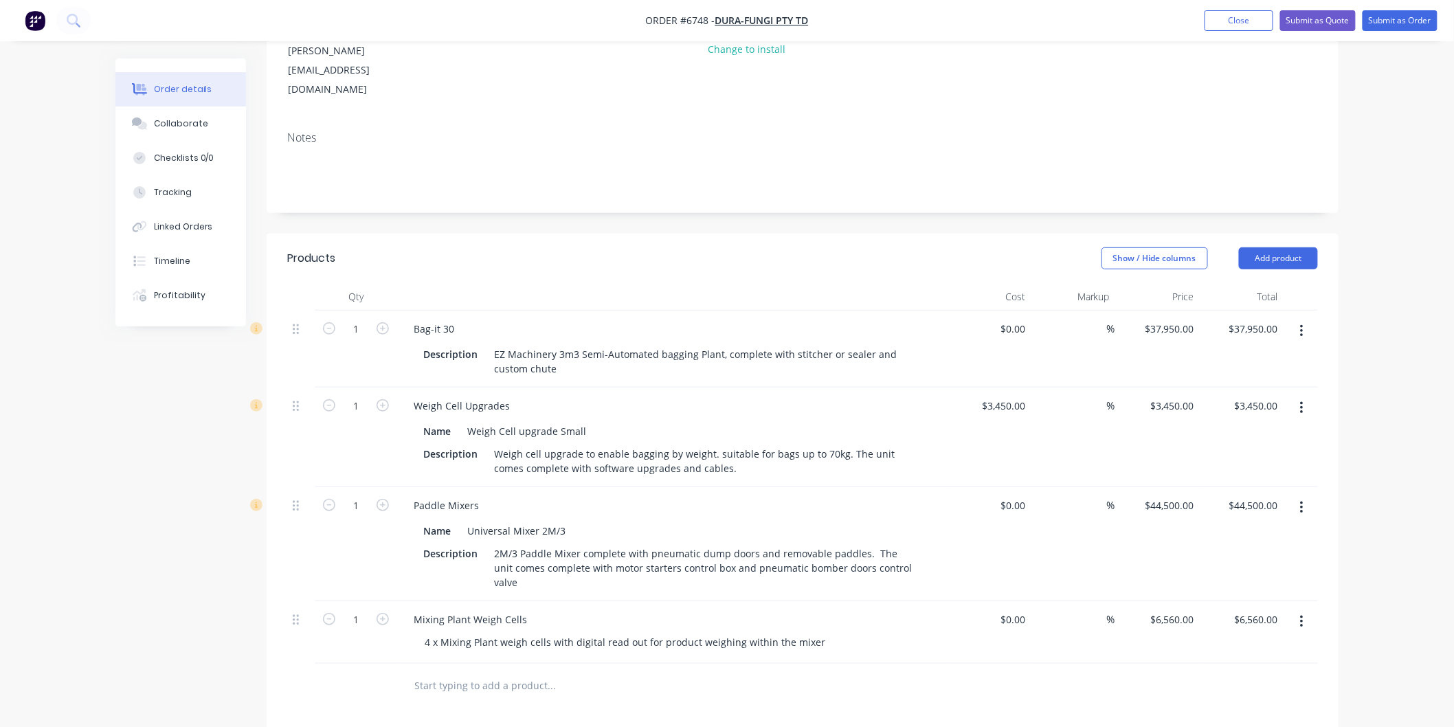
scroll to position [162, 0]
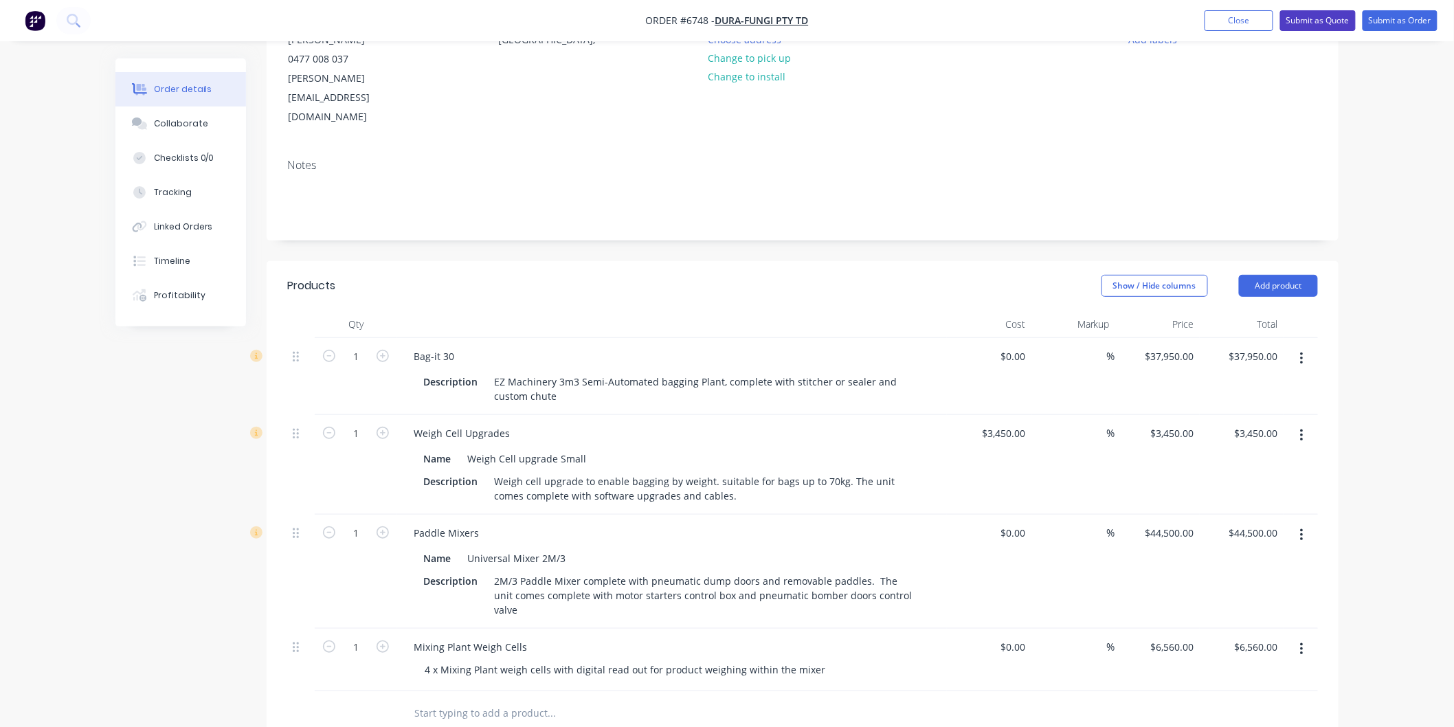
click at [1309, 18] on button "Submit as Quote" at bounding box center [1318, 20] width 76 height 21
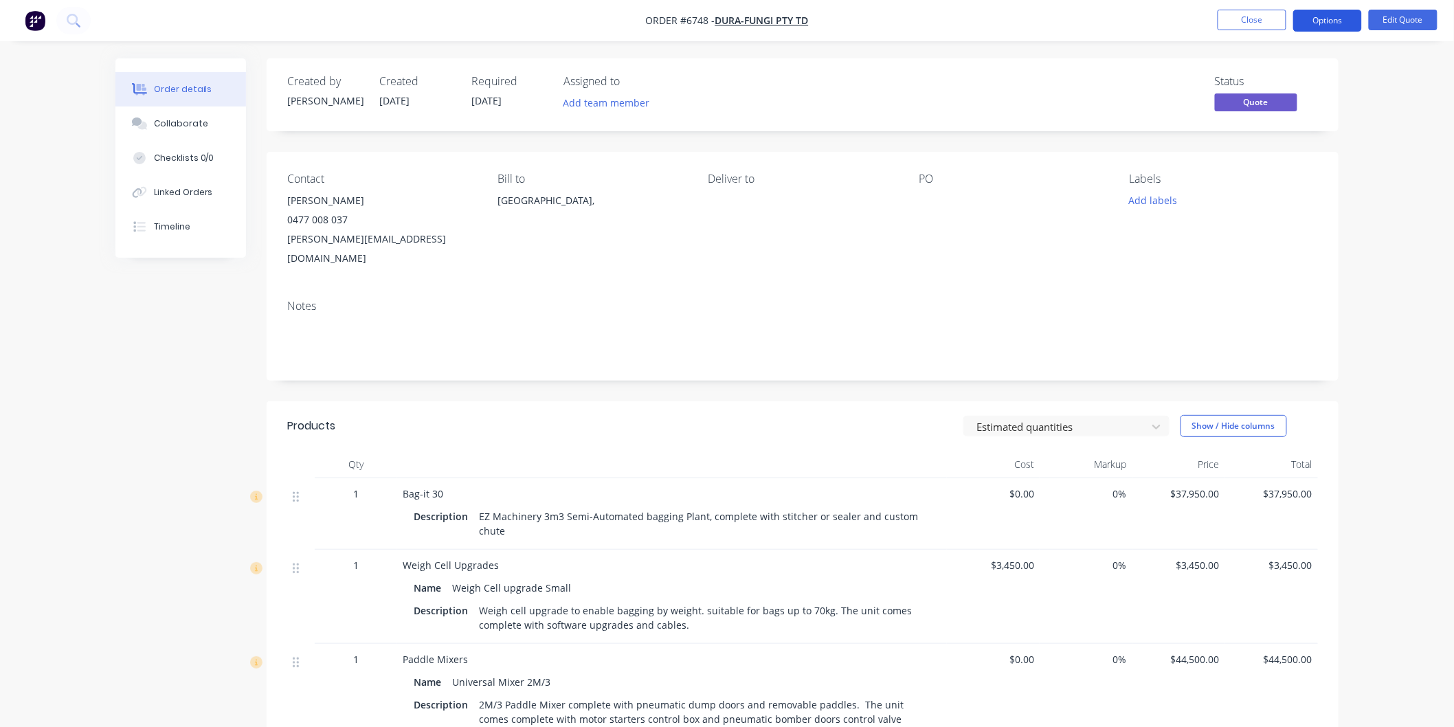
click at [1324, 23] on button "Options" at bounding box center [1327, 21] width 69 height 22
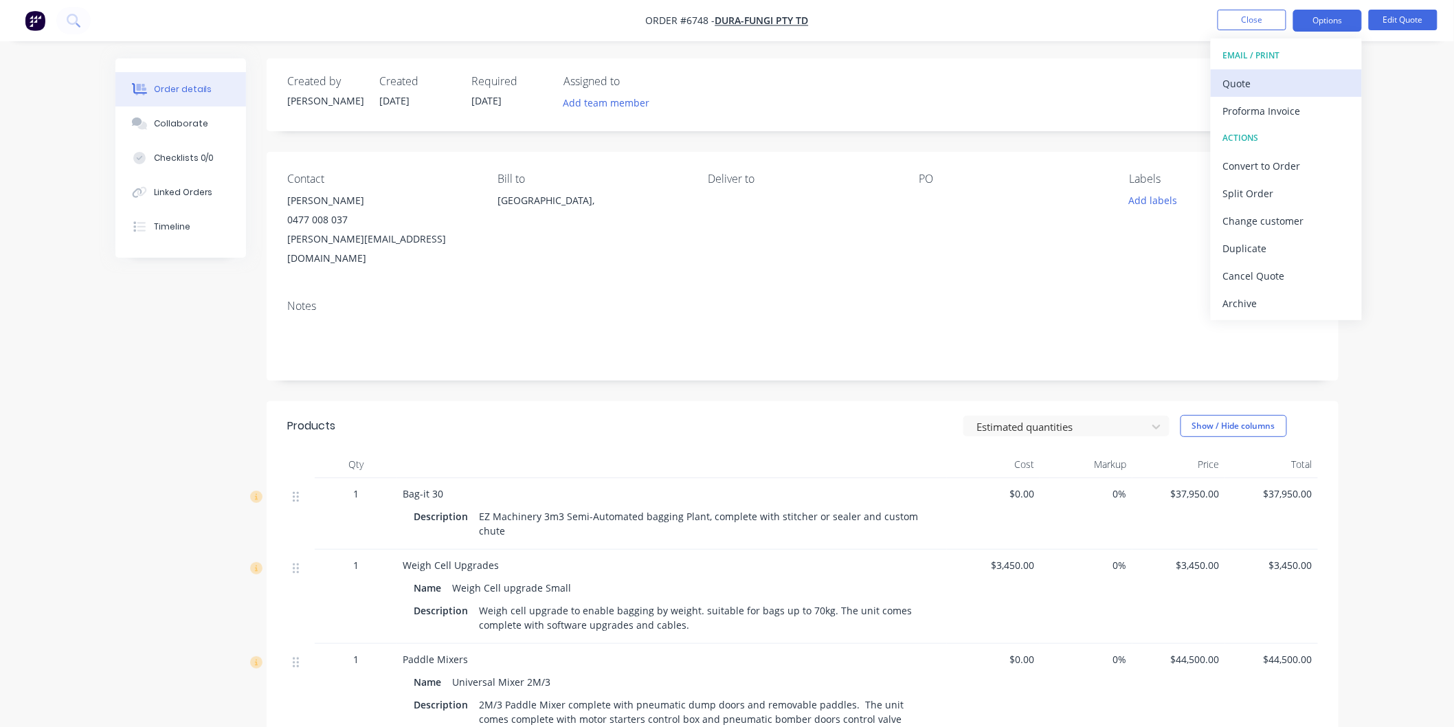
click at [1253, 78] on div "Quote" at bounding box center [1286, 84] width 126 height 20
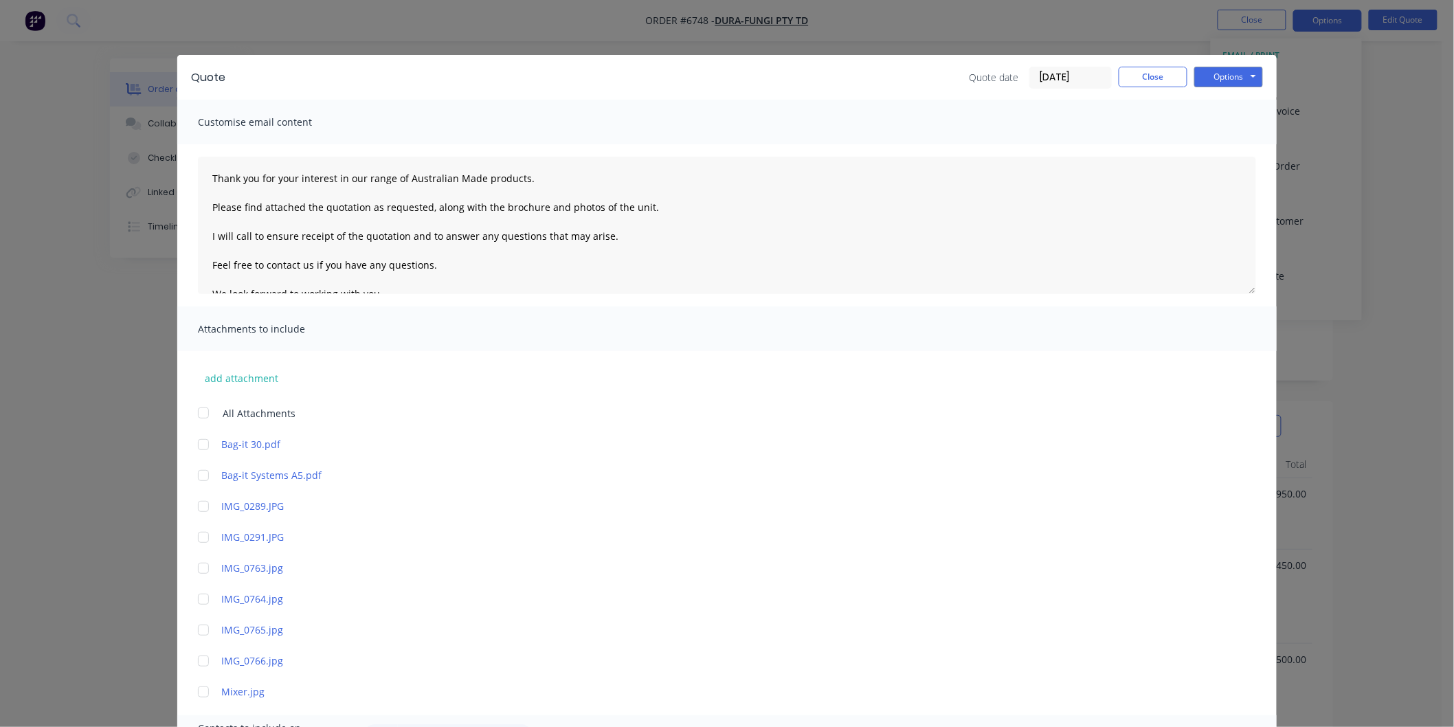
click at [201, 406] on div at bounding box center [203, 412] width 27 height 27
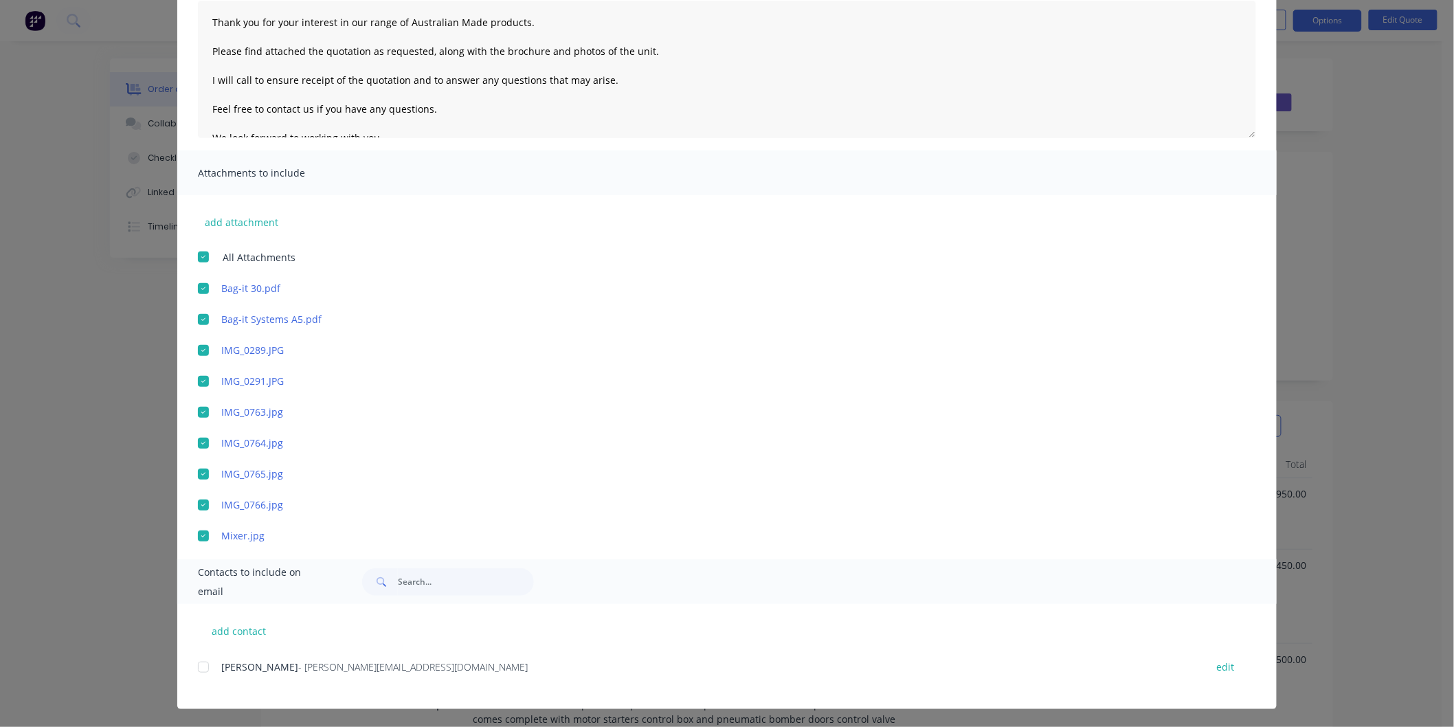
scroll to position [76, 0]
click at [197, 664] on div at bounding box center [203, 666] width 27 height 27
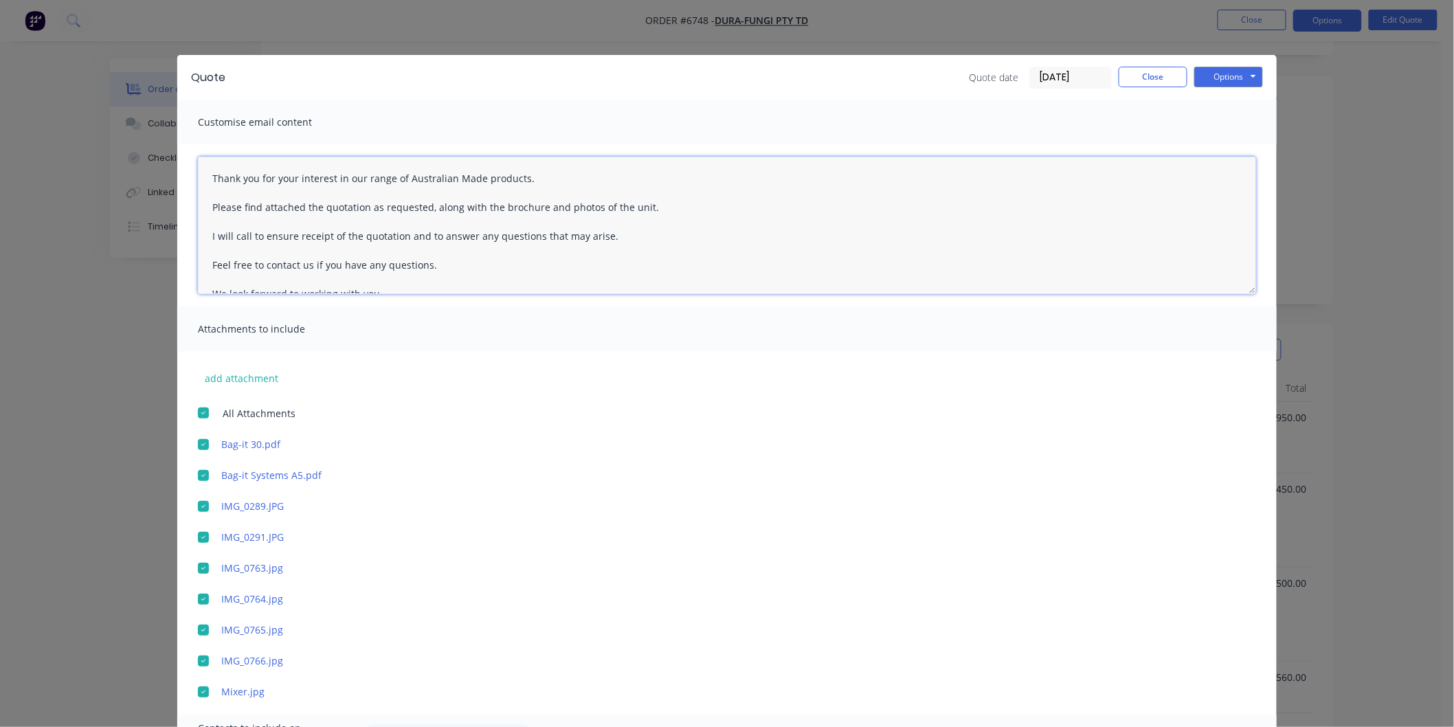
click at [203, 174] on textarea "Thank you for your interest in our range of Australian Made products. Please fi…" at bounding box center [727, 225] width 1058 height 137
type textarea "Dave Thank you for your interest in our range of Australian Made products. Plea…"
click at [1232, 72] on button "Options" at bounding box center [1228, 77] width 69 height 21
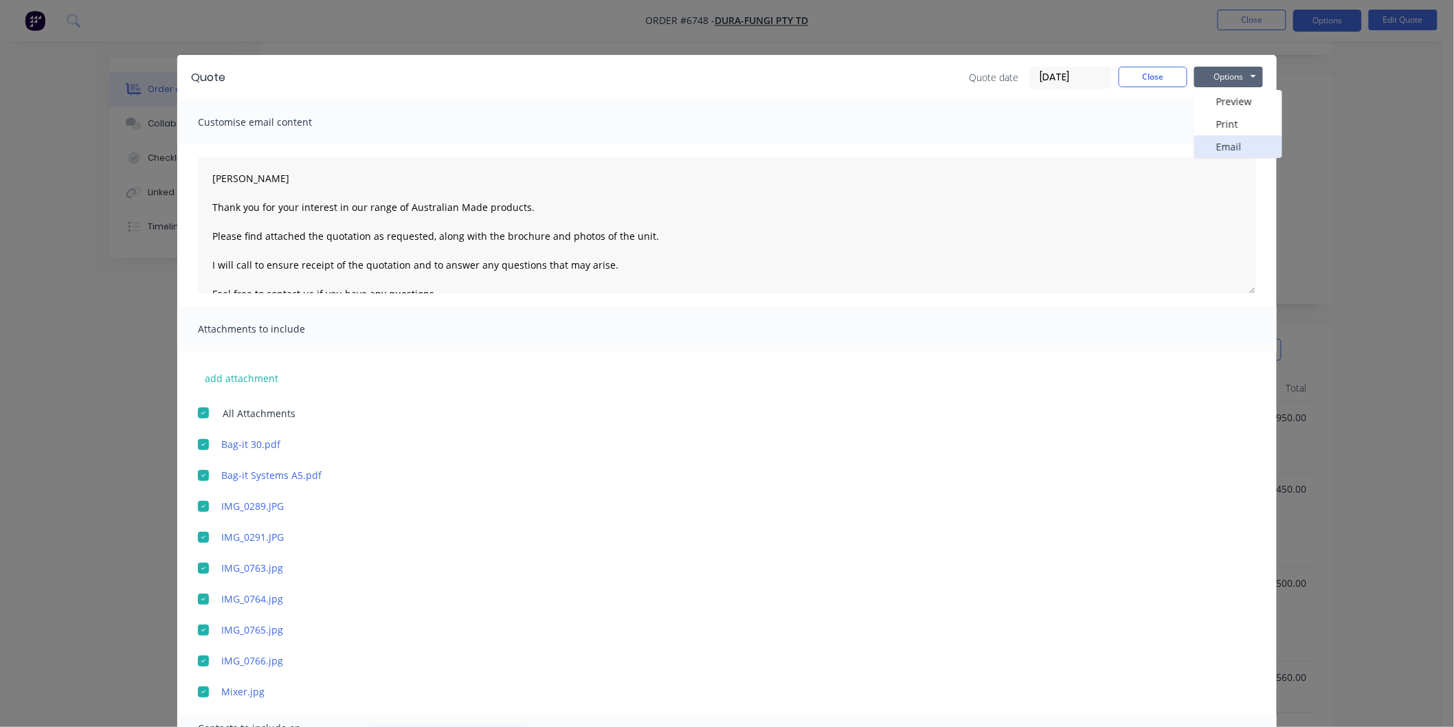
click at [1224, 143] on button "Email" at bounding box center [1238, 146] width 88 height 23
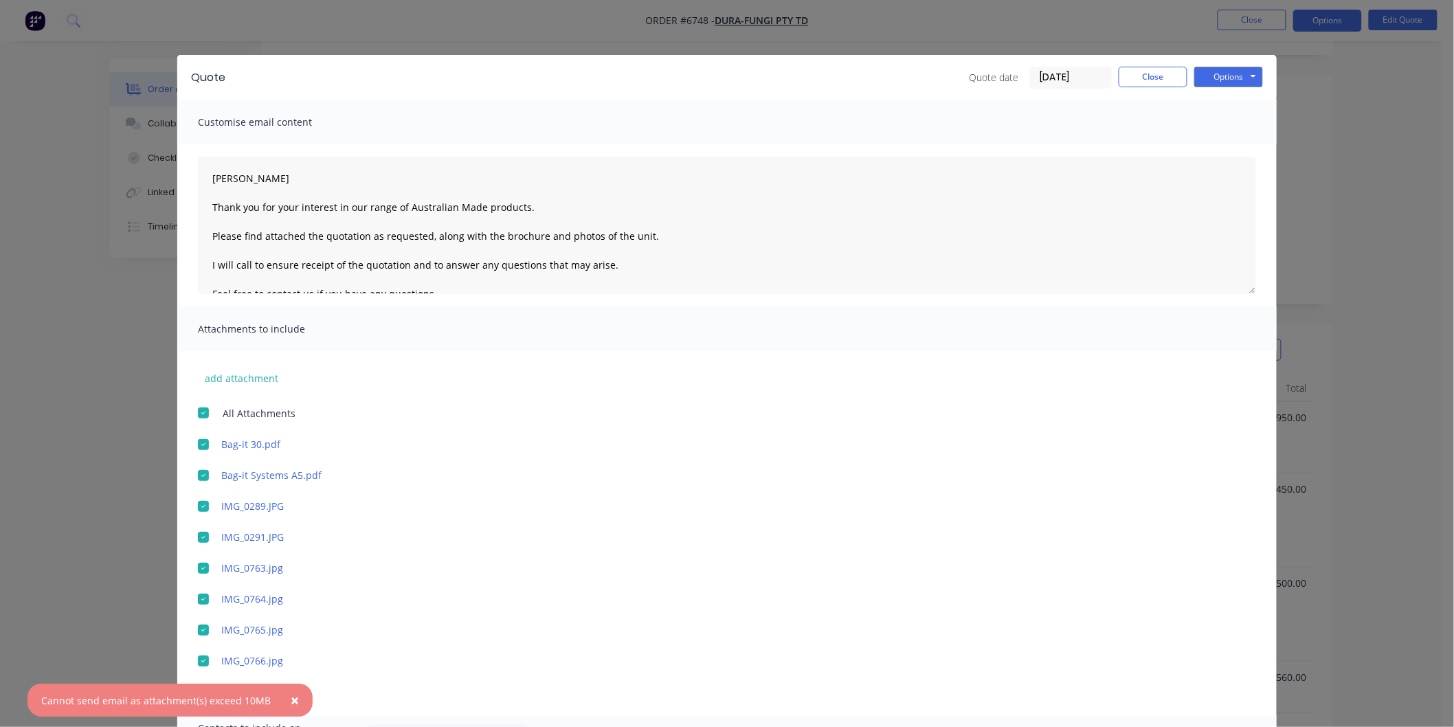
click at [291, 697] on span "×" at bounding box center [295, 699] width 8 height 19
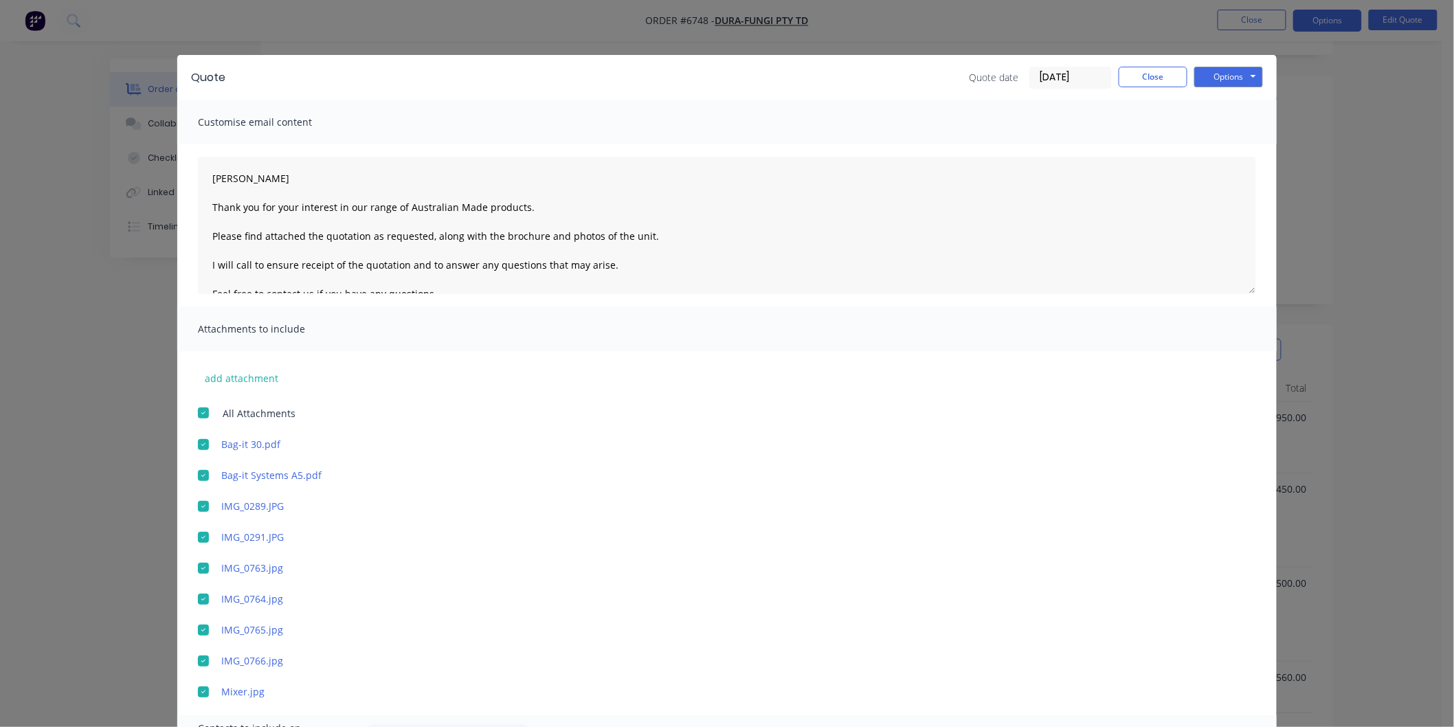
drag, startPoint x: 194, startPoint y: 568, endPoint x: 195, endPoint y: 553, distance: 15.1
click at [195, 568] on div at bounding box center [203, 567] width 27 height 27
click at [197, 537] on div at bounding box center [203, 536] width 27 height 27
click at [1218, 74] on button "Options" at bounding box center [1228, 77] width 69 height 21
click at [1218, 146] on button "Email" at bounding box center [1238, 146] width 88 height 23
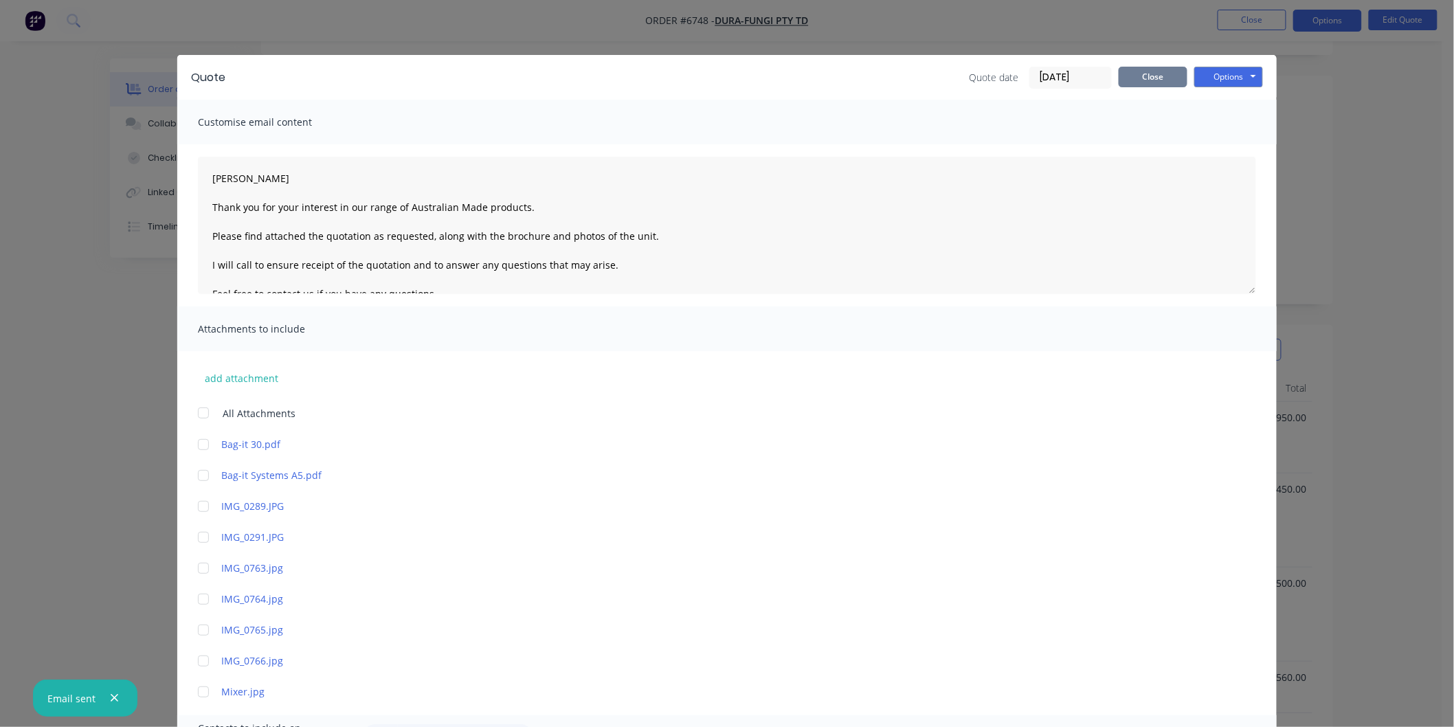
click at [1148, 73] on button "Close" at bounding box center [1152, 77] width 69 height 21
